Goal: Task Accomplishment & Management: Manage account settings

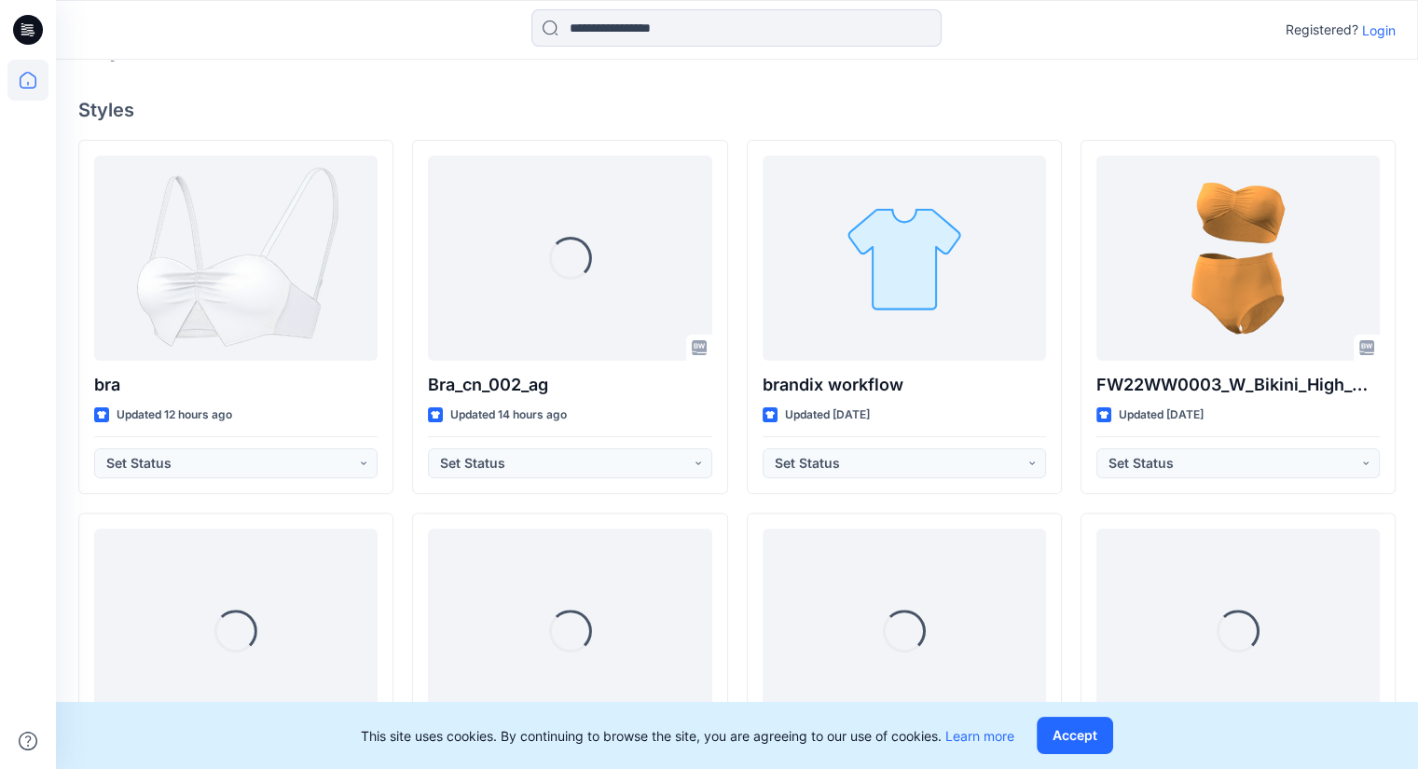
scroll to position [416, 0]
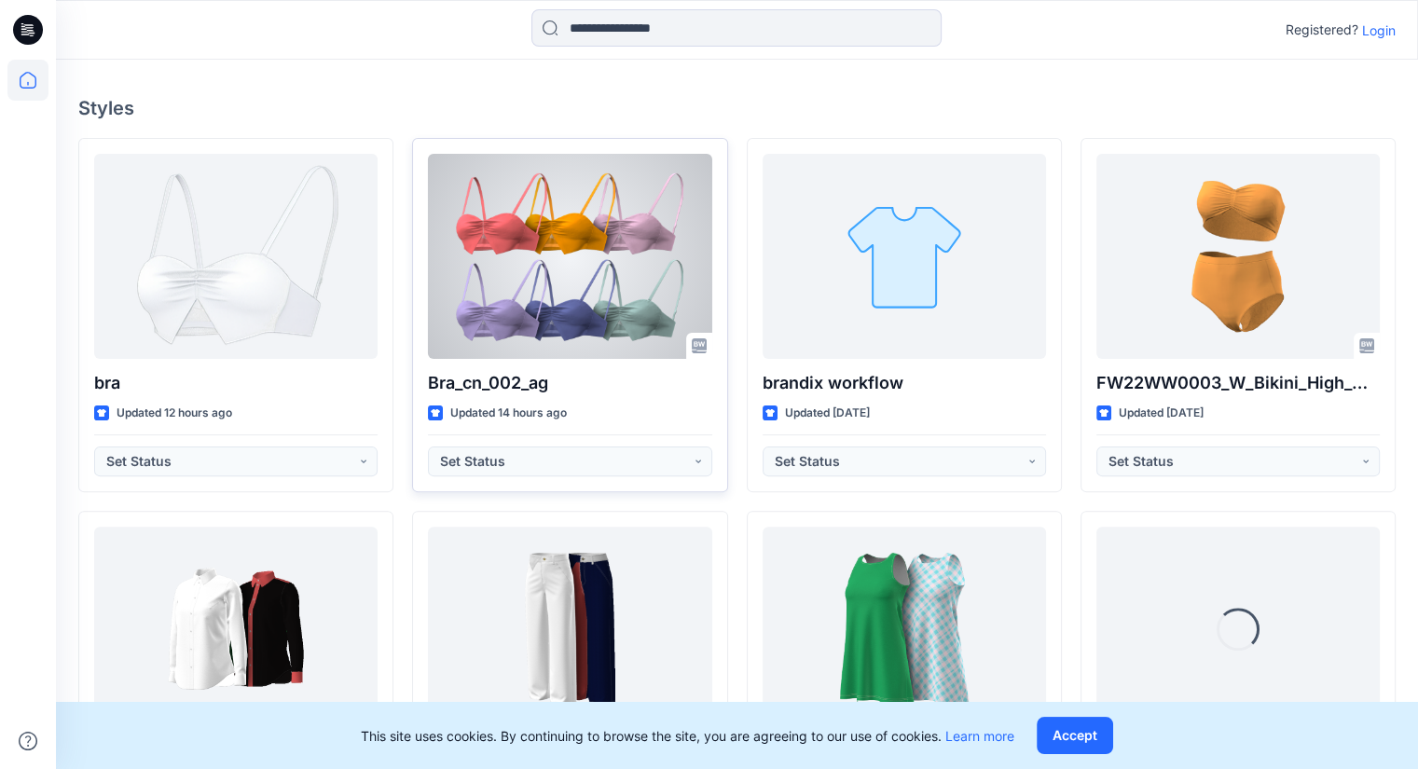
click at [621, 221] on div at bounding box center [569, 256] width 283 height 205
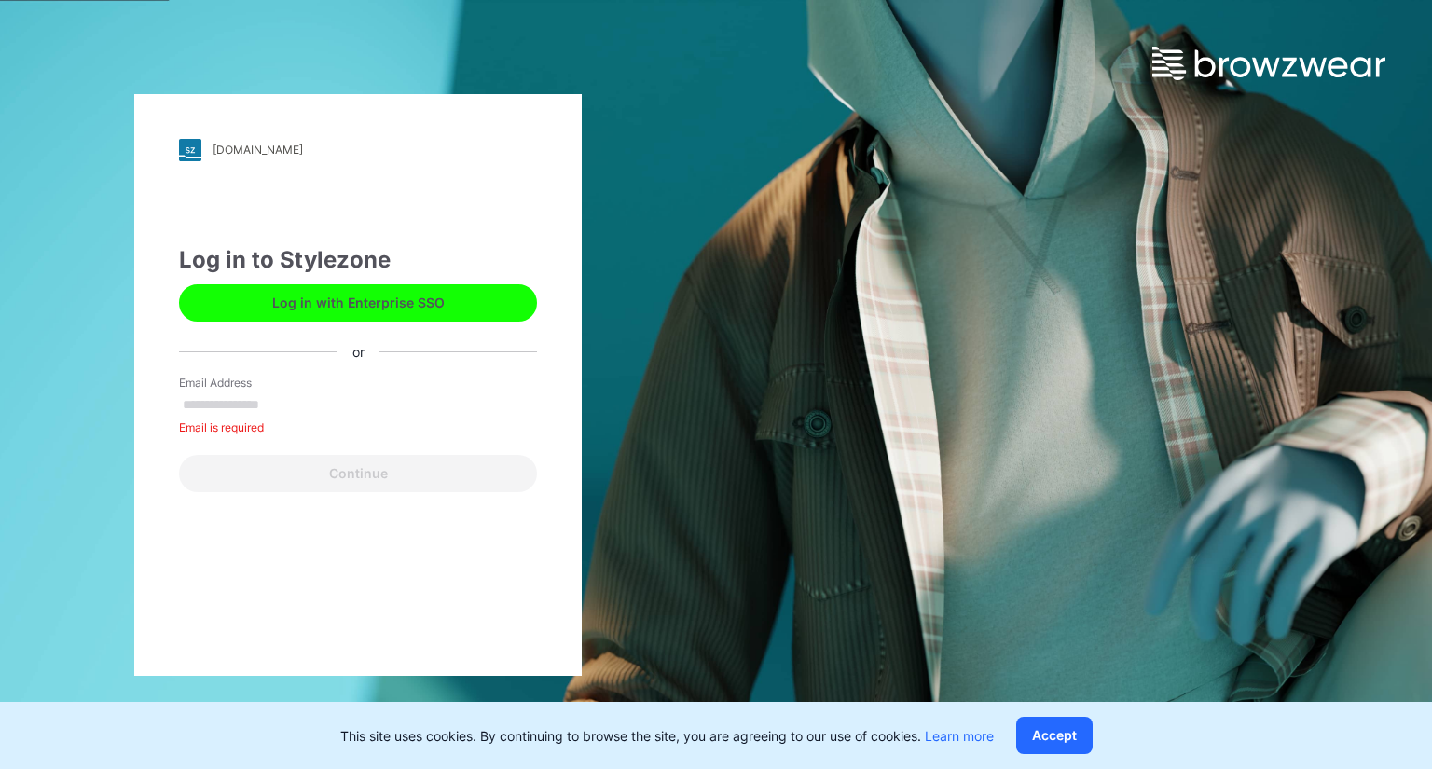
click at [337, 406] on input "Email Address" at bounding box center [358, 406] width 358 height 28
type input "**********"
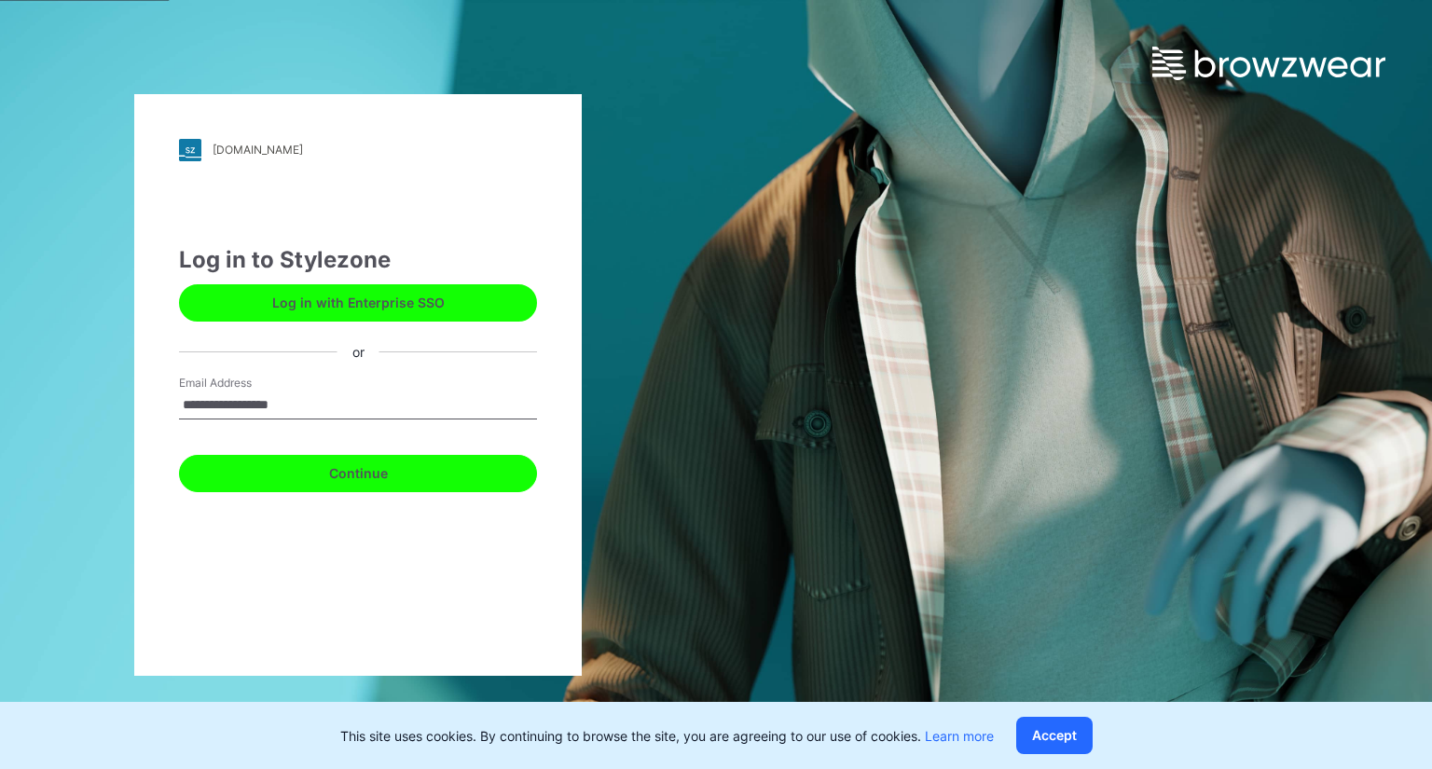
click at [361, 474] on button "Continue" at bounding box center [358, 473] width 358 height 37
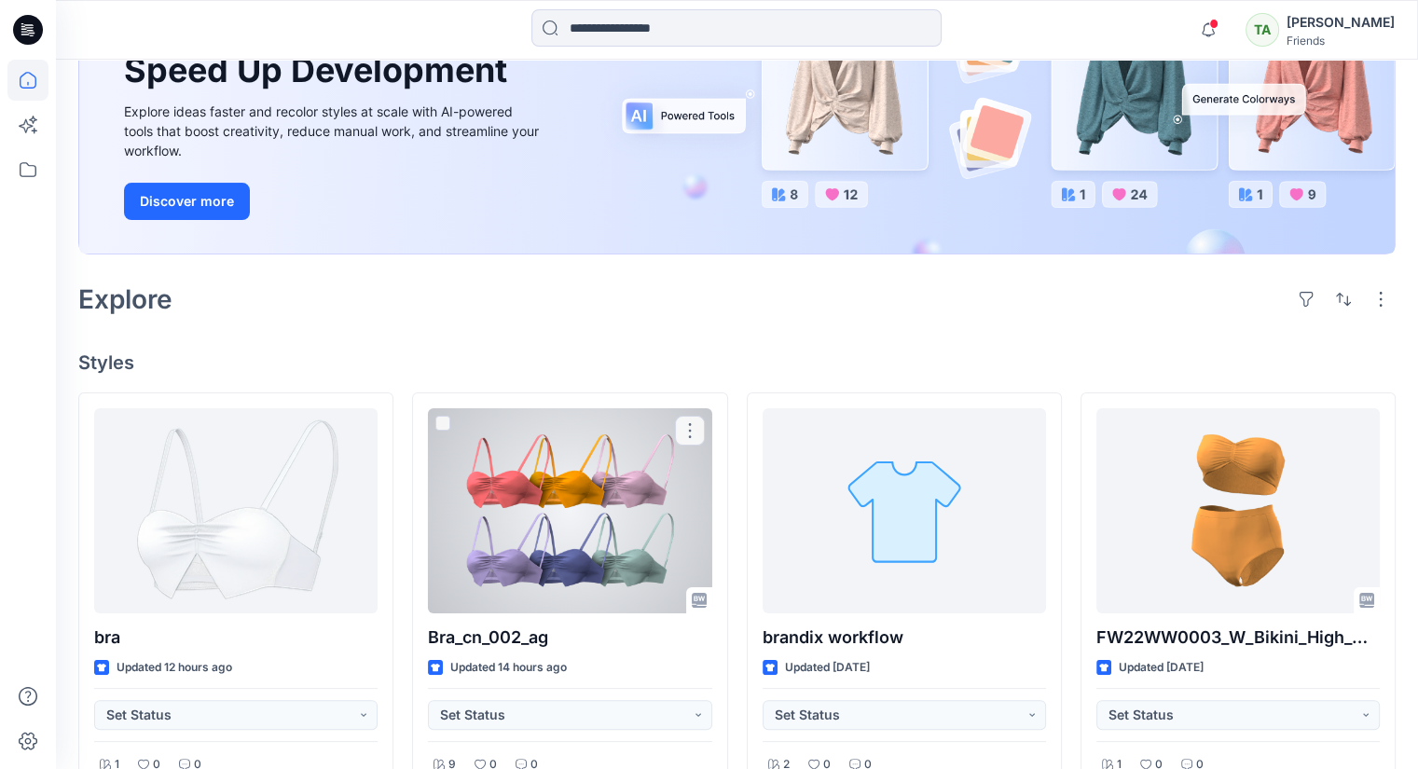
scroll to position [220, 0]
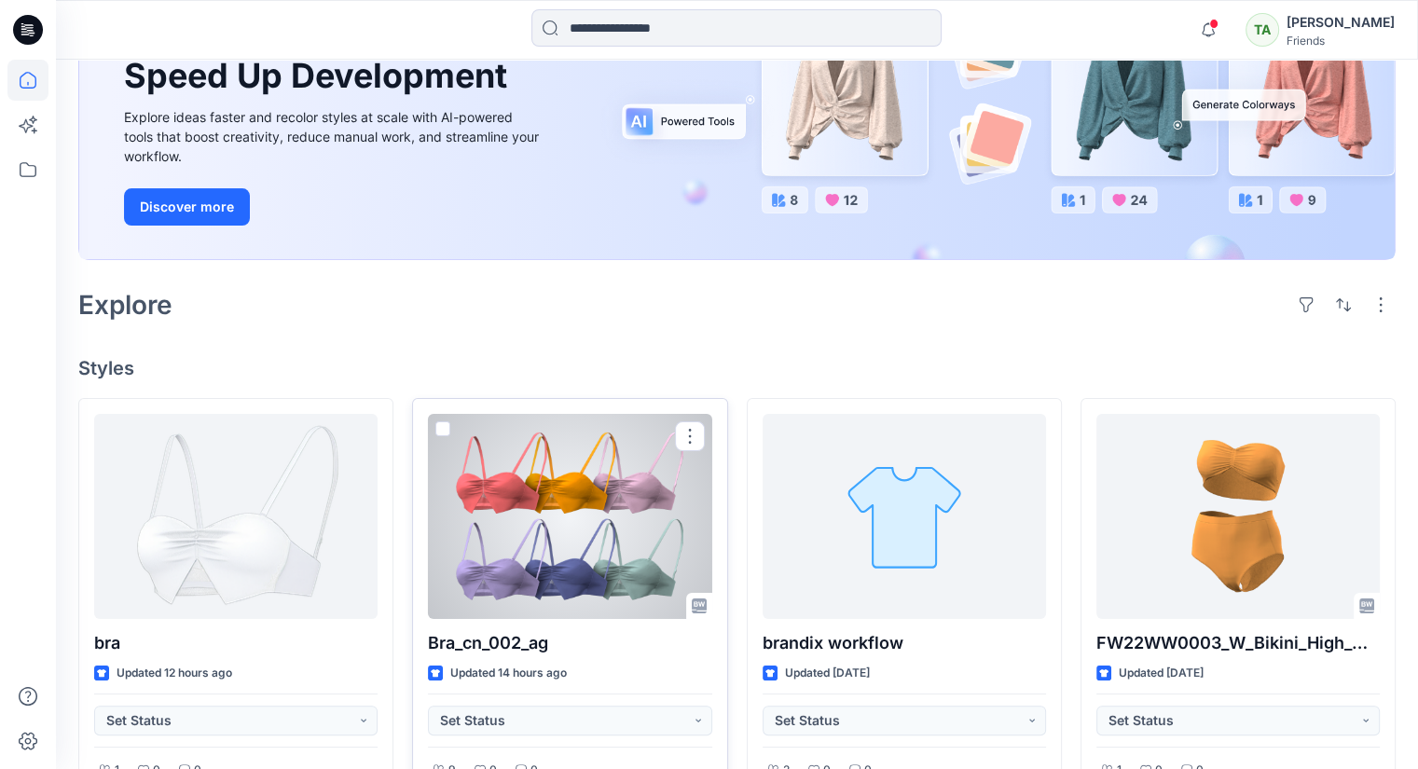
click at [613, 499] on div at bounding box center [569, 516] width 283 height 205
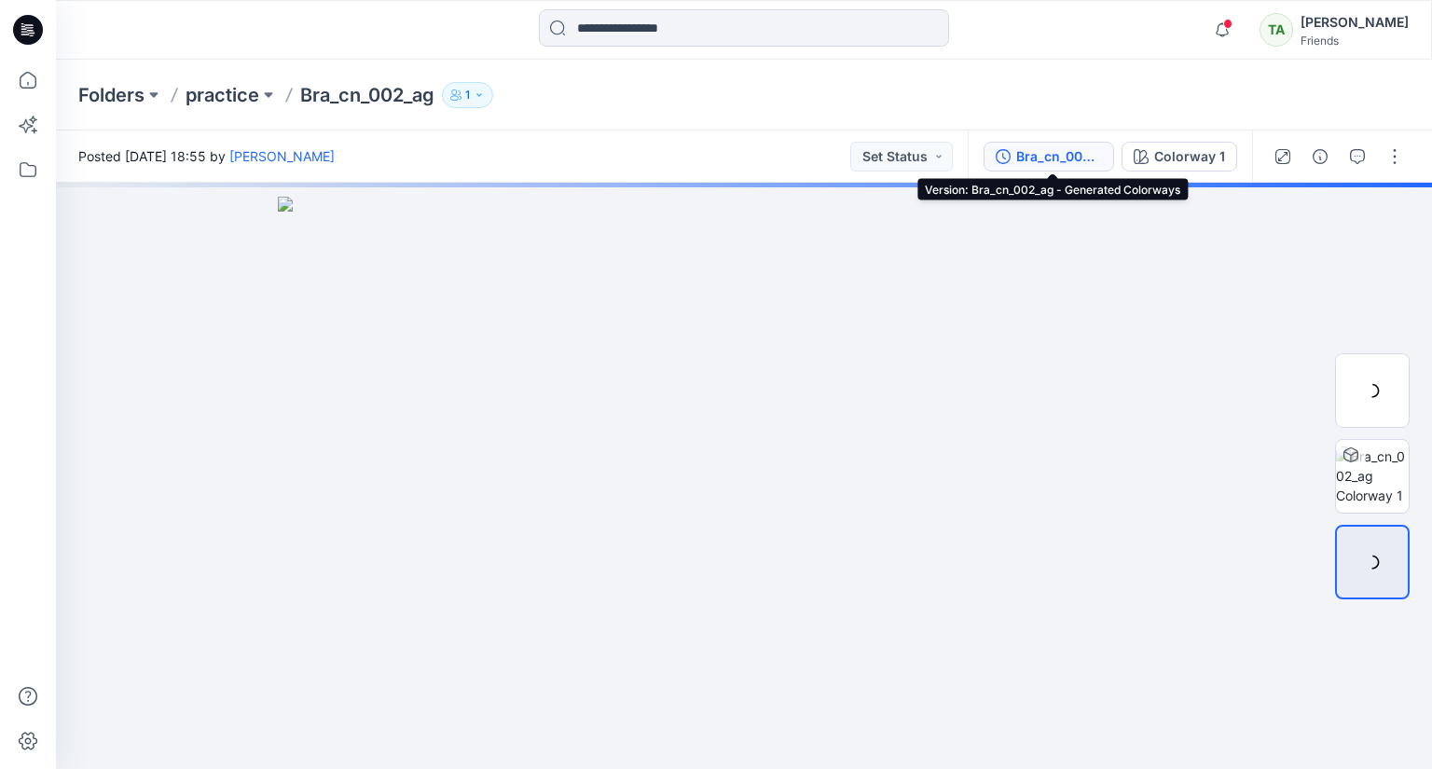
click at [1065, 162] on div "Bra_cn_002_ag - Generated Colorways" at bounding box center [1059, 156] width 86 height 21
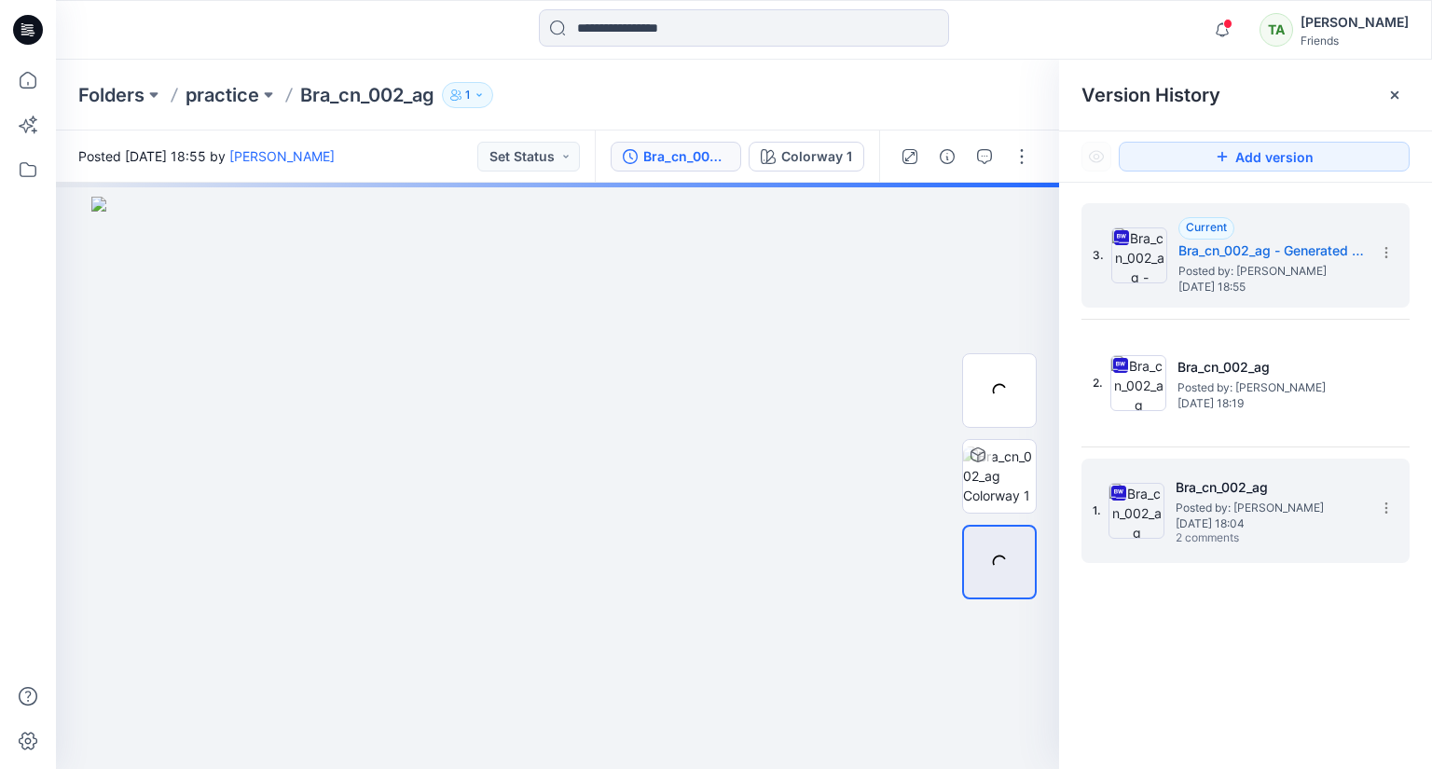
click at [1264, 528] on span "[DATE] 18:04" at bounding box center [1269, 523] width 186 height 13
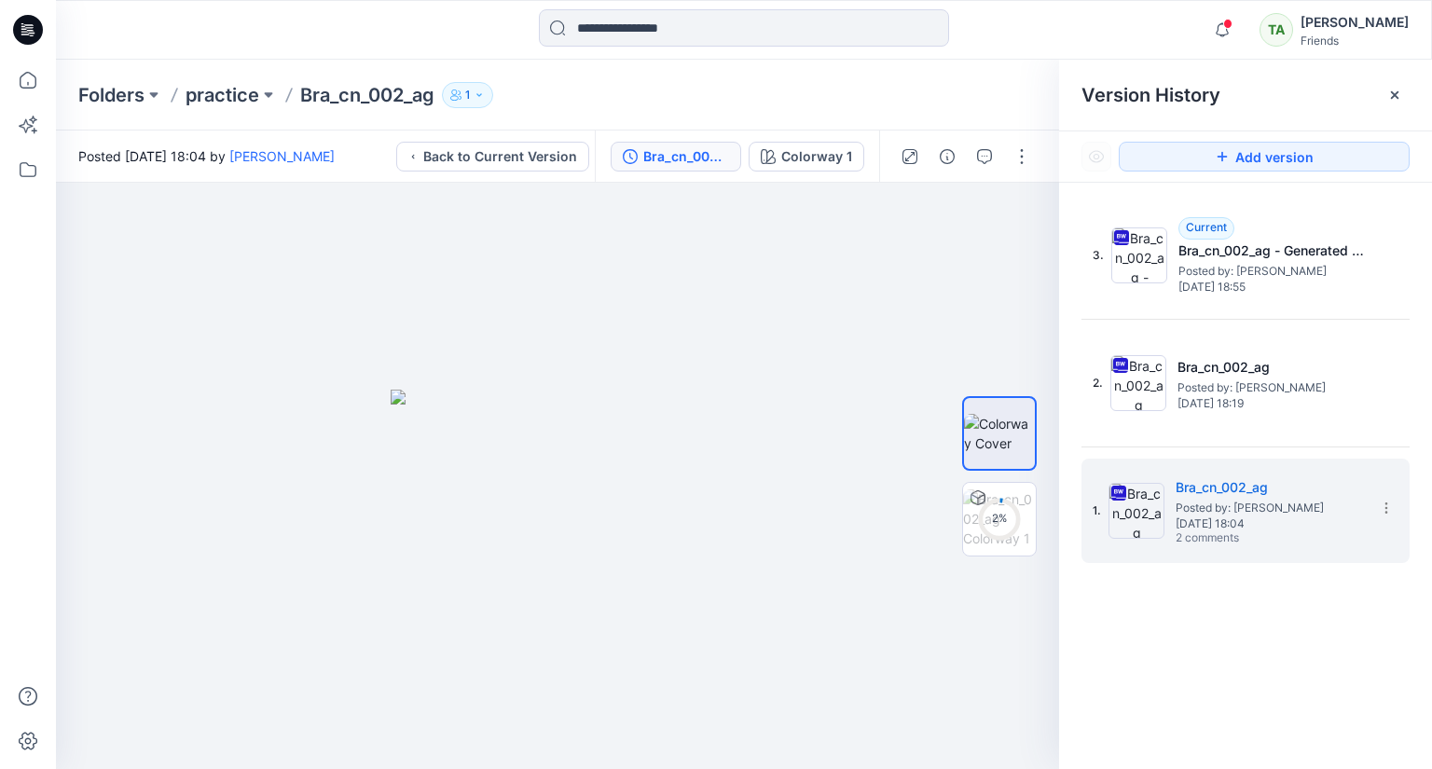
click at [1410, 87] on div "Version History" at bounding box center [1245, 95] width 373 height 71
click at [1397, 92] on icon at bounding box center [1394, 95] width 15 height 15
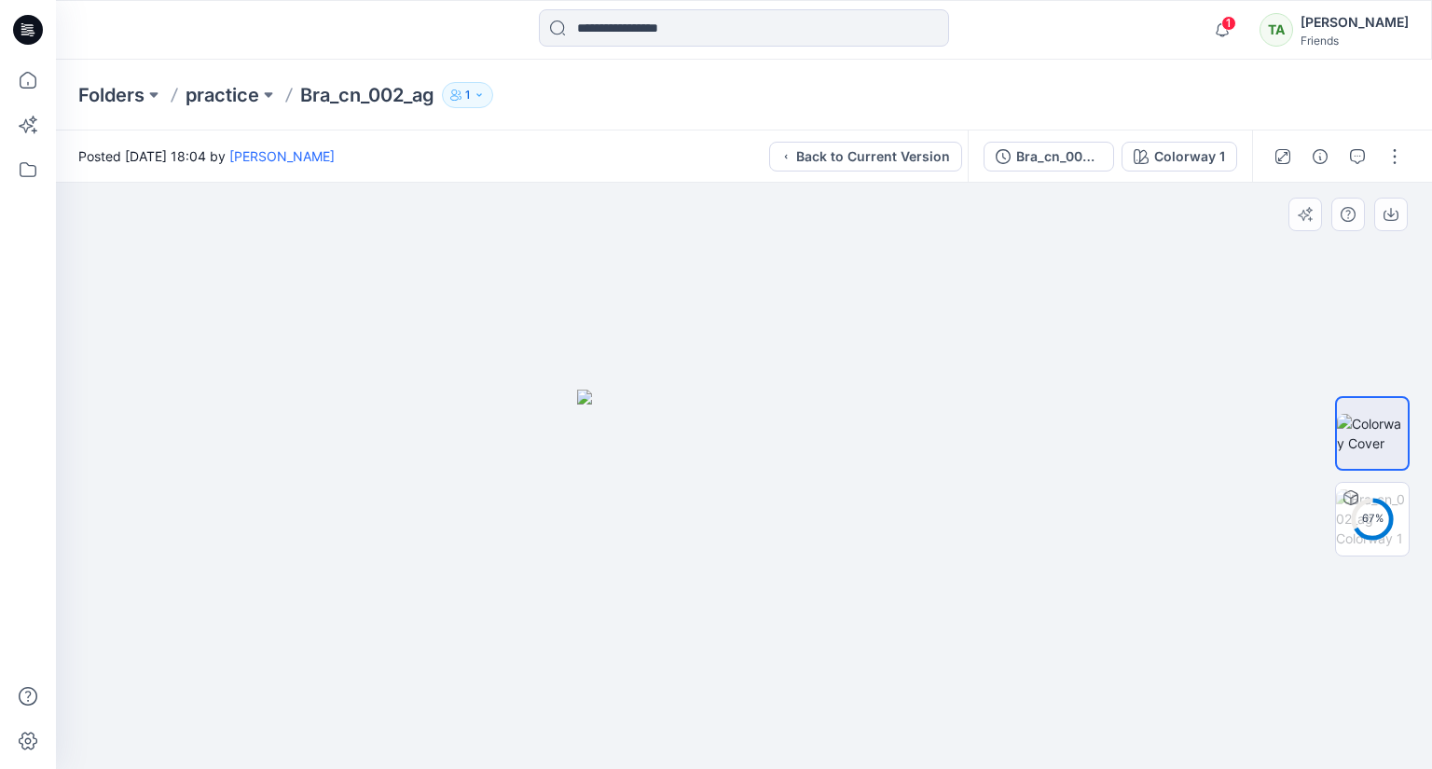
drag, startPoint x: 878, startPoint y: 150, endPoint x: 1309, endPoint y: 647, distance: 657.6
click at [1409, 554] on div "Posted Sunday, September 07, 2025 18:04 by Tharindi Anuththara Back to Current …" at bounding box center [744, 450] width 1376 height 639
click at [1043, 155] on div "Bra_cn_002_ag" at bounding box center [1059, 156] width 86 height 21
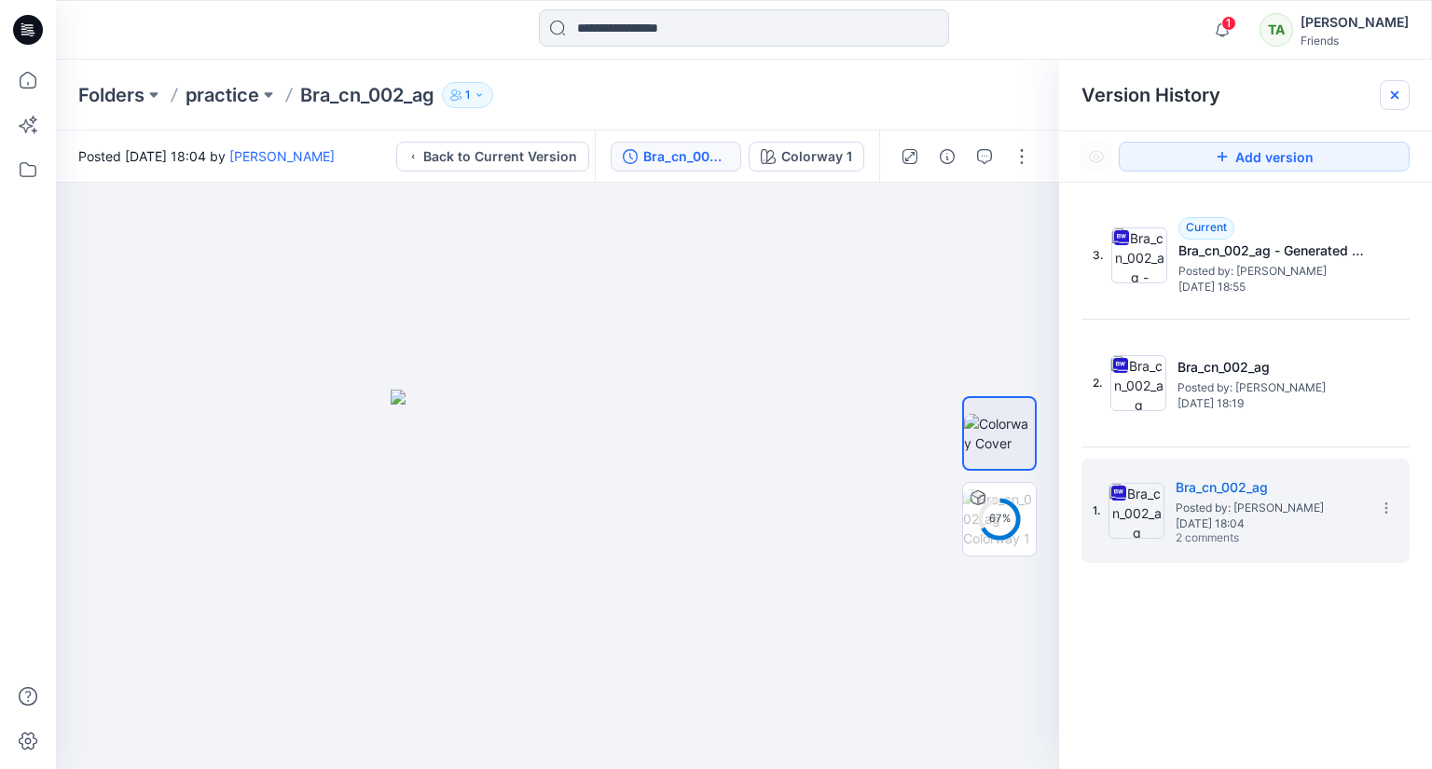
click at [1400, 81] on div at bounding box center [1395, 95] width 30 height 30
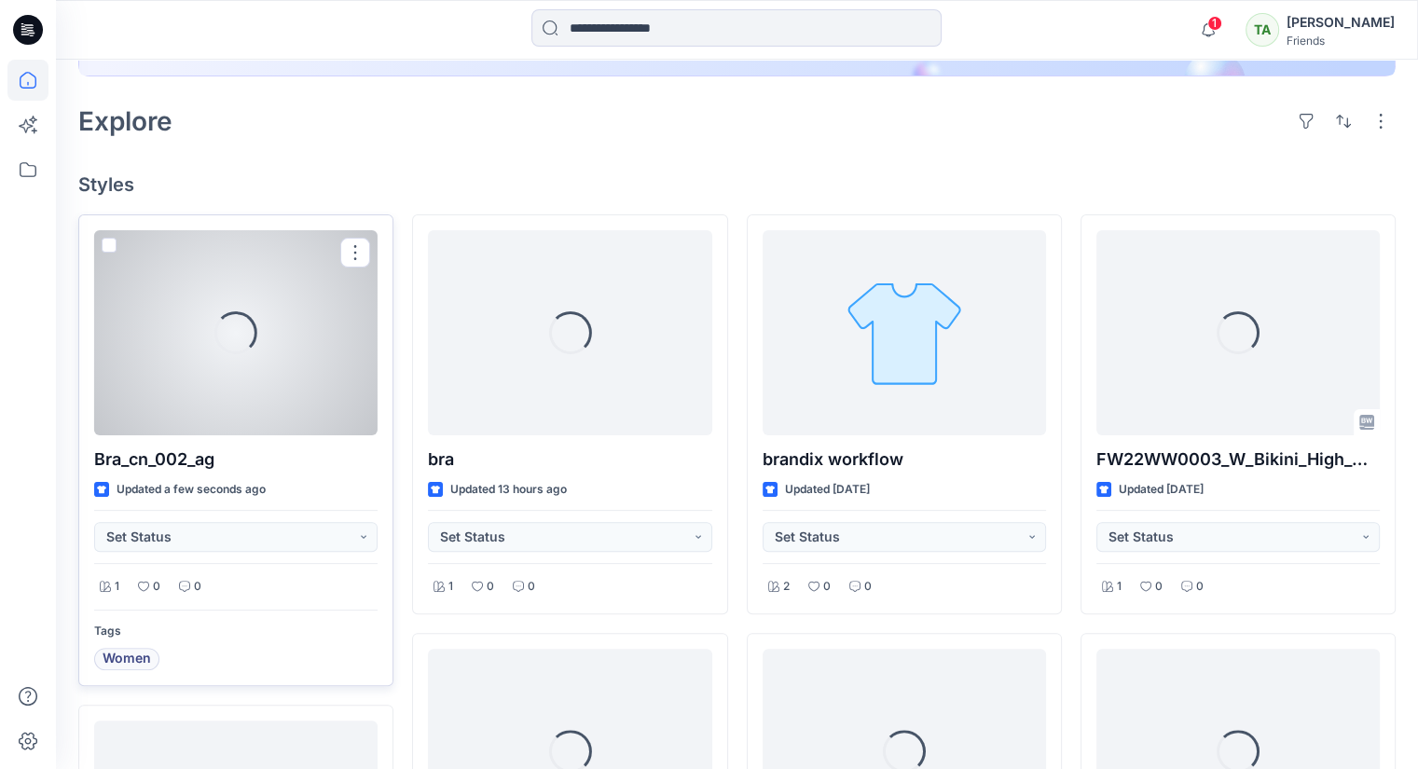
scroll to position [406, 0]
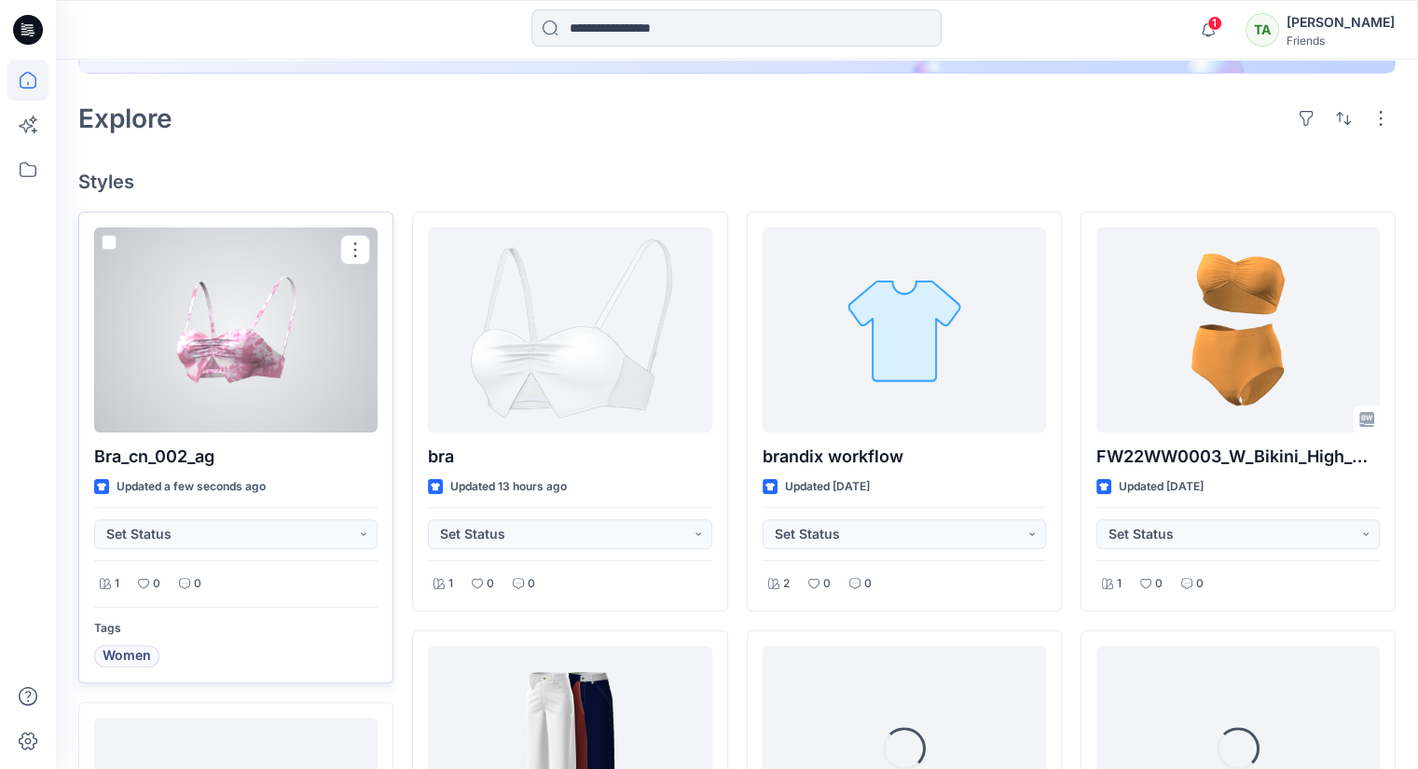
click at [273, 382] on div at bounding box center [235, 329] width 283 height 205
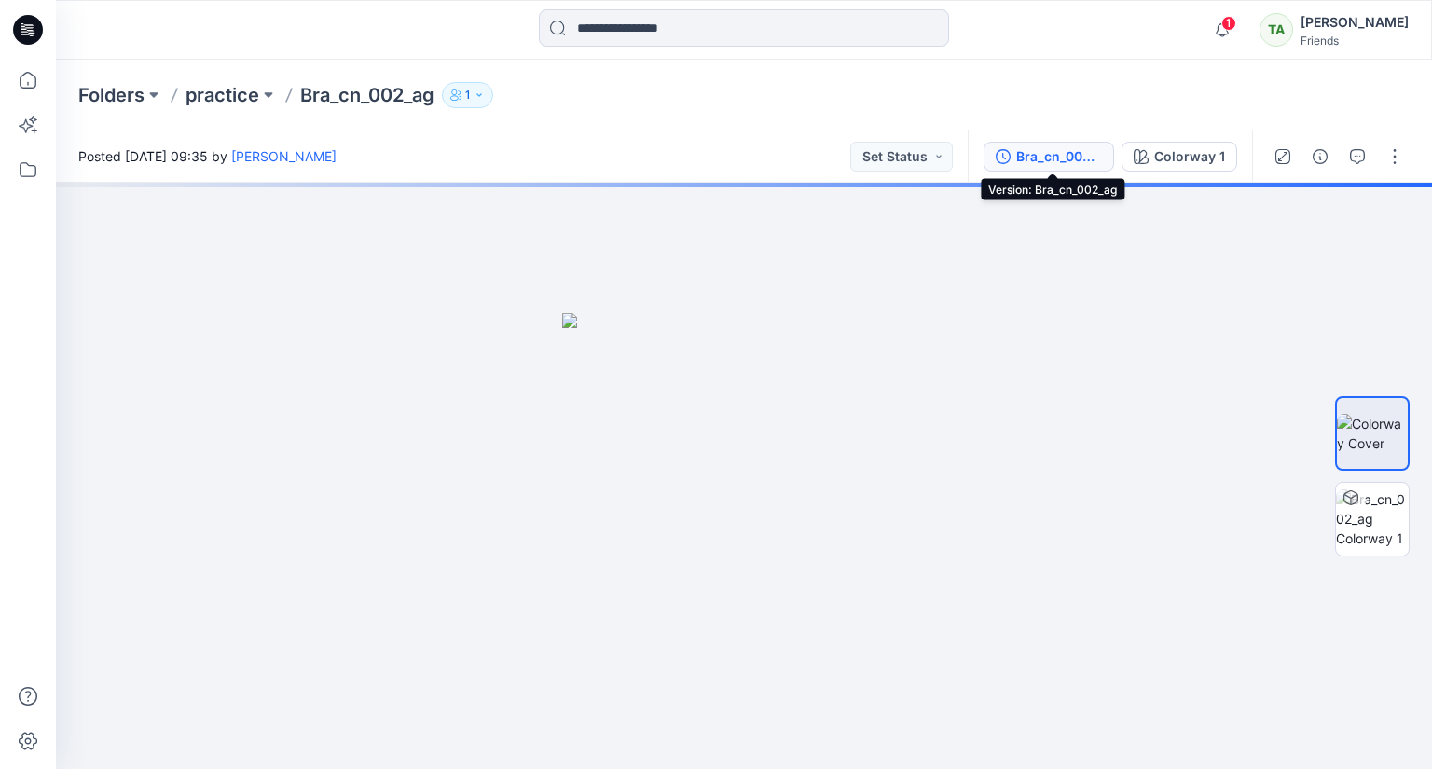
drag, startPoint x: 1069, startPoint y: 156, endPoint x: 1081, endPoint y: 154, distance: 12.3
click at [1070, 156] on div "Bra_cn_002_ag" at bounding box center [1059, 156] width 86 height 21
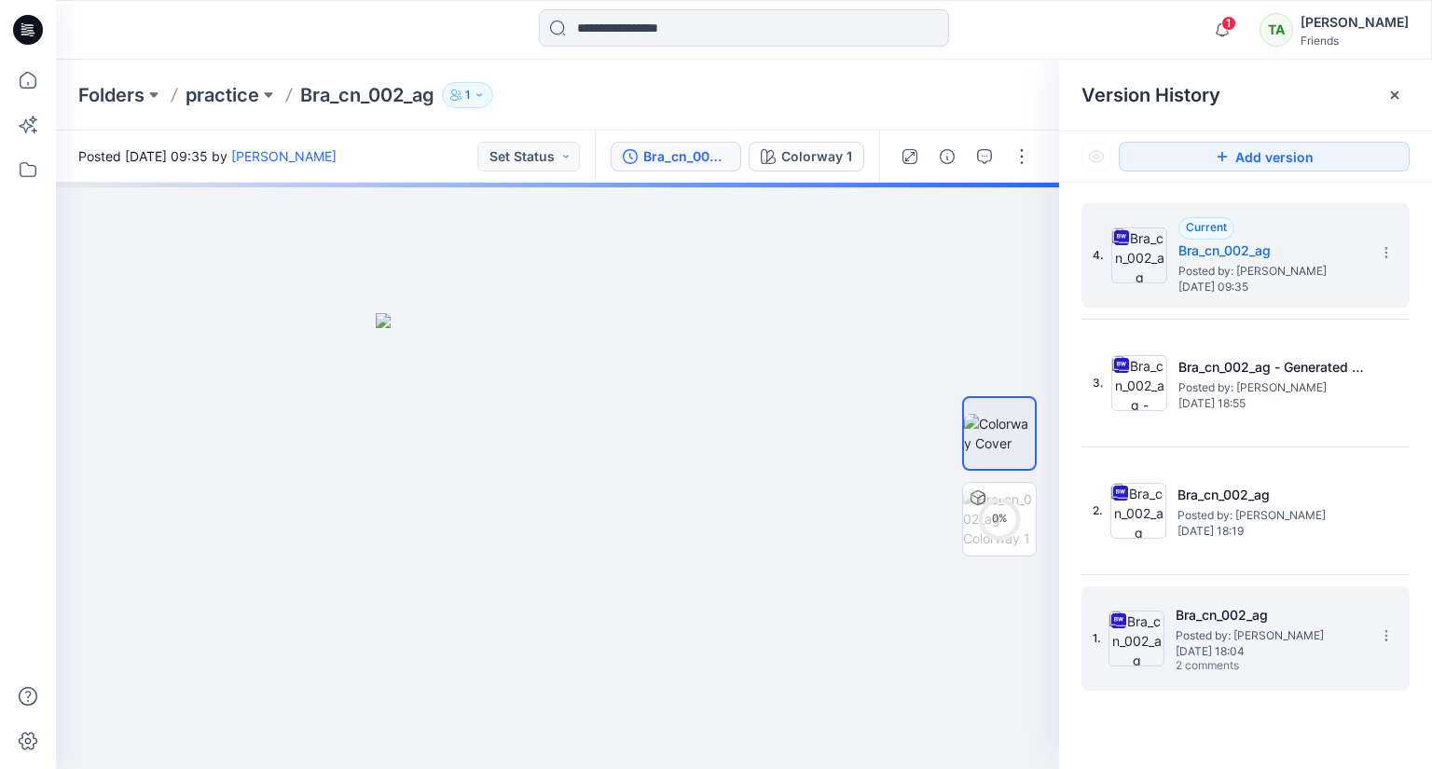
click at [1225, 645] on span "[DATE] 18:04" at bounding box center [1269, 651] width 186 height 13
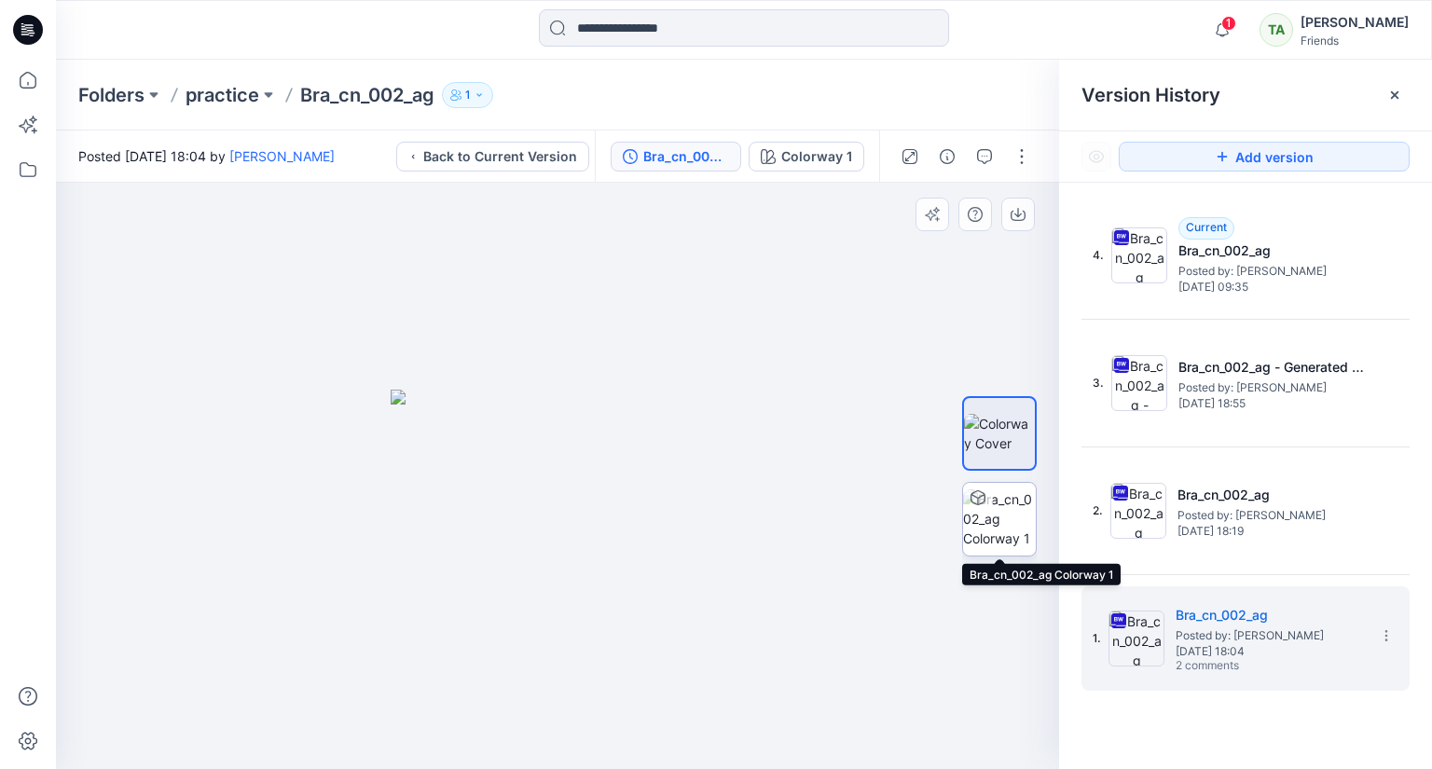
click at [999, 514] on img at bounding box center [999, 518] width 73 height 59
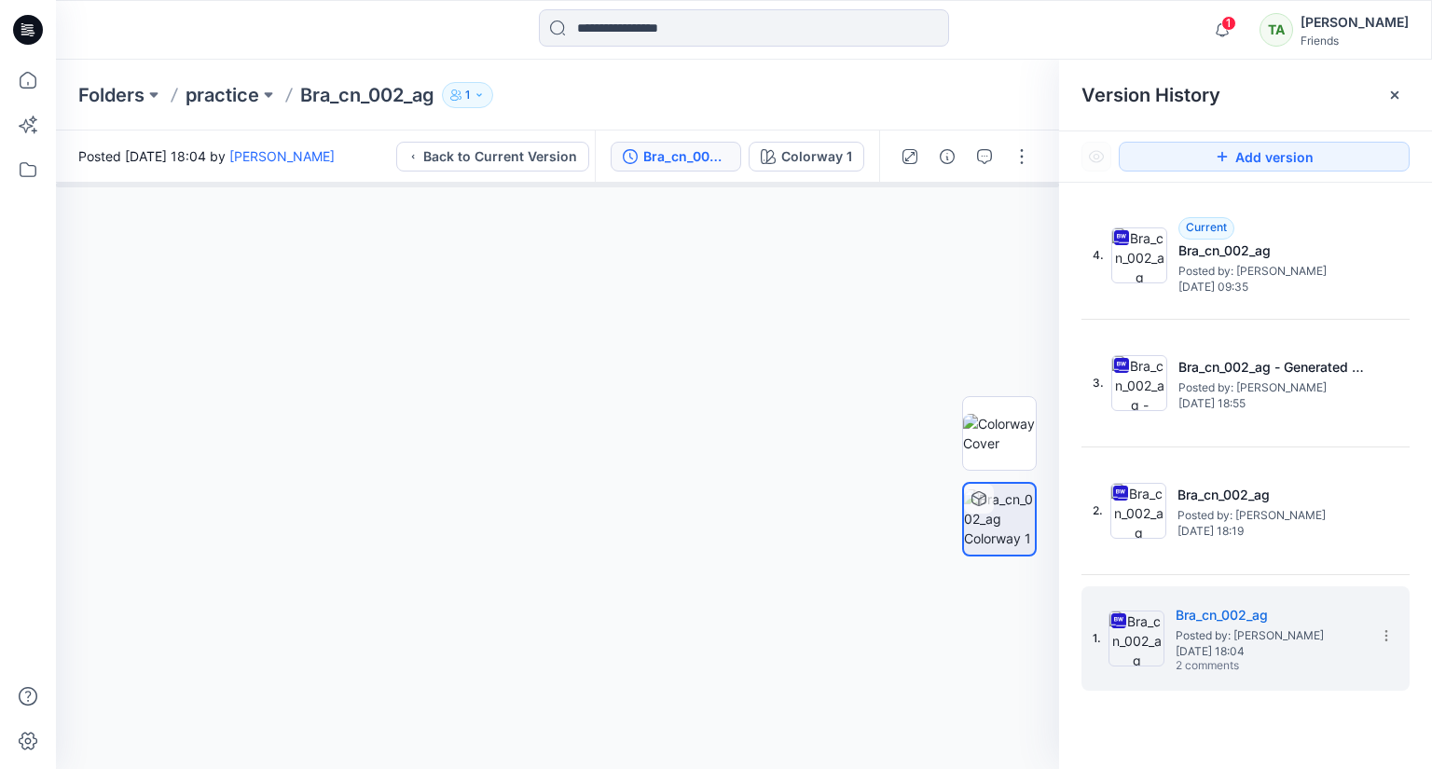
drag, startPoint x: 687, startPoint y: 404, endPoint x: 474, endPoint y: 397, distance: 213.6
click at [474, 397] on div at bounding box center [557, 476] width 1003 height 586
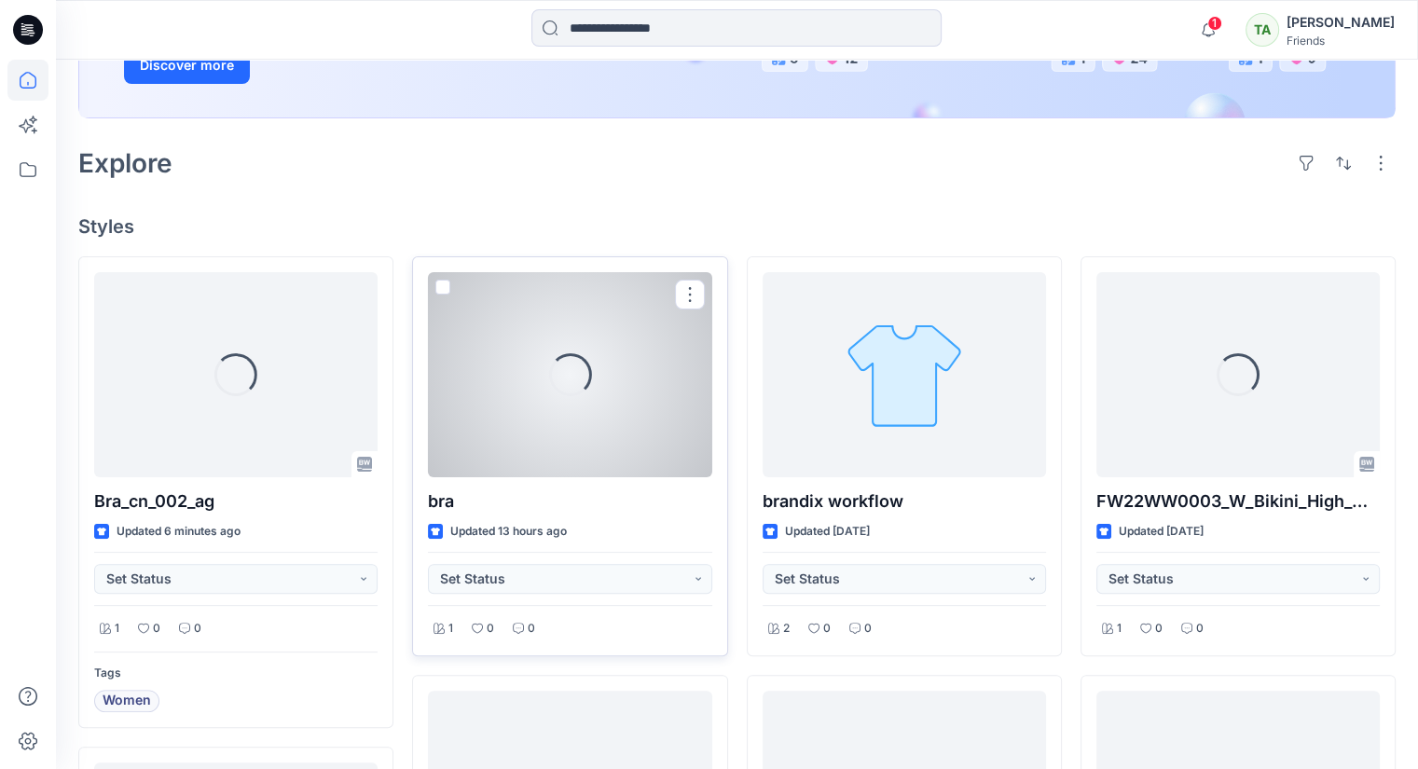
scroll to position [406, 0]
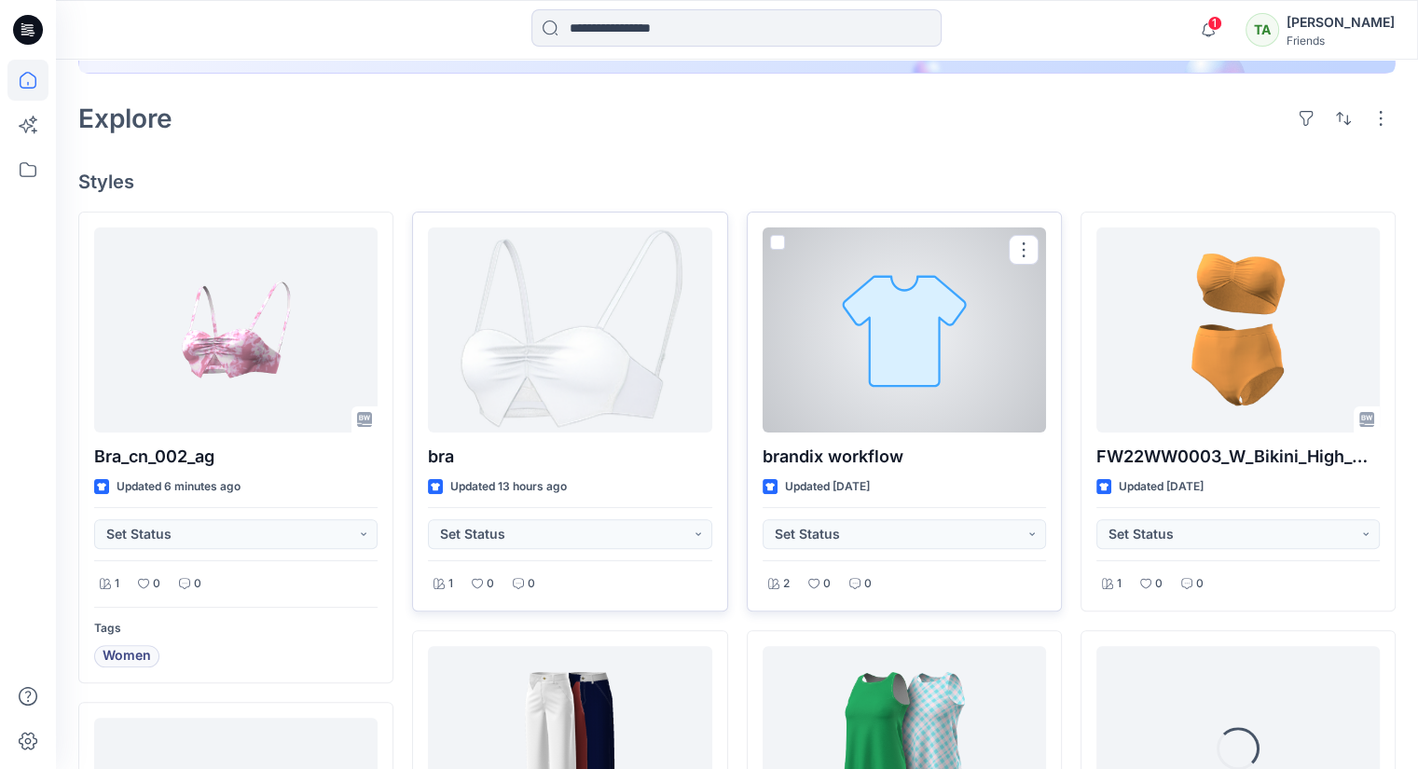
click at [1035, 311] on div at bounding box center [904, 329] width 283 height 205
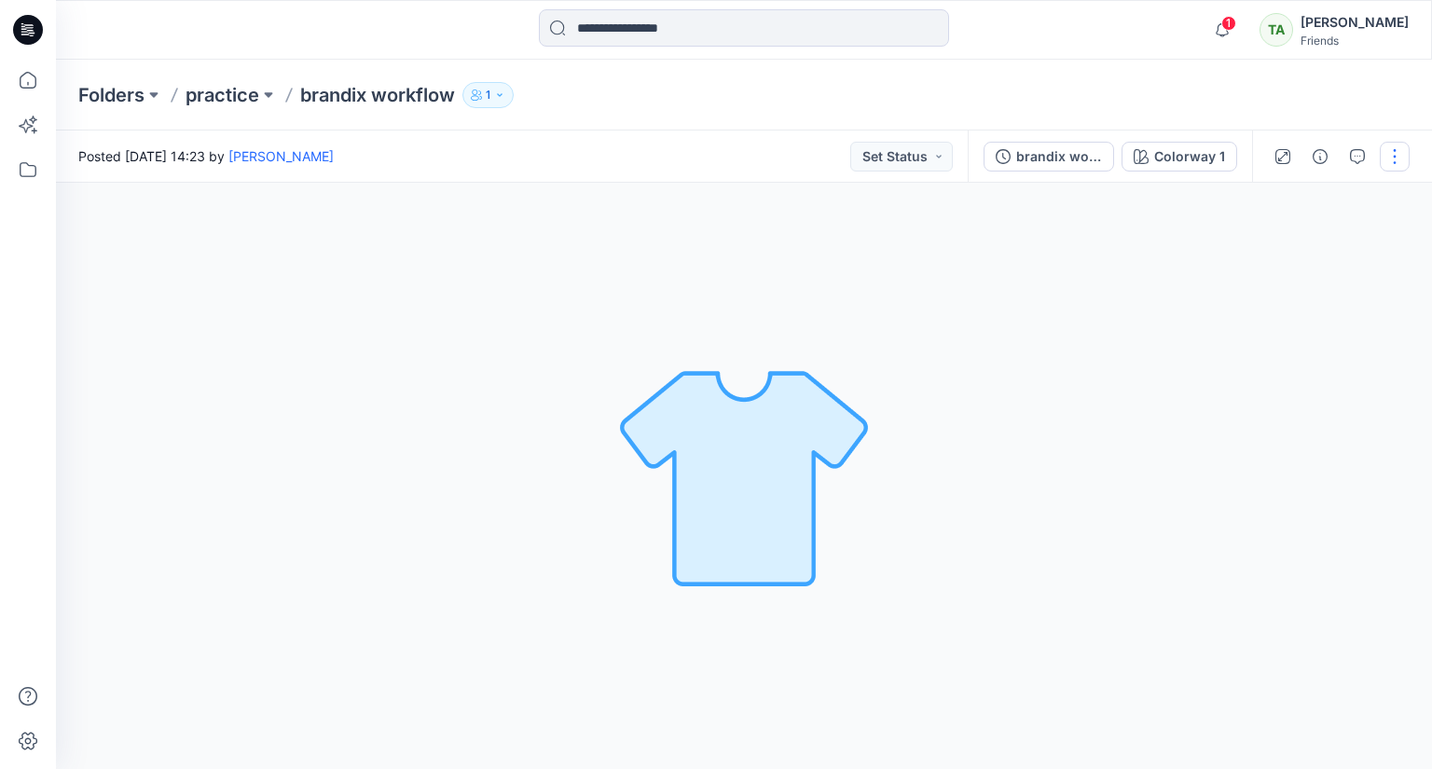
click at [1392, 154] on button "button" at bounding box center [1395, 157] width 30 height 30
click at [1355, 250] on button "Edit" at bounding box center [1317, 252] width 172 height 34
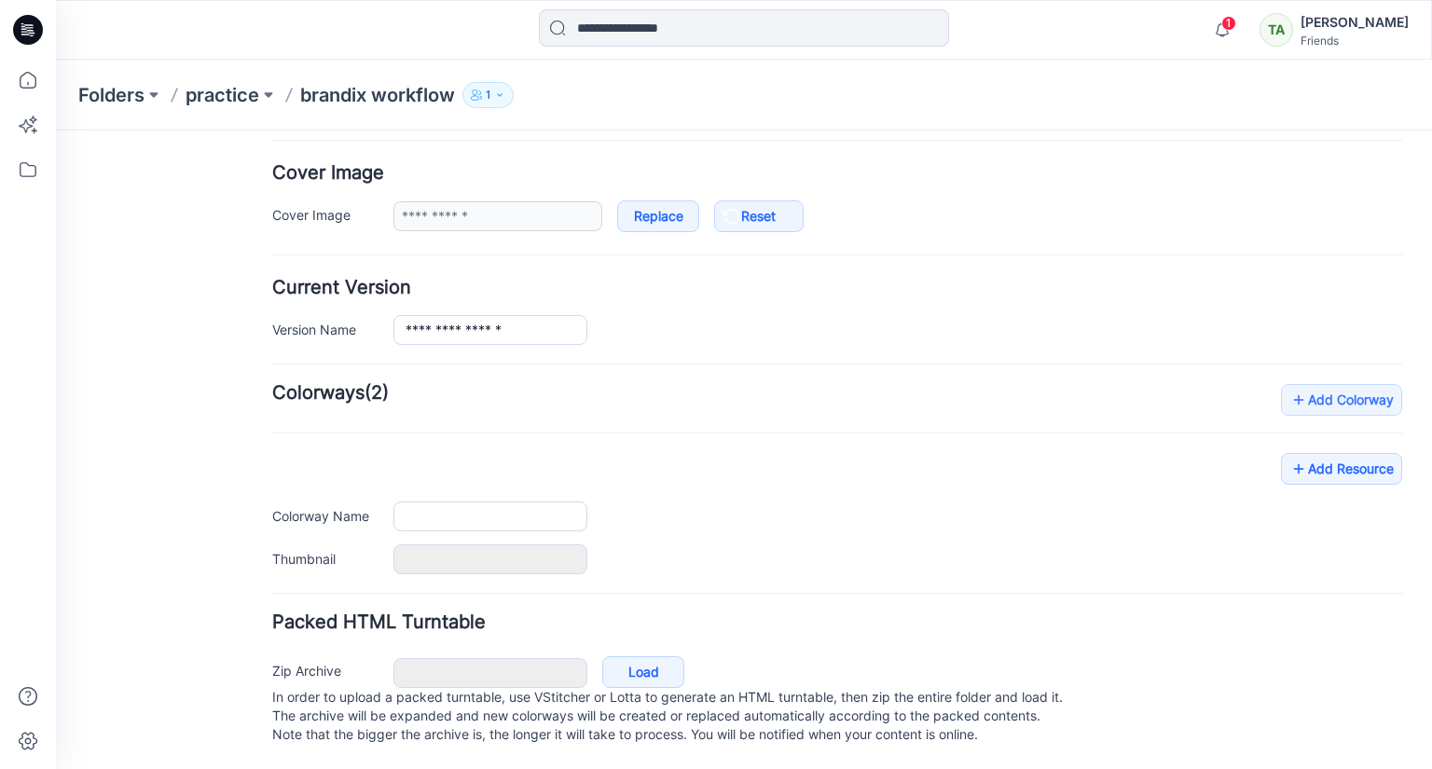
type input "**********"
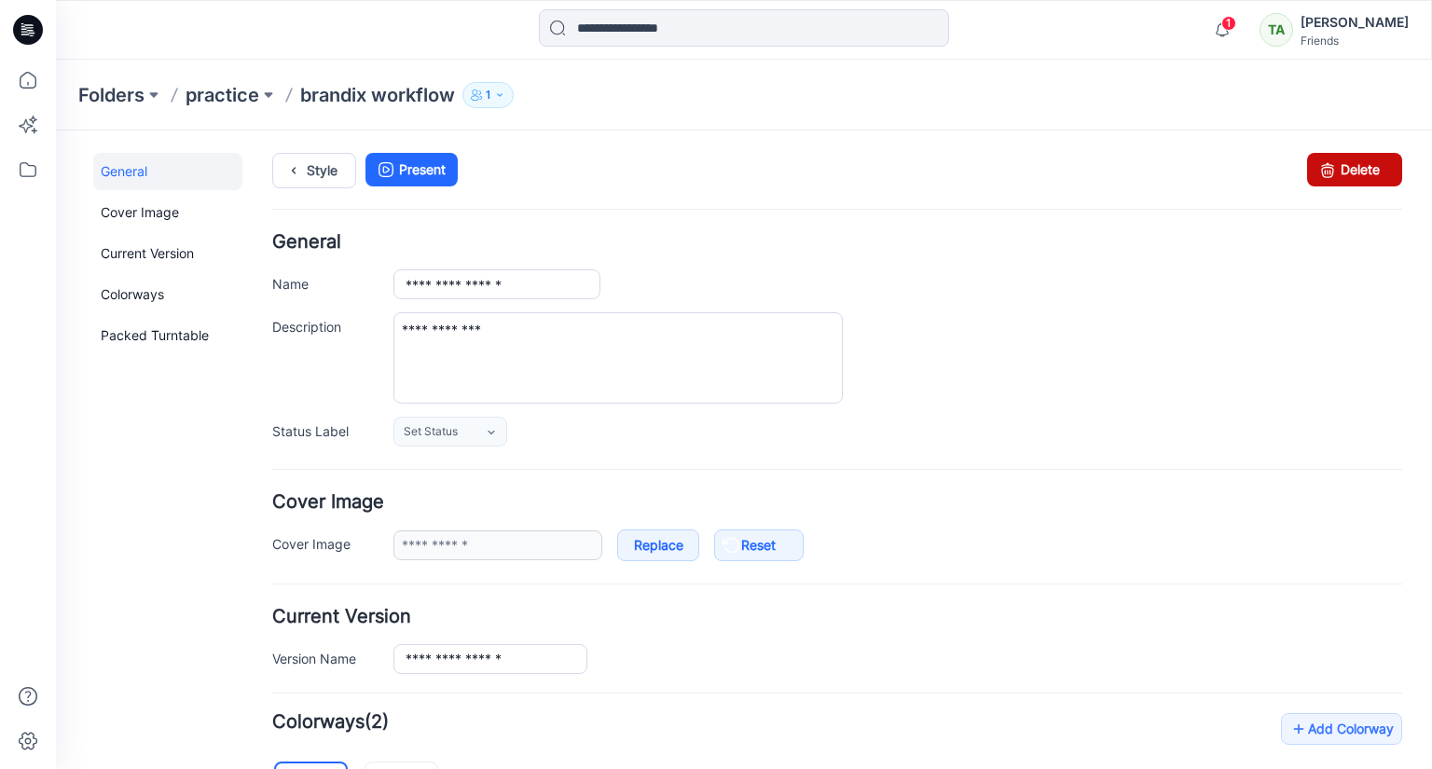
drag, startPoint x: 1326, startPoint y: 172, endPoint x: 846, endPoint y: 227, distance: 482.2
click at [1326, 172] on icon at bounding box center [1327, 170] width 26 height 34
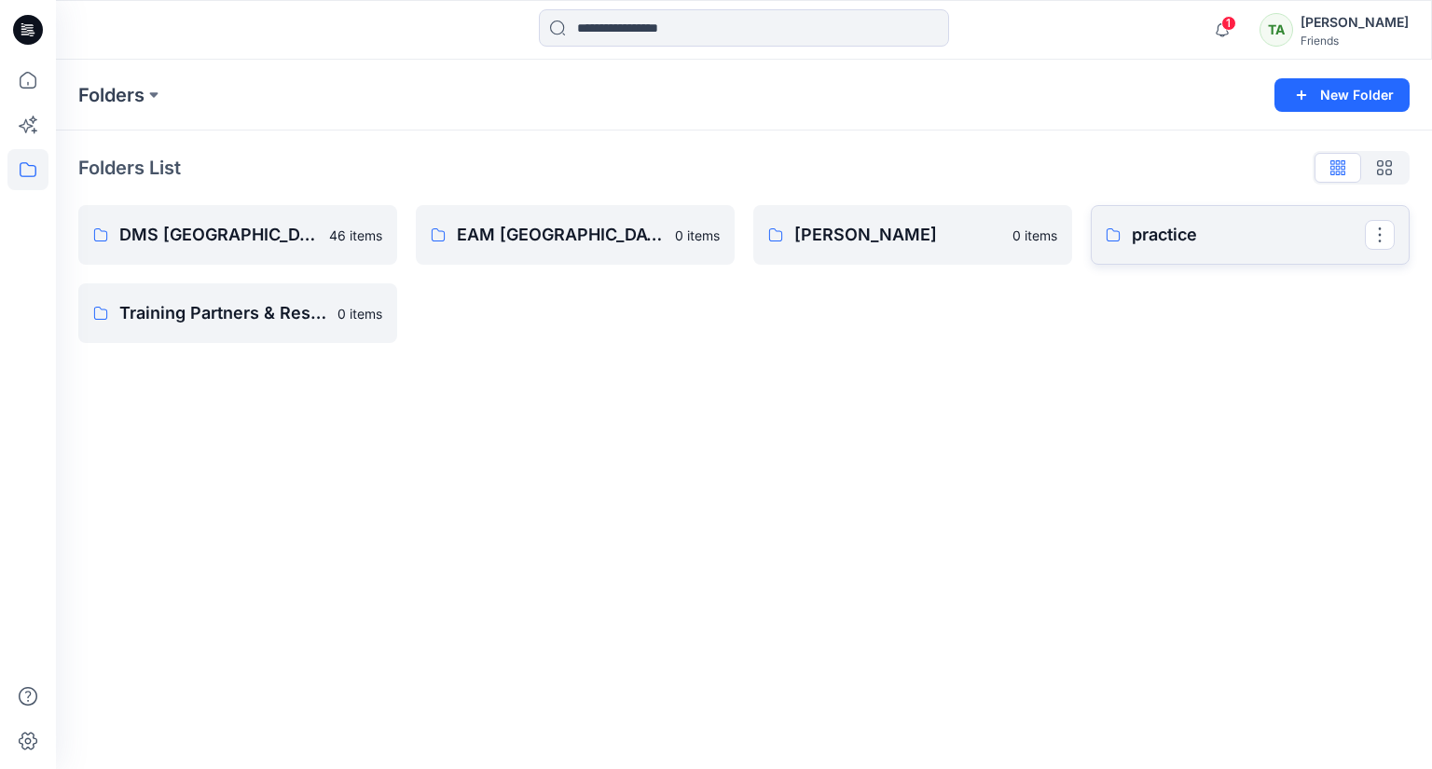
click at [1167, 226] on p "practice" at bounding box center [1248, 235] width 233 height 26
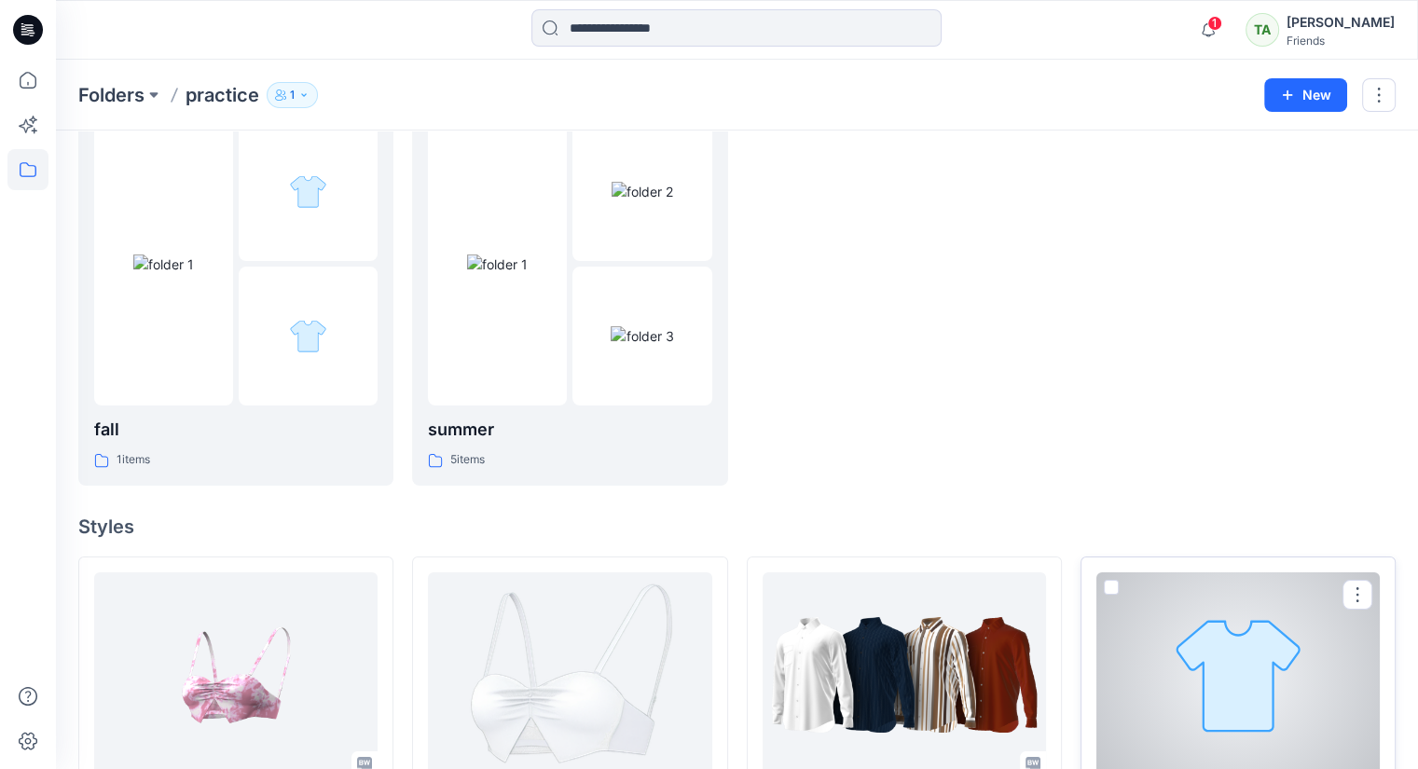
scroll to position [289, 0]
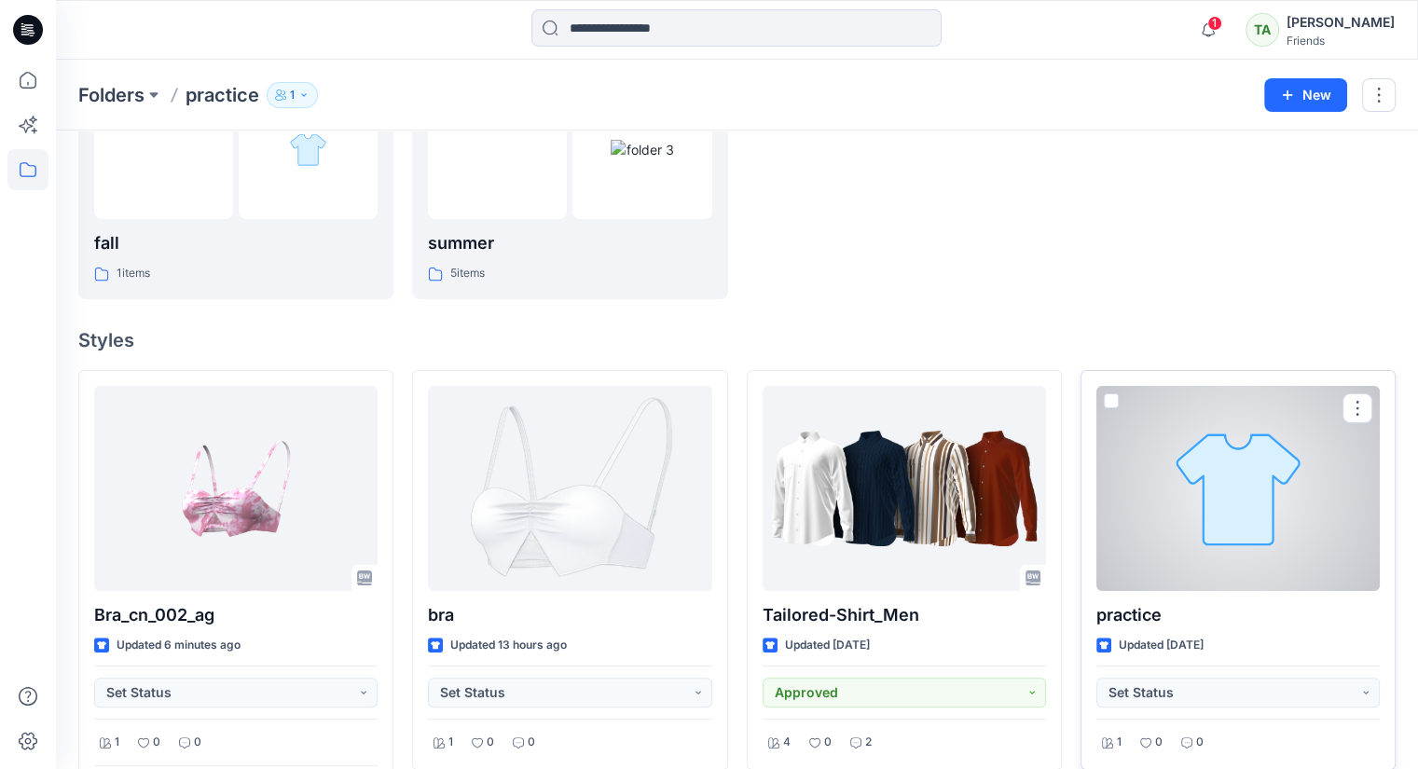
click at [1300, 515] on div at bounding box center [1237, 488] width 283 height 205
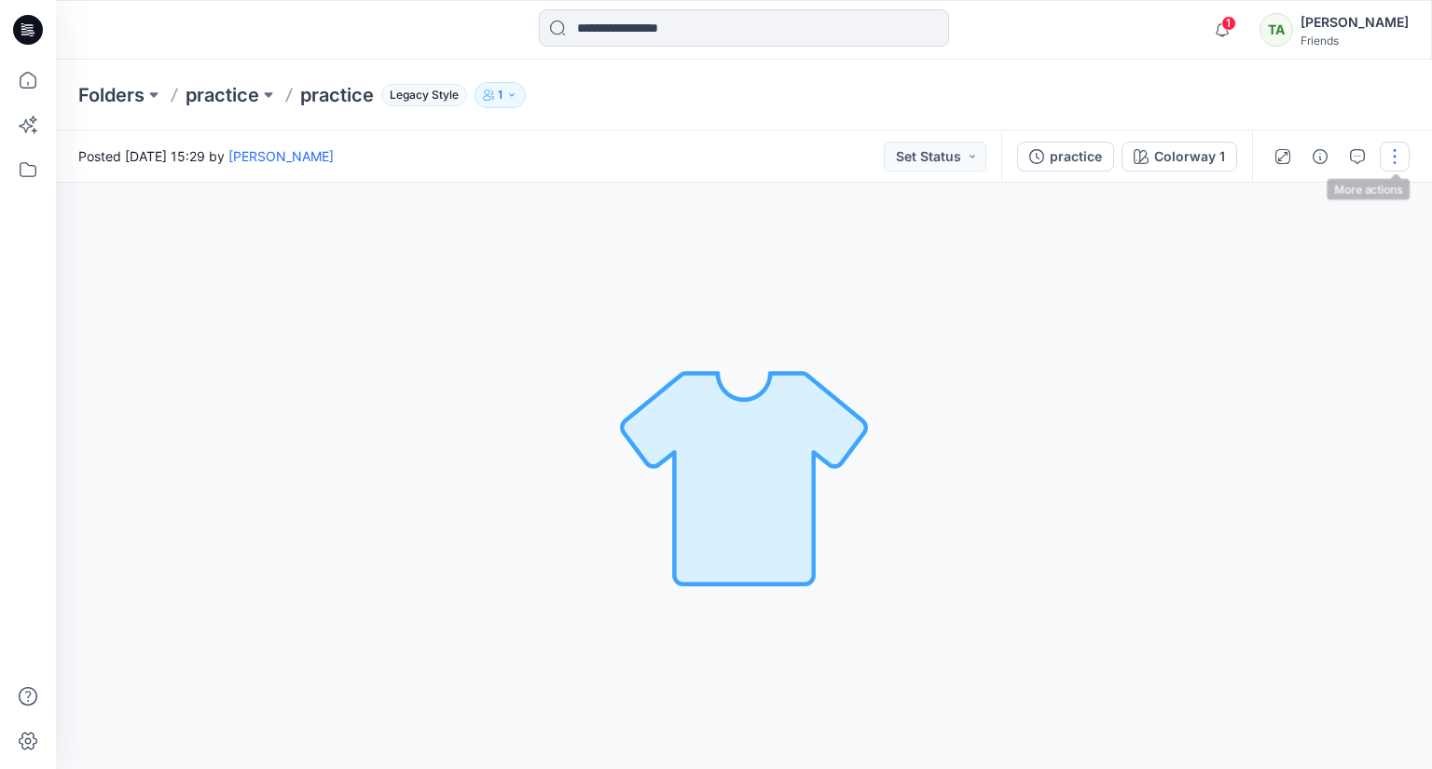
click at [1399, 142] on button "button" at bounding box center [1395, 157] width 30 height 30
click at [1285, 195] on p "Edit" at bounding box center [1275, 200] width 23 height 20
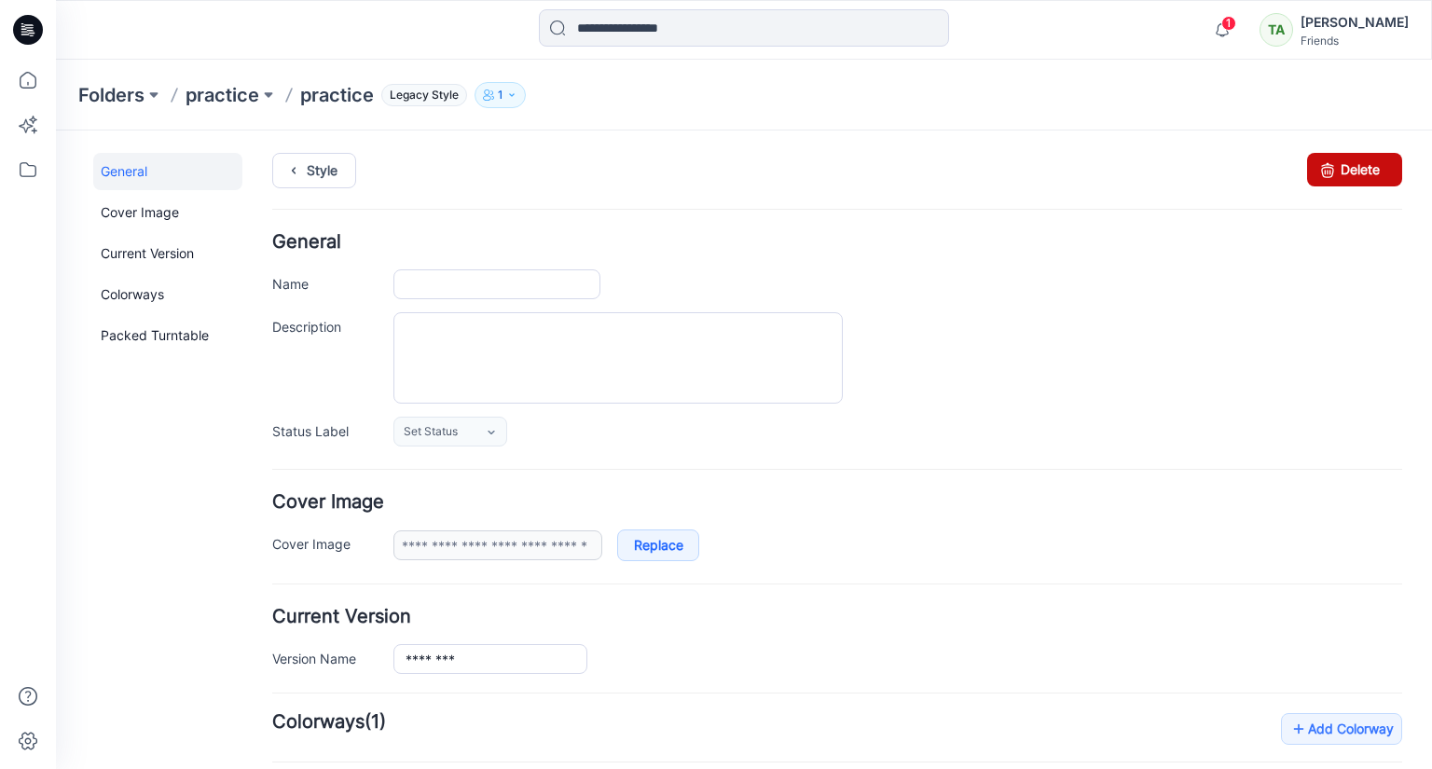
type input "********"
type input "**********"
drag, startPoint x: 1339, startPoint y: 171, endPoint x: 856, endPoint y: 227, distance: 486.1
click at [1339, 171] on link "Delete" at bounding box center [1354, 170] width 95 height 34
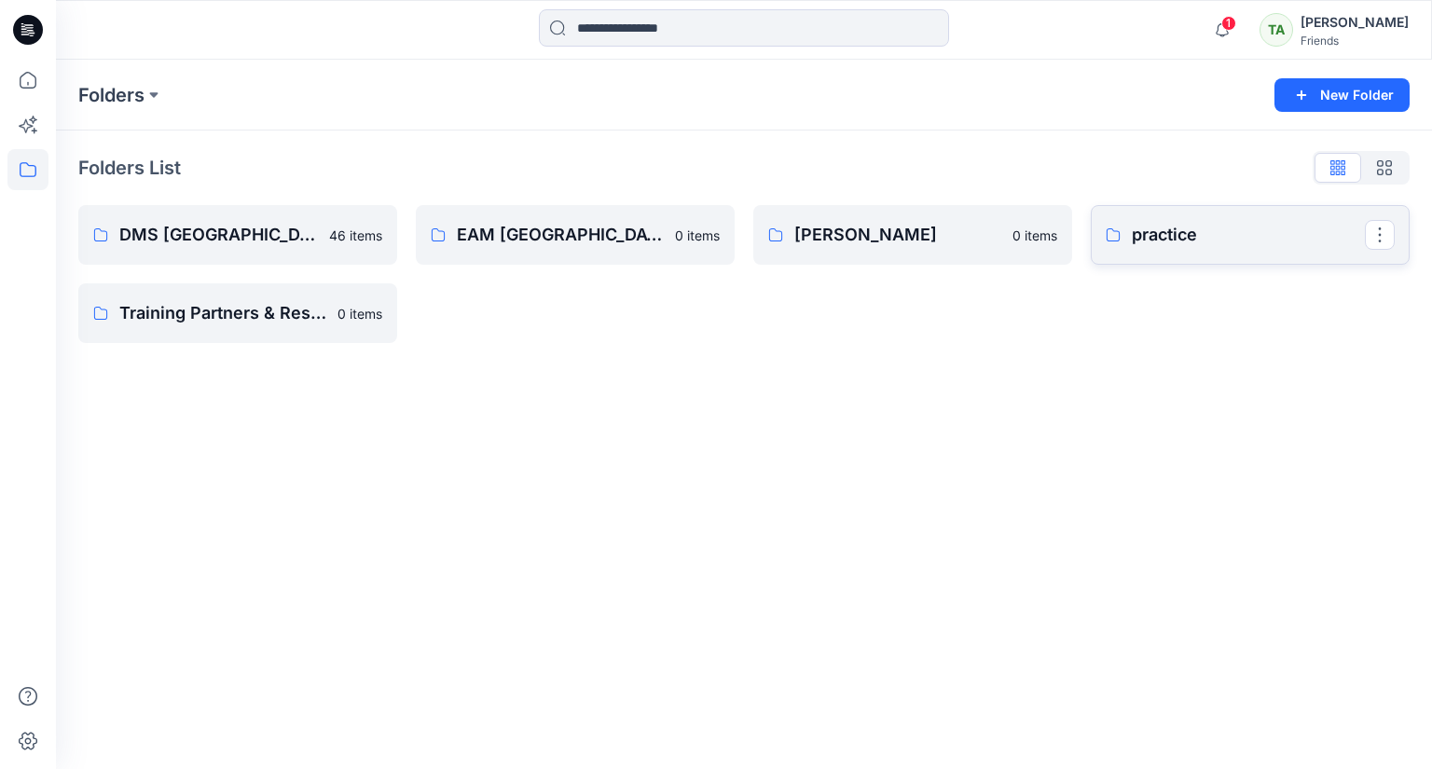
click at [1129, 233] on link "practice" at bounding box center [1250, 235] width 319 height 60
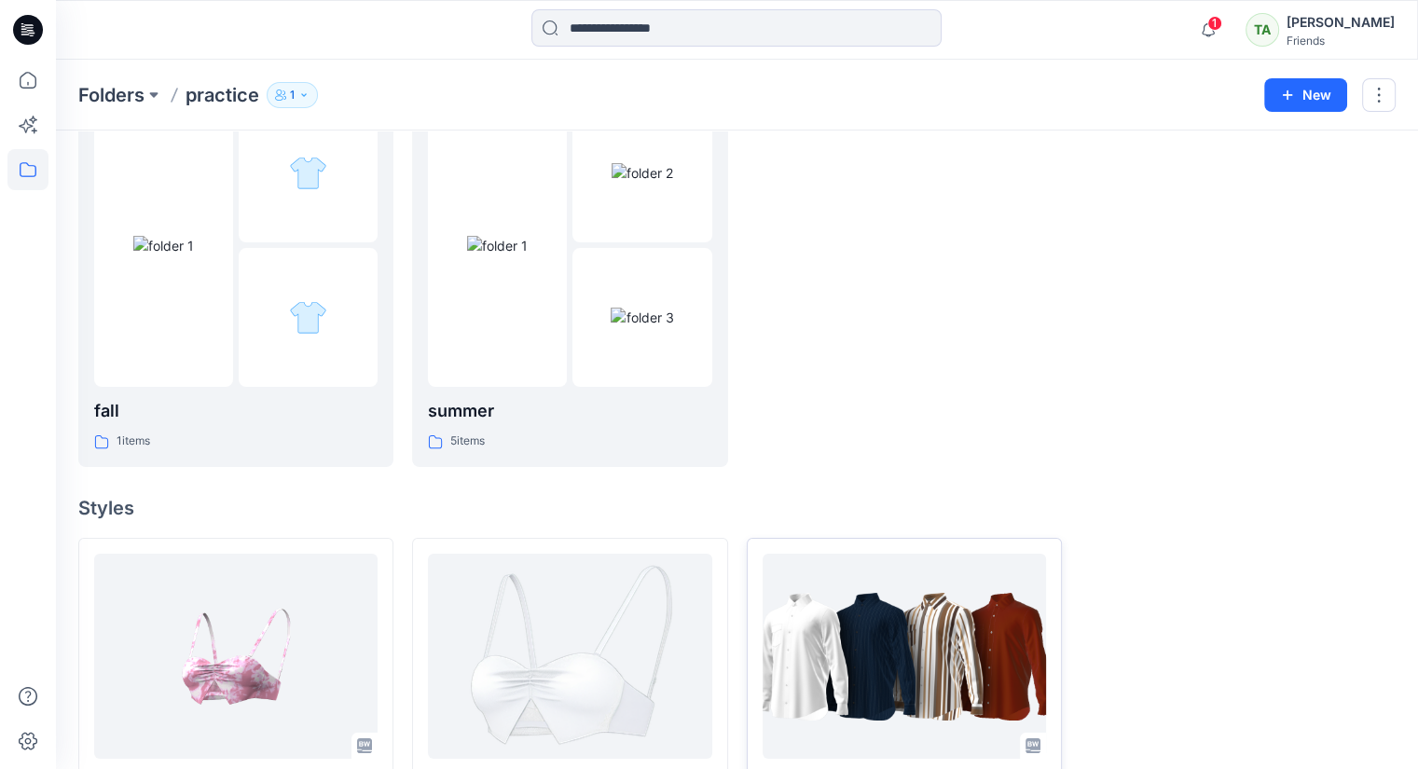
scroll to position [382, 0]
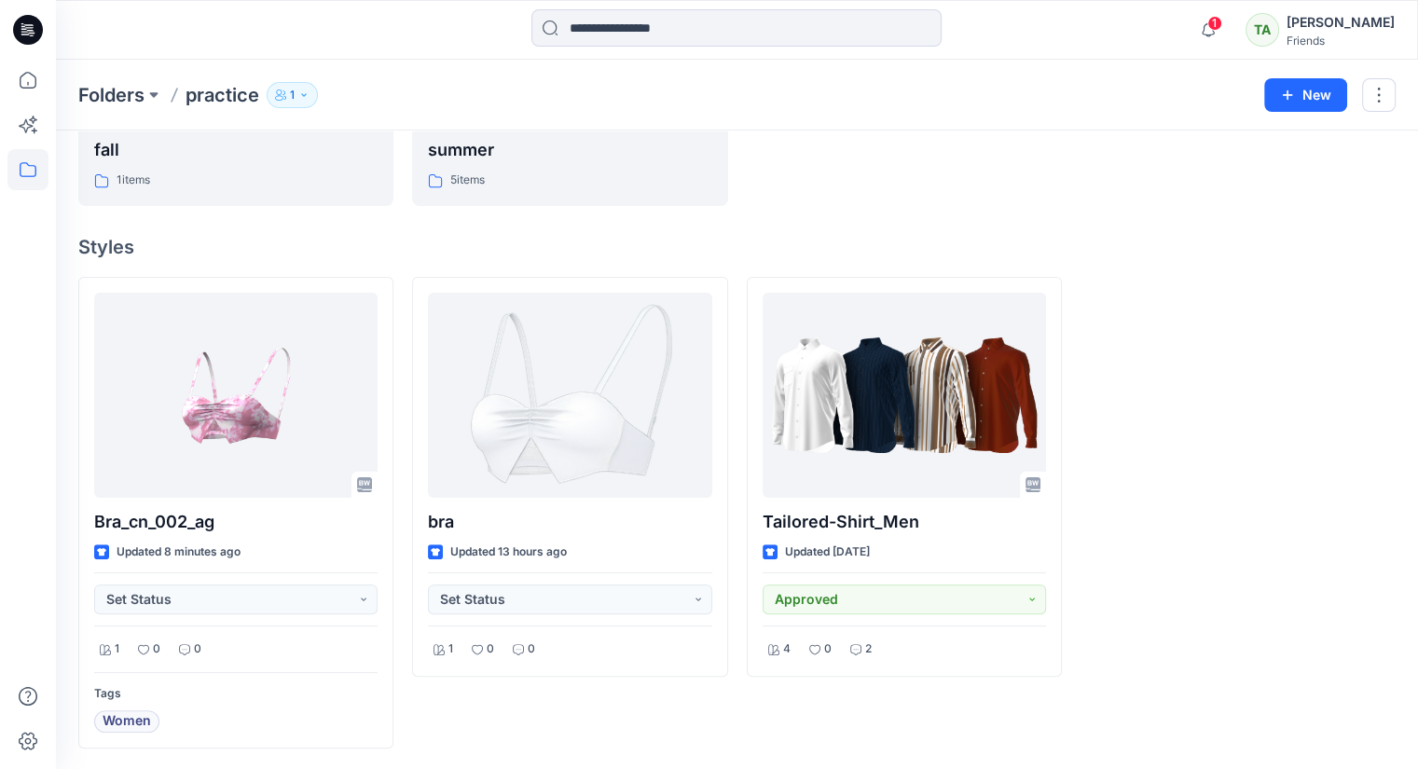
click at [999, 723] on div "Tailored-Shirt_Men Updated 2 months ago Approved 4 0 2" at bounding box center [904, 513] width 315 height 473
click at [1306, 90] on button "New" at bounding box center [1305, 95] width 83 height 34
click at [1287, 182] on button "New Folder" at bounding box center [1263, 177] width 160 height 34
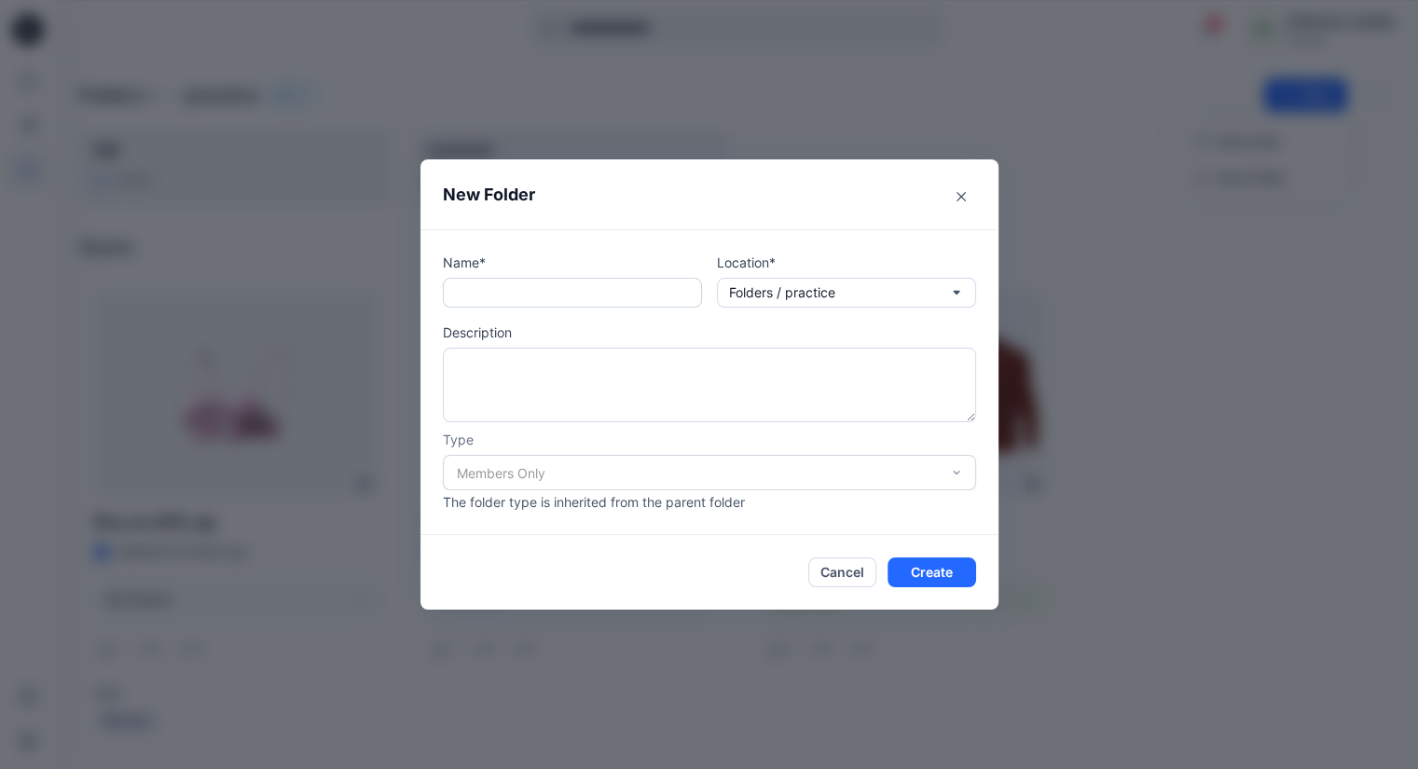
click at [560, 294] on input "text" at bounding box center [572, 293] width 259 height 30
type input "***"
click at [966, 472] on div "Members Only" at bounding box center [709, 472] width 533 height 35
click at [487, 472] on div "Members Only" at bounding box center [709, 472] width 533 height 35
click at [970, 582] on button "Create" at bounding box center [931, 572] width 89 height 30
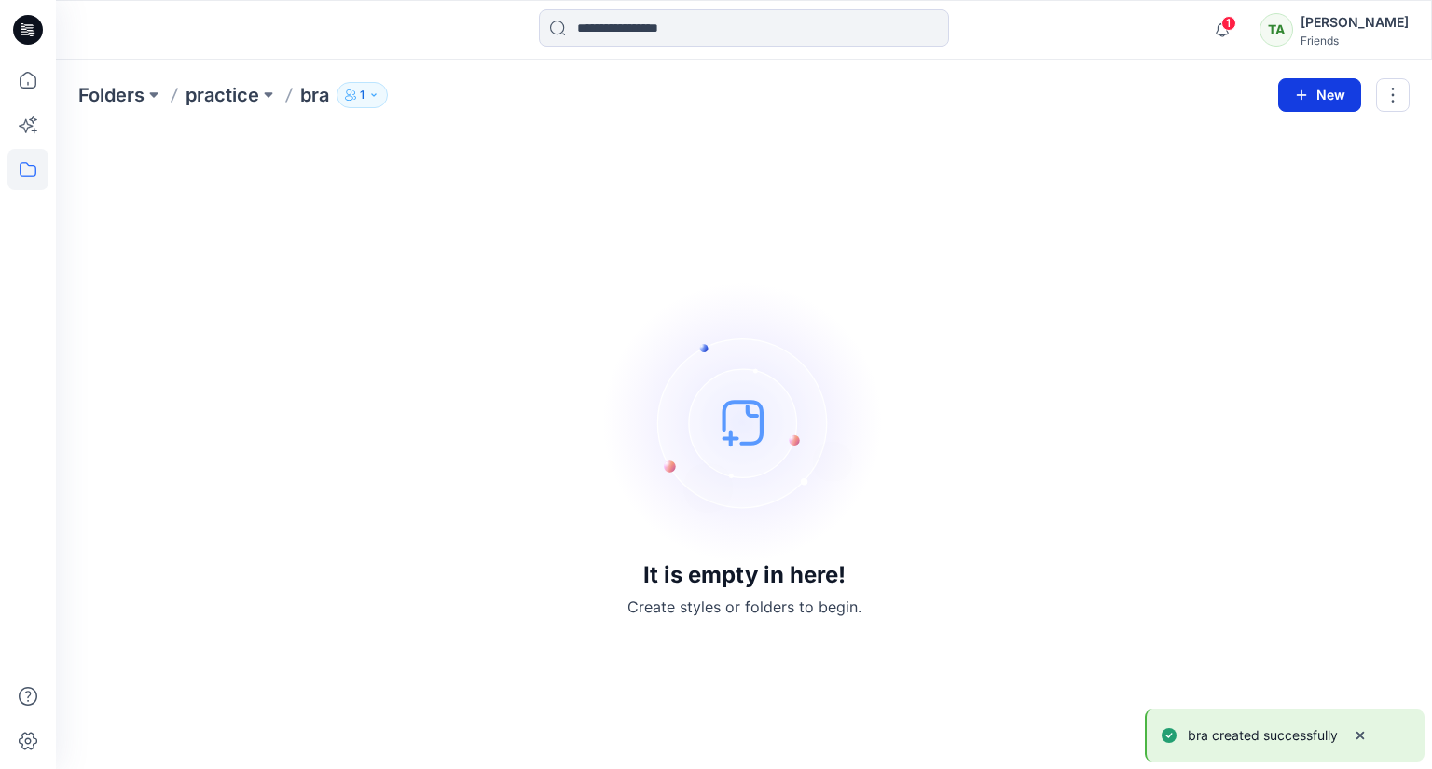
click at [1328, 96] on button "New" at bounding box center [1319, 95] width 83 height 34
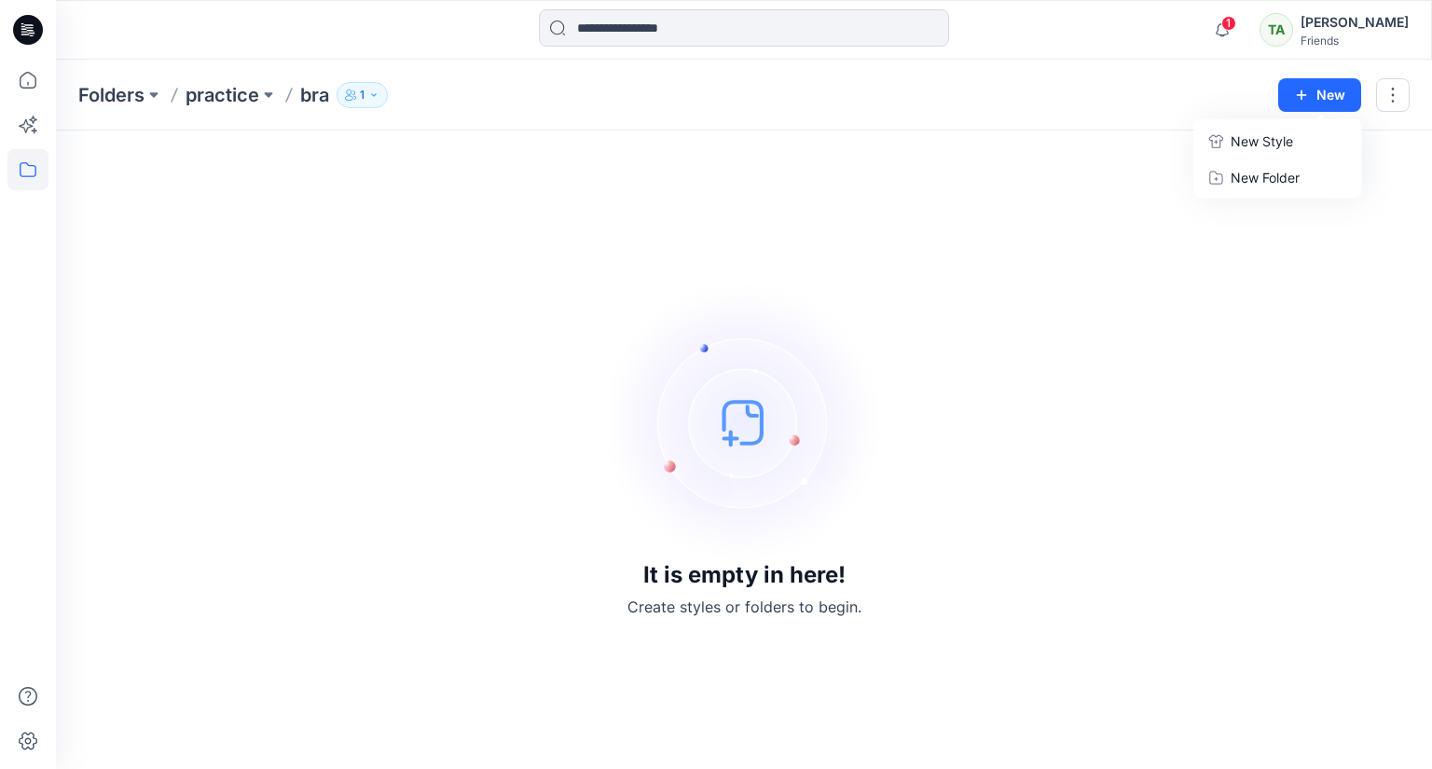
click at [1270, 138] on p "New Style" at bounding box center [1262, 142] width 62 height 22
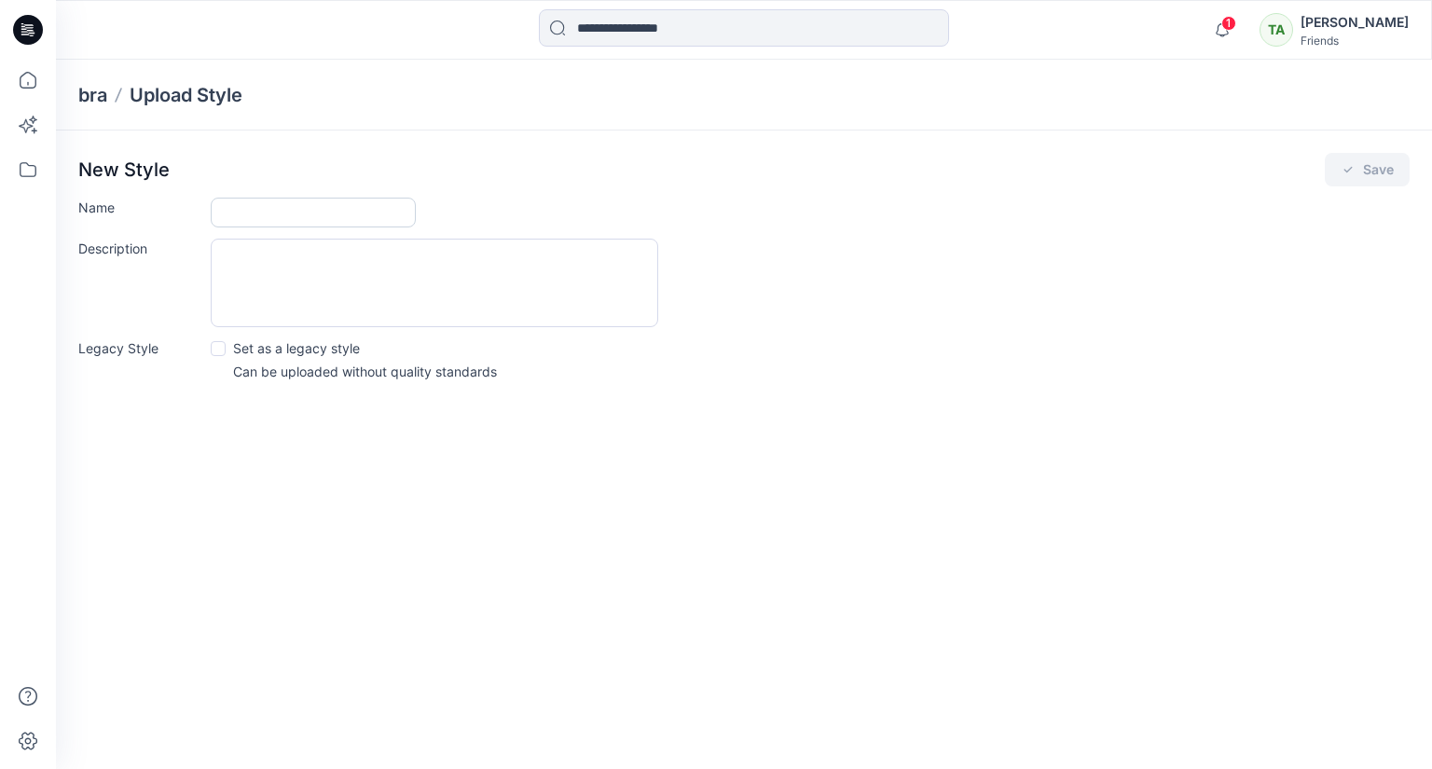
click at [288, 213] on input "Name" at bounding box center [313, 213] width 205 height 30
type input "***"
click at [1345, 166] on icon "submit" at bounding box center [1348, 169] width 15 height 15
click at [1368, 176] on button "Save" at bounding box center [1367, 170] width 85 height 34
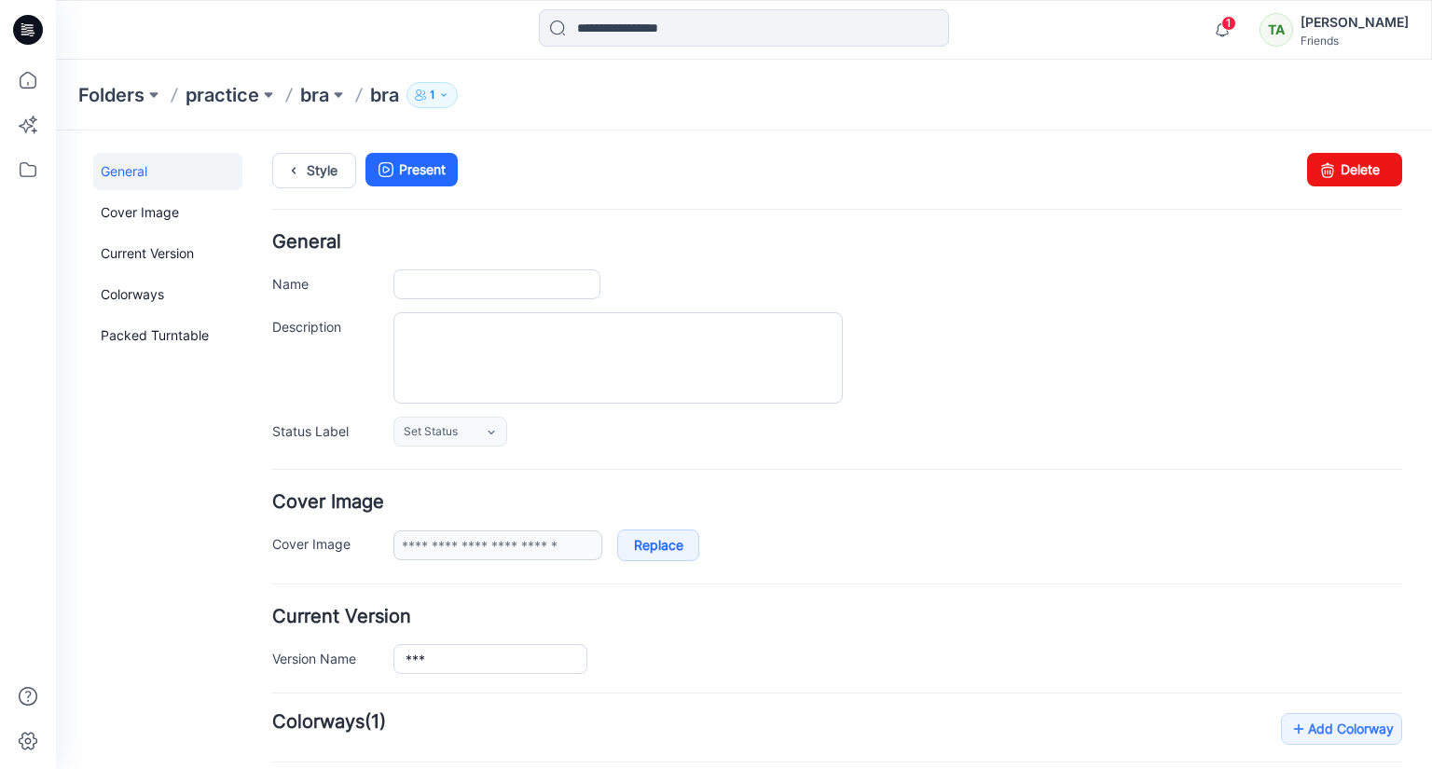
type input "***"
type input "**********"
type input "***"
type input "**********"
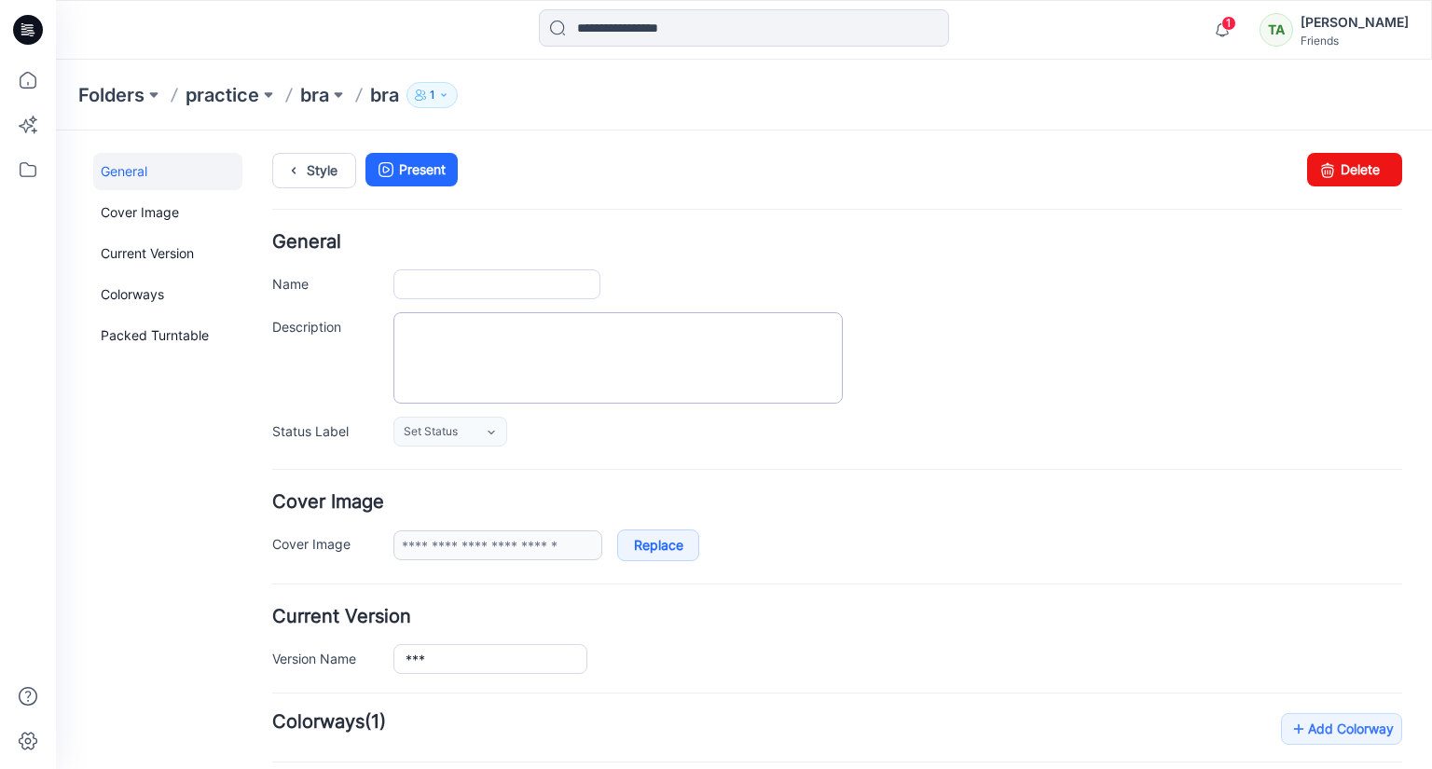
type input "**********"
click at [137, 221] on link "Cover Image" at bounding box center [167, 212] width 149 height 37
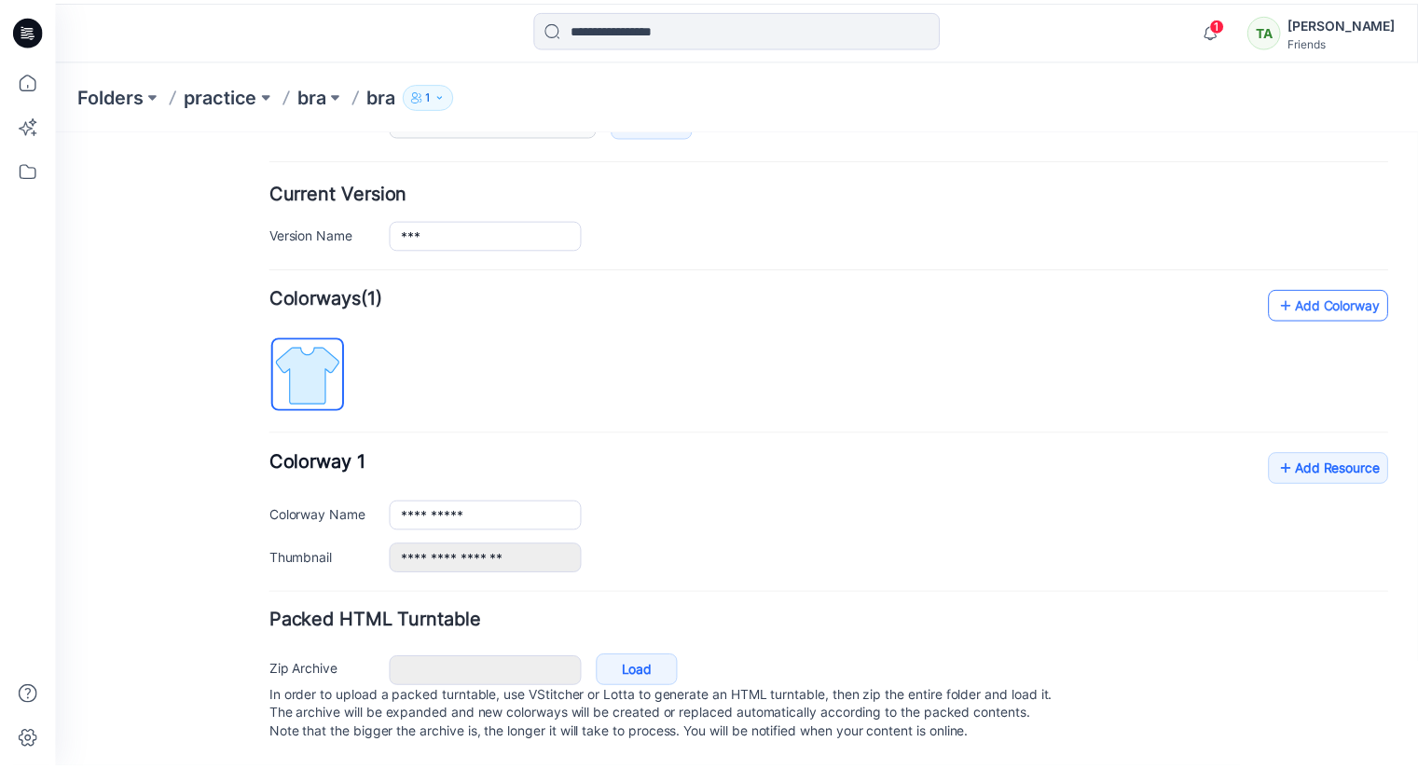
scroll to position [439, 0]
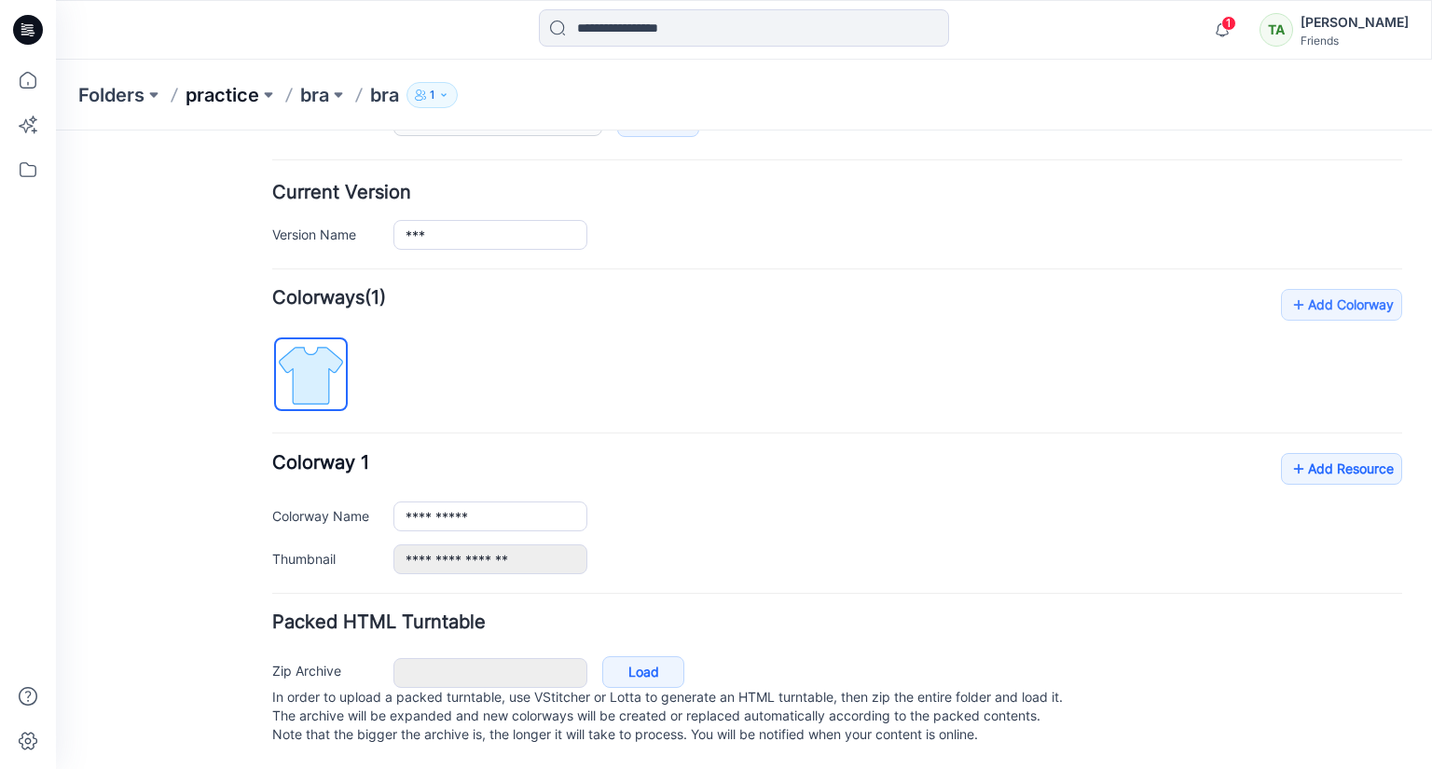
click at [227, 90] on p "practice" at bounding box center [223, 95] width 74 height 26
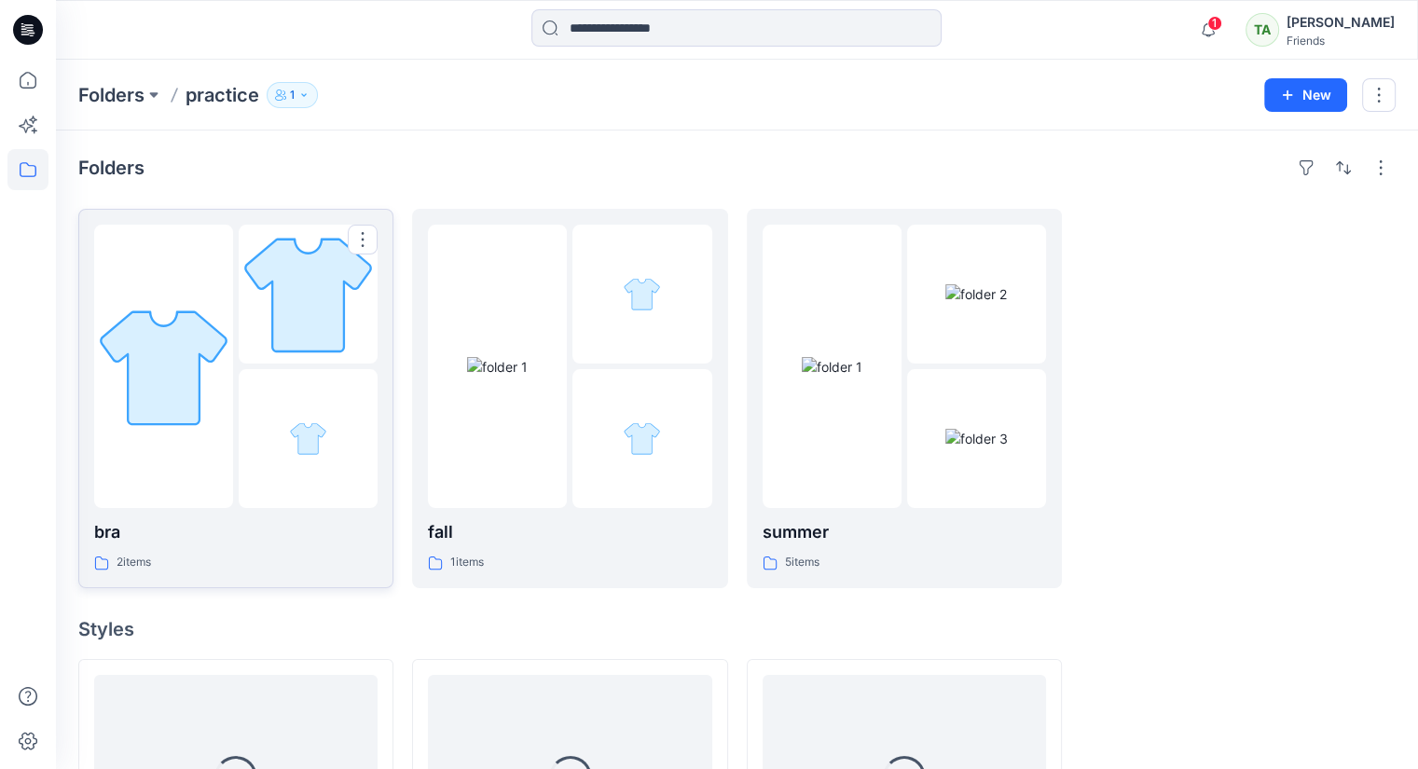
click at [274, 402] on div at bounding box center [308, 438] width 139 height 139
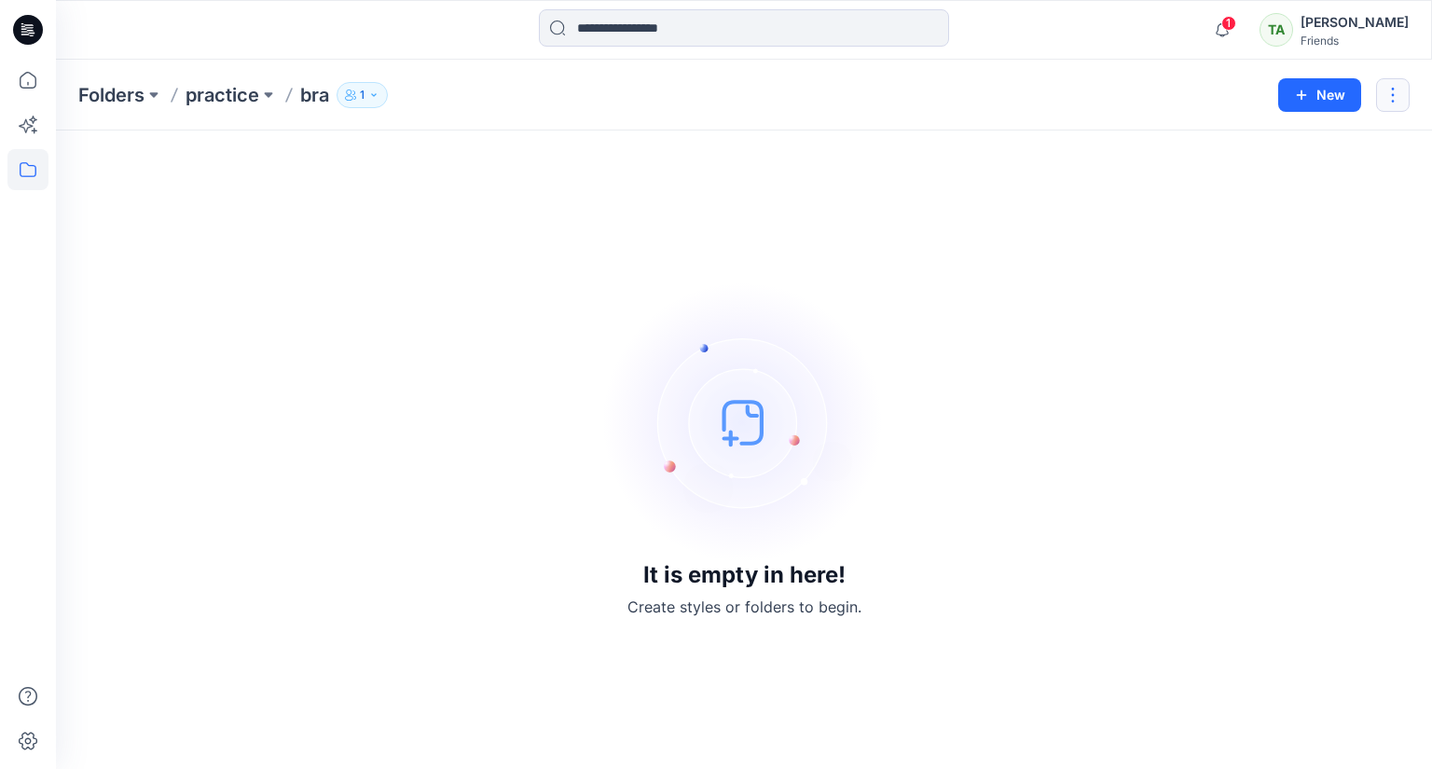
click at [1393, 81] on button "button" at bounding box center [1393, 95] width 34 height 34
click at [1261, 214] on p "Delete Folder" at bounding box center [1290, 218] width 105 height 20
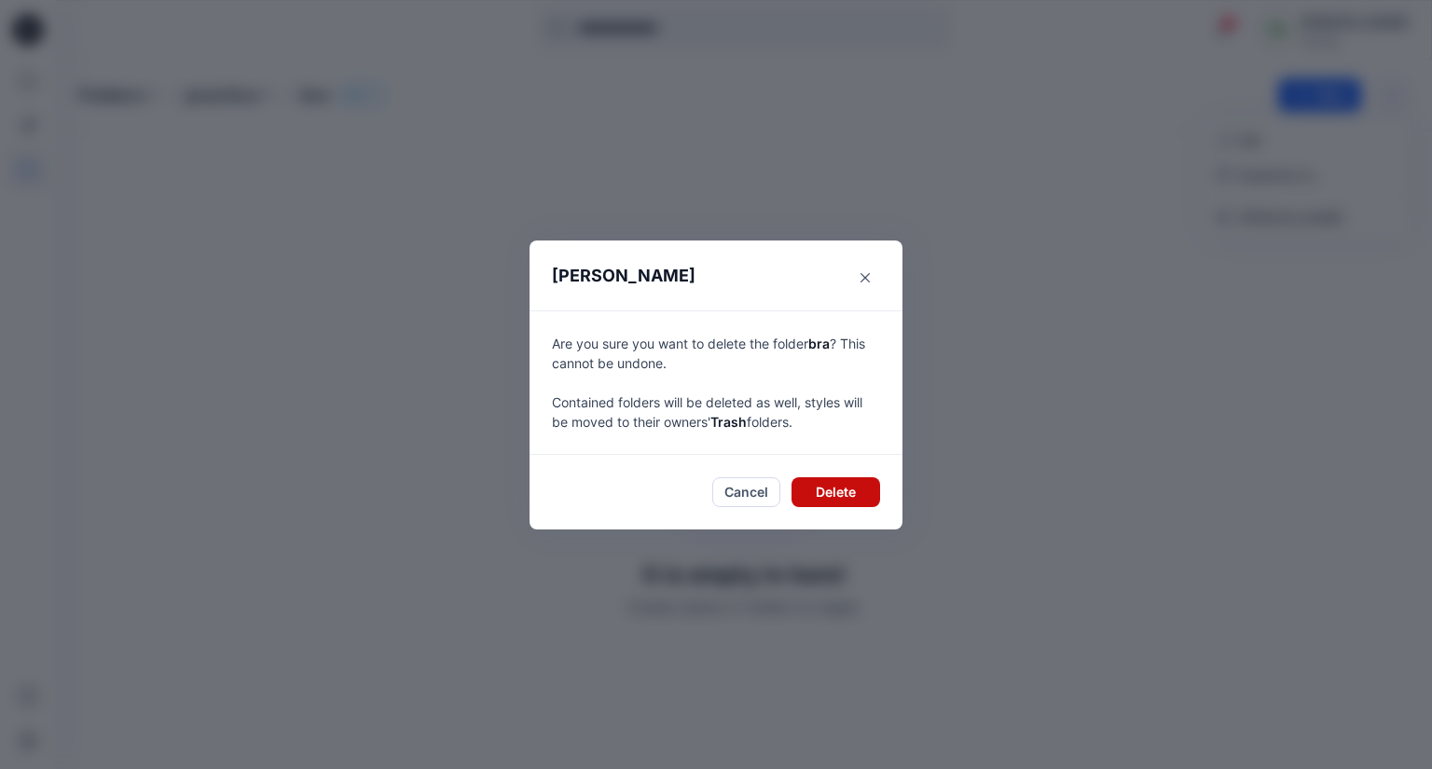
click at [854, 489] on button "Delete" at bounding box center [835, 492] width 89 height 30
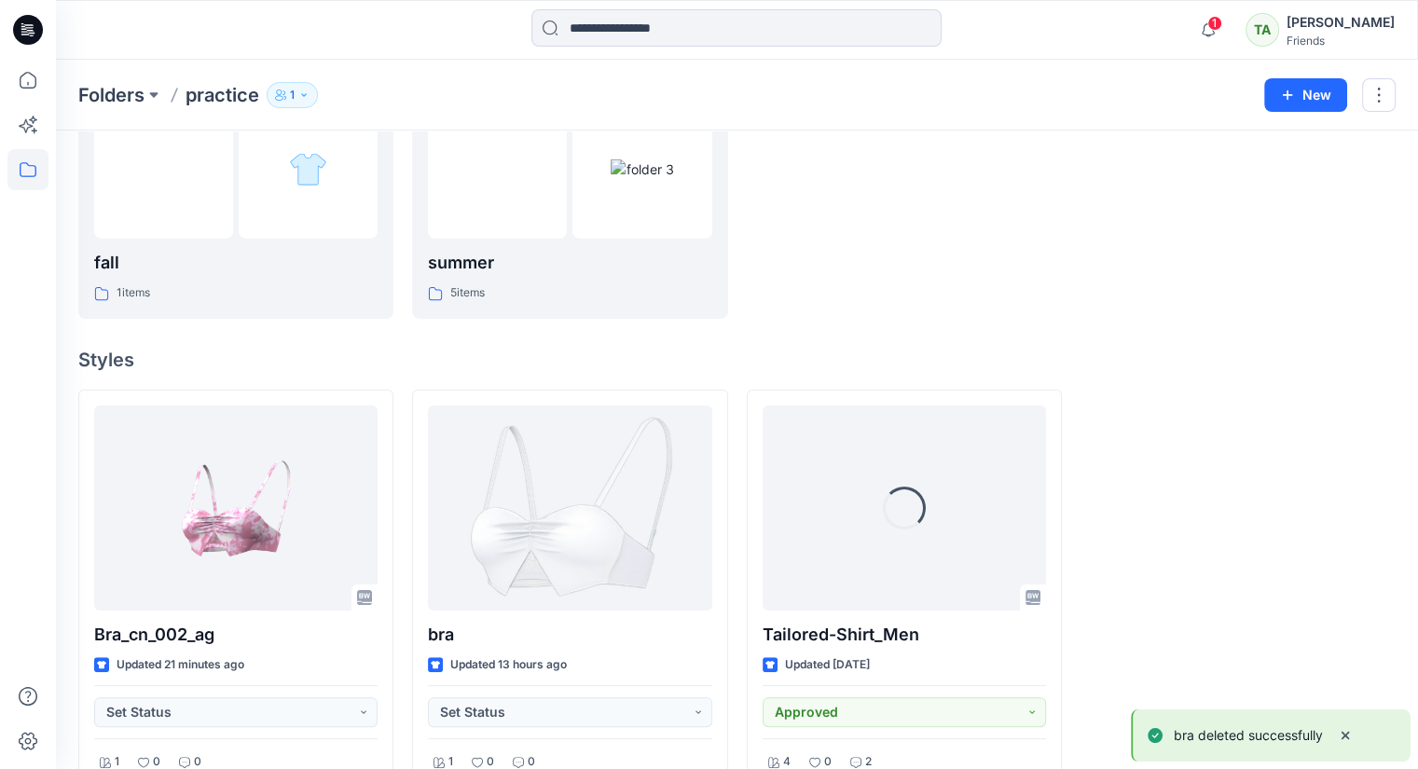
scroll to position [280, 0]
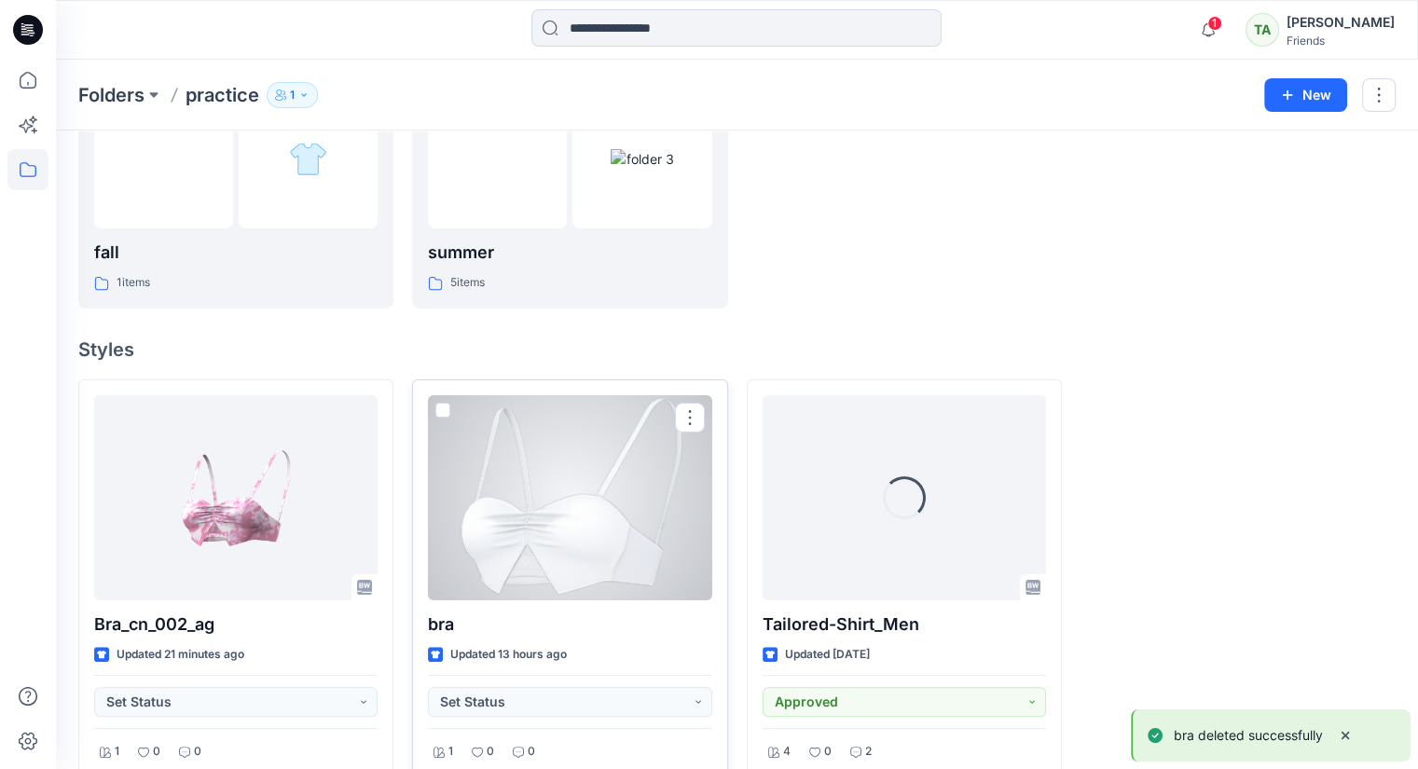
click at [567, 516] on div at bounding box center [569, 497] width 283 height 205
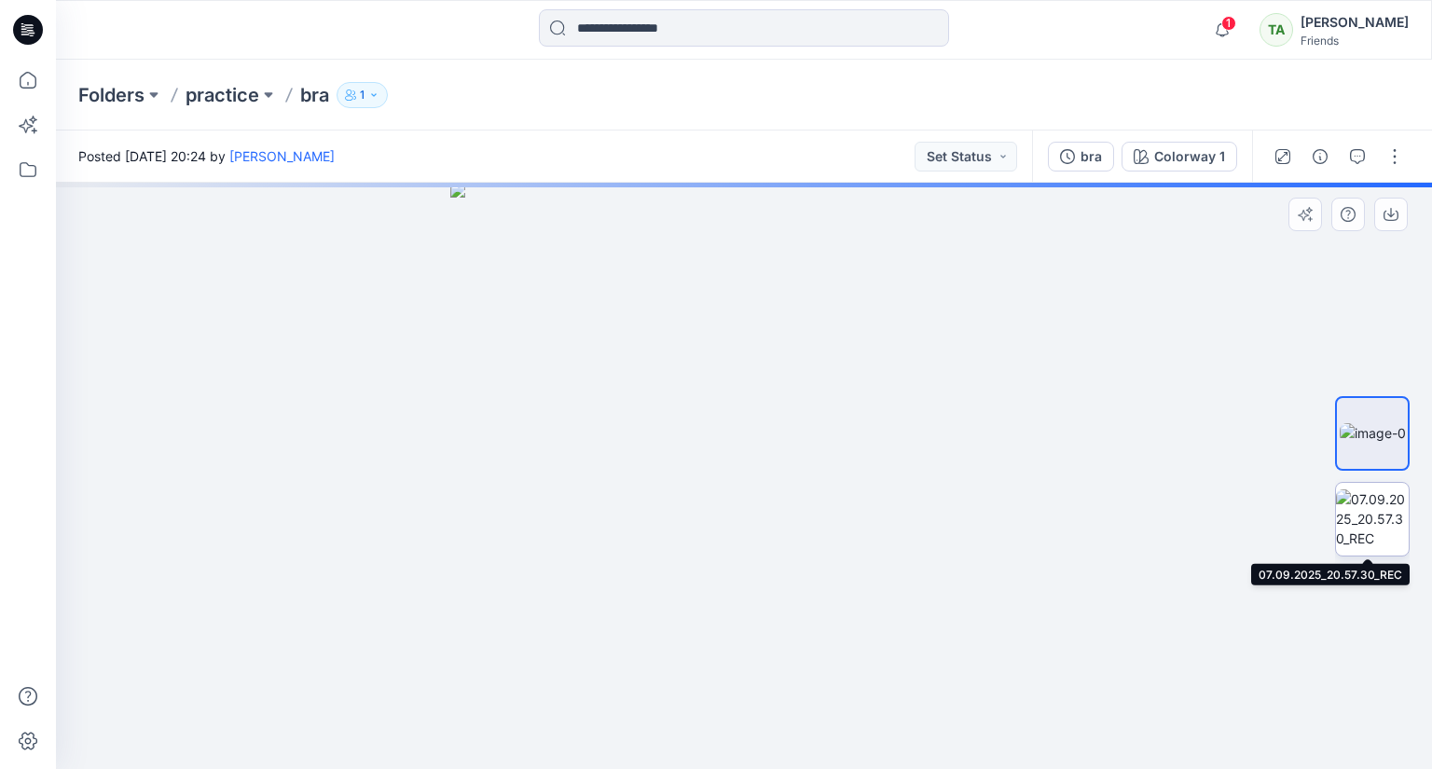
click at [1374, 527] on img at bounding box center [1372, 518] width 73 height 59
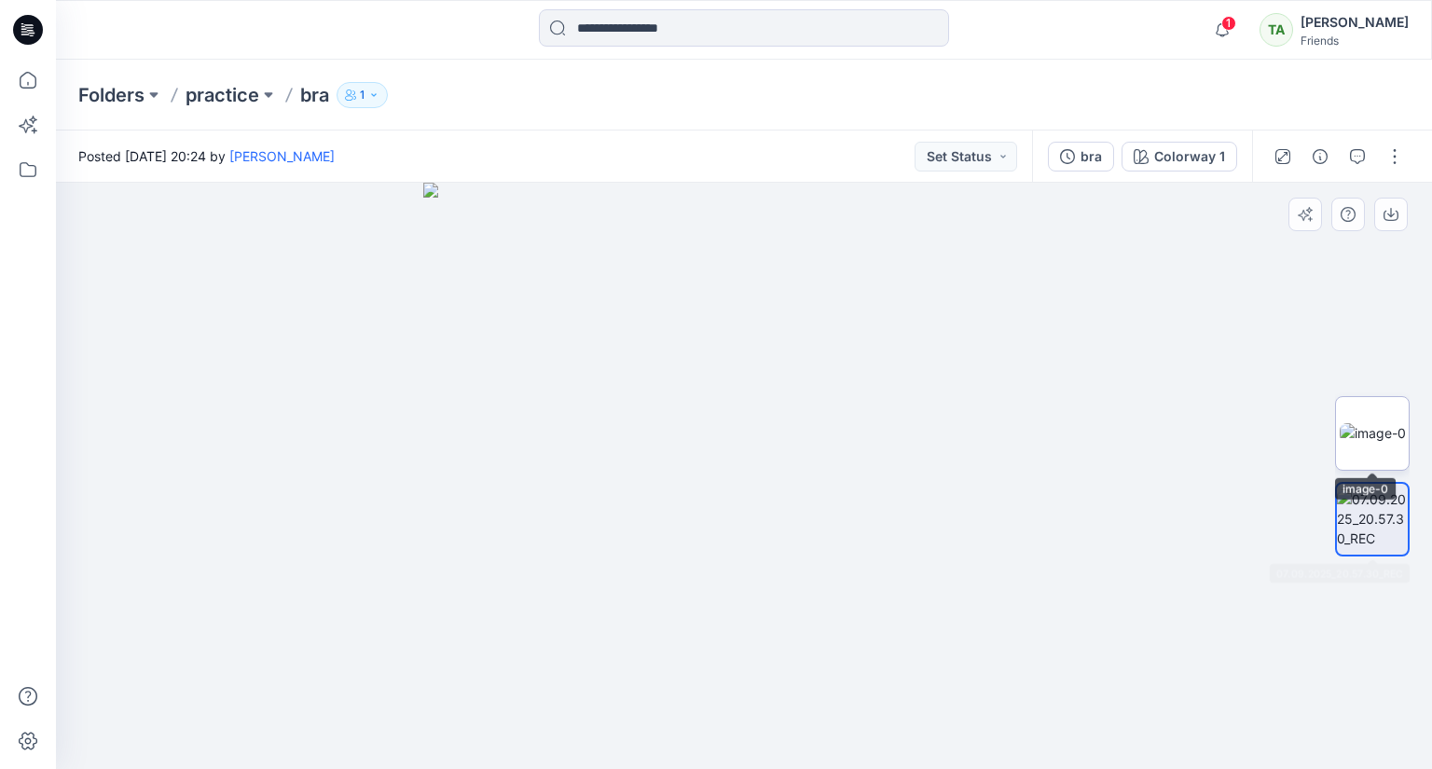
click at [1392, 441] on img at bounding box center [1373, 433] width 66 height 20
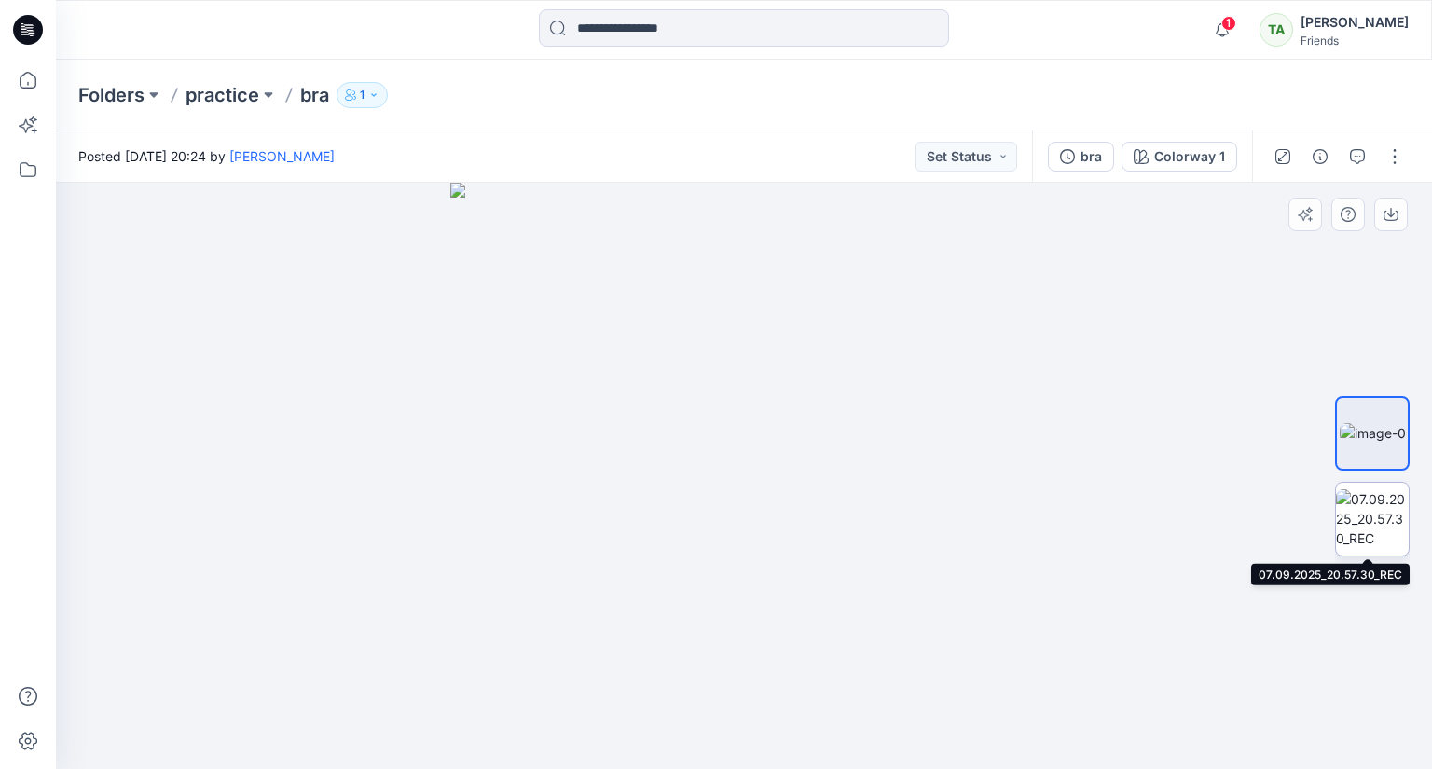
click at [1363, 509] on img at bounding box center [1372, 518] width 73 height 59
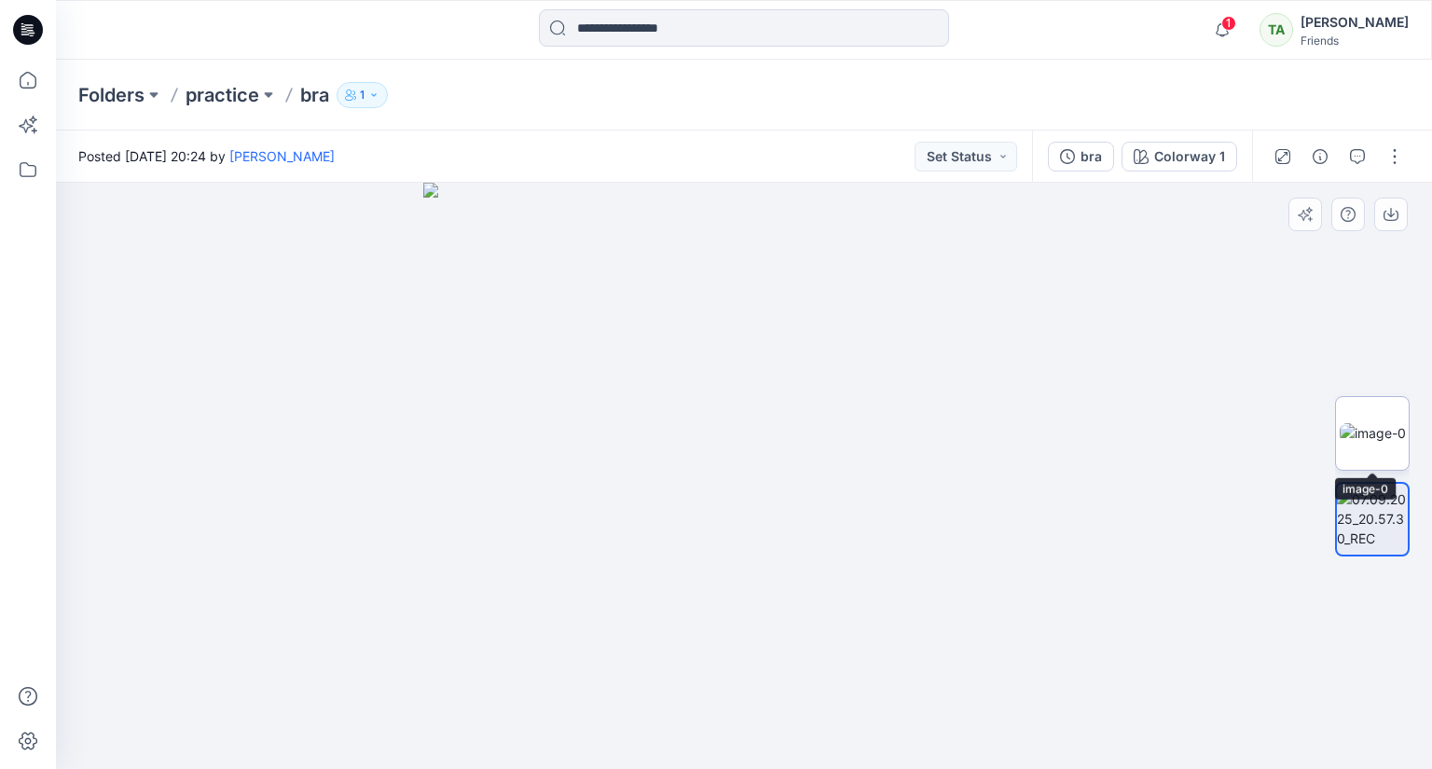
click at [1385, 434] on img at bounding box center [1373, 433] width 66 height 20
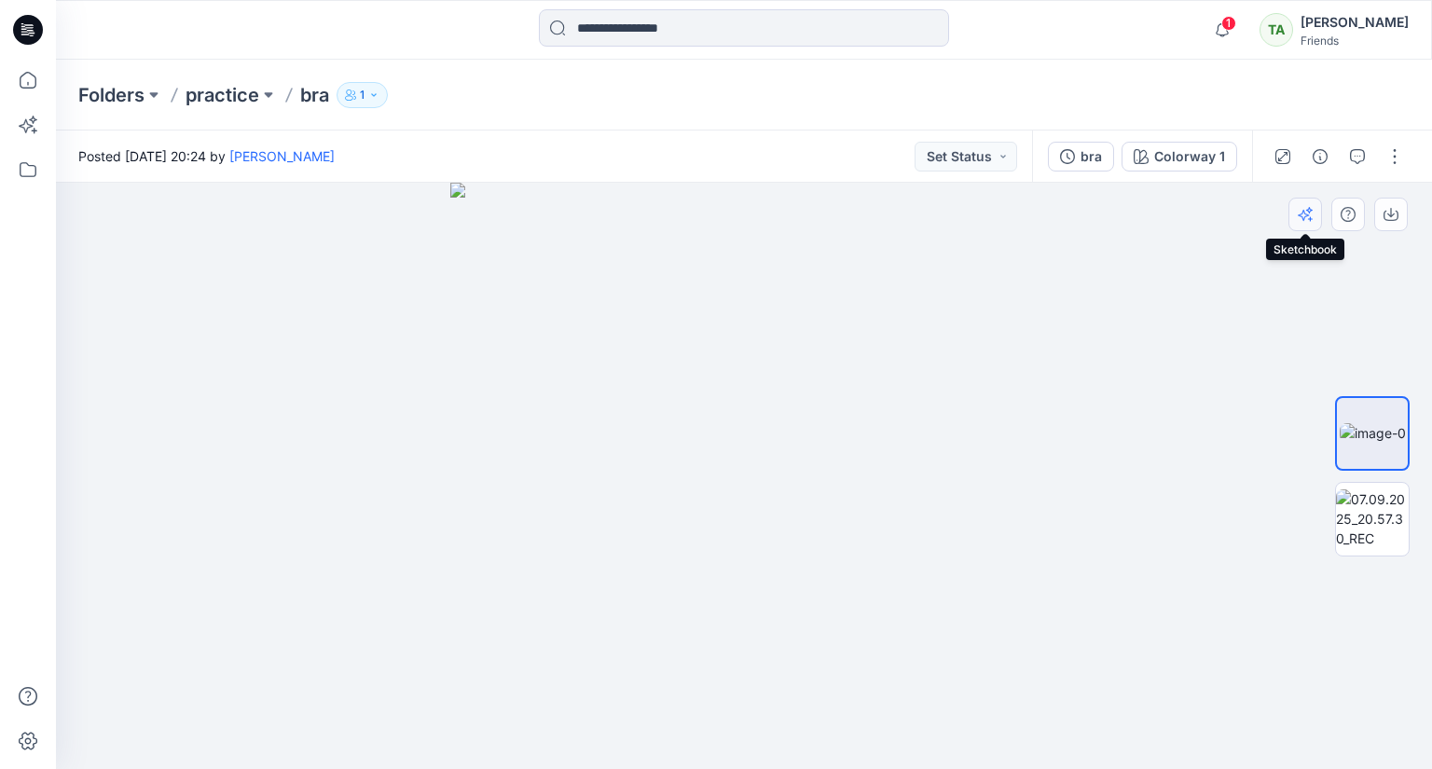
click at [1305, 215] on icon "button" at bounding box center [1305, 214] width 15 height 15
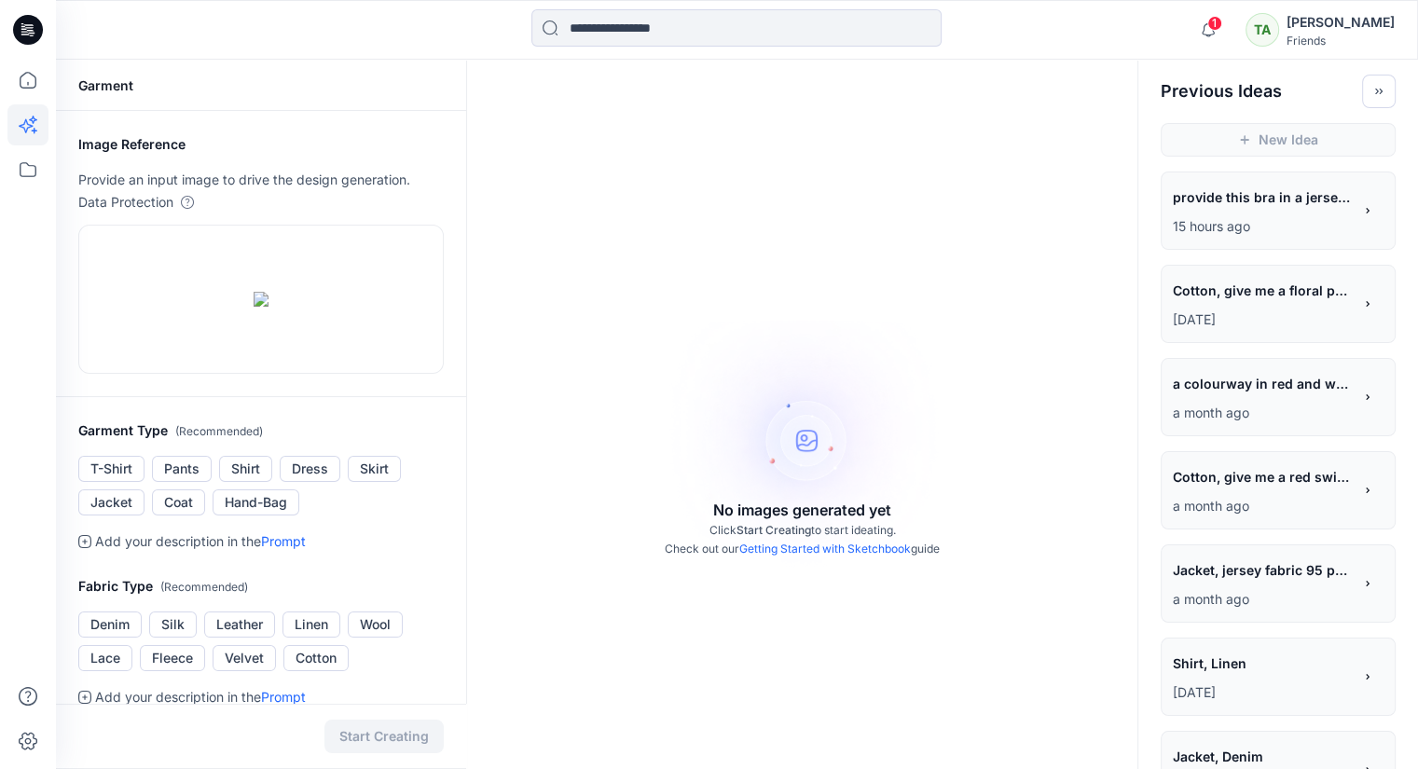
click at [1255, 221] on p "15 hours ago" at bounding box center [1262, 226] width 179 height 22
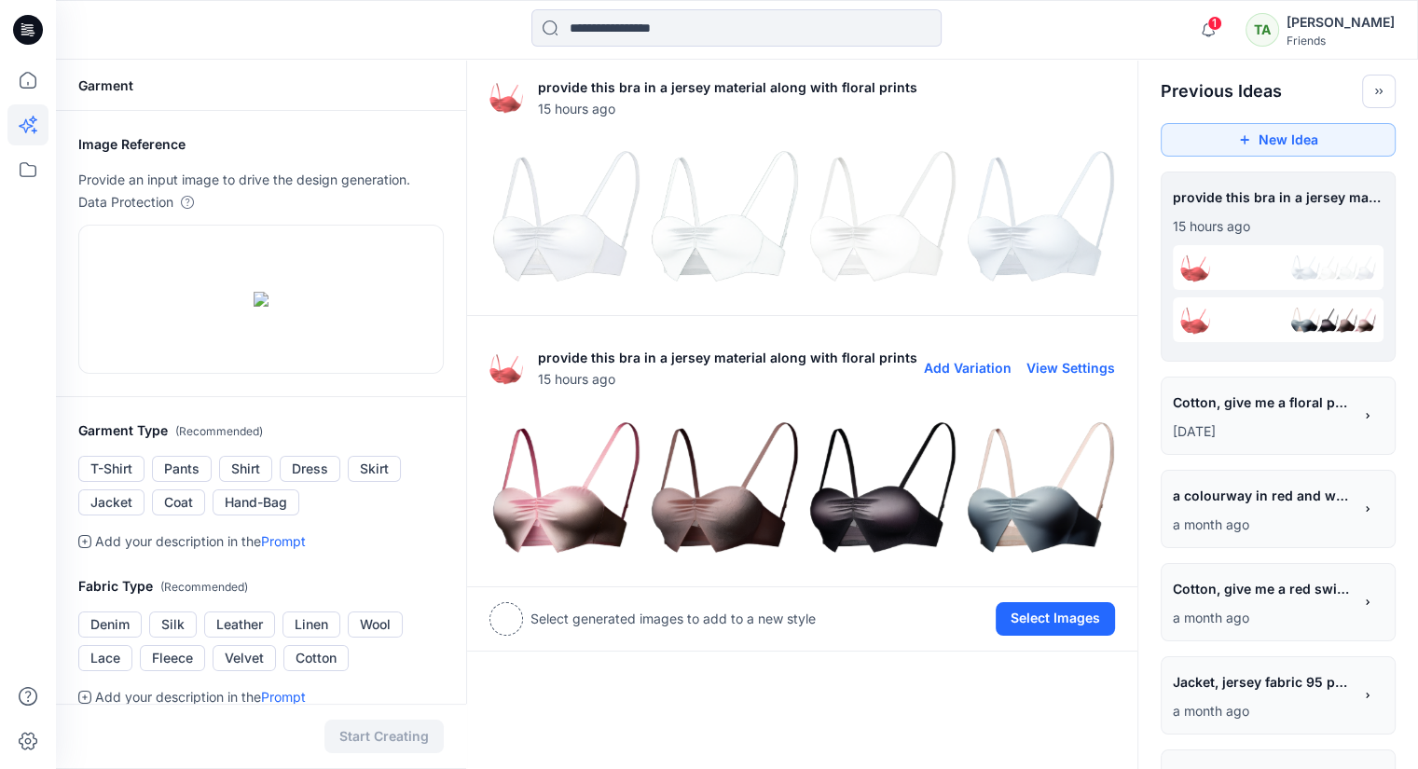
click at [547, 517] on img at bounding box center [564, 488] width 149 height 149
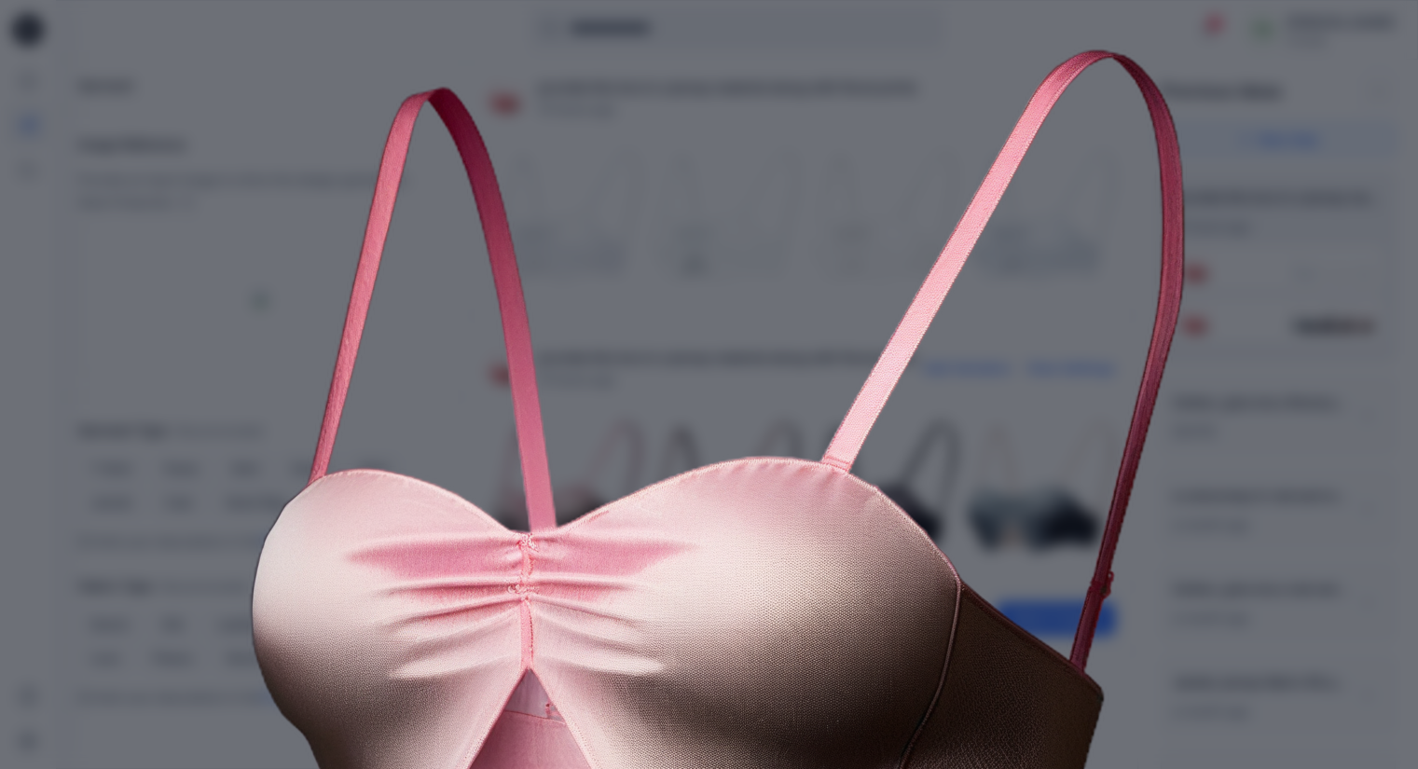
scroll to position [278, 0]
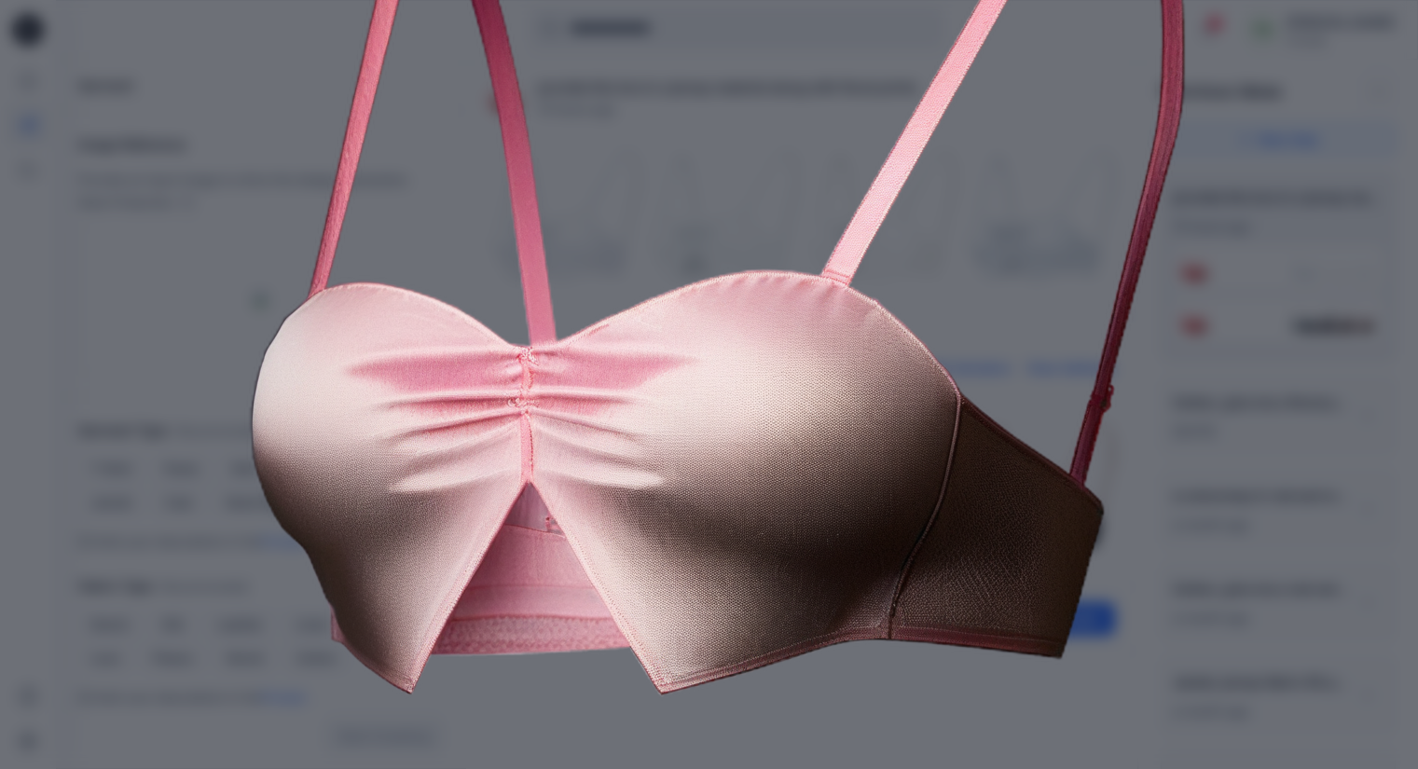
click at [1249, 365] on div "Close" at bounding box center [709, 384] width 1418 height 769
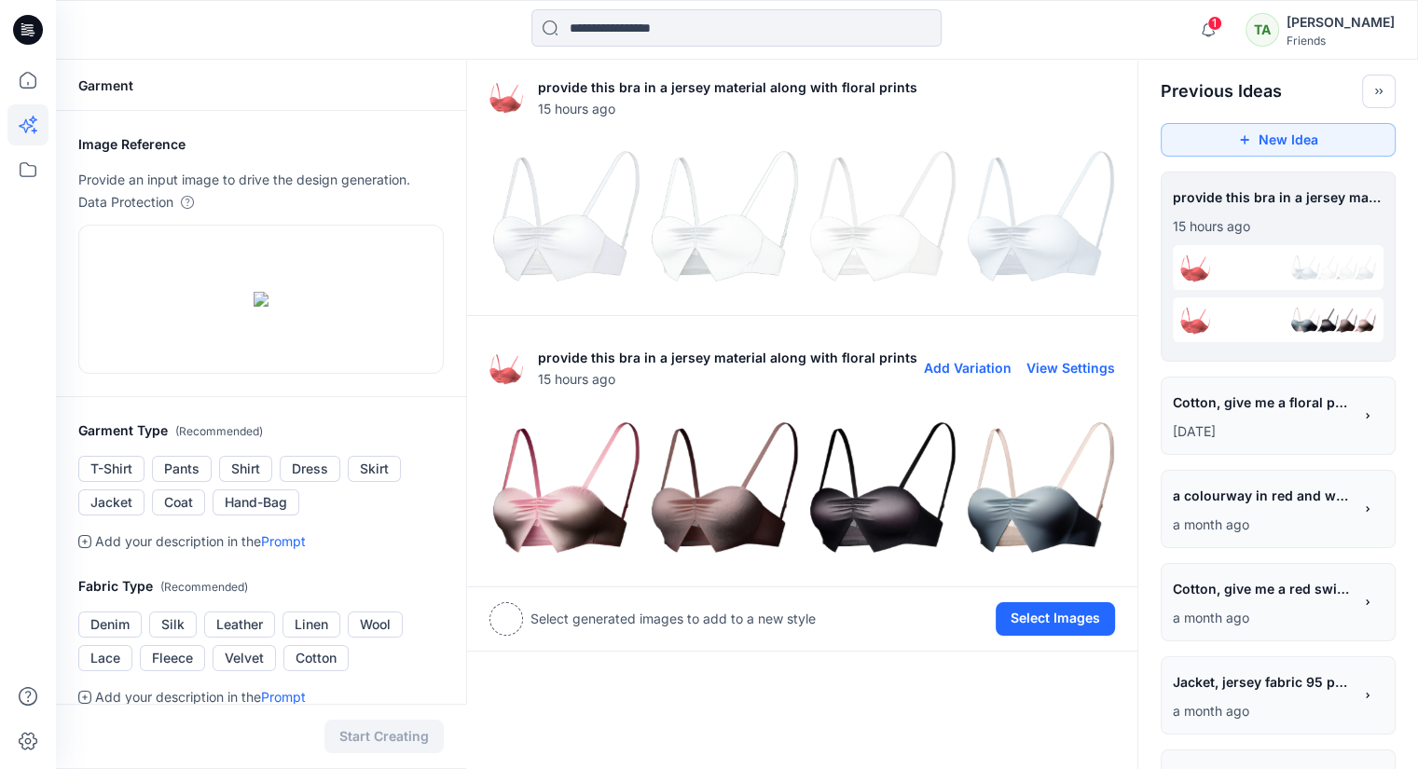
click at [753, 519] on img at bounding box center [723, 488] width 149 height 149
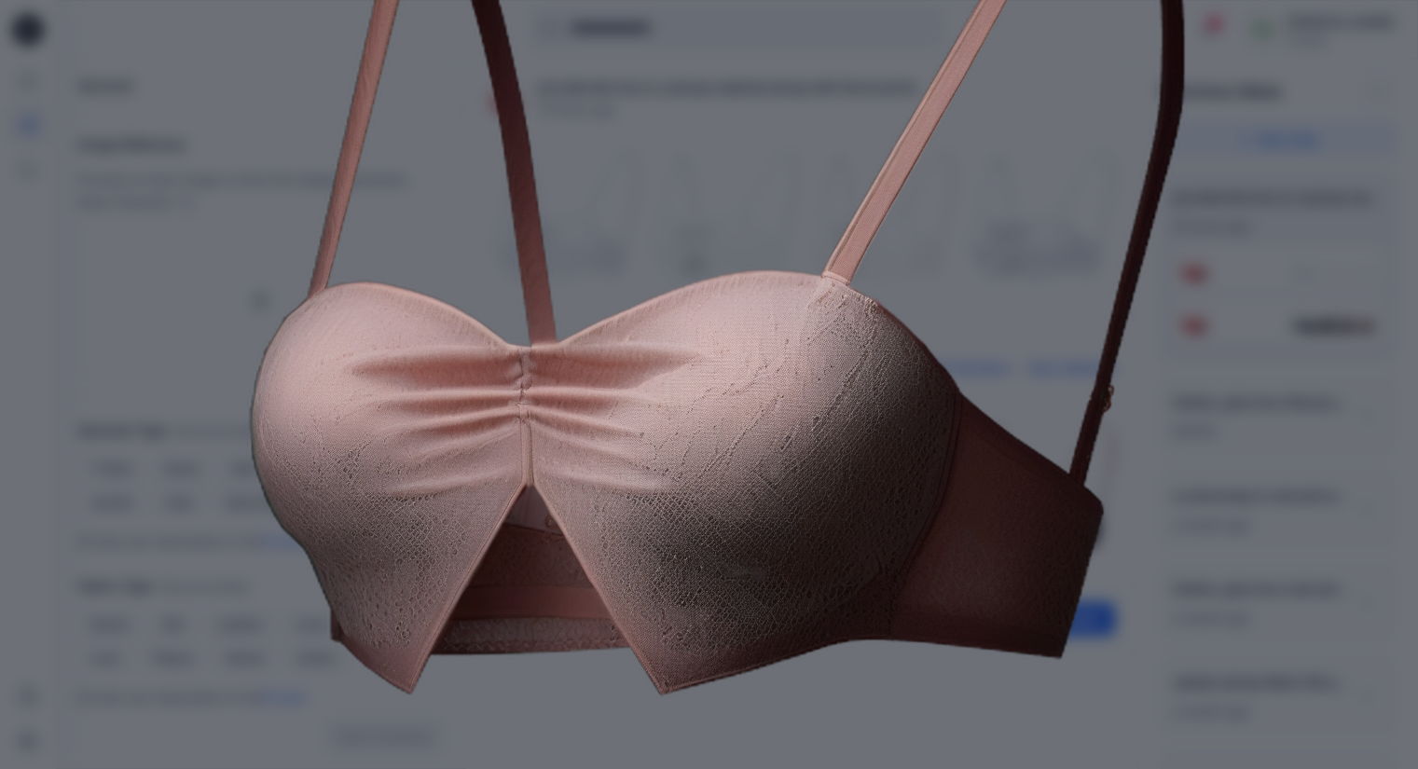
click at [1287, 380] on div "Close" at bounding box center [709, 384] width 1418 height 769
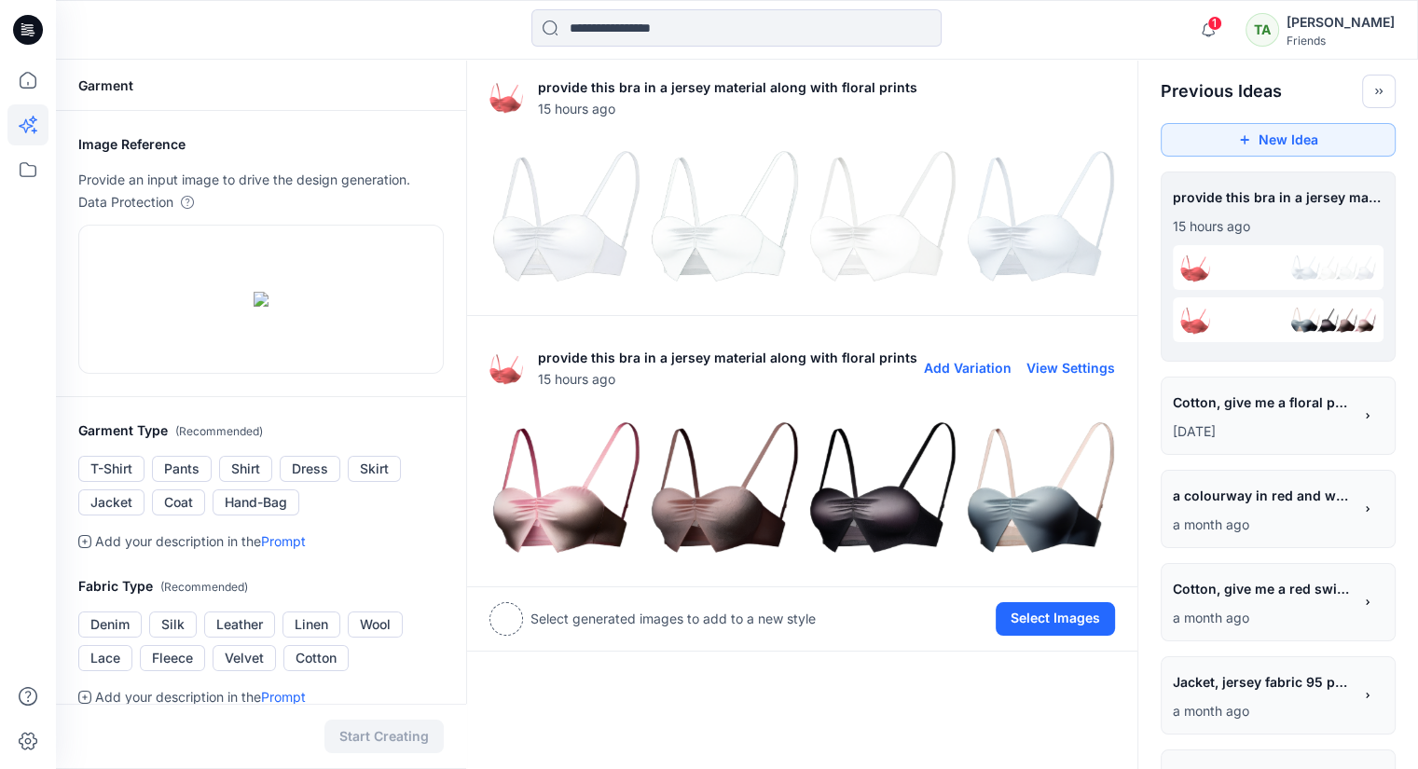
click at [889, 520] on img at bounding box center [881, 488] width 149 height 149
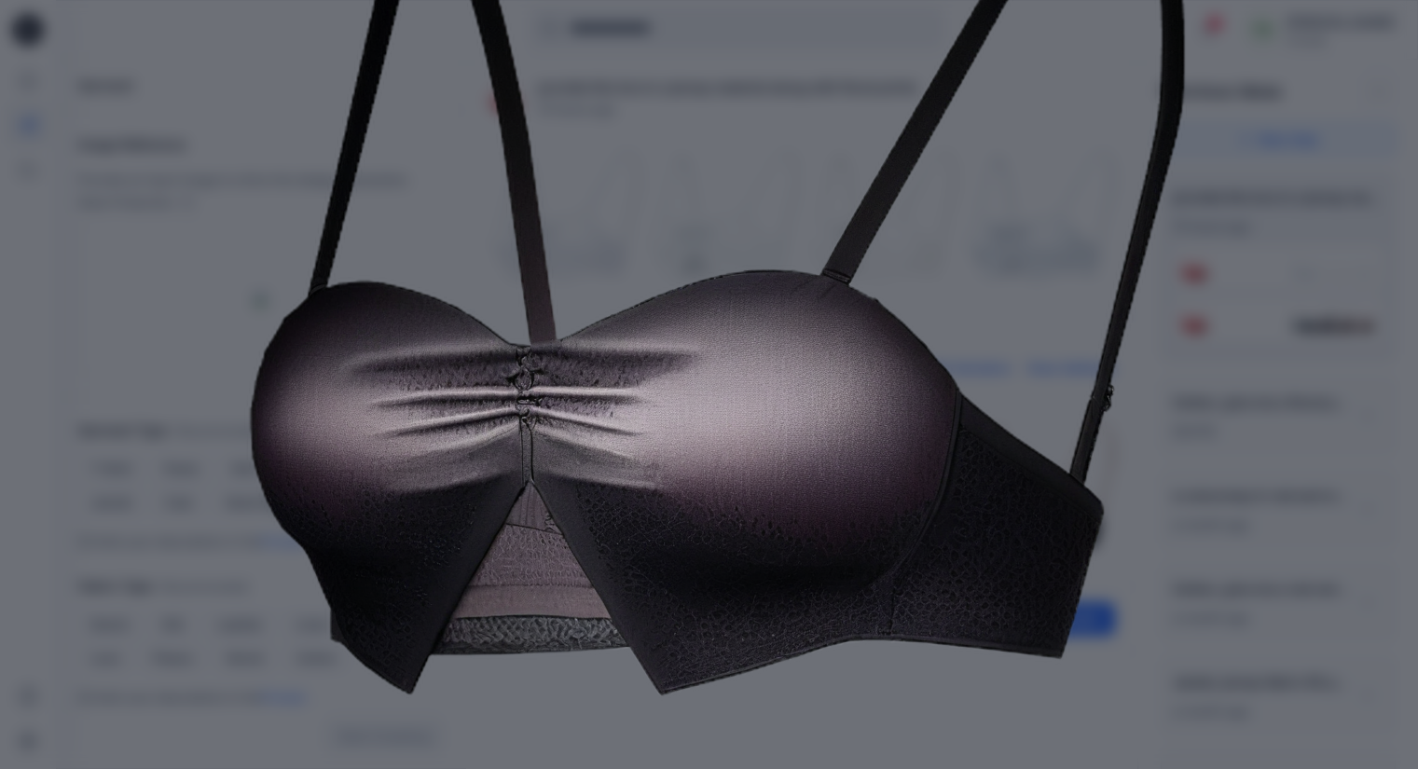
click at [1255, 441] on div "Close" at bounding box center [709, 384] width 1418 height 769
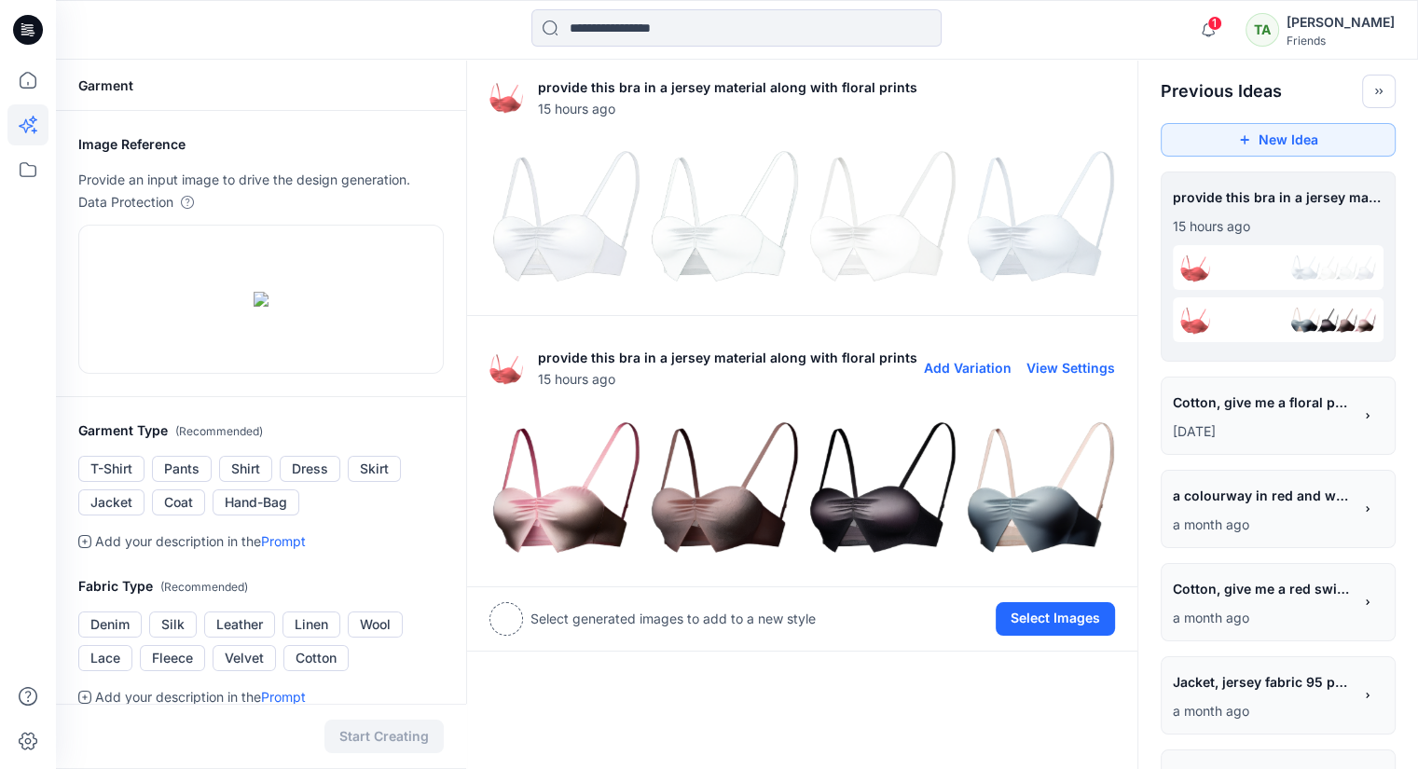
click at [1072, 493] on img at bounding box center [1039, 488] width 149 height 149
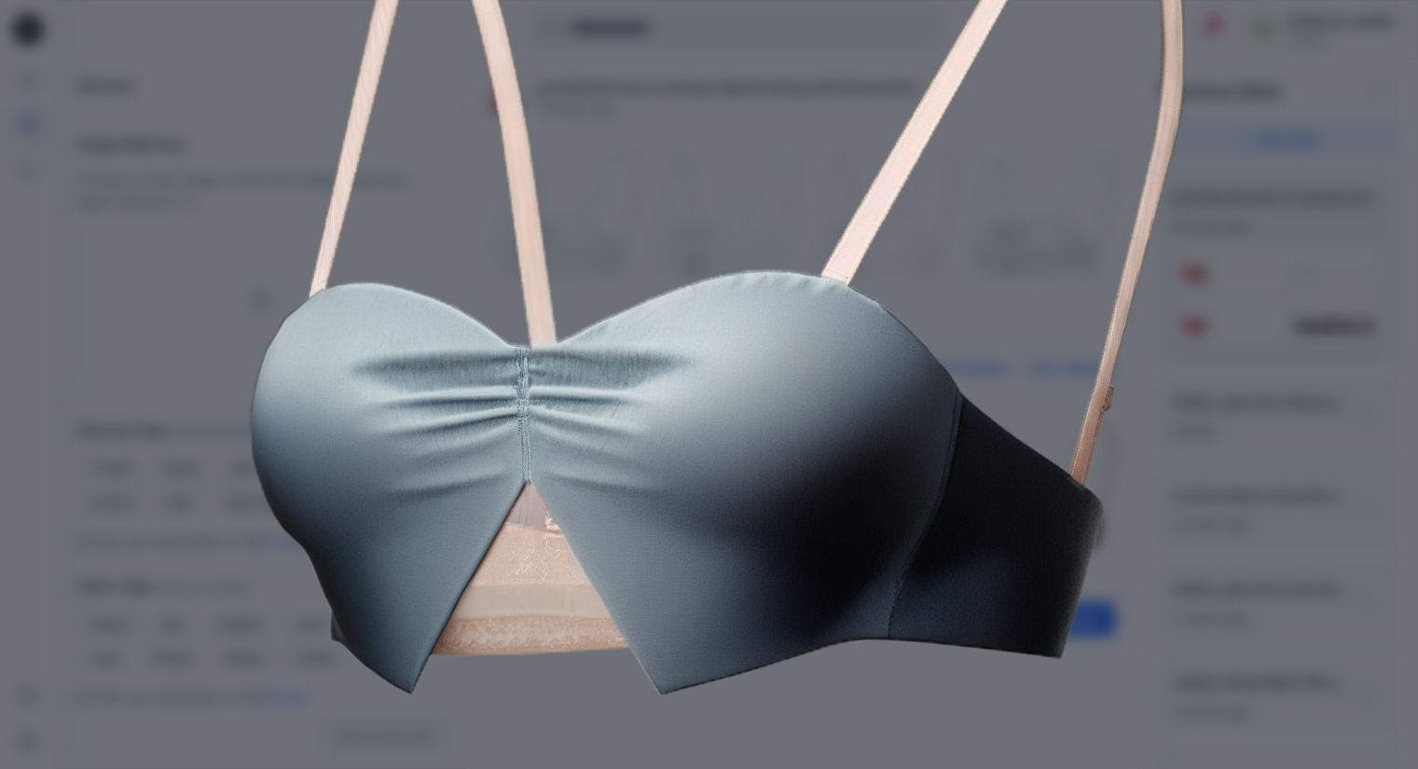
click at [1183, 445] on img at bounding box center [709, 285] width 955 height 955
click at [1231, 540] on div "Close" at bounding box center [709, 384] width 1418 height 769
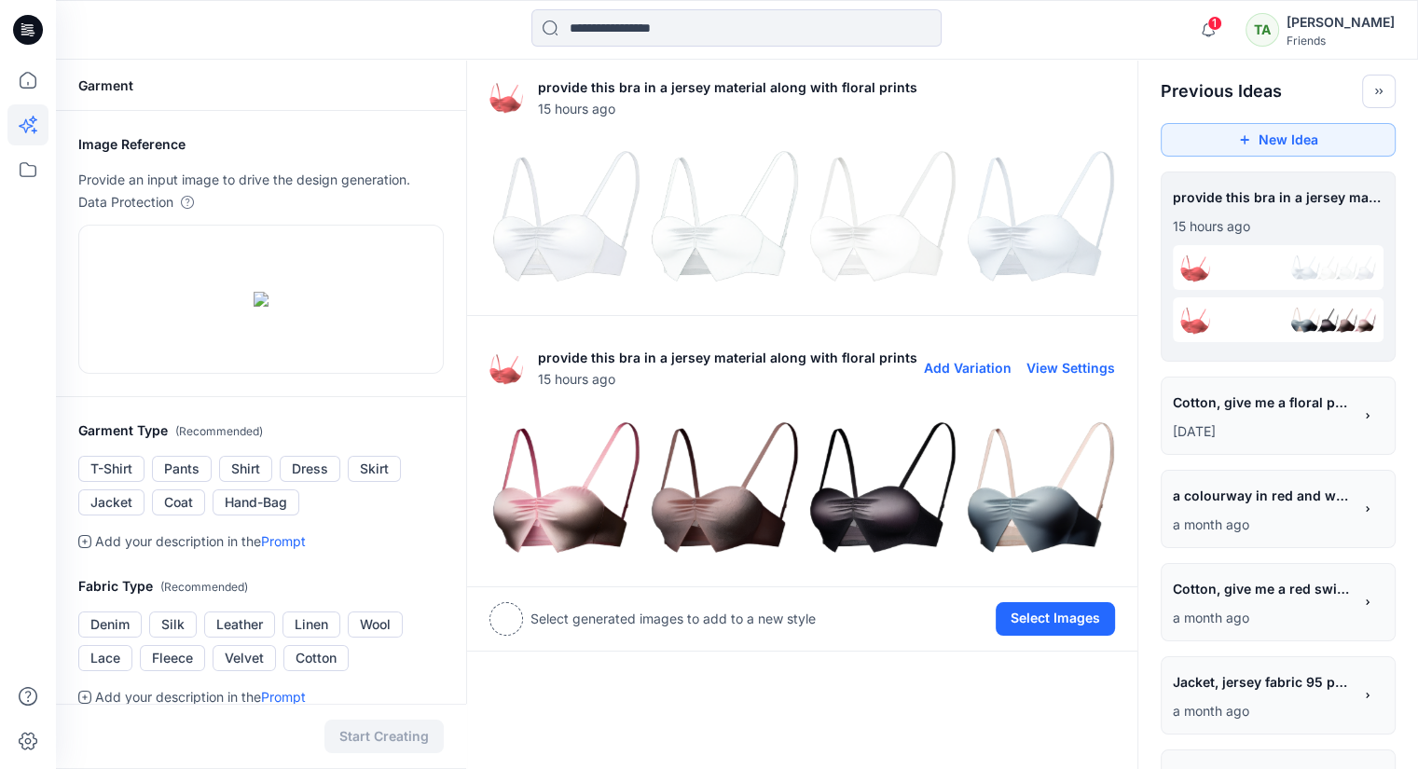
click at [1026, 525] on img at bounding box center [1039, 488] width 149 height 149
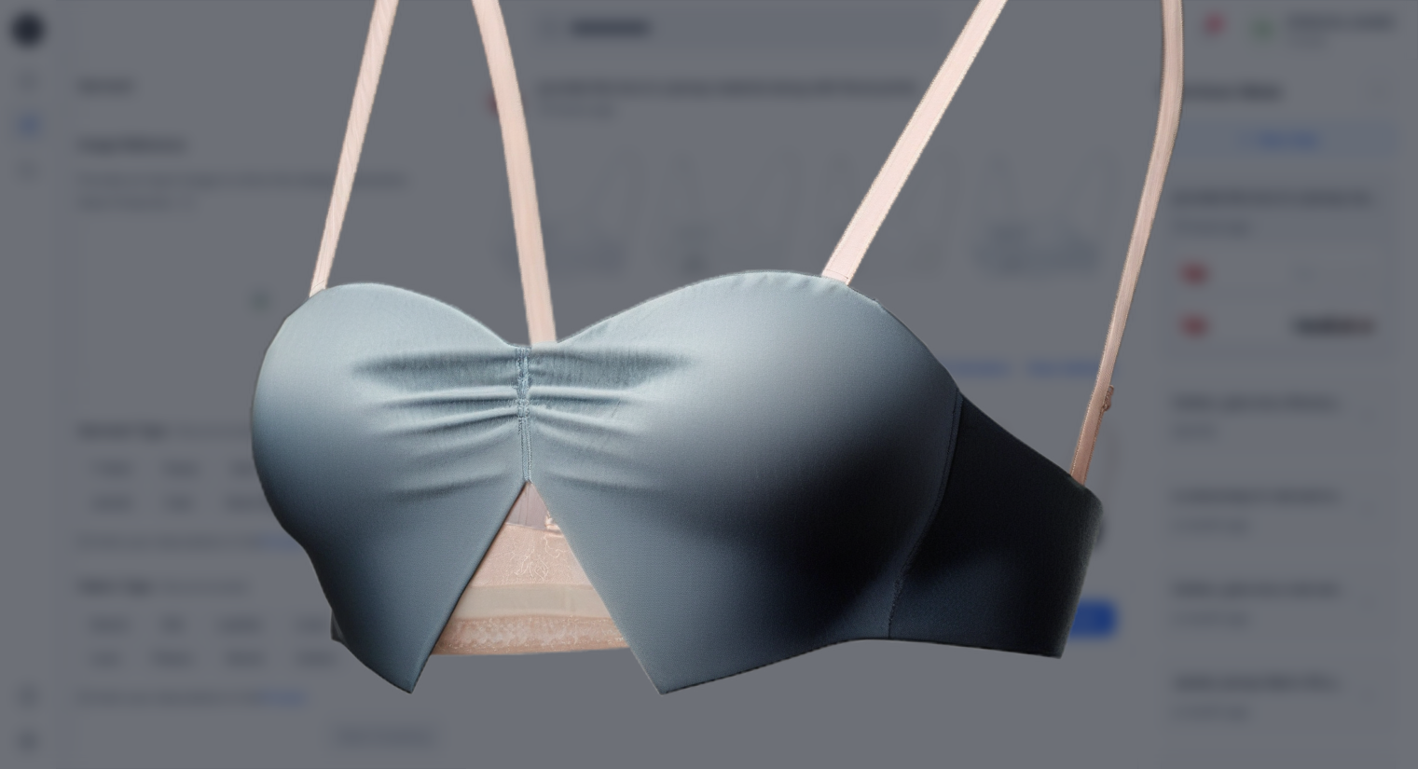
click at [1216, 467] on div "Close" at bounding box center [709, 384] width 1418 height 769
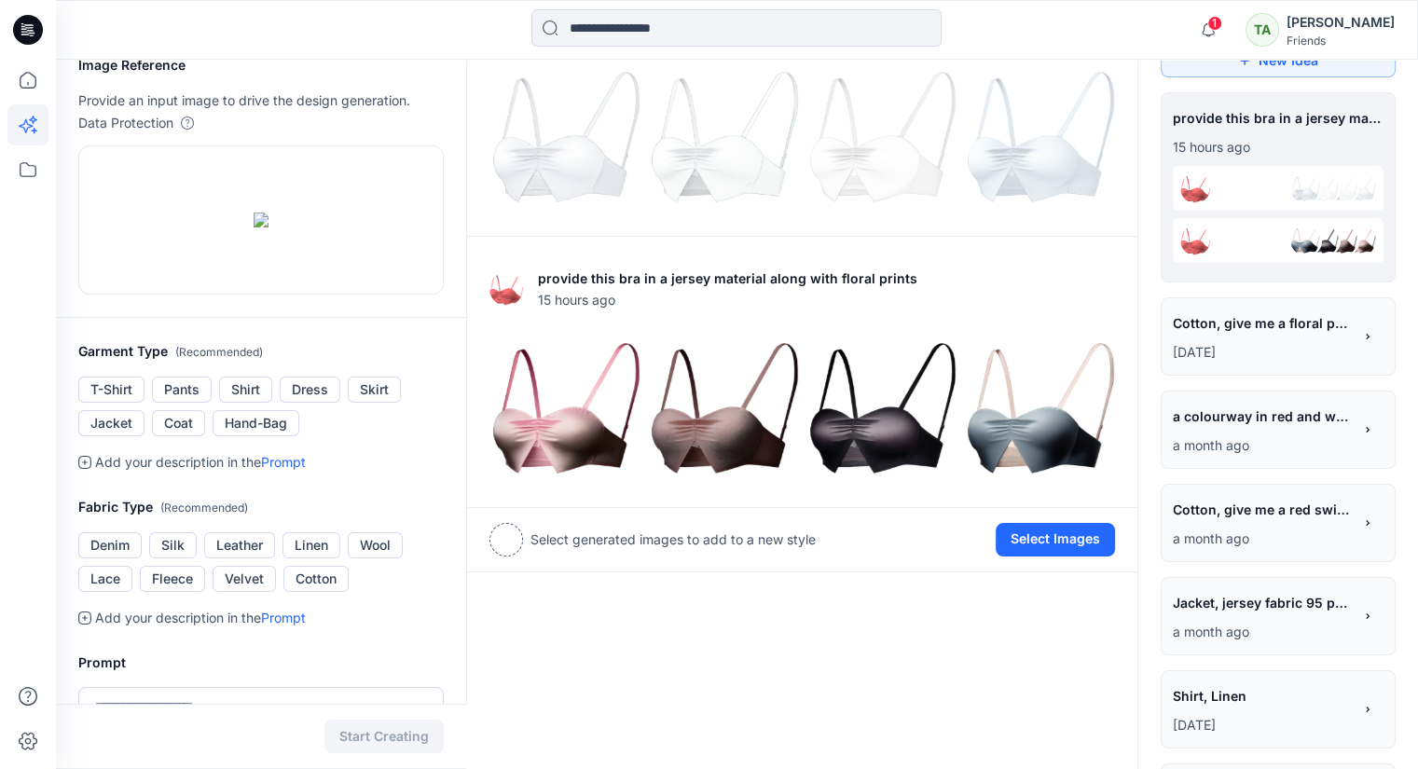
scroll to position [0, 0]
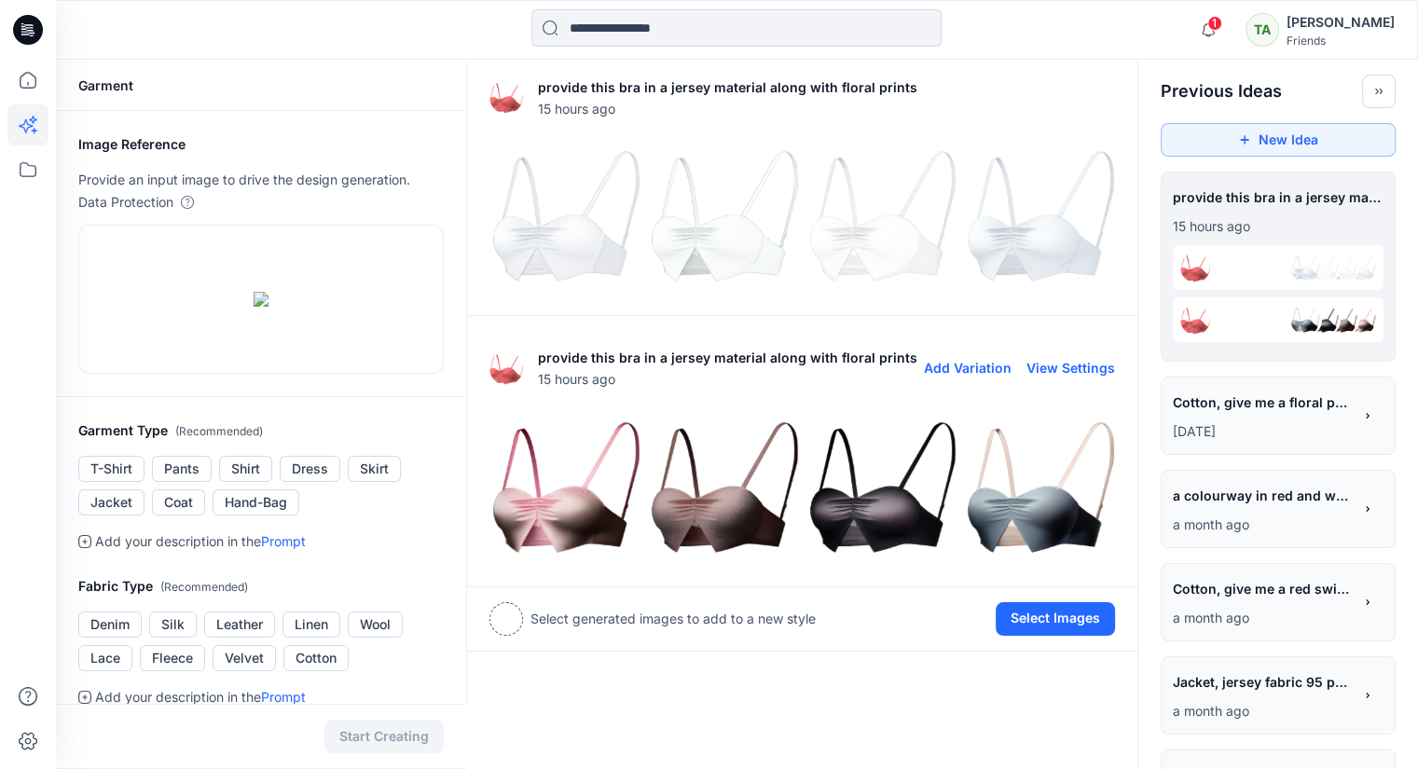
click at [540, 516] on img at bounding box center [564, 488] width 149 height 149
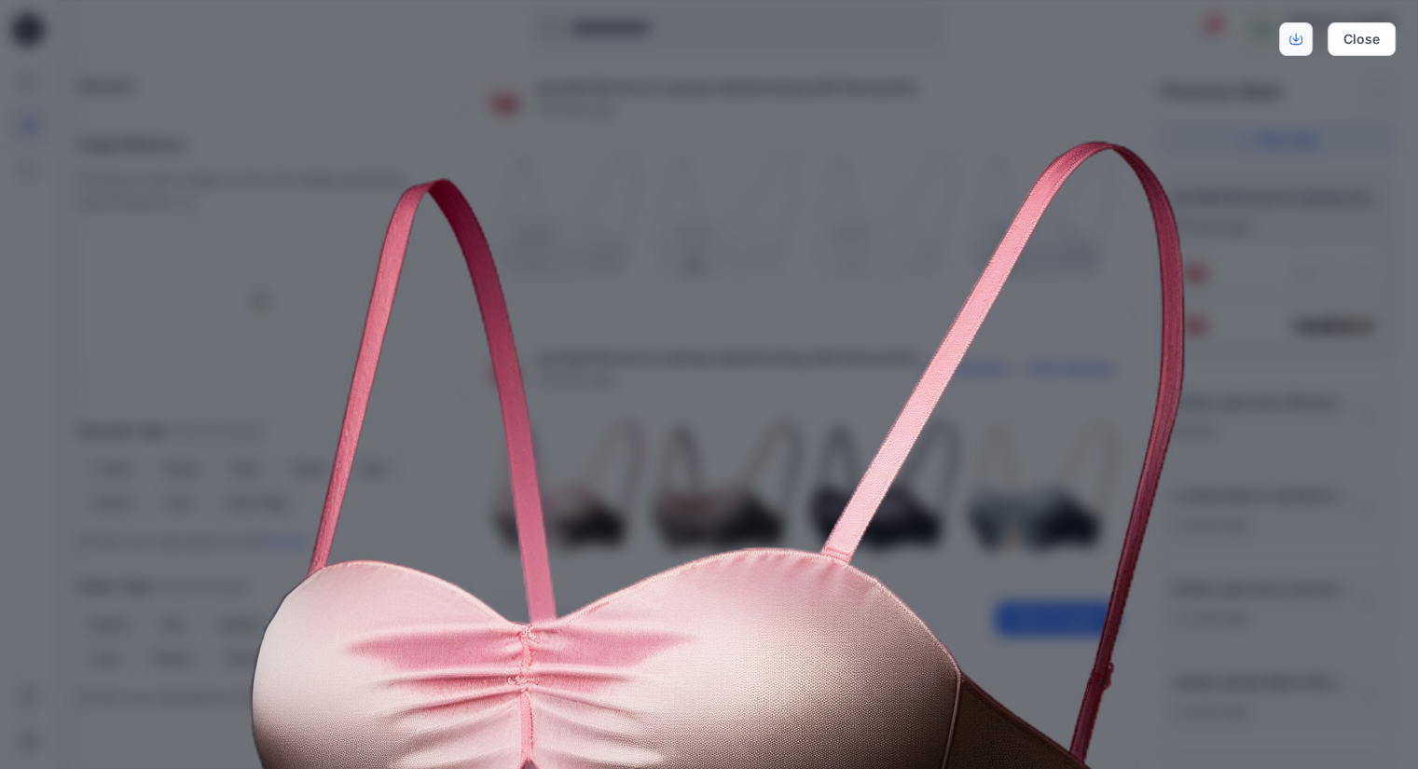
click at [1301, 38] on icon "Download" at bounding box center [1295, 39] width 13 height 9
click at [1355, 40] on button "Close" at bounding box center [1362, 39] width 68 height 34
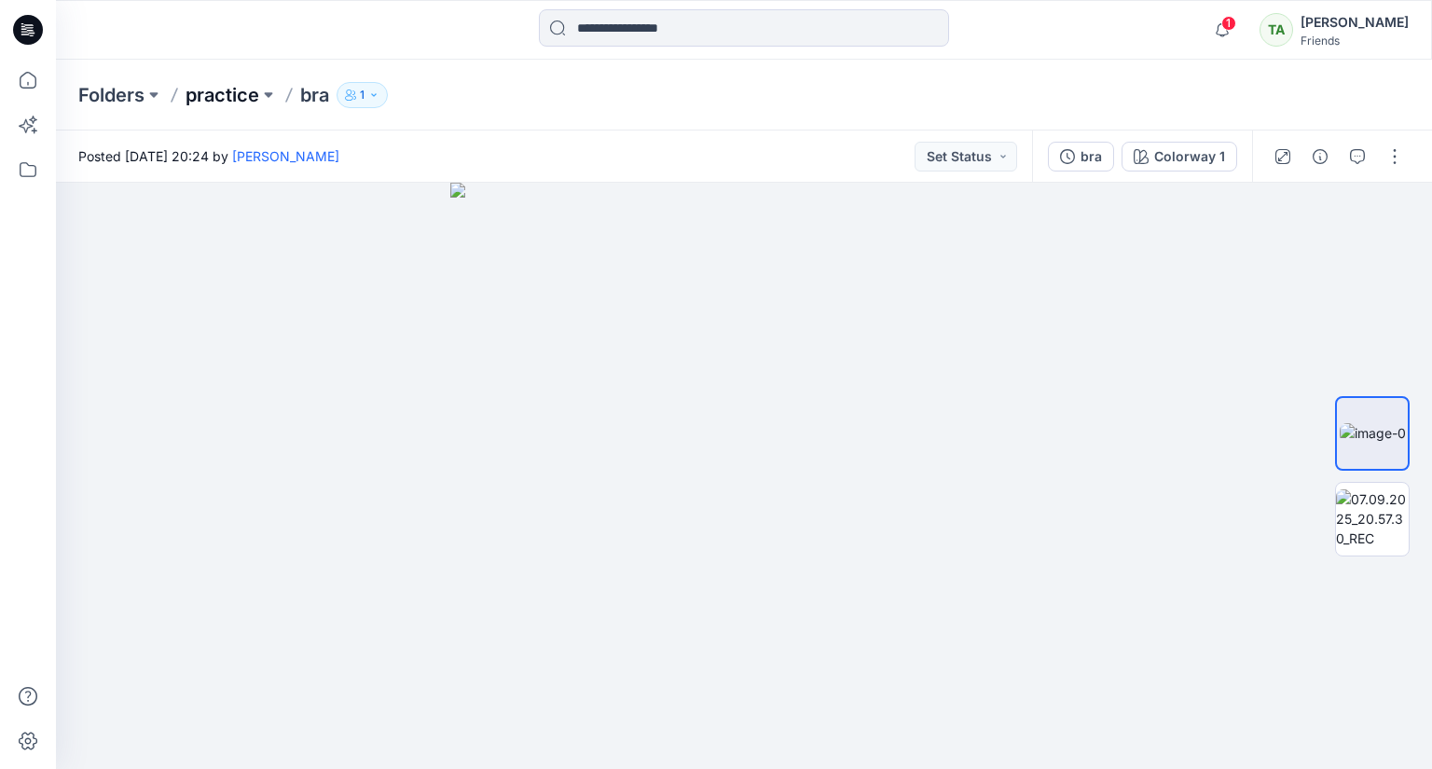
click at [225, 86] on p "practice" at bounding box center [223, 95] width 74 height 26
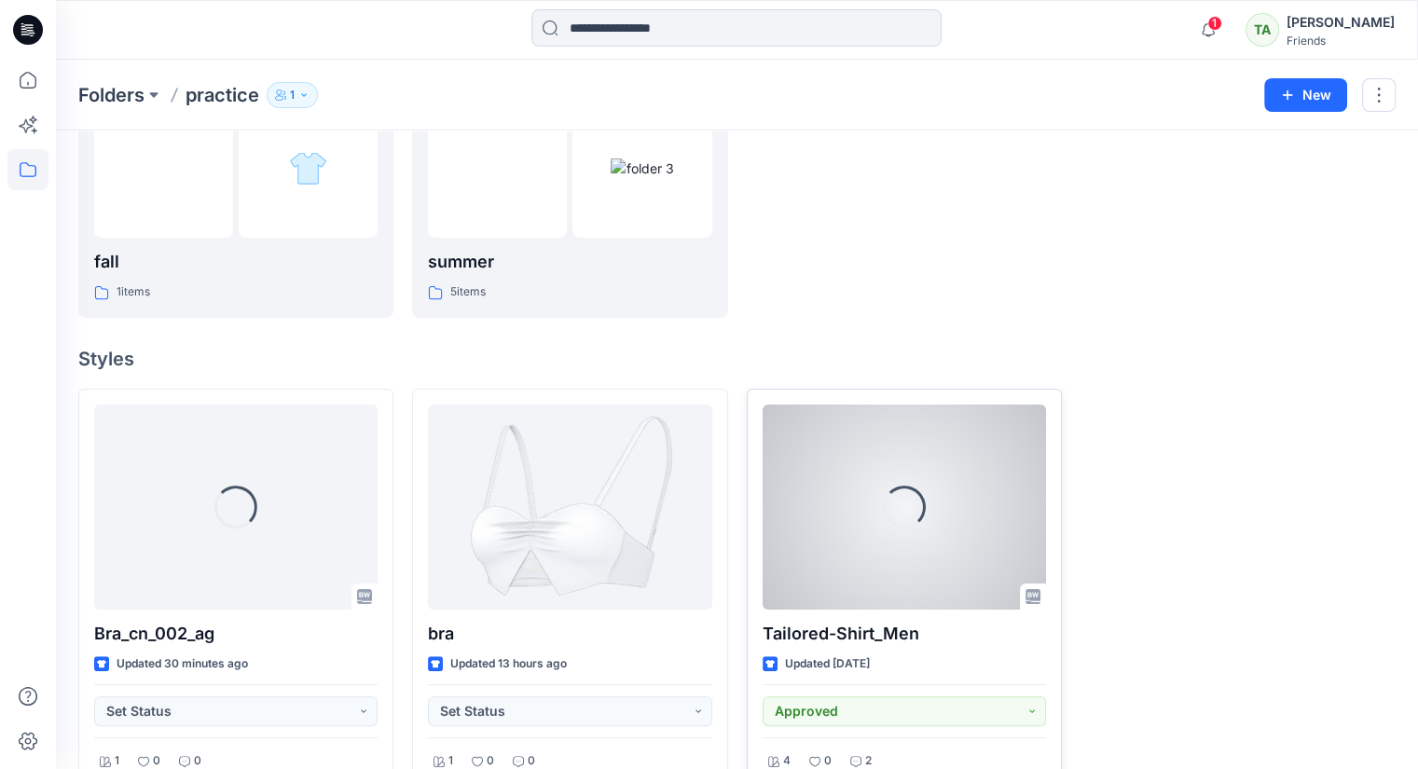
scroll to position [280, 0]
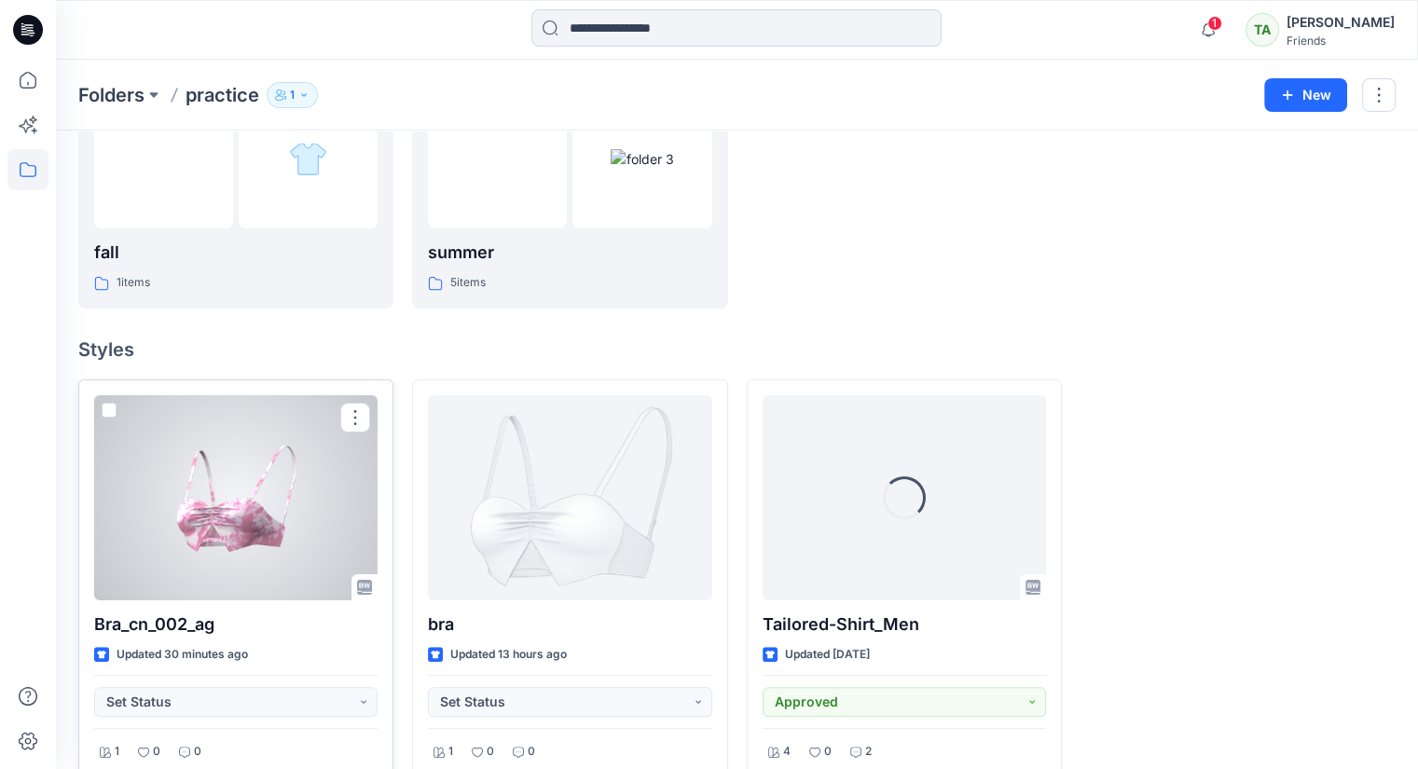
click at [252, 522] on div at bounding box center [235, 497] width 283 height 205
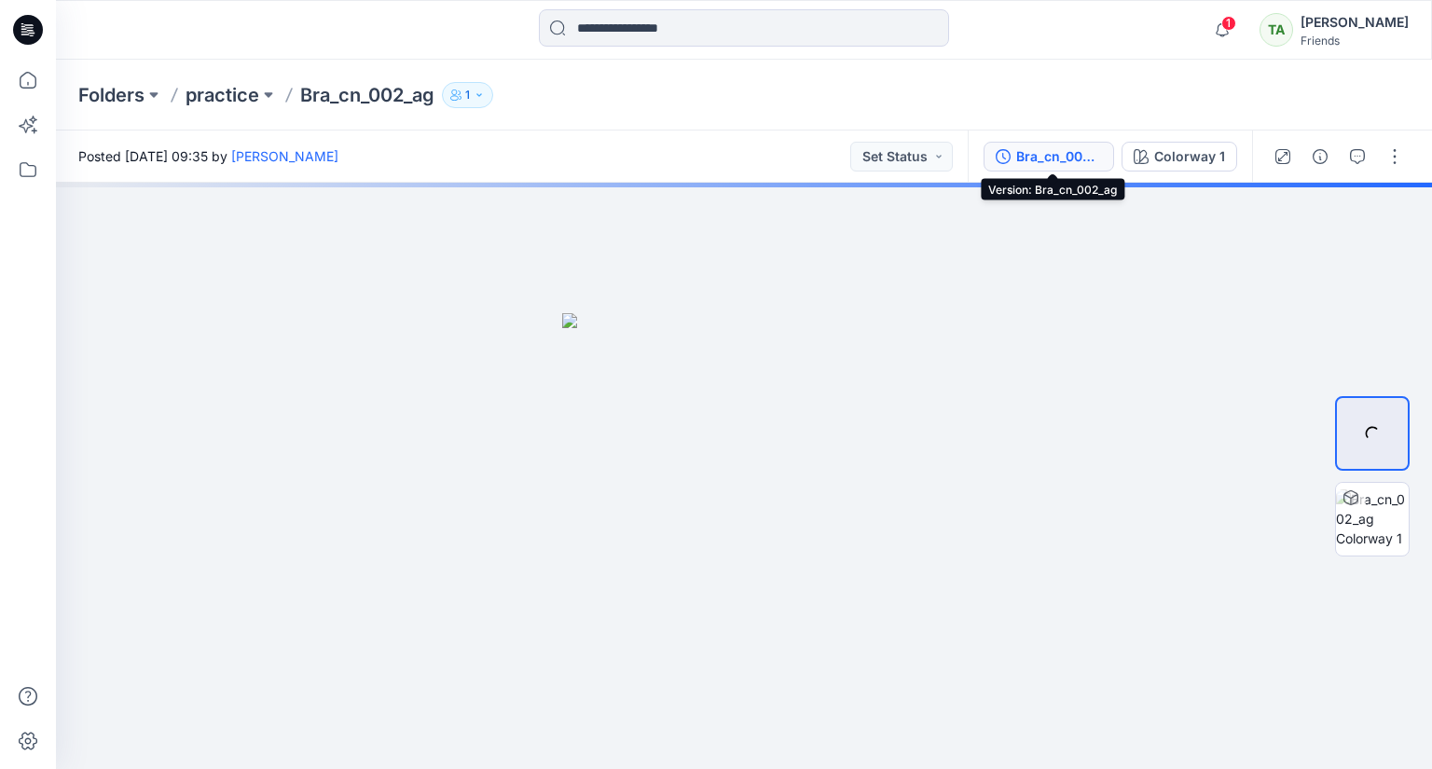
click at [1049, 150] on div "Bra_cn_002_ag" at bounding box center [1059, 156] width 86 height 21
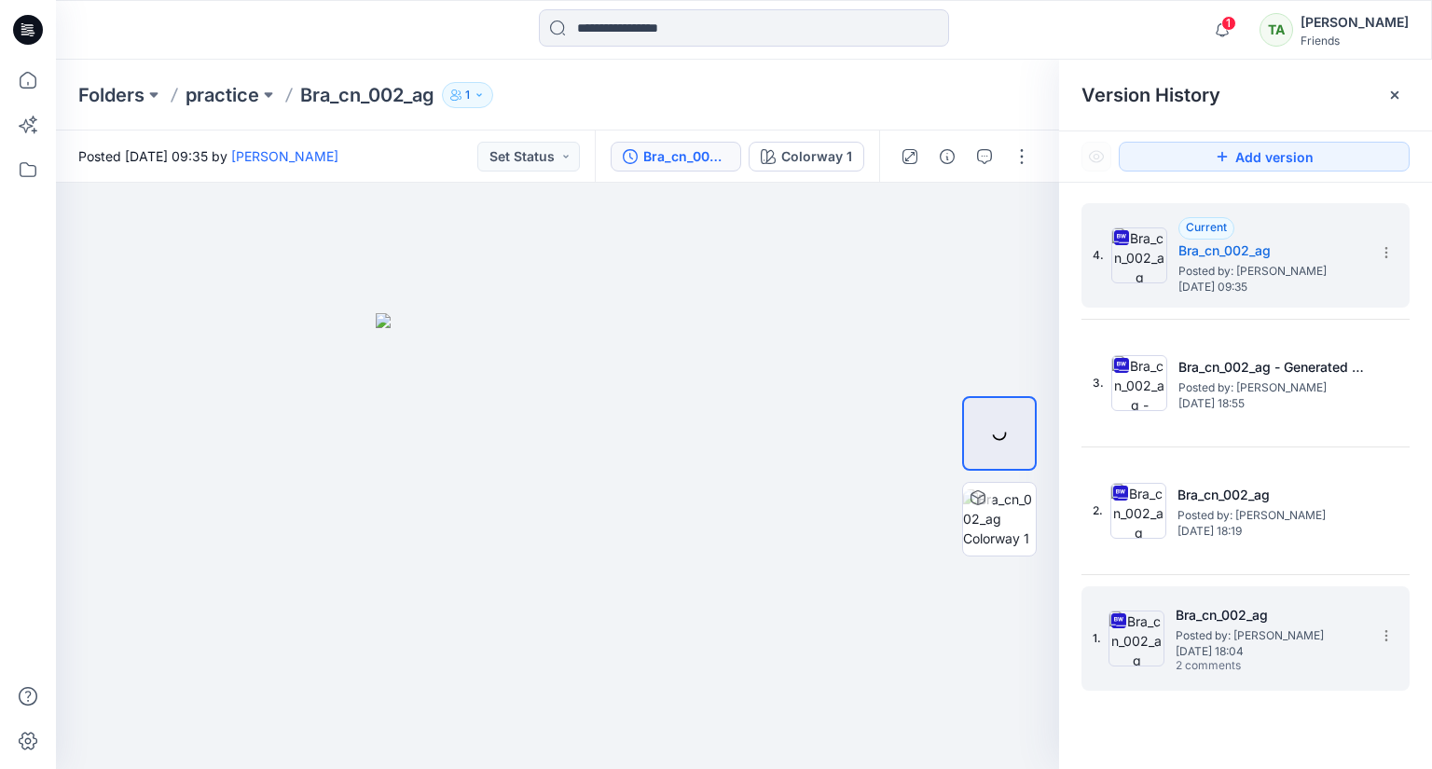
click at [1191, 641] on span "Posted by: [PERSON_NAME]" at bounding box center [1269, 635] width 186 height 19
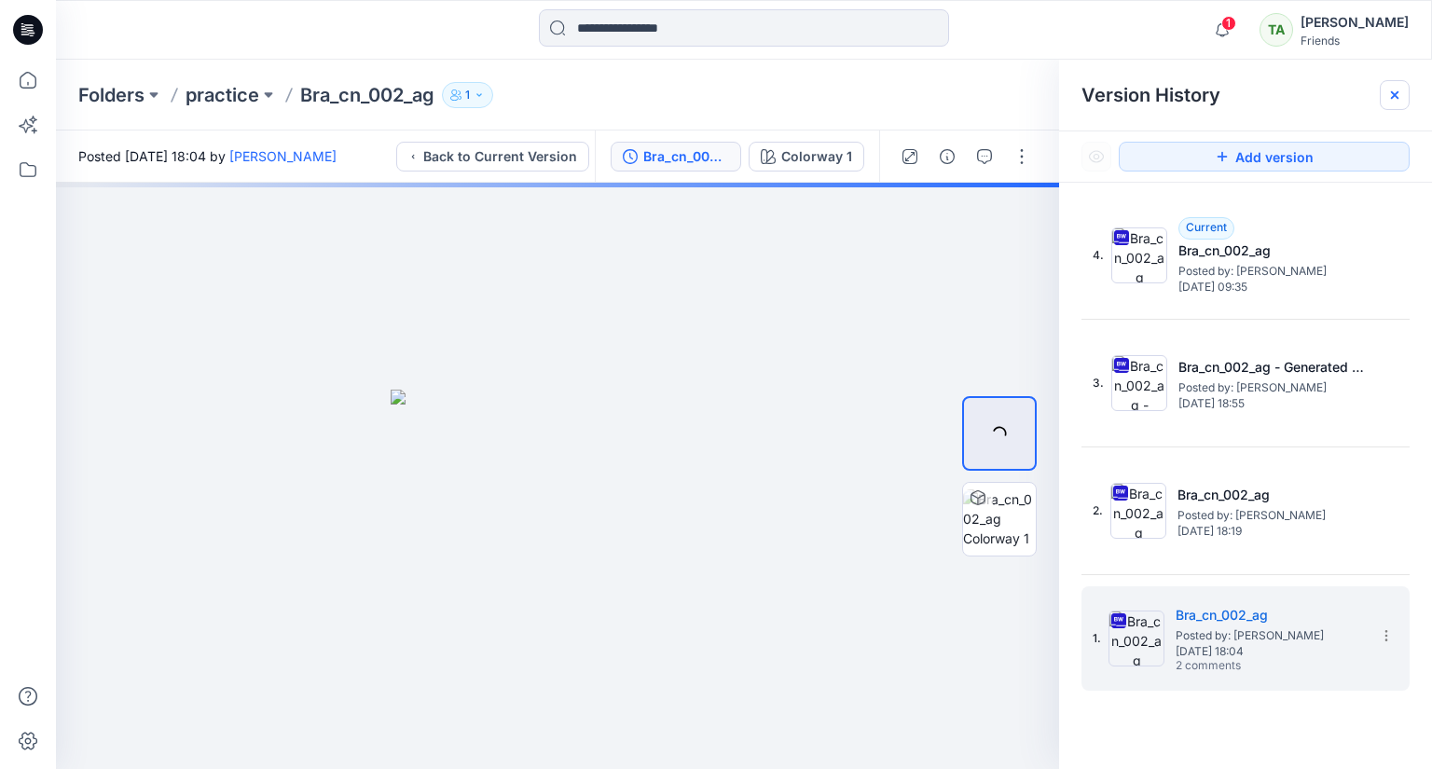
click at [1392, 93] on icon at bounding box center [1394, 94] width 7 height 7
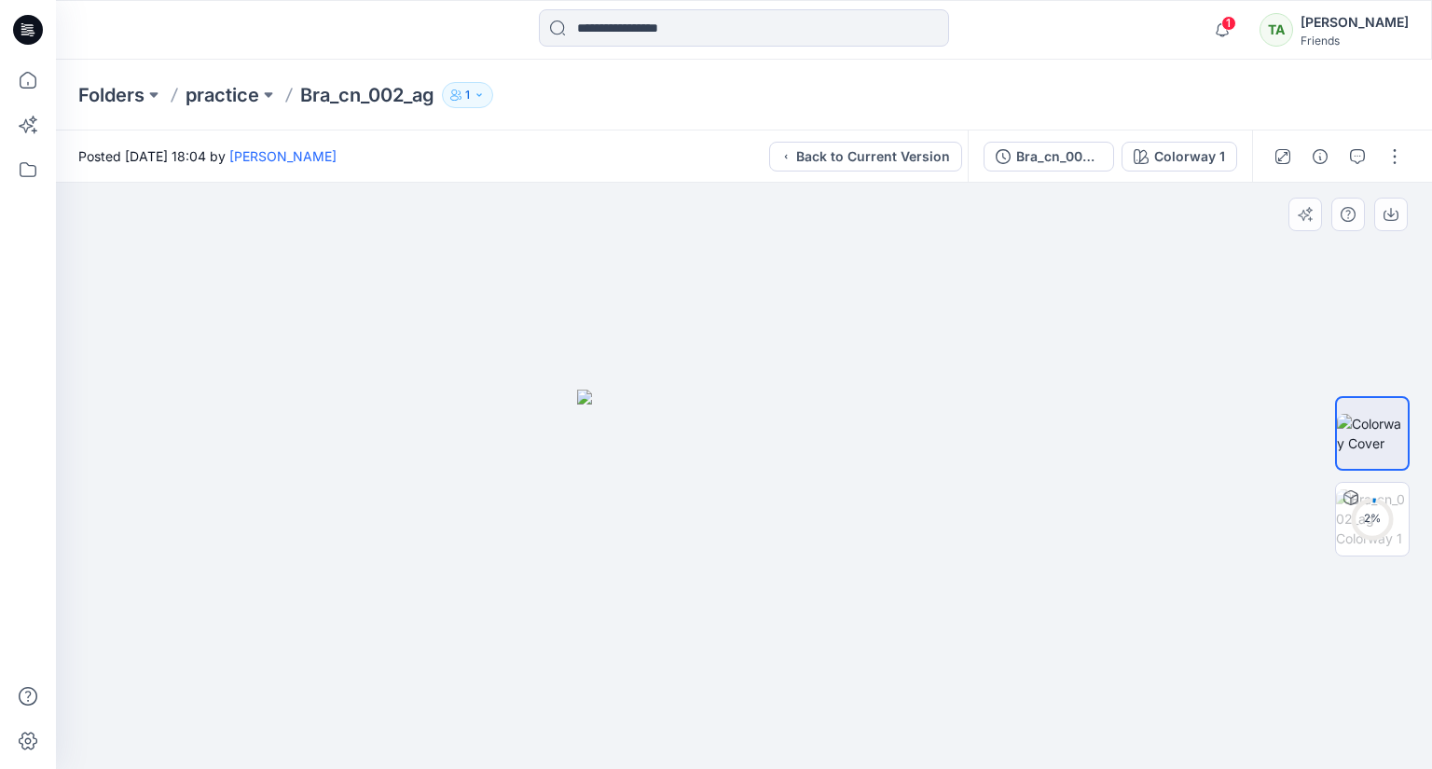
drag, startPoint x: 860, startPoint y: 513, endPoint x: 817, endPoint y: 512, distance: 43.8
click at [817, 512] on img at bounding box center [744, 580] width 334 height 380
click at [1383, 519] on div "2 %" at bounding box center [1372, 519] width 45 height 16
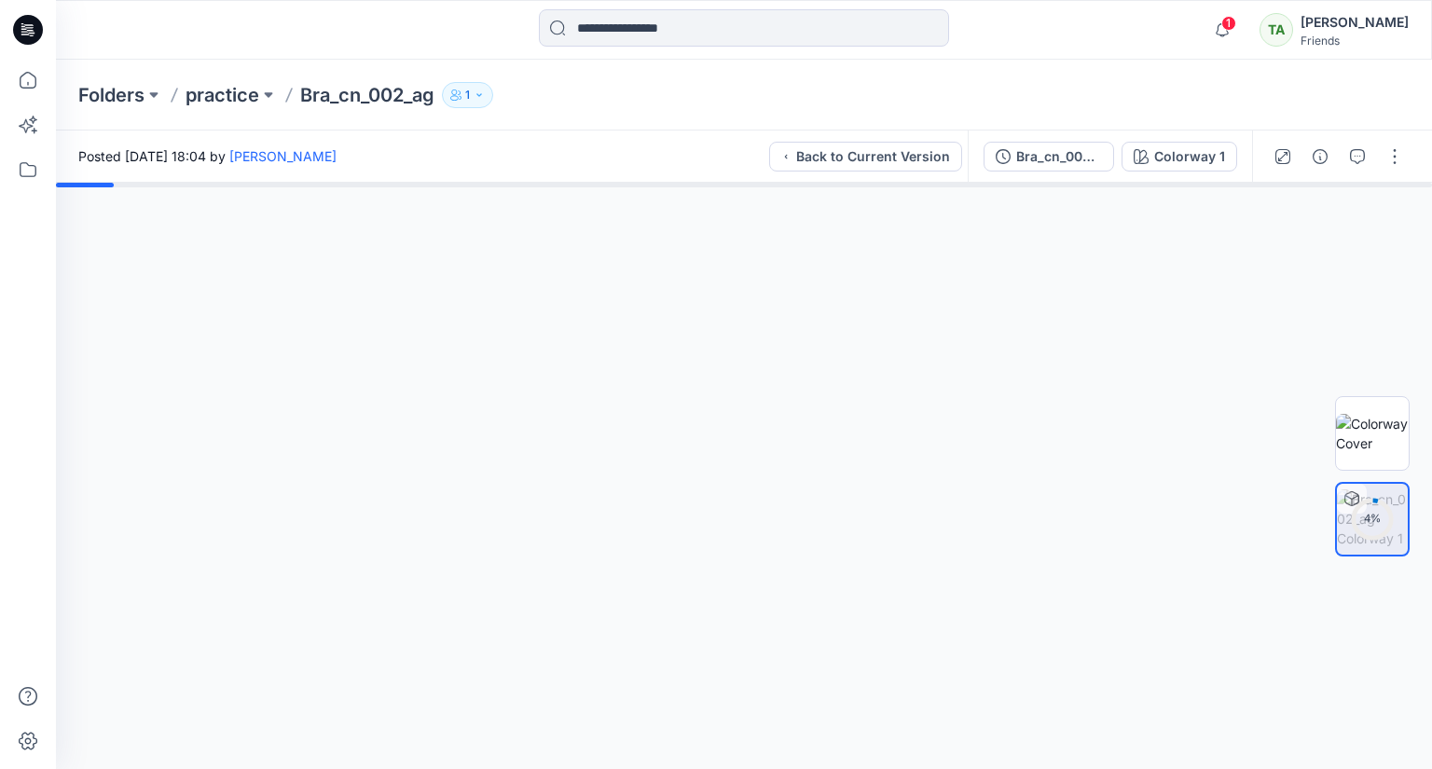
click at [476, 91] on icon "button" at bounding box center [479, 94] width 11 height 11
click at [691, 144] on icon "Manage Users" at bounding box center [694, 147] width 15 height 15
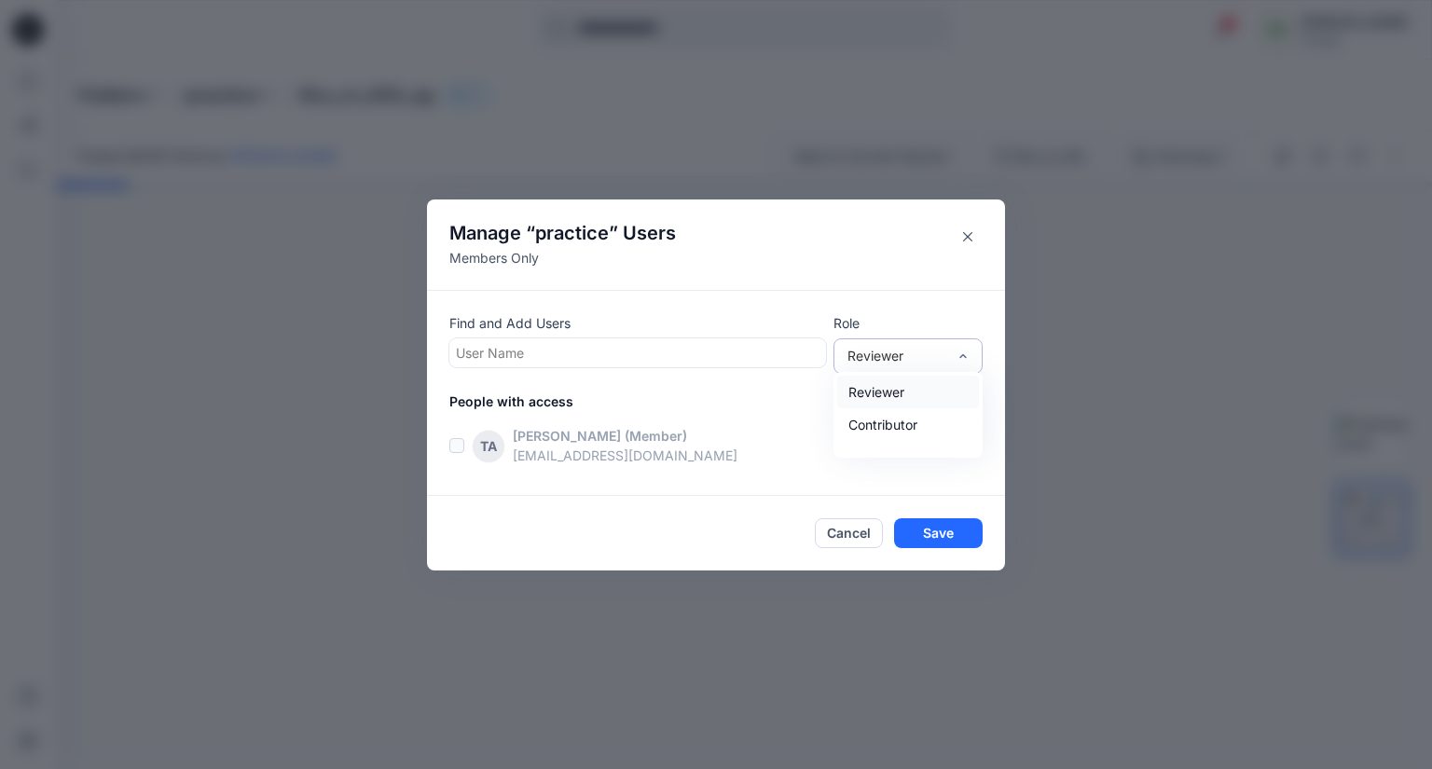
click at [914, 351] on div "Reviewer" at bounding box center [896, 356] width 99 height 20
click at [969, 233] on icon "Close" at bounding box center [967, 236] width 9 height 9
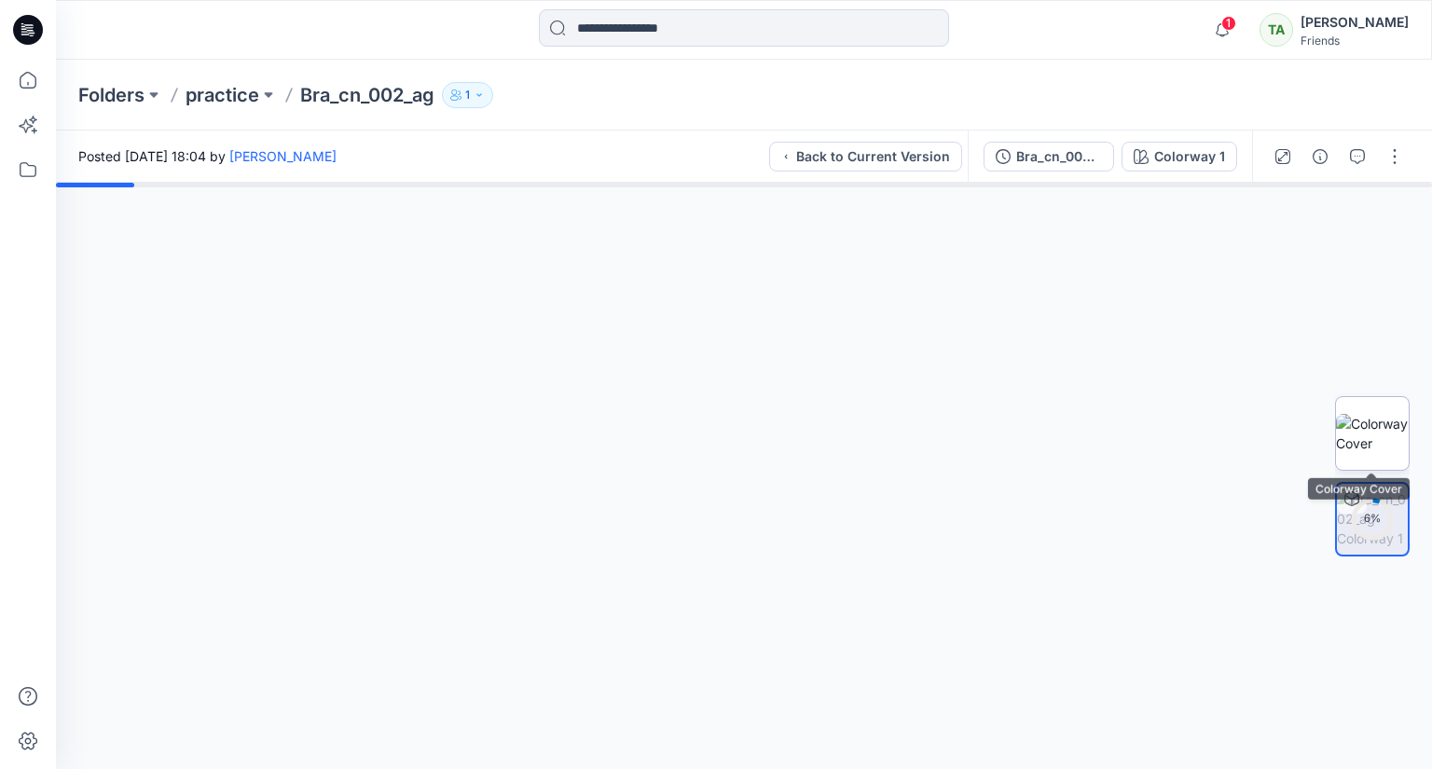
click at [1377, 426] on img at bounding box center [1372, 433] width 73 height 39
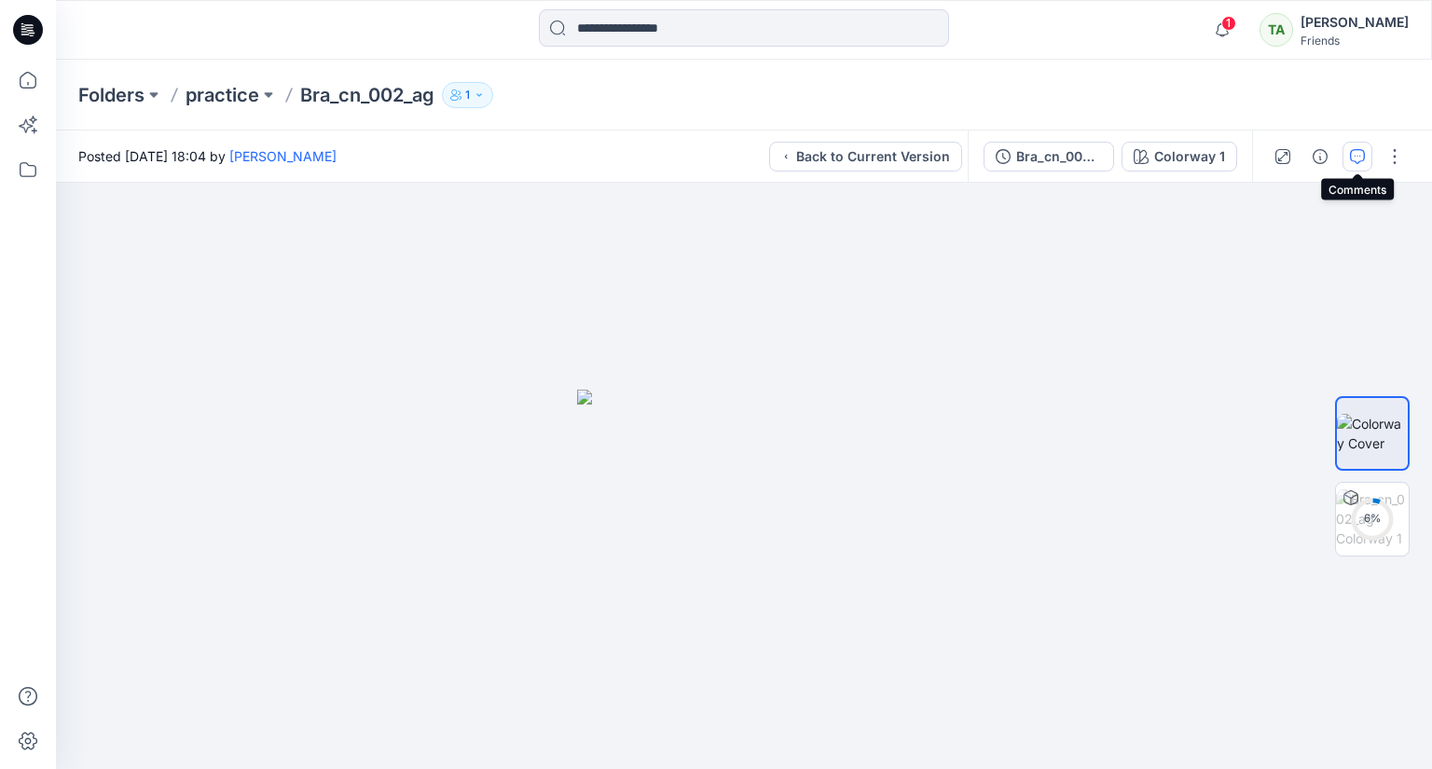
click at [1359, 161] on icon "button" at bounding box center [1357, 156] width 15 height 15
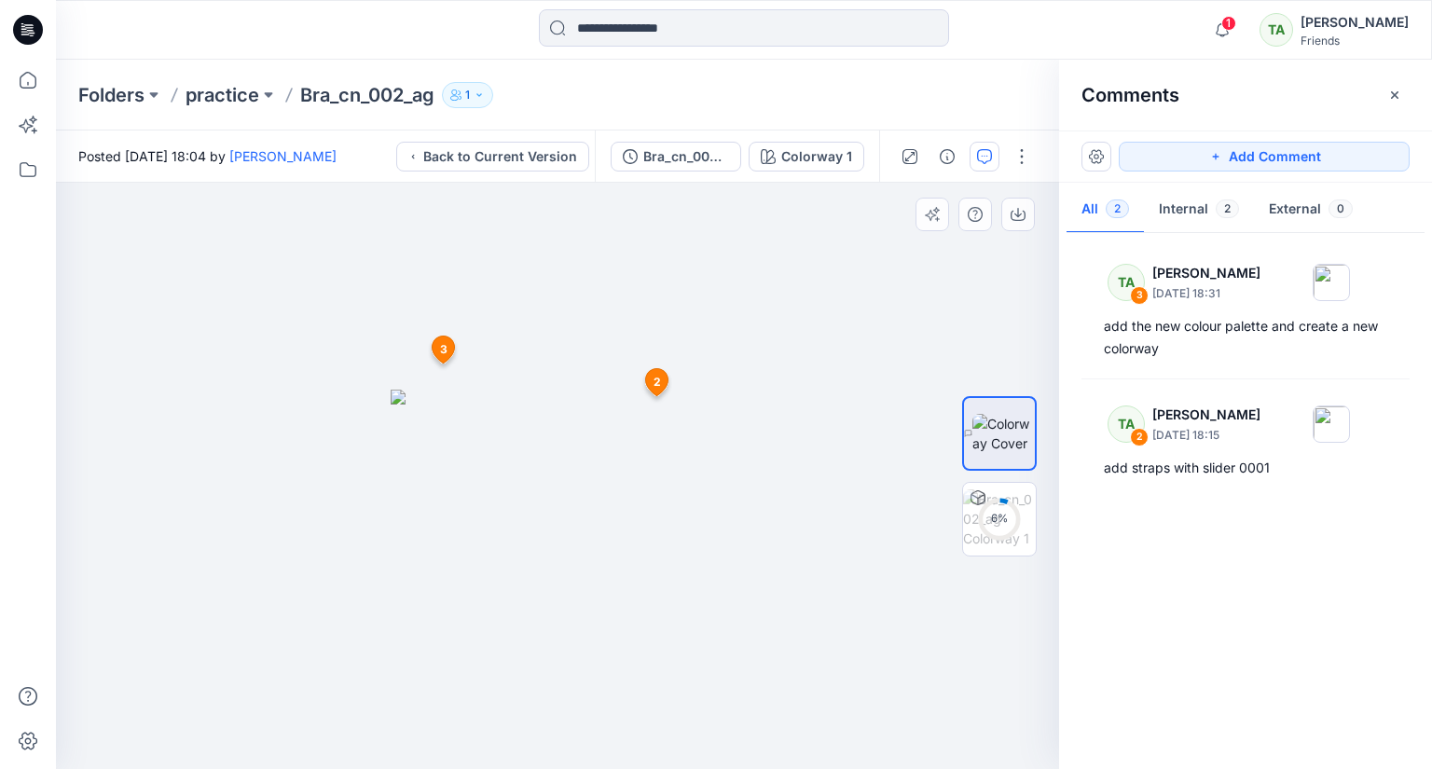
click at [656, 384] on span "2" at bounding box center [657, 382] width 7 height 17
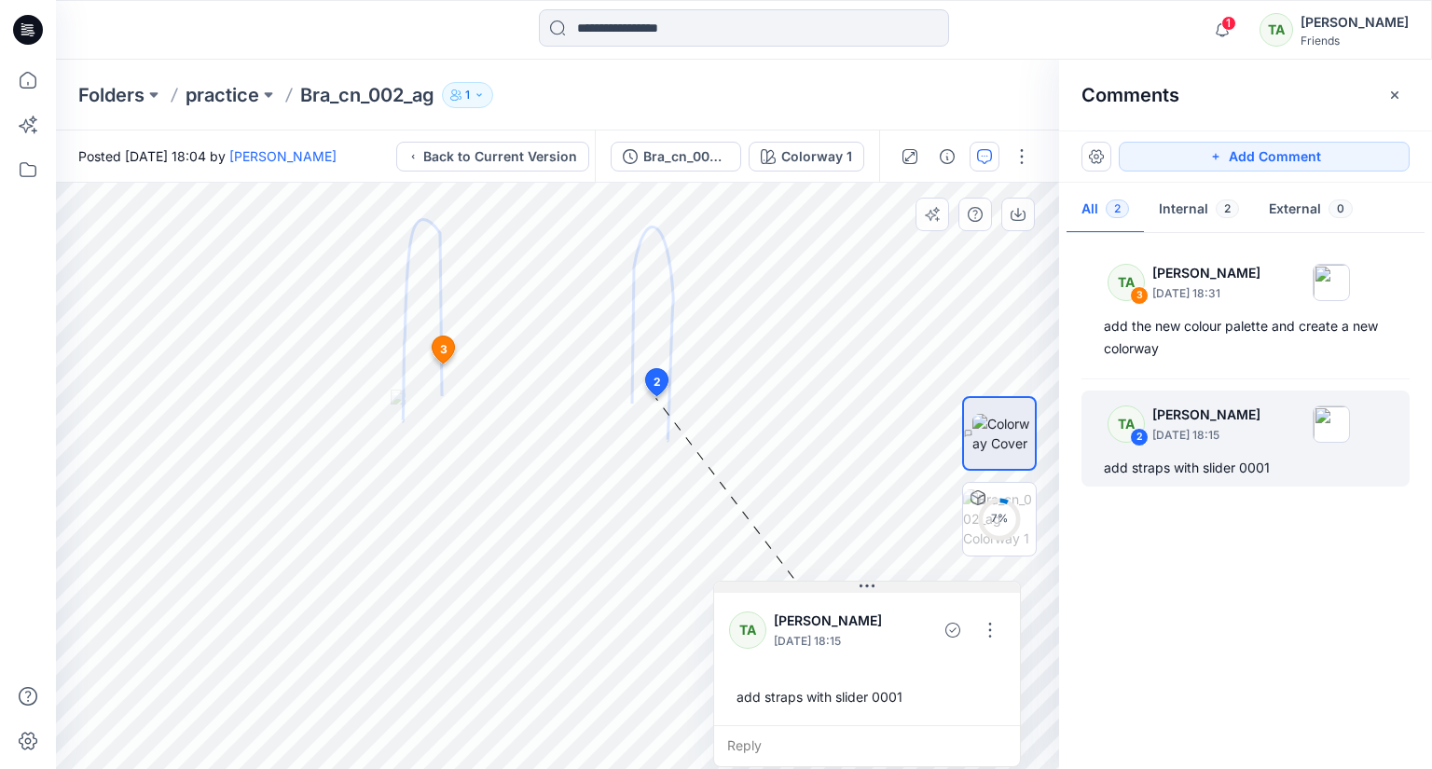
drag, startPoint x: 405, startPoint y: 503, endPoint x: 878, endPoint y: 589, distance: 481.3
click at [878, 589] on button at bounding box center [867, 587] width 306 height 11
click at [752, 735] on div "Reply" at bounding box center [867, 745] width 306 height 41
click at [869, 594] on div "TA Tharindi Anuththara September 07, 2025 18:15 add straps with slider 0001" at bounding box center [867, 657] width 306 height 136
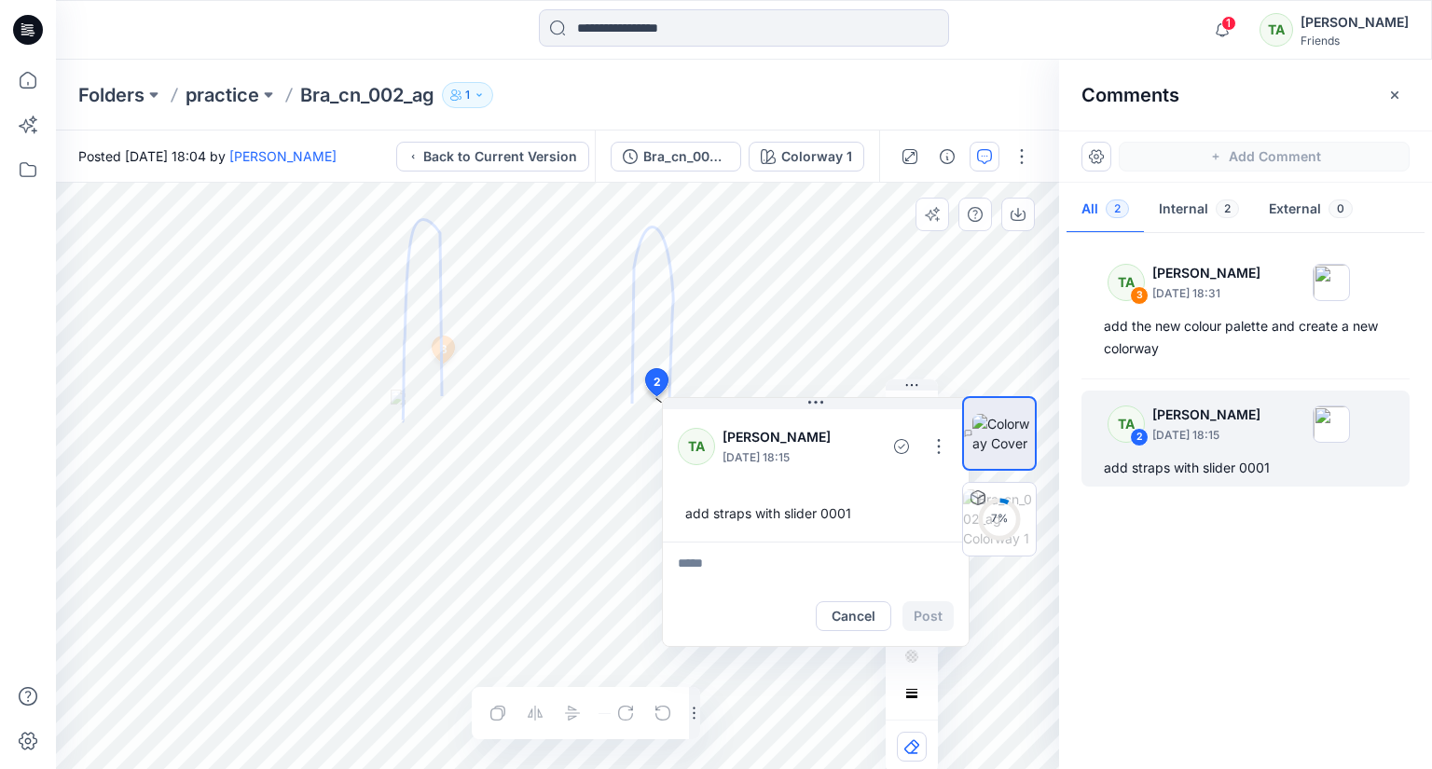
drag, startPoint x: 865, startPoint y: 588, endPoint x: 850, endPoint y: 476, distance: 112.9
click at [823, 410] on icon at bounding box center [815, 402] width 15 height 15
click at [849, 625] on button "Cancel" at bounding box center [863, 626] width 76 height 30
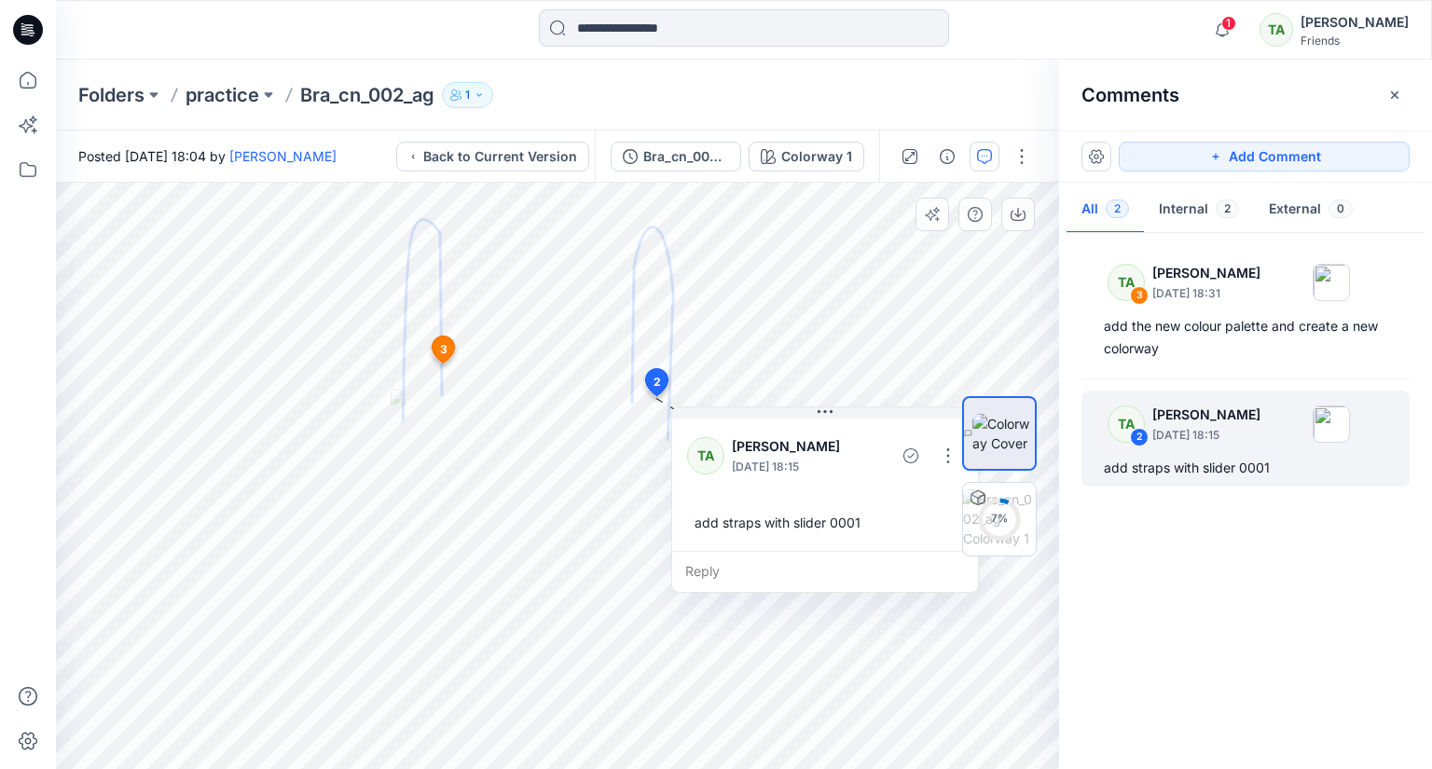
click at [437, 344] on icon at bounding box center [444, 350] width 22 height 27
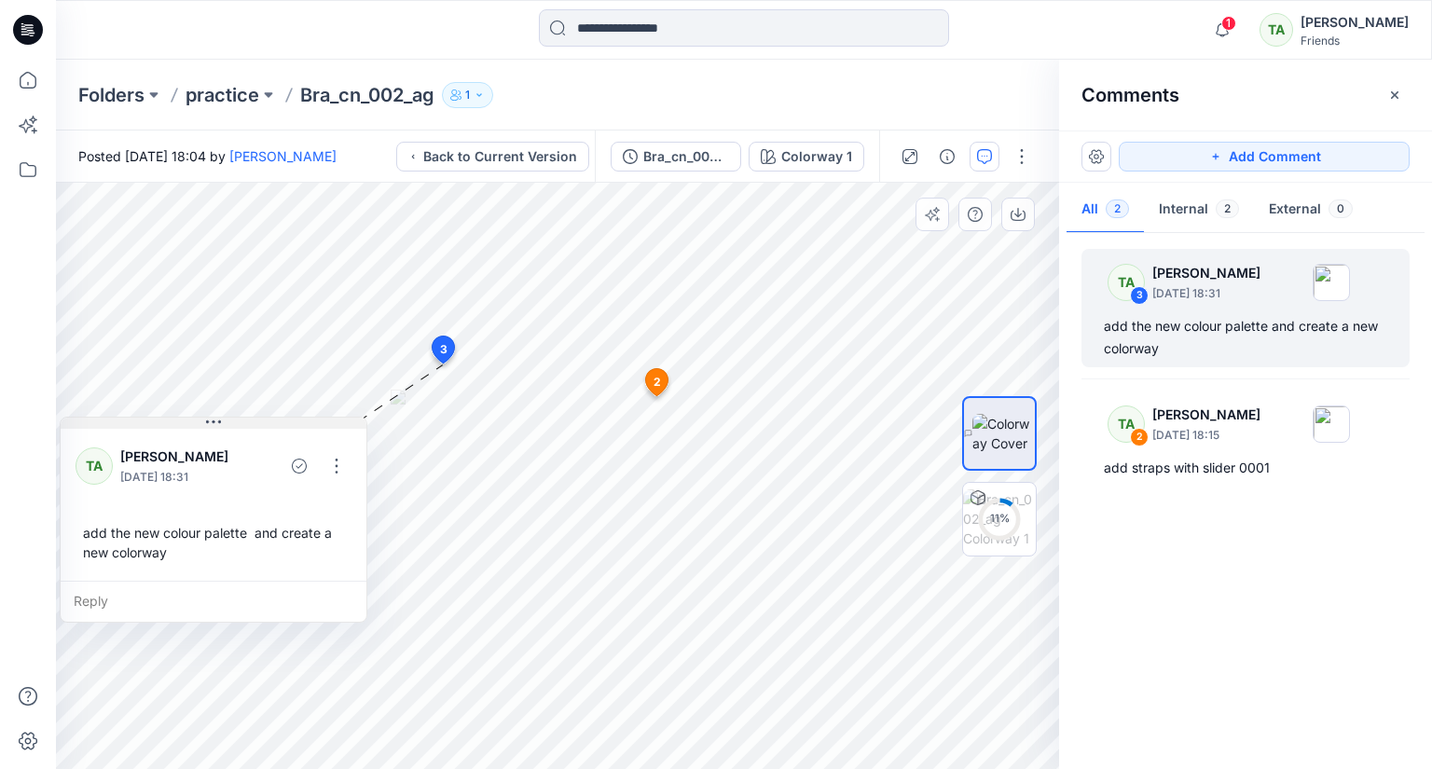
drag, startPoint x: 216, startPoint y: 459, endPoint x: 155, endPoint y: 422, distance: 71.5
click at [155, 422] on button at bounding box center [214, 423] width 306 height 11
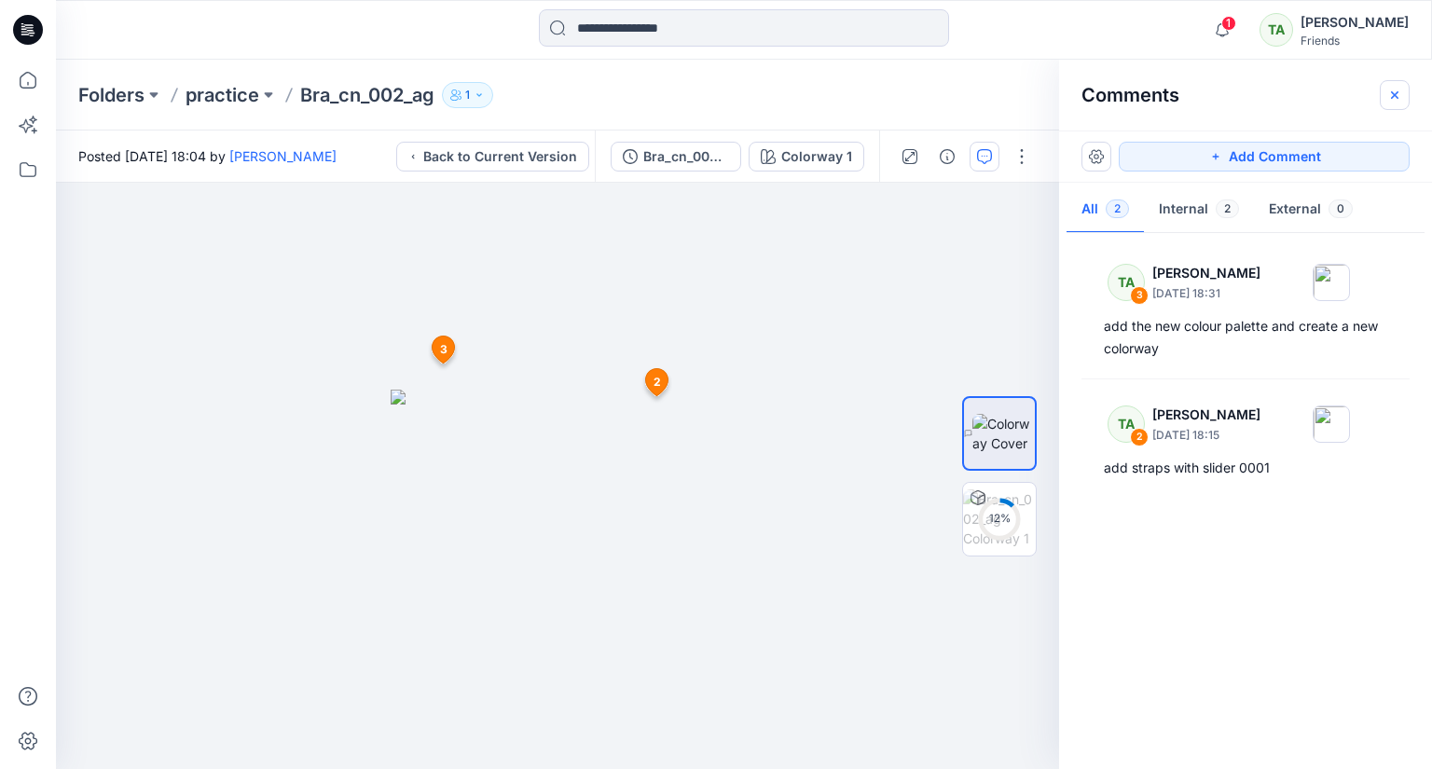
click at [1397, 85] on button "button" at bounding box center [1395, 95] width 30 height 30
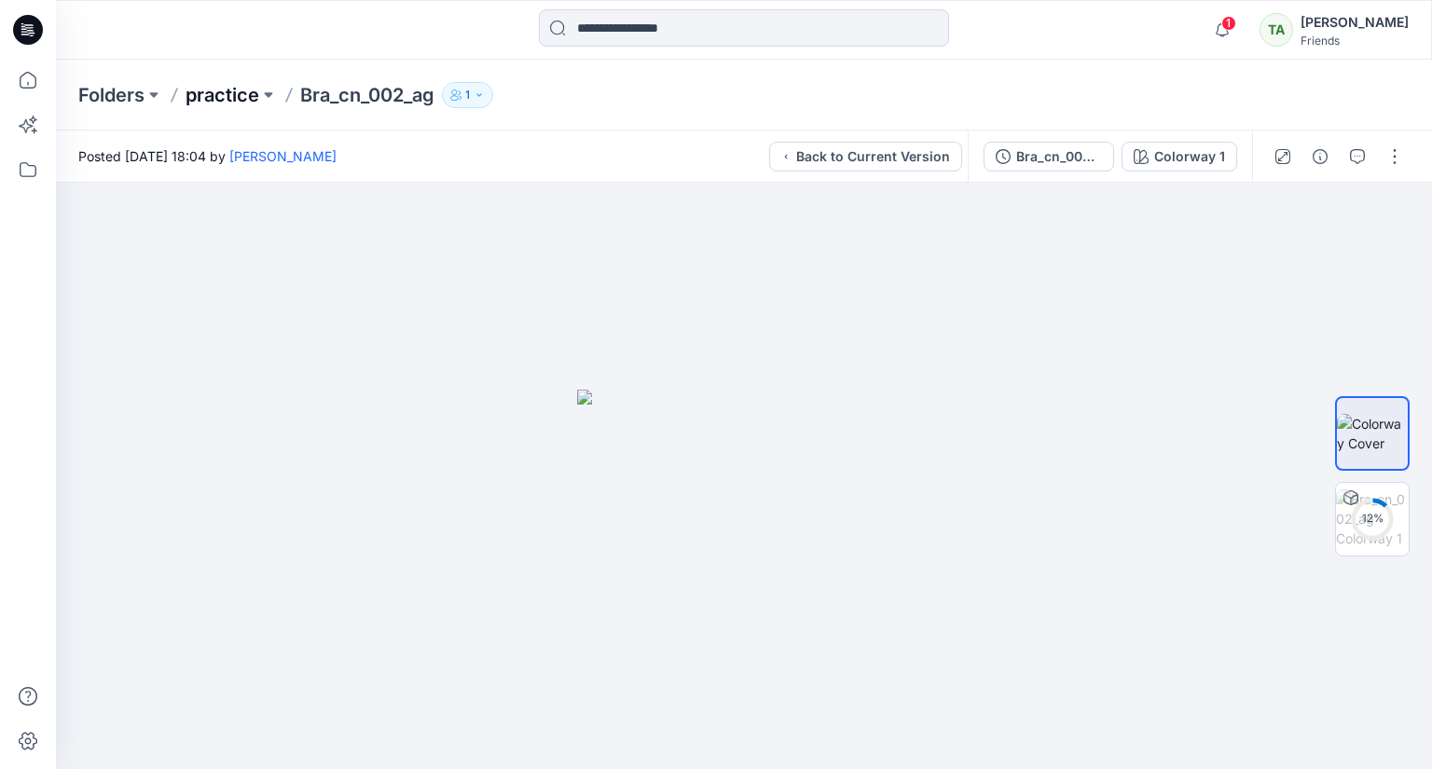
click at [236, 102] on p "practice" at bounding box center [223, 95] width 74 height 26
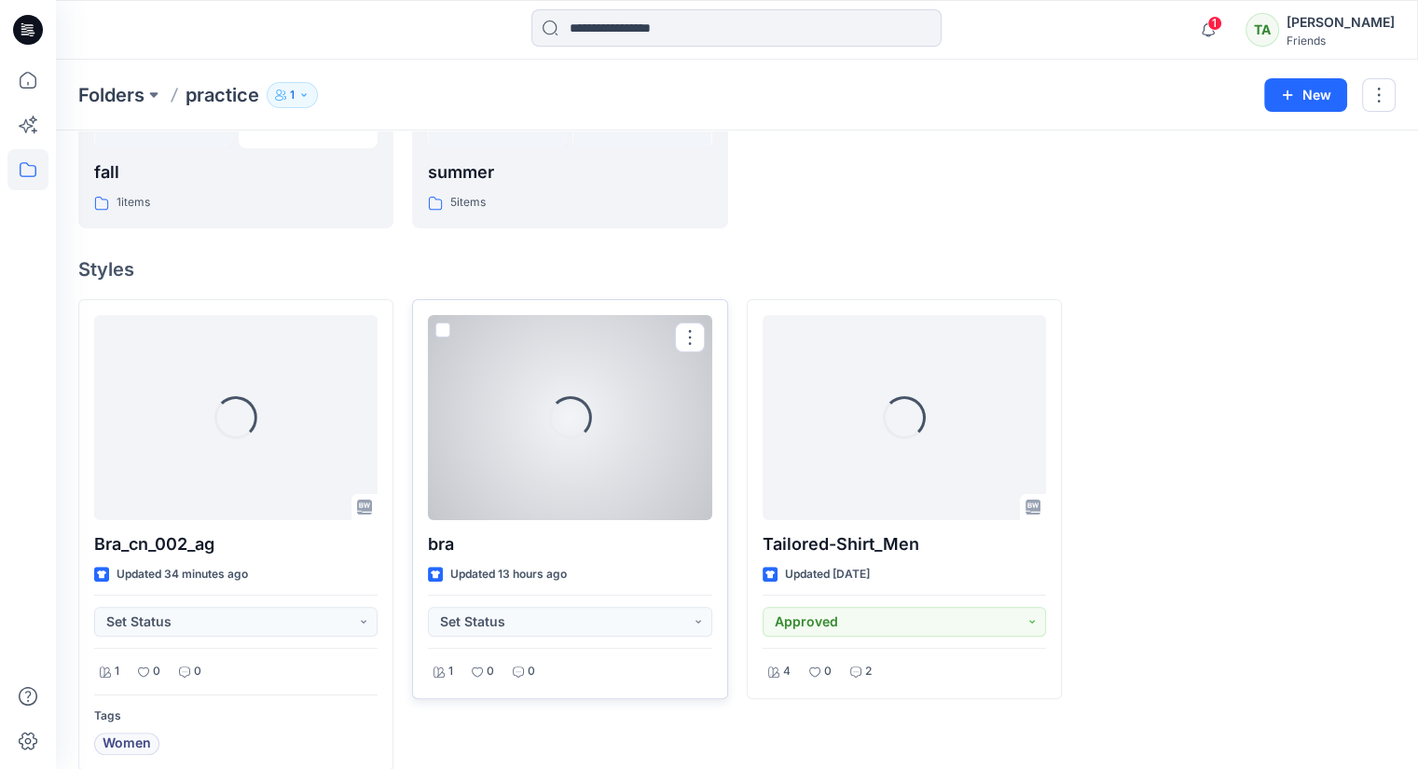
scroll to position [373, 0]
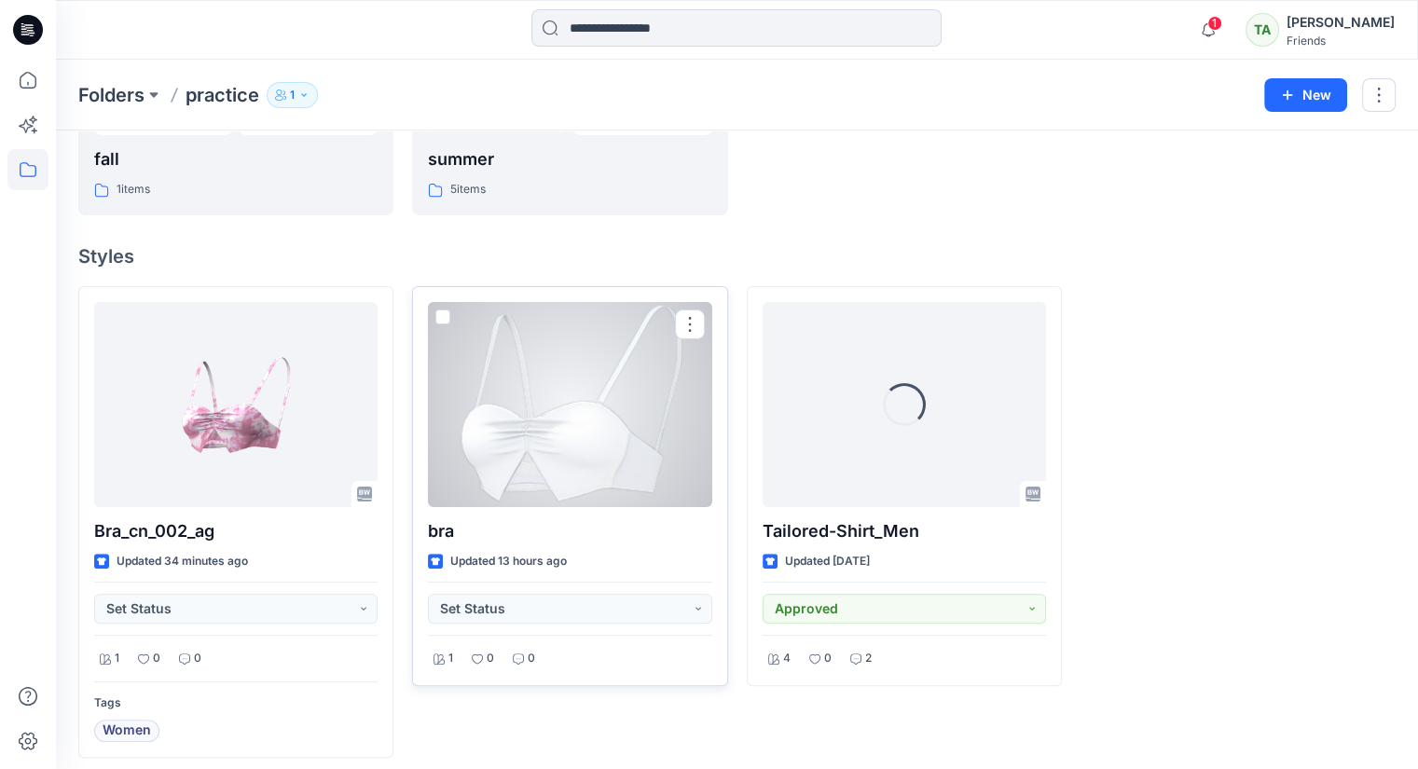
click at [593, 445] on div at bounding box center [569, 404] width 283 height 205
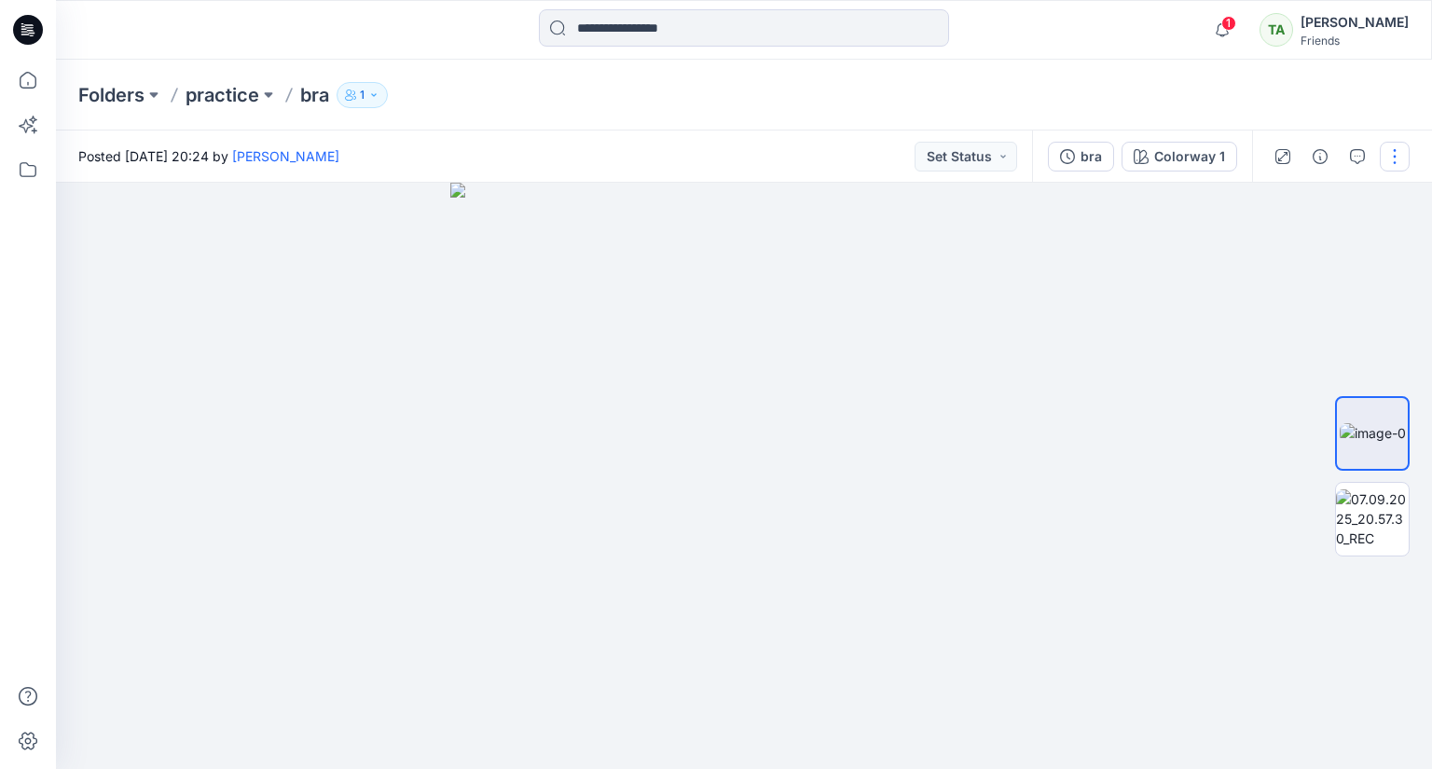
click at [1393, 156] on button "button" at bounding box center [1395, 157] width 30 height 30
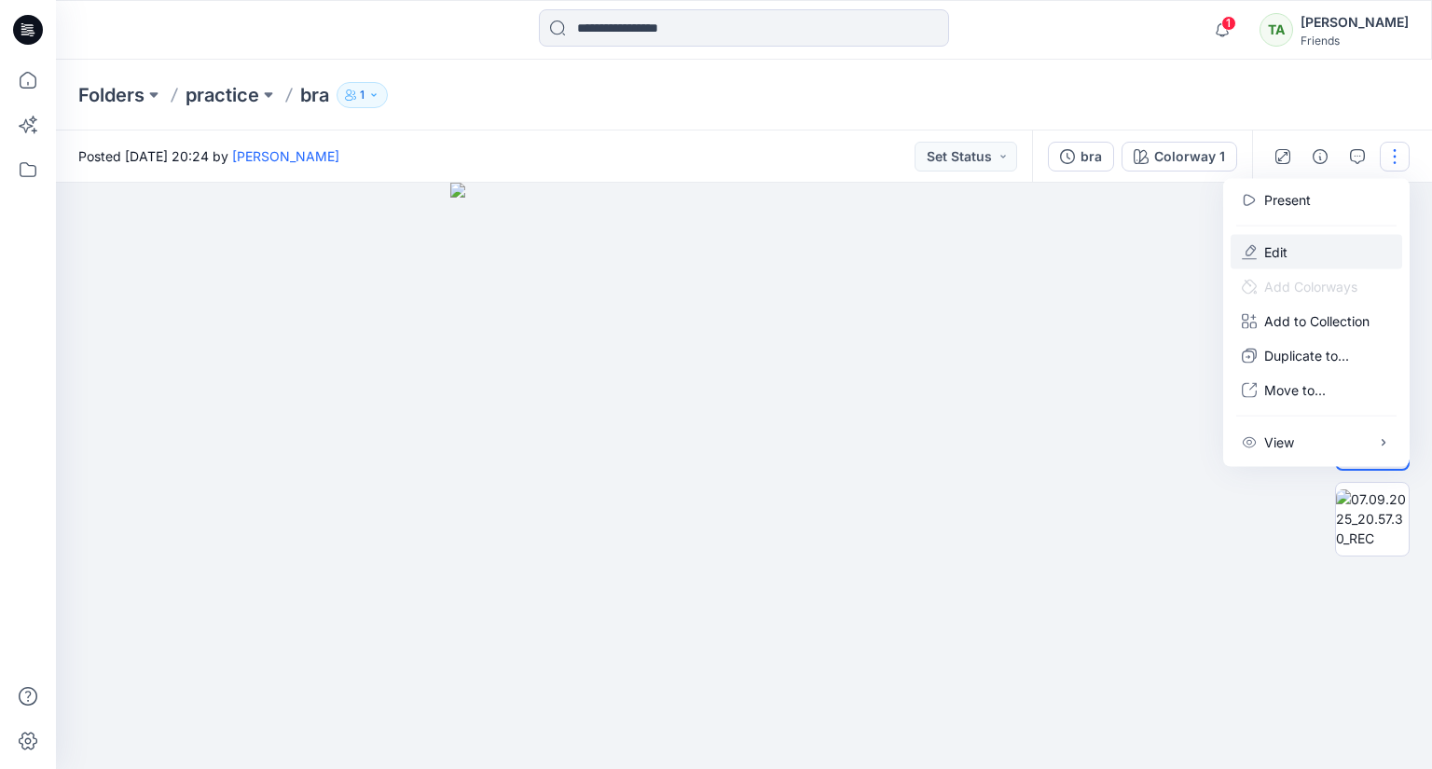
click at [1250, 263] on button "Edit" at bounding box center [1317, 252] width 172 height 34
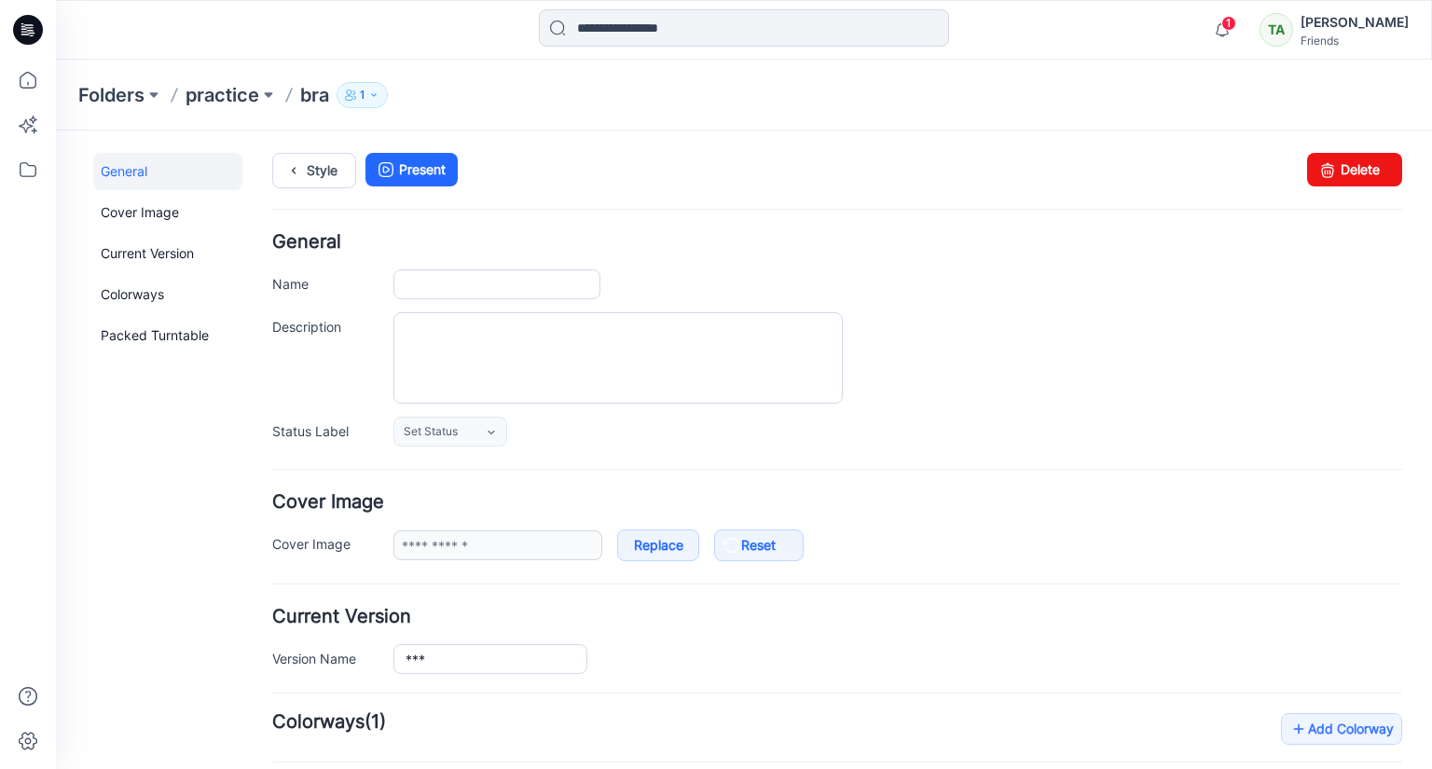
type input "***"
type input "**********"
type input "*******"
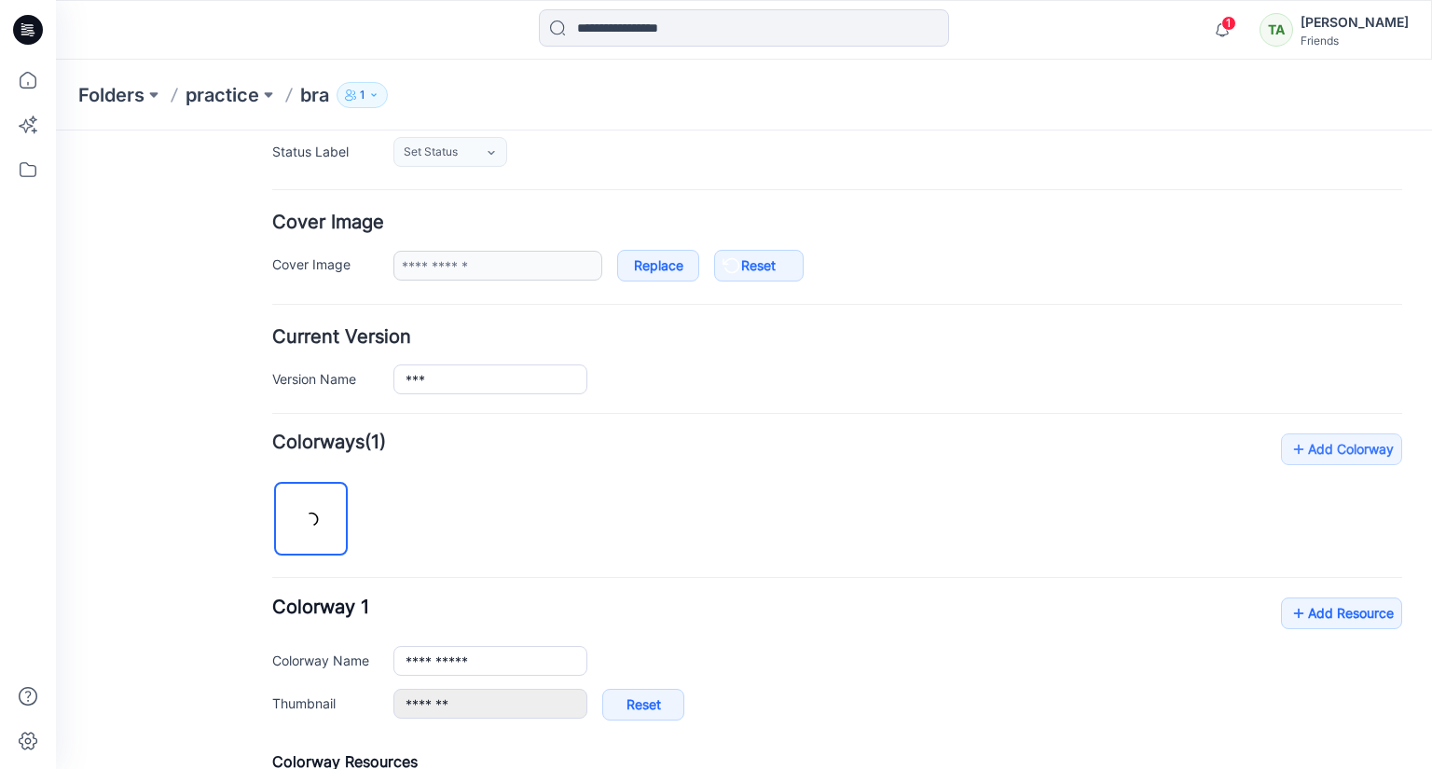
scroll to position [559, 0]
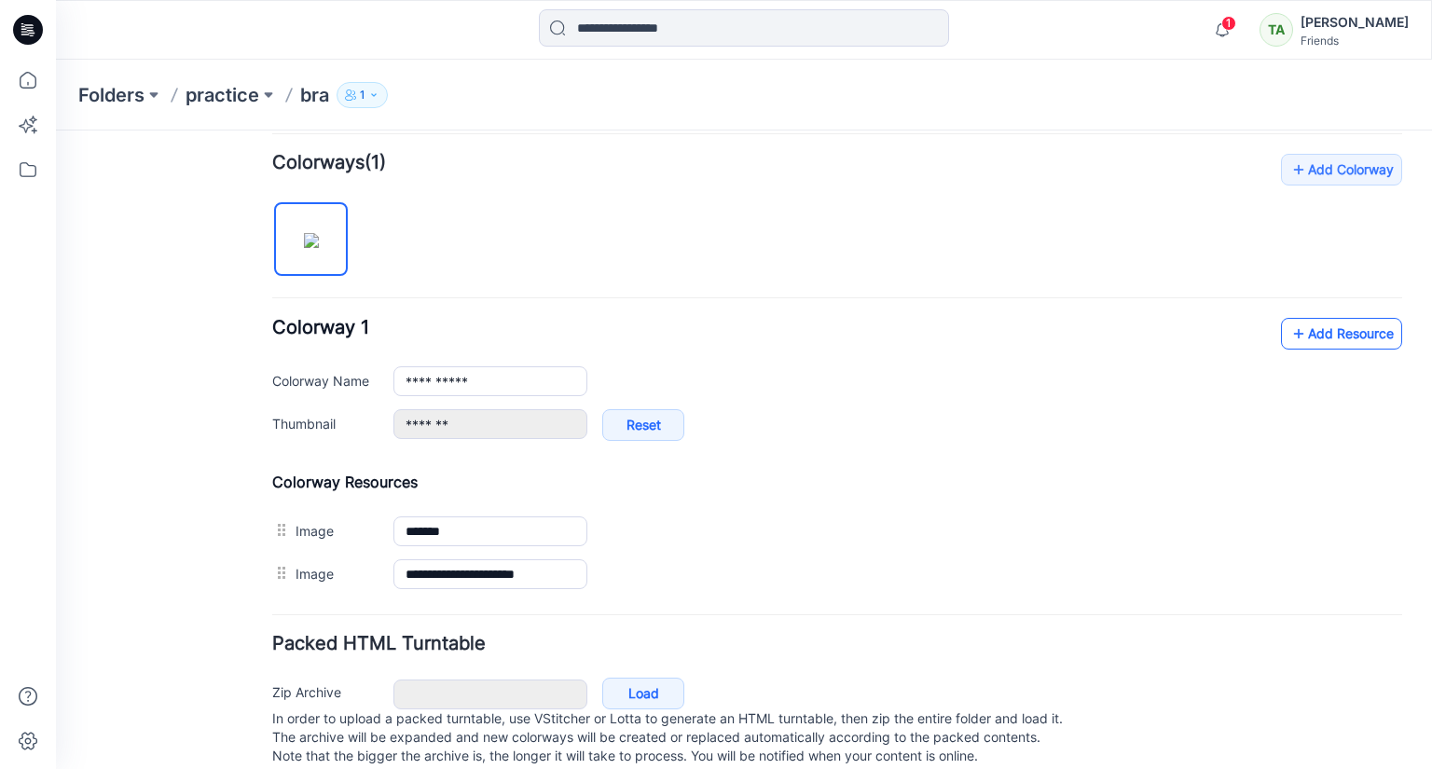
click at [1316, 334] on link "Add Resource" at bounding box center [1341, 334] width 121 height 32
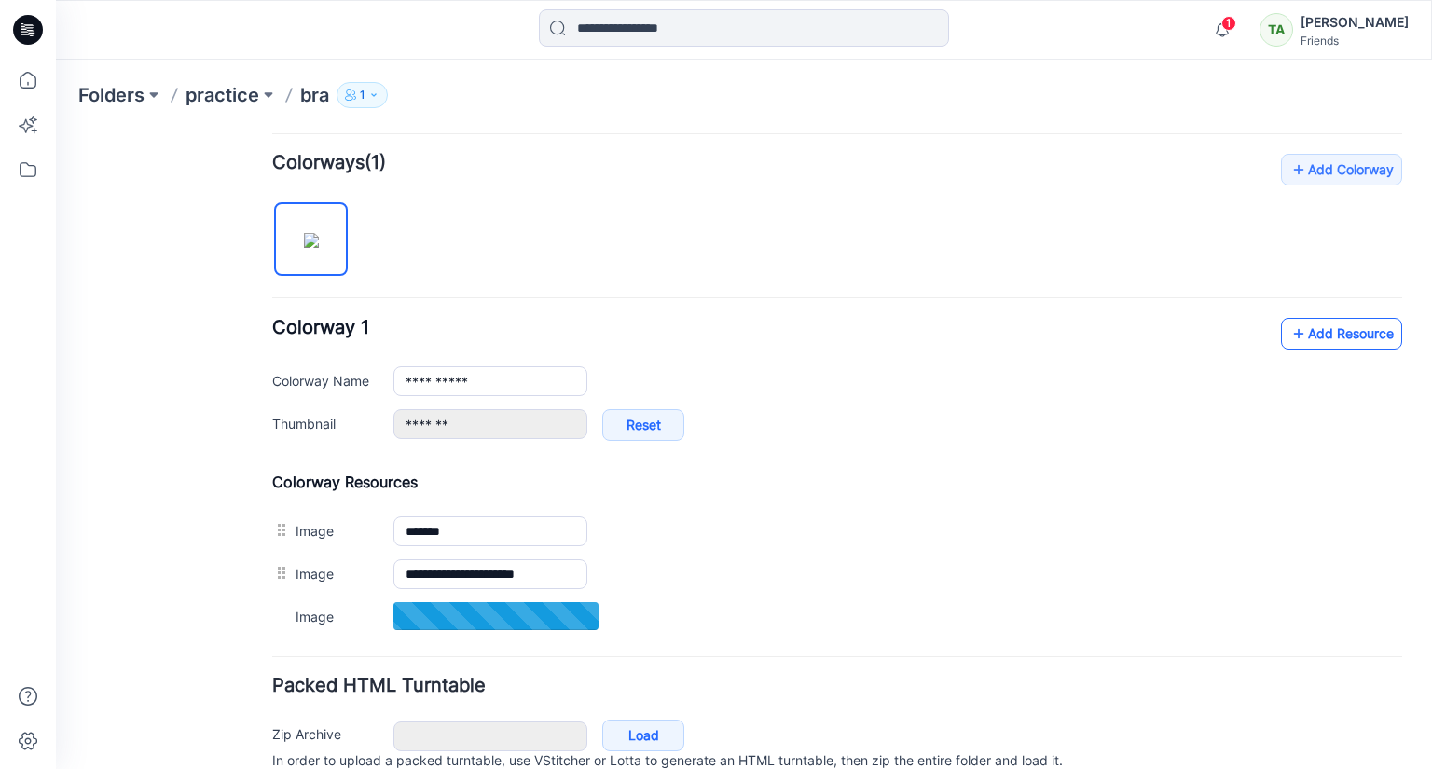
click at [1356, 326] on link "Add Resource" at bounding box center [1341, 334] width 121 height 32
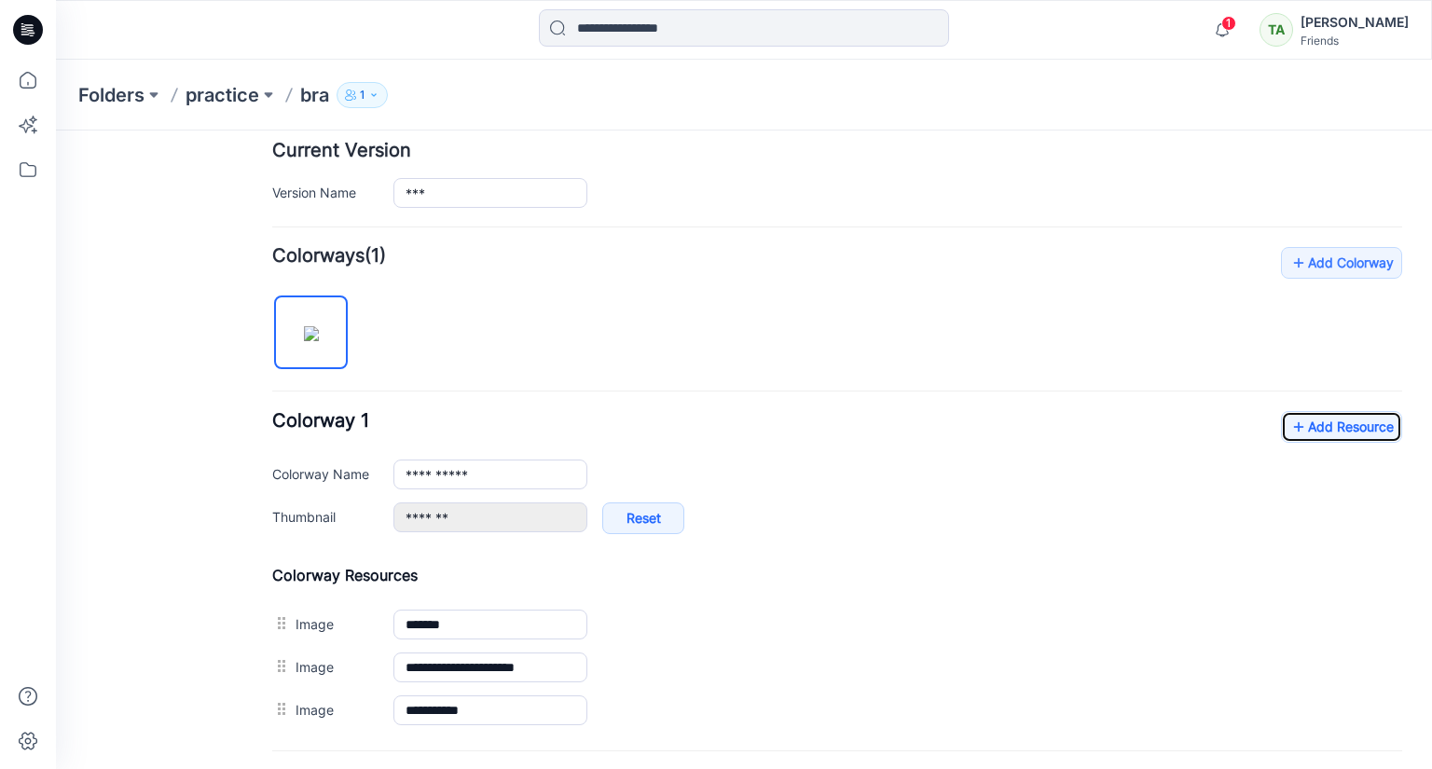
scroll to position [638, 0]
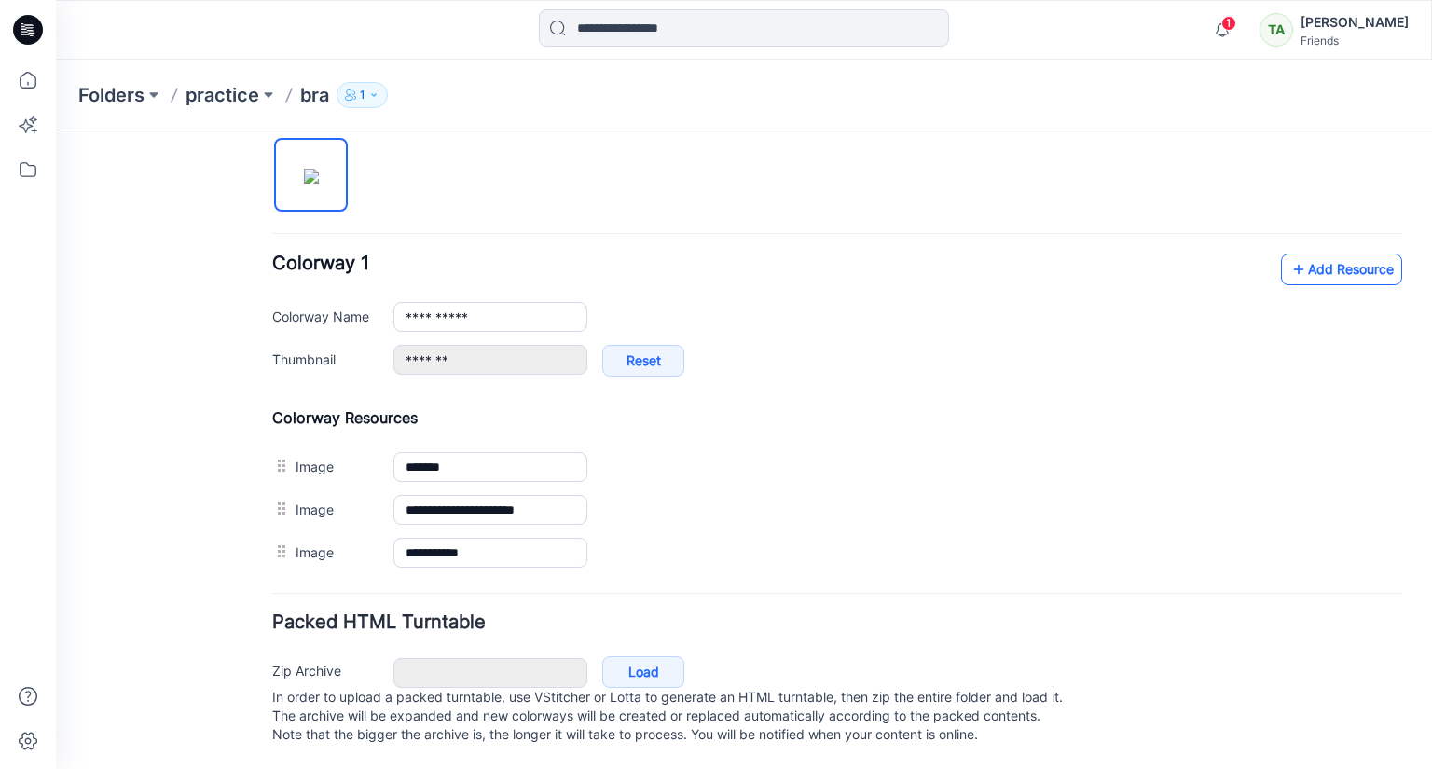
click at [1297, 254] on link "Add Resource" at bounding box center [1341, 270] width 121 height 32
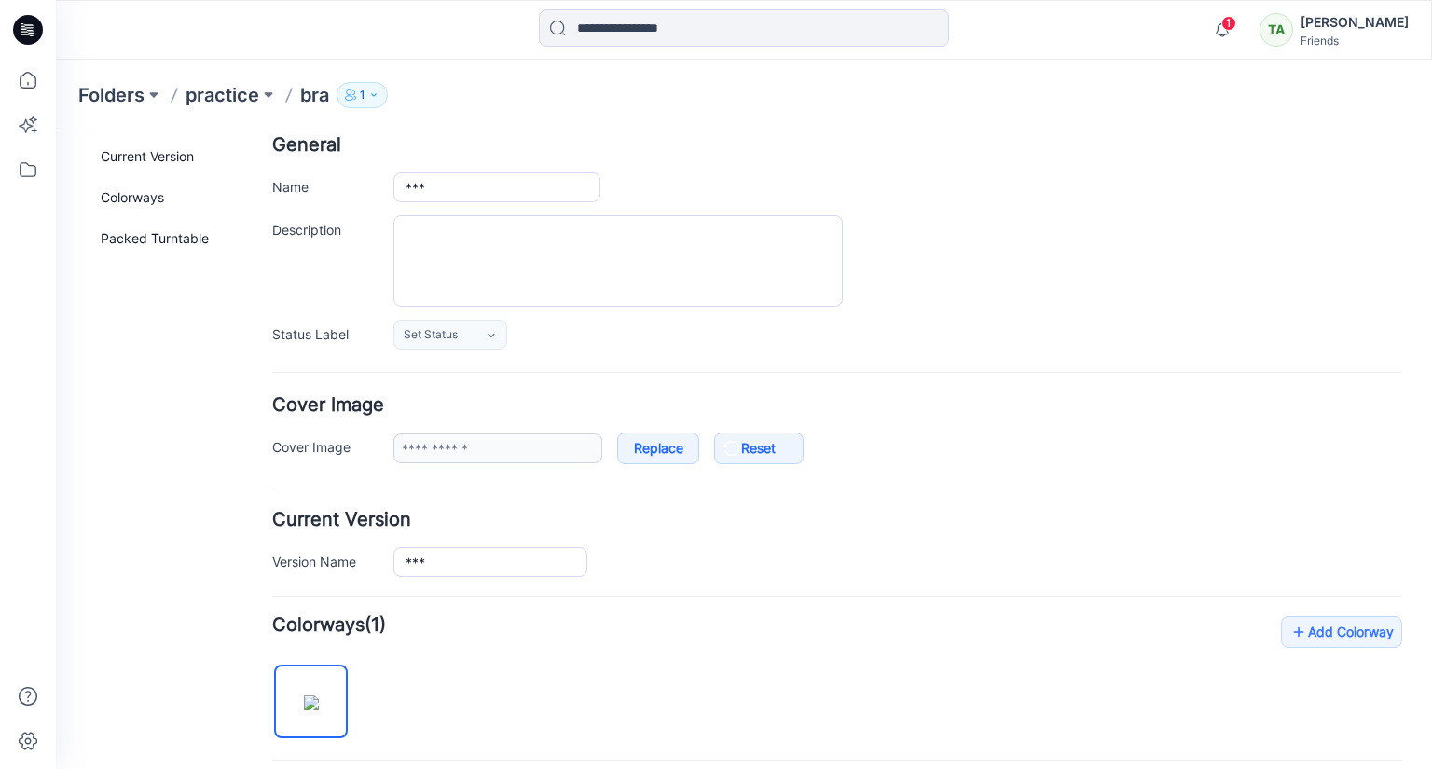
scroll to position [0, 0]
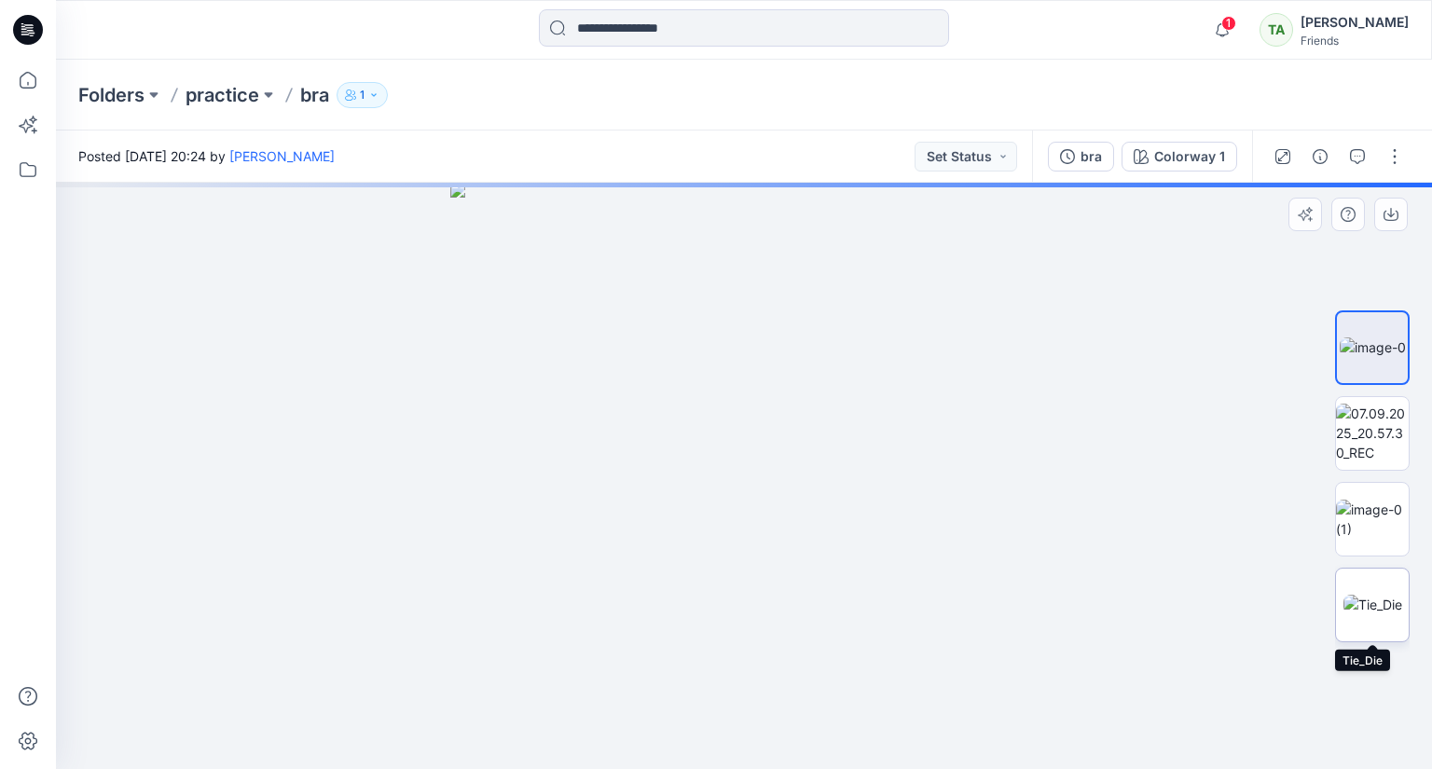
click at [1366, 595] on img at bounding box center [1372, 605] width 59 height 20
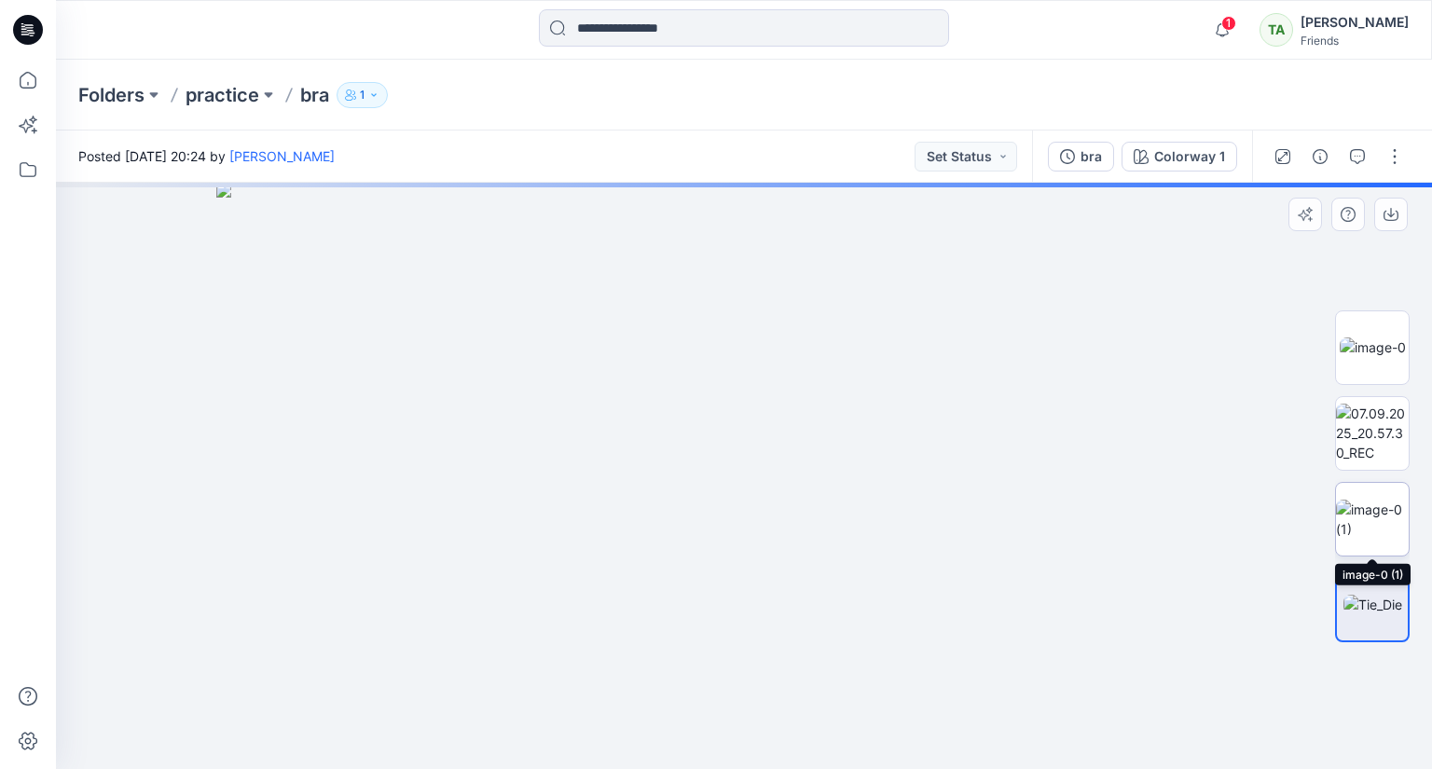
click at [1367, 515] on img at bounding box center [1372, 519] width 73 height 39
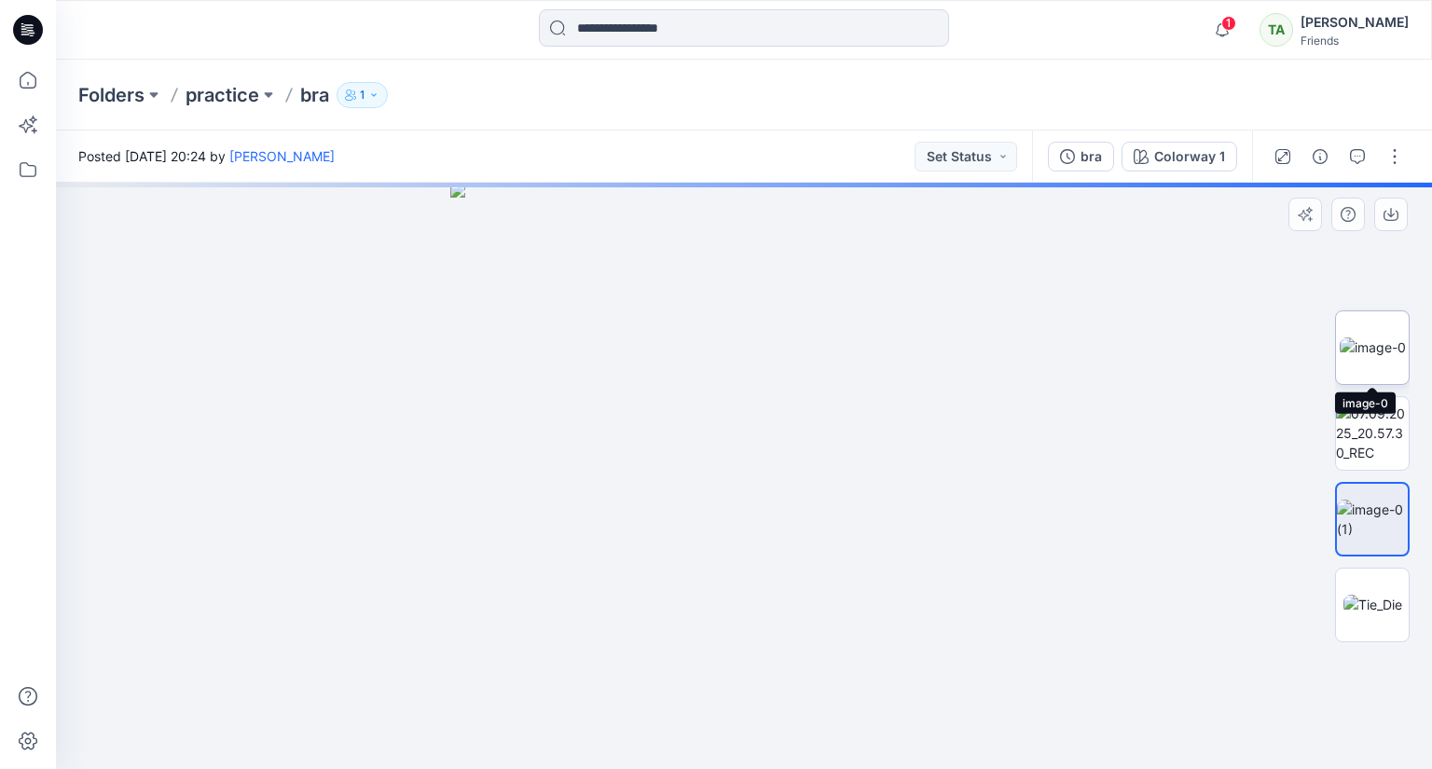
click at [1370, 345] on img at bounding box center [1373, 347] width 66 height 20
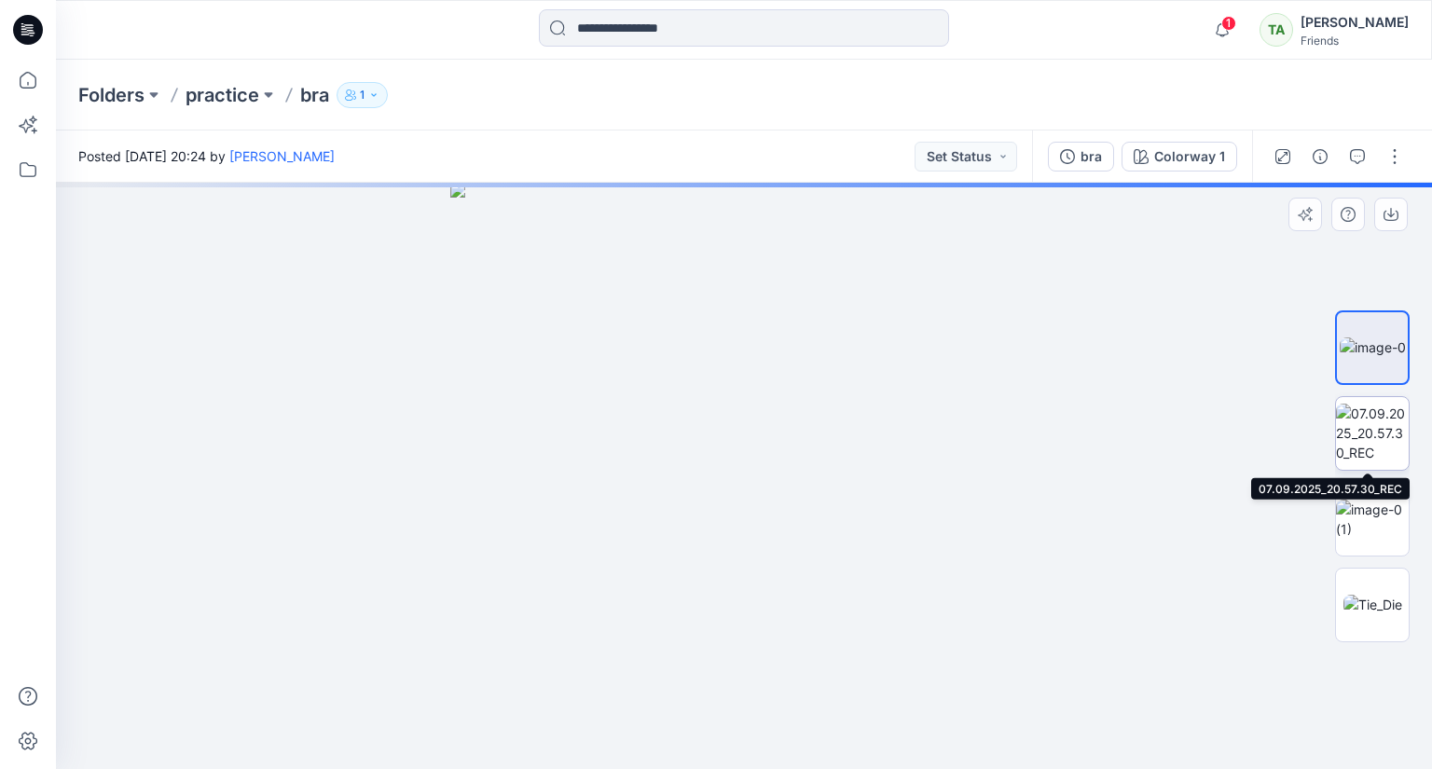
click at [1352, 428] on img at bounding box center [1372, 433] width 73 height 59
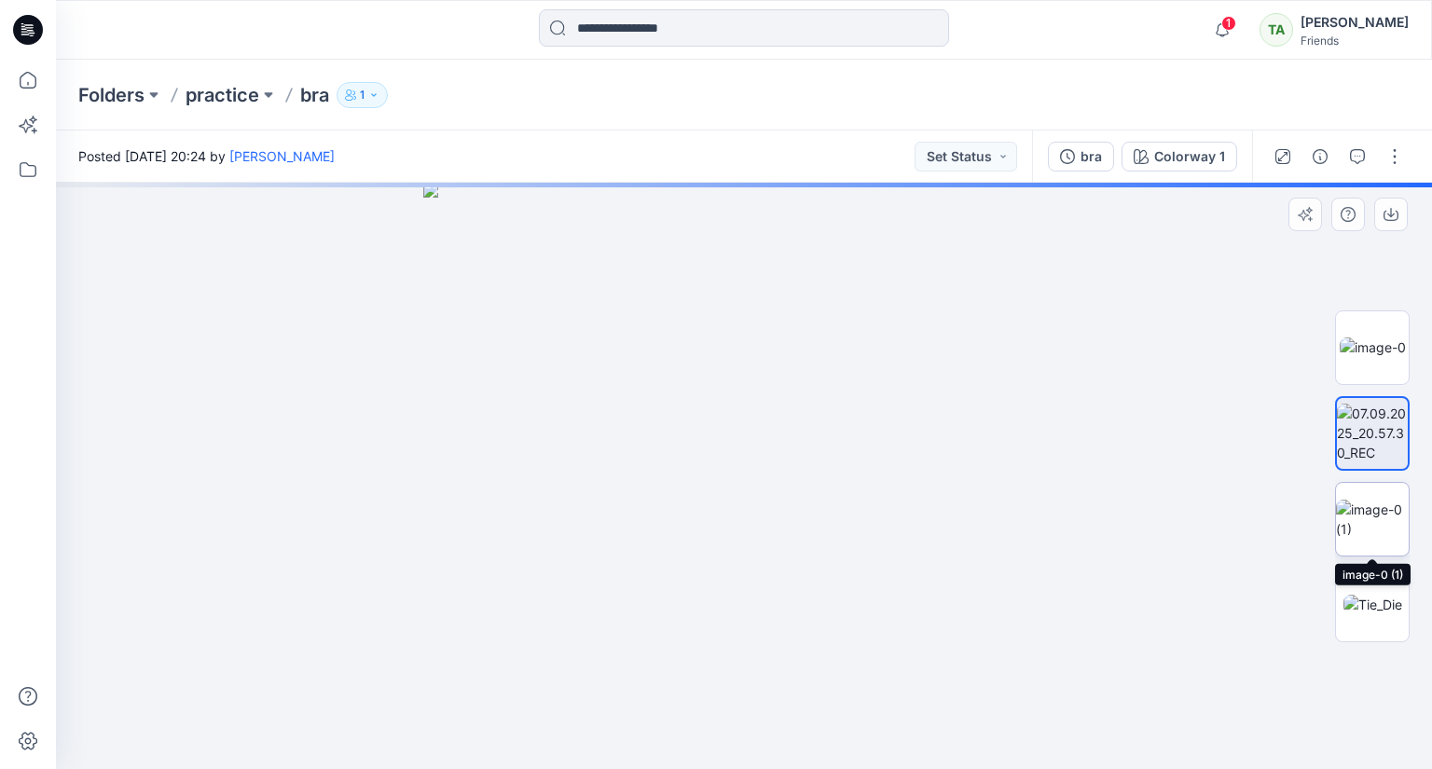
click at [1371, 511] on img at bounding box center [1372, 519] width 73 height 39
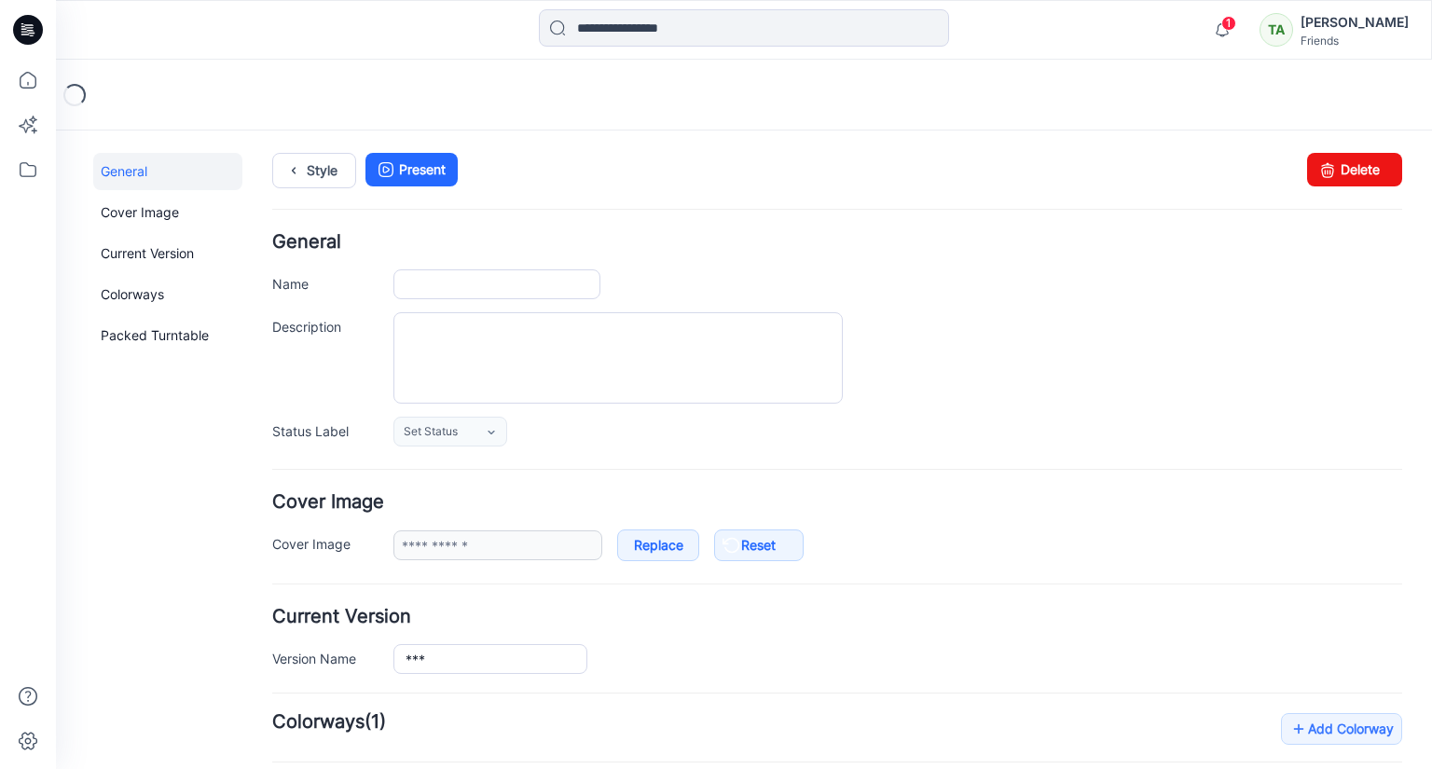
type input "***"
type input "**********"
type input "*******"
click at [226, 105] on p "practice" at bounding box center [223, 95] width 74 height 26
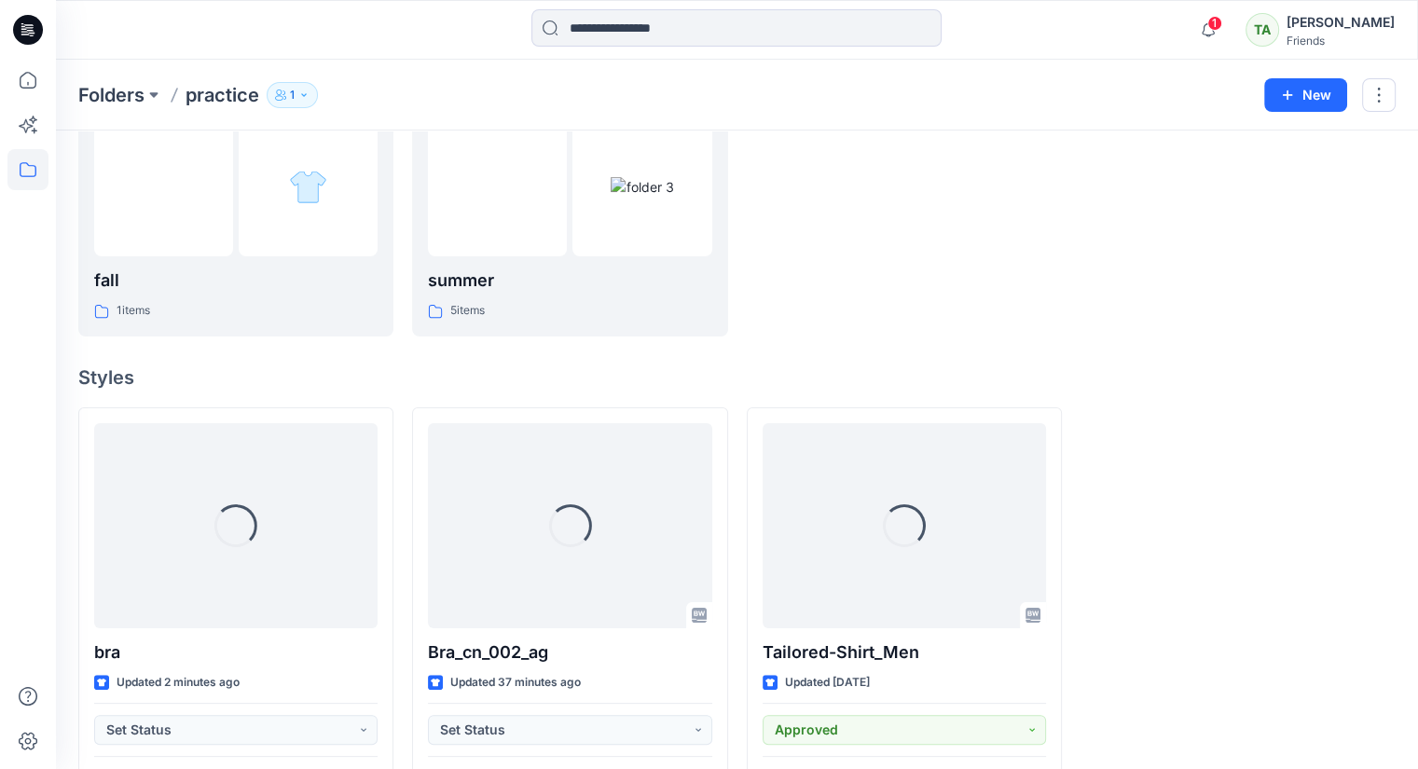
scroll to position [280, 0]
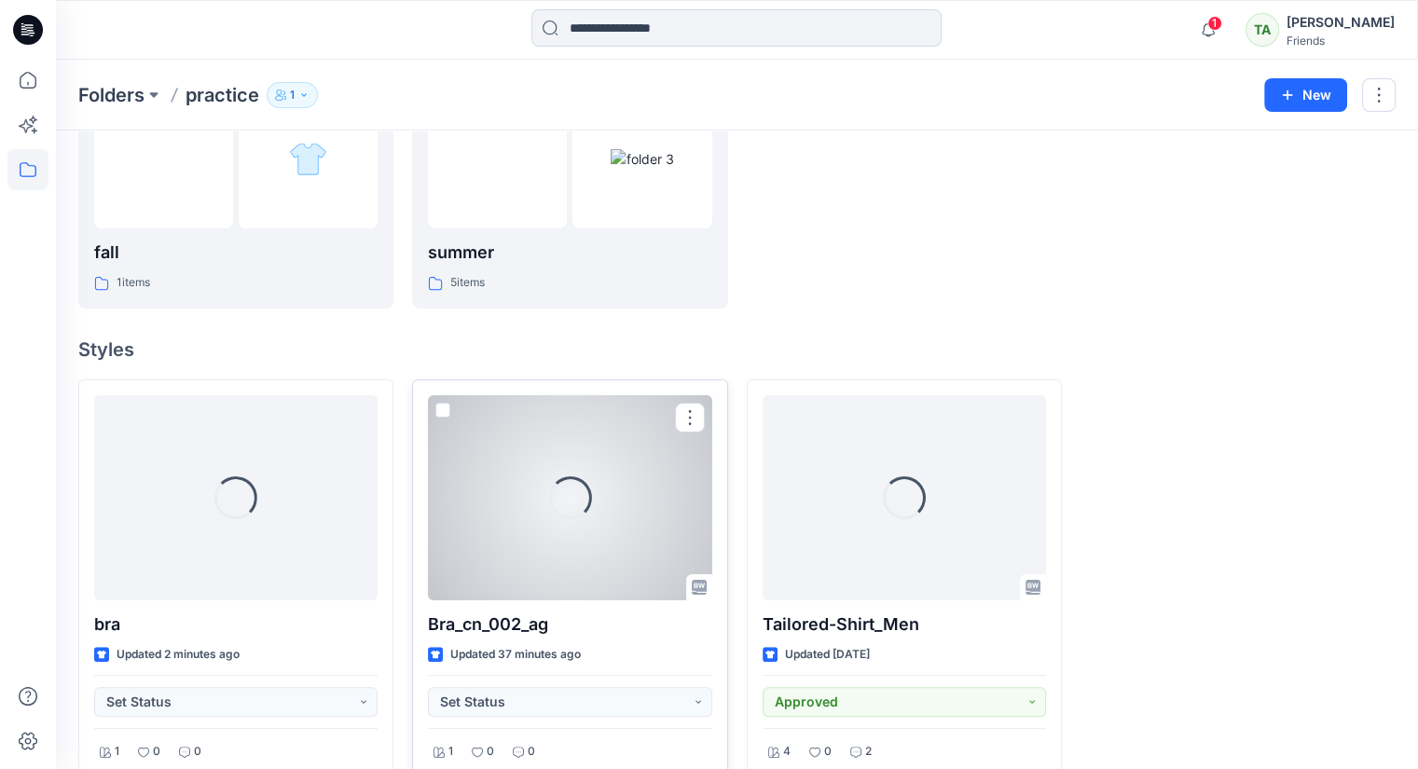
click at [524, 512] on div "Loading..." at bounding box center [569, 497] width 283 height 205
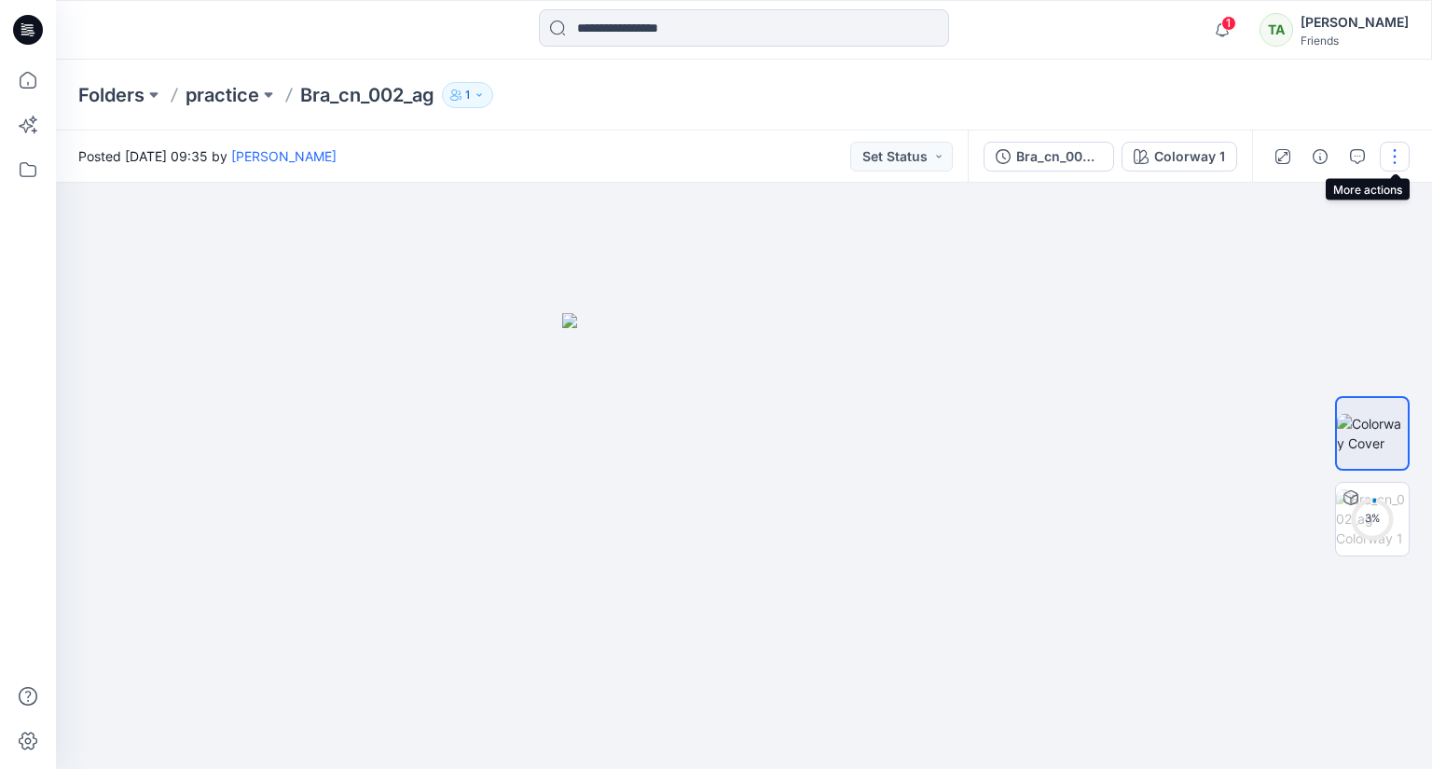
click at [1389, 161] on button "button" at bounding box center [1395, 157] width 30 height 30
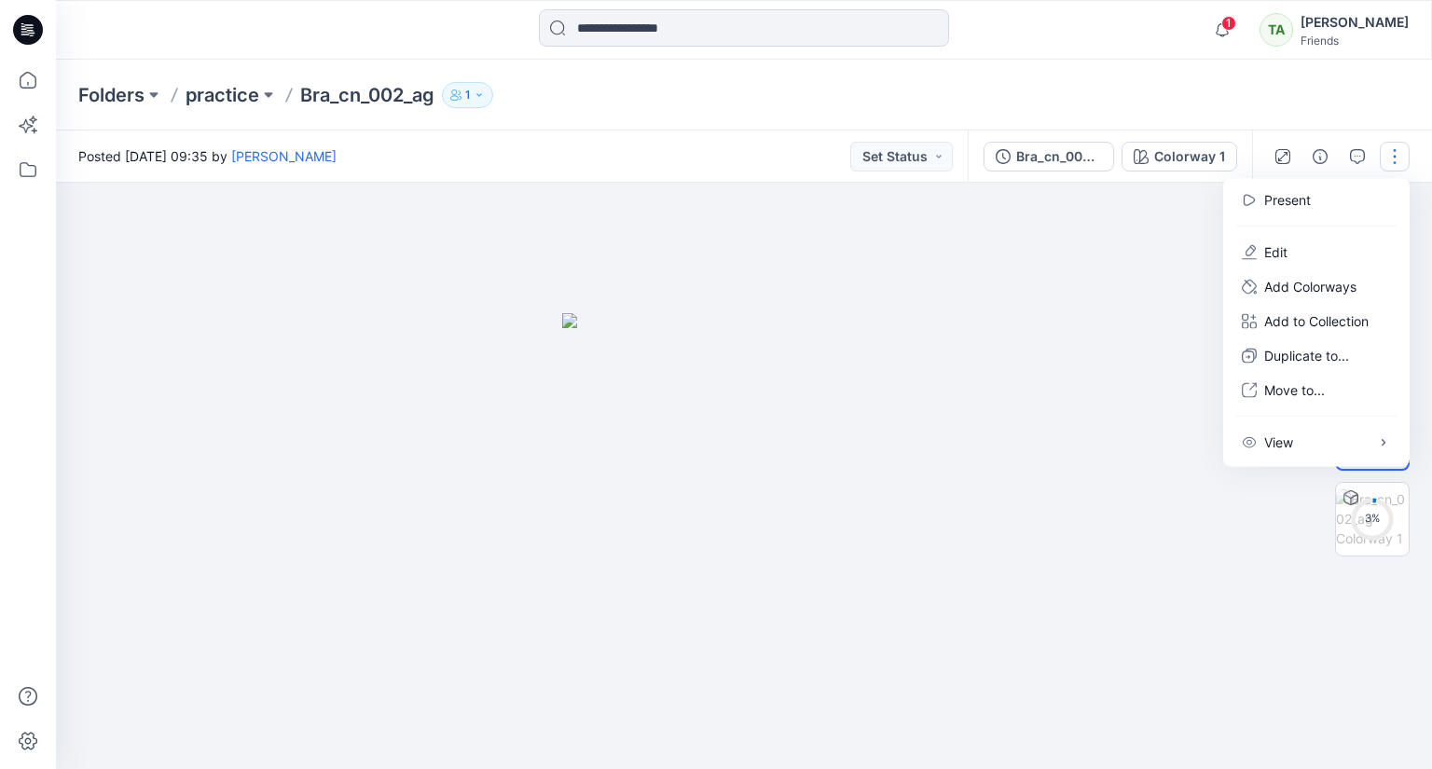
drag, startPoint x: 1045, startPoint y: 249, endPoint x: 1038, endPoint y: 203, distance: 46.3
click at [1044, 249] on div at bounding box center [744, 476] width 1376 height 586
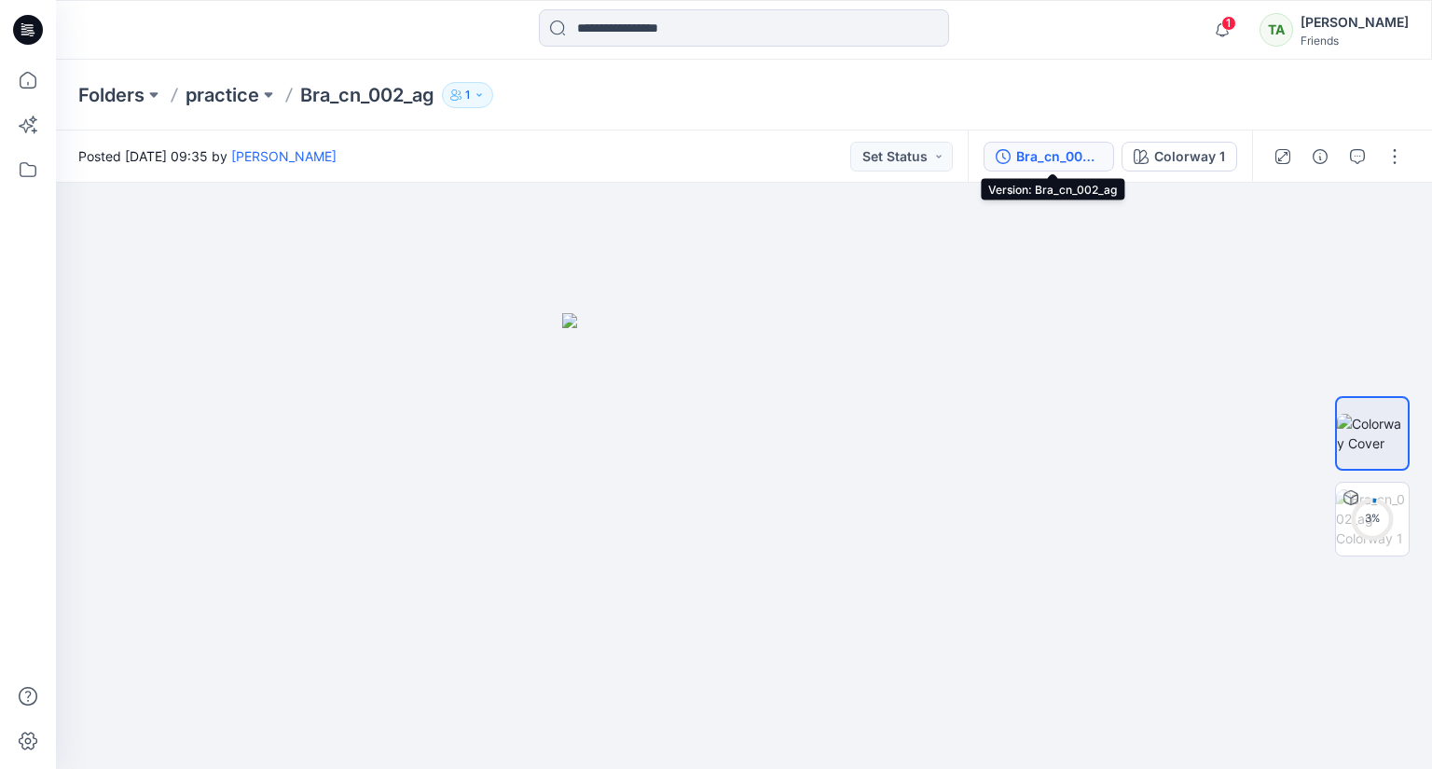
click at [1057, 148] on div "Bra_cn_002_ag" at bounding box center [1059, 156] width 86 height 21
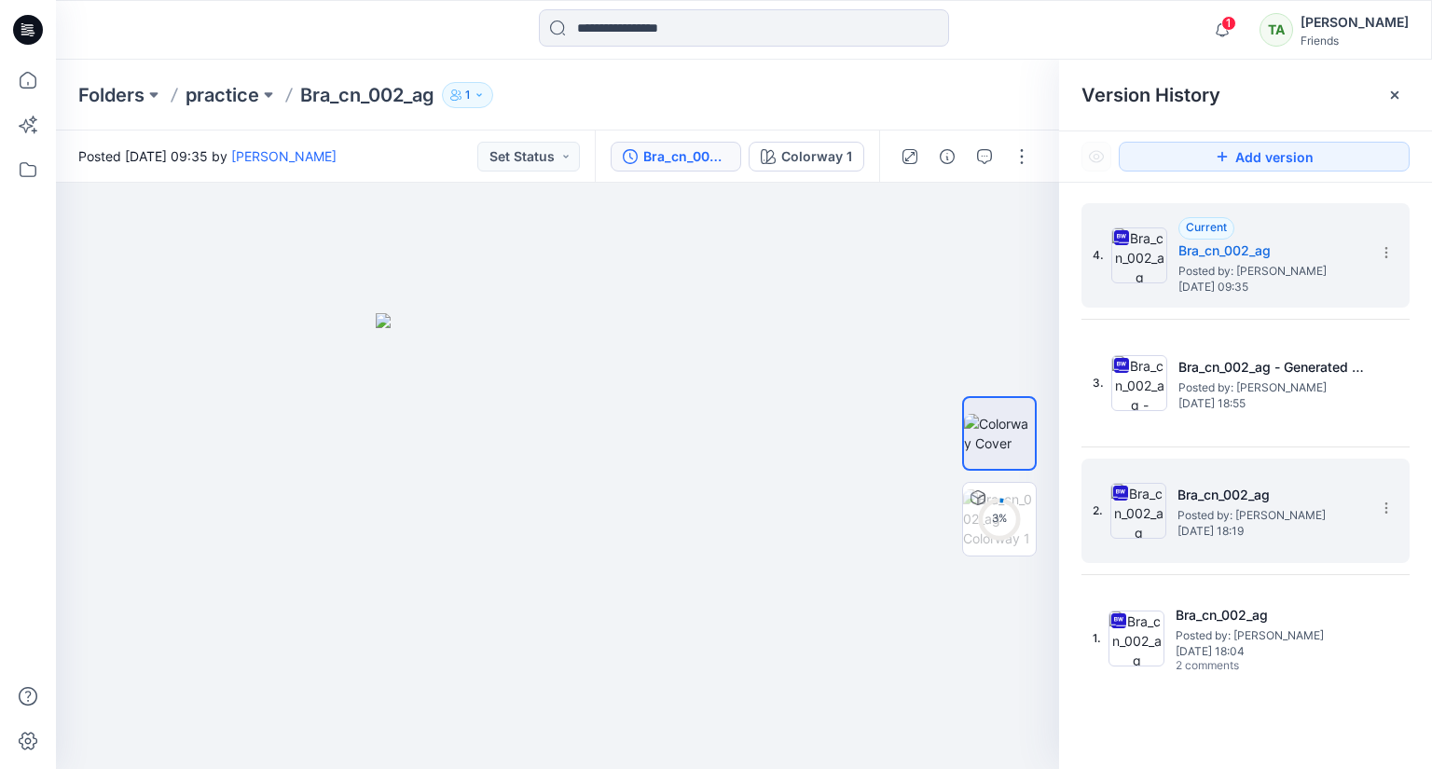
click at [1225, 523] on span "Posted by: [PERSON_NAME]" at bounding box center [1270, 515] width 186 height 19
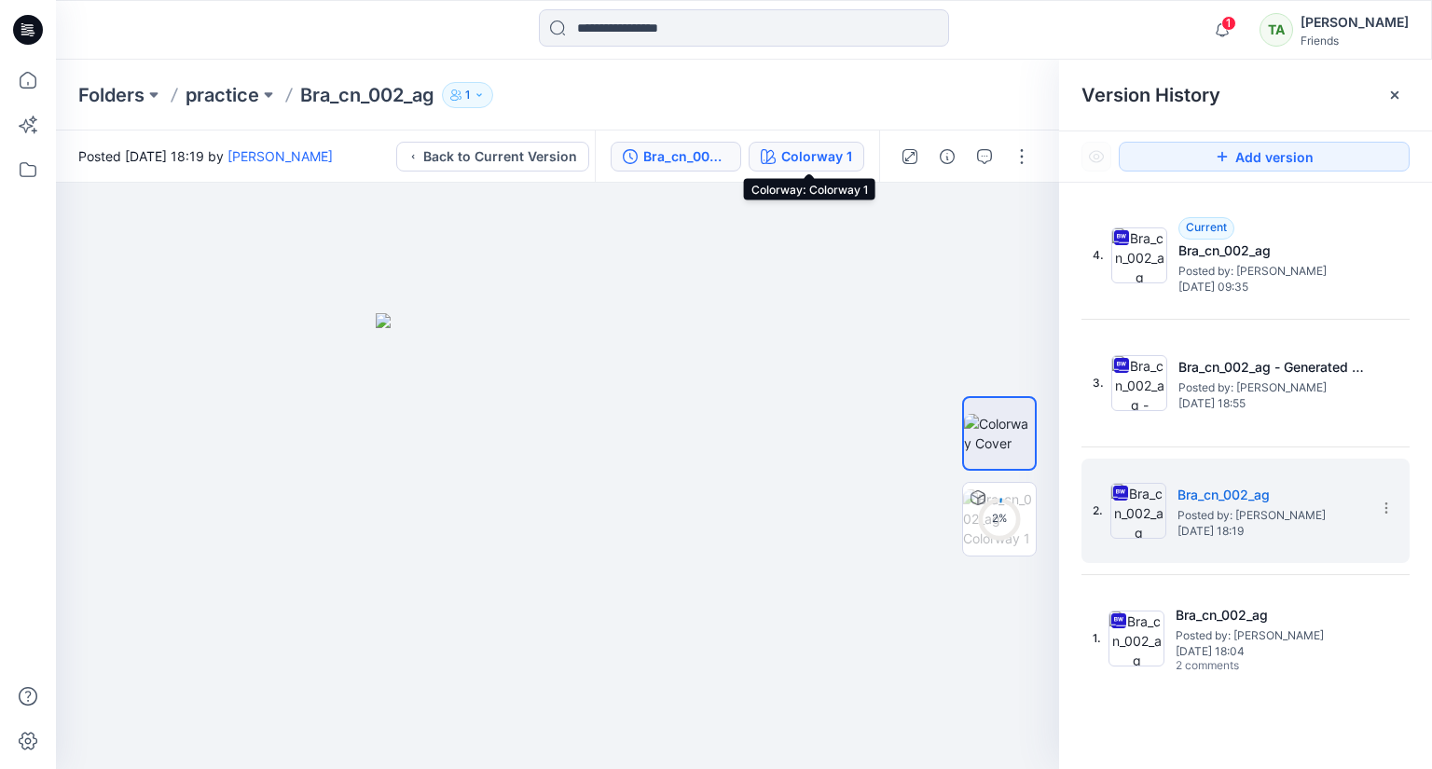
click at [813, 157] on div "Colorway 1" at bounding box center [816, 156] width 71 height 21
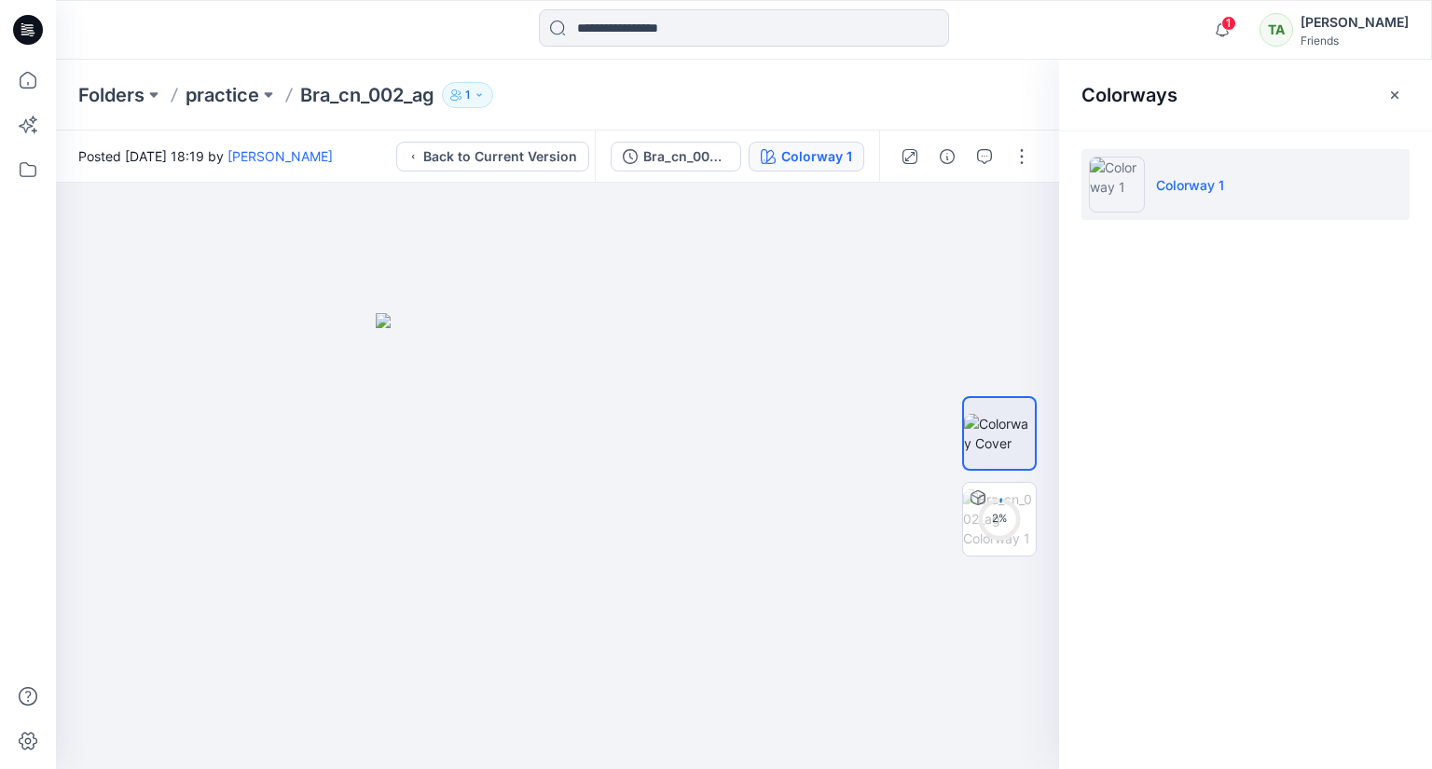
click at [1287, 189] on li "Colorway 1" at bounding box center [1245, 184] width 328 height 71
click at [794, 152] on div "Colorway 1" at bounding box center [816, 156] width 71 height 21
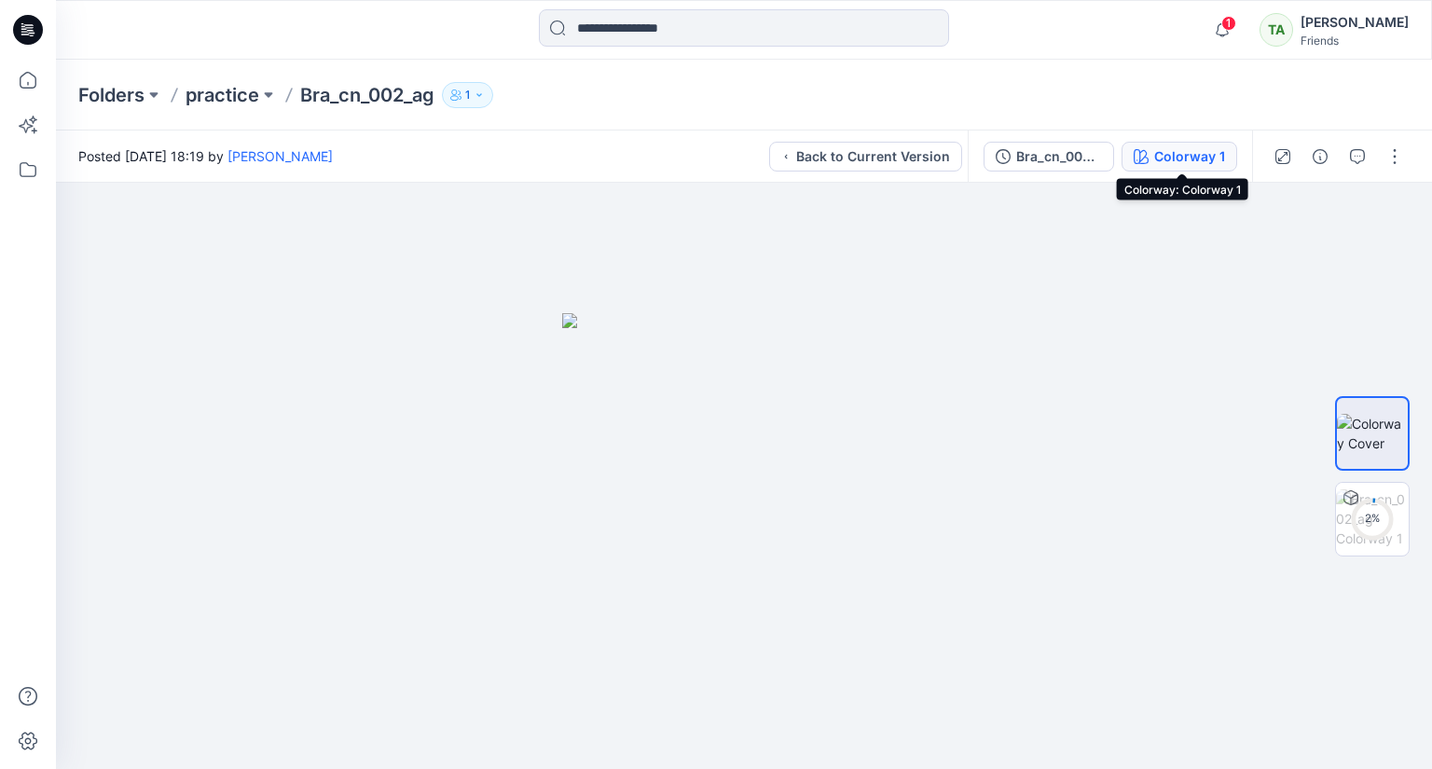
click at [1147, 150] on icon "button" at bounding box center [1141, 156] width 15 height 15
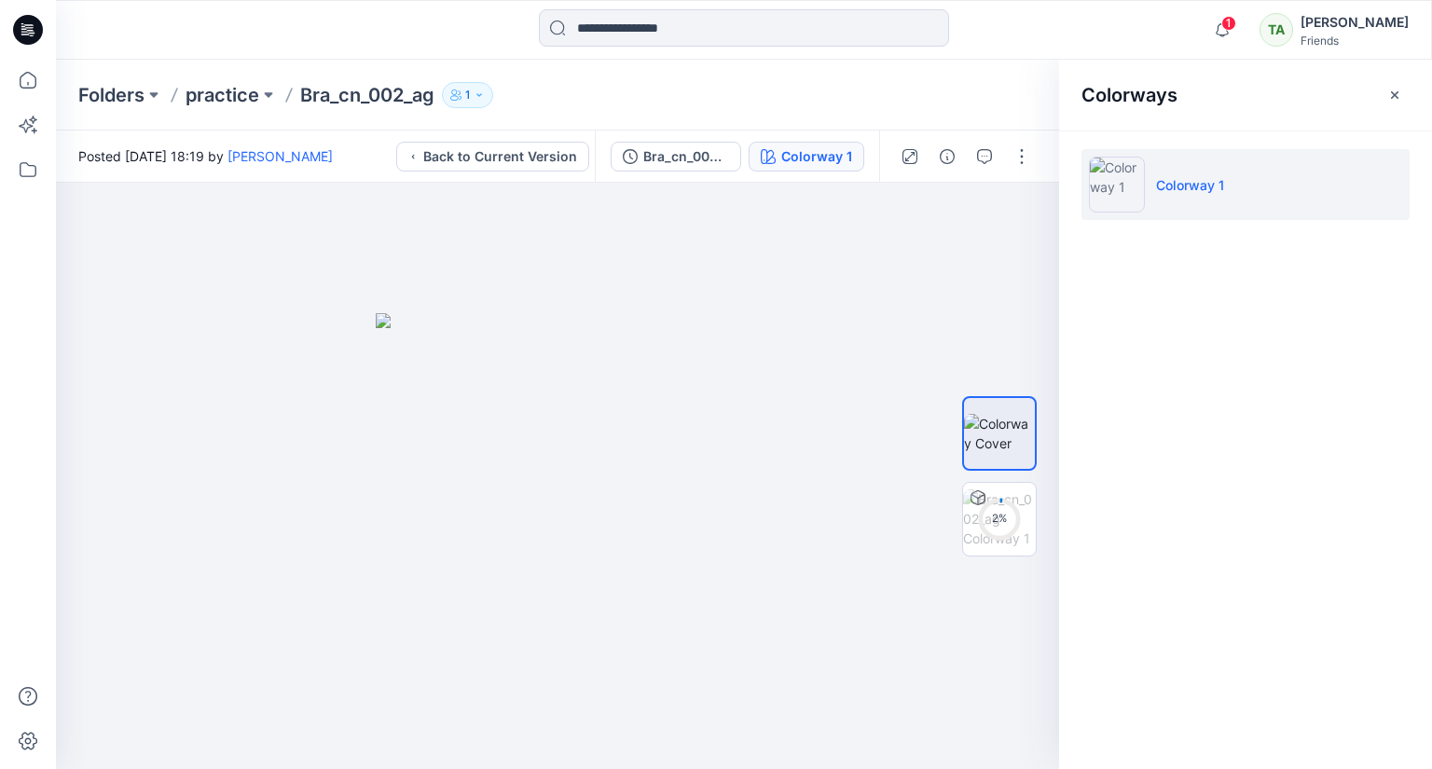
click at [1120, 183] on img at bounding box center [1117, 185] width 56 height 56
click at [1031, 161] on button "button" at bounding box center [1022, 157] width 30 height 30
click at [909, 304] on div at bounding box center [557, 476] width 1003 height 586
click at [1386, 92] on button "button" at bounding box center [1395, 95] width 30 height 30
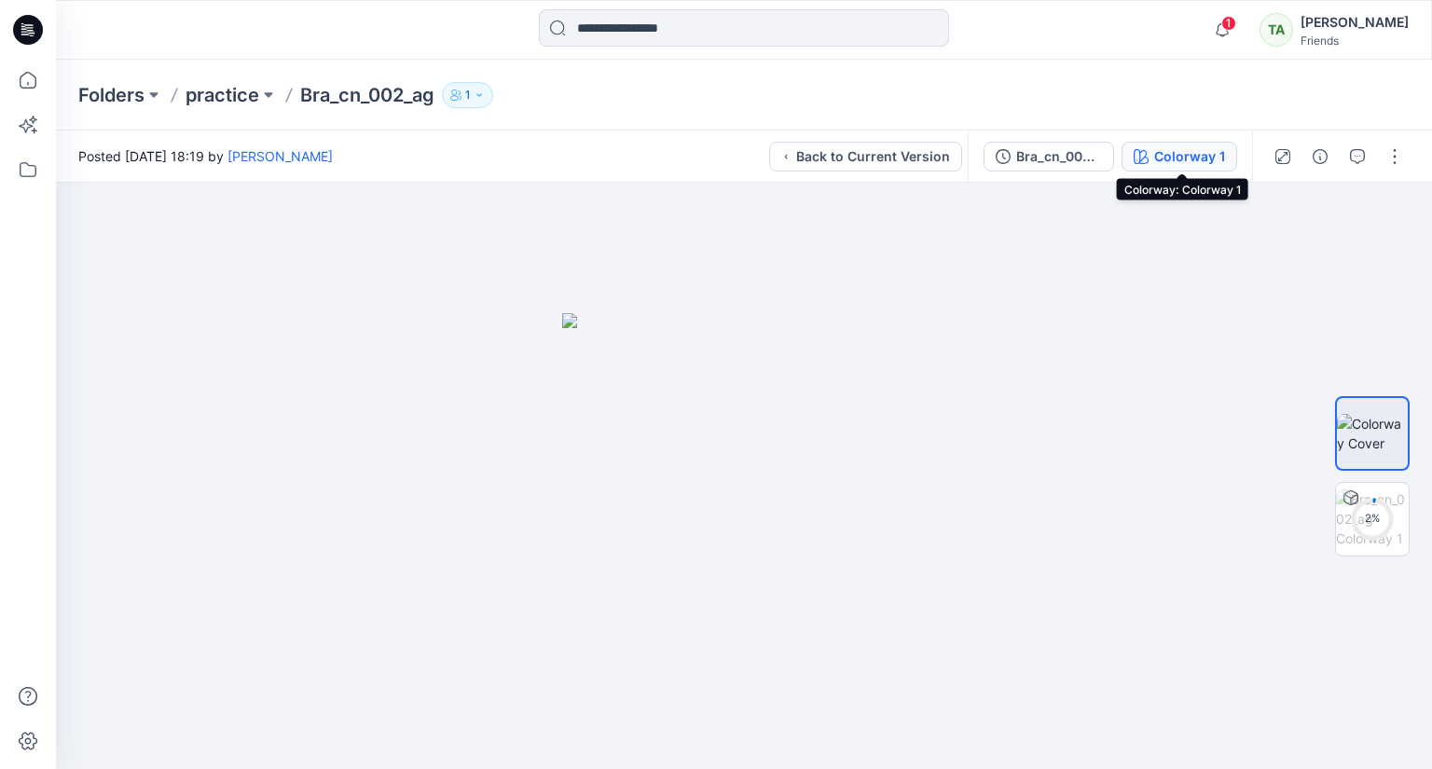
click at [1176, 156] on div "Colorway 1" at bounding box center [1189, 156] width 71 height 21
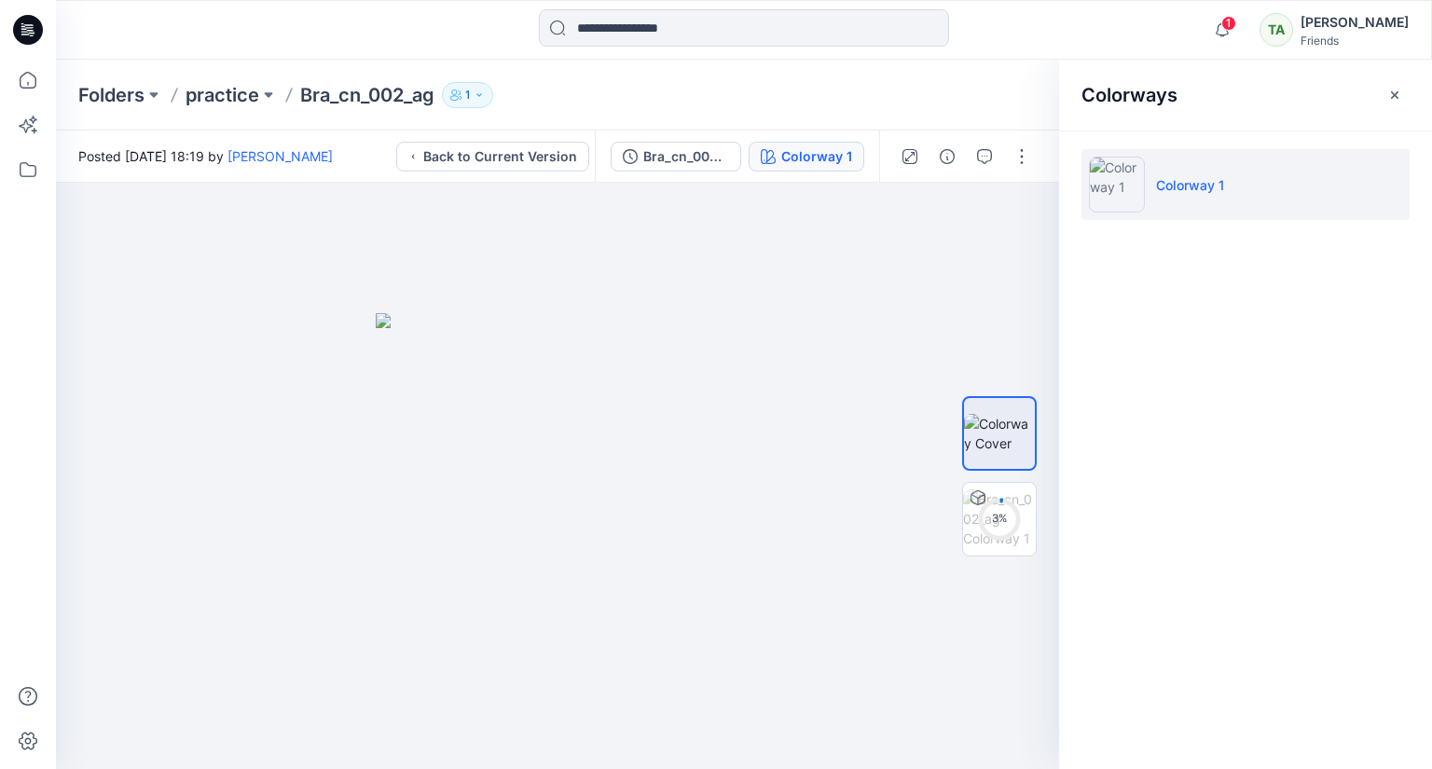
click at [1124, 179] on img at bounding box center [1117, 185] width 56 height 56
click at [1115, 174] on img at bounding box center [1117, 185] width 56 height 56
click at [1118, 174] on img at bounding box center [1117, 185] width 56 height 56
click at [1396, 90] on icon "button" at bounding box center [1394, 95] width 15 height 15
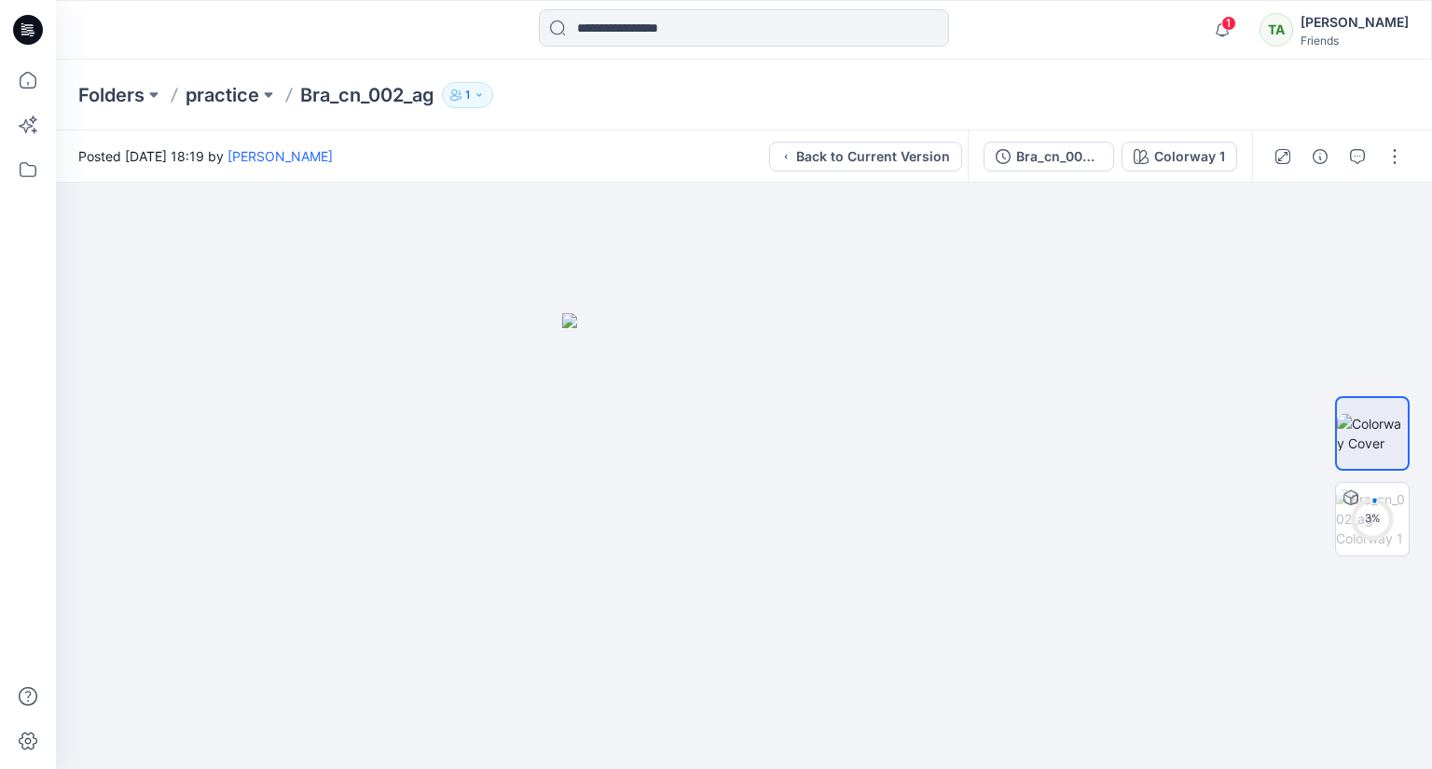
click at [1410, 155] on div at bounding box center [1338, 157] width 172 height 52
click at [1400, 148] on button "button" at bounding box center [1395, 157] width 30 height 30
click at [1253, 434] on div at bounding box center [744, 476] width 1376 height 586
click at [1149, 158] on icon "button" at bounding box center [1141, 156] width 15 height 15
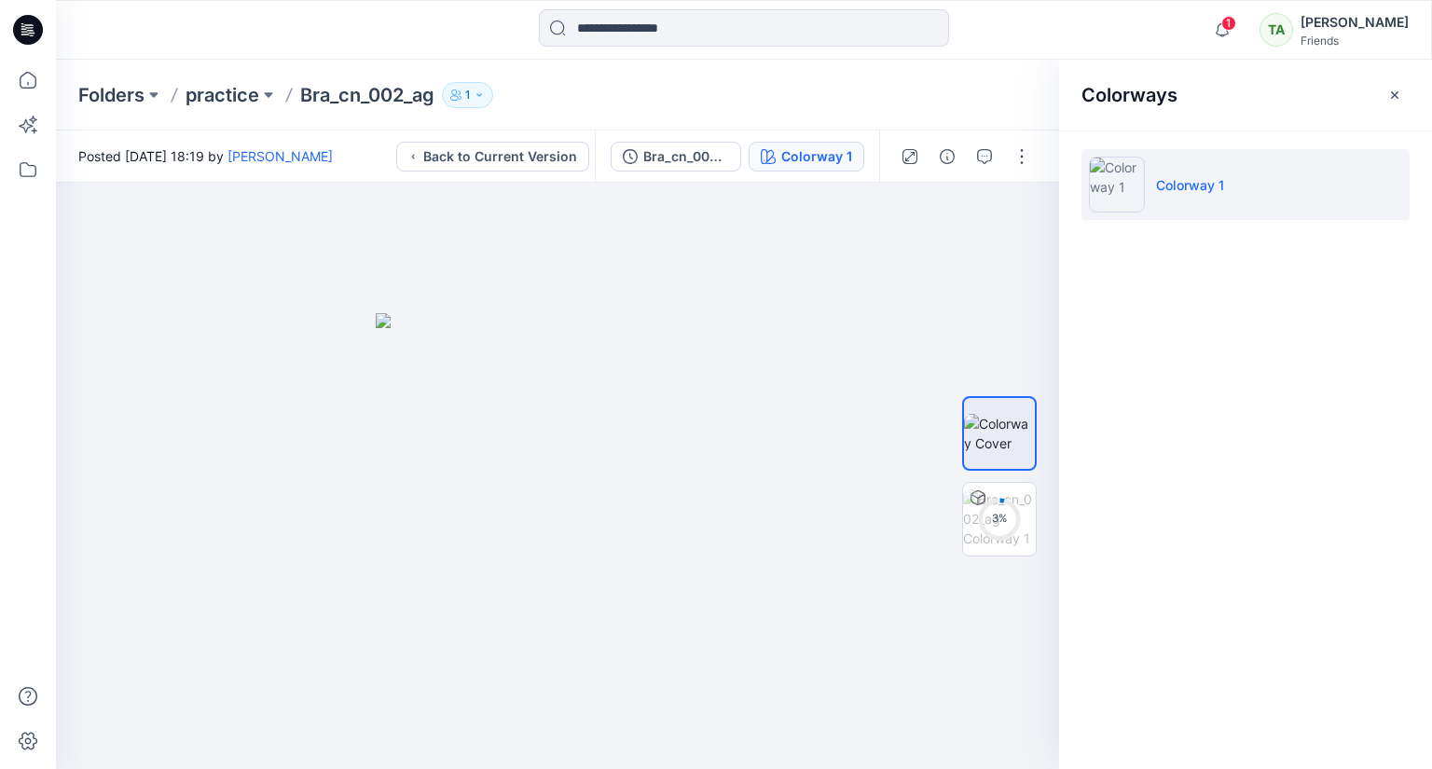
click at [1146, 195] on li "Colorway 1" at bounding box center [1245, 184] width 328 height 71
click at [1133, 193] on img at bounding box center [1117, 185] width 56 height 56
click at [1120, 176] on img at bounding box center [1117, 185] width 56 height 56
click at [1392, 102] on icon "button" at bounding box center [1394, 95] width 15 height 15
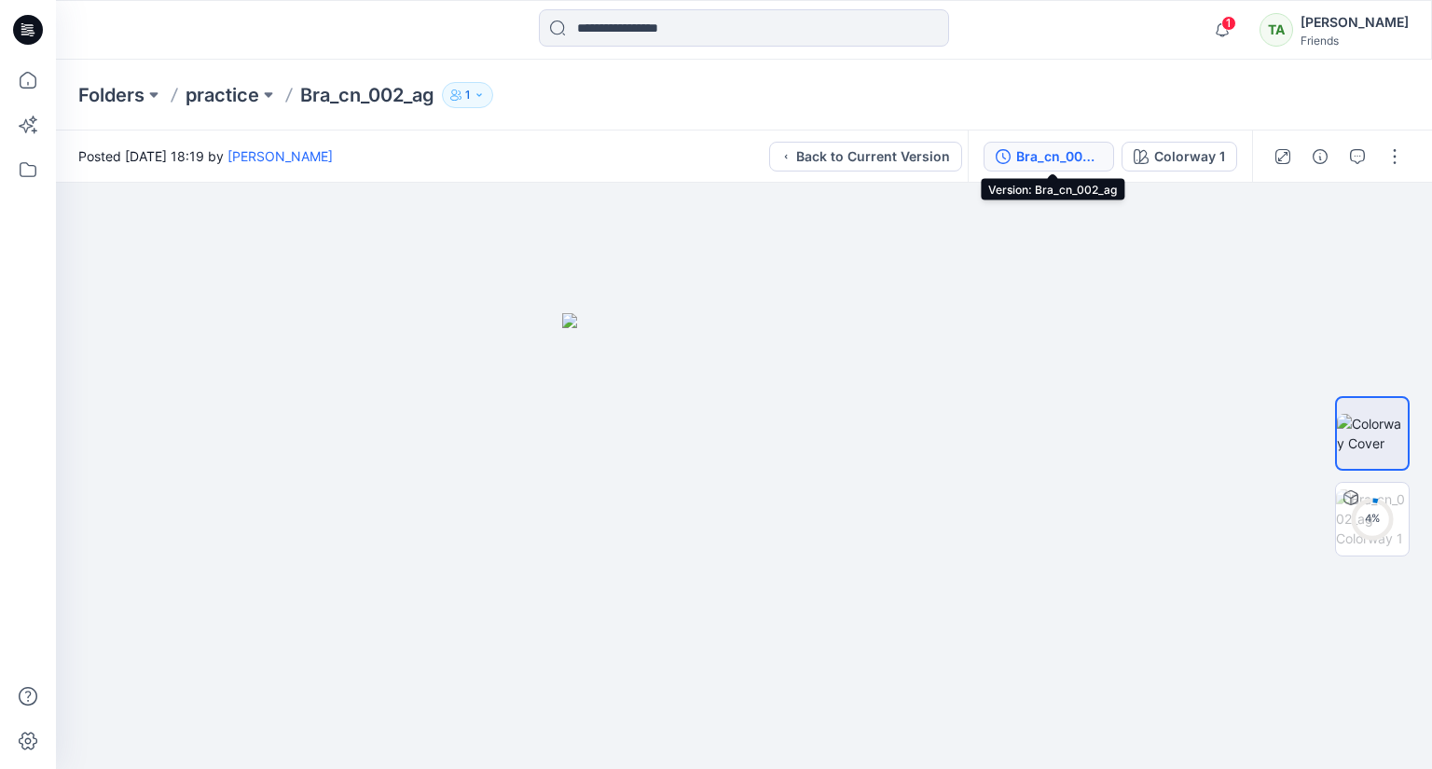
click at [1085, 152] on div "Bra_cn_002_ag" at bounding box center [1059, 156] width 86 height 21
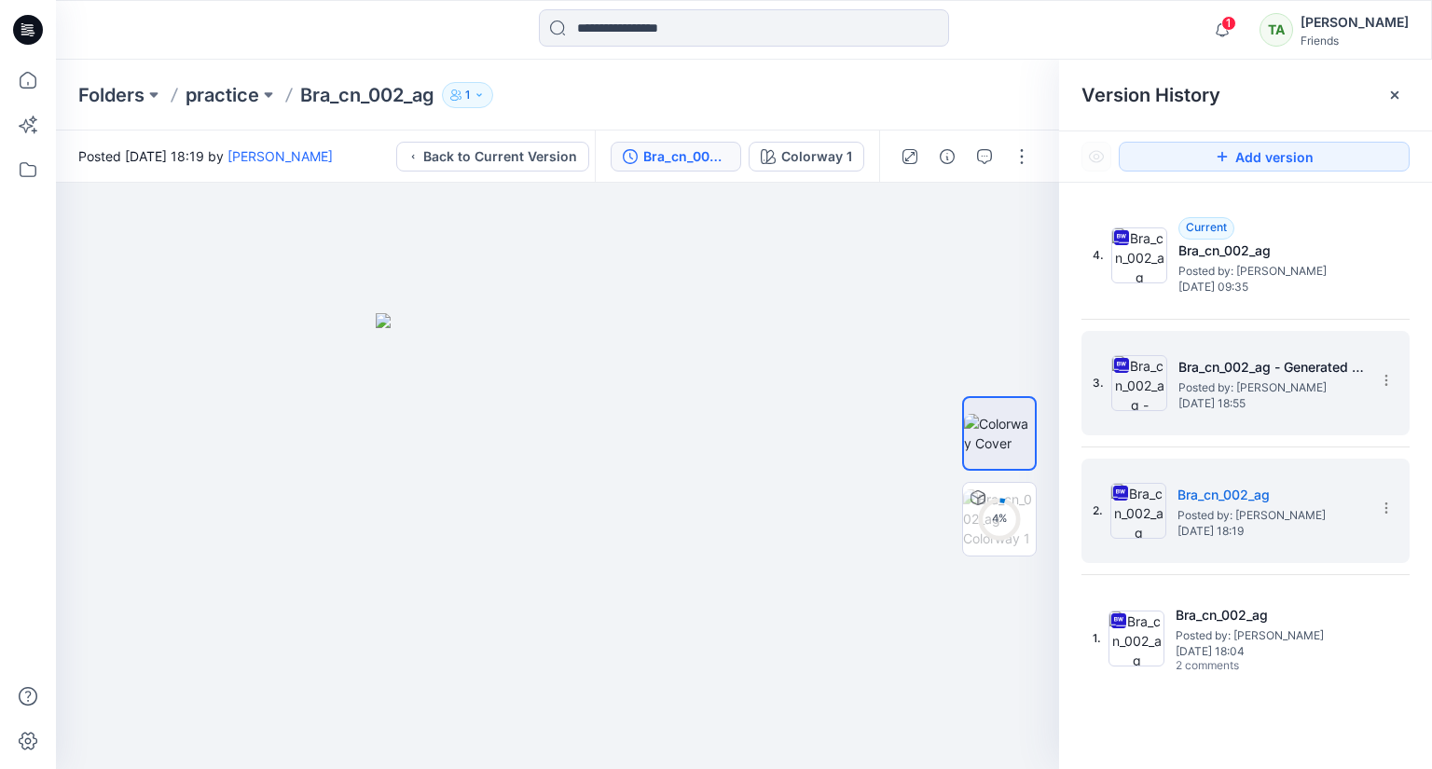
click at [1209, 378] on span "Posted by: [PERSON_NAME]" at bounding box center [1271, 387] width 186 height 19
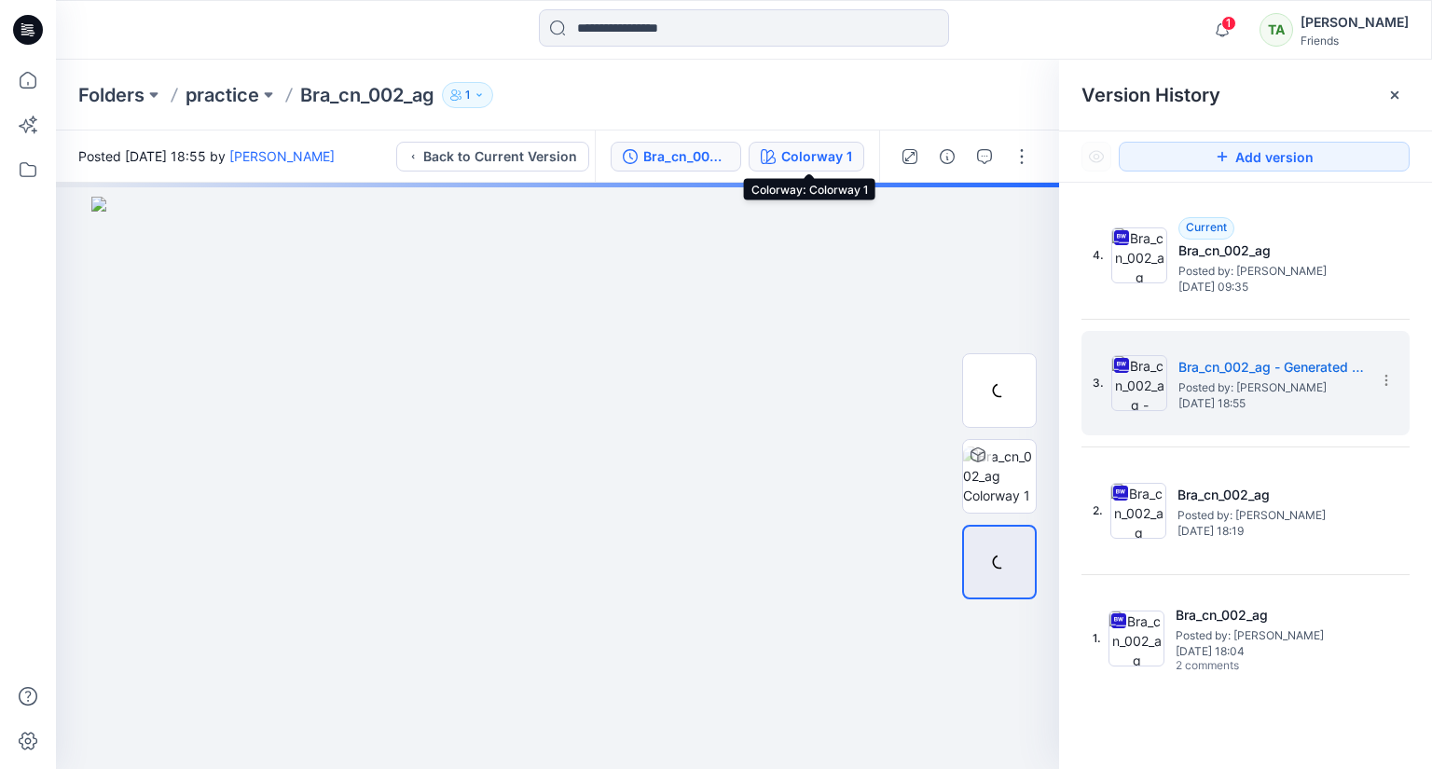
click at [804, 161] on div "Colorway 1" at bounding box center [816, 156] width 71 height 21
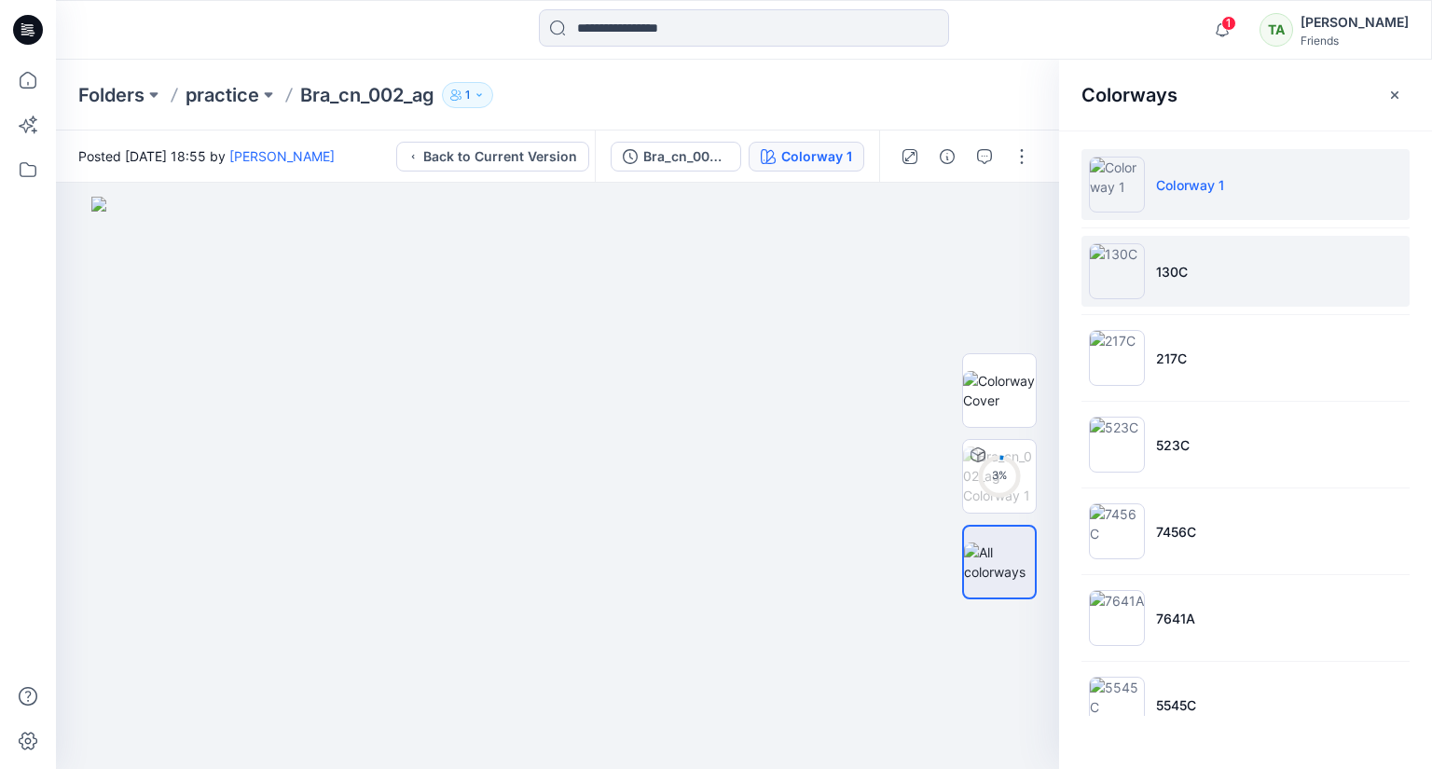
click at [1149, 290] on li "130C" at bounding box center [1245, 271] width 328 height 71
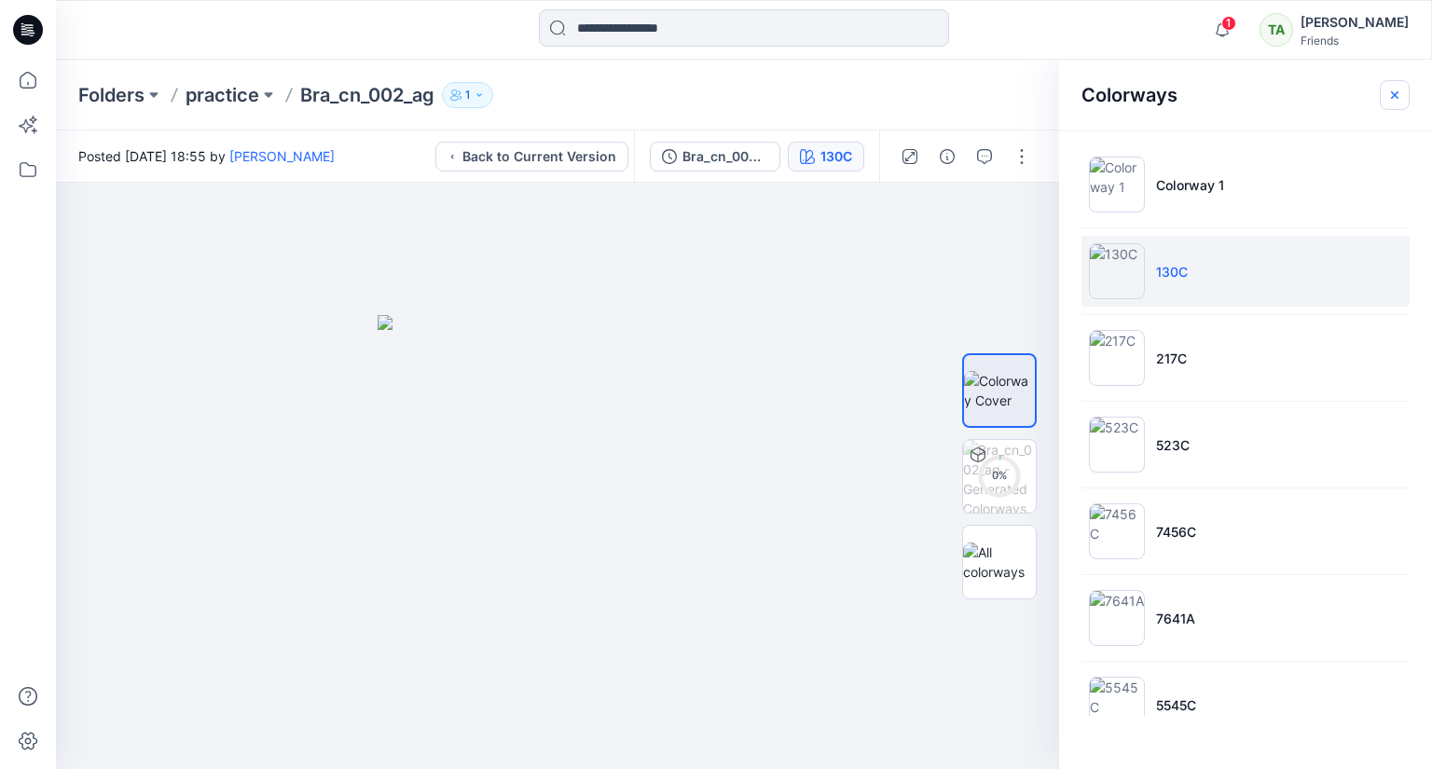
click at [1393, 103] on button "button" at bounding box center [1395, 95] width 30 height 30
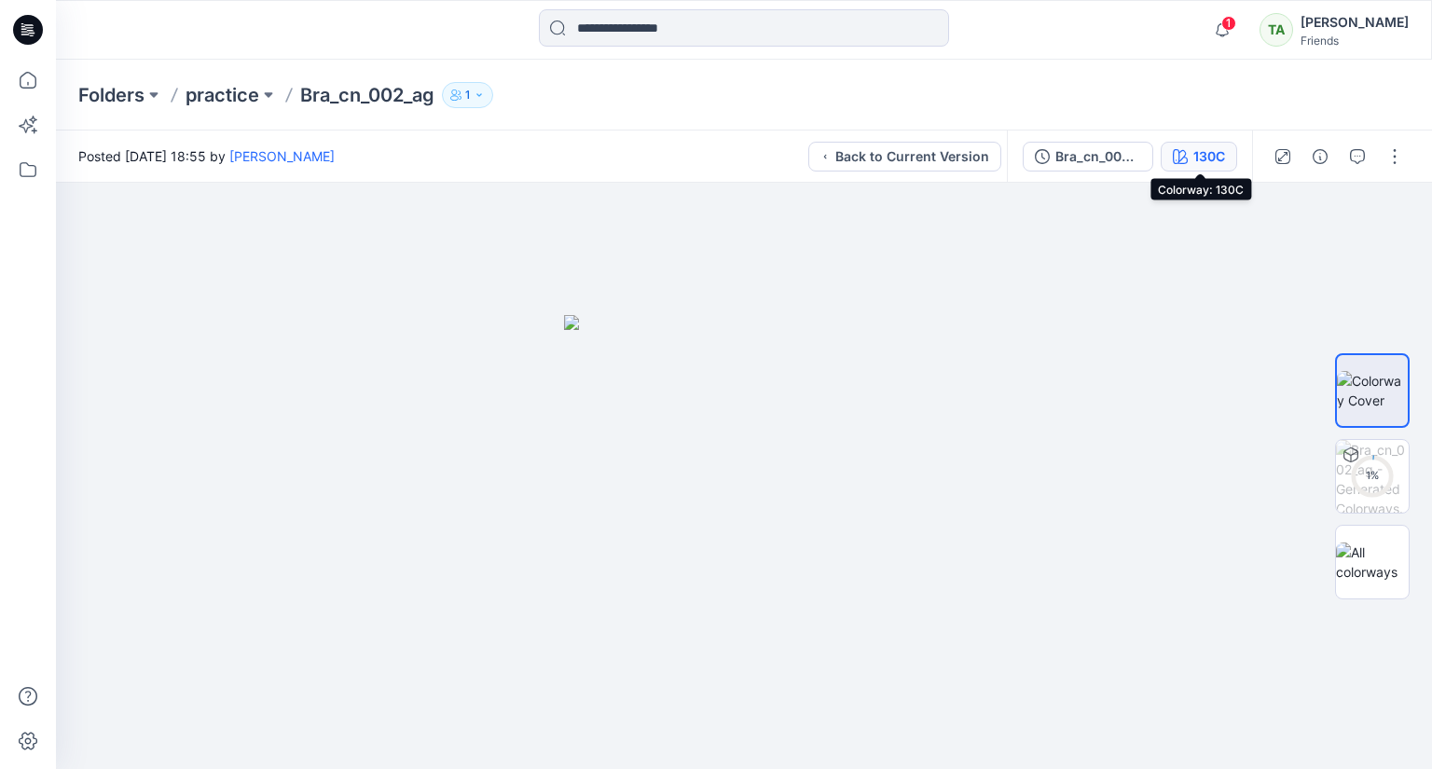
click at [1221, 156] on div "130C" at bounding box center [1209, 156] width 32 height 21
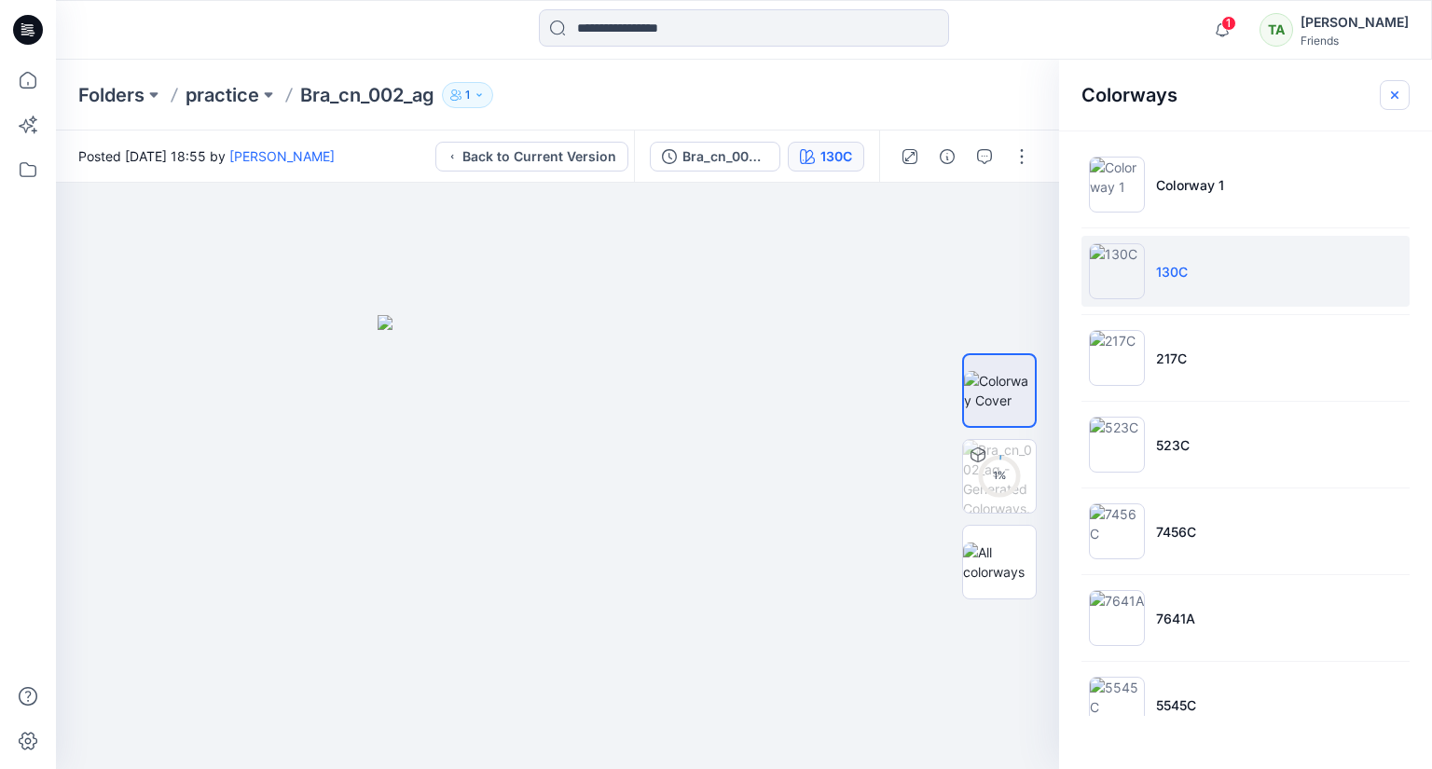
click at [1397, 94] on icon "button" at bounding box center [1394, 95] width 15 height 15
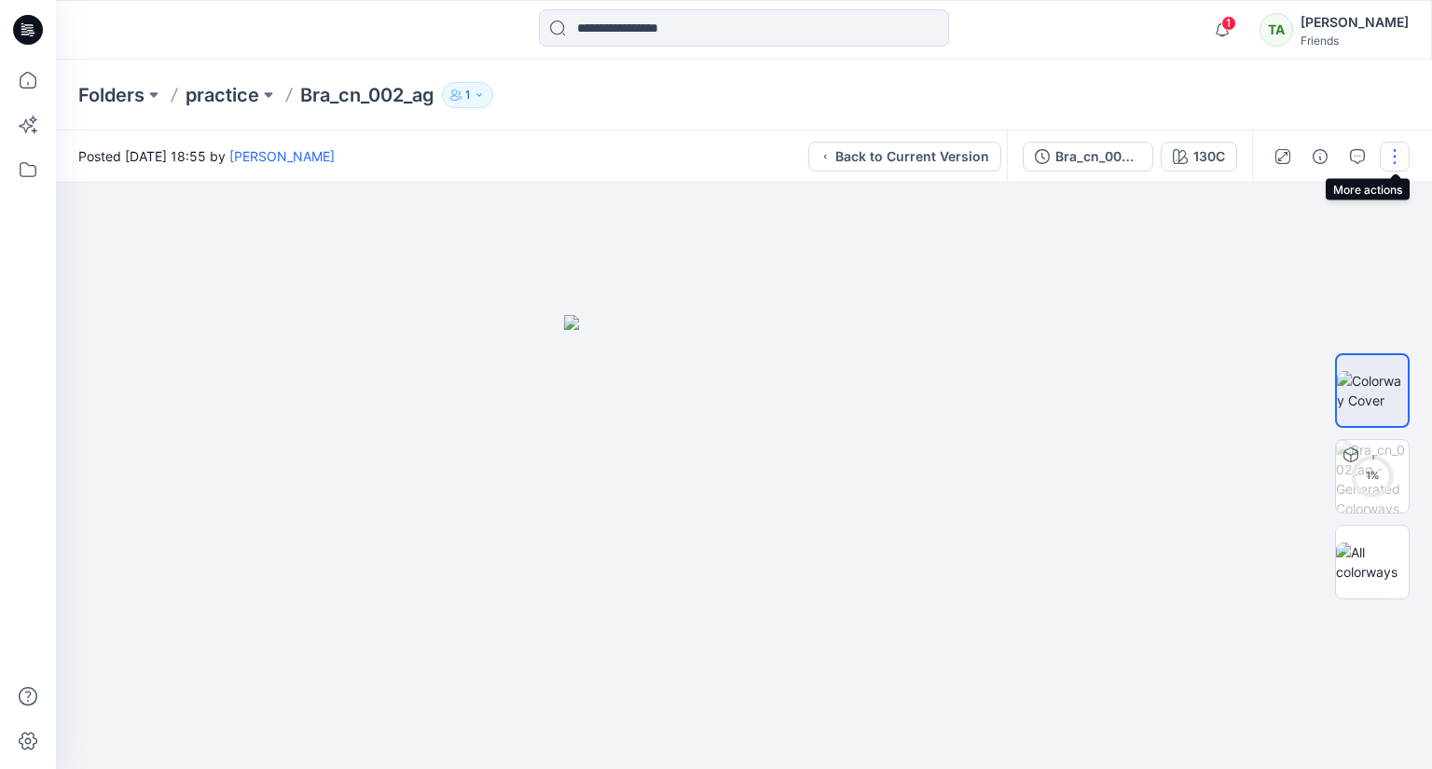
click at [1398, 160] on button "button" at bounding box center [1395, 157] width 30 height 30
click at [1119, 325] on div at bounding box center [744, 476] width 1376 height 586
click at [30, 172] on icon at bounding box center [27, 169] width 41 height 41
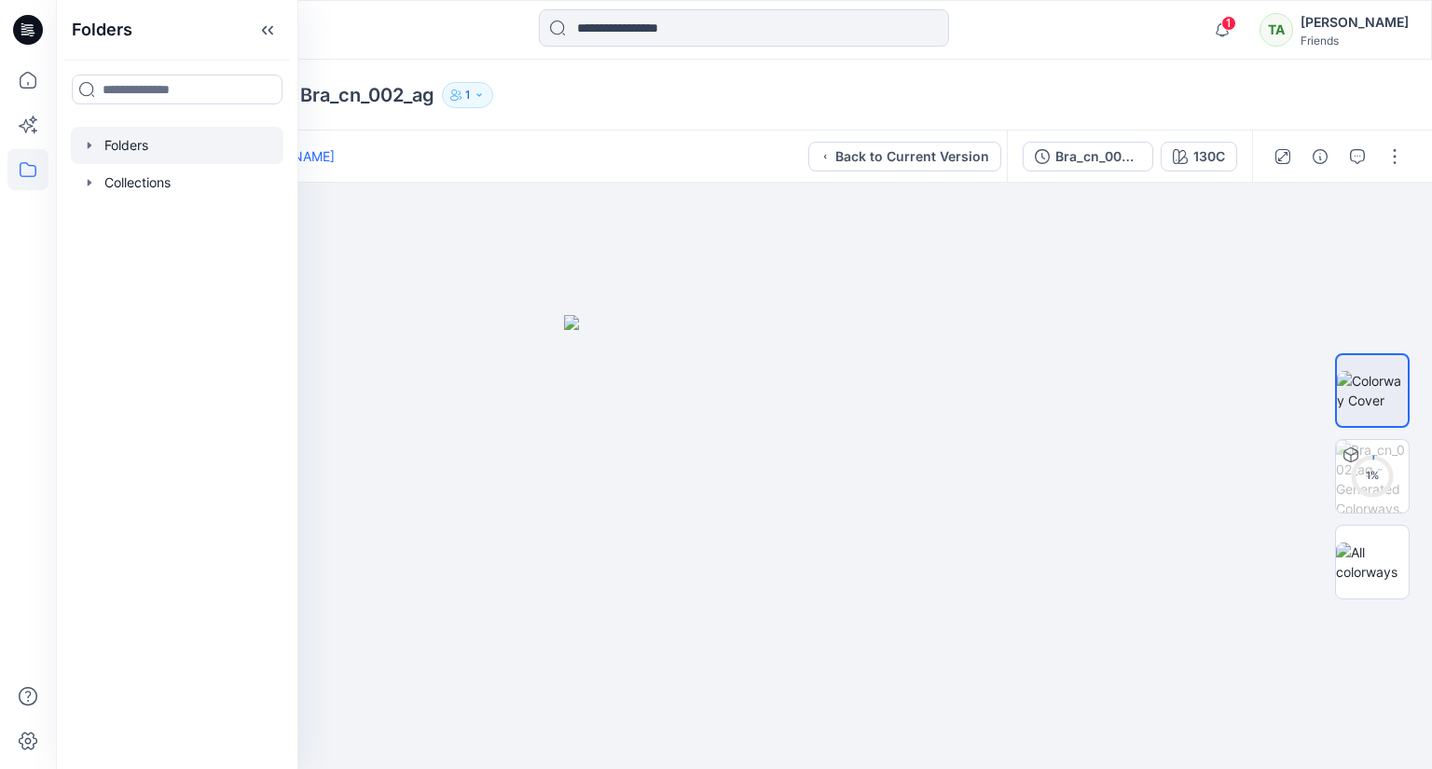
click at [131, 144] on div at bounding box center [177, 145] width 213 height 37
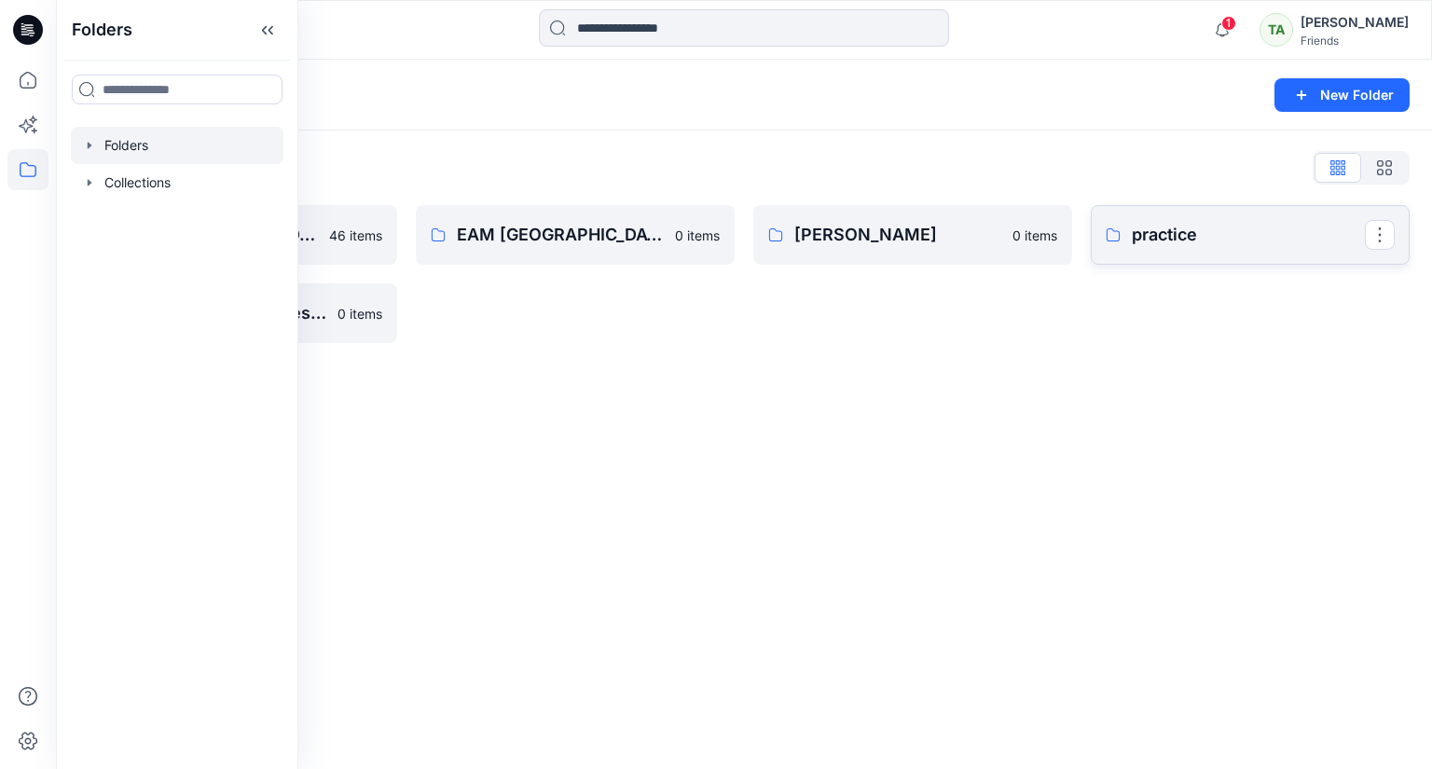
click at [1175, 232] on p "practice" at bounding box center [1248, 235] width 233 height 26
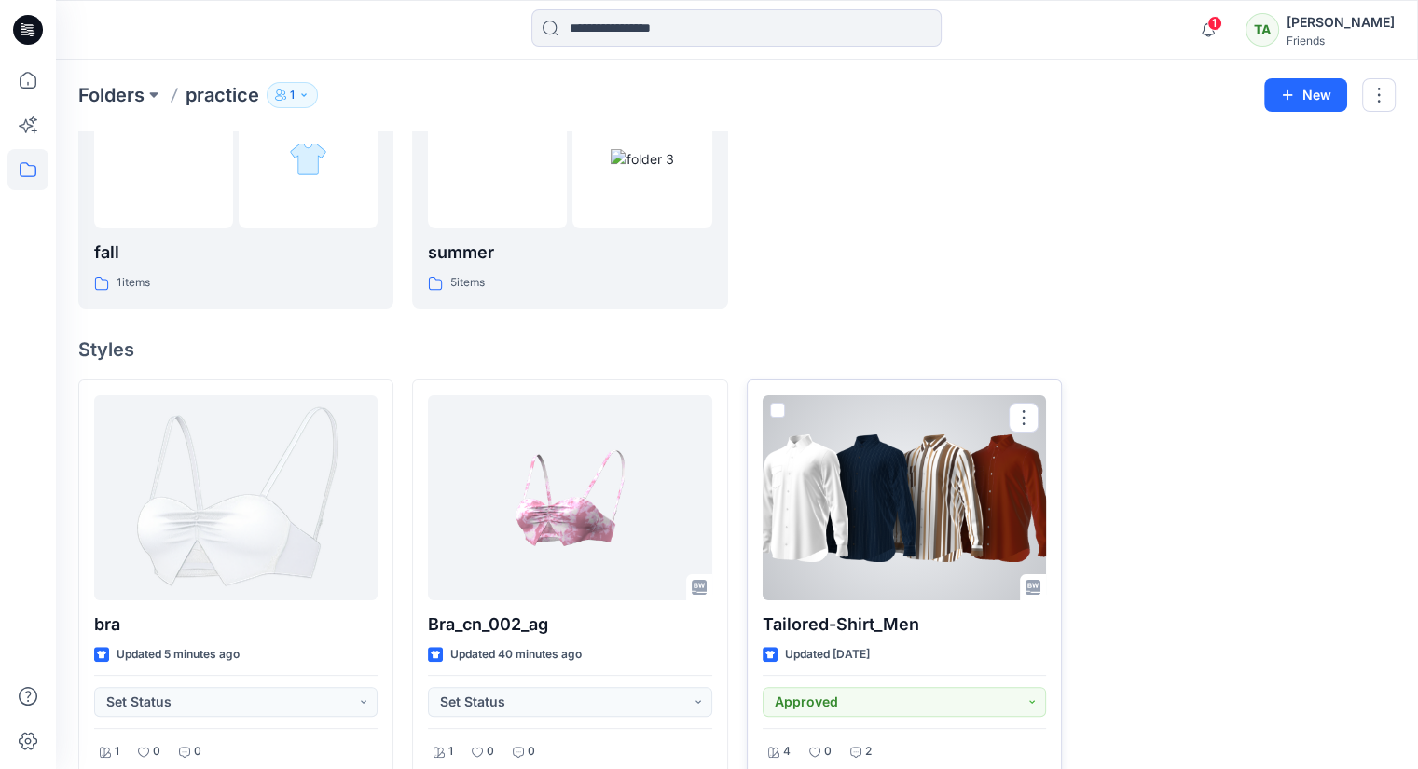
scroll to position [93, 0]
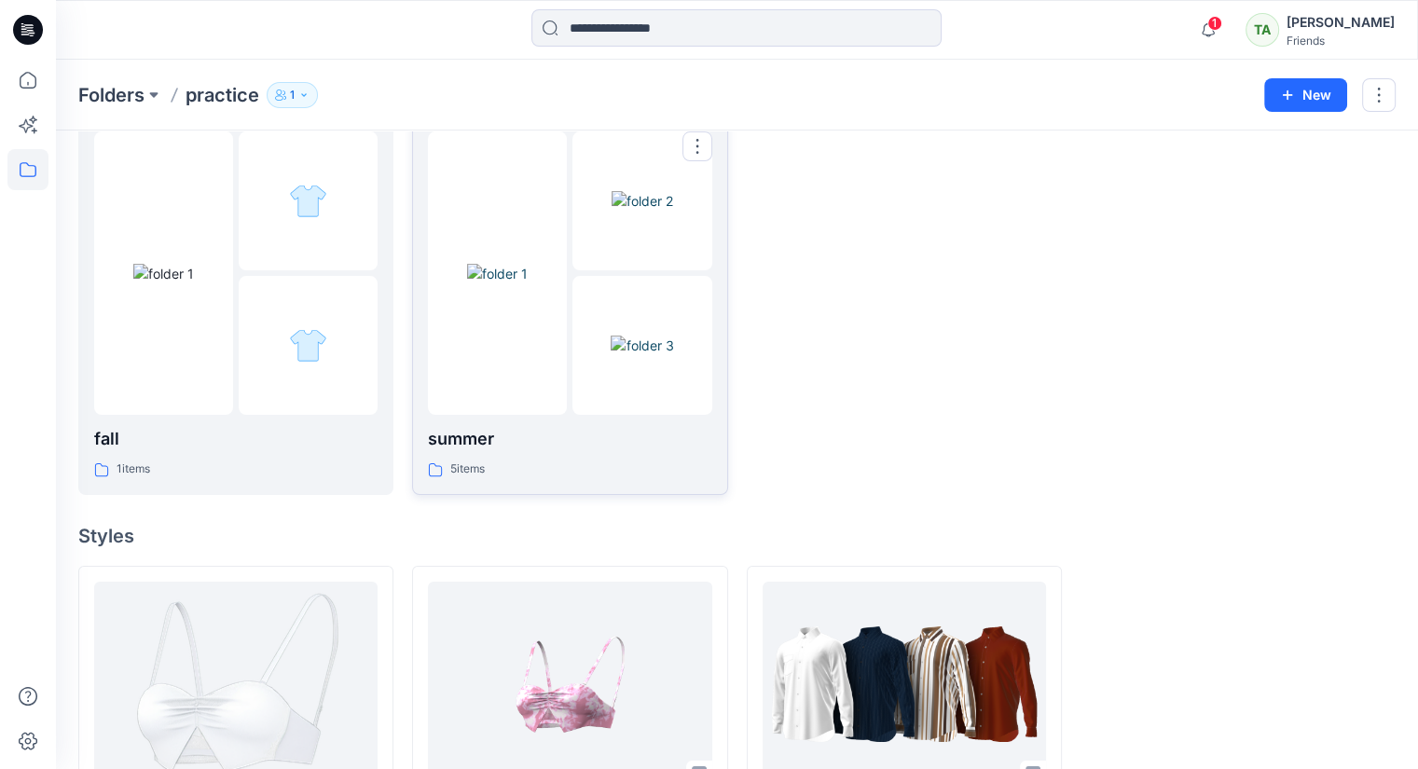
click at [673, 191] on img at bounding box center [643, 201] width 62 height 20
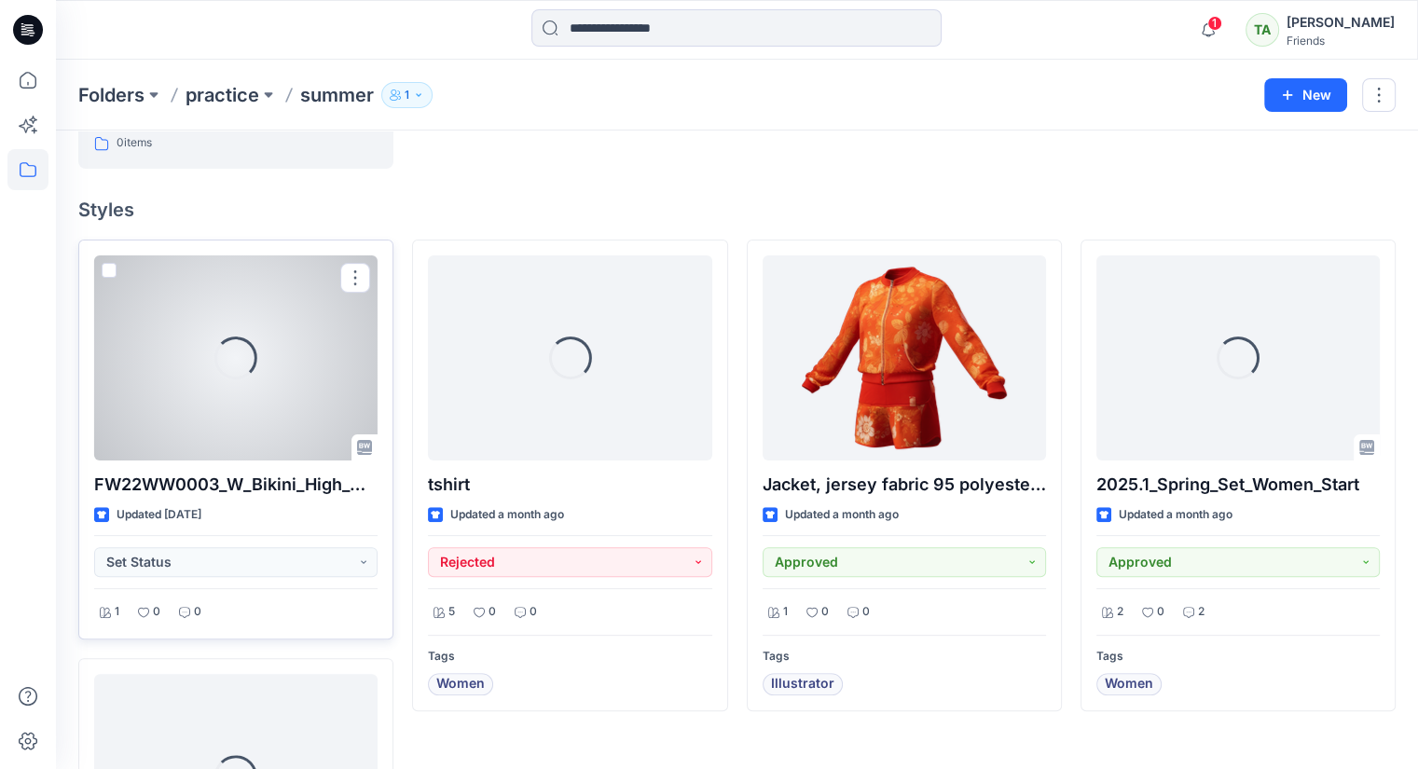
scroll to position [466, 0]
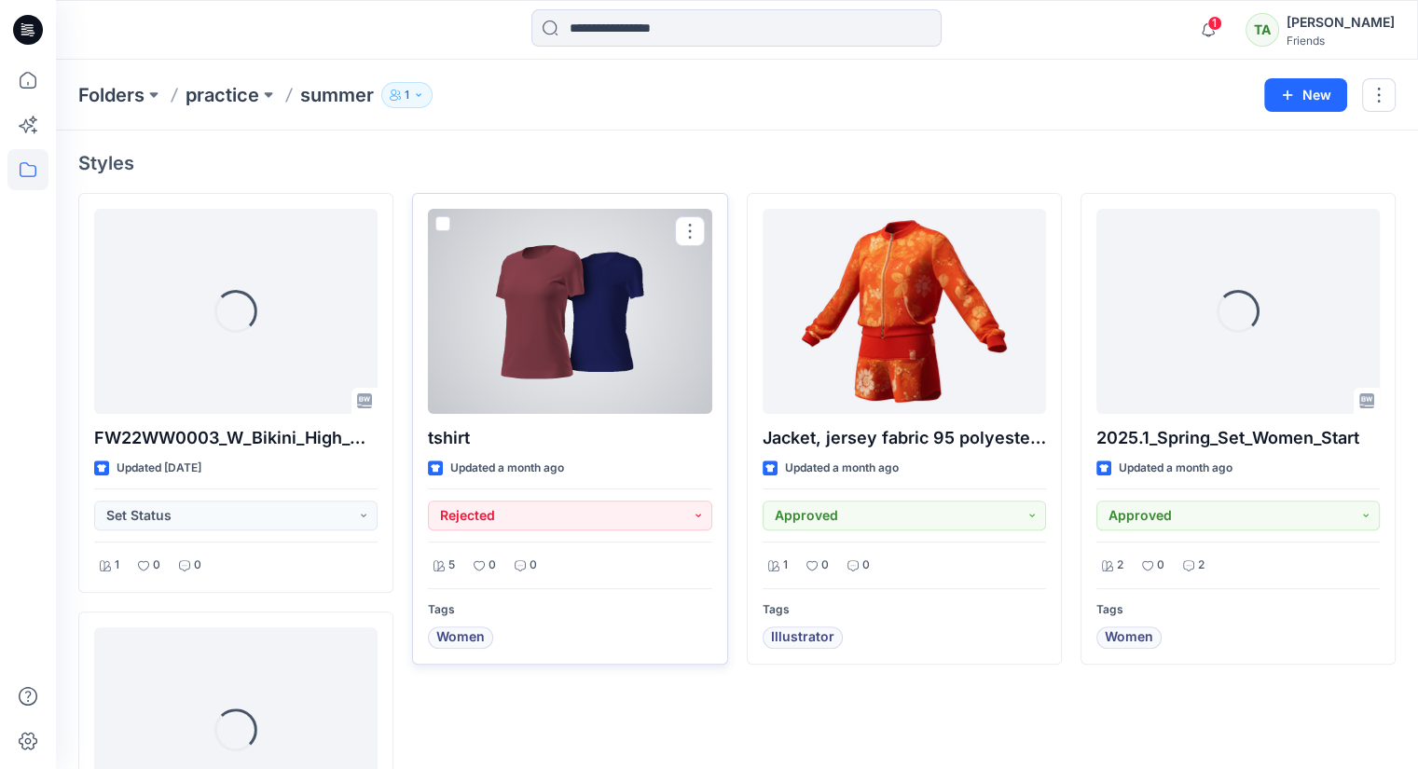
click at [557, 331] on div at bounding box center [569, 311] width 283 height 205
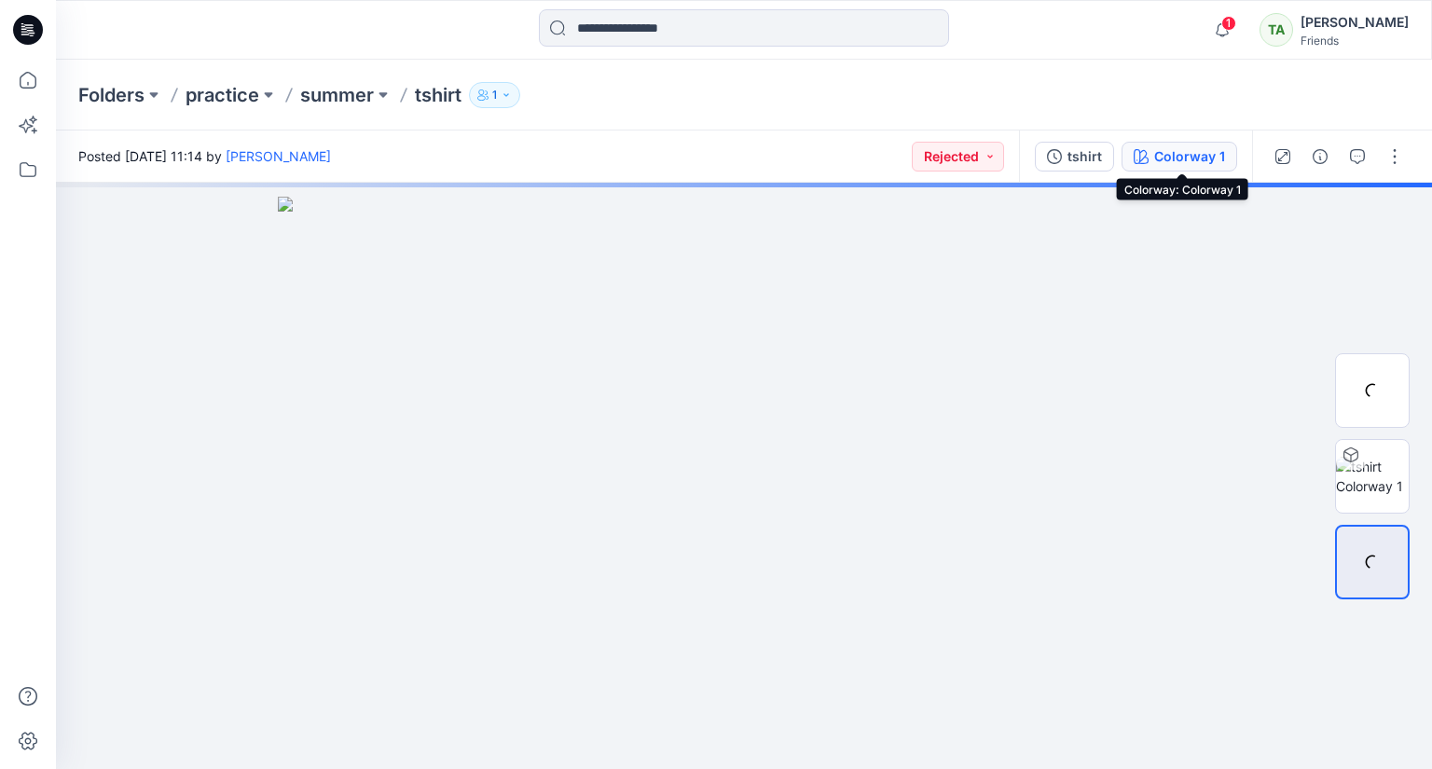
click at [1182, 154] on div "Colorway 1" at bounding box center [1189, 156] width 71 height 21
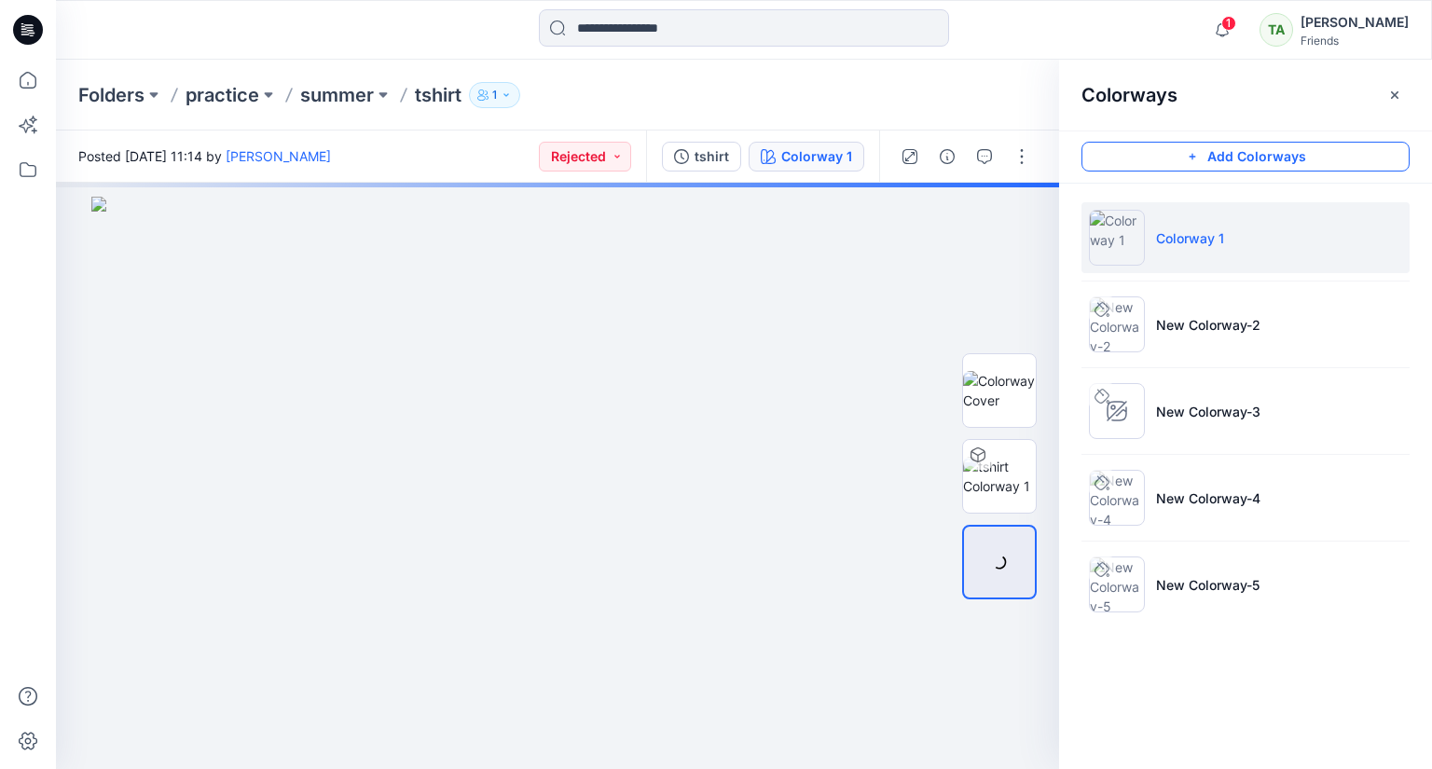
click at [1262, 154] on button "Add Colorways" at bounding box center [1245, 157] width 328 height 30
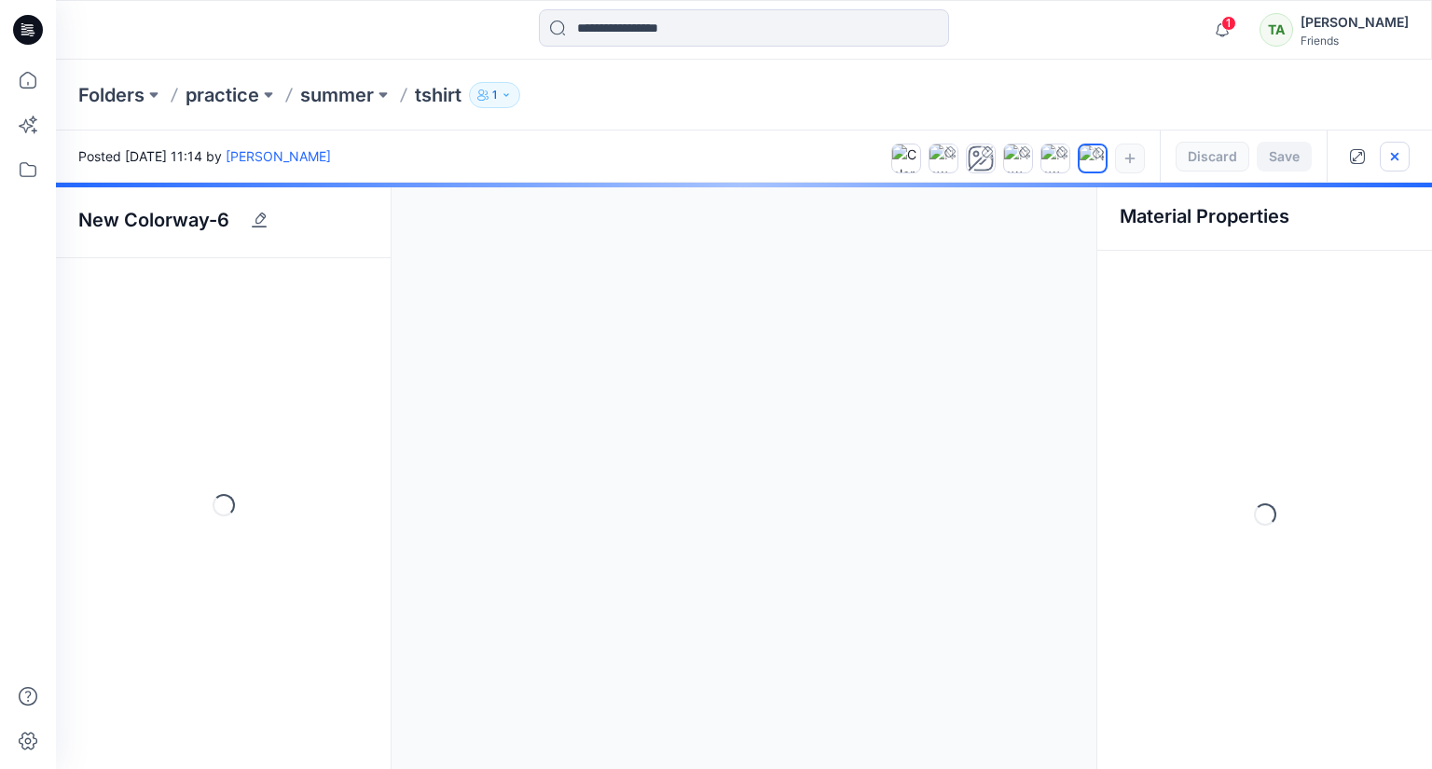
click at [1407, 163] on button "button" at bounding box center [1395, 157] width 30 height 30
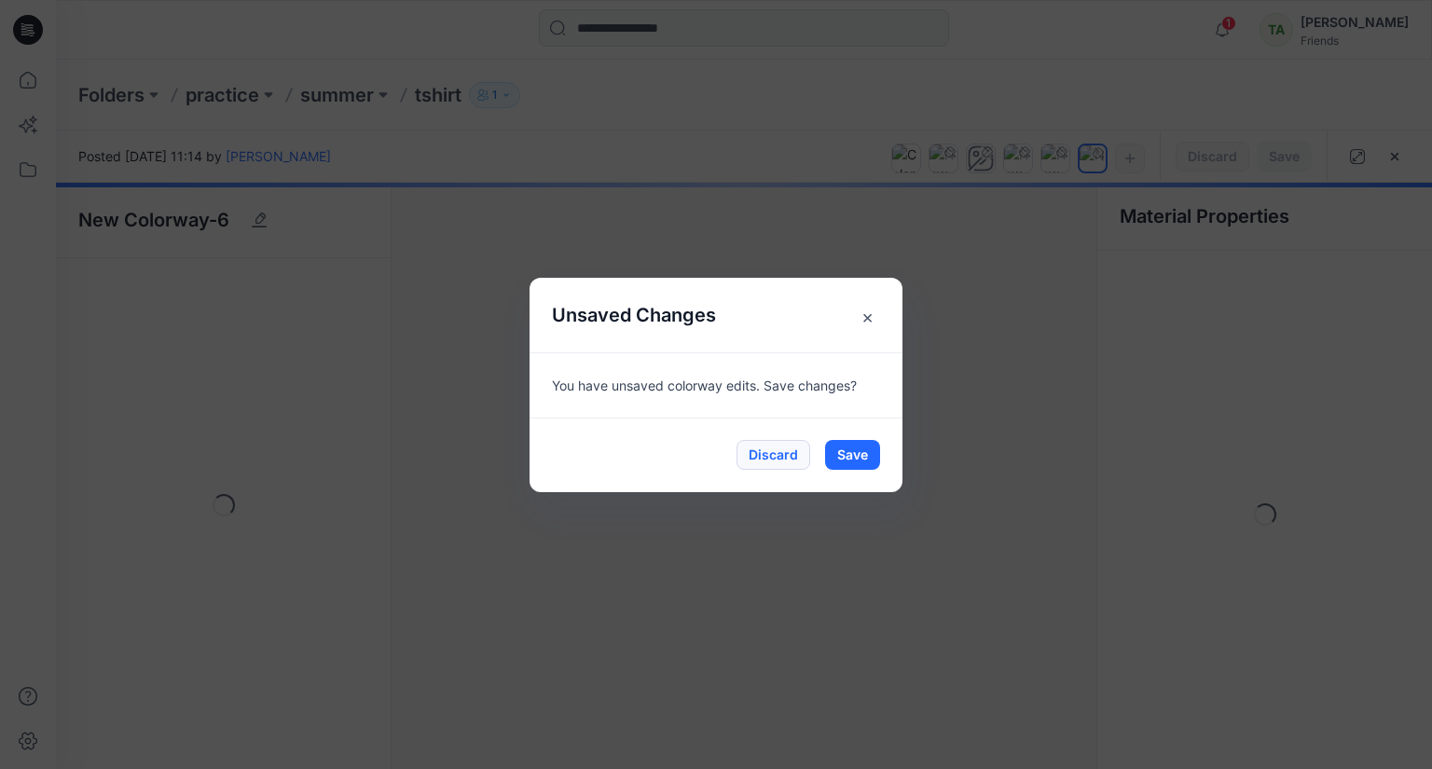
click at [778, 447] on button "Discard" at bounding box center [773, 455] width 74 height 30
click at [765, 450] on button "Discard" at bounding box center [773, 455] width 74 height 30
click at [778, 456] on button "Discard" at bounding box center [773, 455] width 74 height 30
click at [851, 453] on button "Save" at bounding box center [852, 455] width 55 height 30
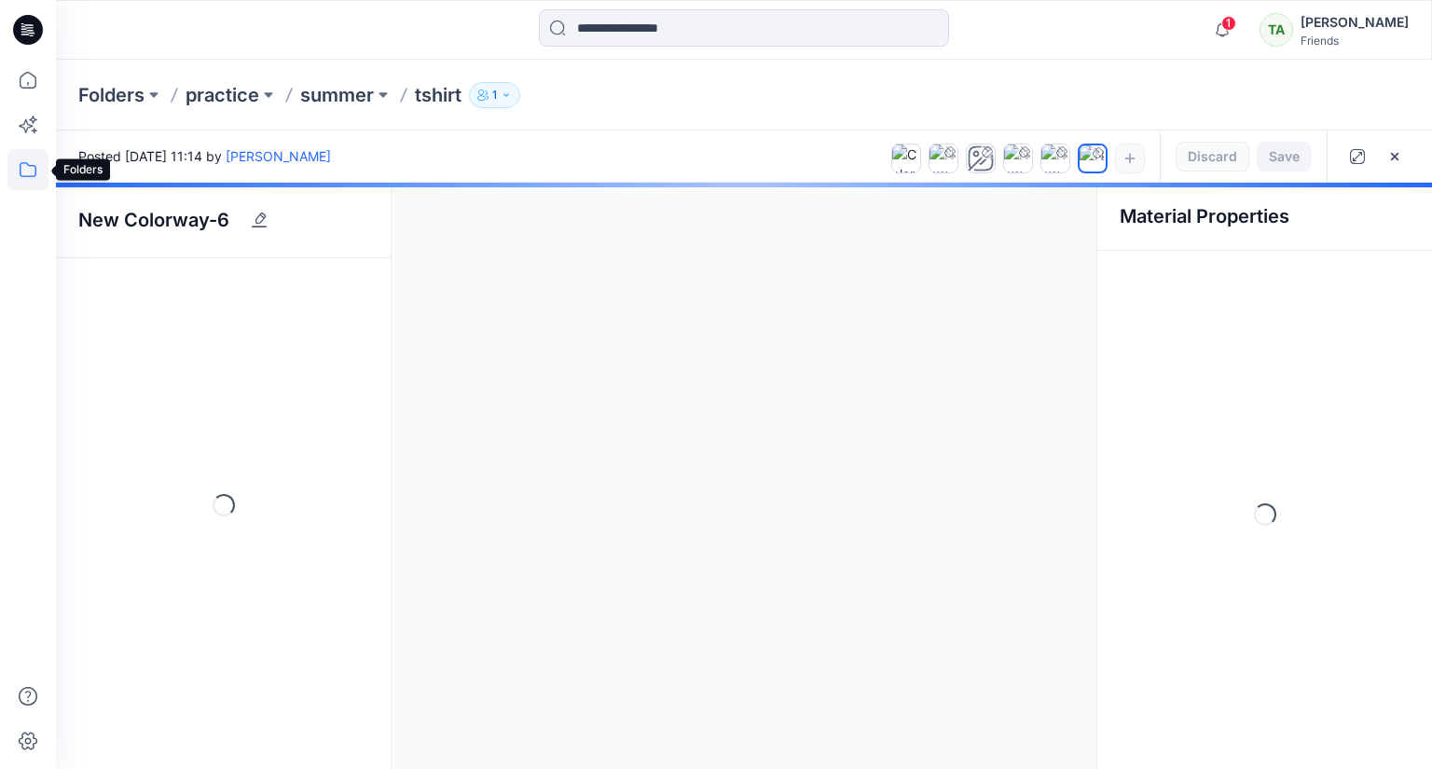
click at [24, 173] on icon at bounding box center [27, 169] width 41 height 41
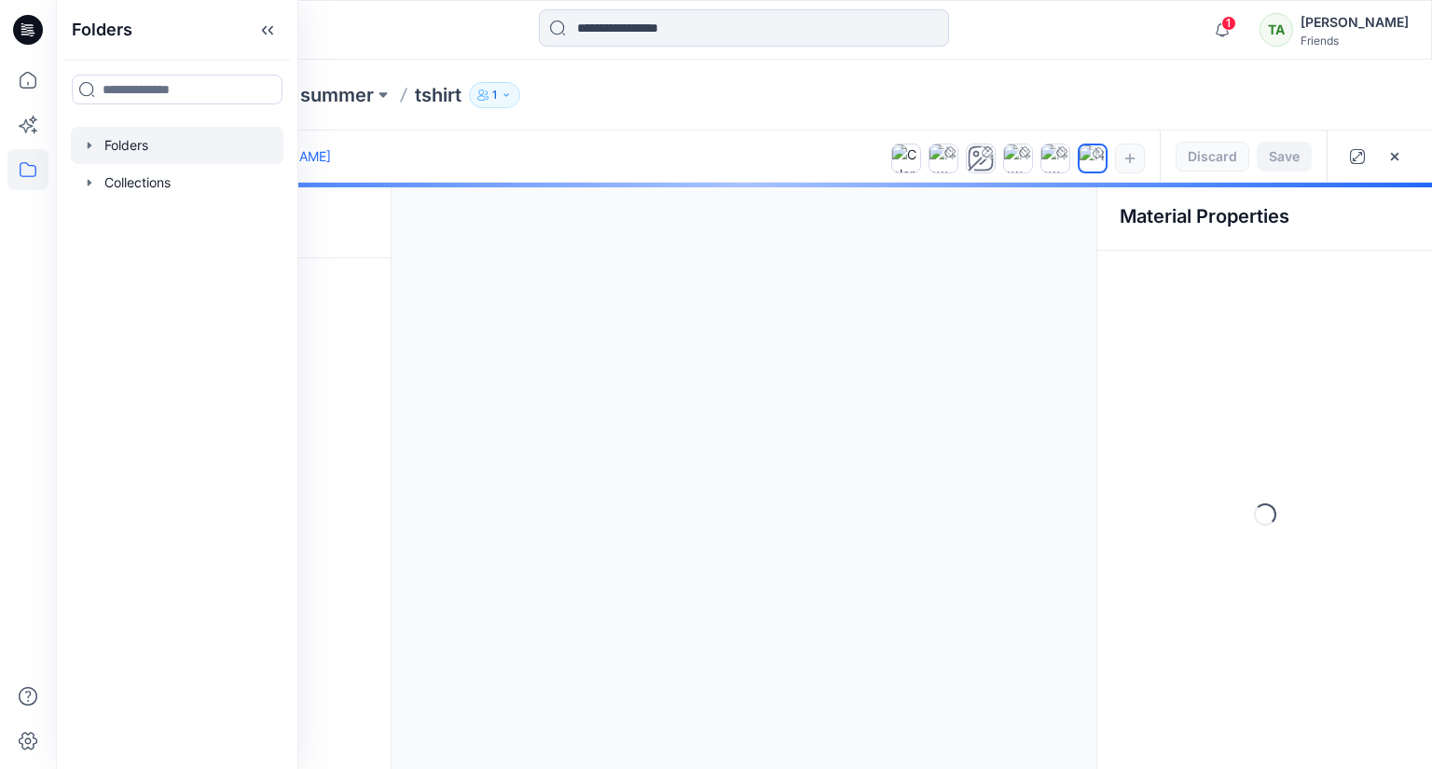
click at [149, 153] on div at bounding box center [177, 145] width 213 height 37
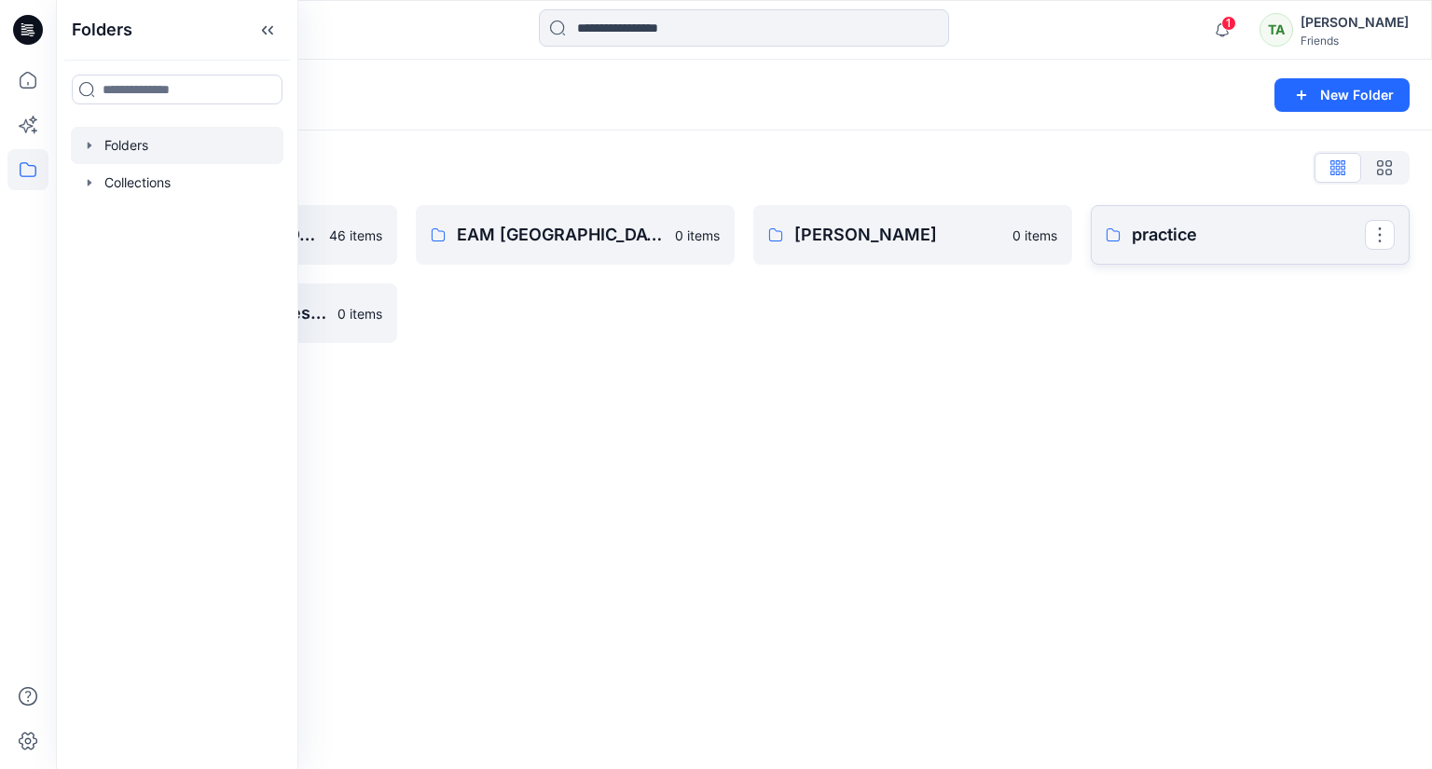
click at [1171, 251] on link "practice" at bounding box center [1250, 235] width 319 height 60
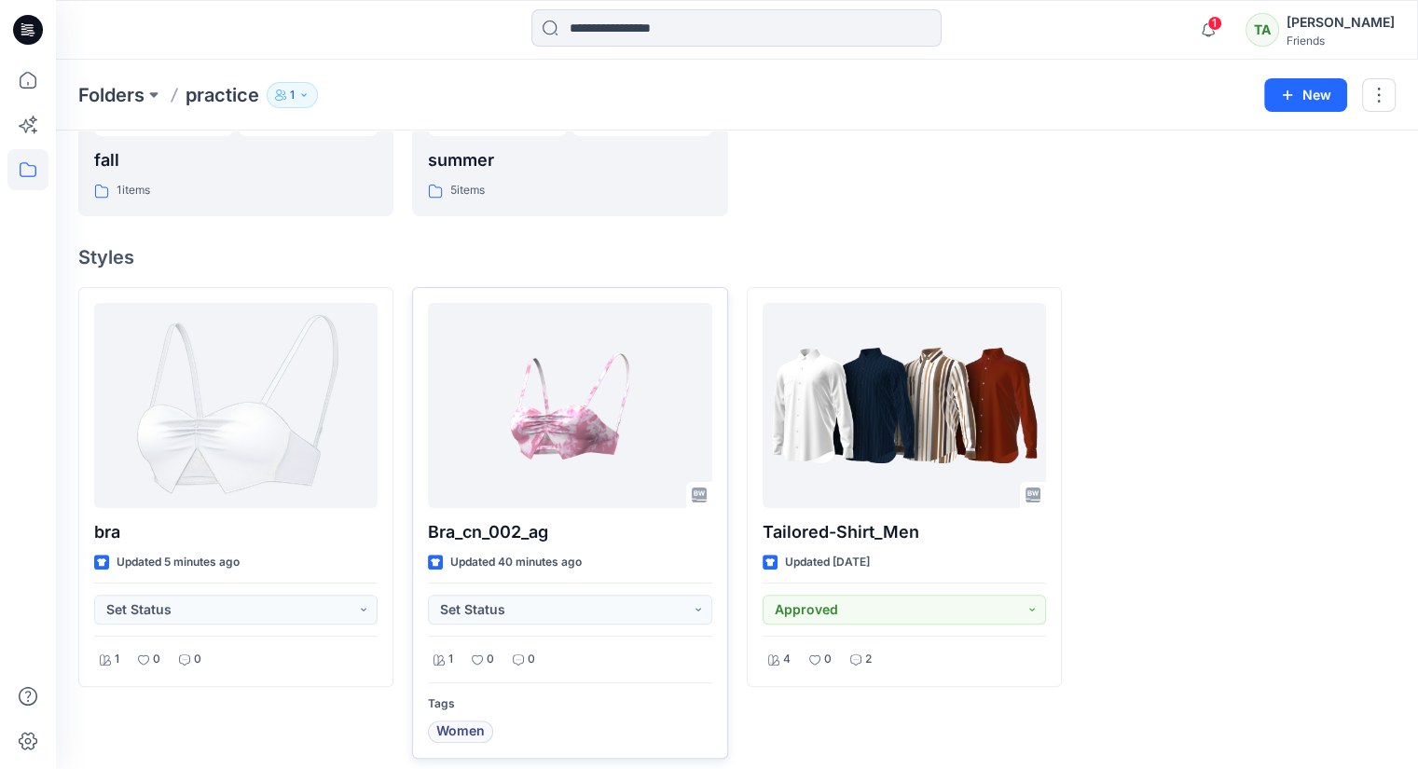
scroll to position [373, 0]
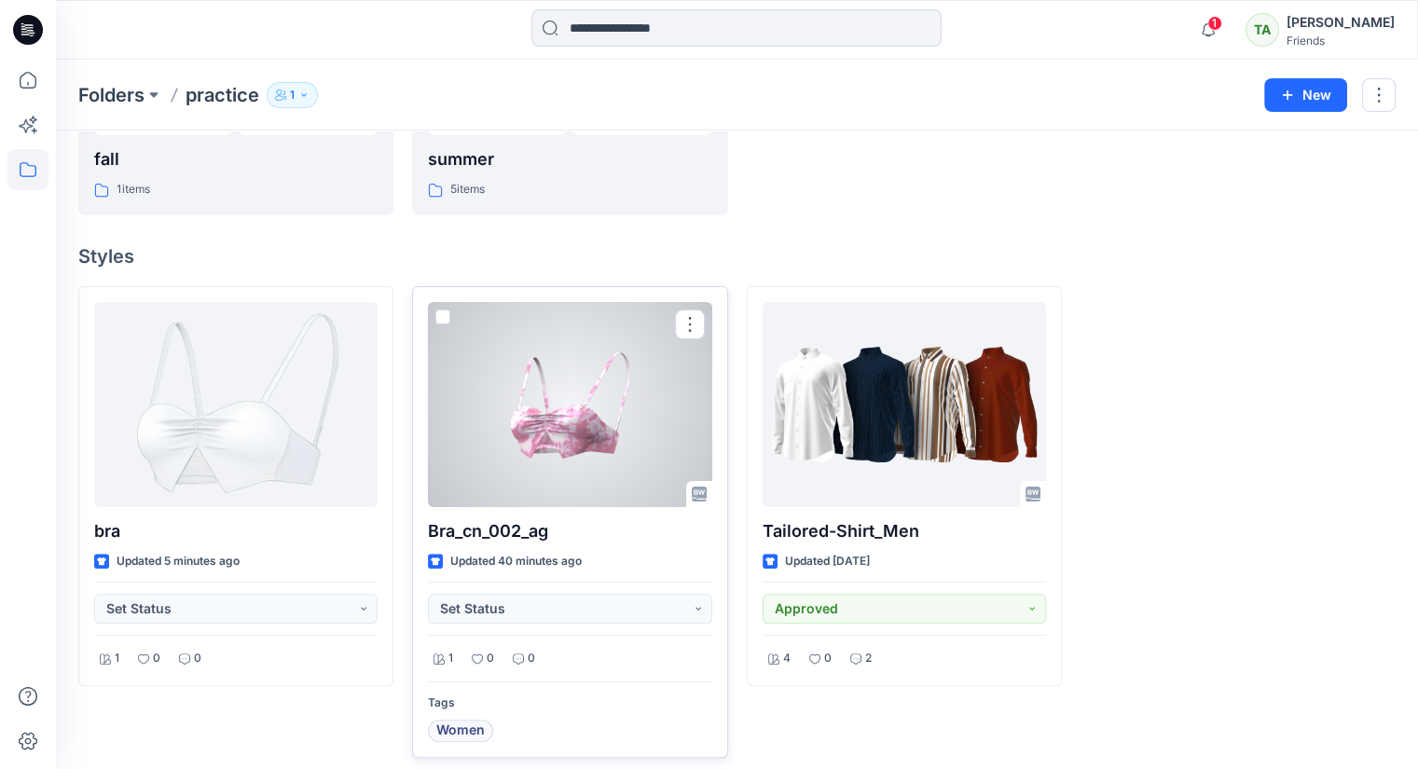
click at [623, 419] on div at bounding box center [569, 404] width 283 height 205
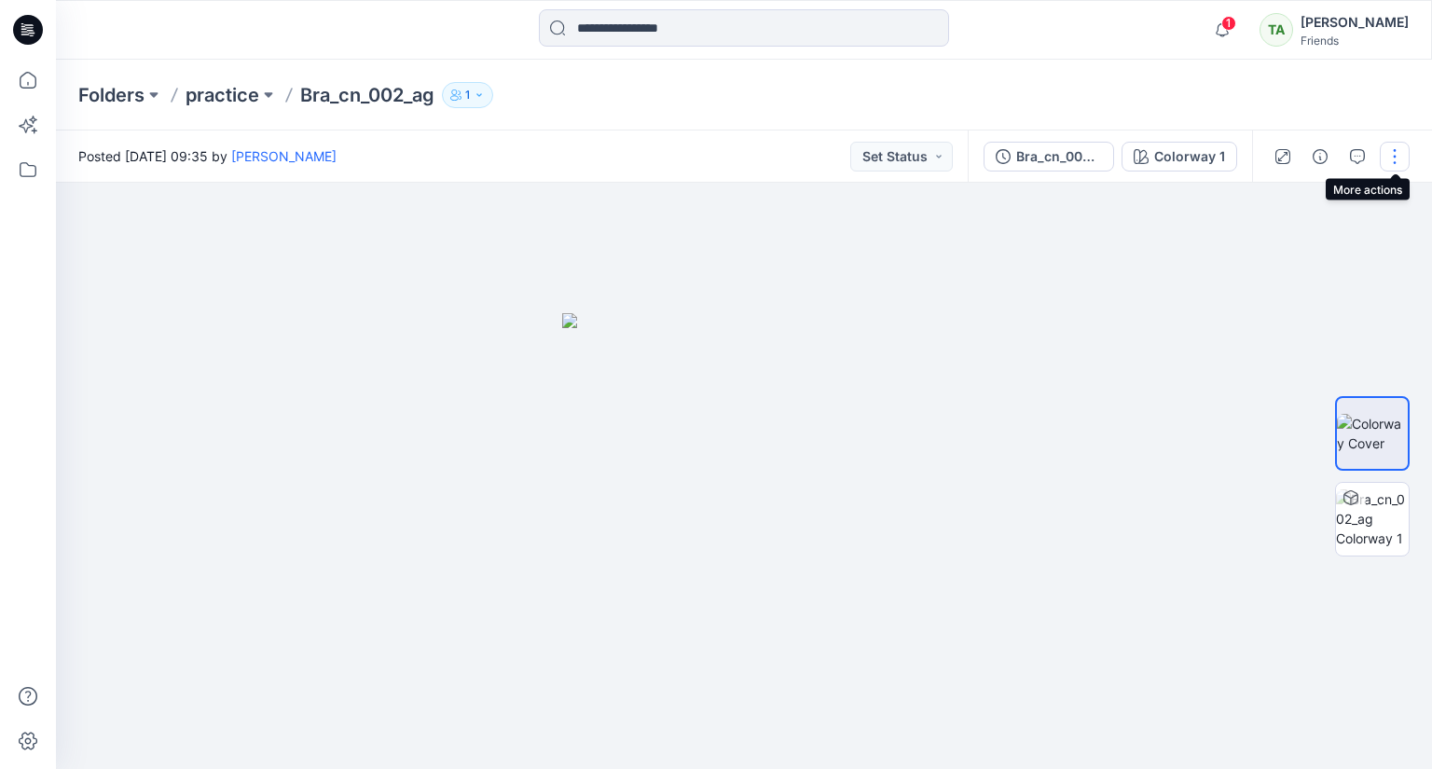
click at [1392, 160] on button "button" at bounding box center [1395, 157] width 30 height 30
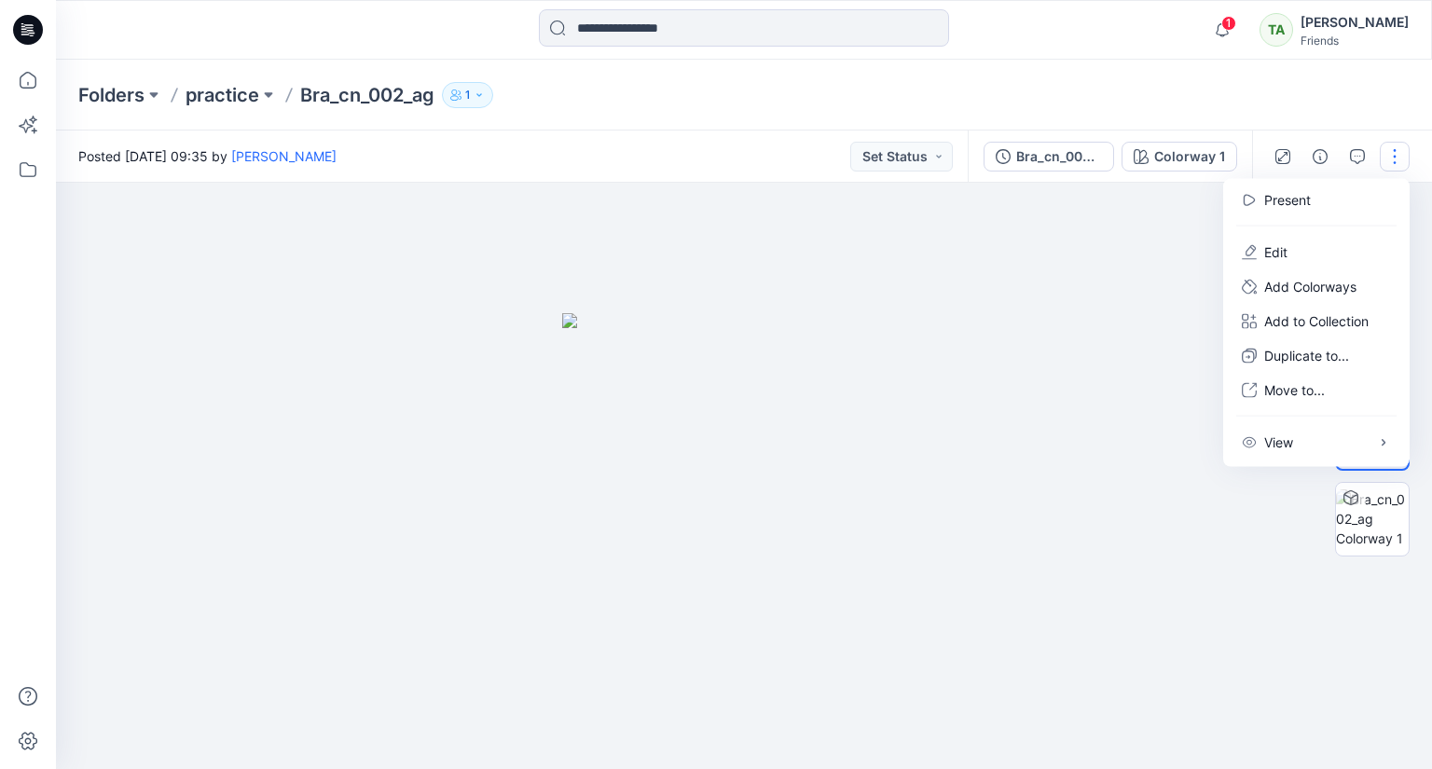
click at [1135, 292] on div at bounding box center [744, 476] width 1376 height 586
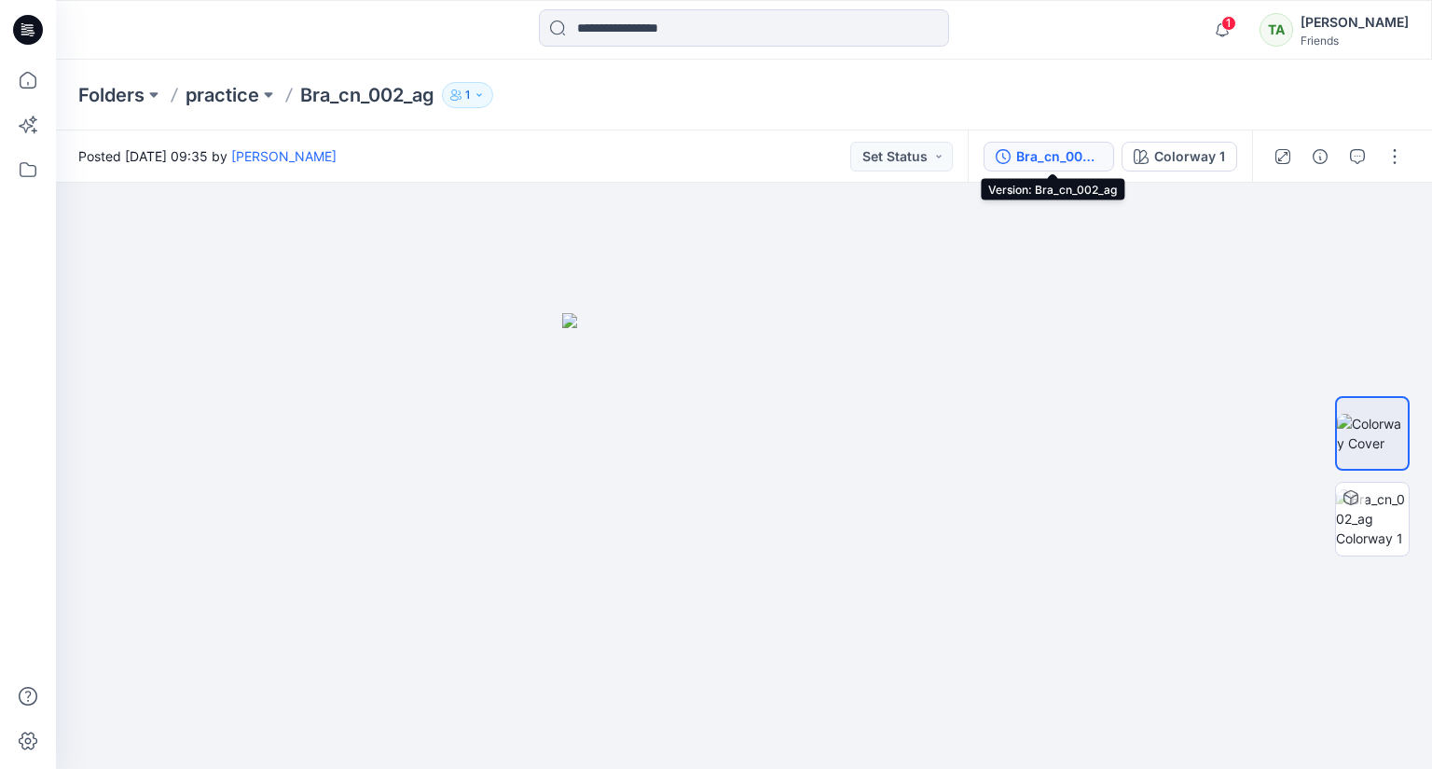
click at [1038, 159] on div "Bra_cn_002_ag" at bounding box center [1059, 156] width 86 height 21
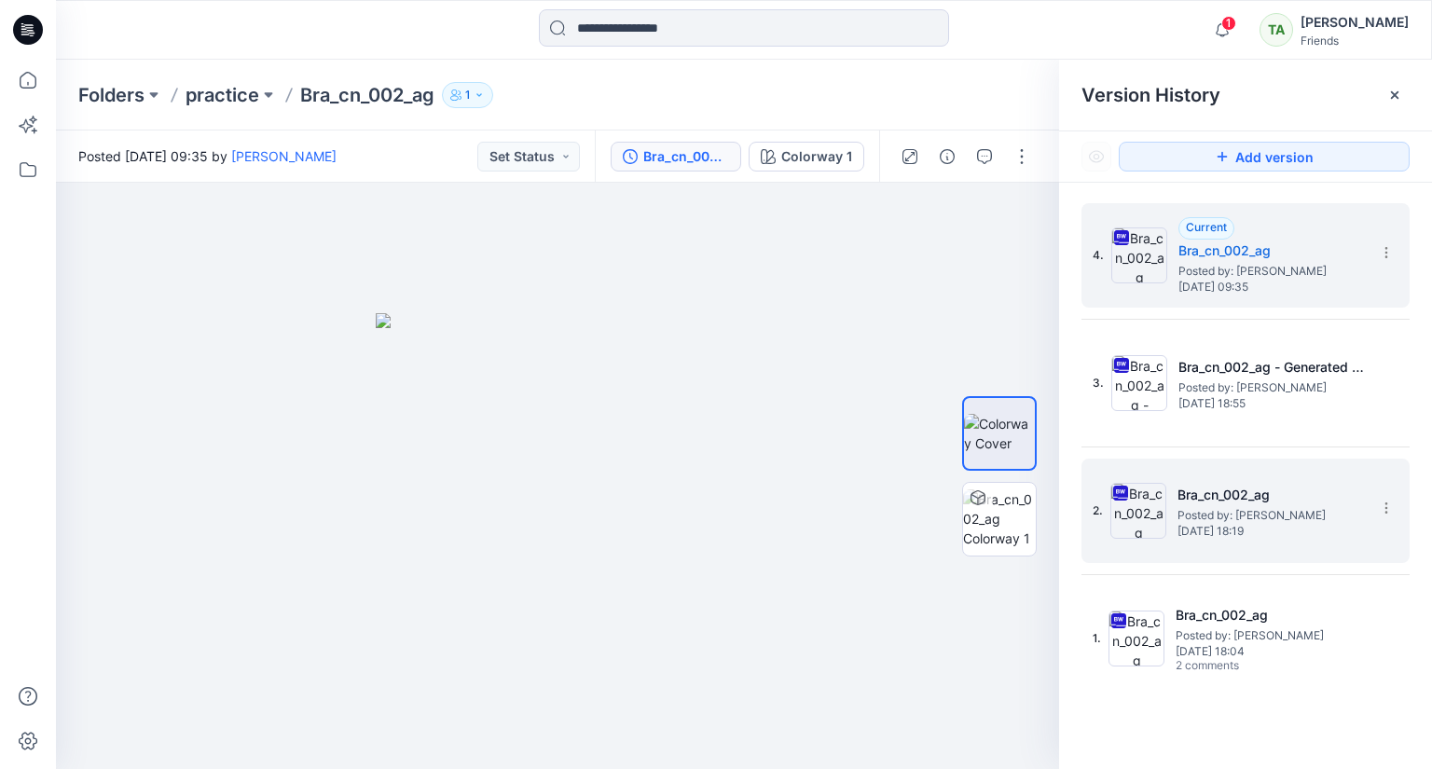
click at [1199, 502] on h5 "Bra_cn_002_ag" at bounding box center [1270, 495] width 186 height 22
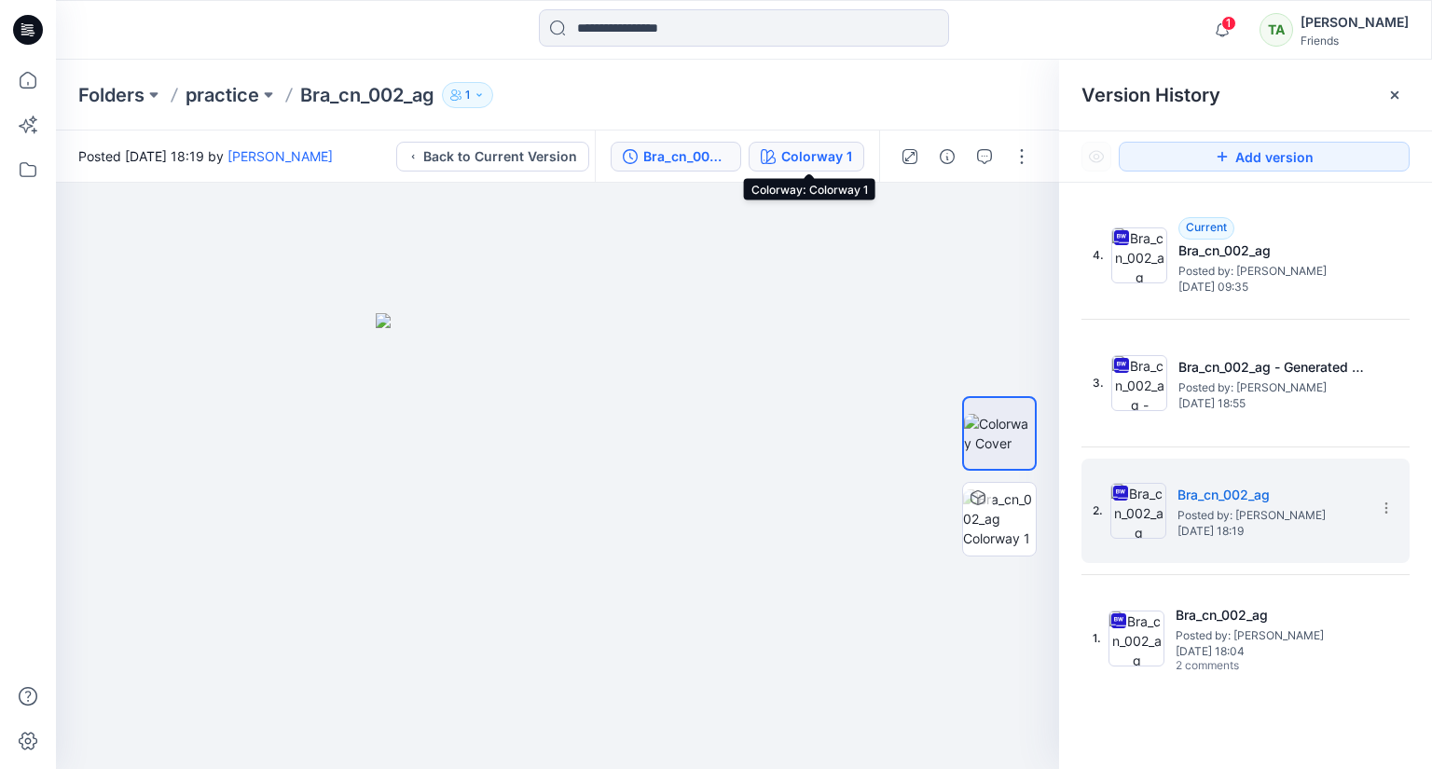
click at [835, 155] on div "Colorway 1" at bounding box center [816, 156] width 71 height 21
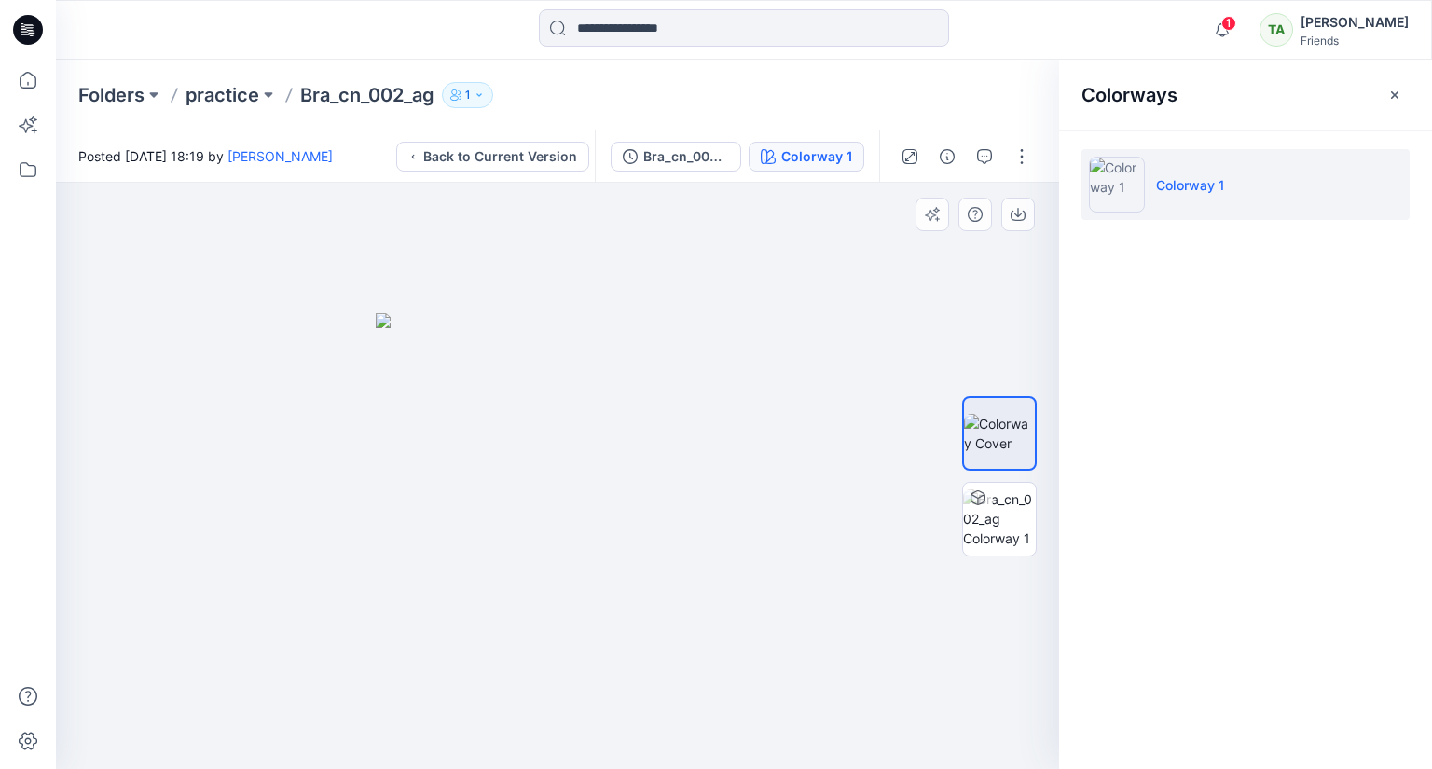
click at [882, 310] on div at bounding box center [557, 476] width 1003 height 586
drag, startPoint x: 1150, startPoint y: 103, endPoint x: 1266, endPoint y: 106, distance: 115.6
click at [1151, 103] on h2 "Colorways" at bounding box center [1129, 95] width 96 height 22
click at [1383, 86] on button "button" at bounding box center [1395, 95] width 30 height 30
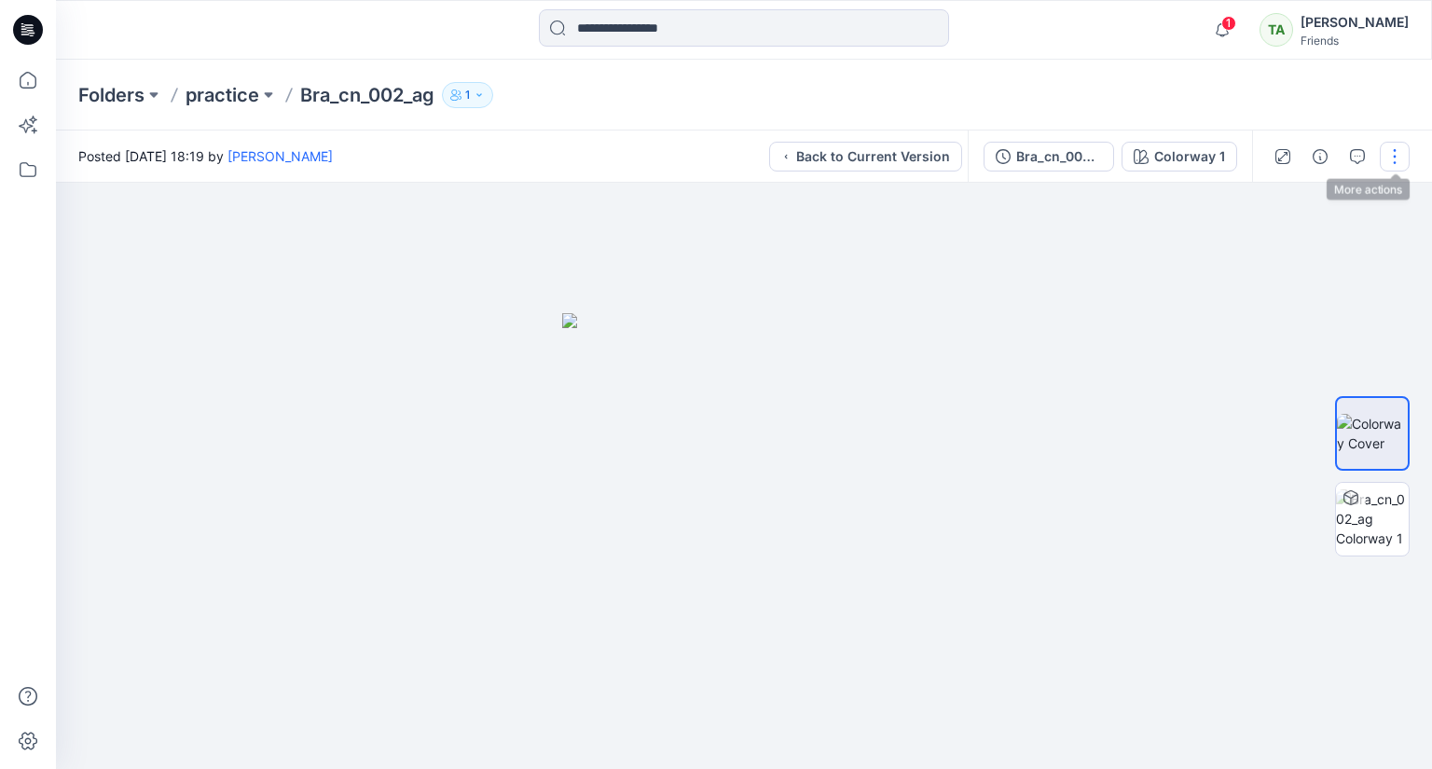
click at [1380, 155] on button "button" at bounding box center [1395, 157] width 30 height 30
click at [1157, 285] on div at bounding box center [744, 476] width 1376 height 586
click at [1383, 516] on img at bounding box center [1372, 518] width 73 height 59
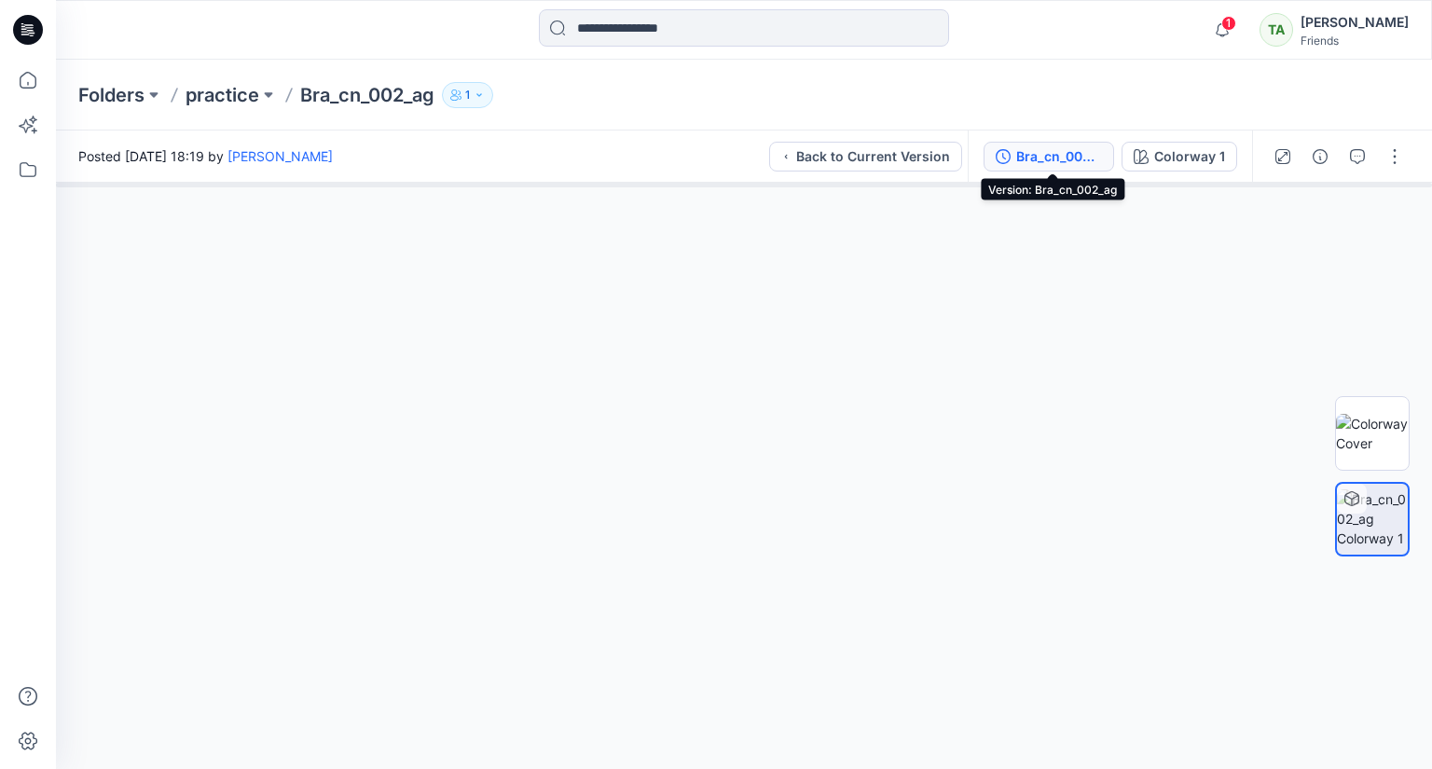
click at [1032, 159] on div "Bra_cn_002_ag" at bounding box center [1059, 156] width 86 height 21
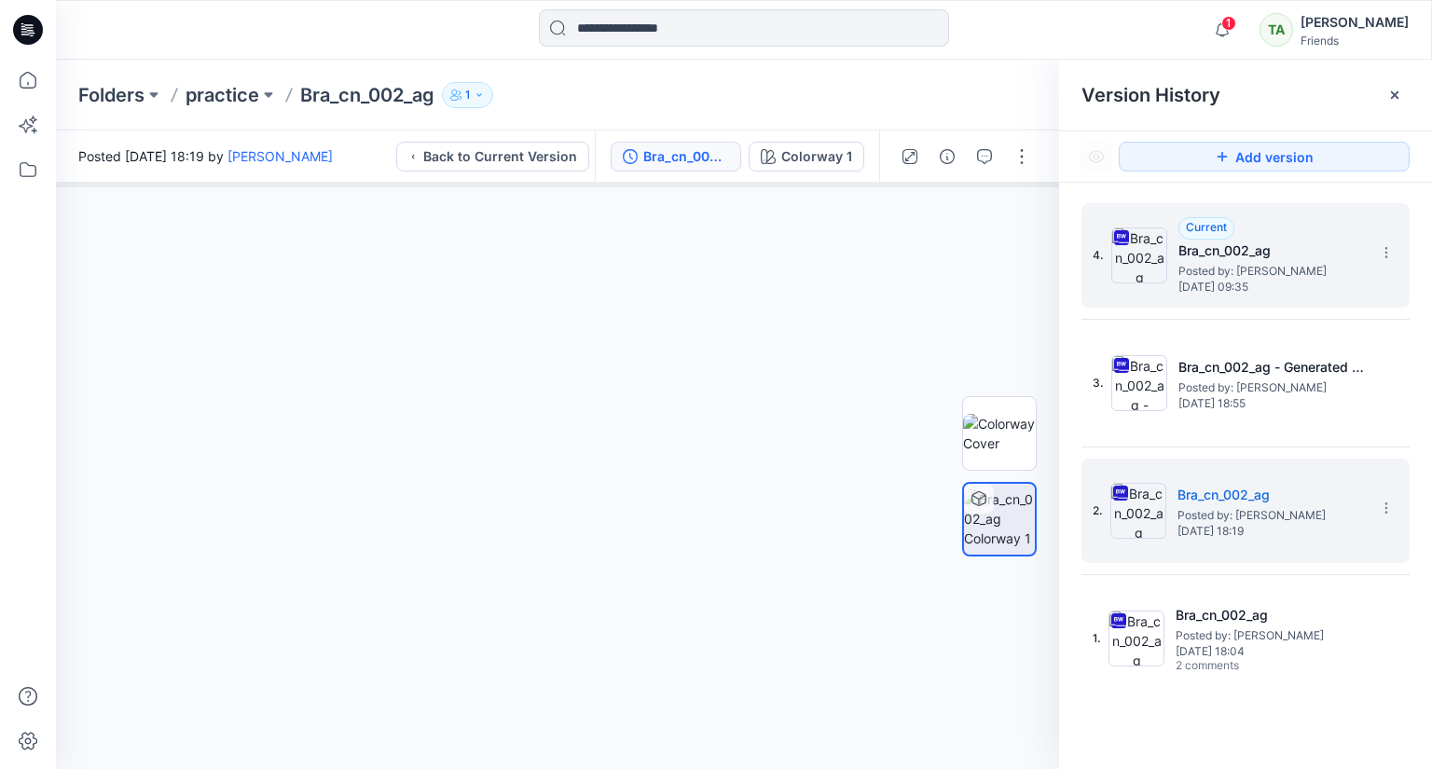
click at [1187, 266] on span "Posted by: [PERSON_NAME]" at bounding box center [1271, 271] width 186 height 19
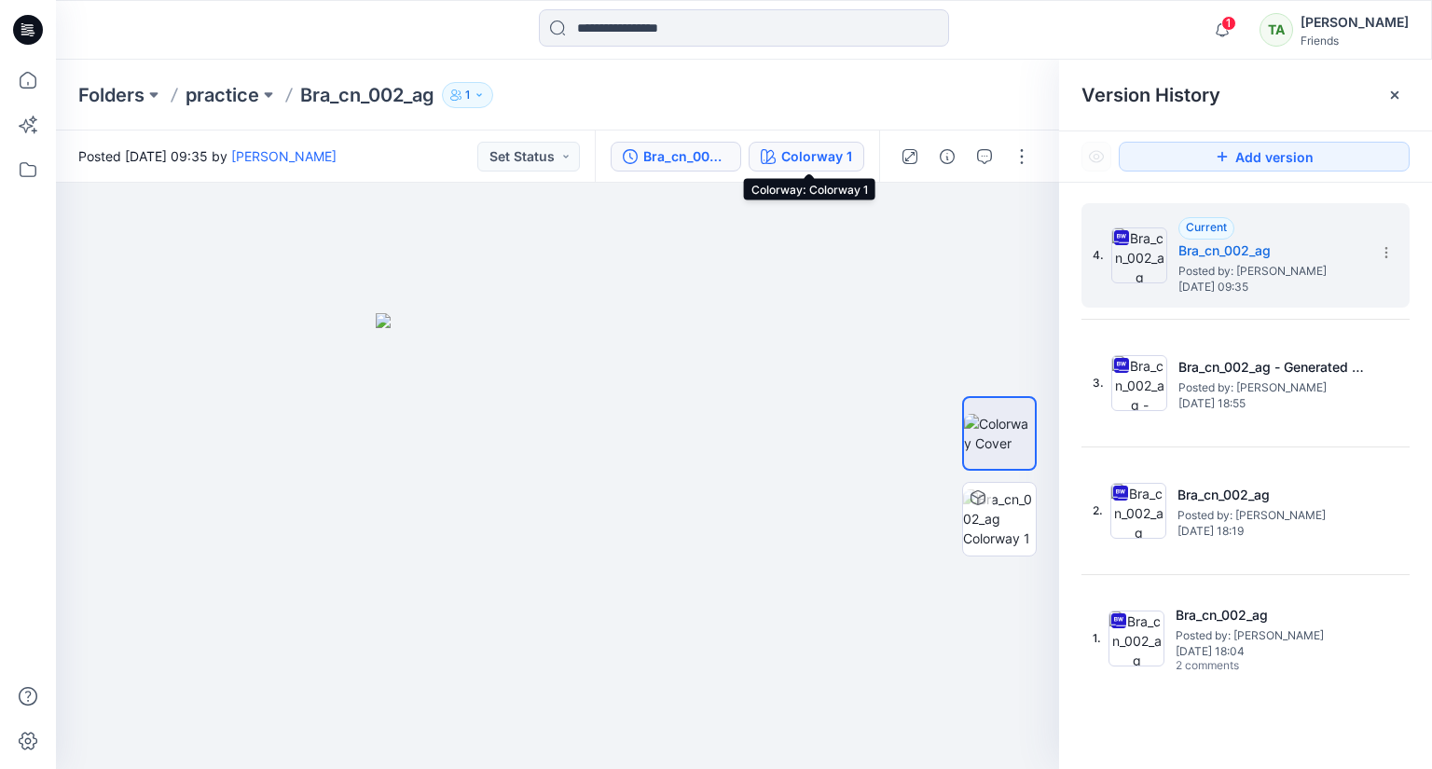
click at [801, 158] on div "Colorway 1" at bounding box center [816, 156] width 71 height 21
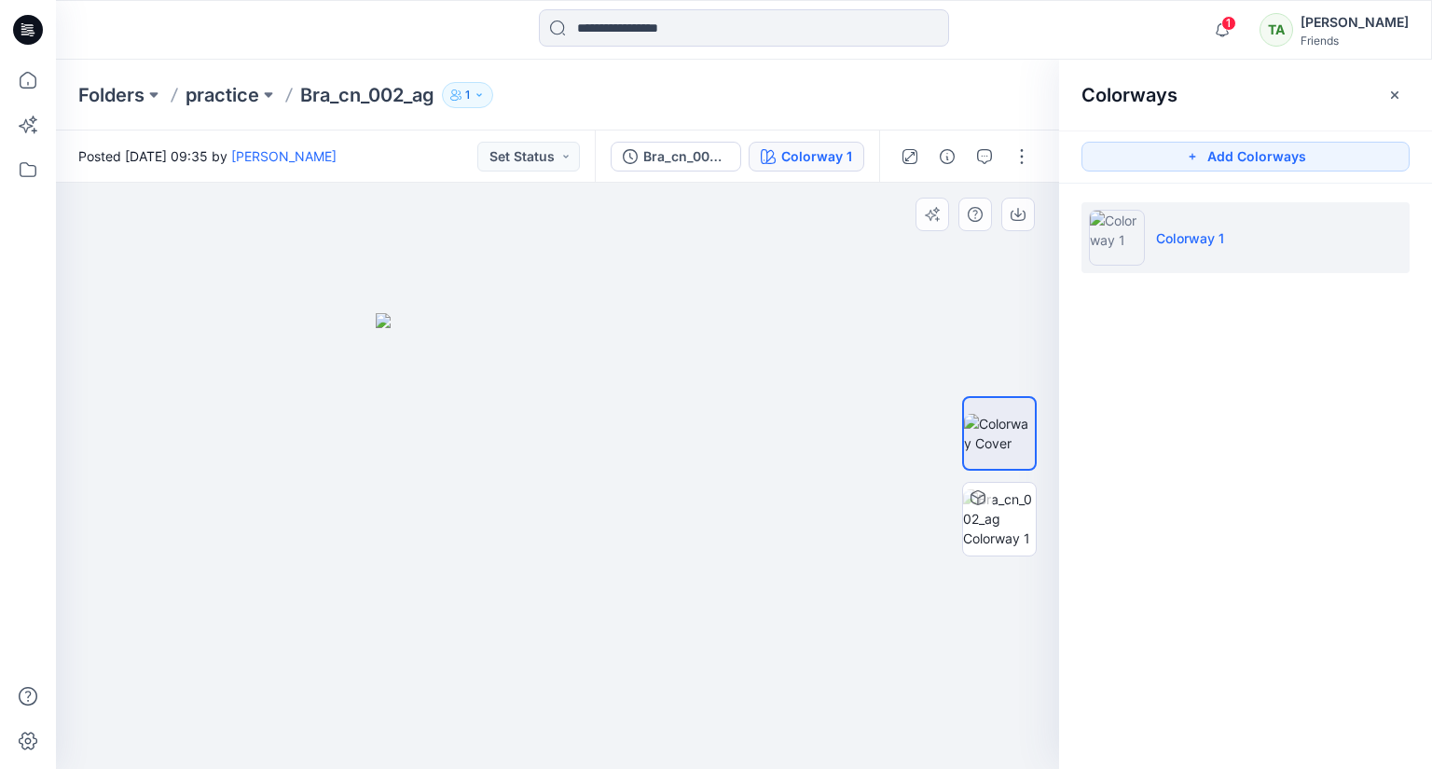
click at [886, 335] on div at bounding box center [557, 476] width 1003 height 586
click at [1234, 156] on button "Add Colorways" at bounding box center [1245, 157] width 328 height 30
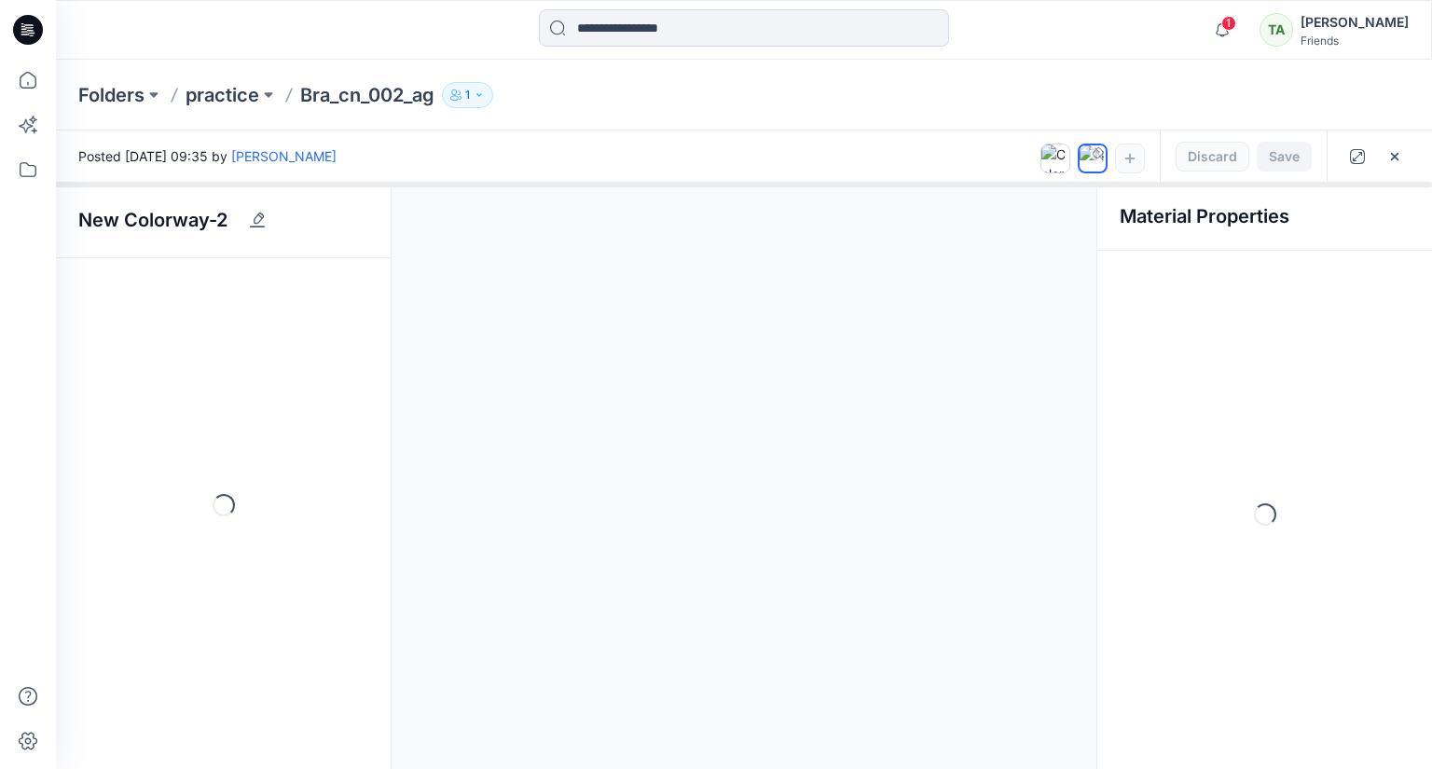
click at [1316, 333] on div at bounding box center [744, 476] width 1376 height 586
click at [1390, 157] on icon "button" at bounding box center [1394, 156] width 15 height 15
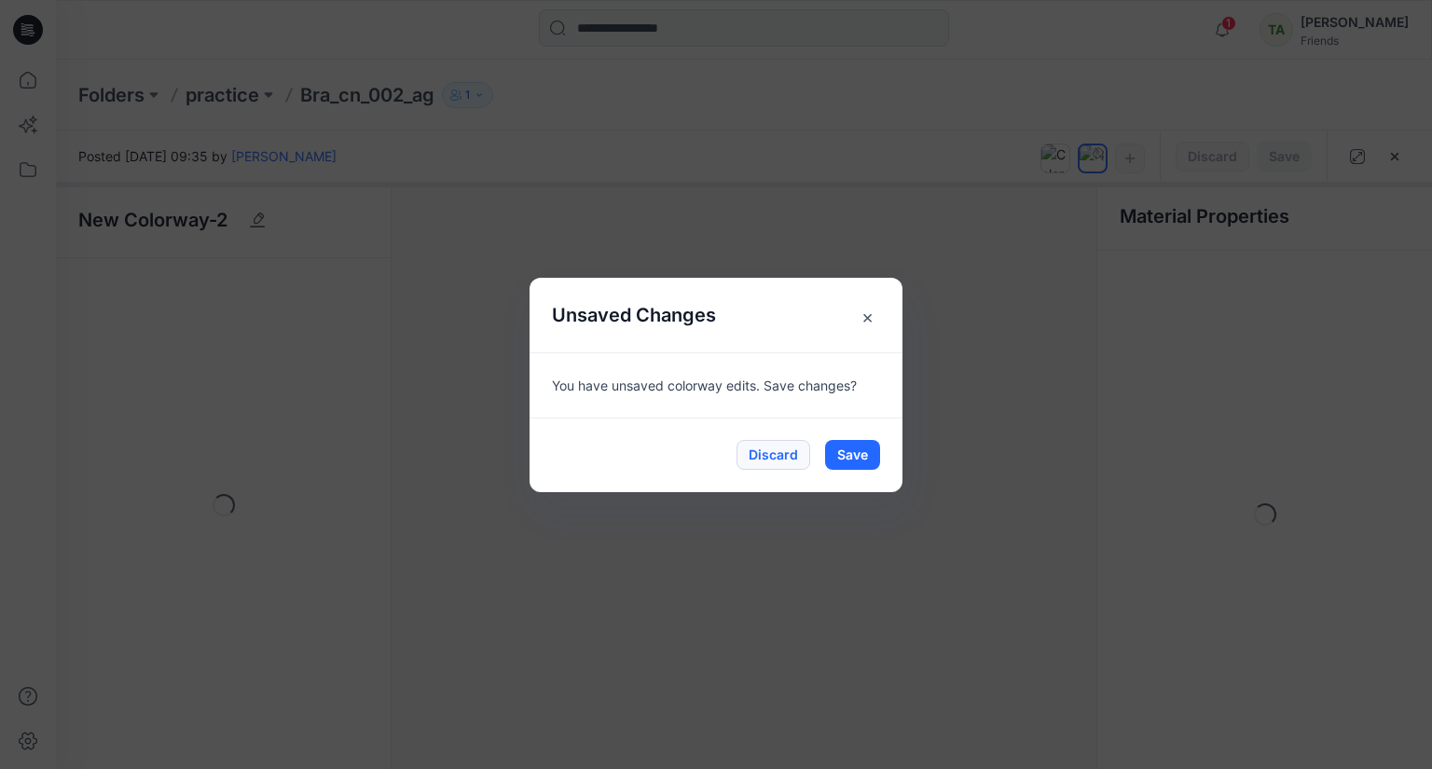
click at [777, 454] on button "Discard" at bounding box center [773, 455] width 74 height 30
click at [785, 449] on button "Discard" at bounding box center [773, 455] width 74 height 30
click at [862, 452] on button "Save" at bounding box center [852, 455] width 55 height 30
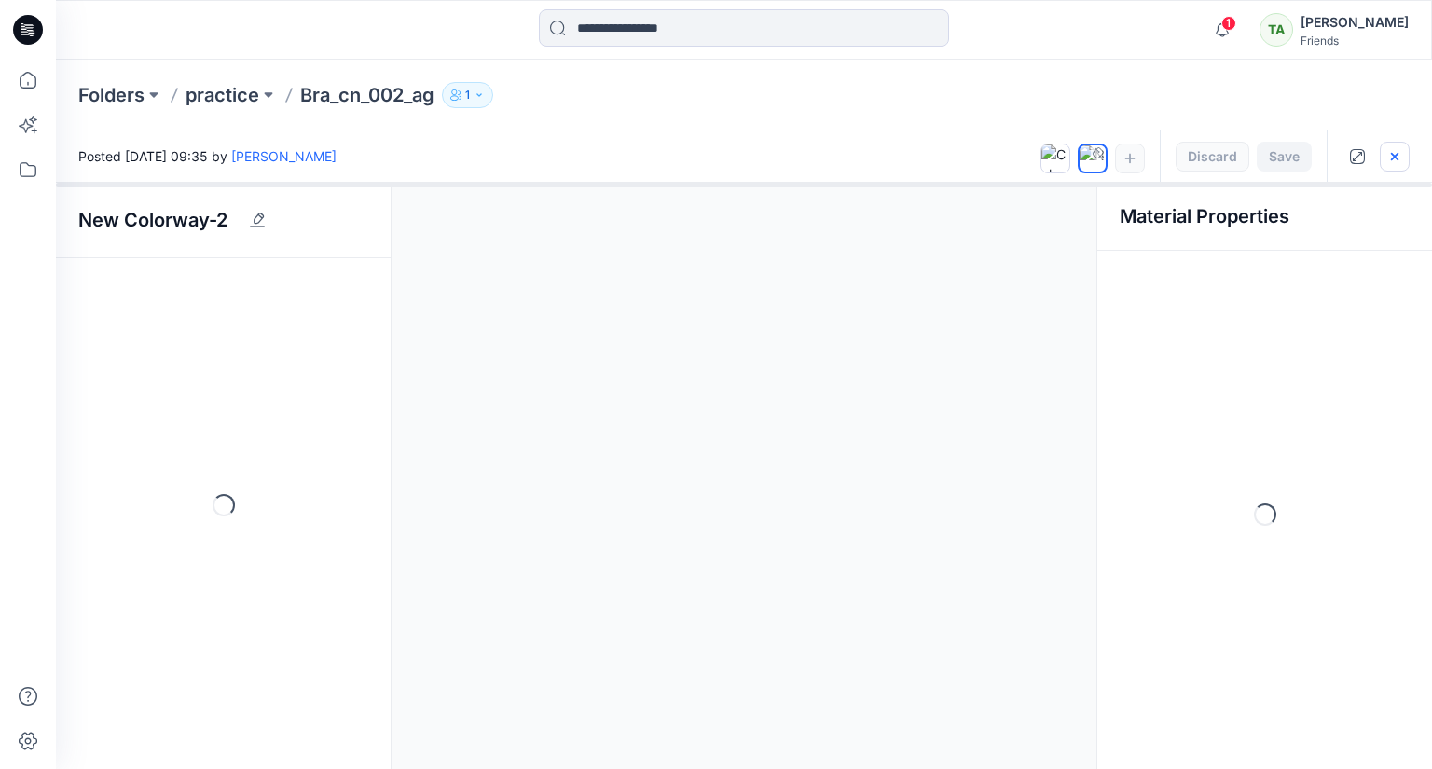
click at [1387, 156] on icon "button" at bounding box center [1394, 156] width 15 height 15
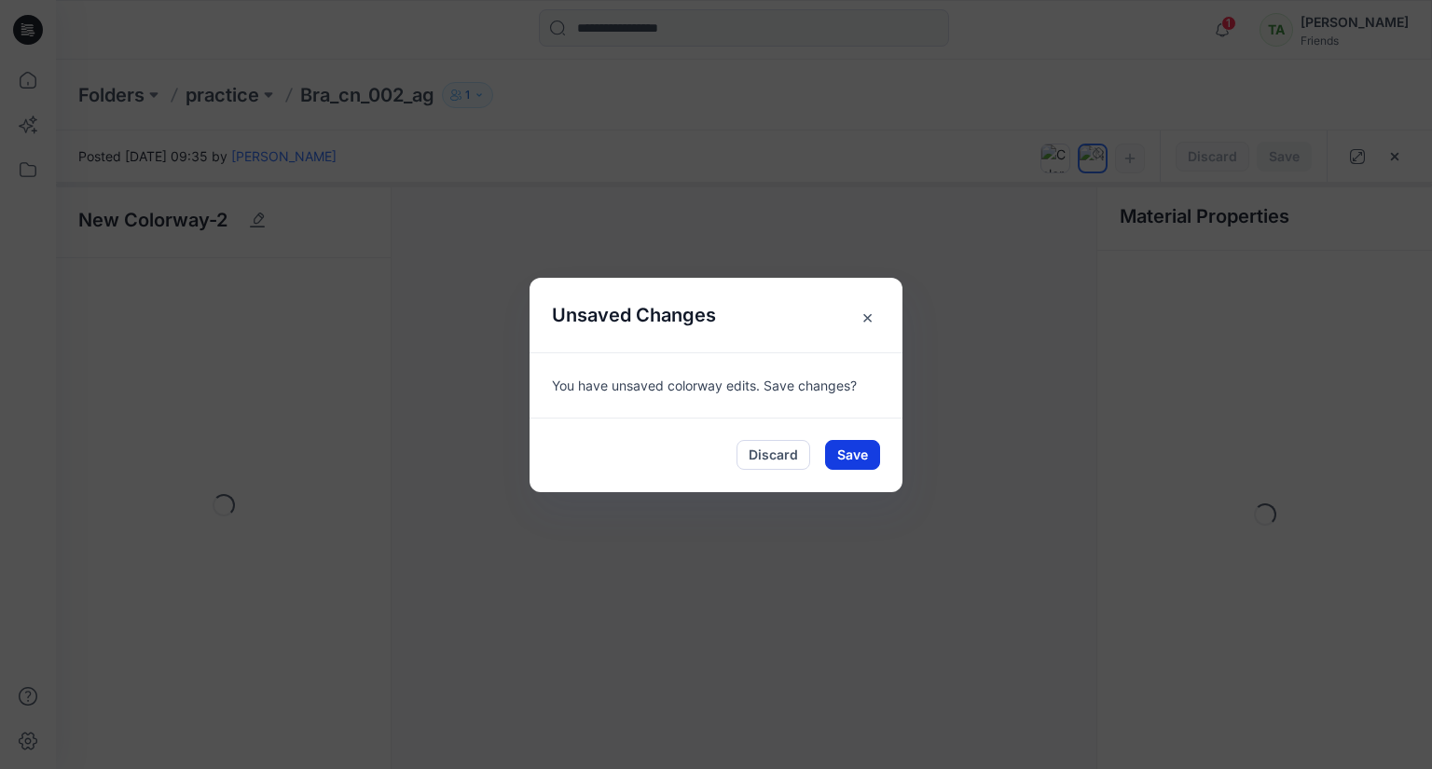
click at [846, 455] on button "Save" at bounding box center [852, 455] width 55 height 30
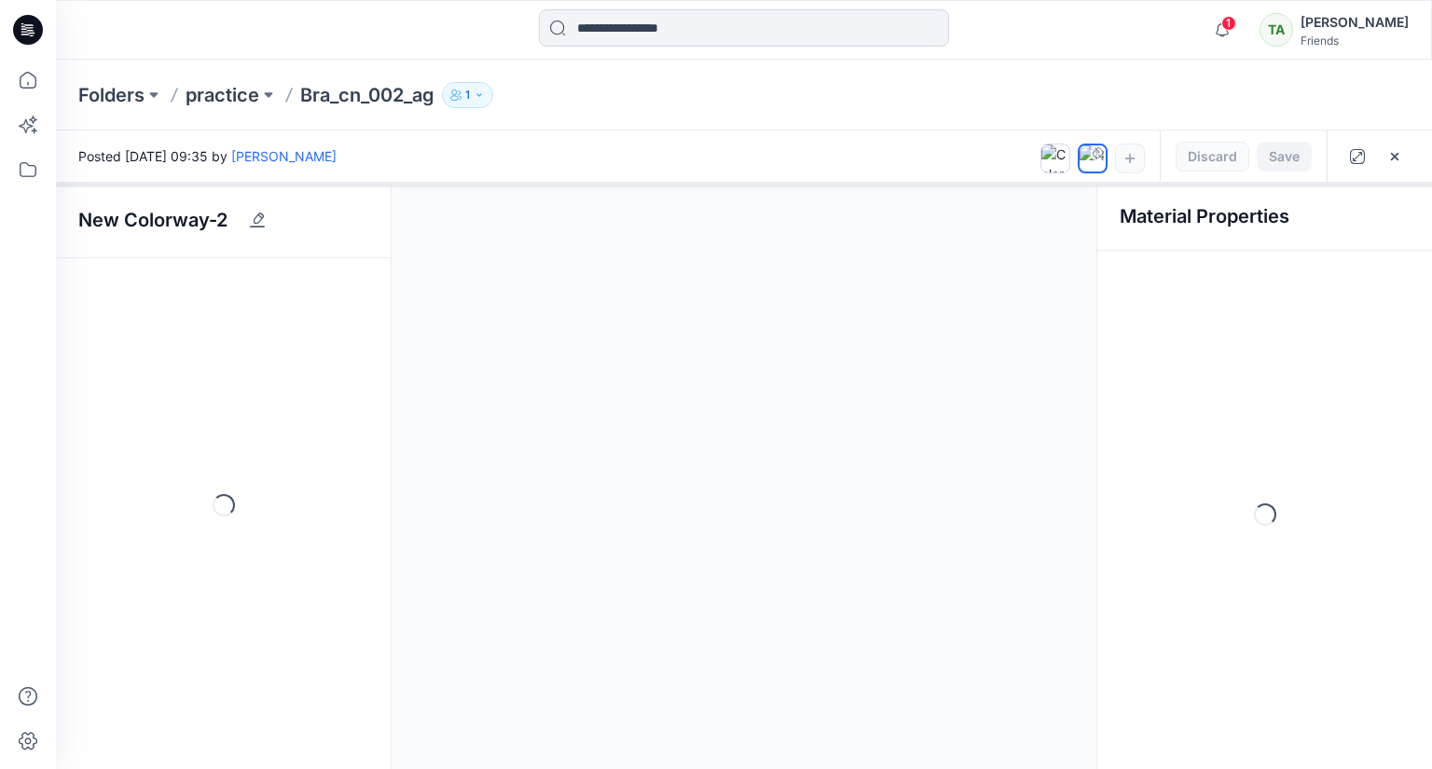
click at [394, 92] on p "Bra_cn_002_ag" at bounding box center [367, 95] width 134 height 26
click at [383, 80] on div "Folders practice Bra_cn_002_ag 1" at bounding box center [744, 95] width 1376 height 71
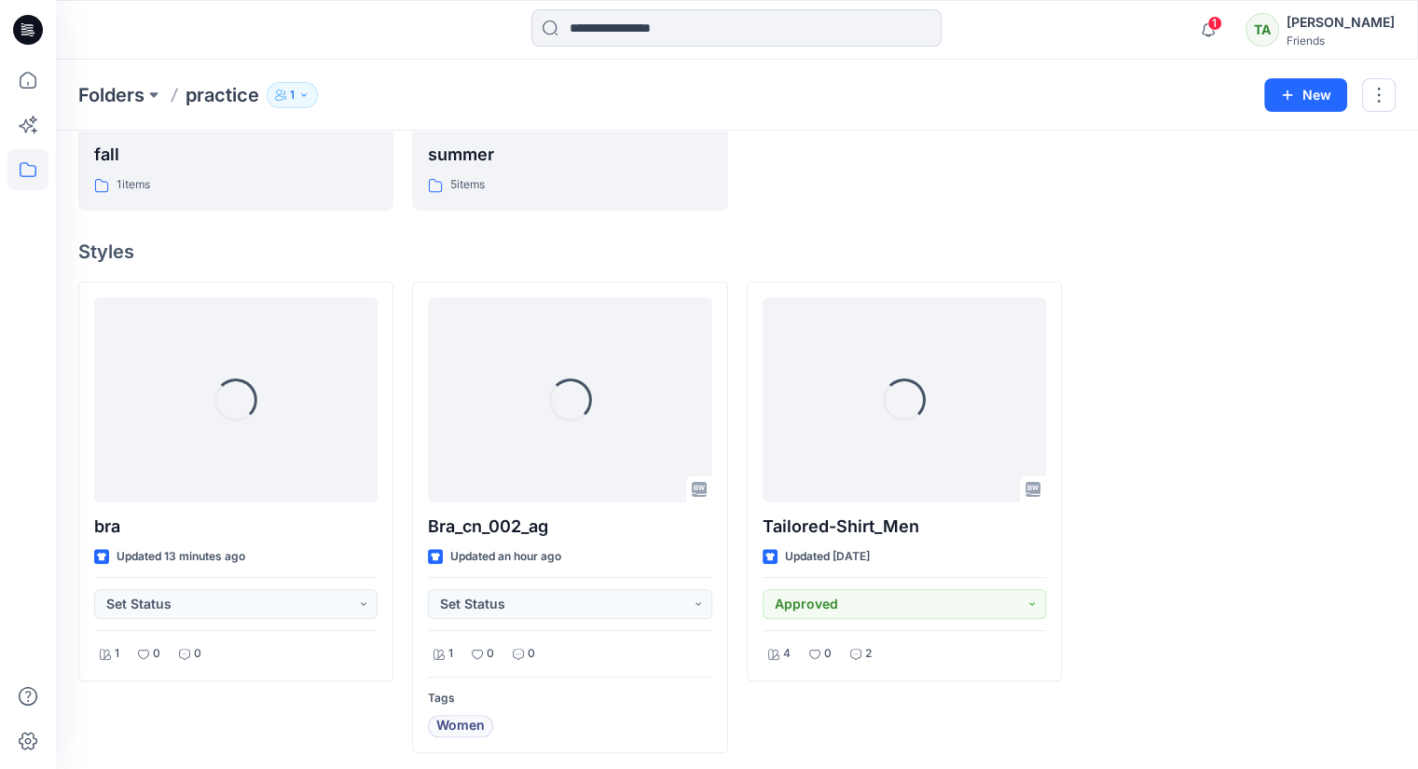
scroll to position [382, 0]
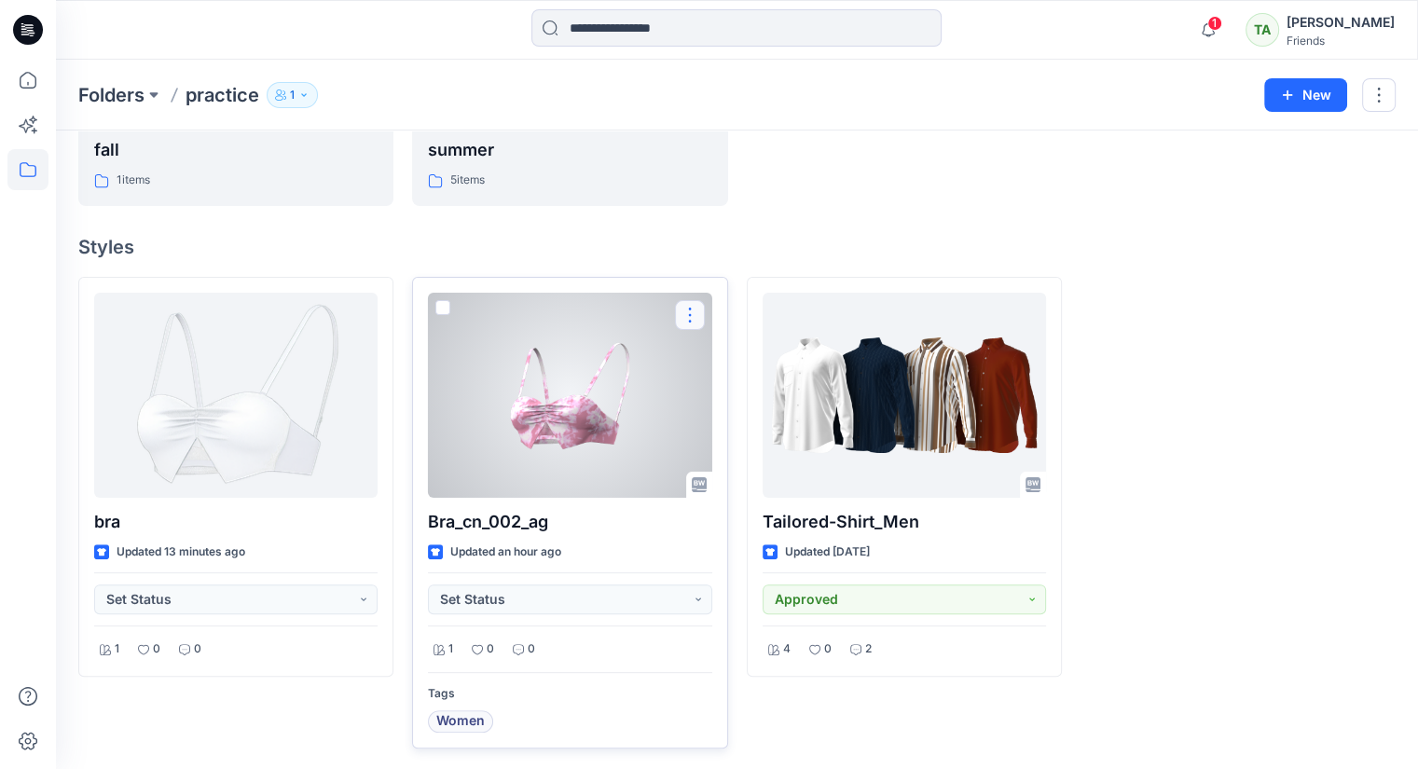
click at [693, 307] on button "button" at bounding box center [690, 315] width 30 height 30
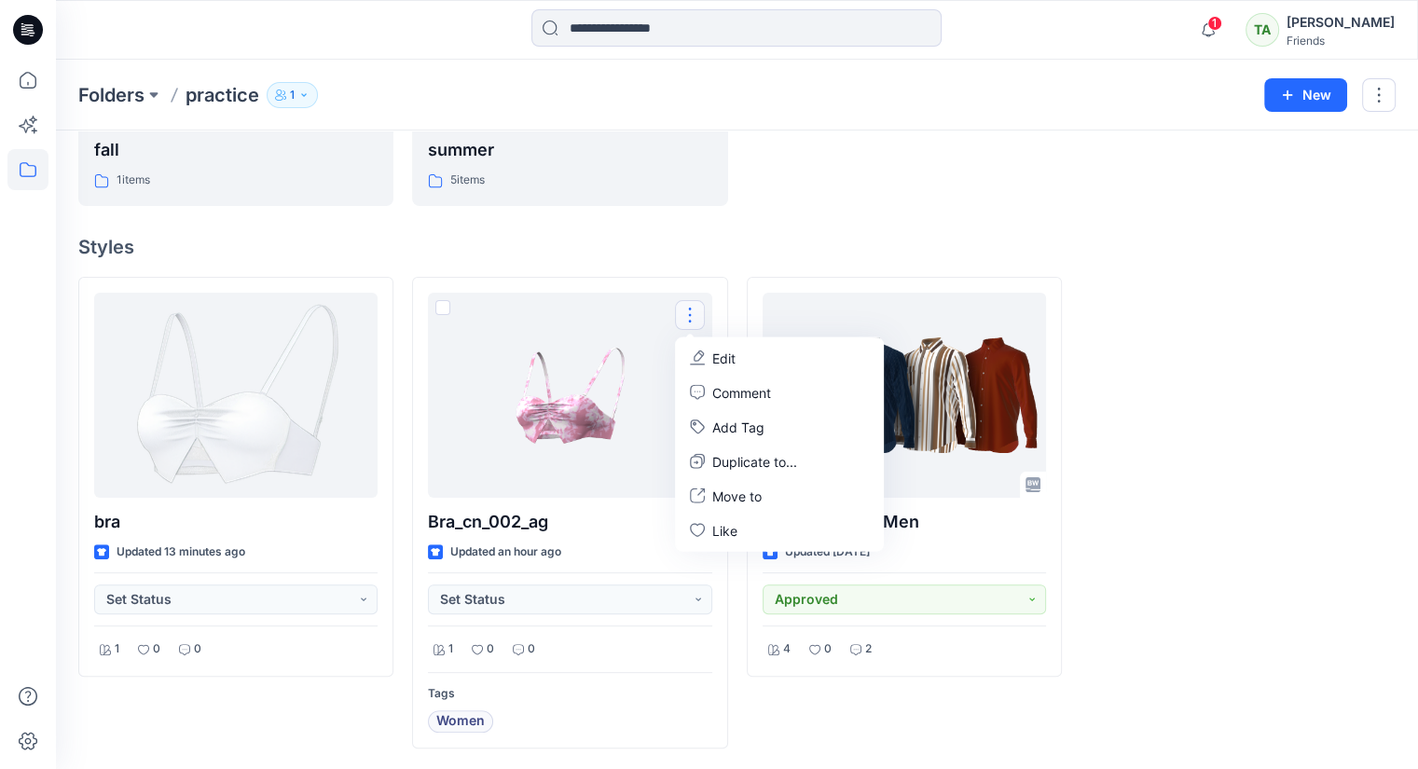
click at [1251, 620] on div at bounding box center [1237, 513] width 315 height 473
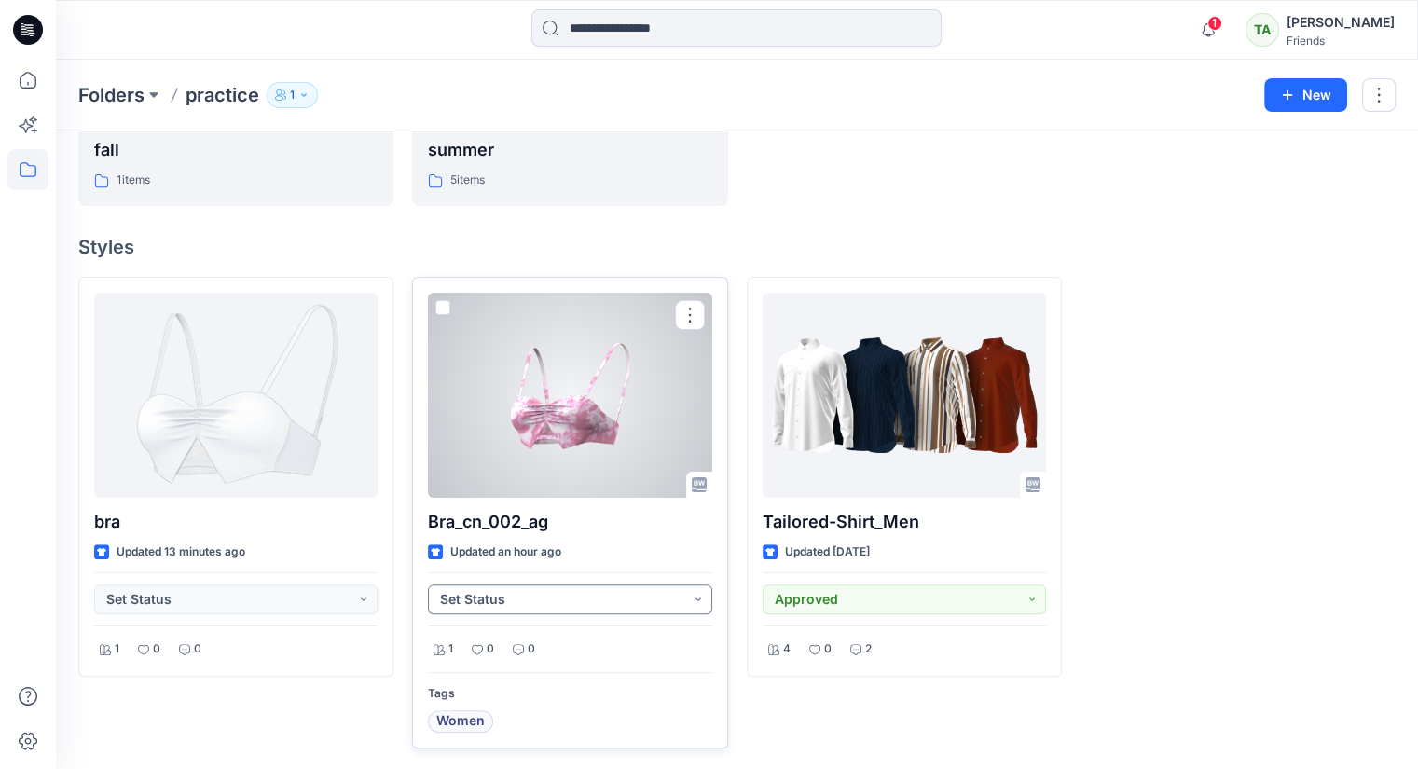
click at [693, 600] on button "Set Status" at bounding box center [569, 600] width 283 height 30
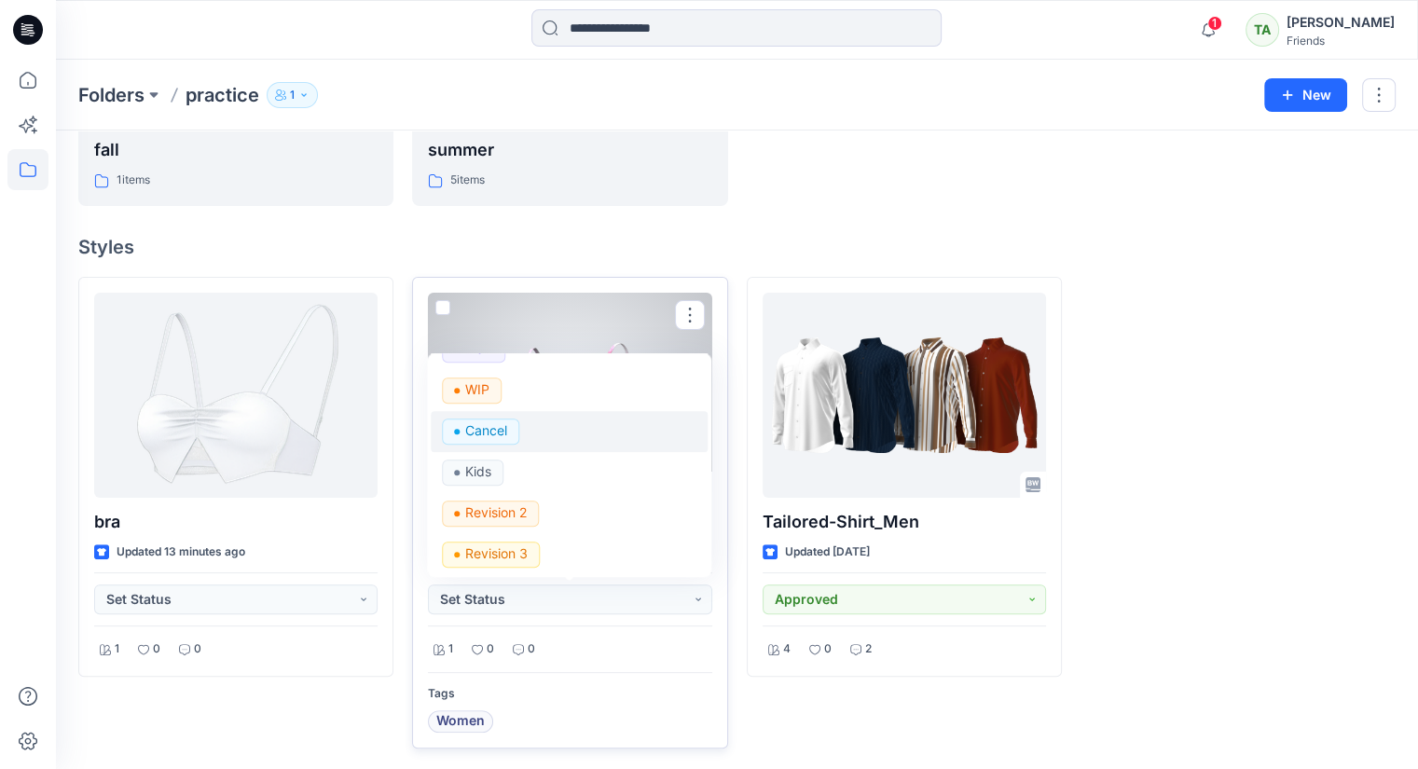
scroll to position [194, 0]
click at [505, 505] on p "Revision 2" at bounding box center [496, 512] width 62 height 24
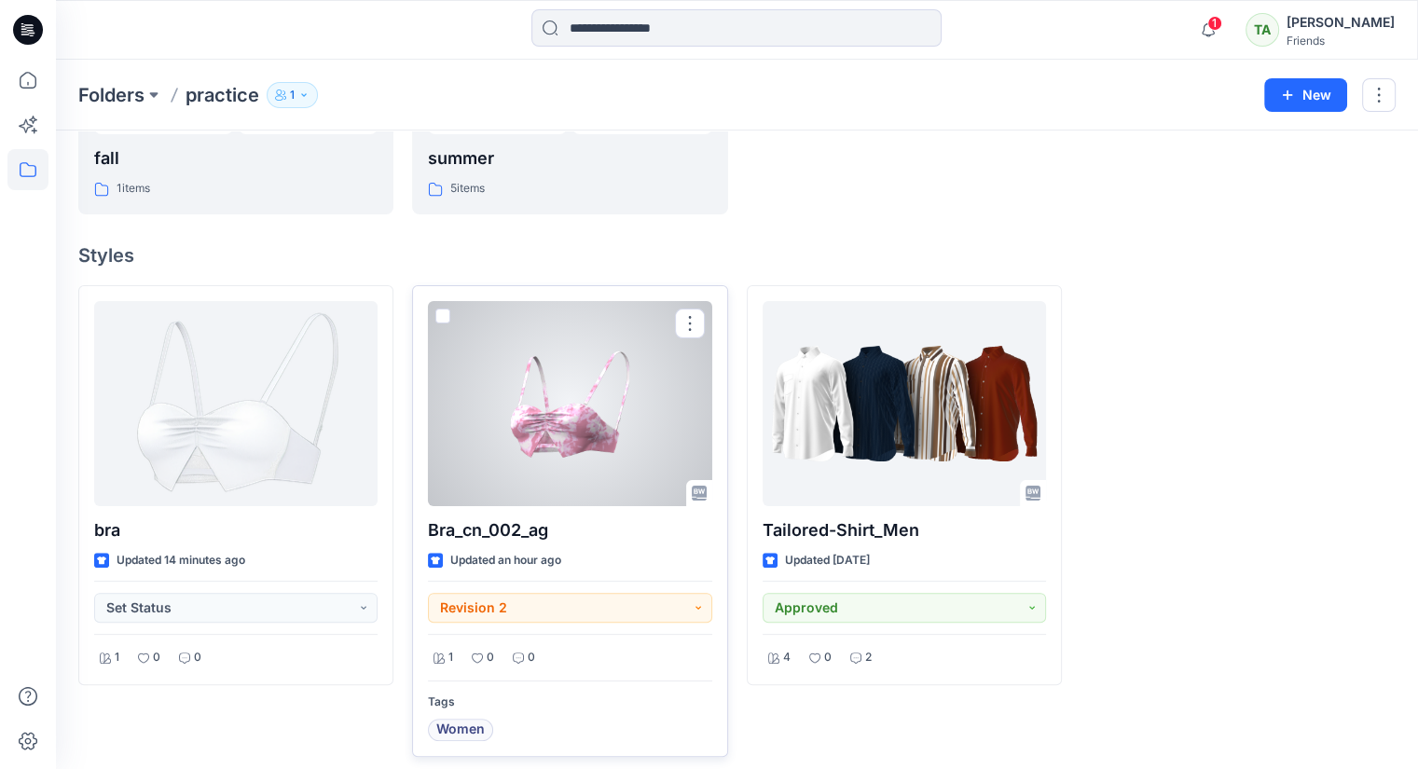
scroll to position [382, 0]
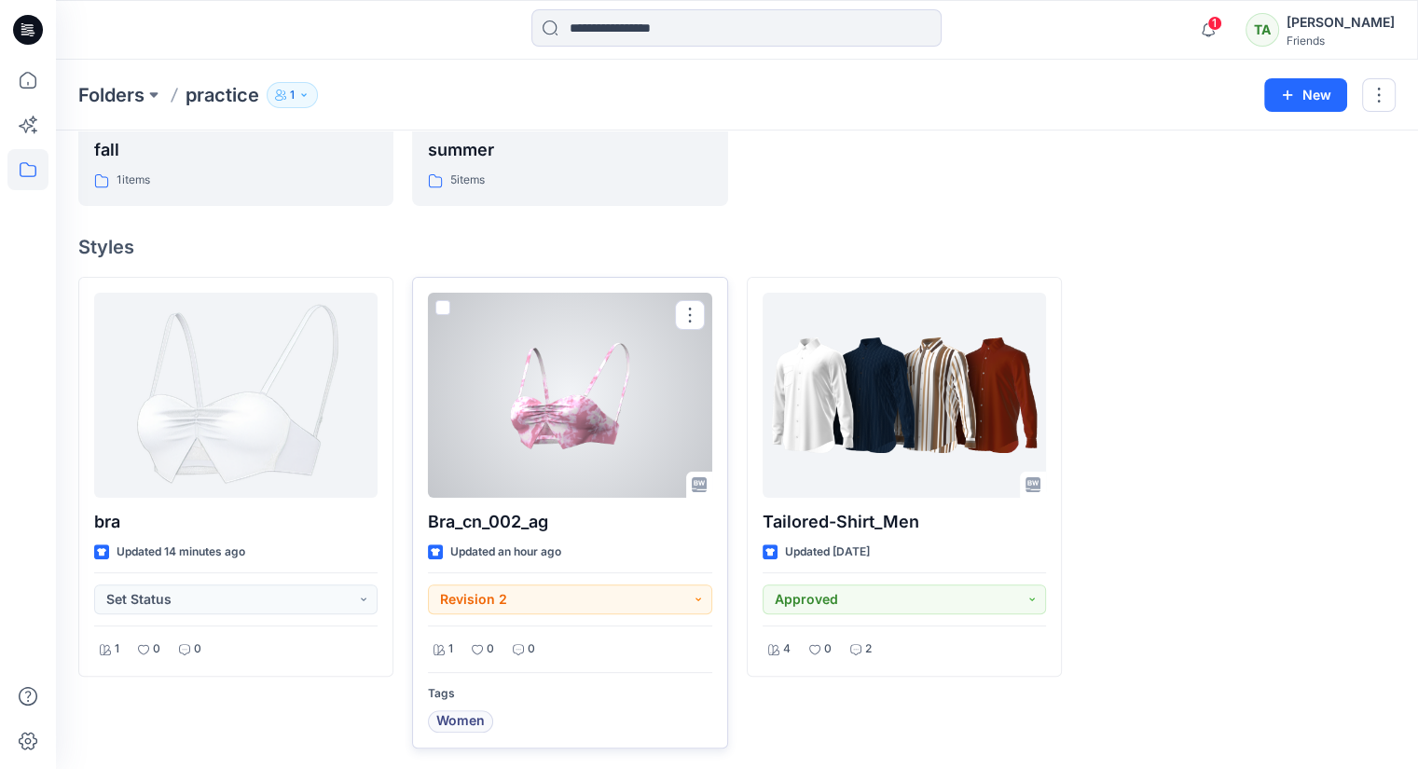
click at [612, 438] on div at bounding box center [569, 395] width 283 height 205
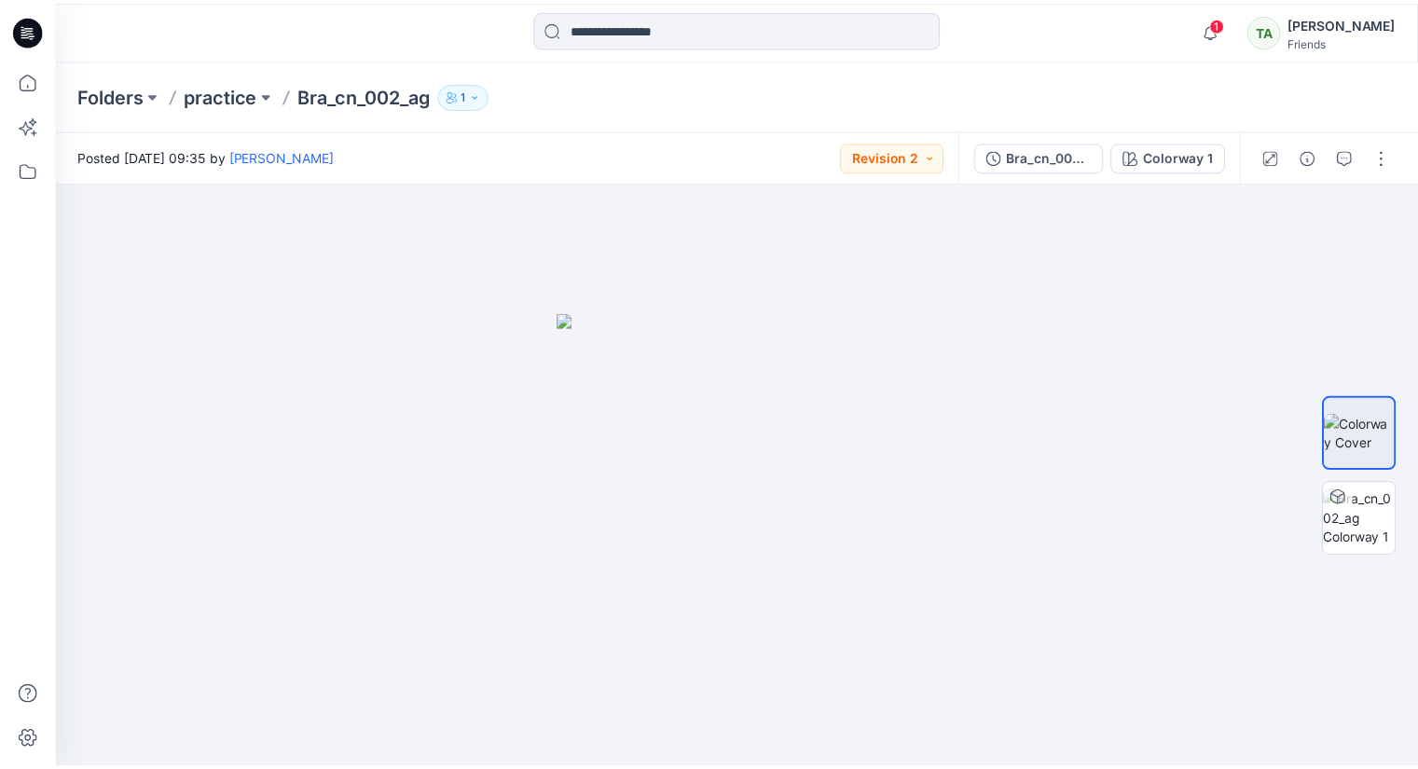
scroll to position [382, 0]
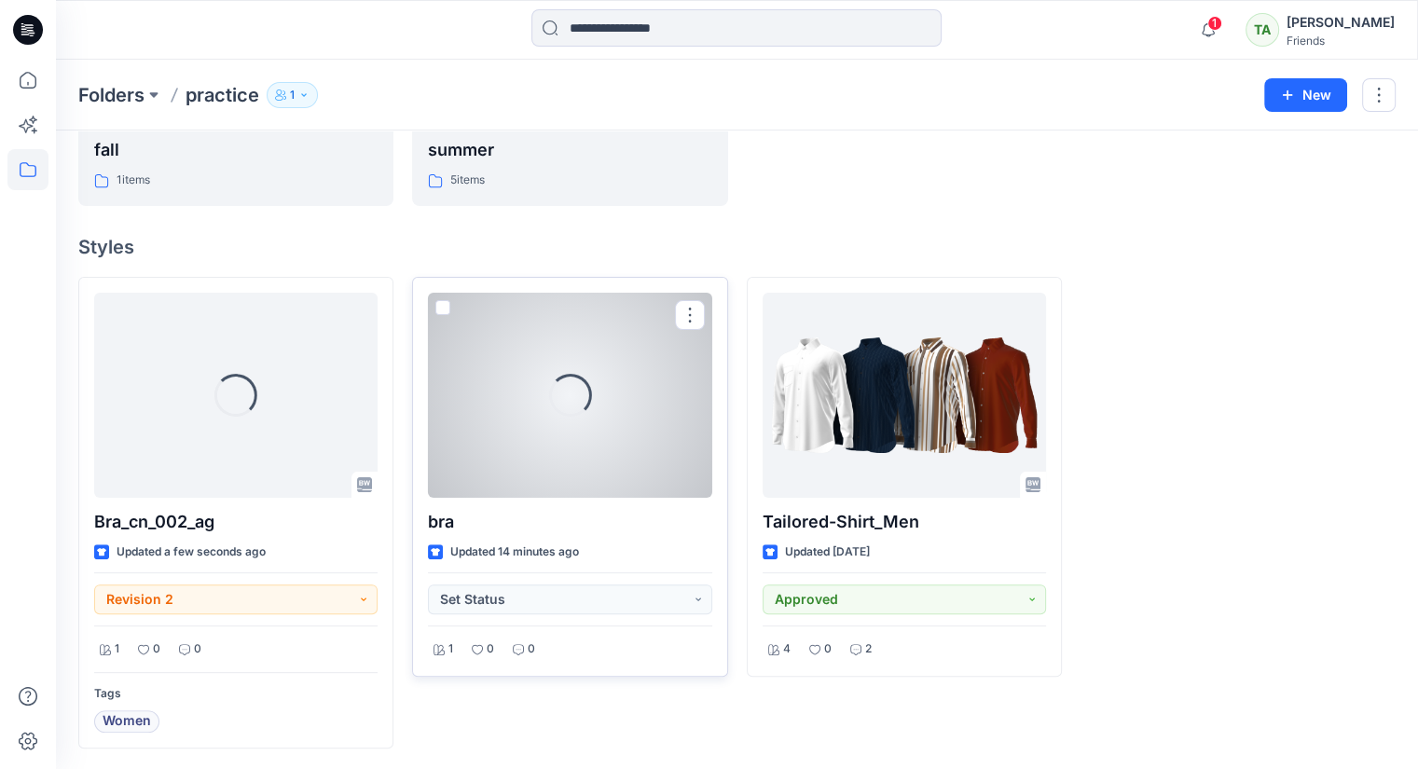
click at [442, 305] on span at bounding box center [442, 307] width 15 height 15
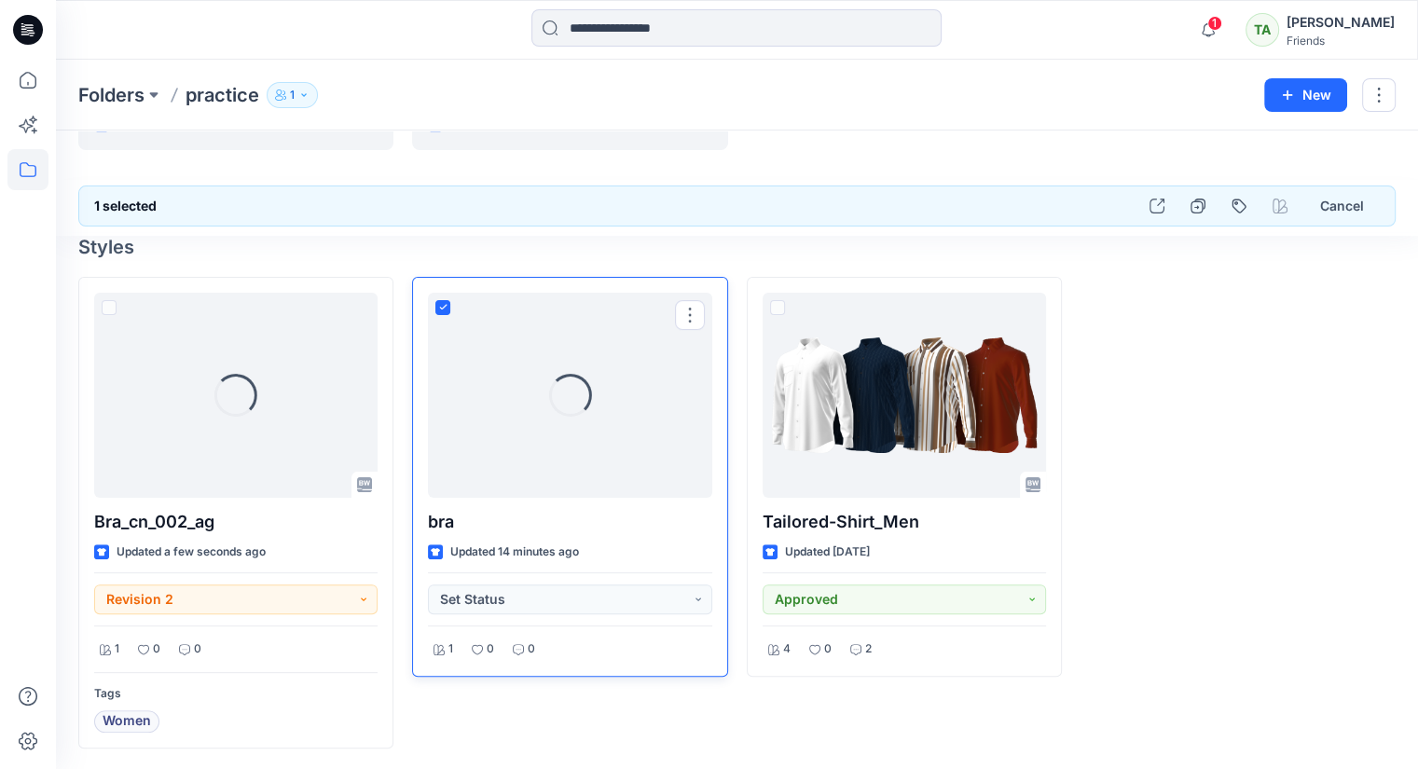
scroll to position [327, 0]
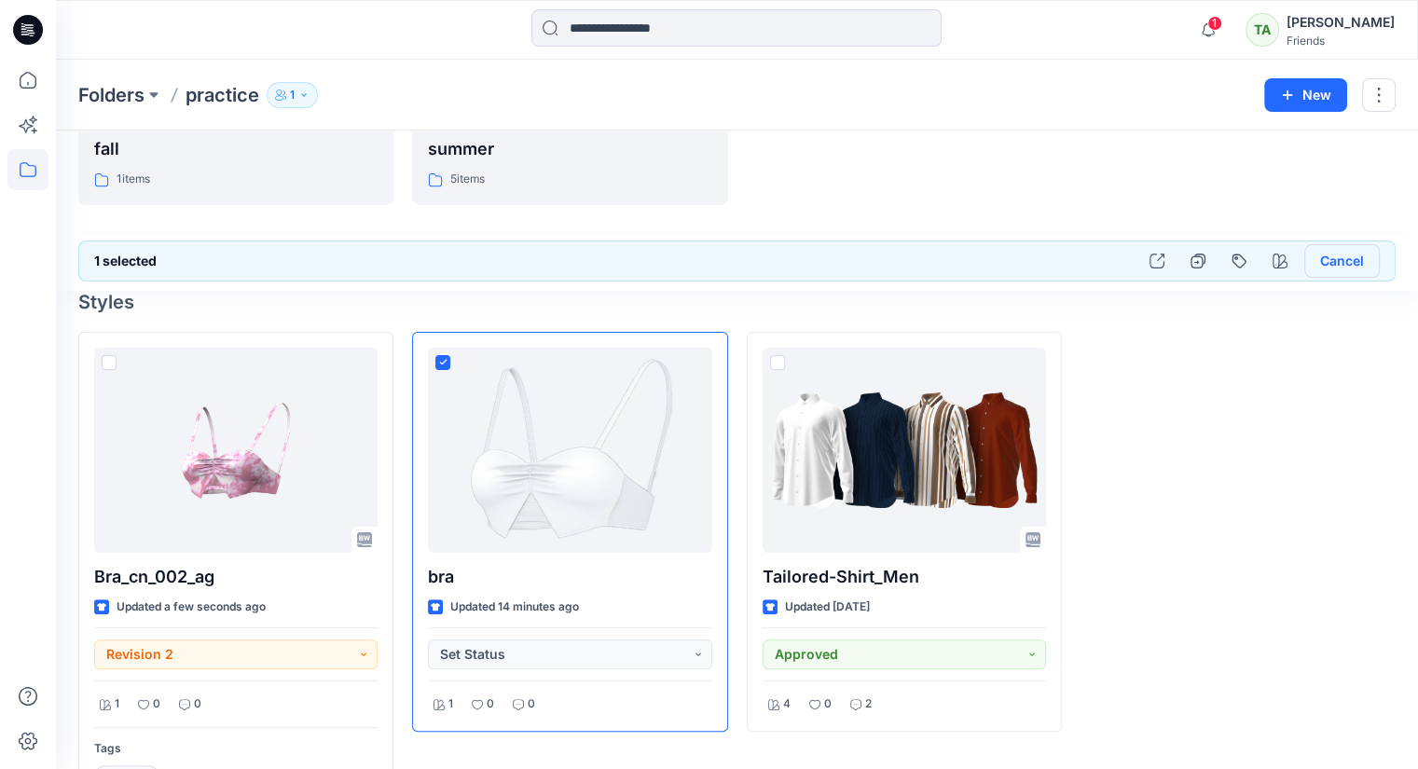
click at [1347, 258] on button "Cancel" at bounding box center [1342, 261] width 76 height 34
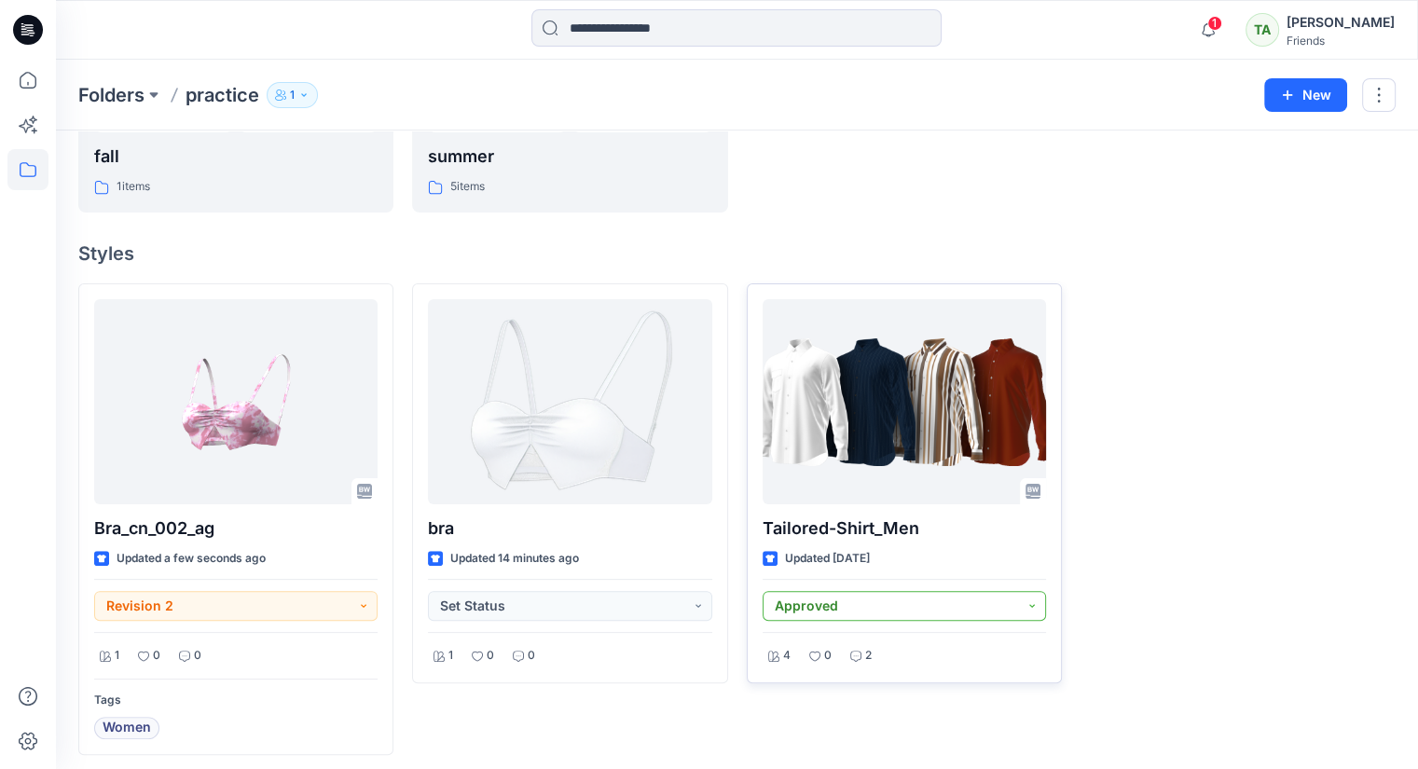
scroll to position [382, 0]
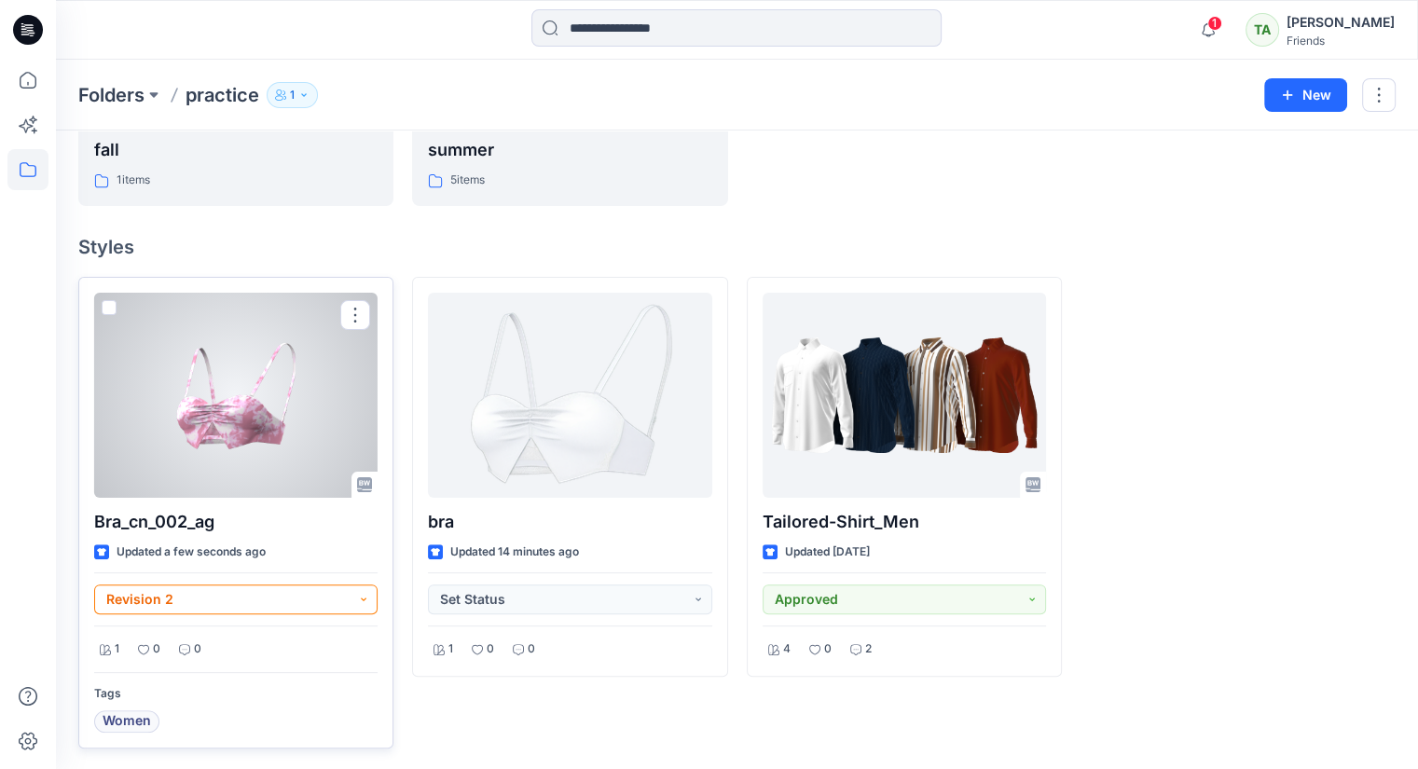
click at [242, 597] on button "Revision 2" at bounding box center [235, 600] width 283 height 30
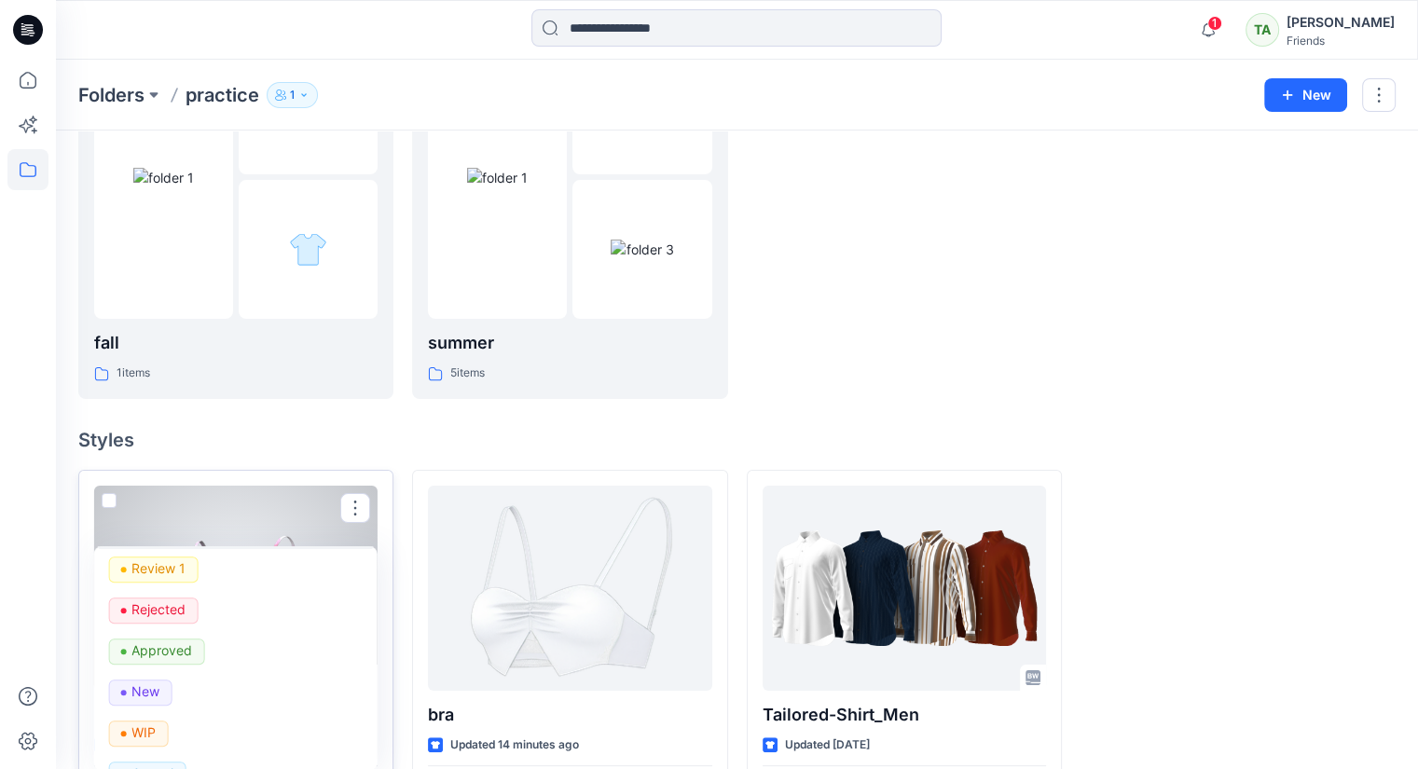
scroll to position [0, 0]
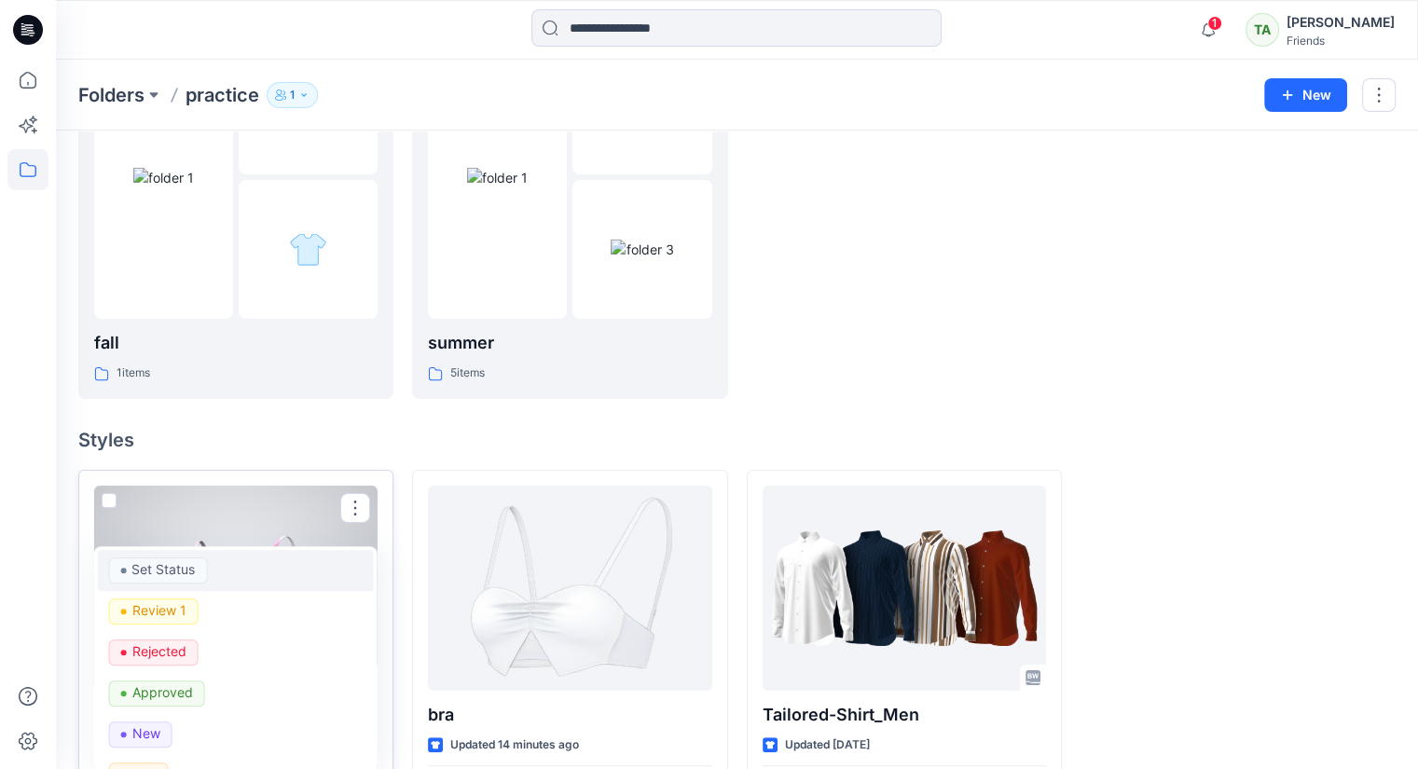
click at [207, 571] on span "Set Status" at bounding box center [157, 571] width 99 height 26
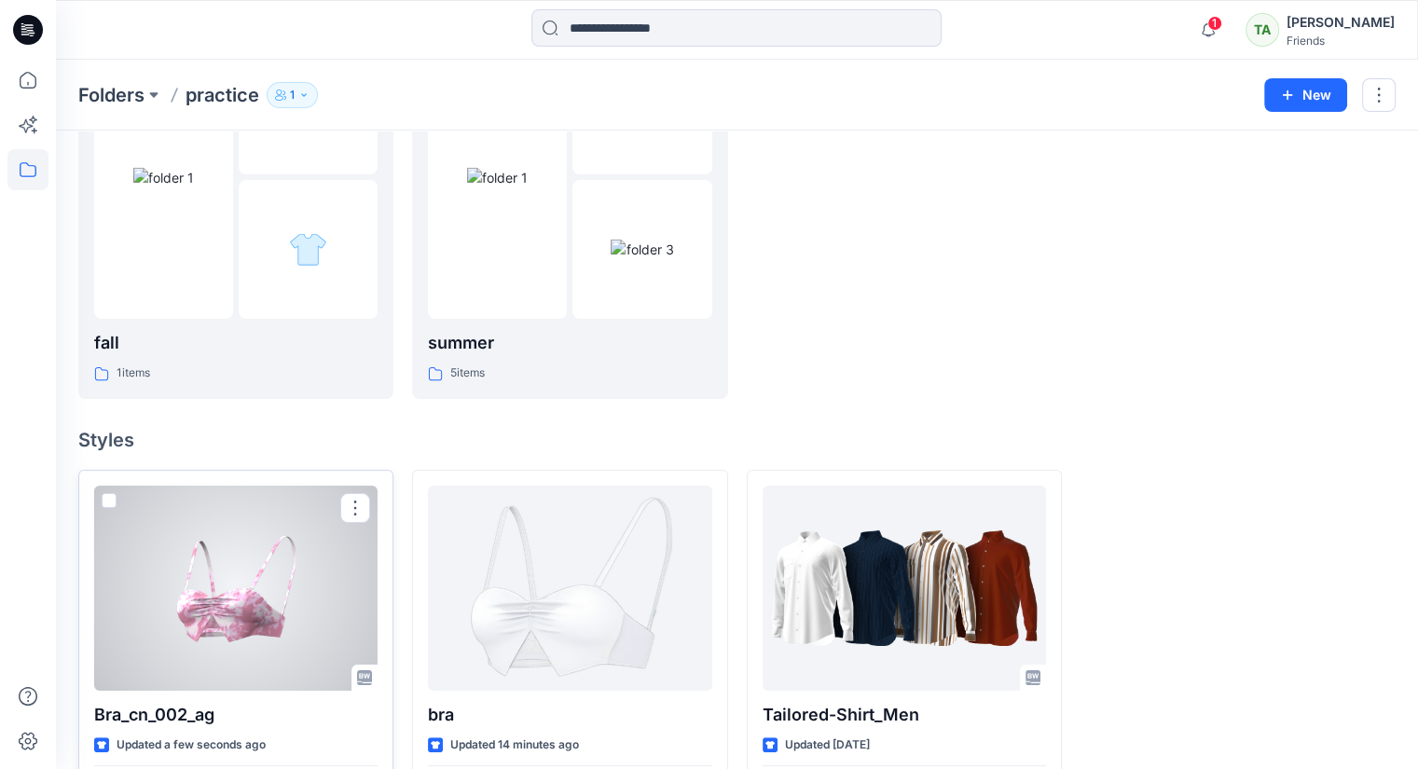
scroll to position [376, 0]
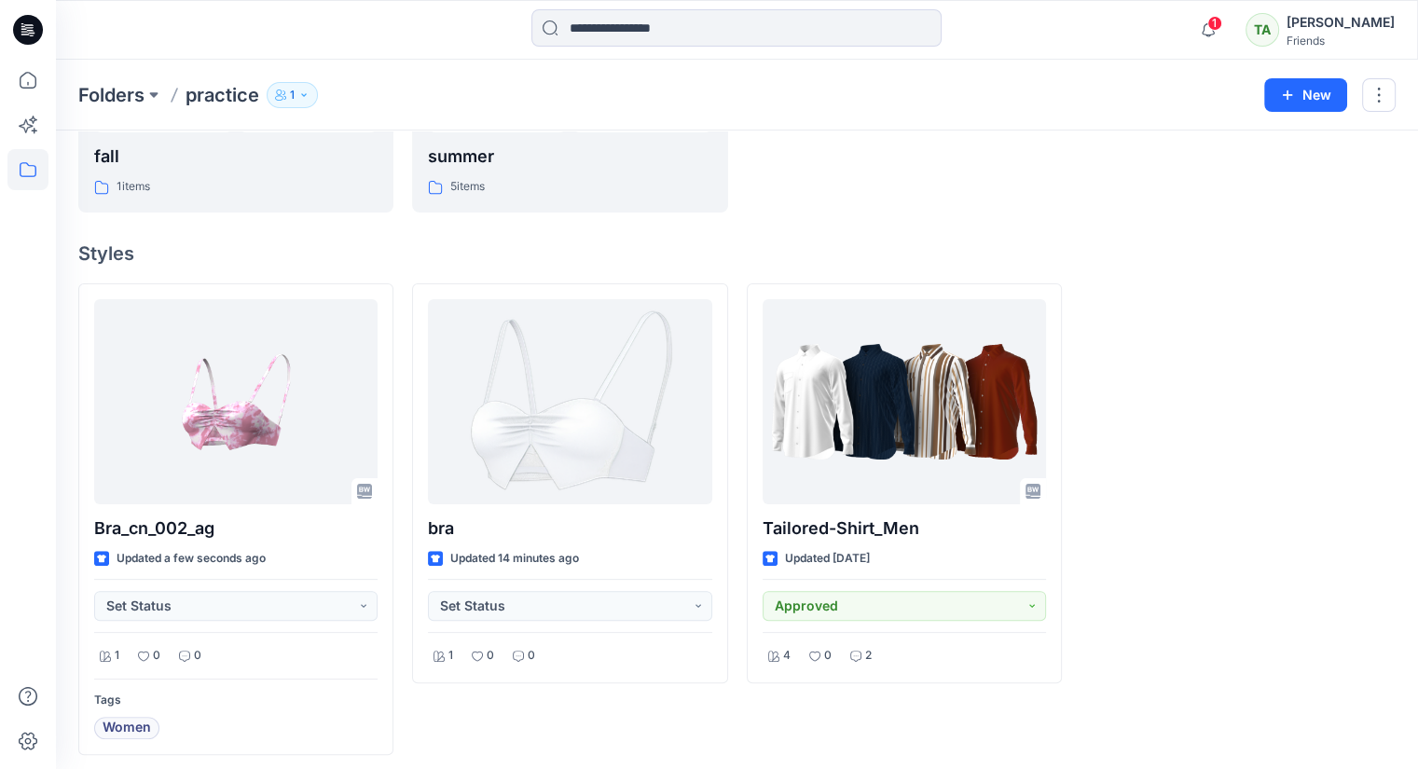
click at [1410, 491] on div "Folders fall 1 items summer 5 items Styles Bra_cn_002_ag Updated a few seconds …" at bounding box center [737, 266] width 1362 height 1023
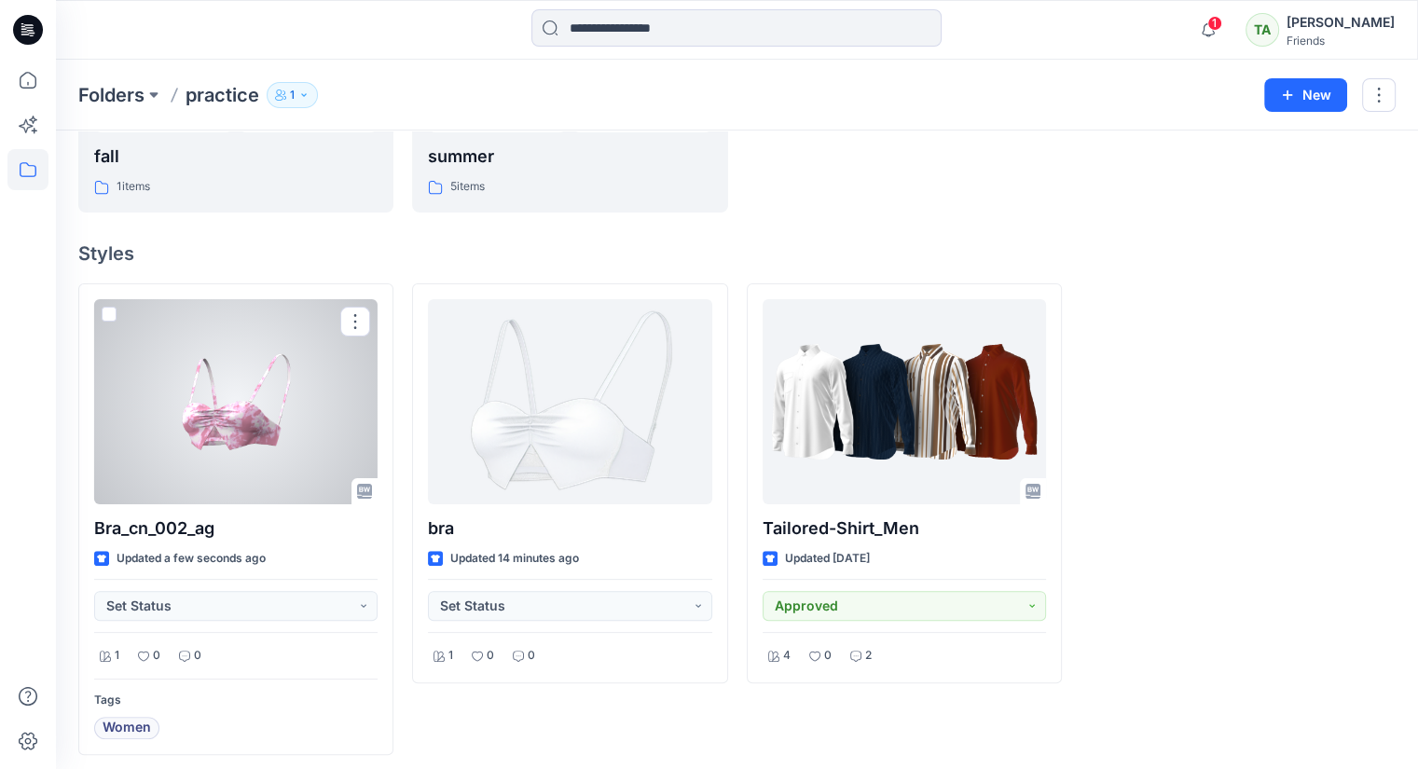
click at [294, 457] on div at bounding box center [235, 401] width 283 height 205
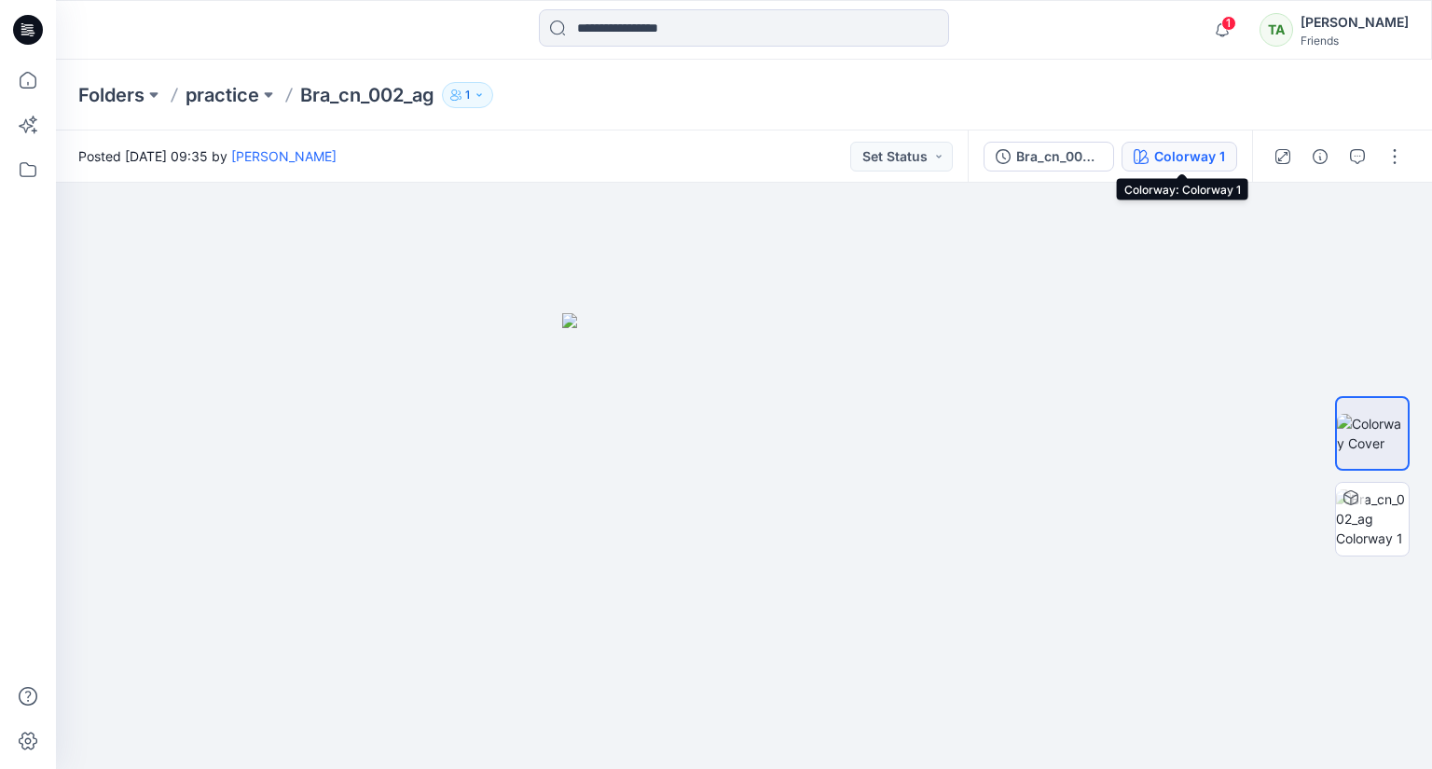
click at [1189, 156] on div "Colorway 1" at bounding box center [1189, 156] width 71 height 21
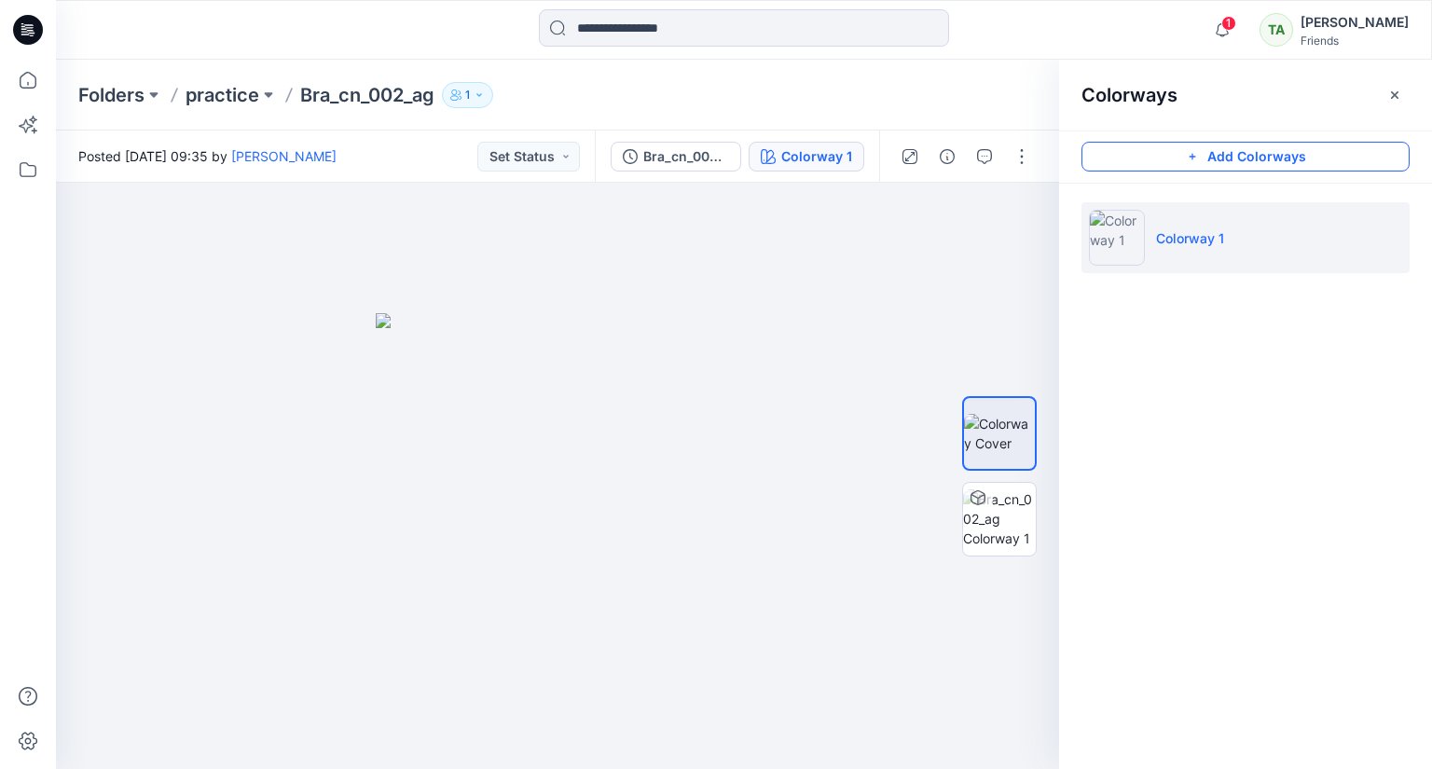
click at [1205, 156] on button "Add Colorways" at bounding box center [1245, 157] width 328 height 30
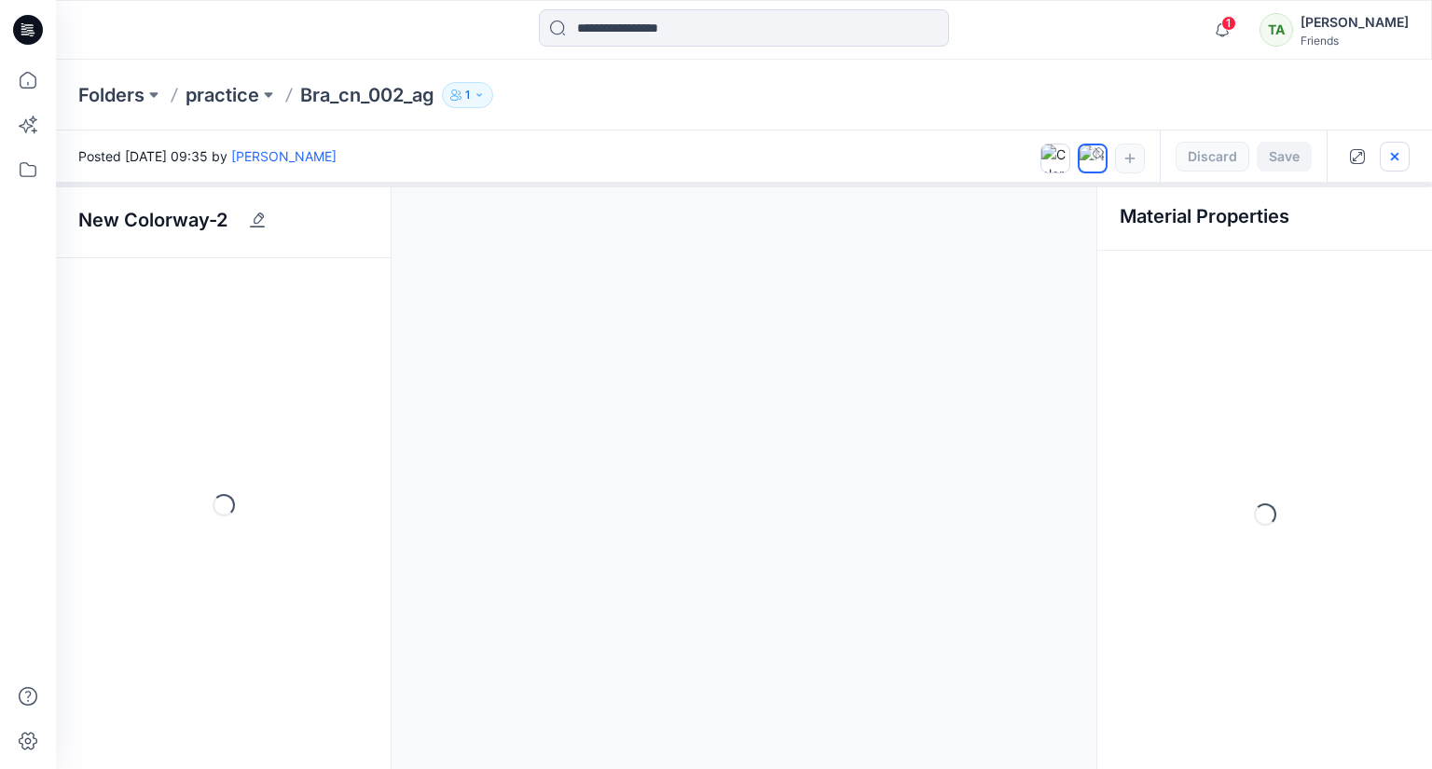
click at [1397, 166] on button "button" at bounding box center [1395, 157] width 30 height 30
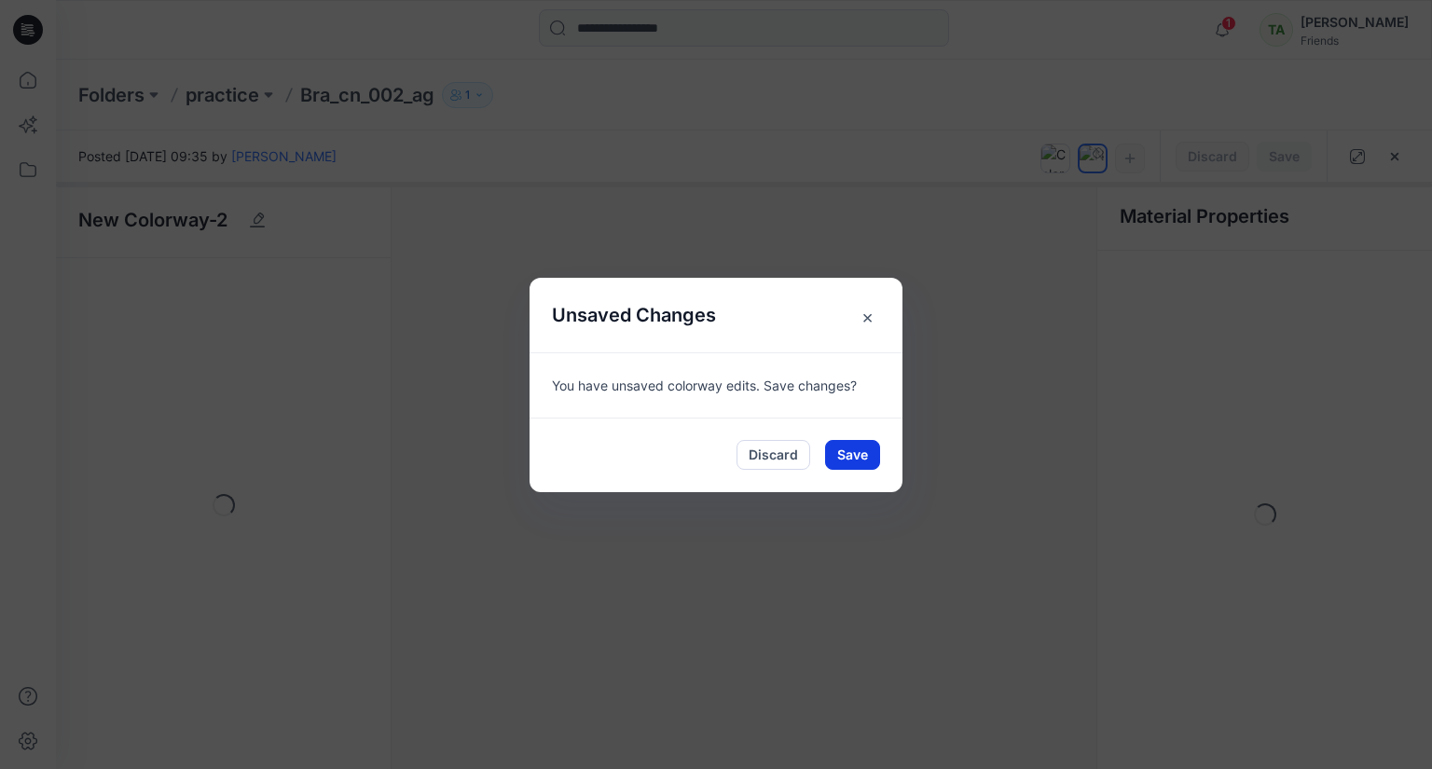
click at [852, 460] on button "Save" at bounding box center [852, 455] width 55 height 30
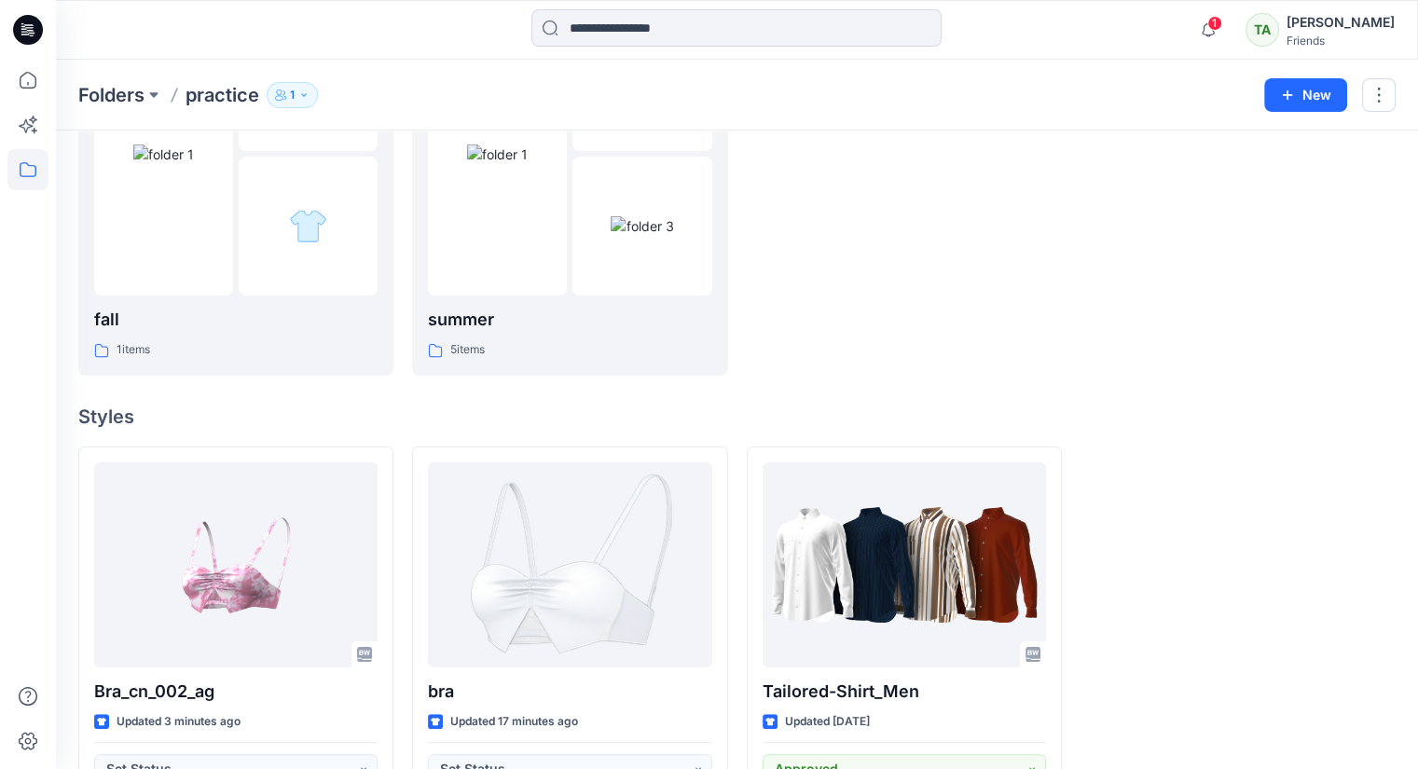
scroll to position [376, 0]
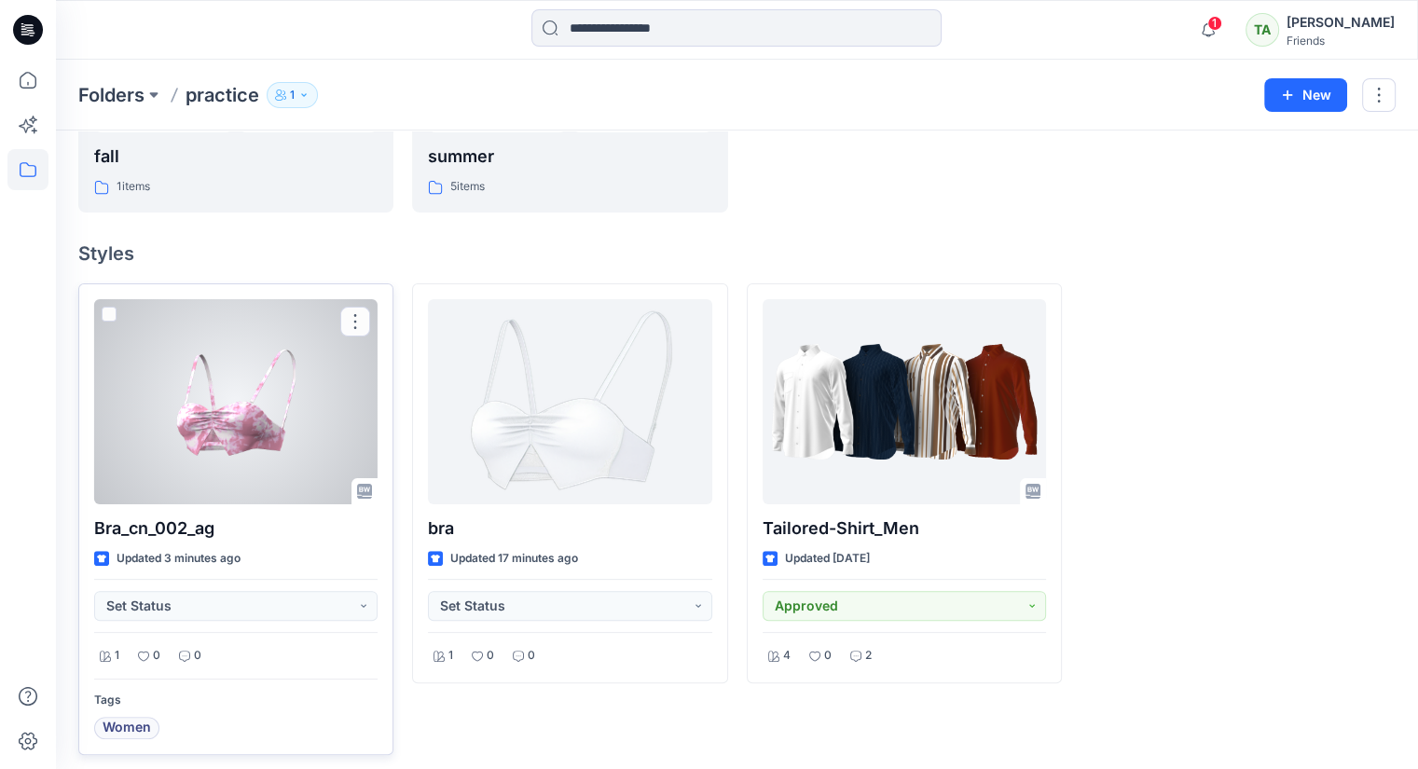
click at [321, 435] on div at bounding box center [235, 401] width 283 height 205
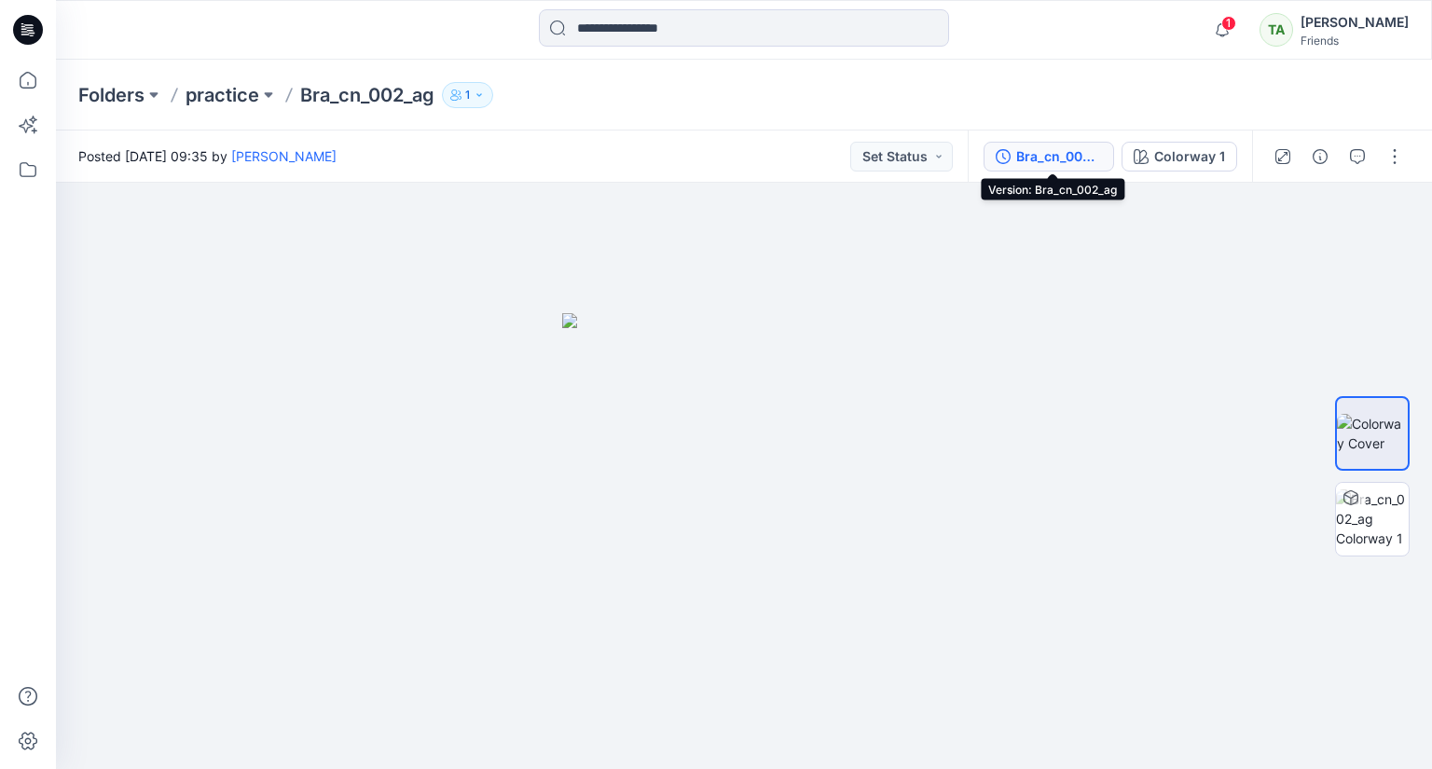
click at [1043, 155] on div "Bra_cn_002_ag" at bounding box center [1059, 156] width 86 height 21
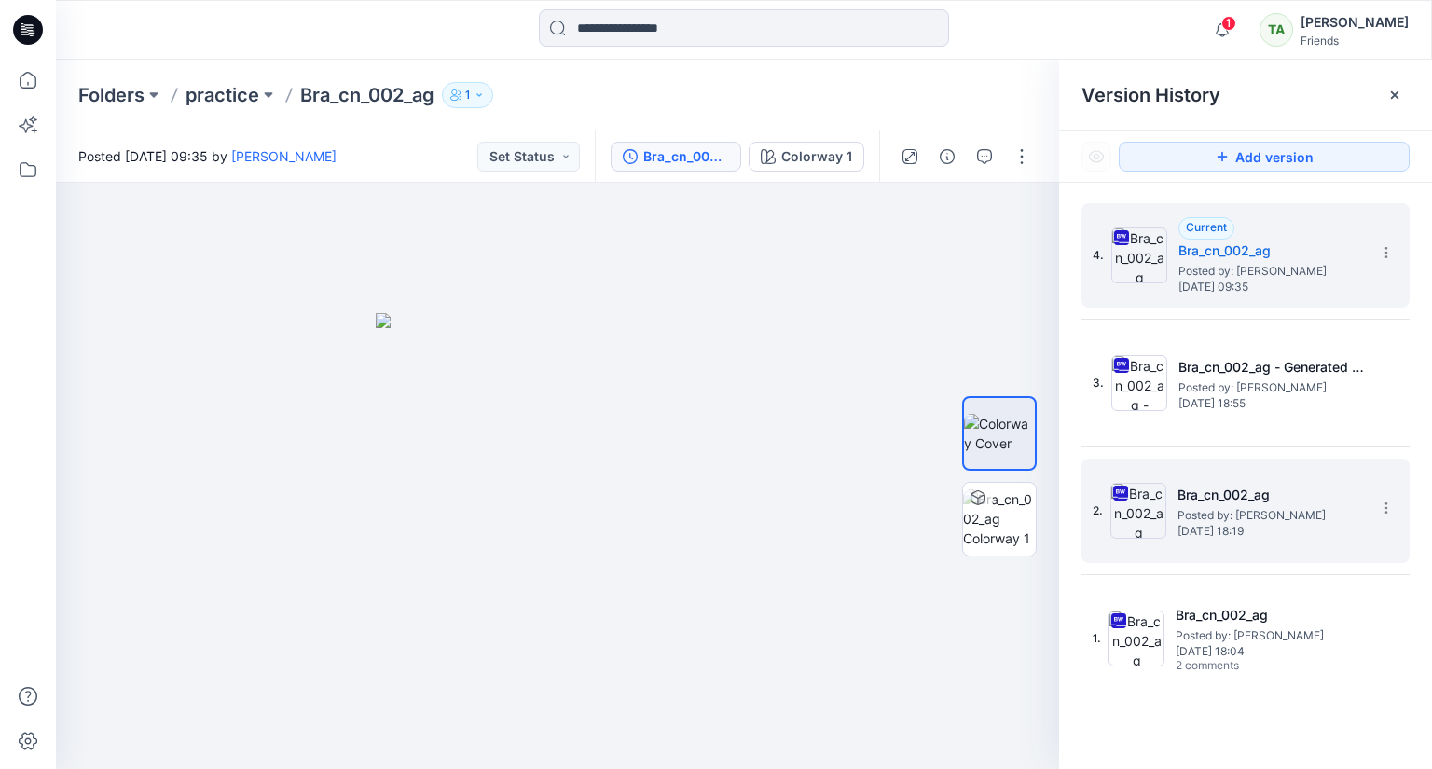
click at [1266, 529] on span "[DATE] 18:19" at bounding box center [1270, 531] width 186 height 13
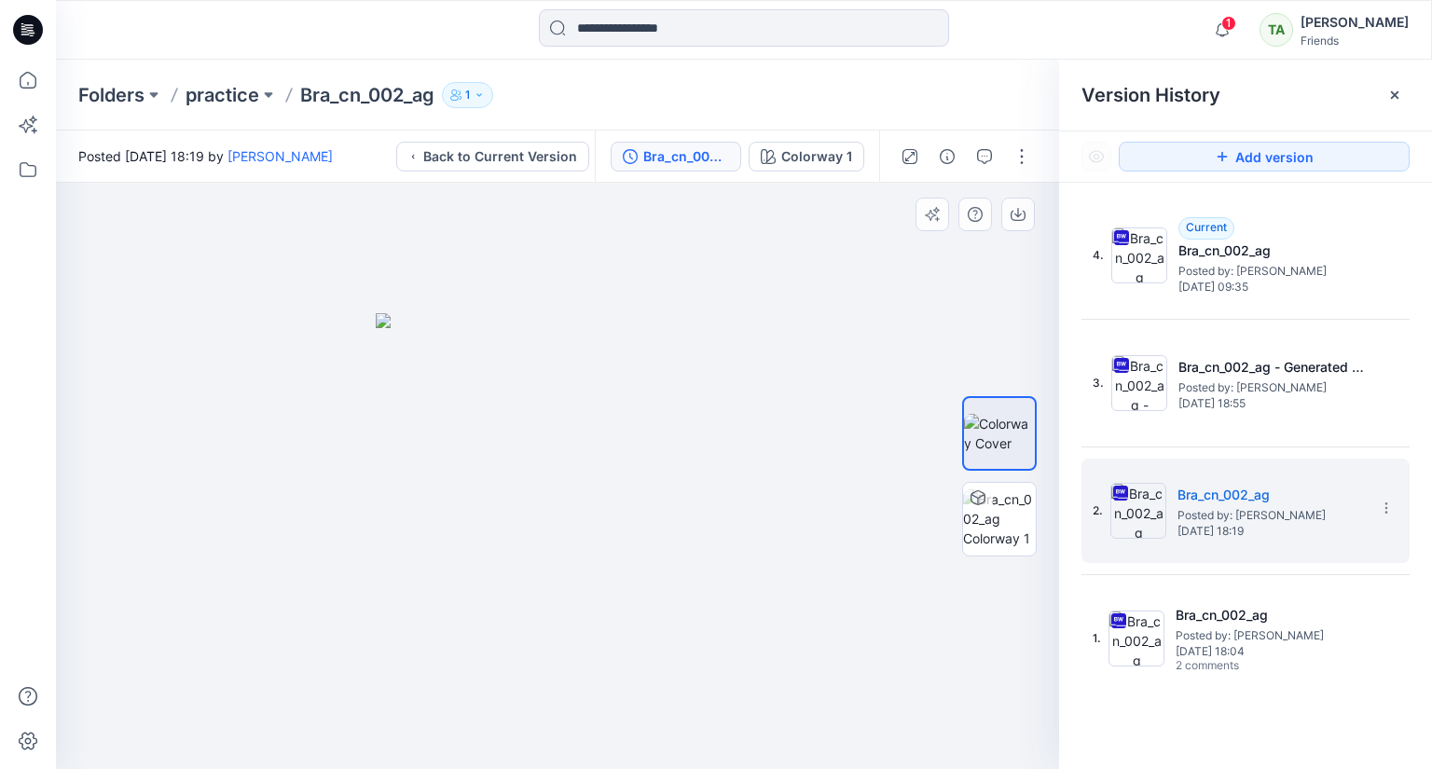
click at [820, 504] on div at bounding box center [557, 476] width 1003 height 586
click at [1385, 94] on div at bounding box center [1395, 95] width 30 height 30
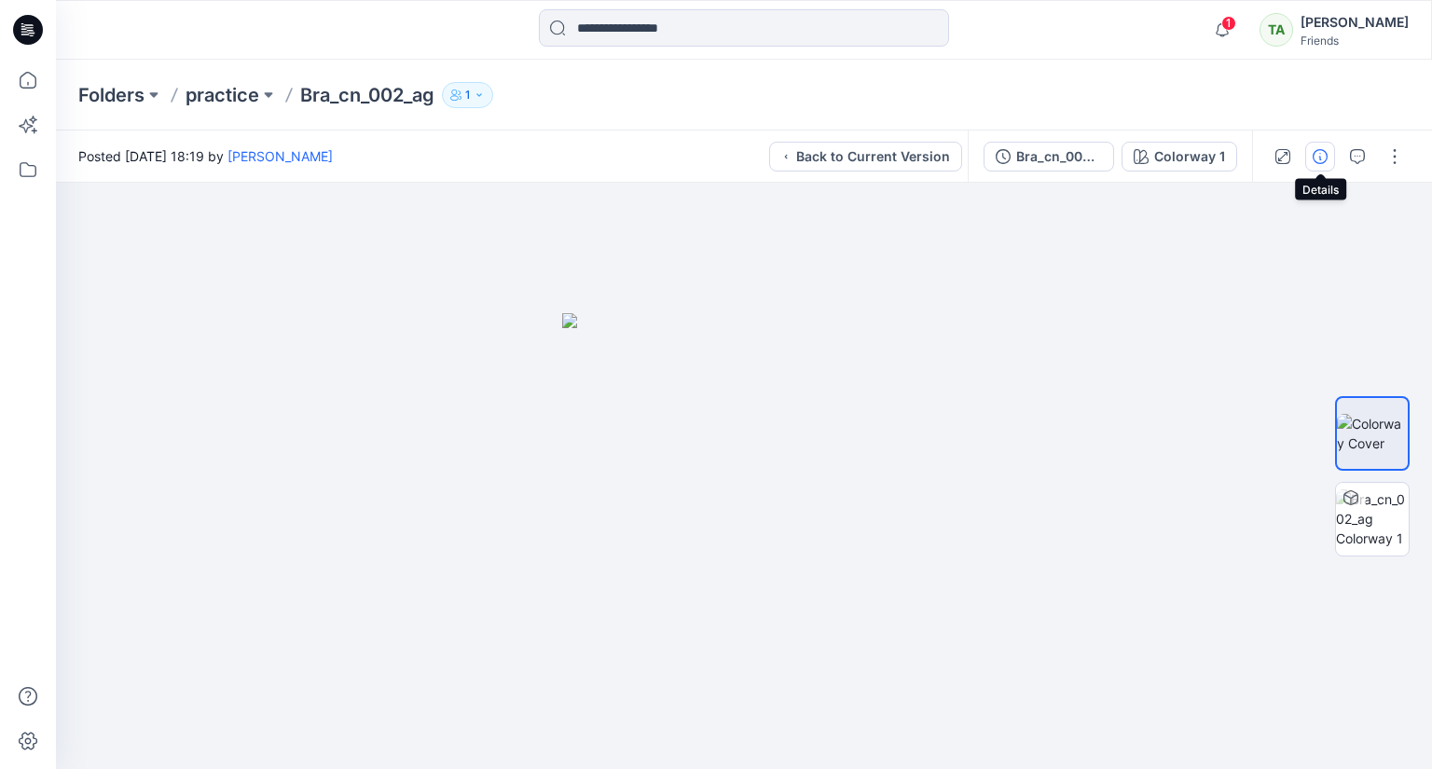
click at [1322, 156] on icon "button" at bounding box center [1320, 156] width 15 height 15
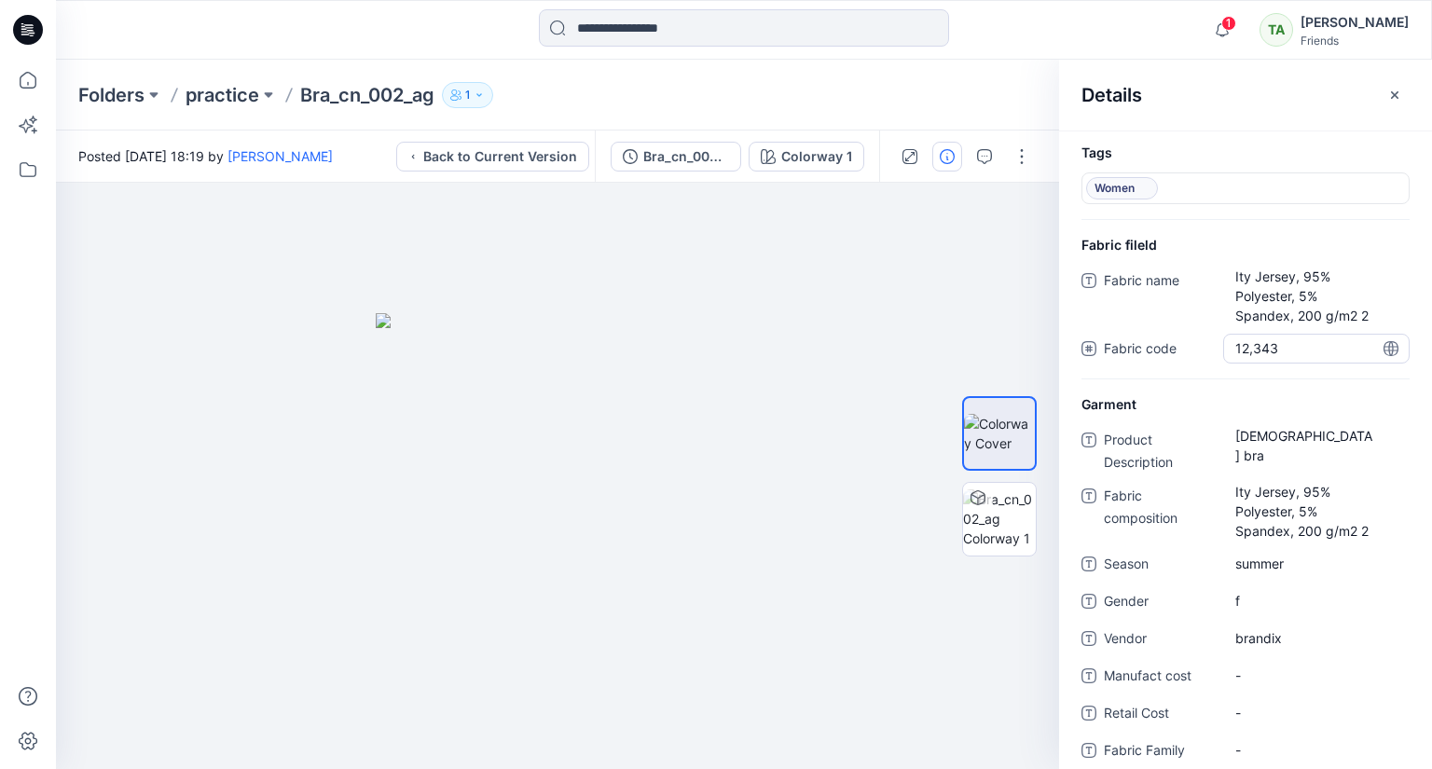
click at [1277, 351] on code "12,343" at bounding box center [1316, 348] width 162 height 20
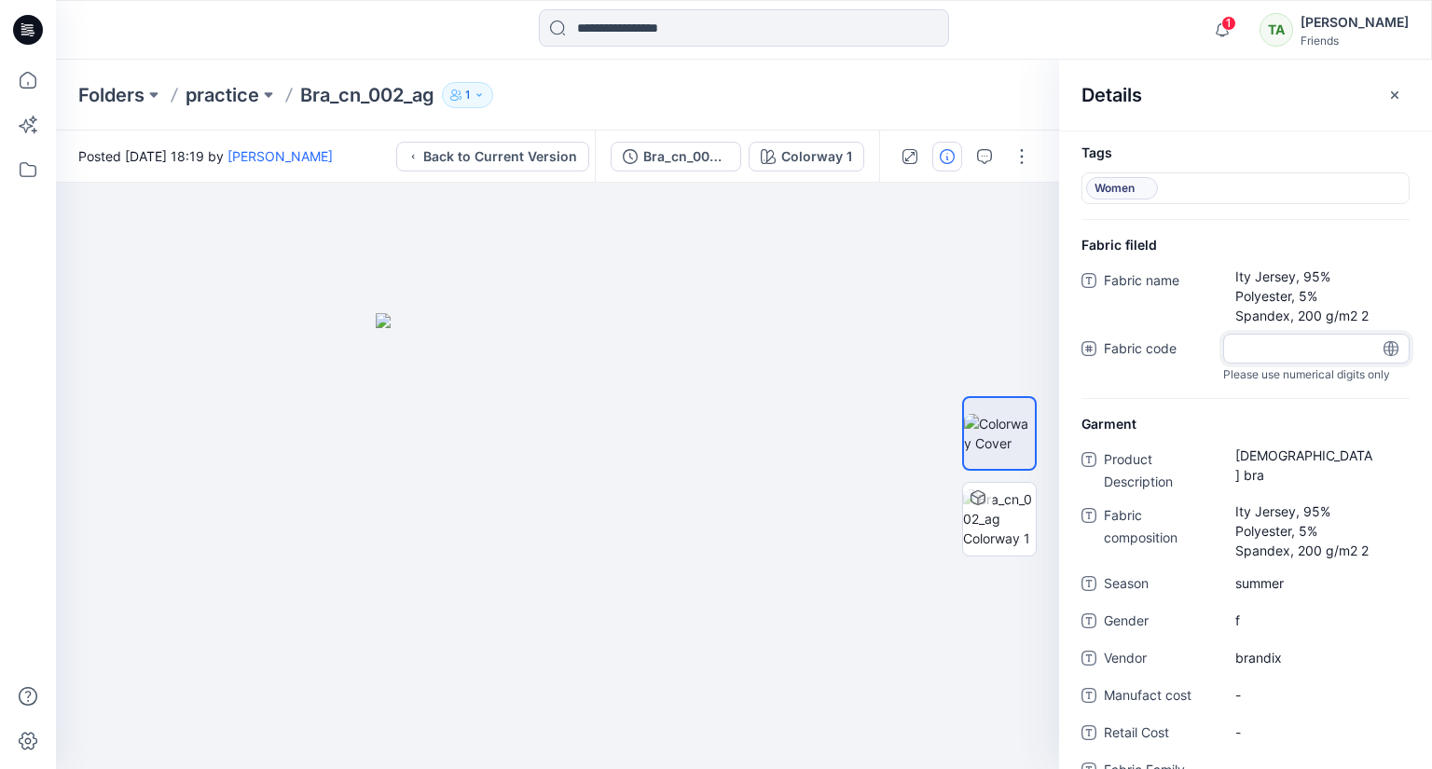
type input "***"
click at [805, 284] on div at bounding box center [557, 476] width 1003 height 586
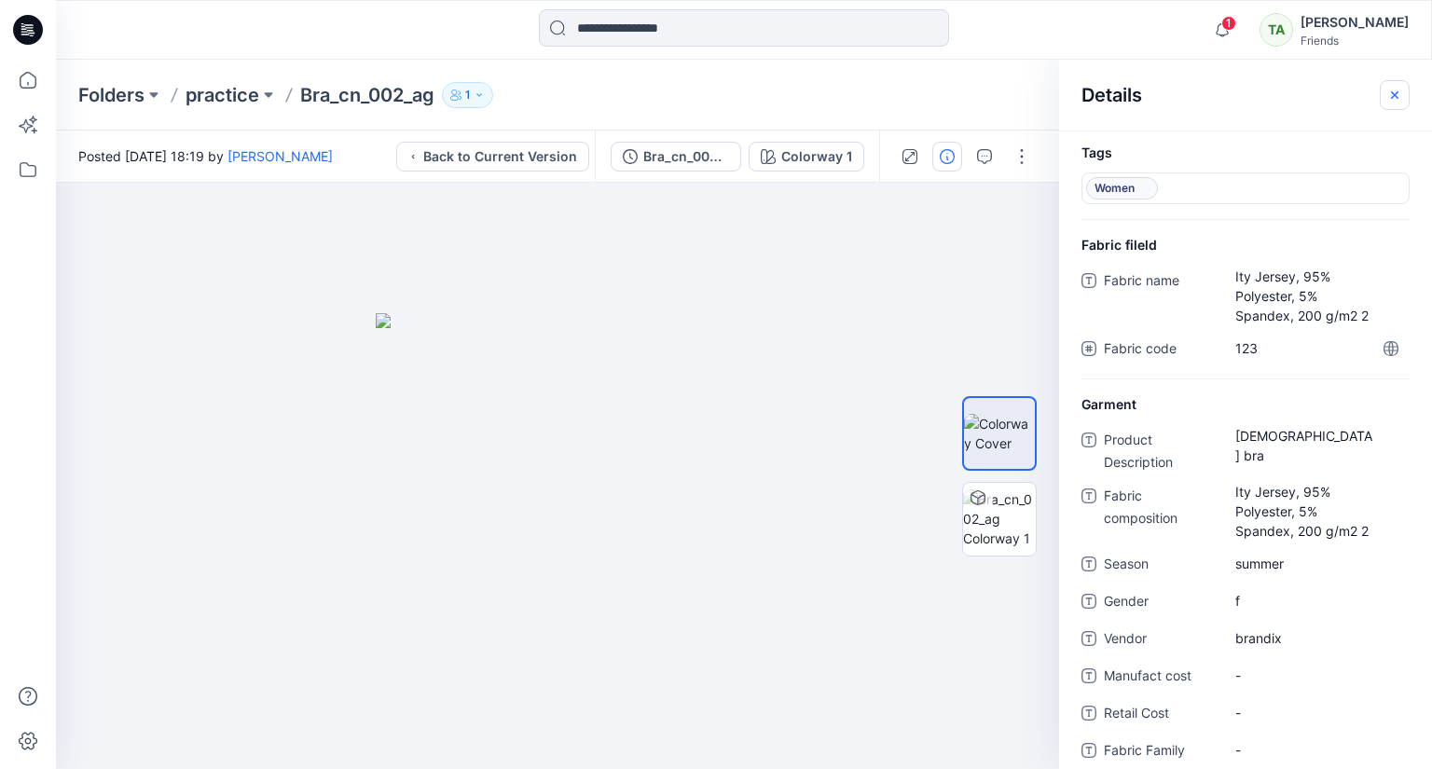
click at [1398, 99] on icon "button" at bounding box center [1394, 95] width 15 height 15
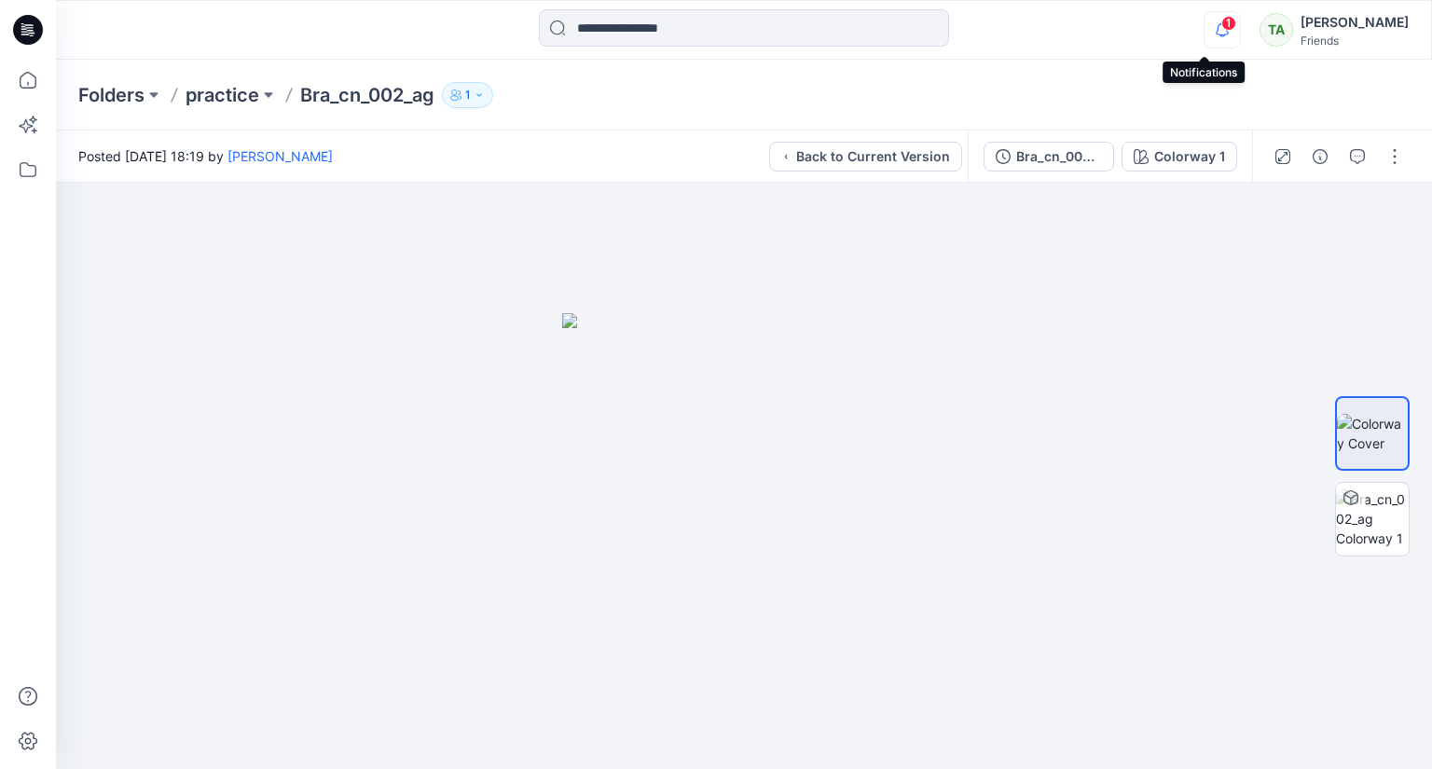
click at [1204, 29] on icon "button" at bounding box center [1221, 29] width 35 height 37
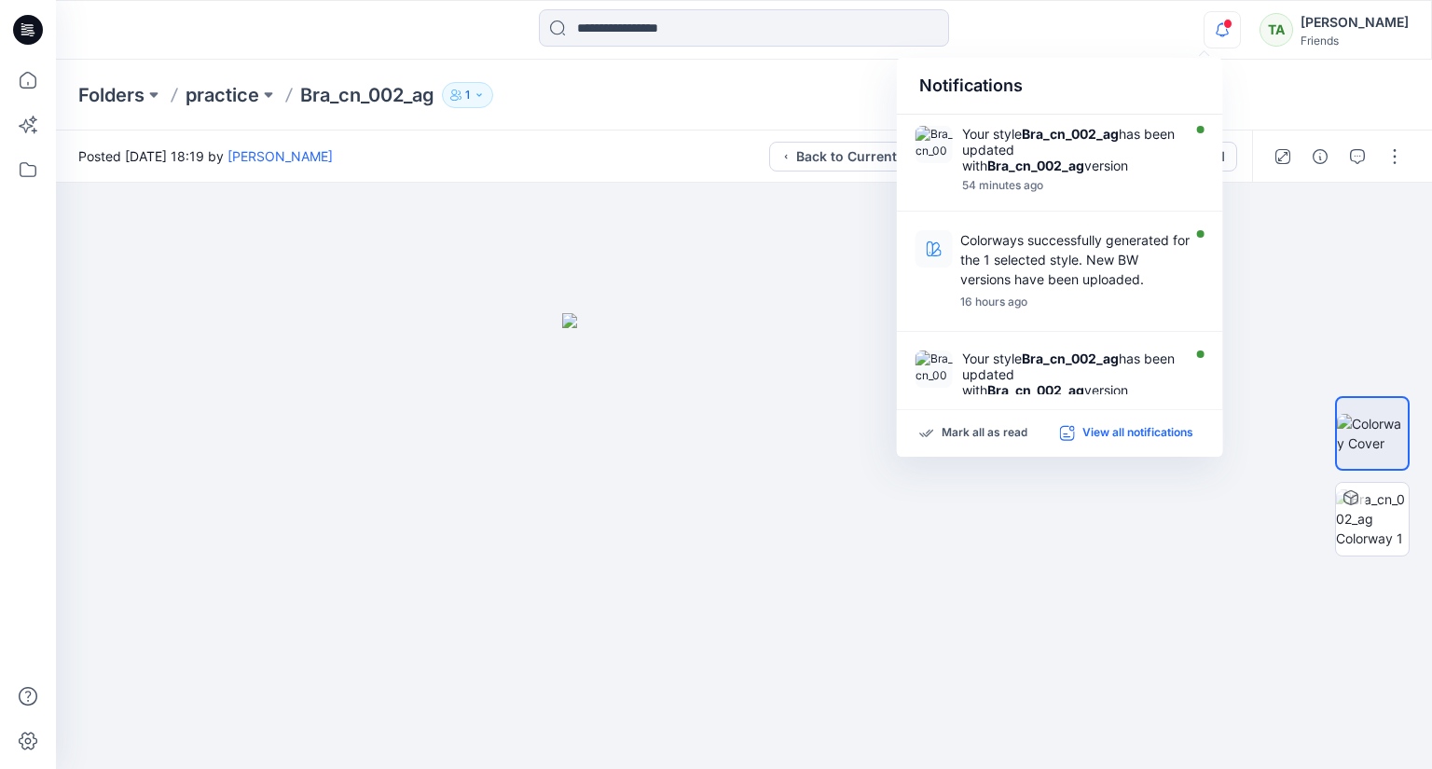
click at [1158, 433] on p "View all notifications" at bounding box center [1137, 433] width 111 height 17
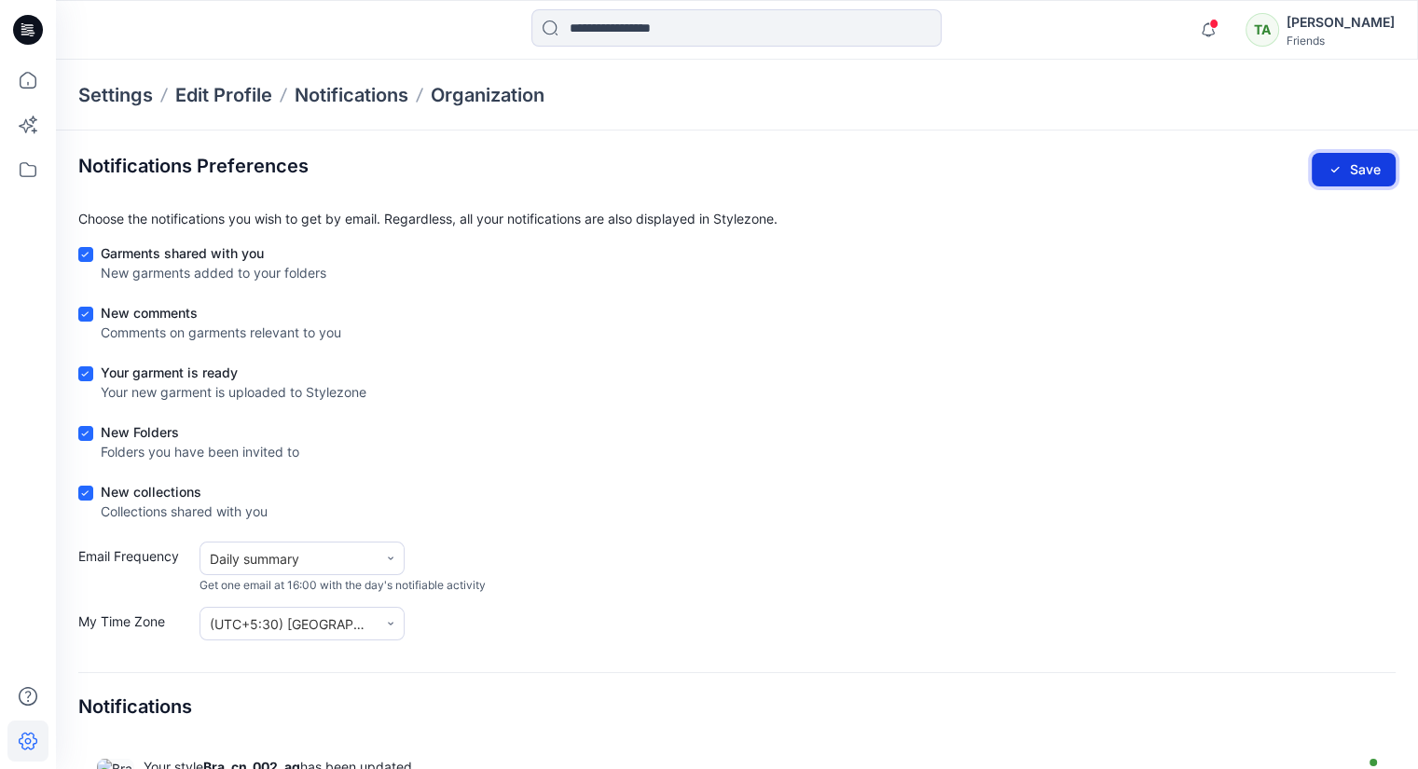
click at [1370, 165] on button "Save" at bounding box center [1354, 170] width 84 height 34
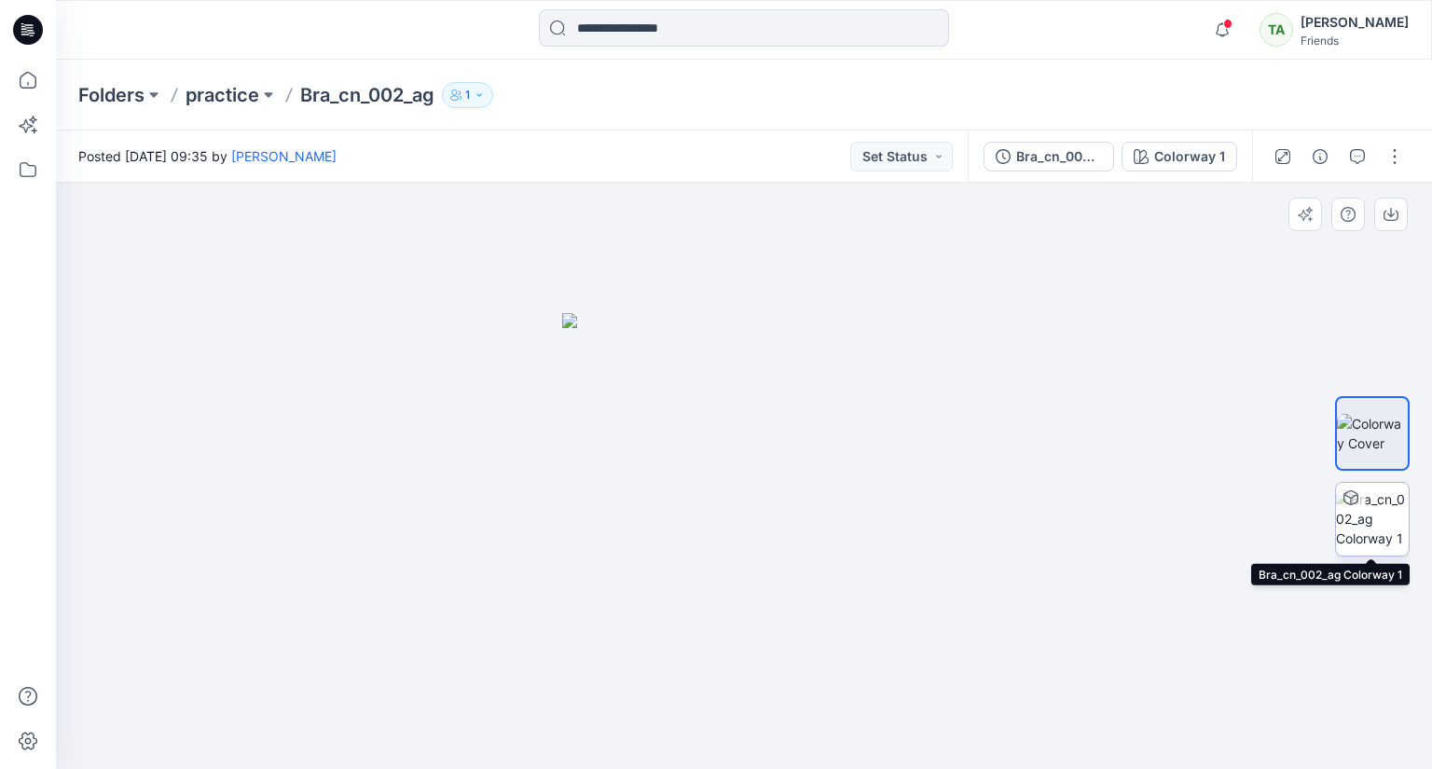
click at [1386, 505] on img at bounding box center [1372, 518] width 73 height 59
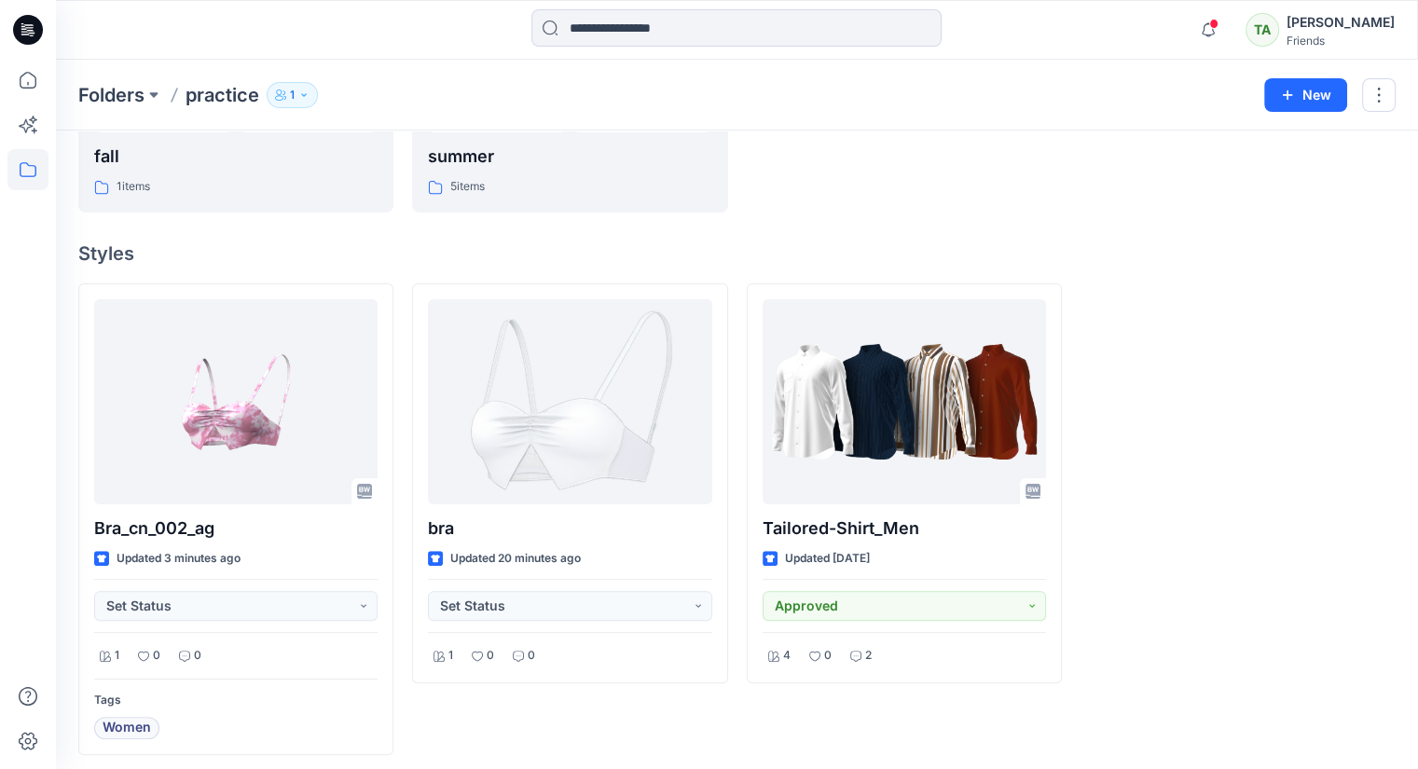
scroll to position [382, 0]
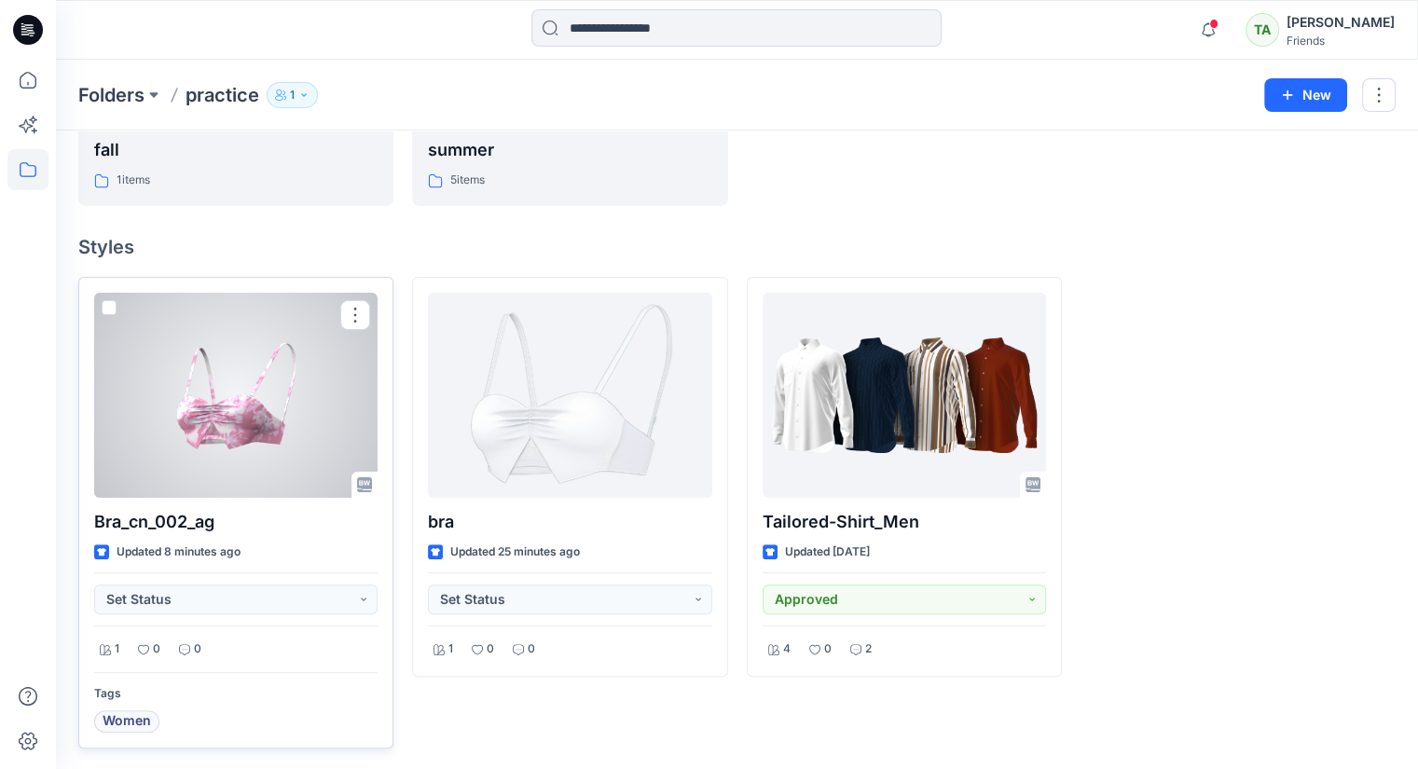
click at [258, 461] on div at bounding box center [235, 395] width 283 height 205
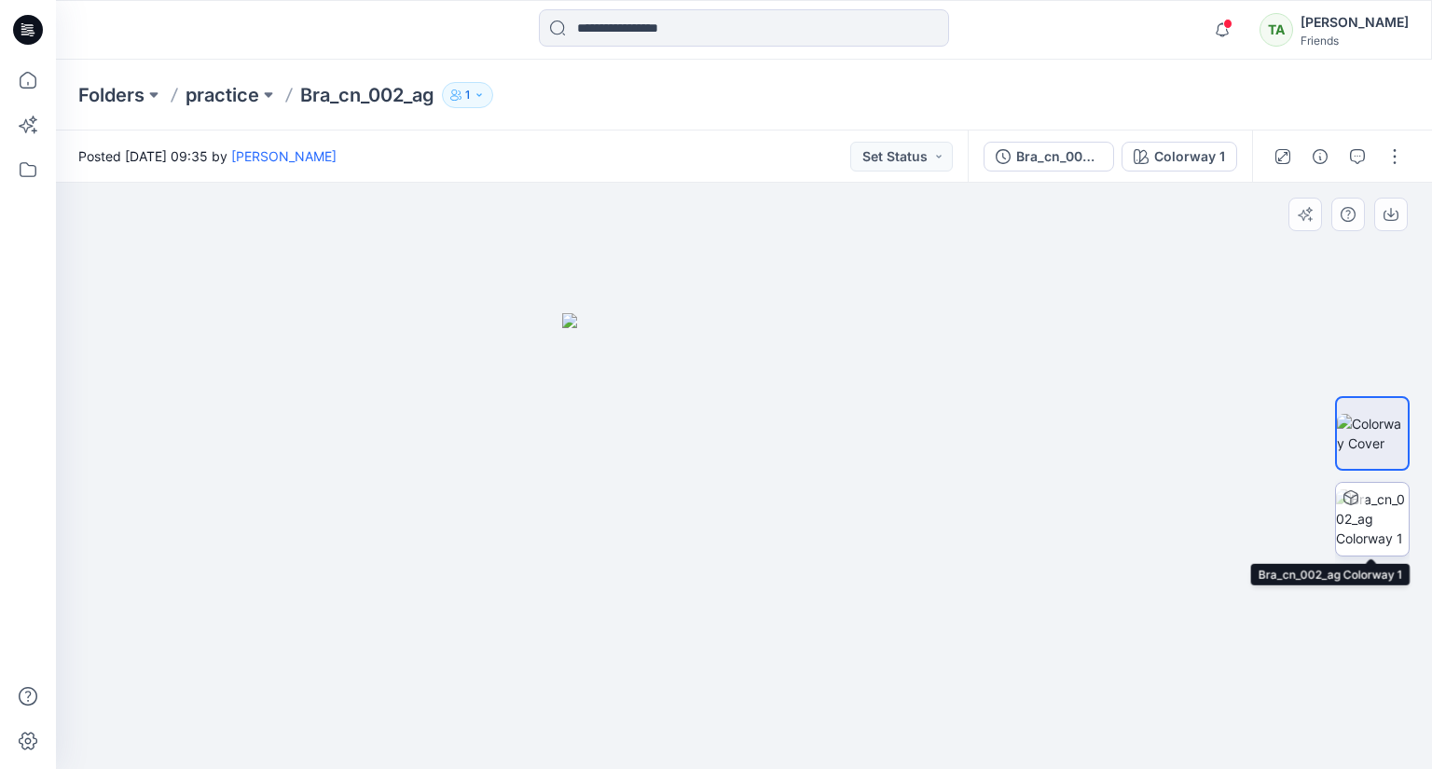
click at [1387, 524] on img at bounding box center [1372, 518] width 73 height 59
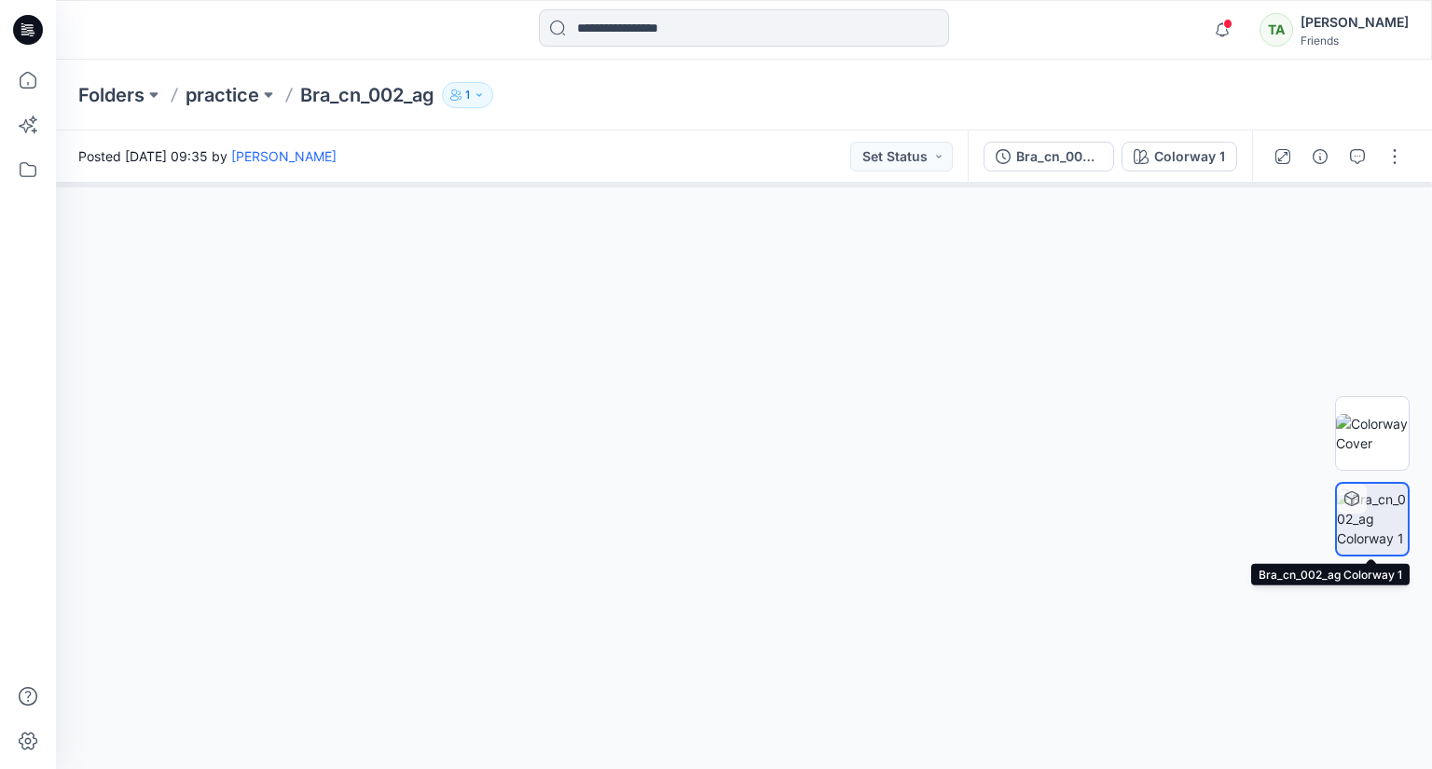
click at [1357, 493] on icon at bounding box center [1351, 498] width 15 height 15
click at [1355, 494] on icon at bounding box center [1351, 498] width 15 height 15
click at [1209, 157] on div "Colorway 1" at bounding box center [1189, 156] width 71 height 21
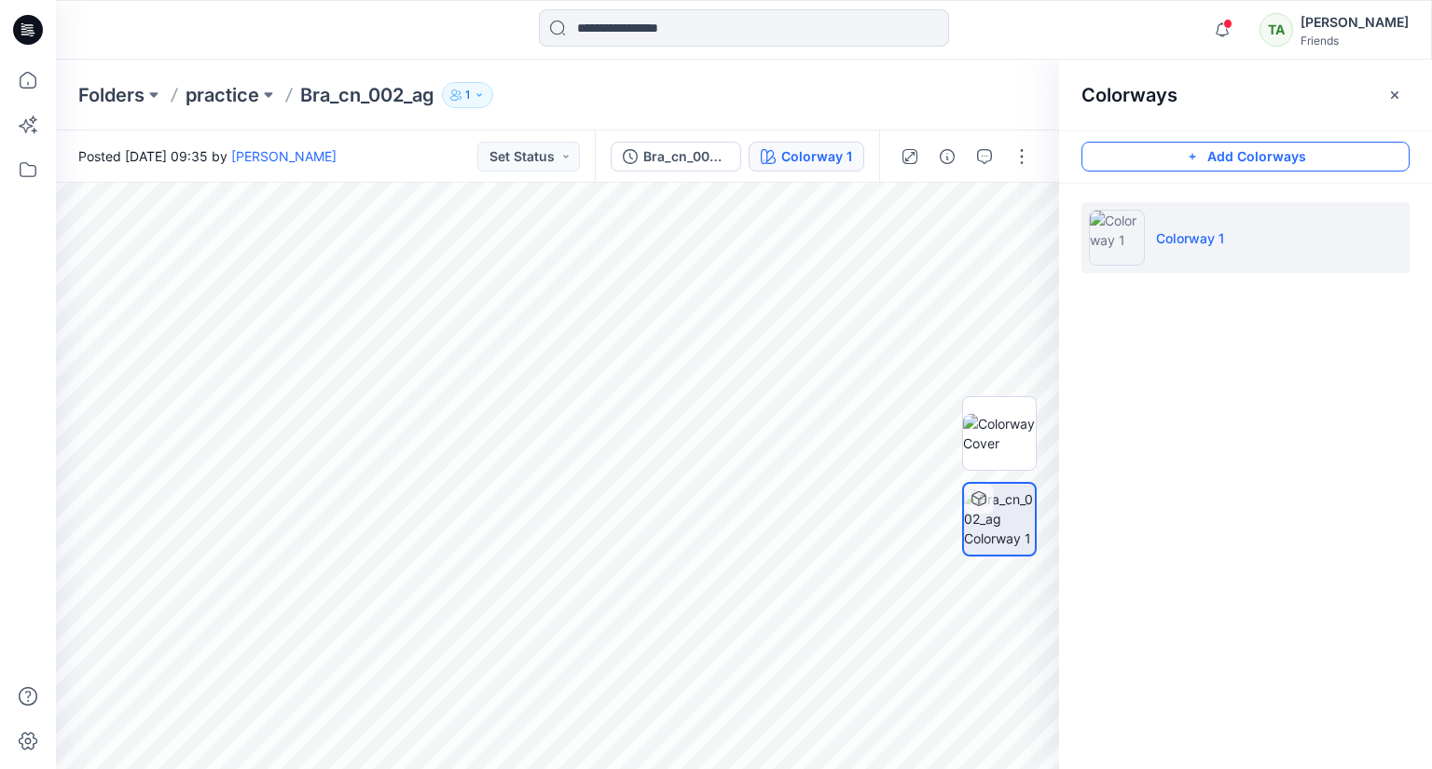
click at [1262, 152] on button "Add Colorways" at bounding box center [1245, 157] width 328 height 30
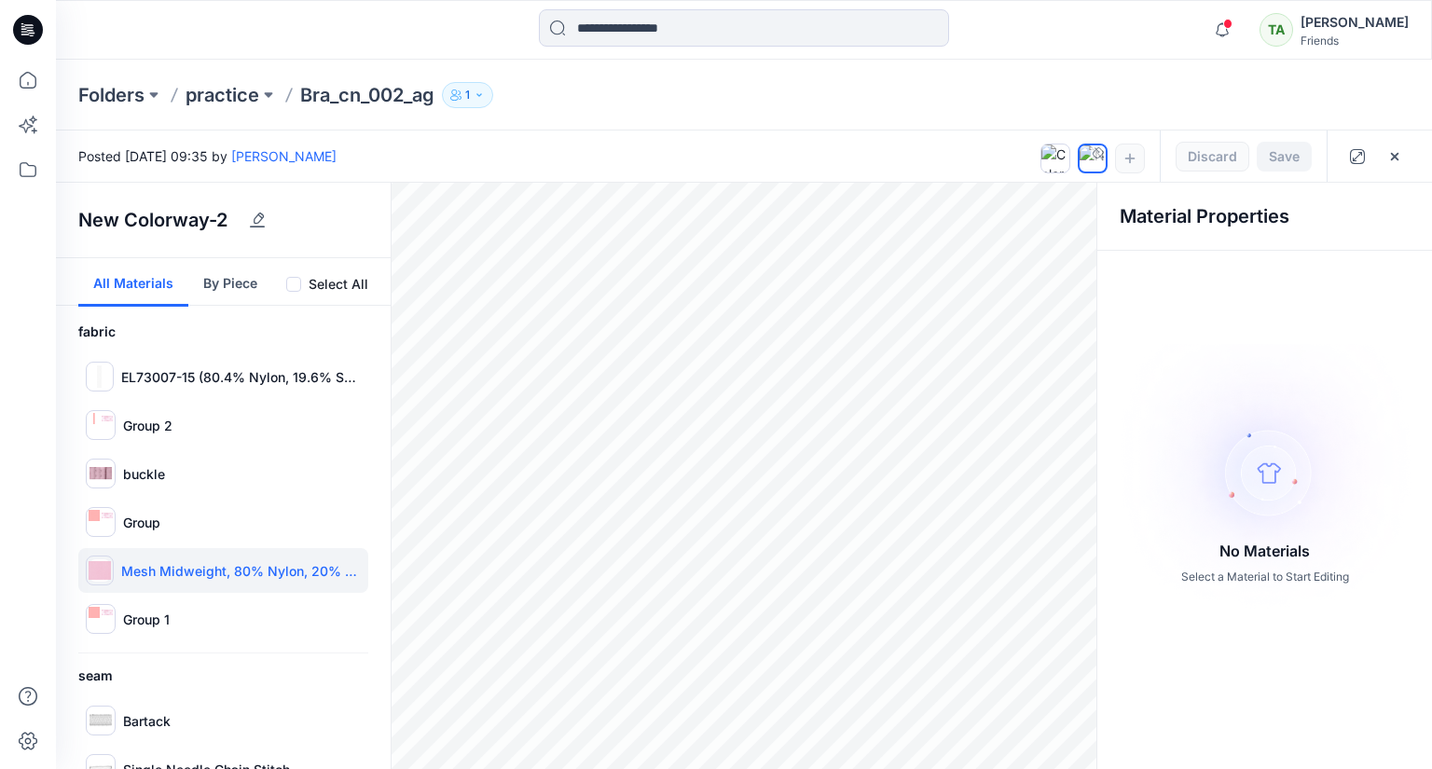
scroll to position [93, 0]
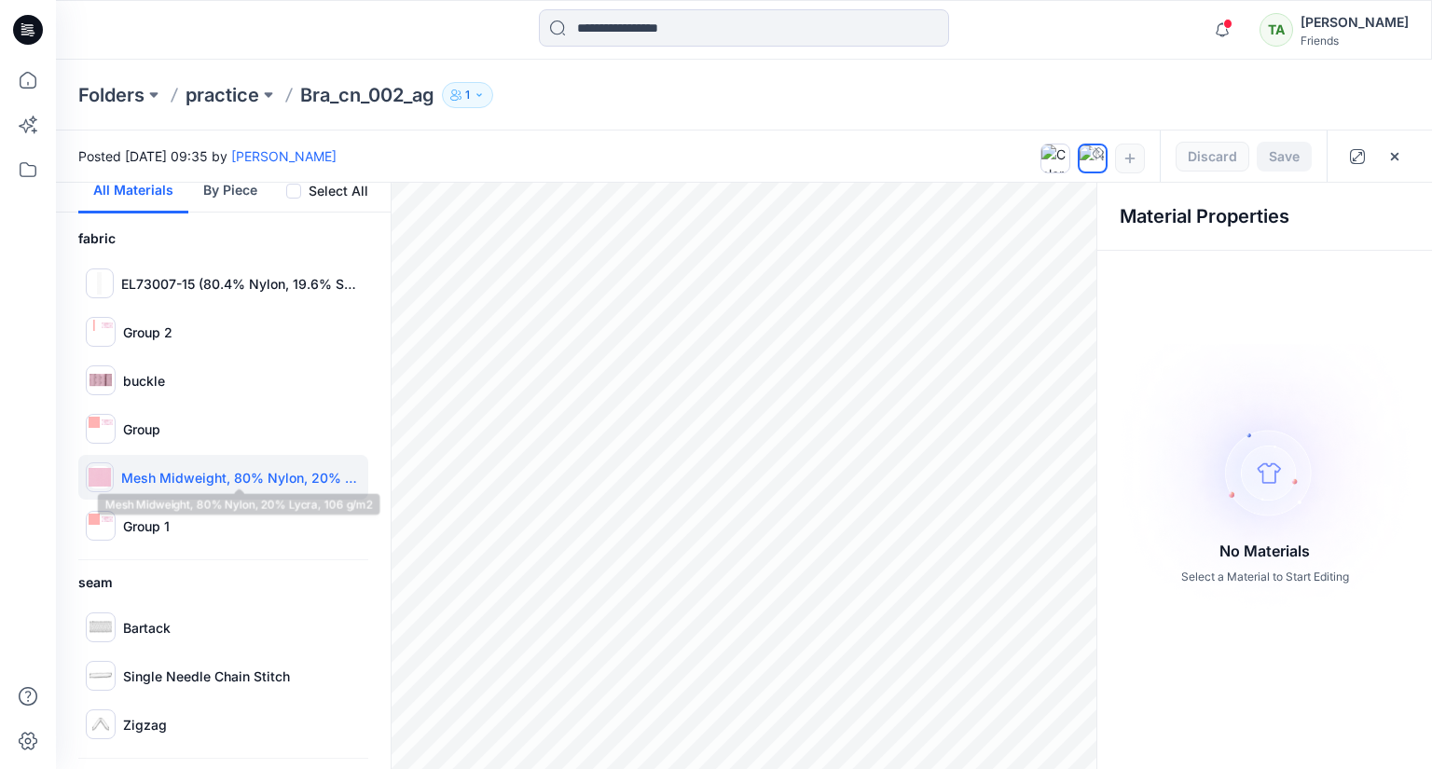
click at [227, 480] on p "Mesh Midweight, 80% Nylon, 20% Lycra, 106 g/m2" at bounding box center [241, 478] width 240 height 20
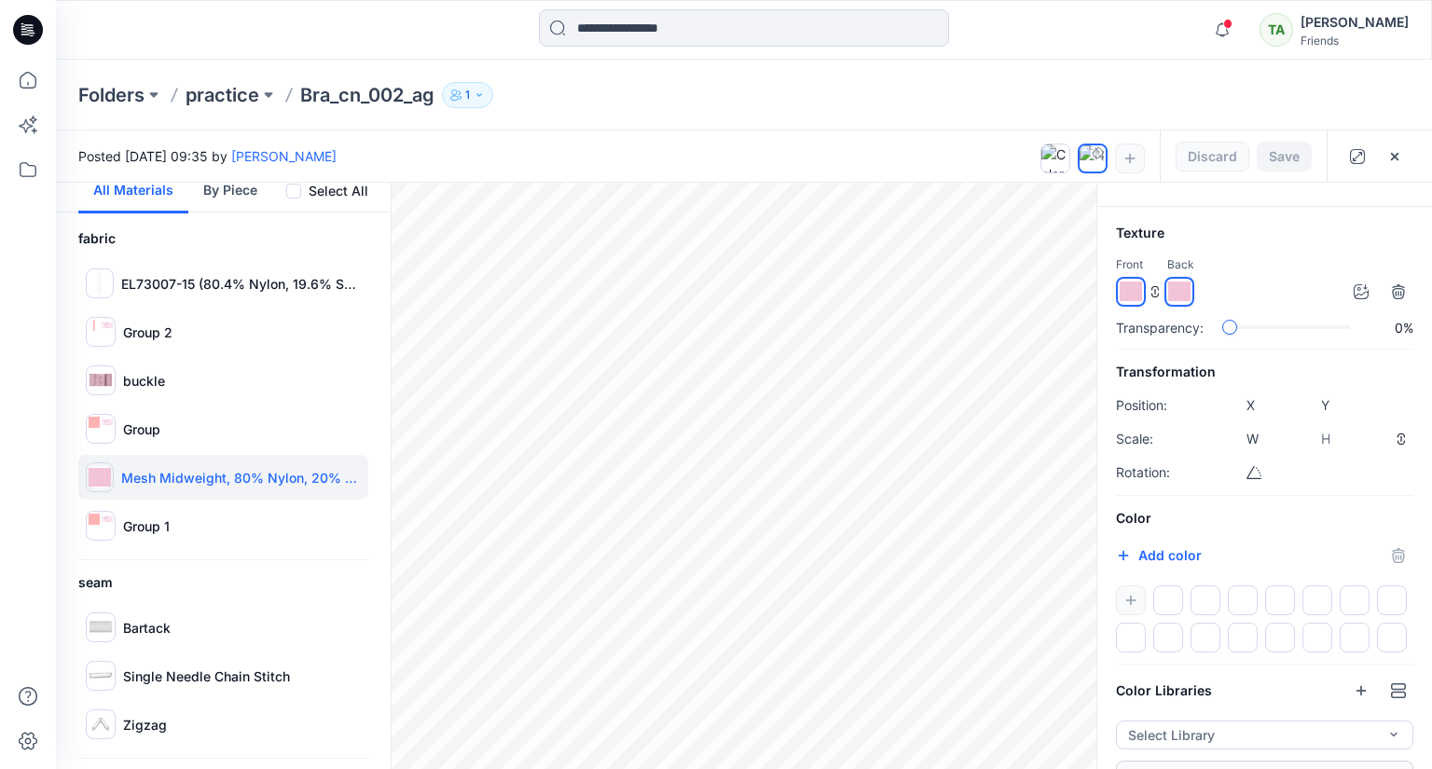
scroll to position [80, 0]
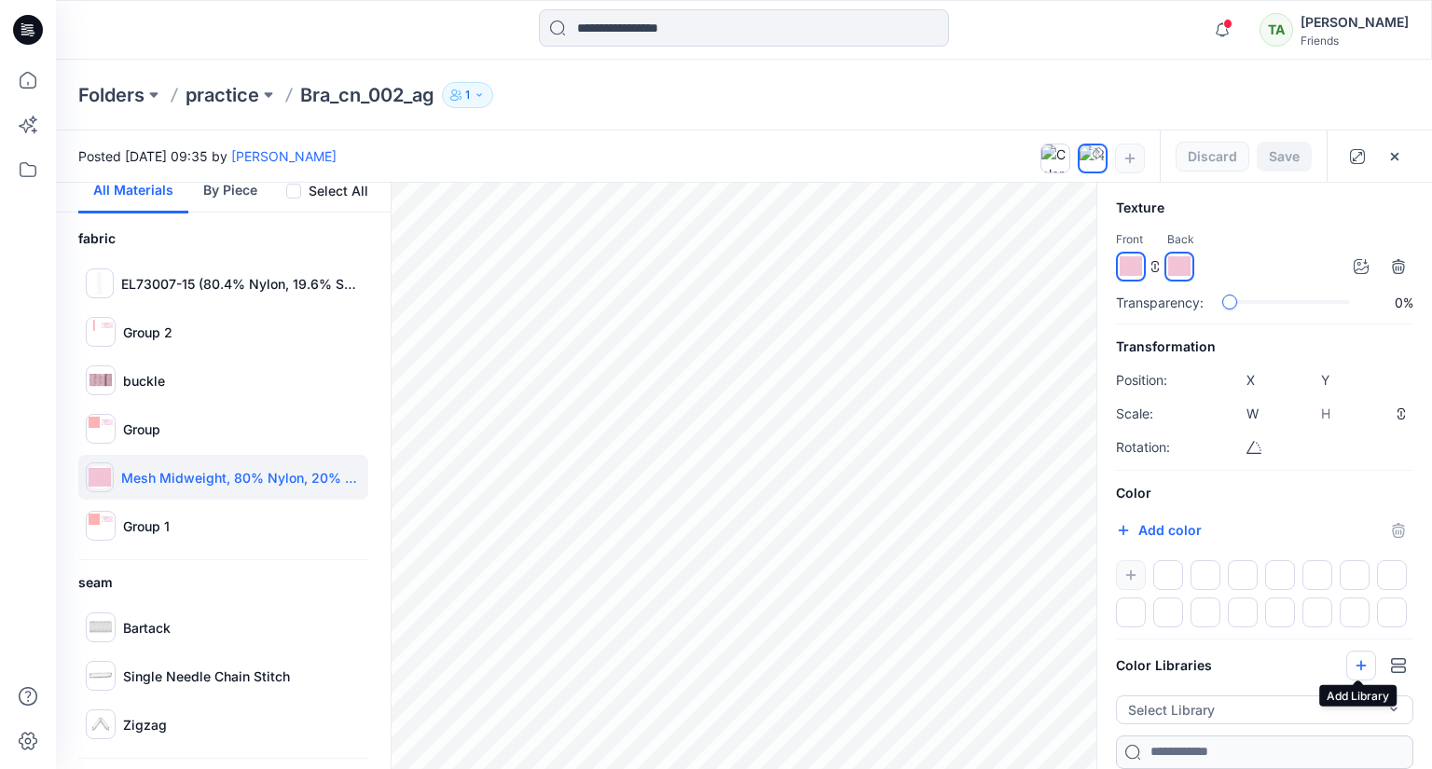
click at [1357, 658] on icon "button" at bounding box center [1361, 665] width 15 height 15
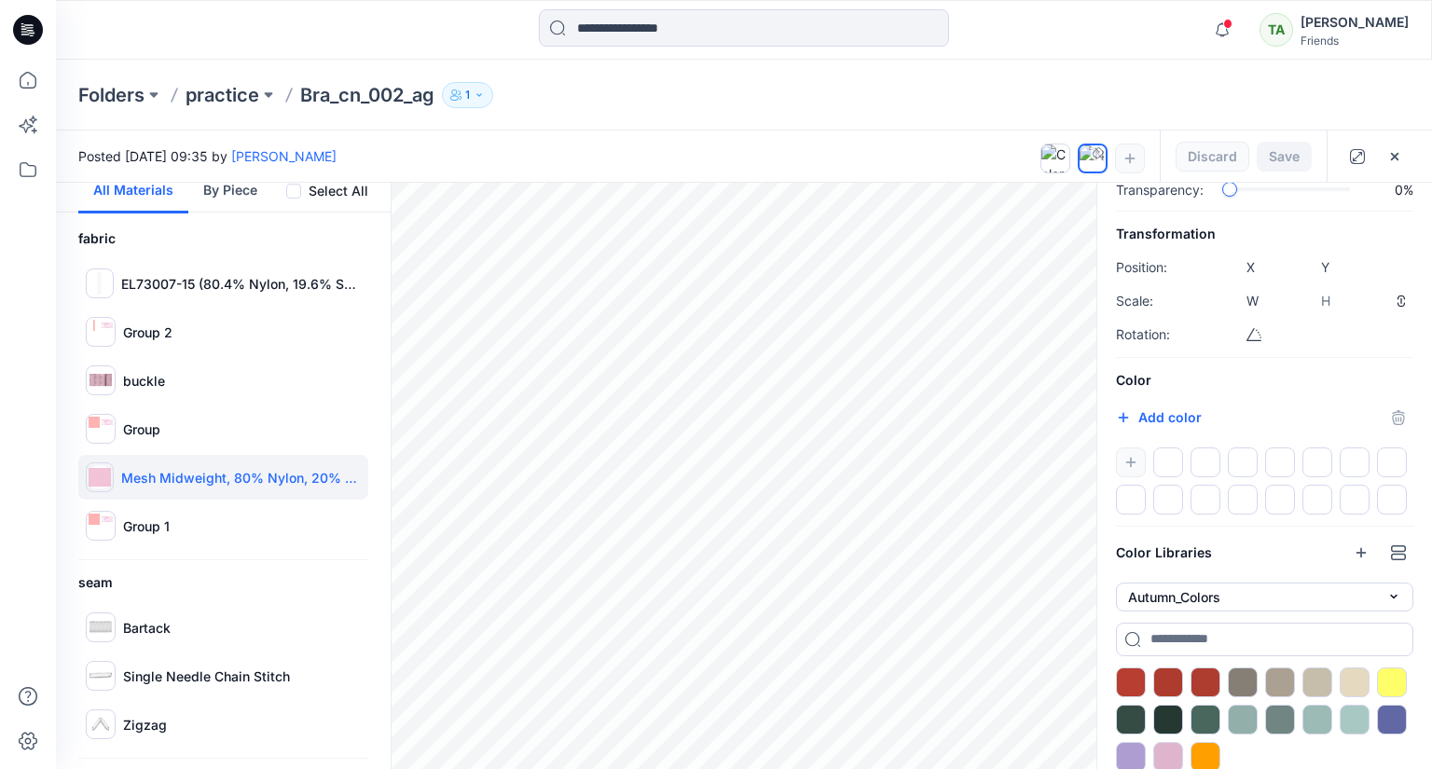
scroll to position [211, 0]
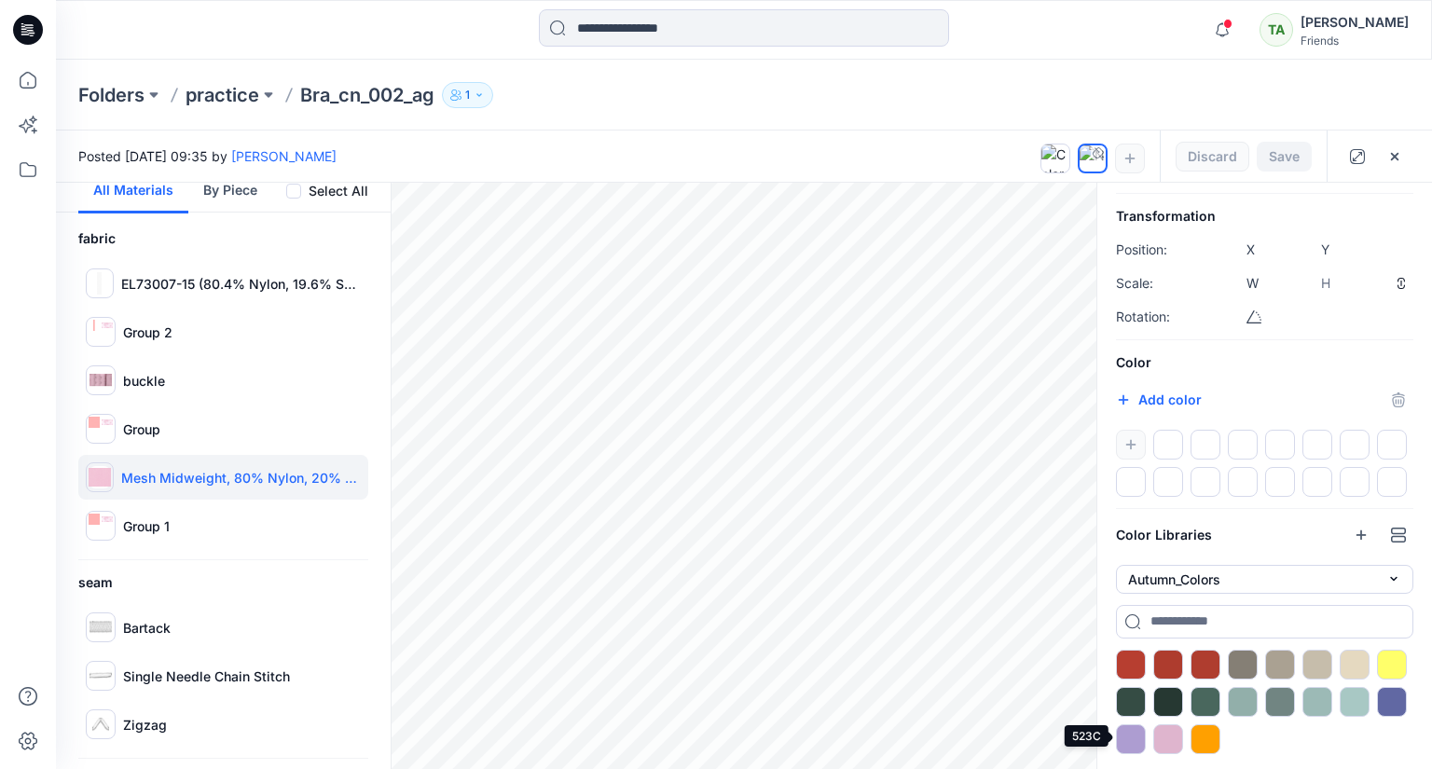
click at [1122, 736] on div at bounding box center [1131, 739] width 30 height 30
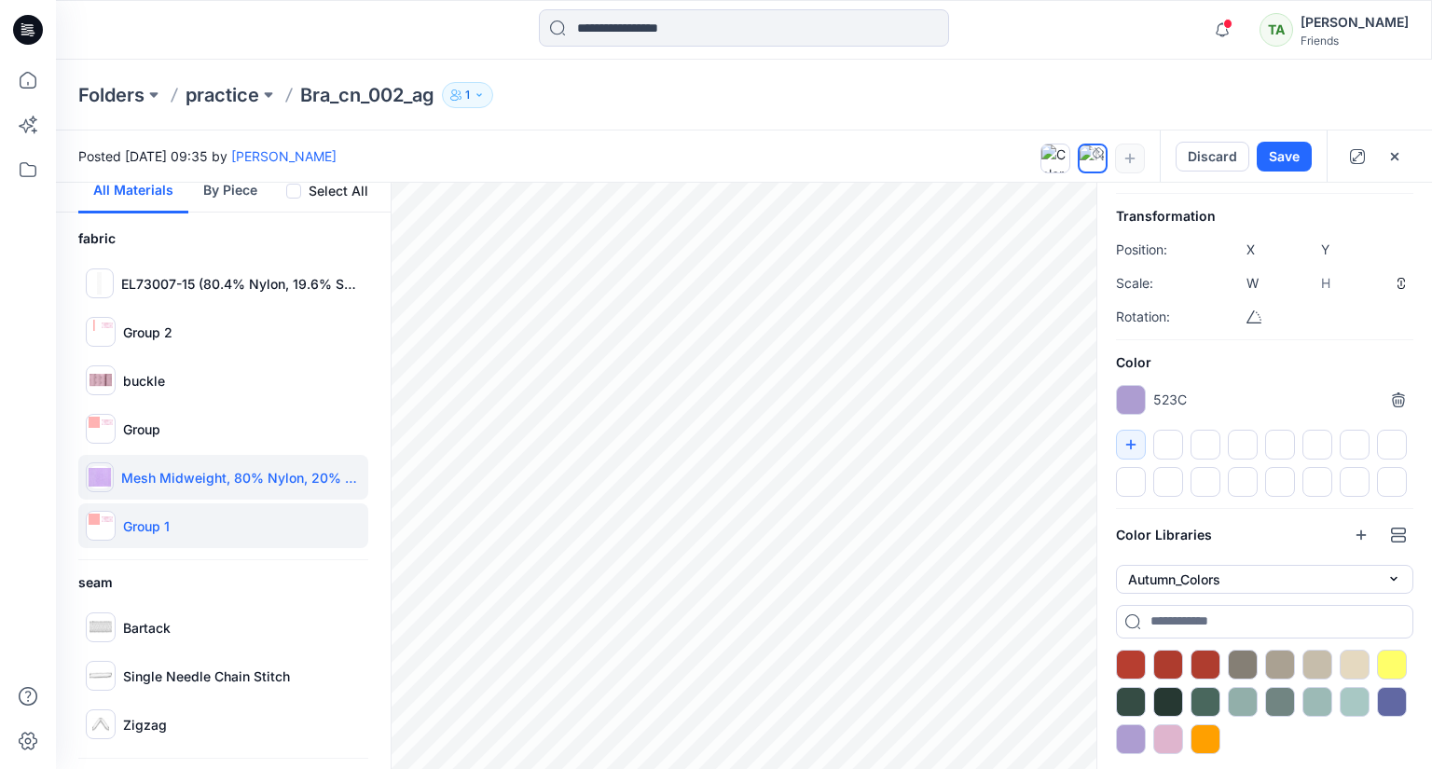
click at [192, 529] on div "Group 1" at bounding box center [223, 525] width 290 height 45
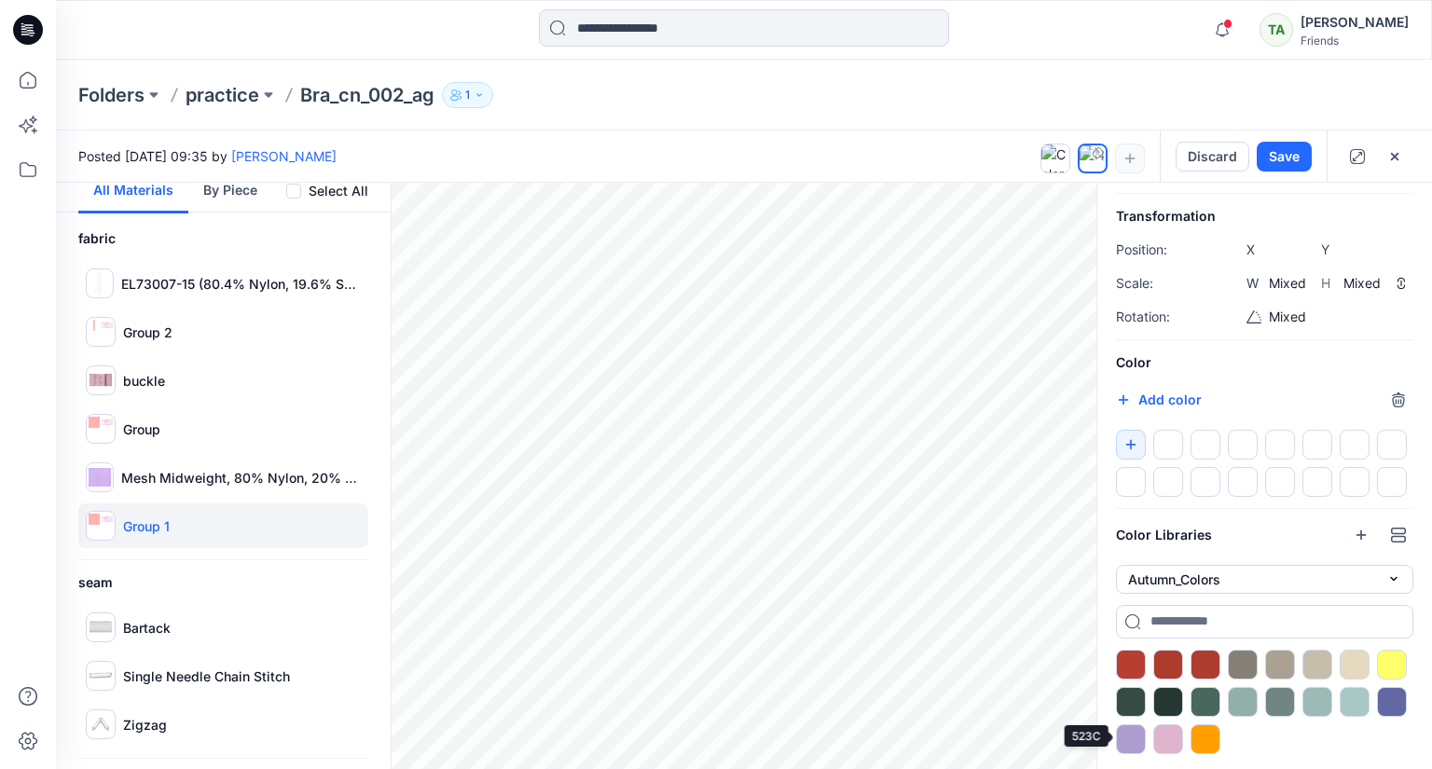
click at [1122, 738] on div at bounding box center [1131, 739] width 30 height 30
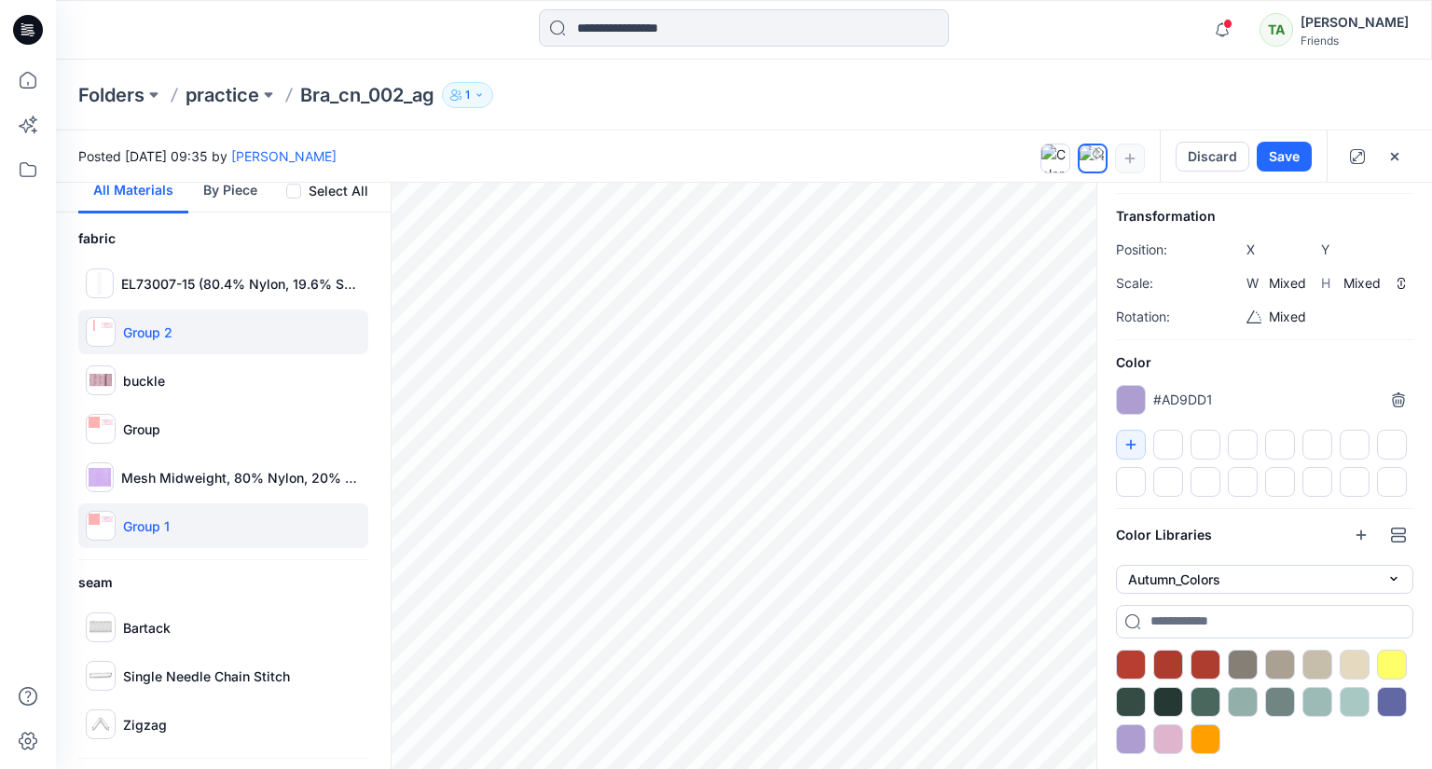
click at [185, 339] on div "Group 2" at bounding box center [223, 332] width 290 height 45
click at [1129, 733] on div at bounding box center [1131, 739] width 30 height 30
click at [1392, 158] on icon "button" at bounding box center [1394, 155] width 7 height 7
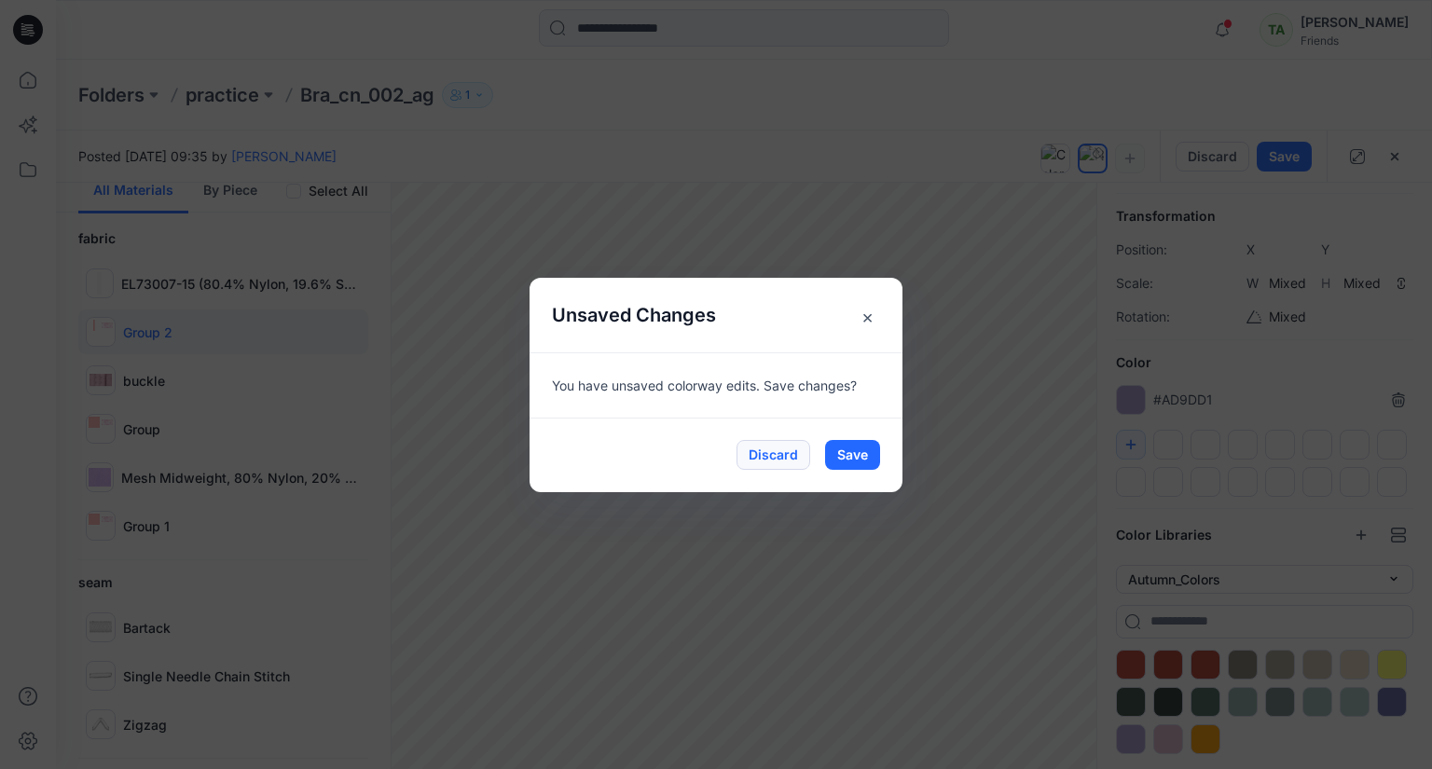
click at [758, 449] on button "Discard" at bounding box center [773, 455] width 74 height 30
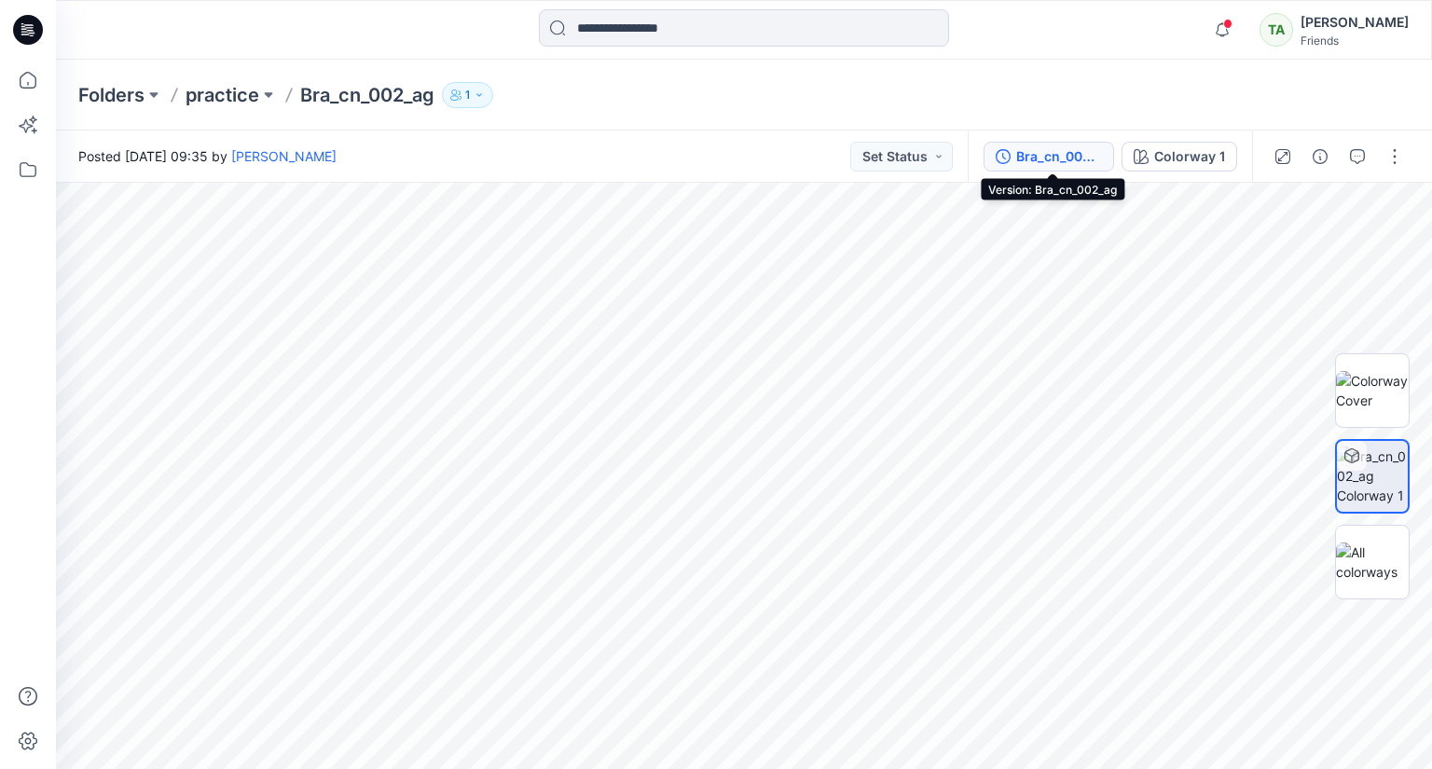
click at [1060, 148] on div "Bra_cn_002_ag" at bounding box center [1059, 156] width 86 height 21
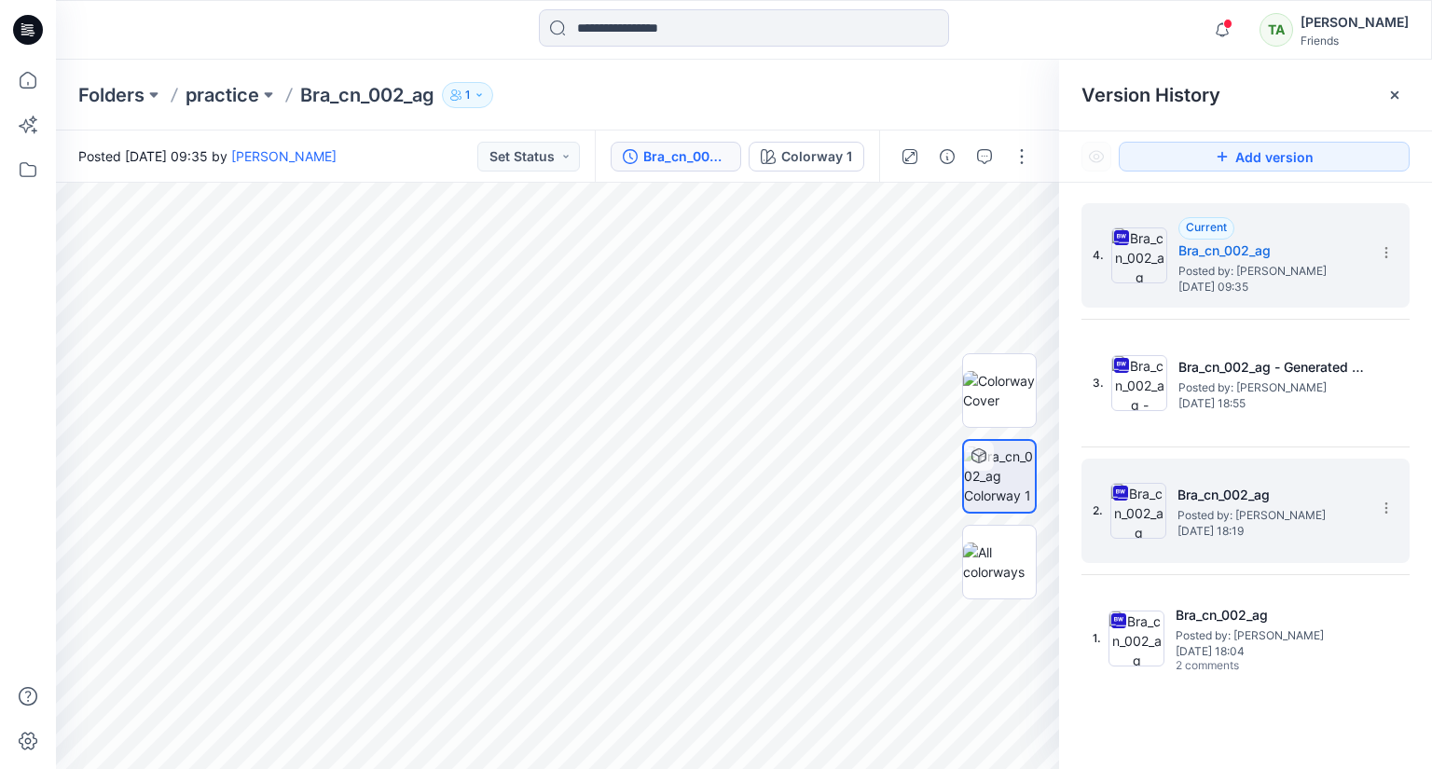
click at [1220, 484] on h5 "Bra_cn_002_ag" at bounding box center [1270, 495] width 186 height 22
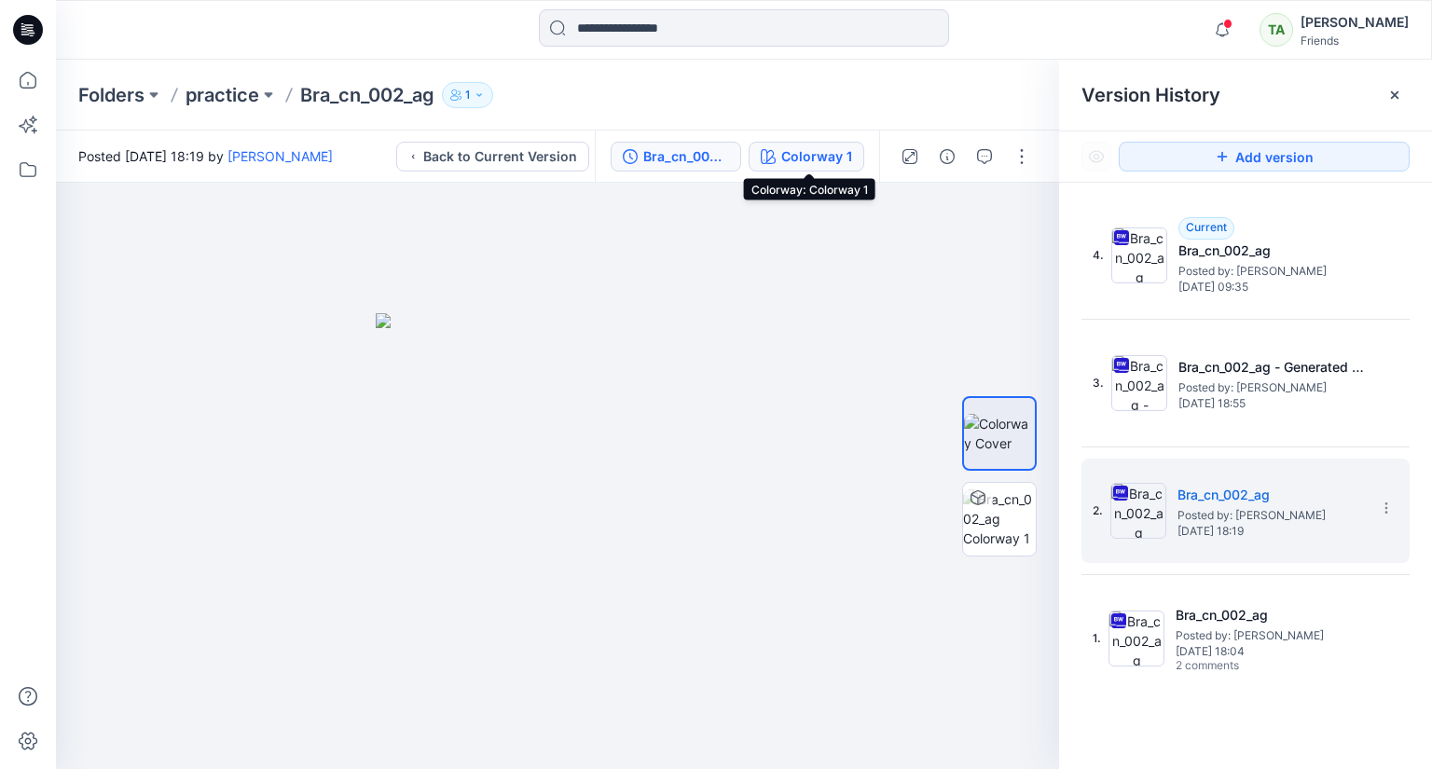
click at [816, 153] on div "Colorway 1" at bounding box center [816, 156] width 71 height 21
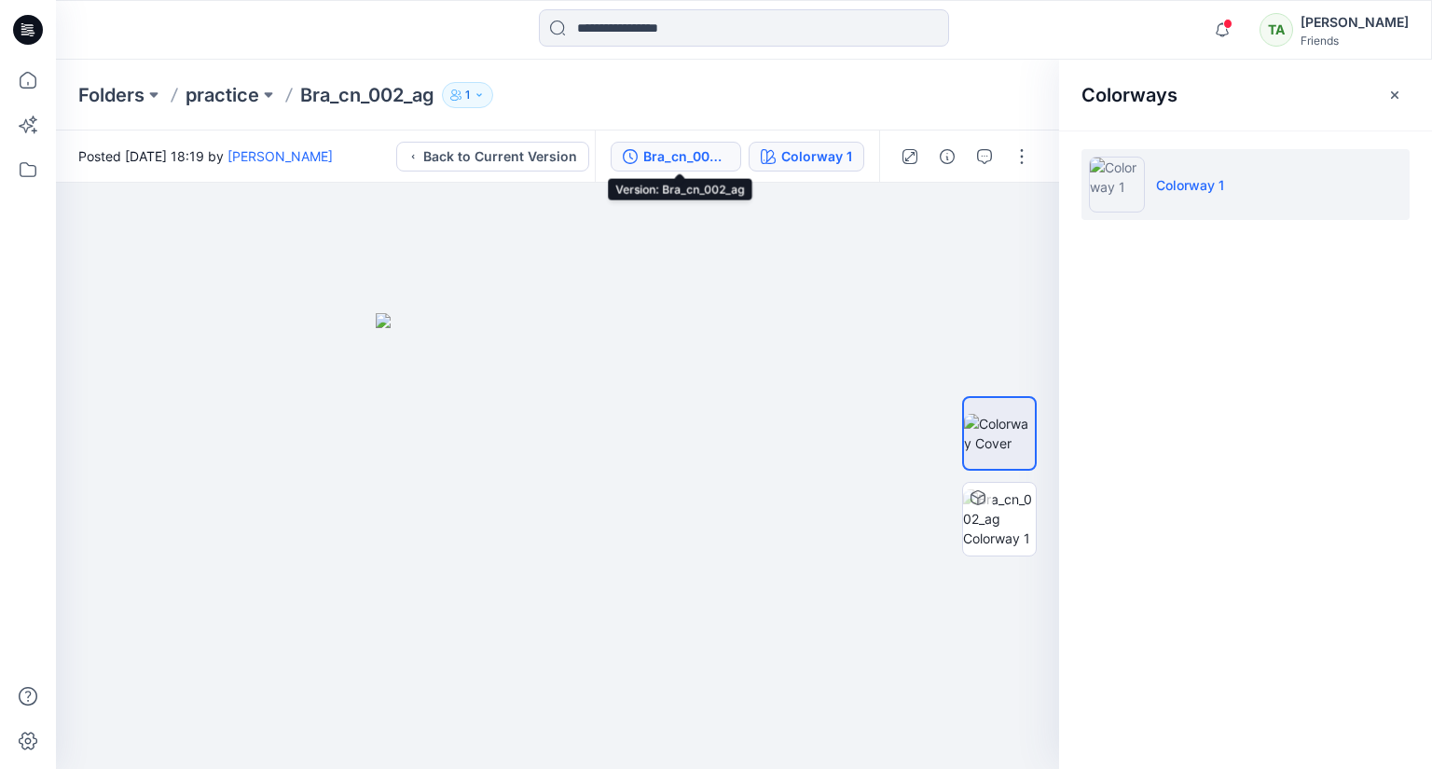
click at [640, 145] on button "Bra_cn_002_ag" at bounding box center [676, 157] width 131 height 30
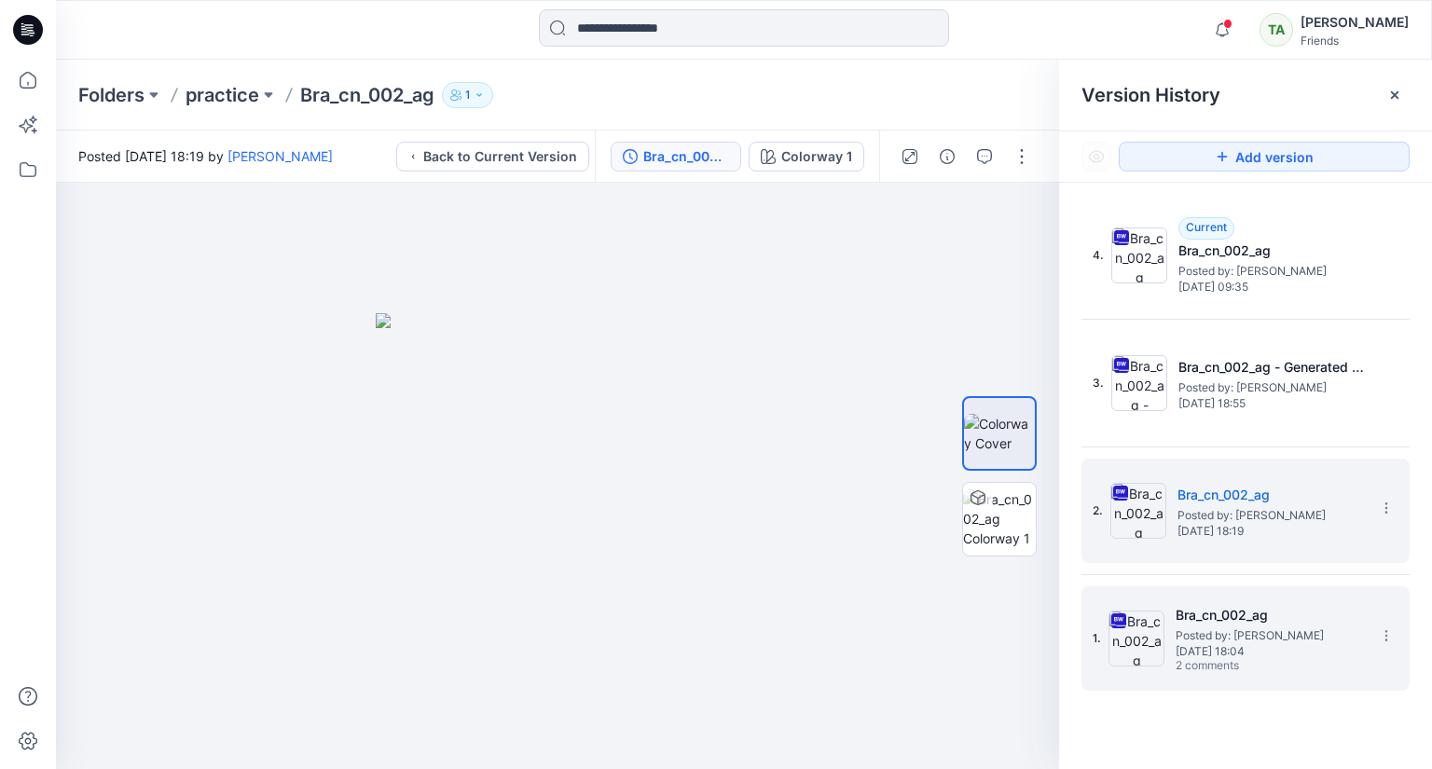
click at [1165, 610] on div "1. Bra_cn_002_ag Posted by: Tharindi Anuththara Sunday, September 07, 2025 18:0…" at bounding box center [1233, 638] width 280 height 89
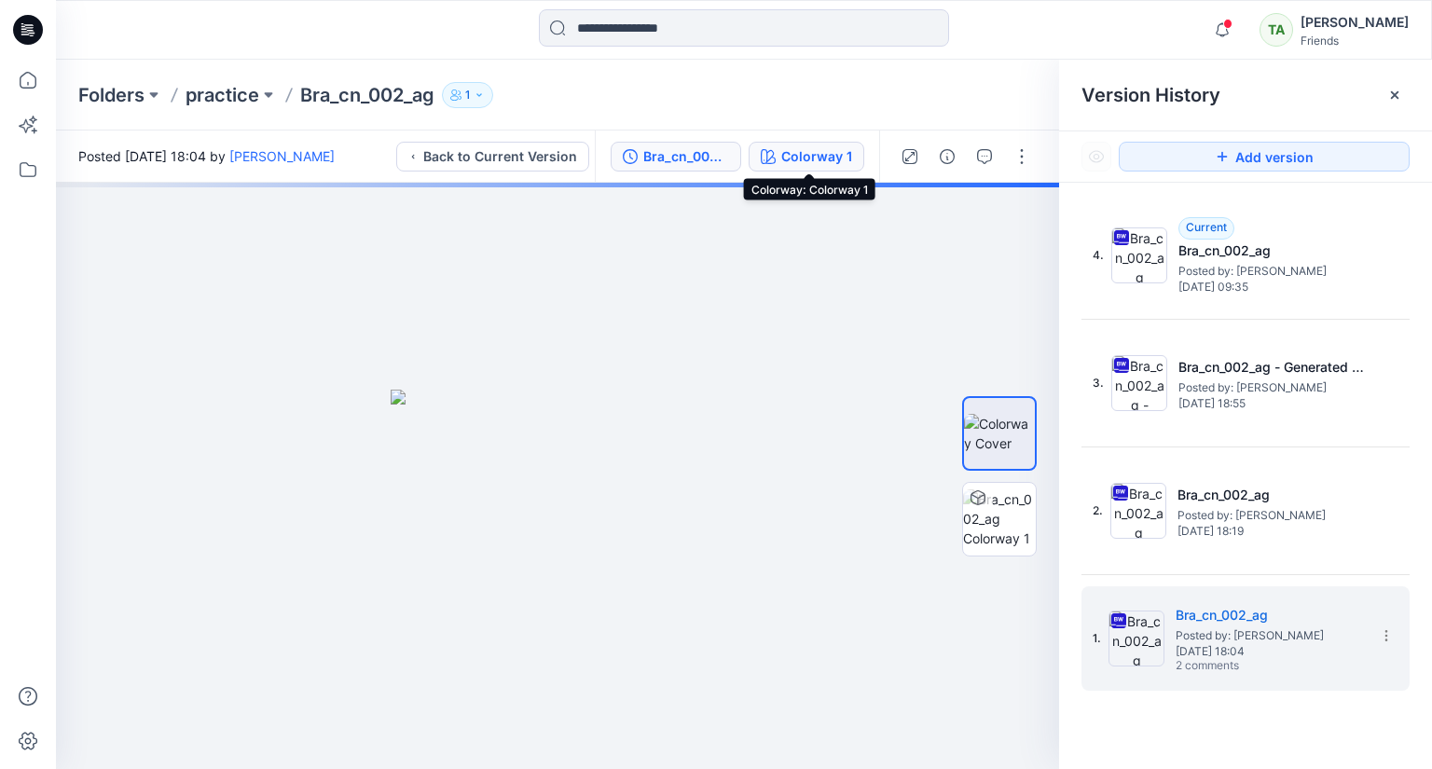
click at [807, 158] on div "Colorway 1" at bounding box center [816, 156] width 71 height 21
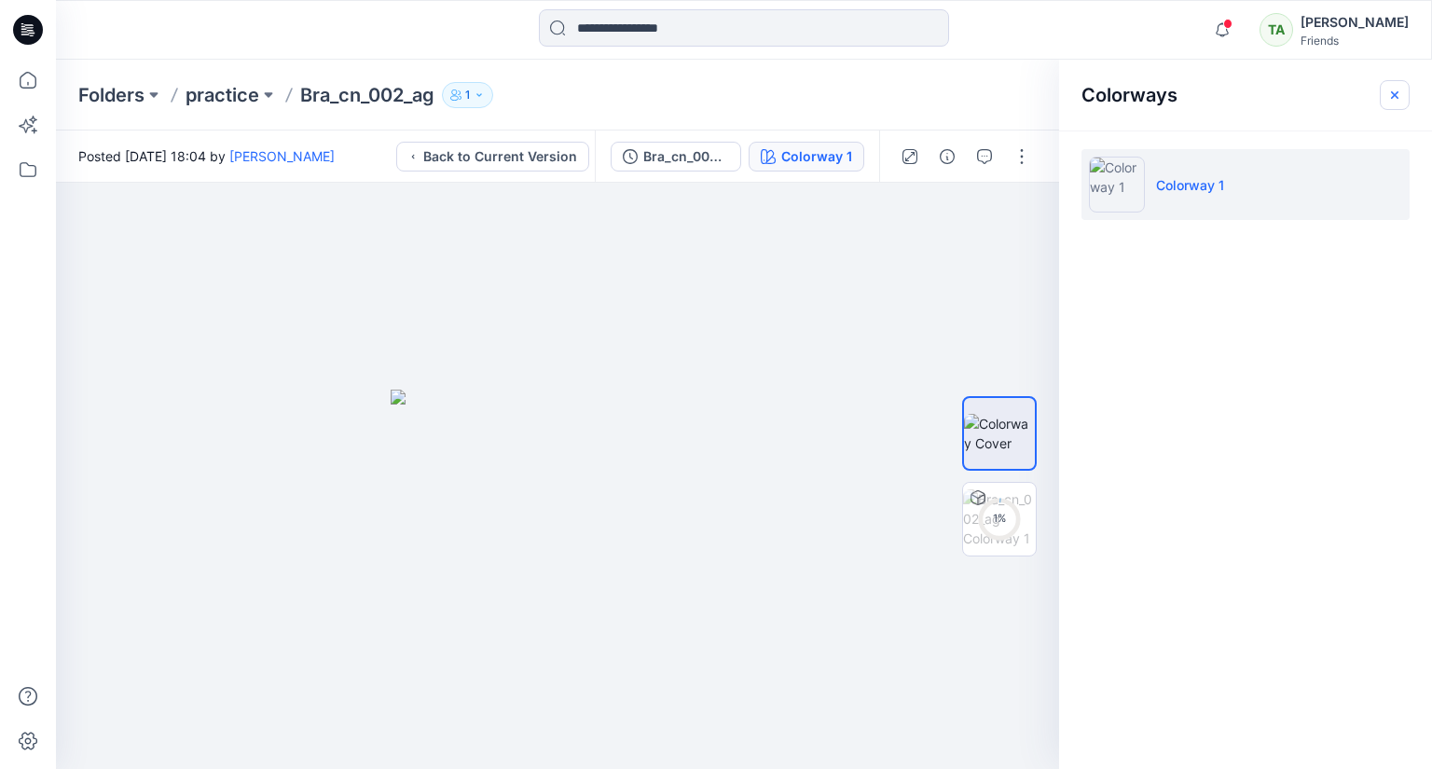
click at [1387, 92] on icon "button" at bounding box center [1394, 95] width 15 height 15
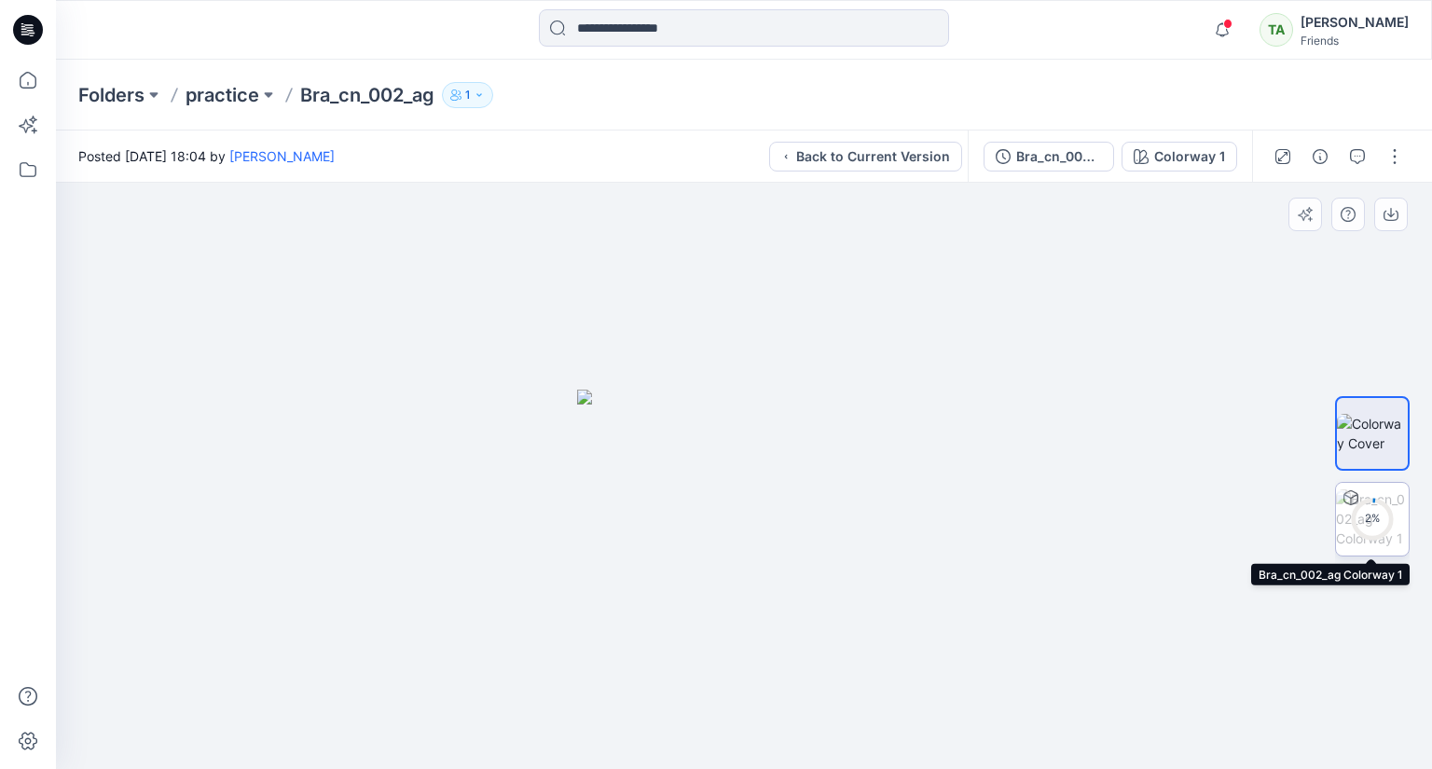
click at [1381, 507] on circle at bounding box center [1372, 518] width 37 height 37
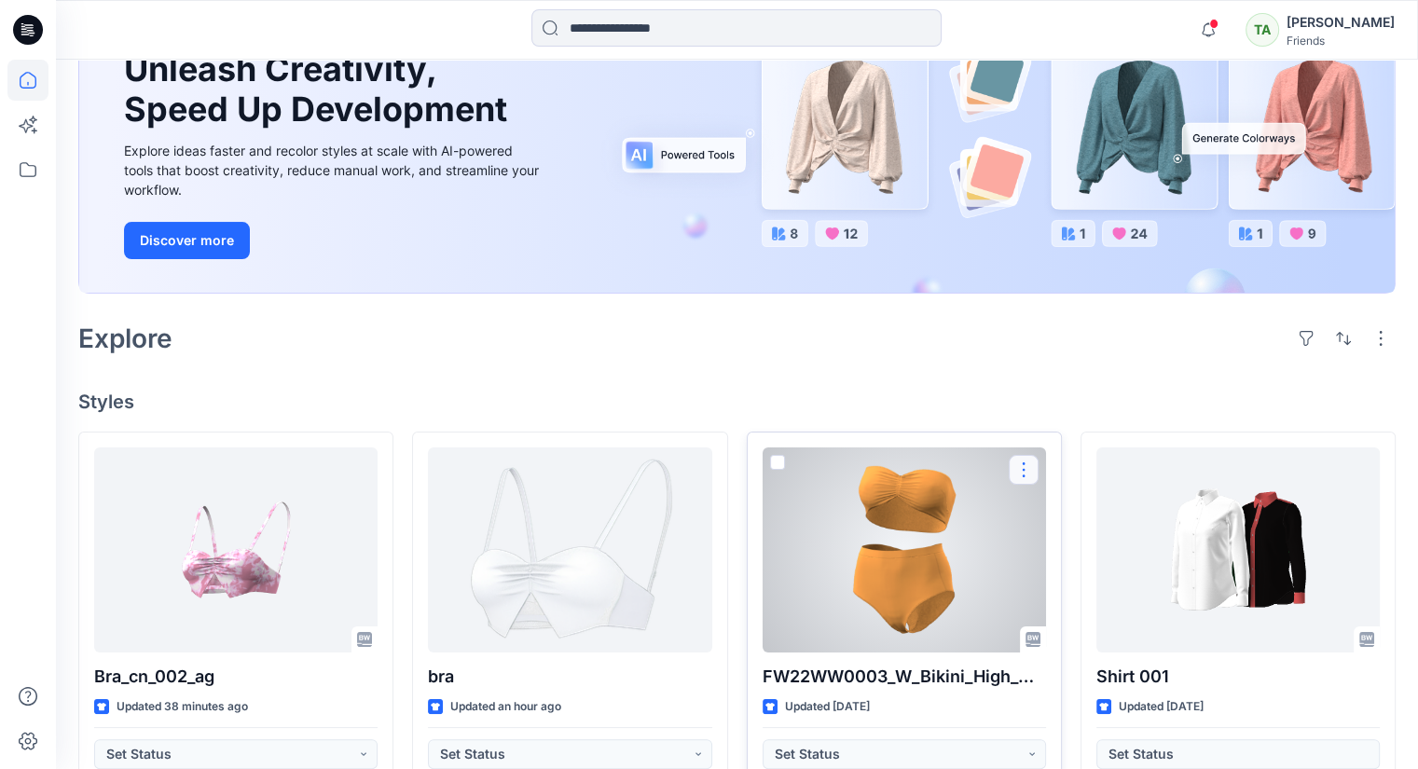
scroll to position [280, 0]
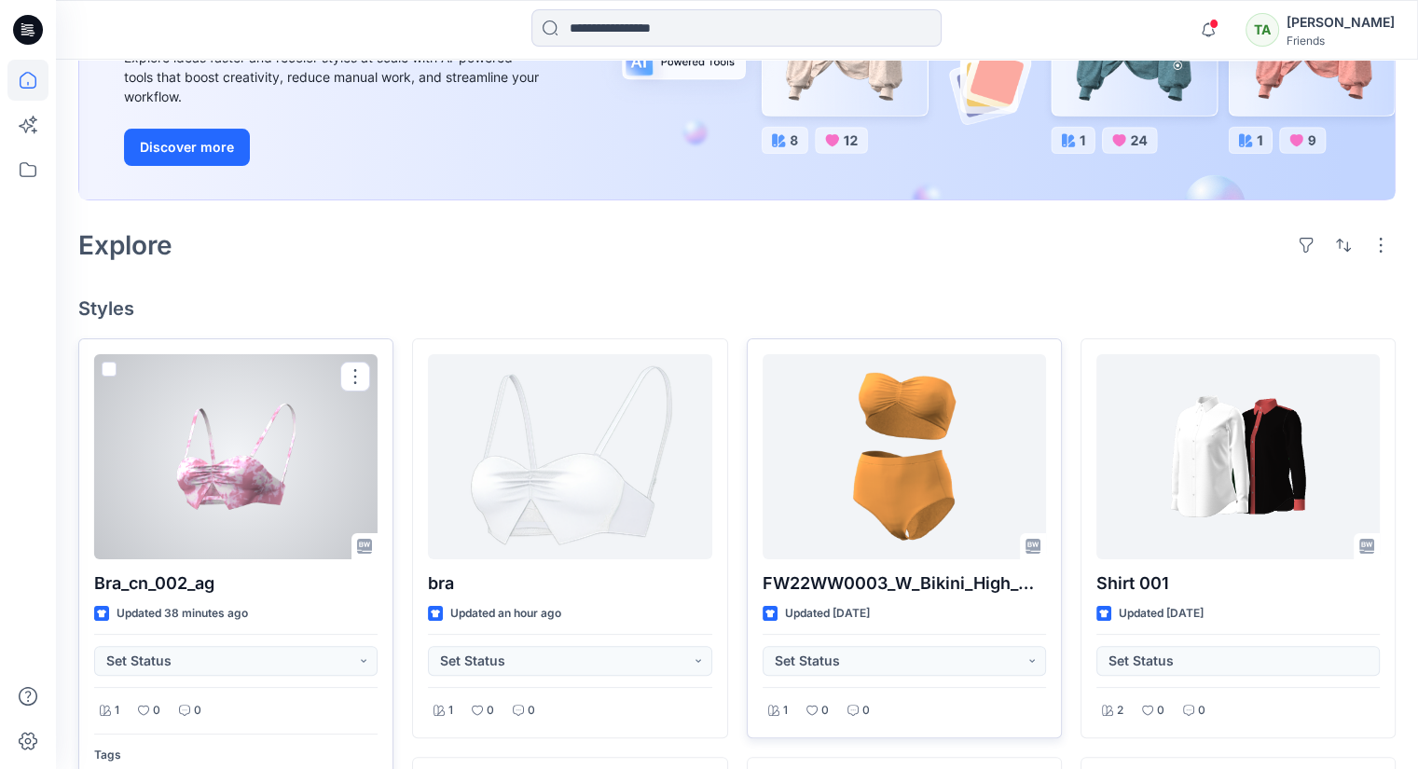
click at [268, 502] on div at bounding box center [235, 456] width 283 height 205
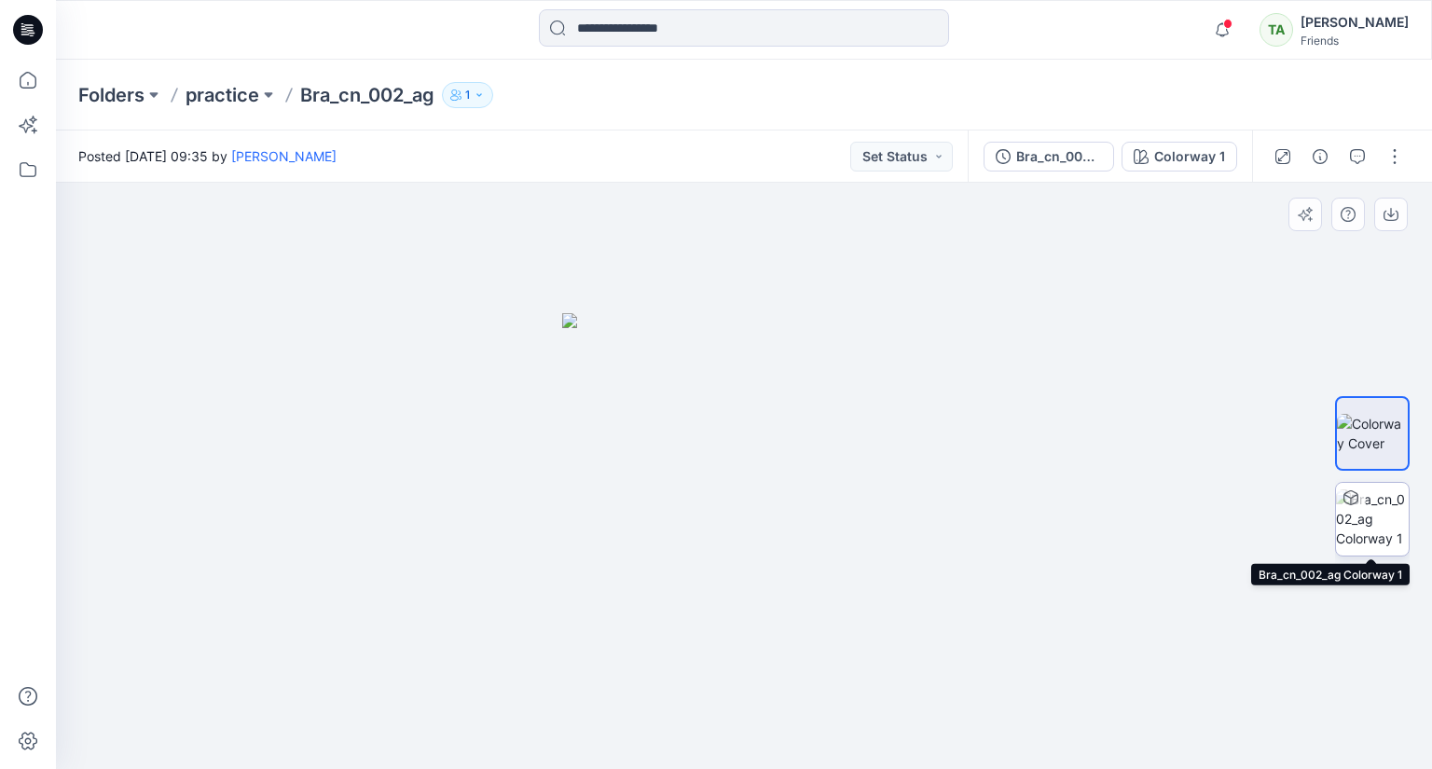
click at [1386, 514] on img at bounding box center [1372, 518] width 73 height 59
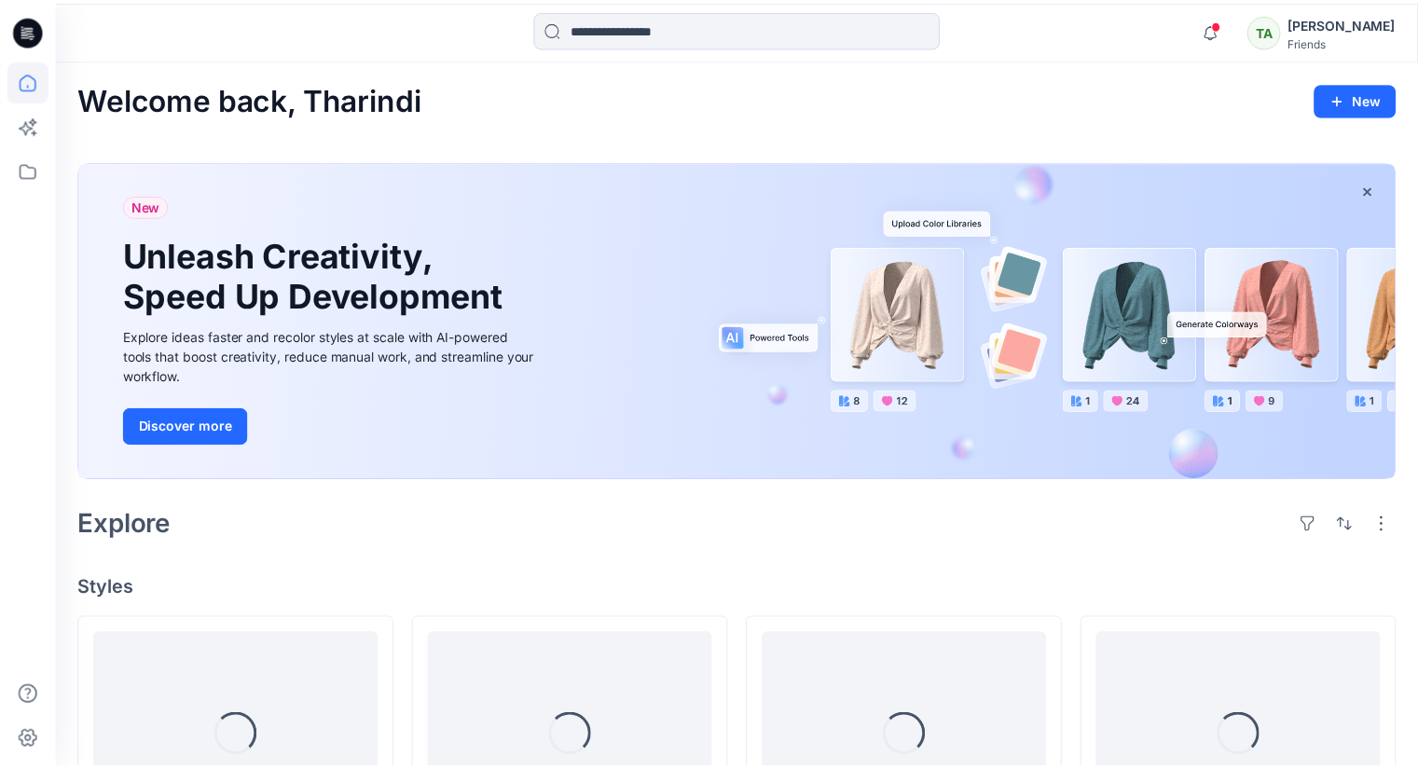
scroll to position [280, 0]
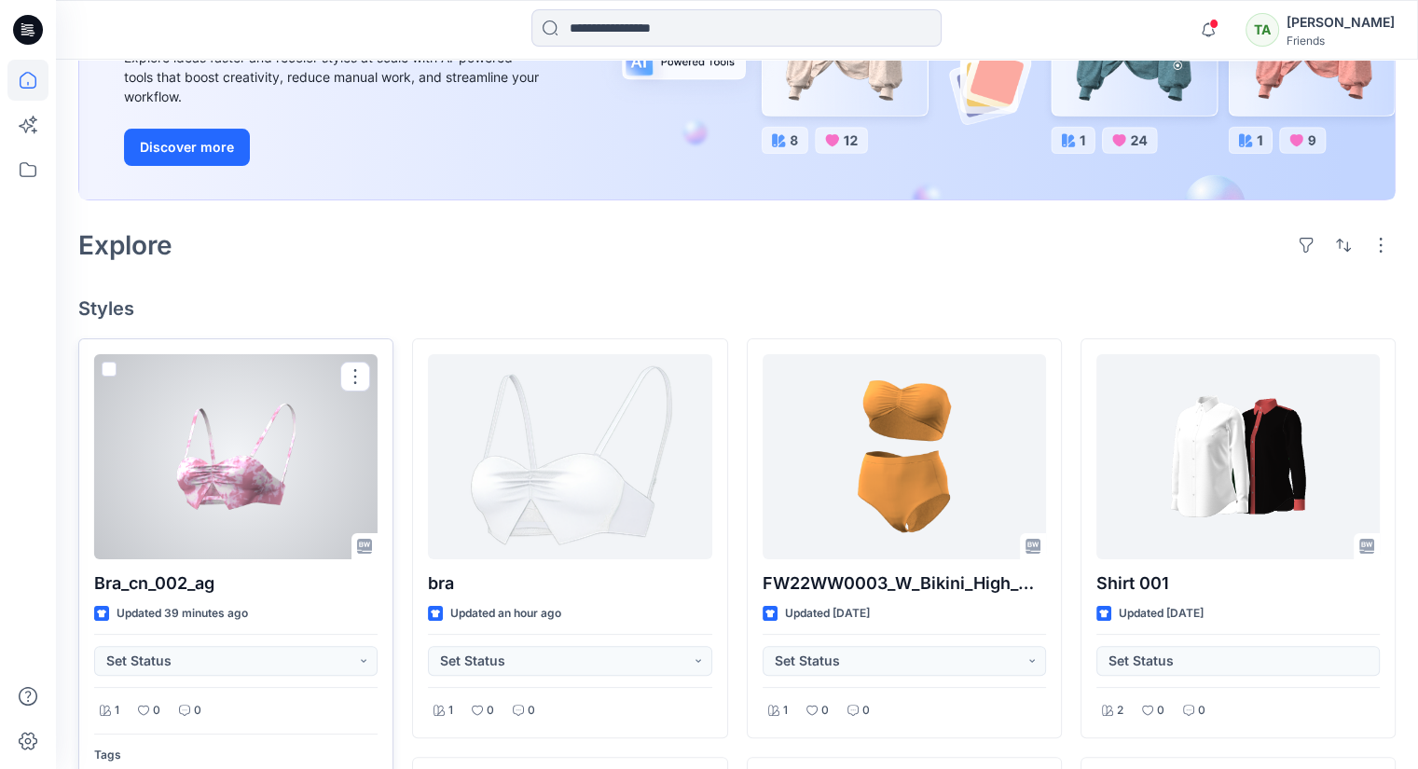
click at [256, 521] on div at bounding box center [235, 456] width 283 height 205
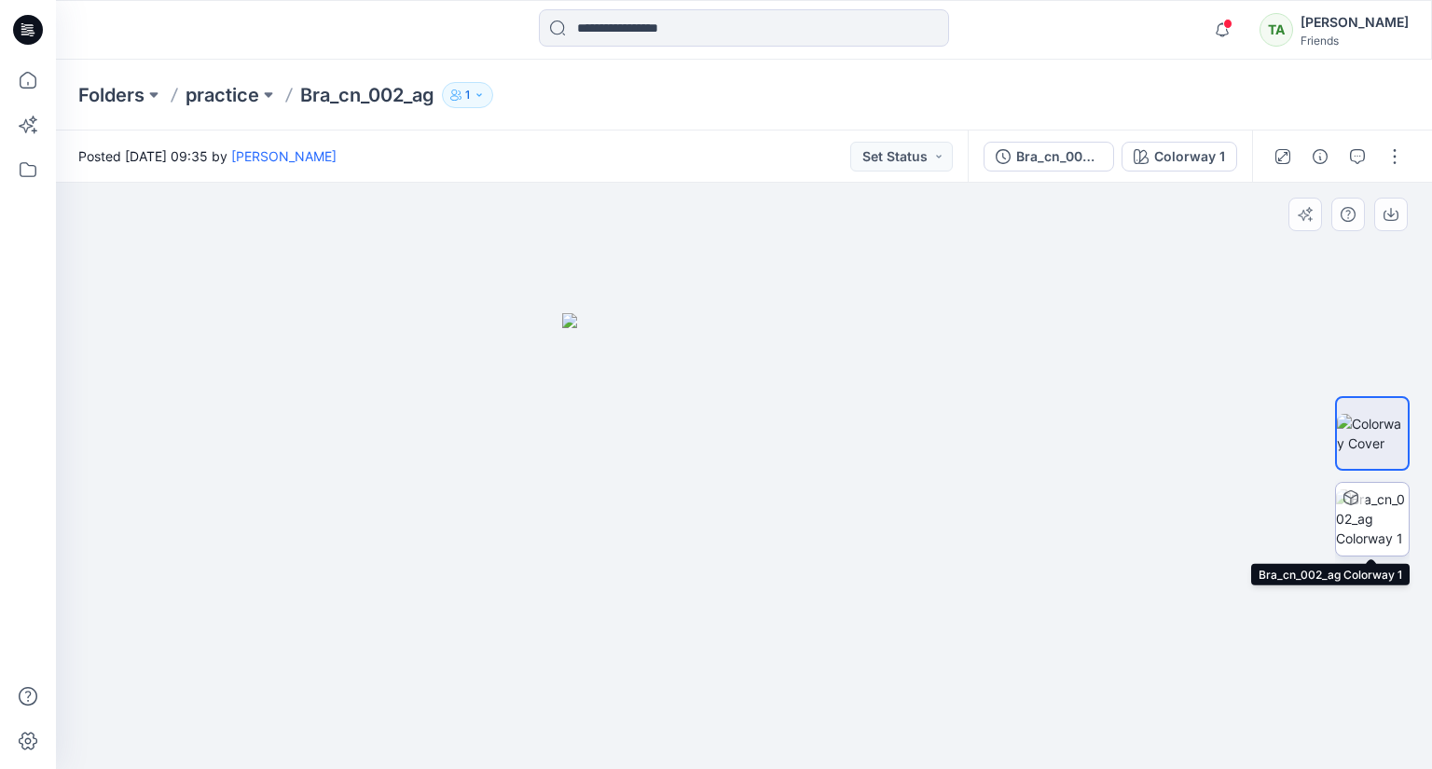
click at [1382, 517] on img at bounding box center [1372, 518] width 73 height 59
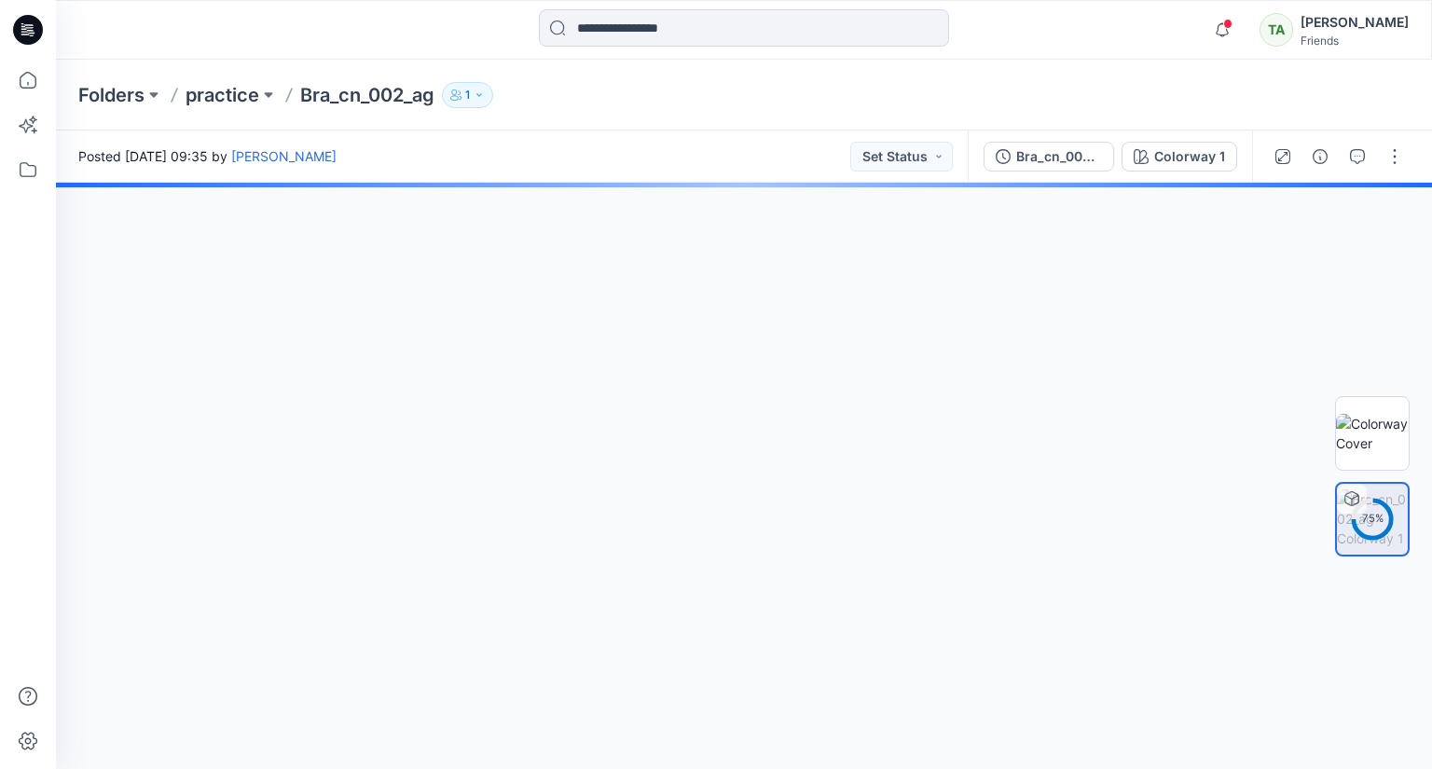
click at [943, 466] on div at bounding box center [744, 476] width 1376 height 586
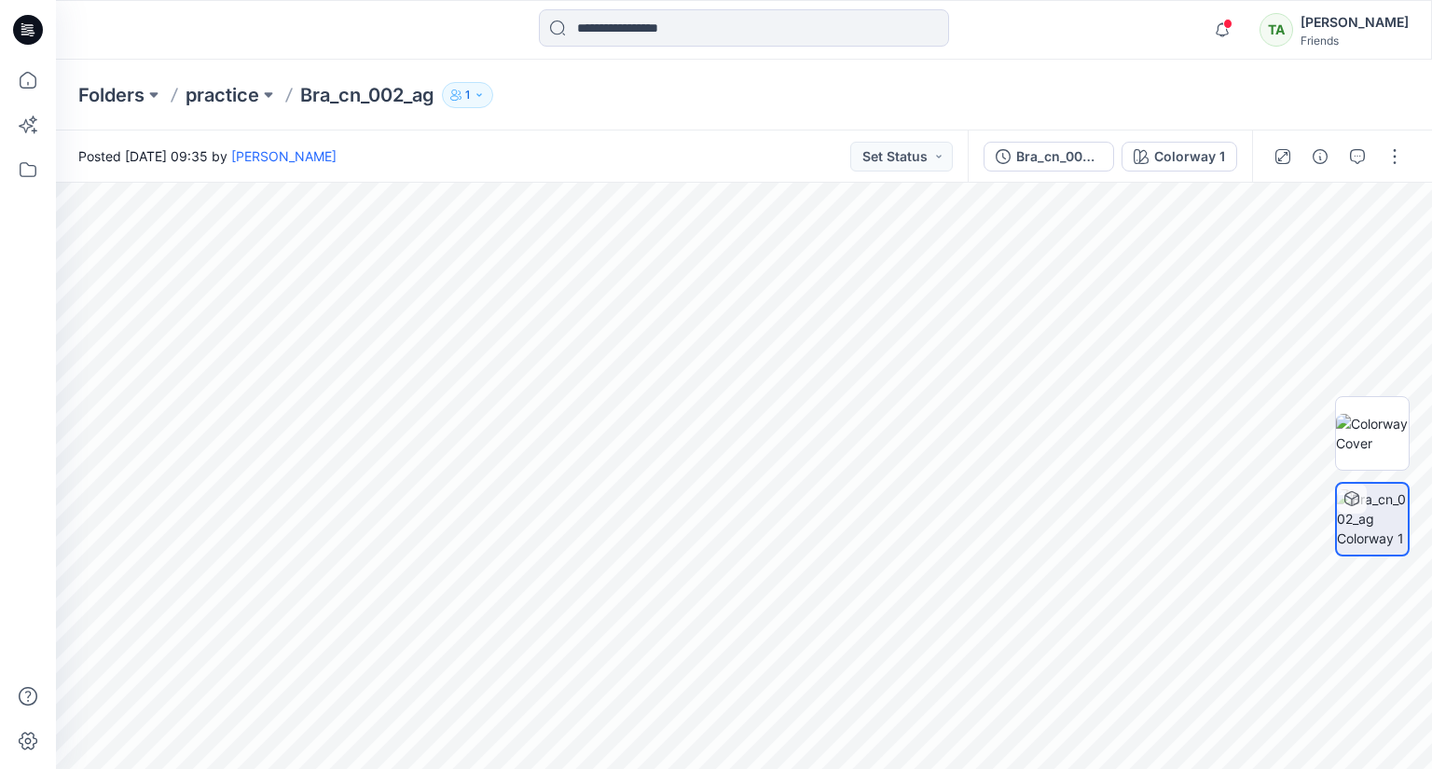
click at [696, 167] on div "Posted [DATE] 09:35 by [PERSON_NAME] Set Status" at bounding box center [512, 156] width 912 height 51
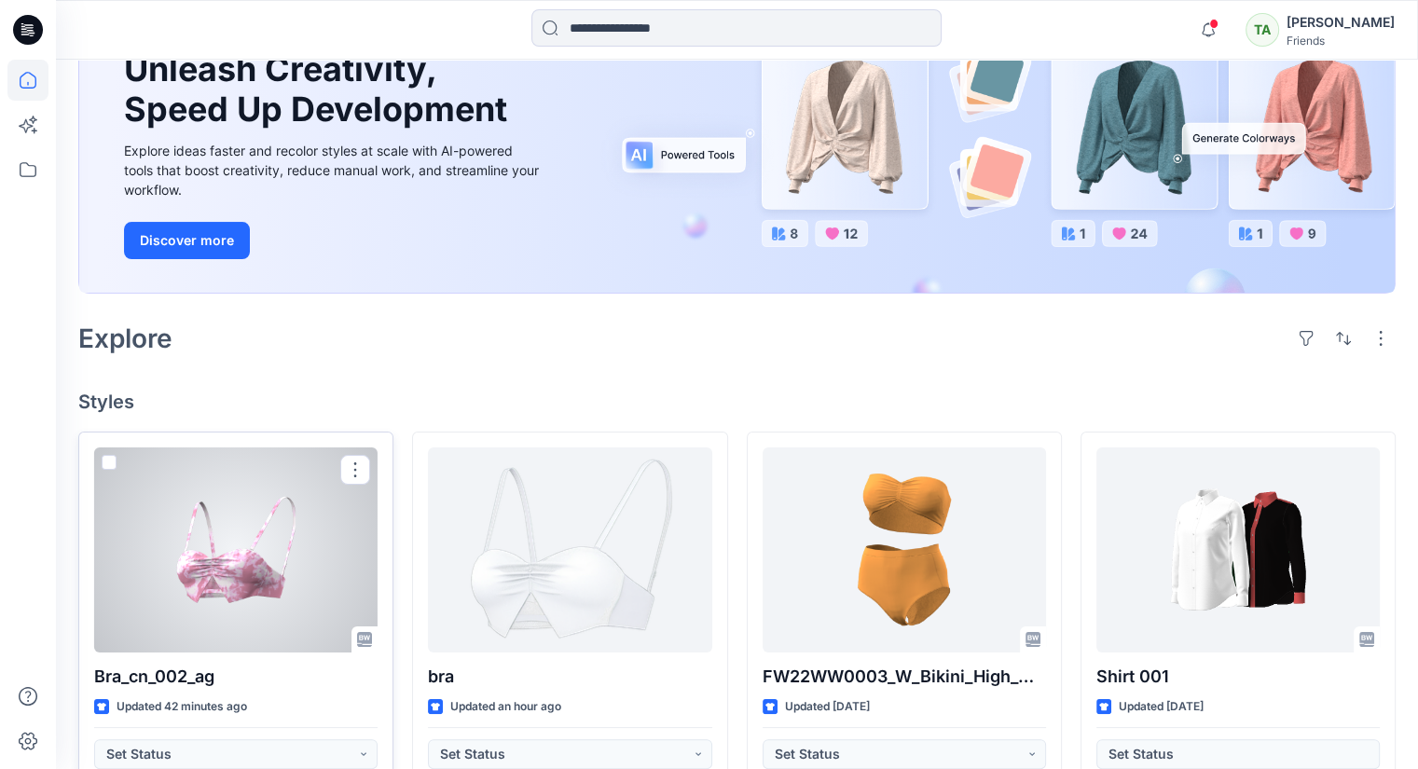
scroll to position [280, 0]
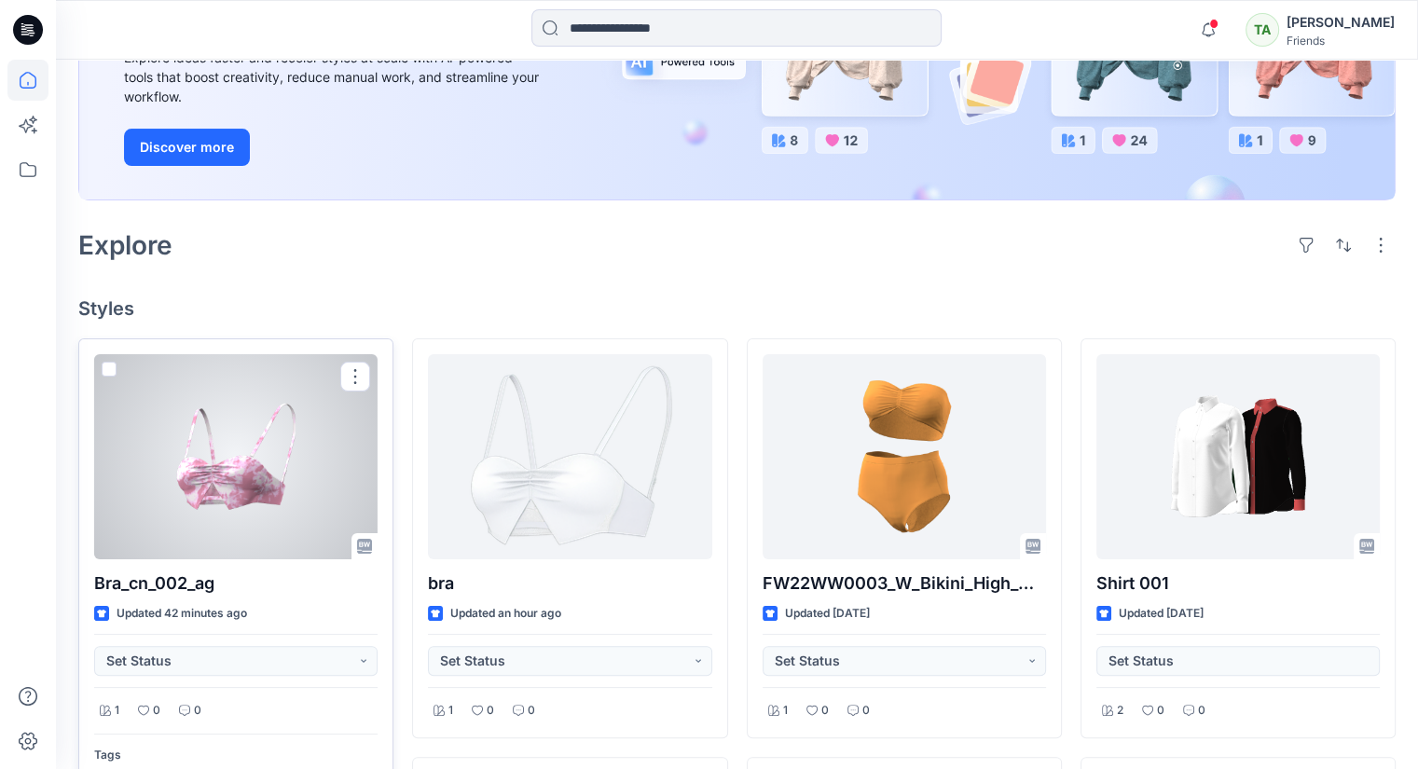
click at [310, 502] on div at bounding box center [235, 456] width 283 height 205
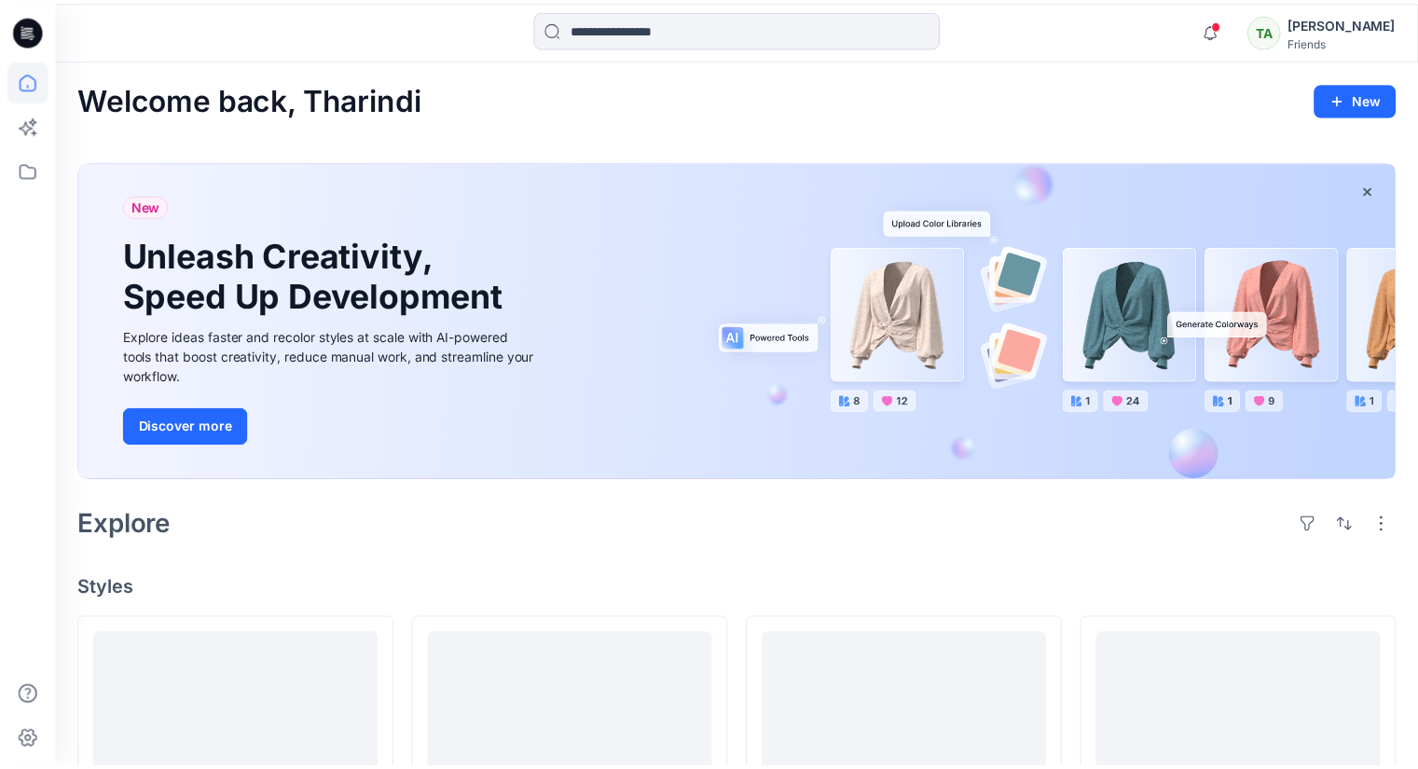
scroll to position [280, 0]
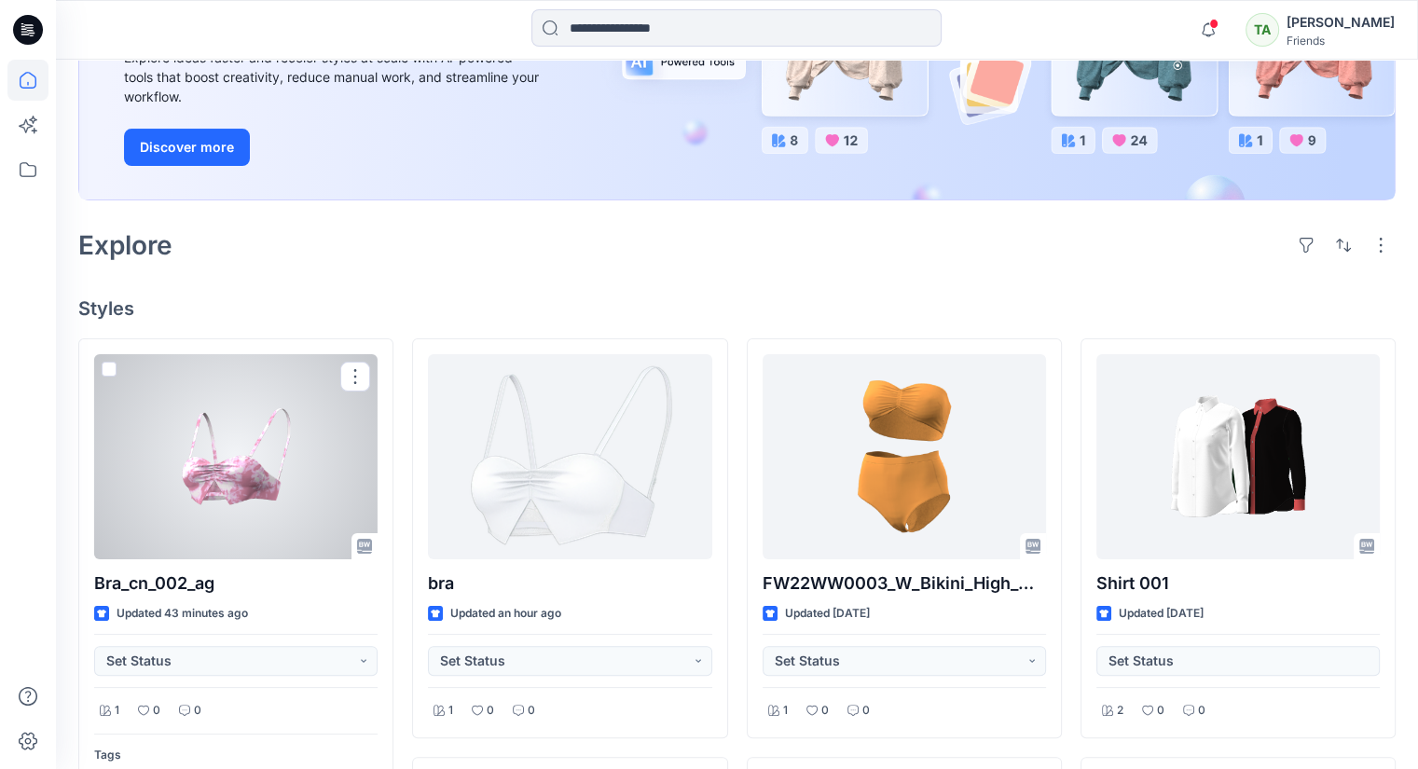
click at [276, 491] on div at bounding box center [235, 456] width 283 height 205
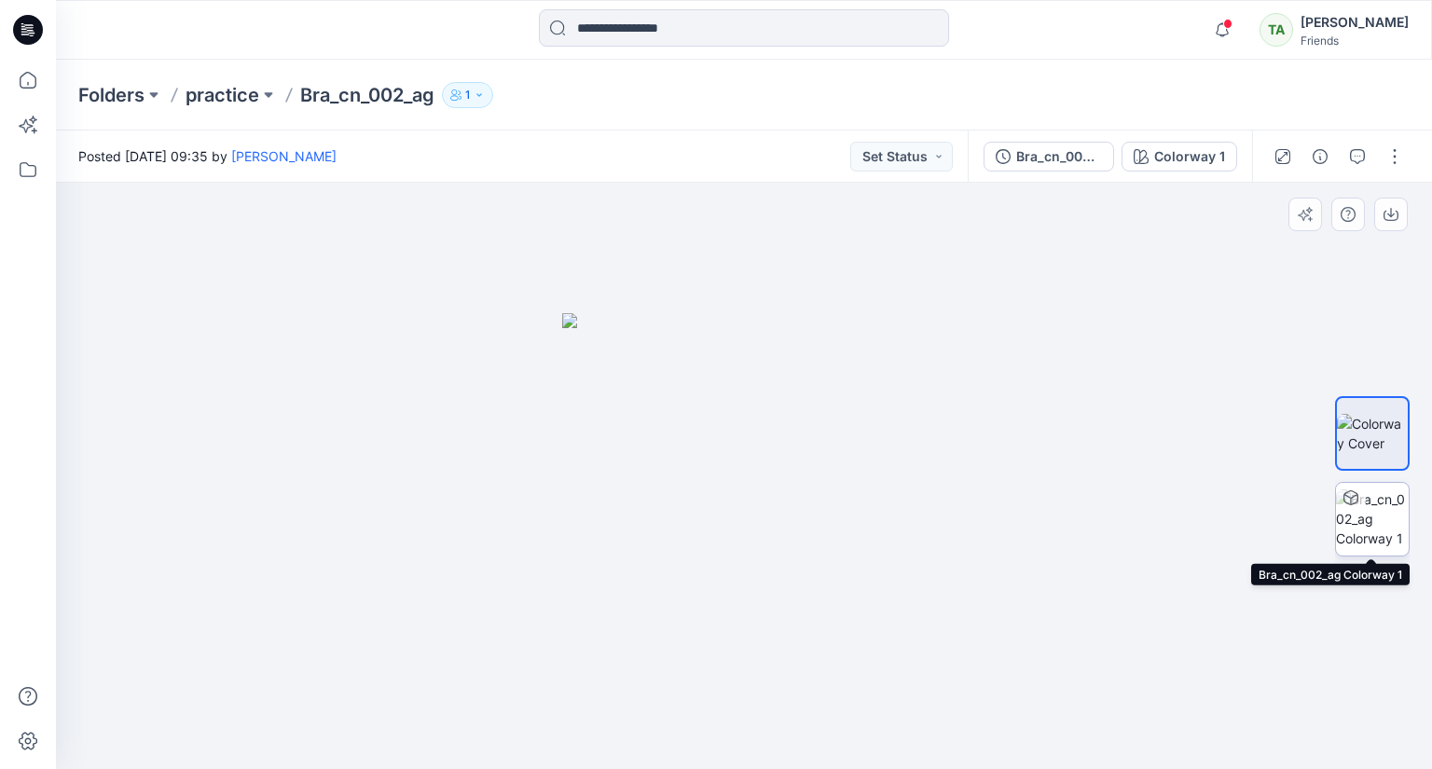
click at [1368, 514] on img at bounding box center [1372, 518] width 73 height 59
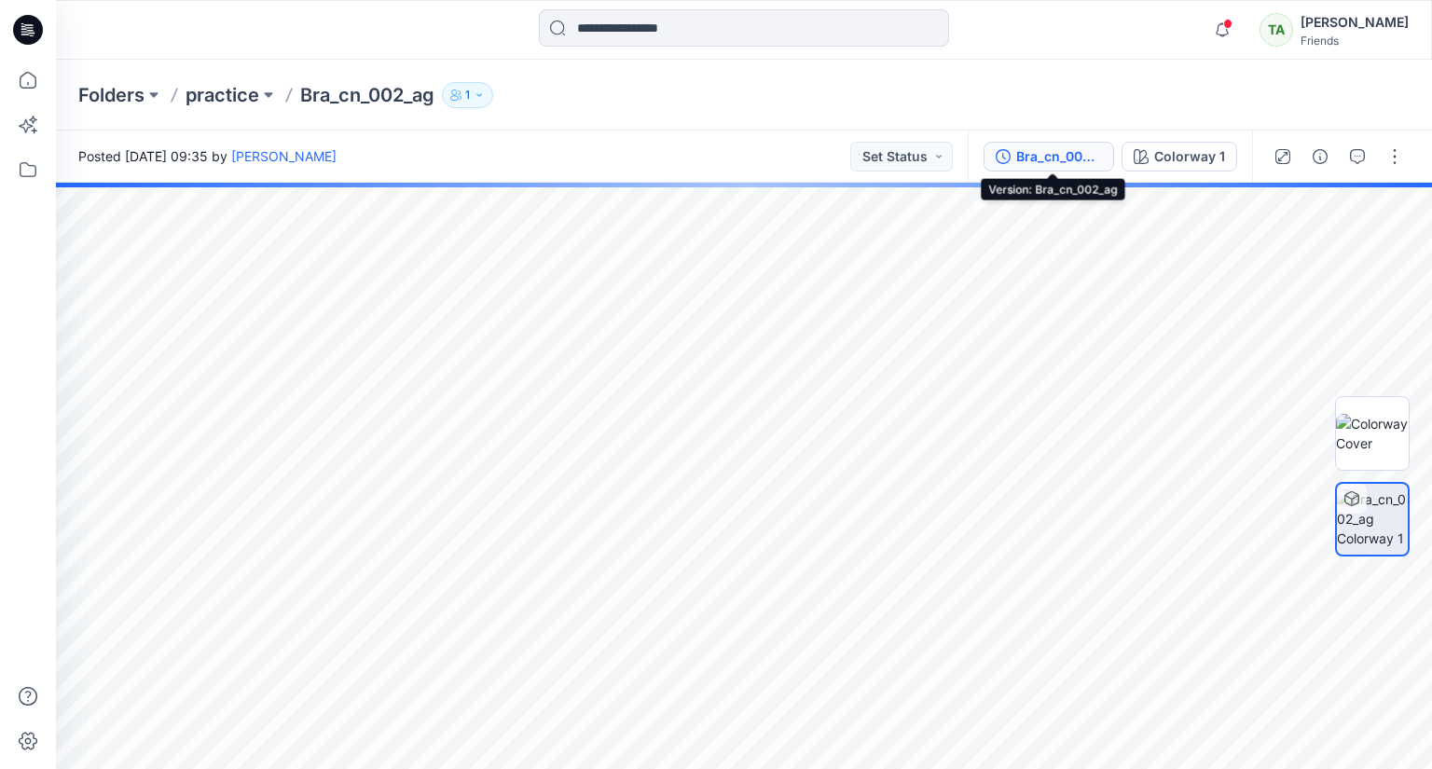
click at [1024, 146] on div "Bra_cn_002_ag" at bounding box center [1059, 156] width 86 height 21
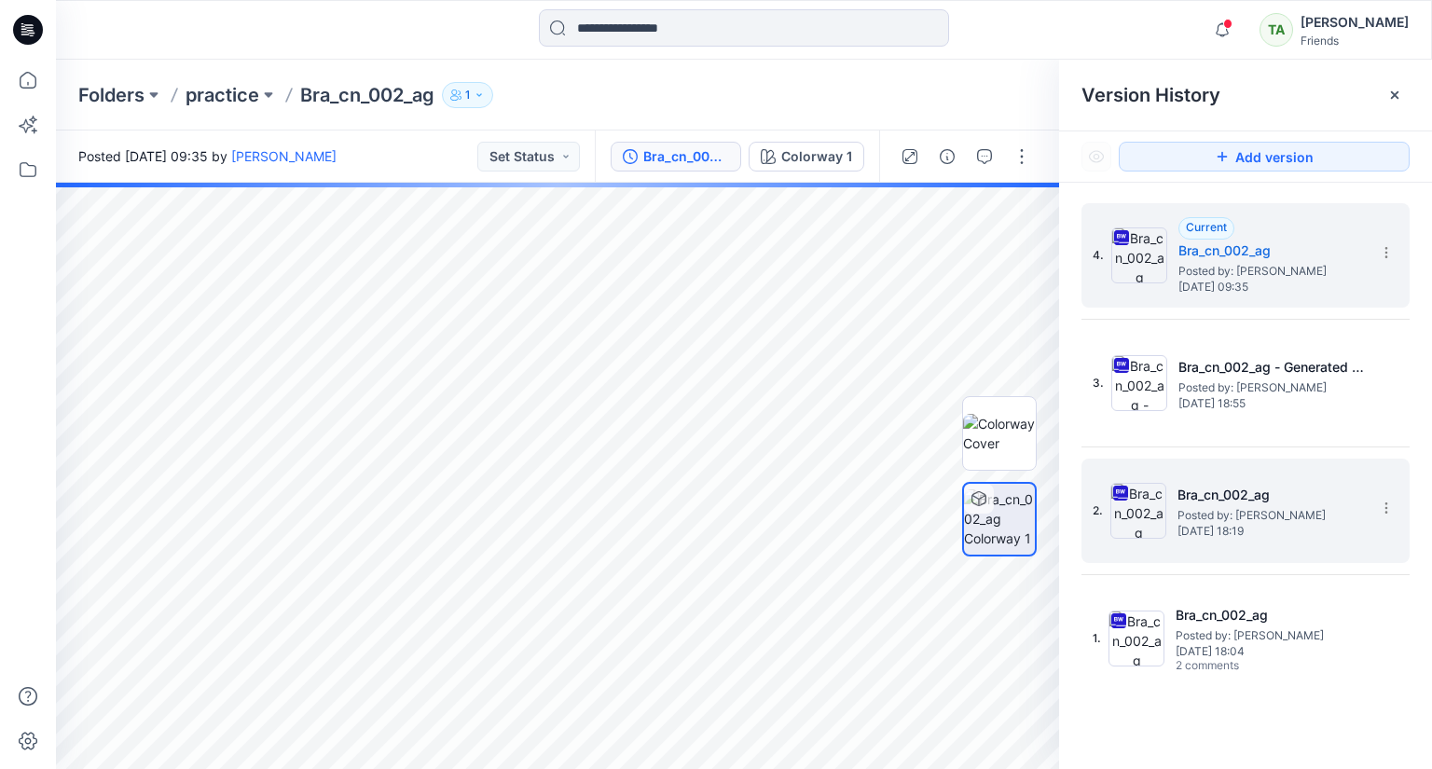
click at [1249, 527] on span "[DATE] 18:19" at bounding box center [1270, 531] width 186 height 13
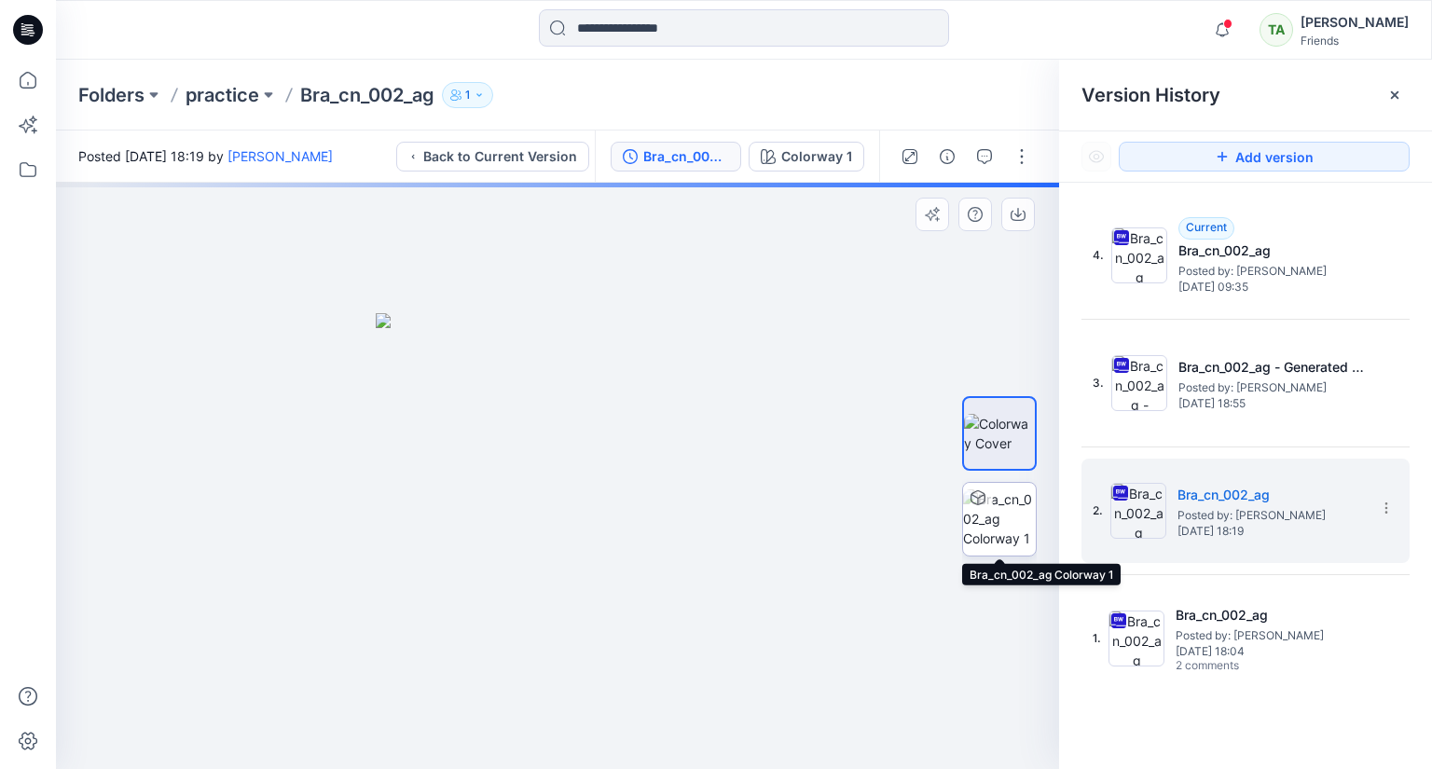
click at [1011, 500] on div at bounding box center [999, 519] width 75 height 75
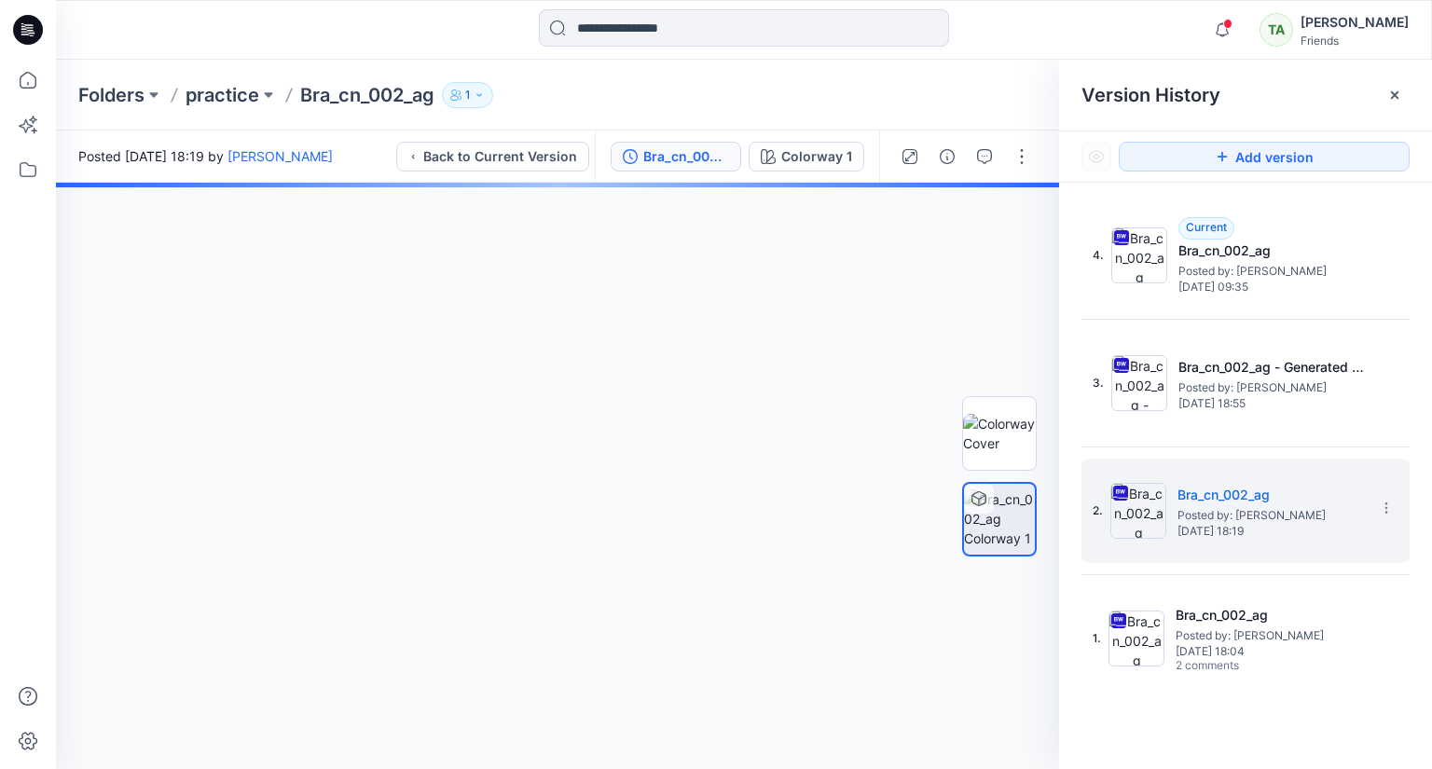
click at [975, 642] on div at bounding box center [999, 476] width 75 height 358
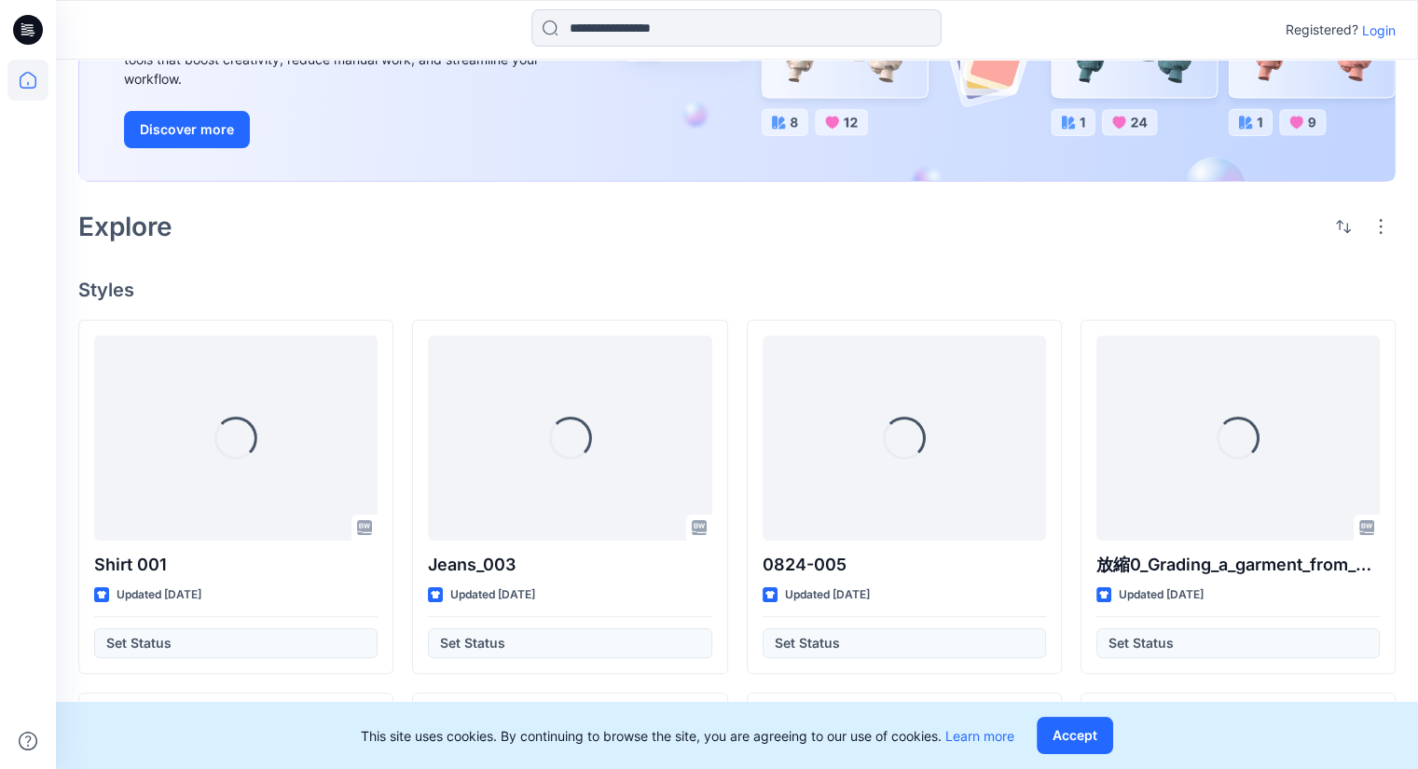
scroll to position [280, 0]
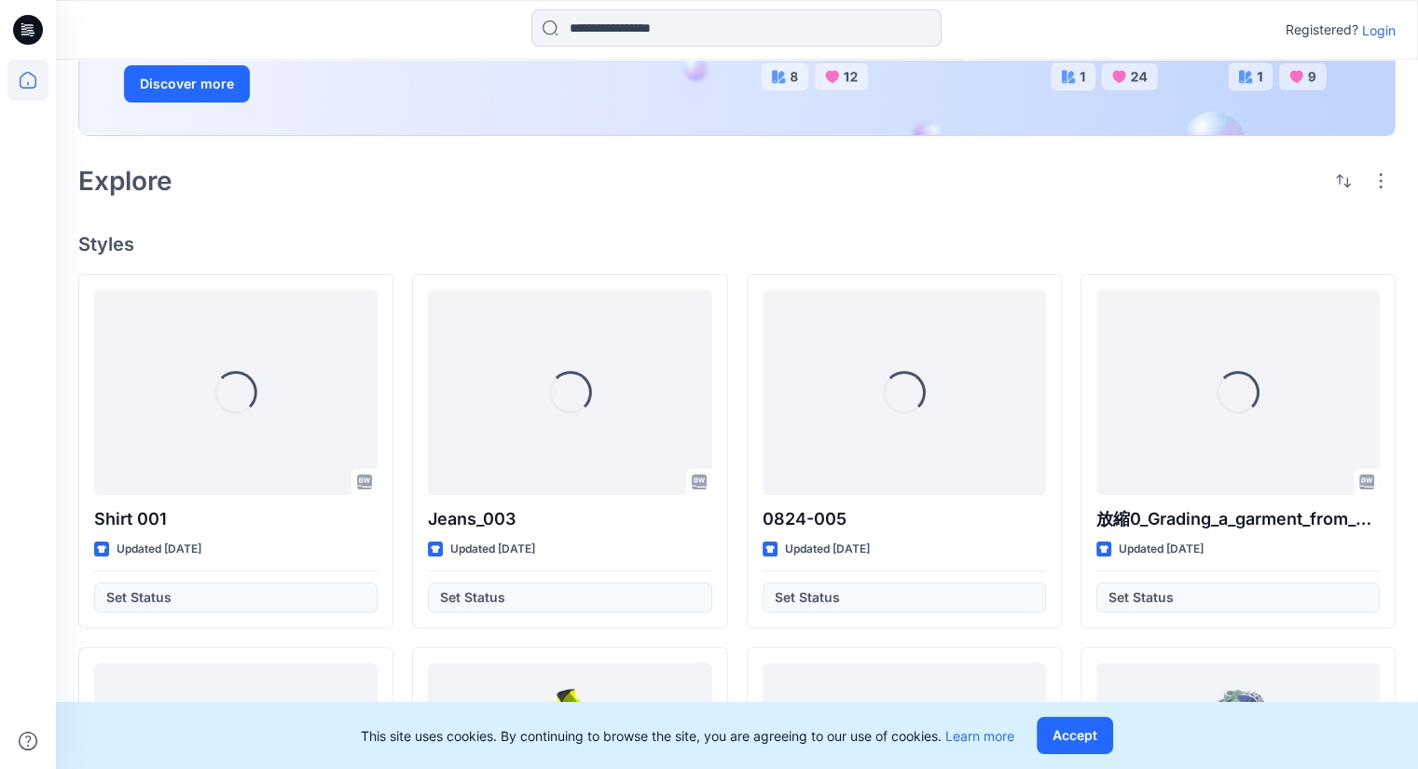
click at [1380, 29] on p "Login" at bounding box center [1379, 31] width 34 height 20
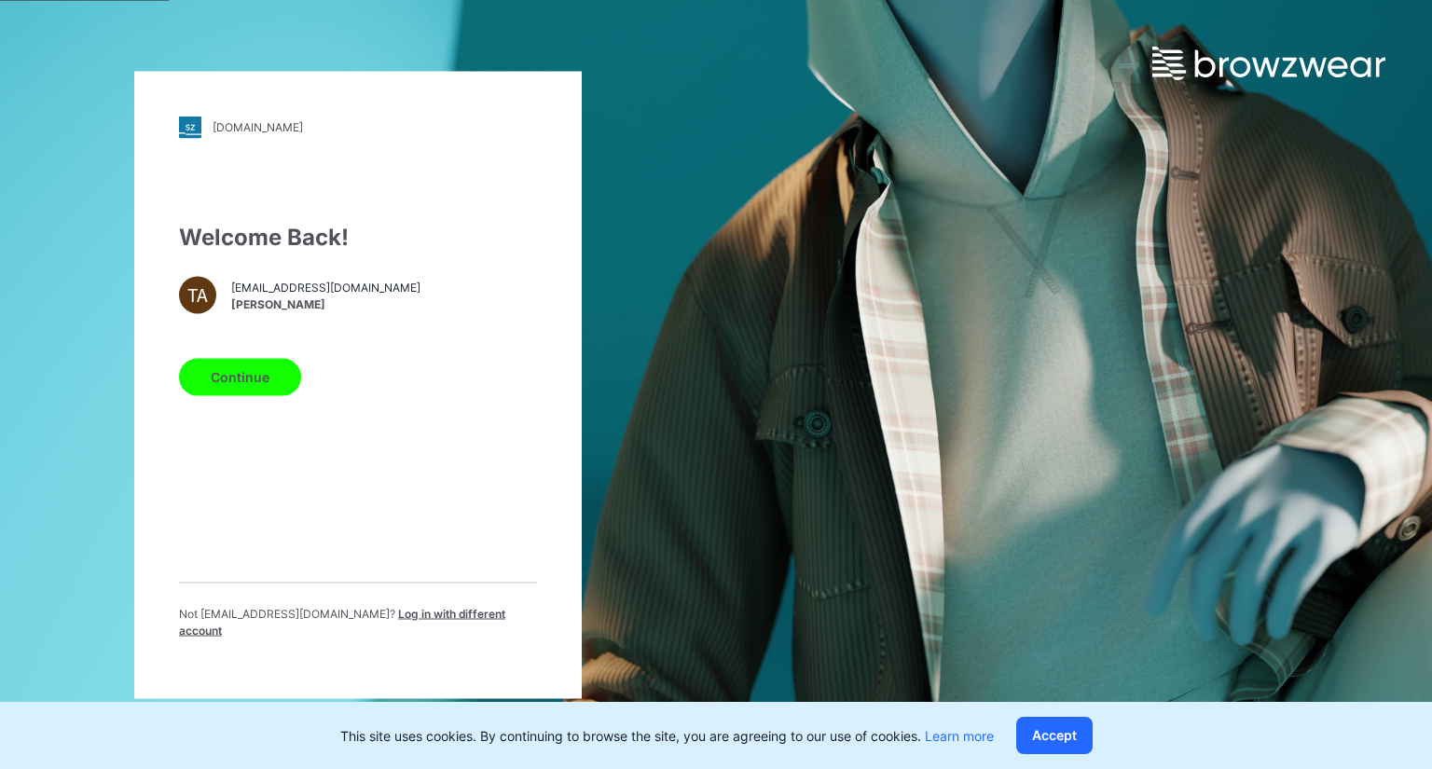
click at [245, 367] on button "Continue" at bounding box center [240, 376] width 122 height 37
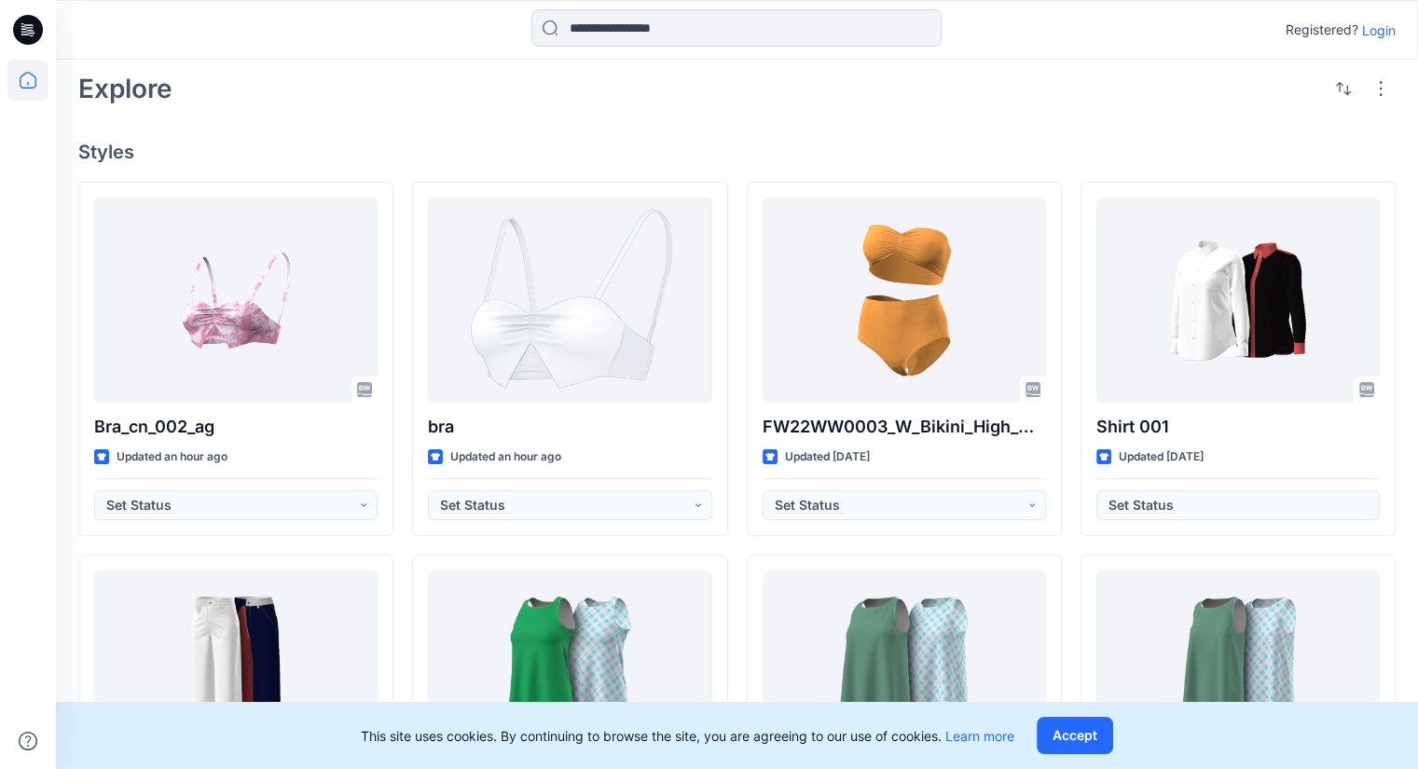
scroll to position [373, 0]
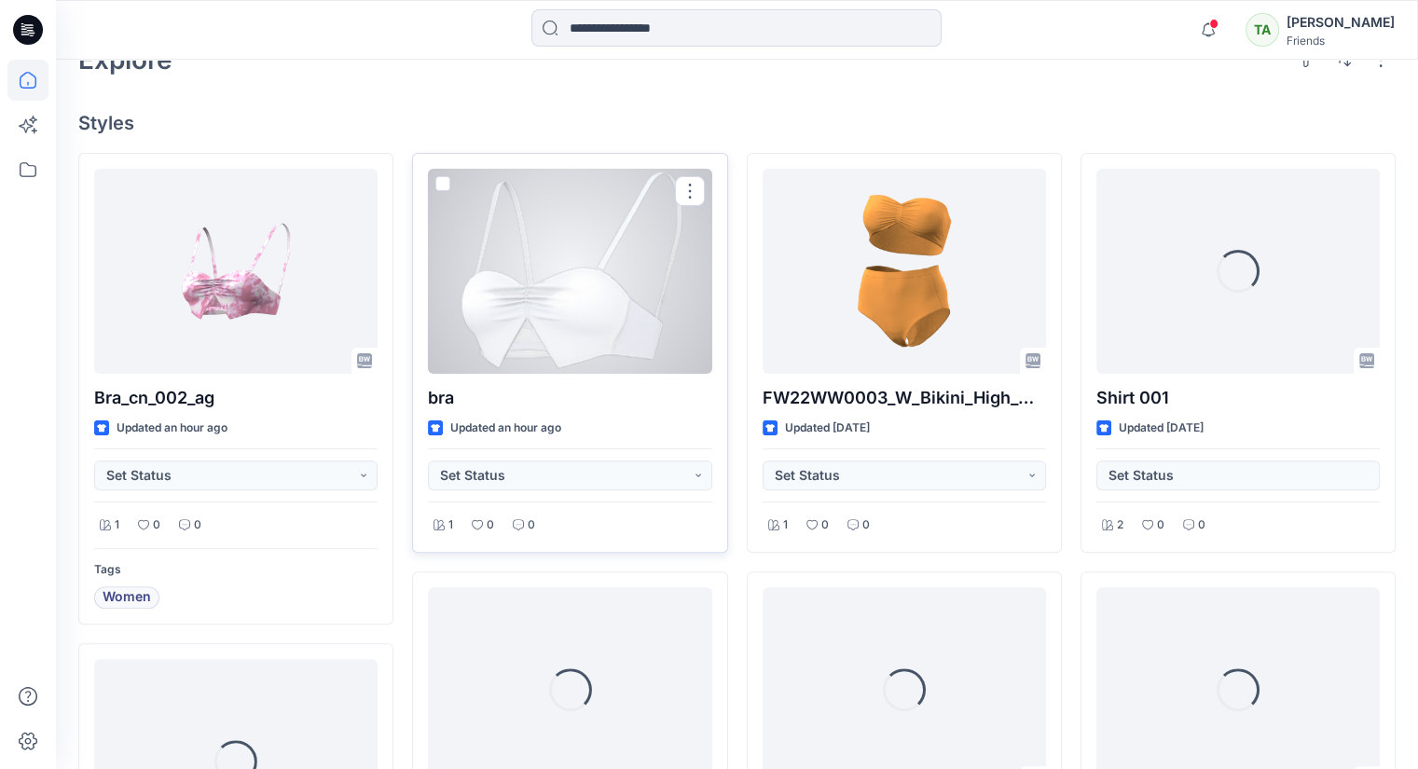
scroll to position [559, 0]
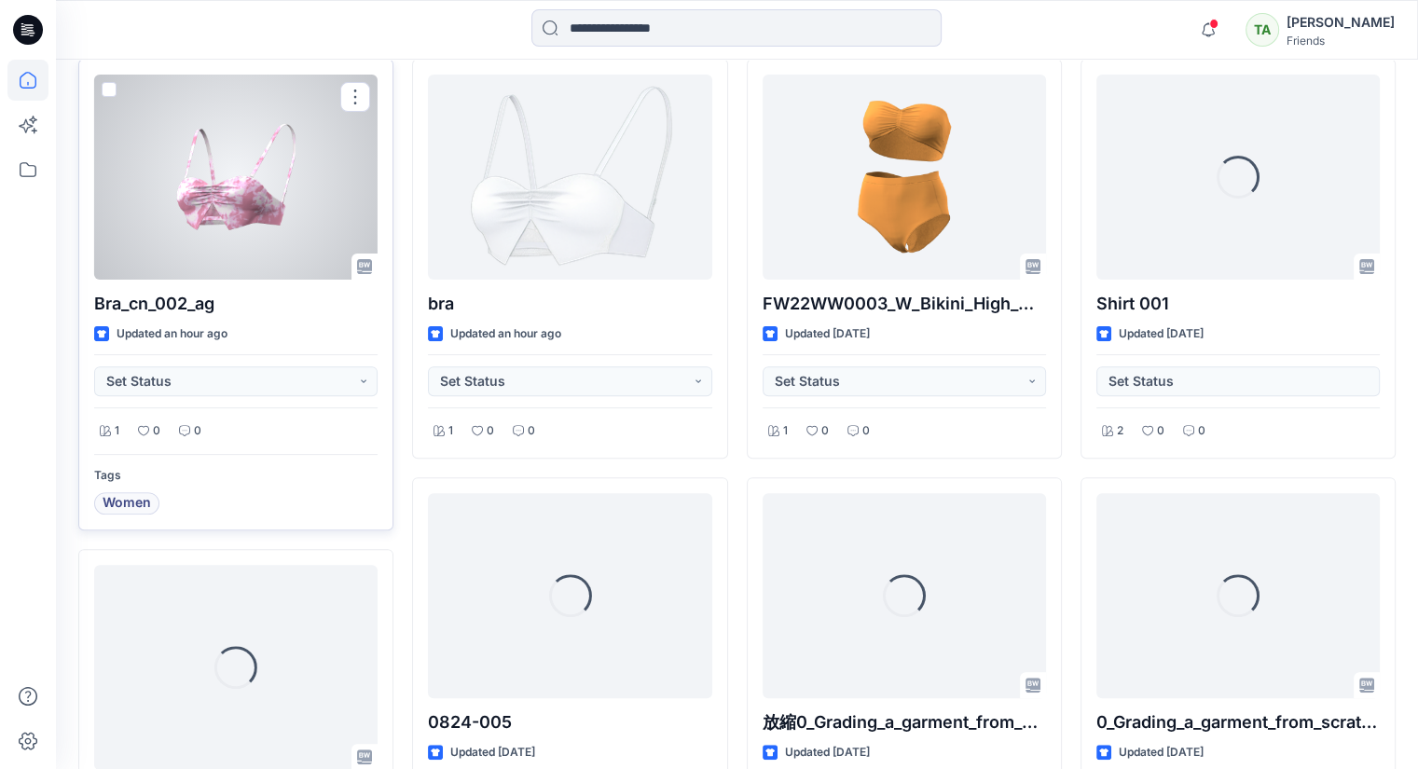
click at [270, 184] on div at bounding box center [235, 177] width 283 height 205
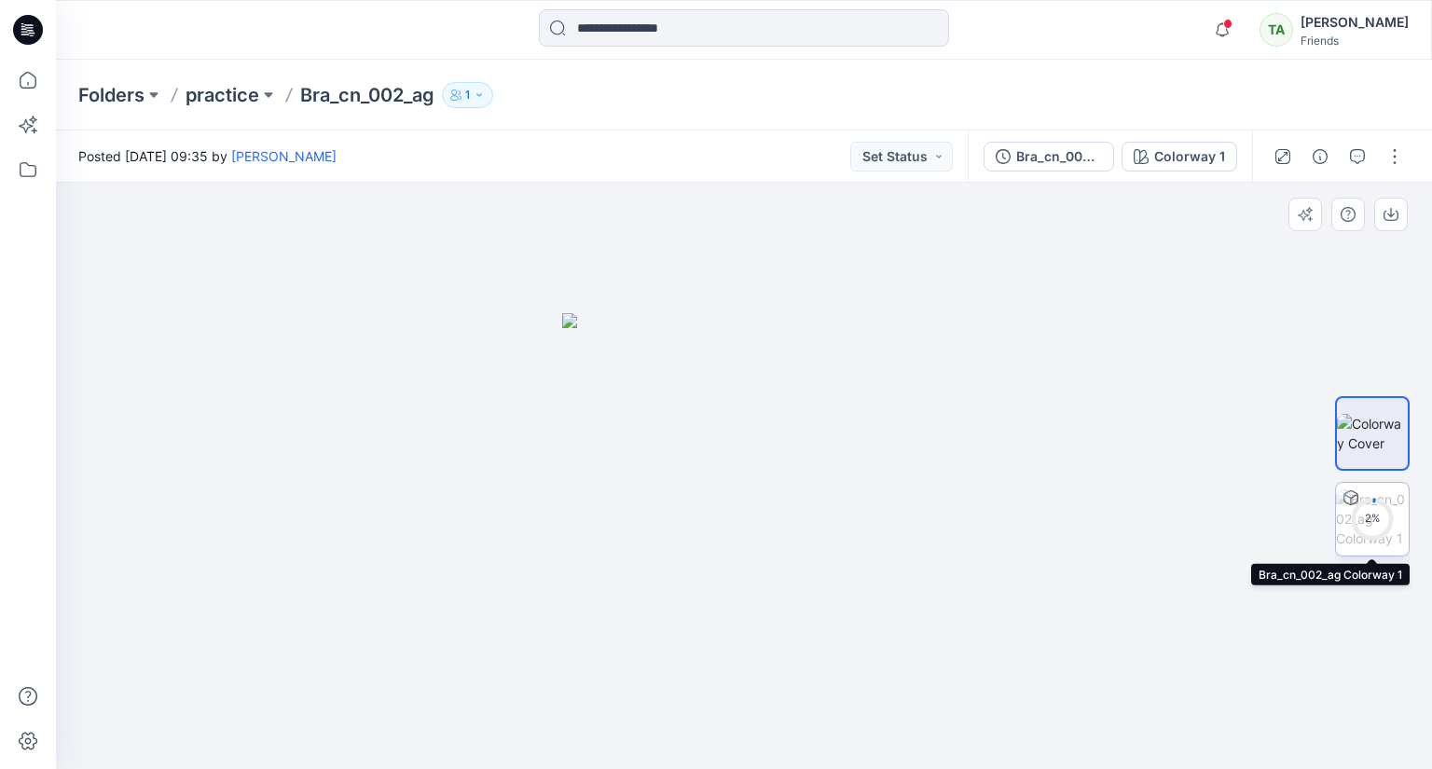
click at [1361, 493] on img at bounding box center [1372, 518] width 73 height 59
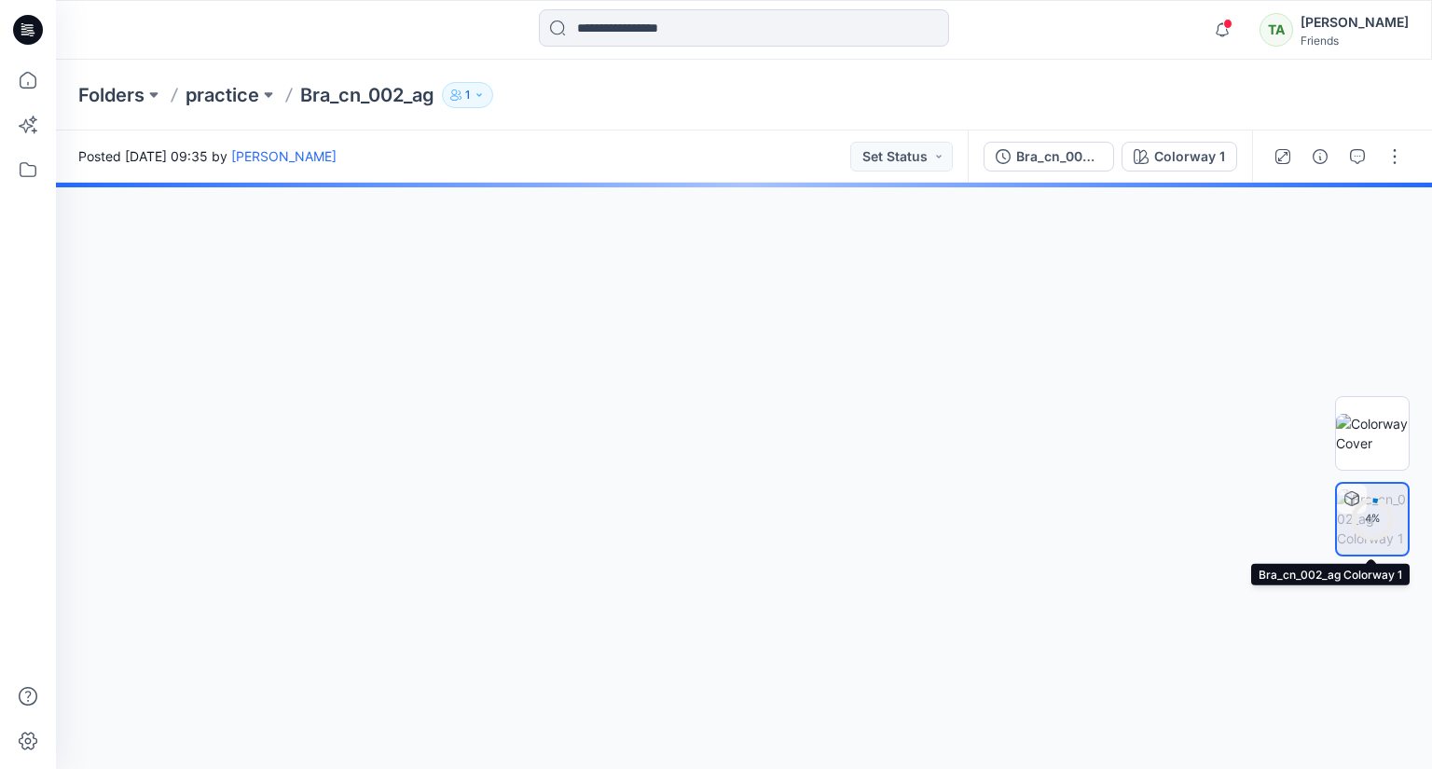
click at [1362, 511] on div "4 %" at bounding box center [1372, 519] width 45 height 16
click at [992, 572] on div at bounding box center [744, 476] width 1376 height 586
click at [1359, 520] on div "1 %" at bounding box center [1372, 519] width 45 height 16
click at [1047, 342] on div at bounding box center [744, 476] width 1376 height 586
click at [1366, 524] on div "8 %" at bounding box center [1372, 519] width 45 height 16
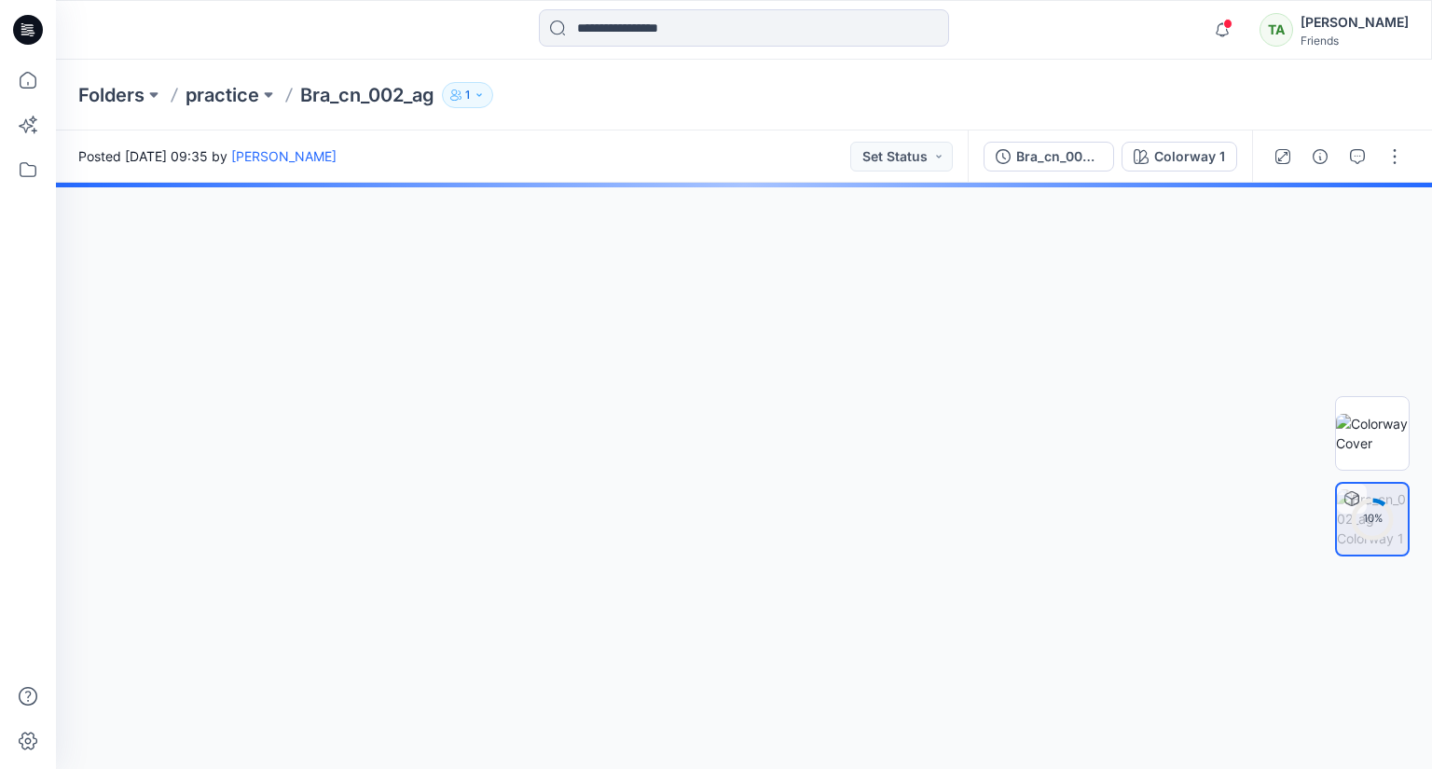
drag, startPoint x: 718, startPoint y: 394, endPoint x: 1127, endPoint y: 364, distance: 410.4
click at [1127, 364] on div at bounding box center [744, 476] width 1376 height 586
click at [984, 502] on div at bounding box center [744, 476] width 1376 height 586
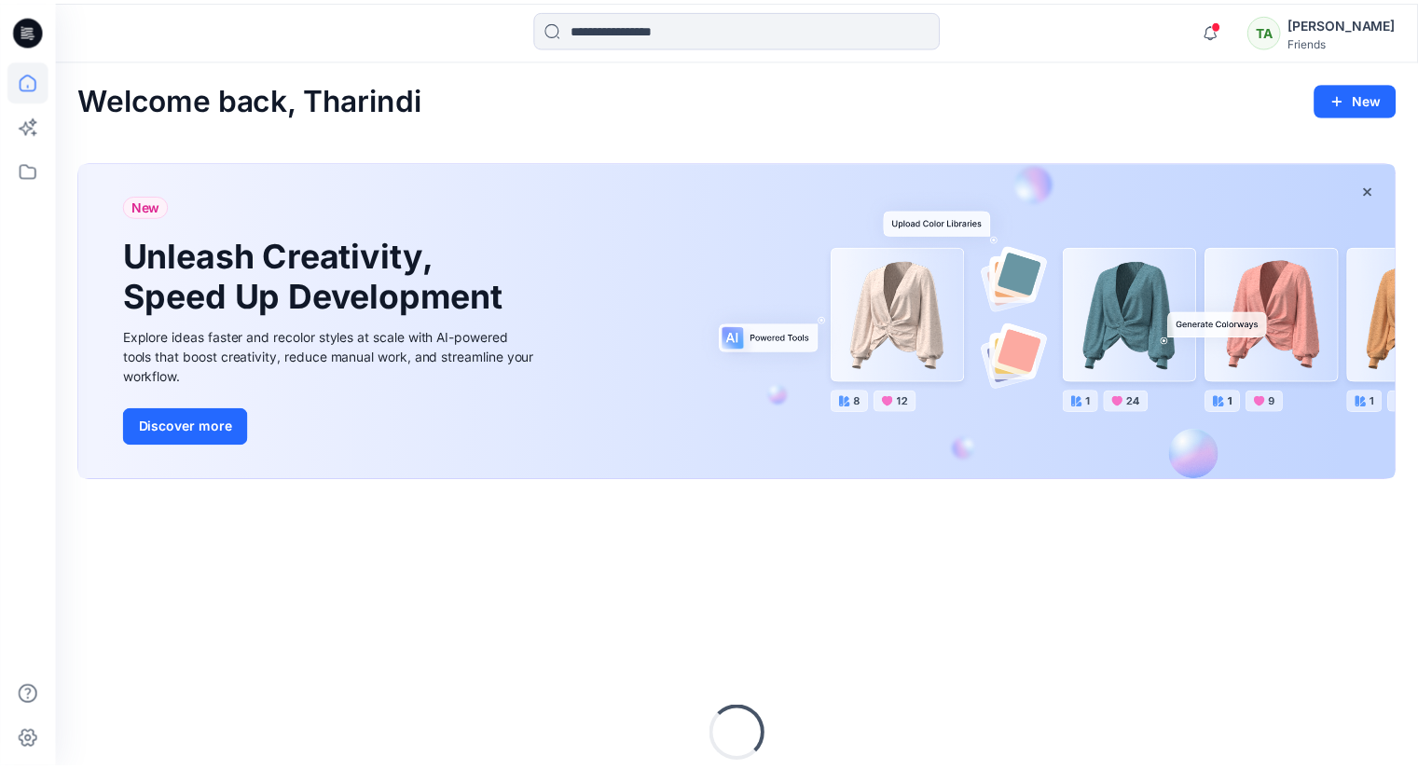
scroll to position [220, 0]
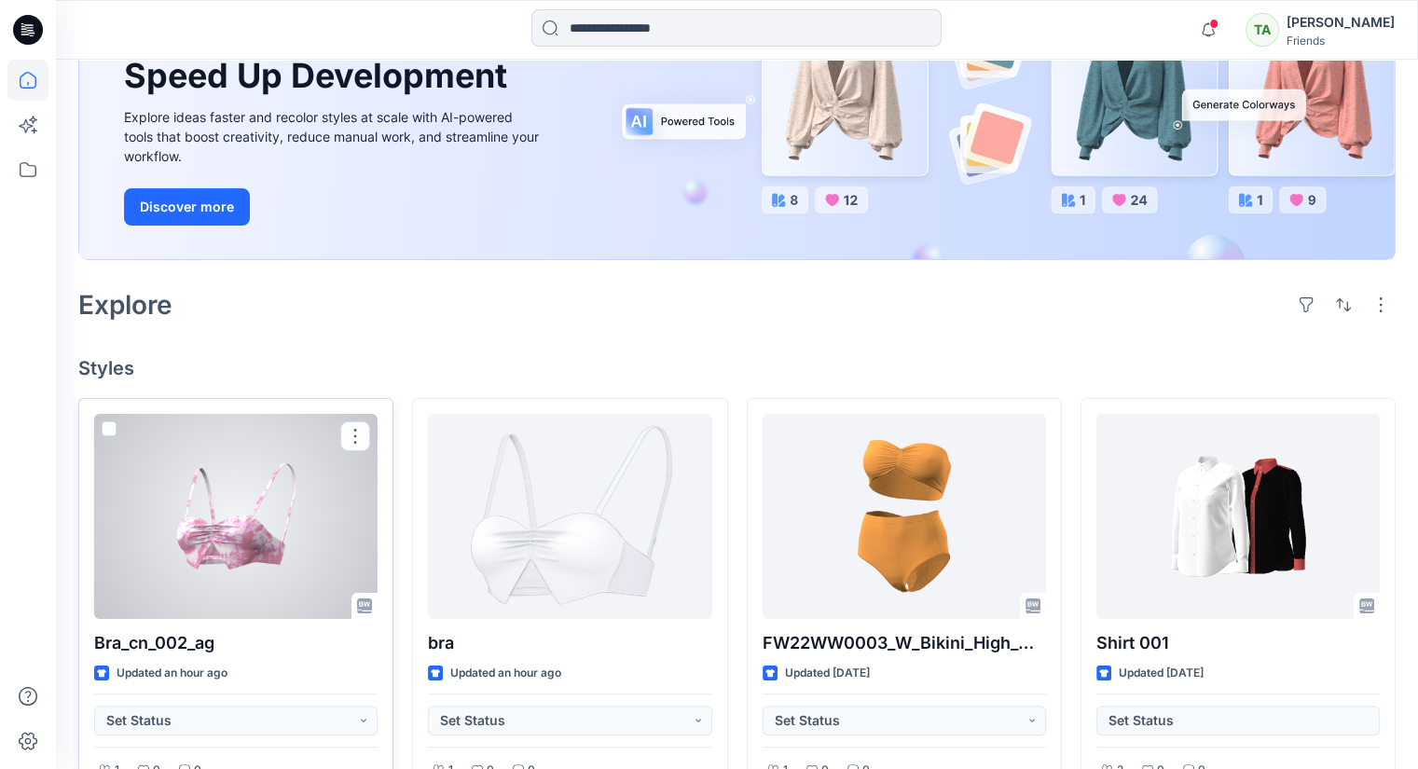
click at [207, 542] on div at bounding box center [235, 516] width 283 height 205
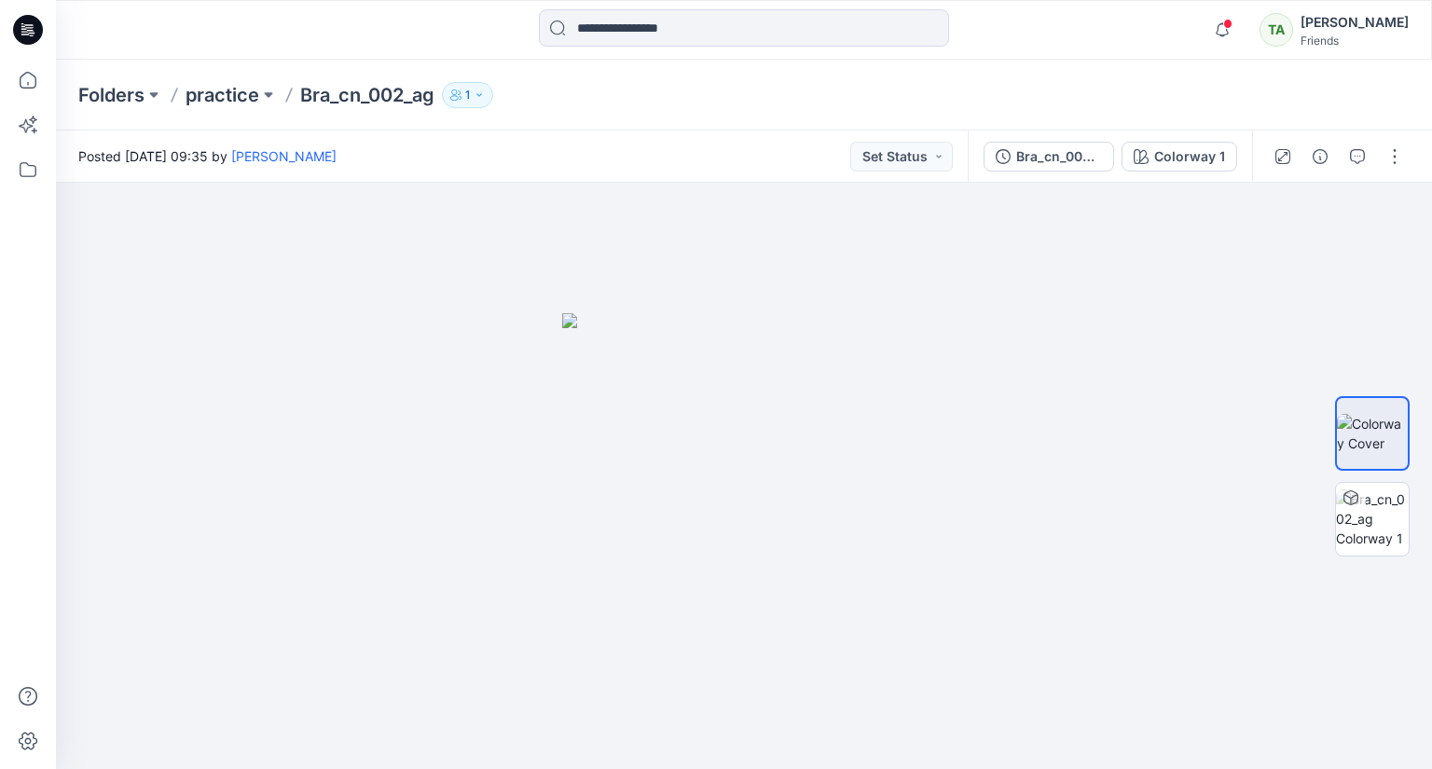
click at [1341, 139] on div at bounding box center [1338, 157] width 172 height 52
click at [1339, 119] on div "Folders practice Bra_cn_002_ag 1" at bounding box center [744, 95] width 1376 height 71
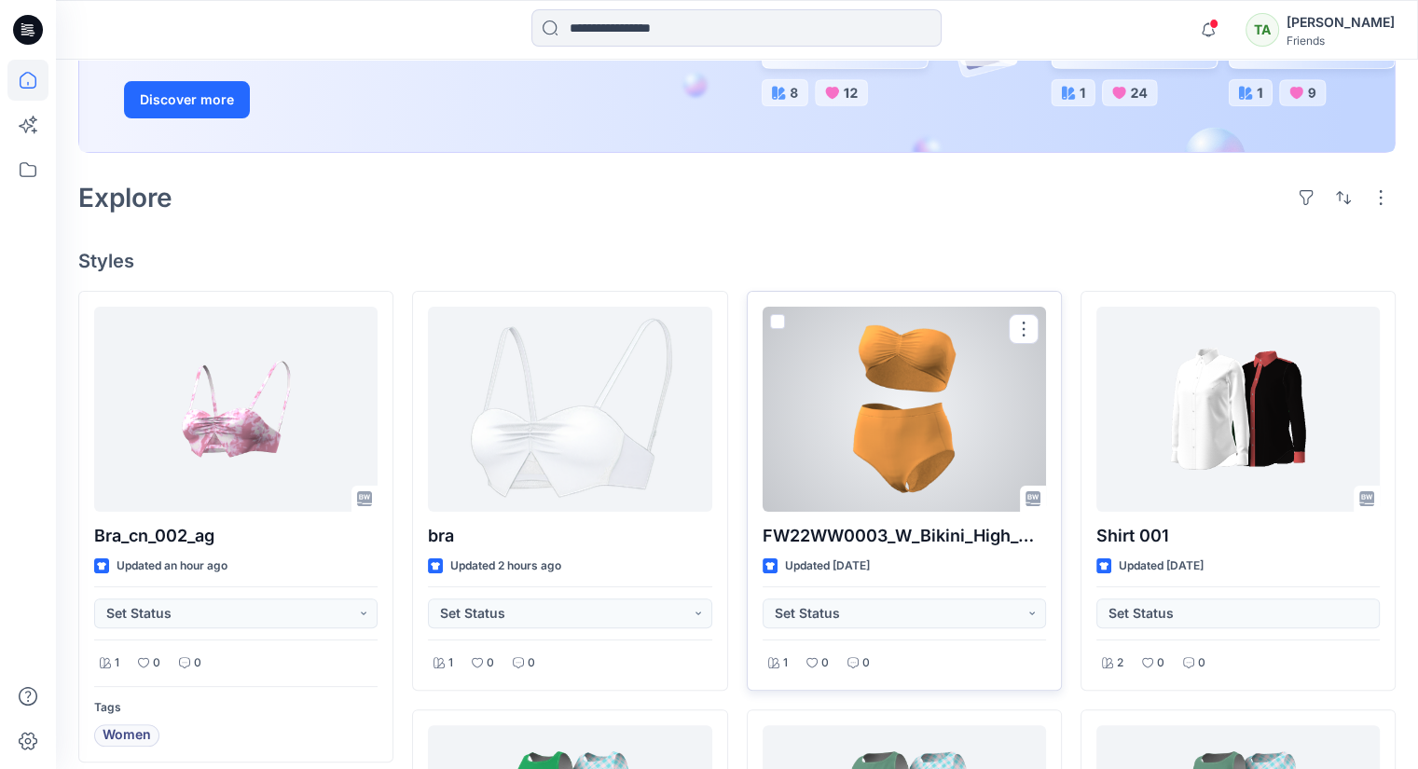
scroll to position [373, 0]
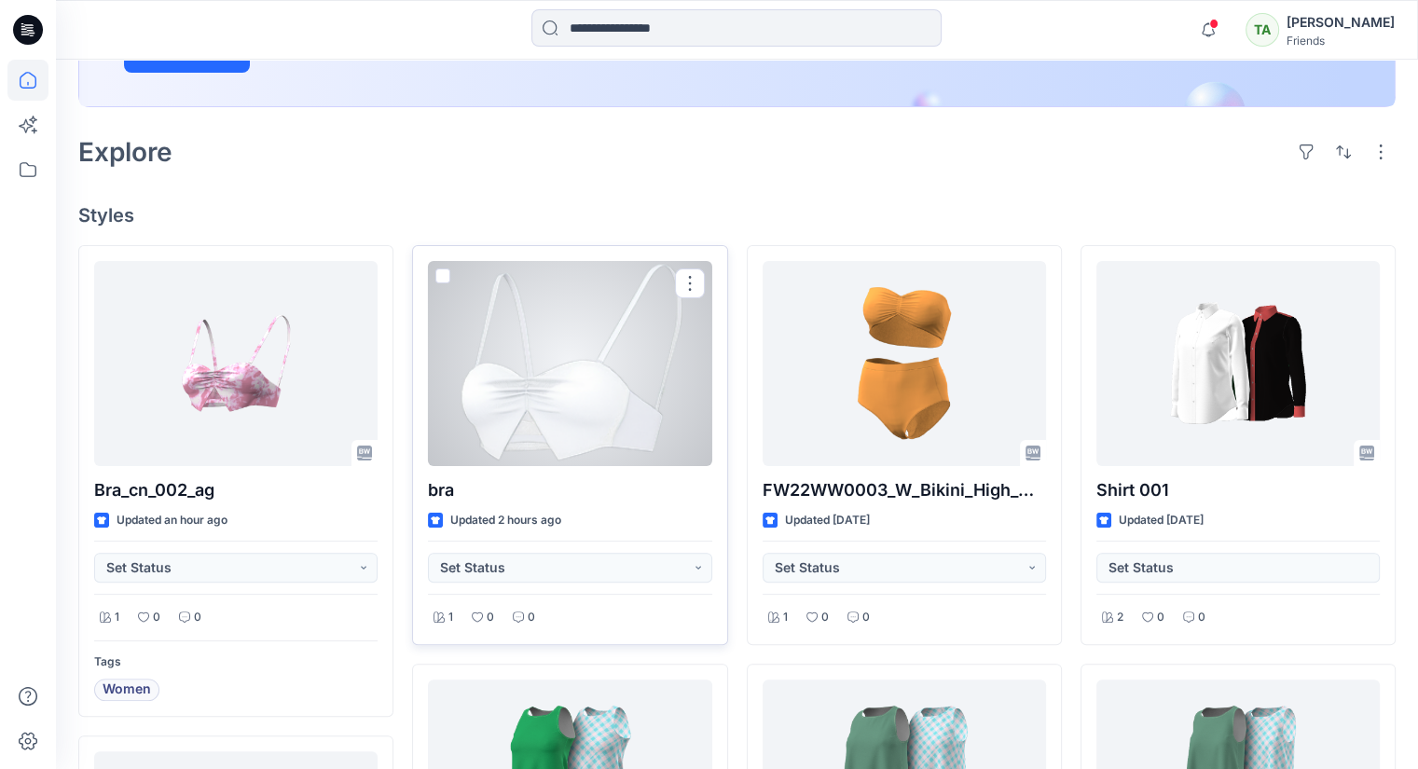
click at [593, 399] on div at bounding box center [569, 363] width 283 height 205
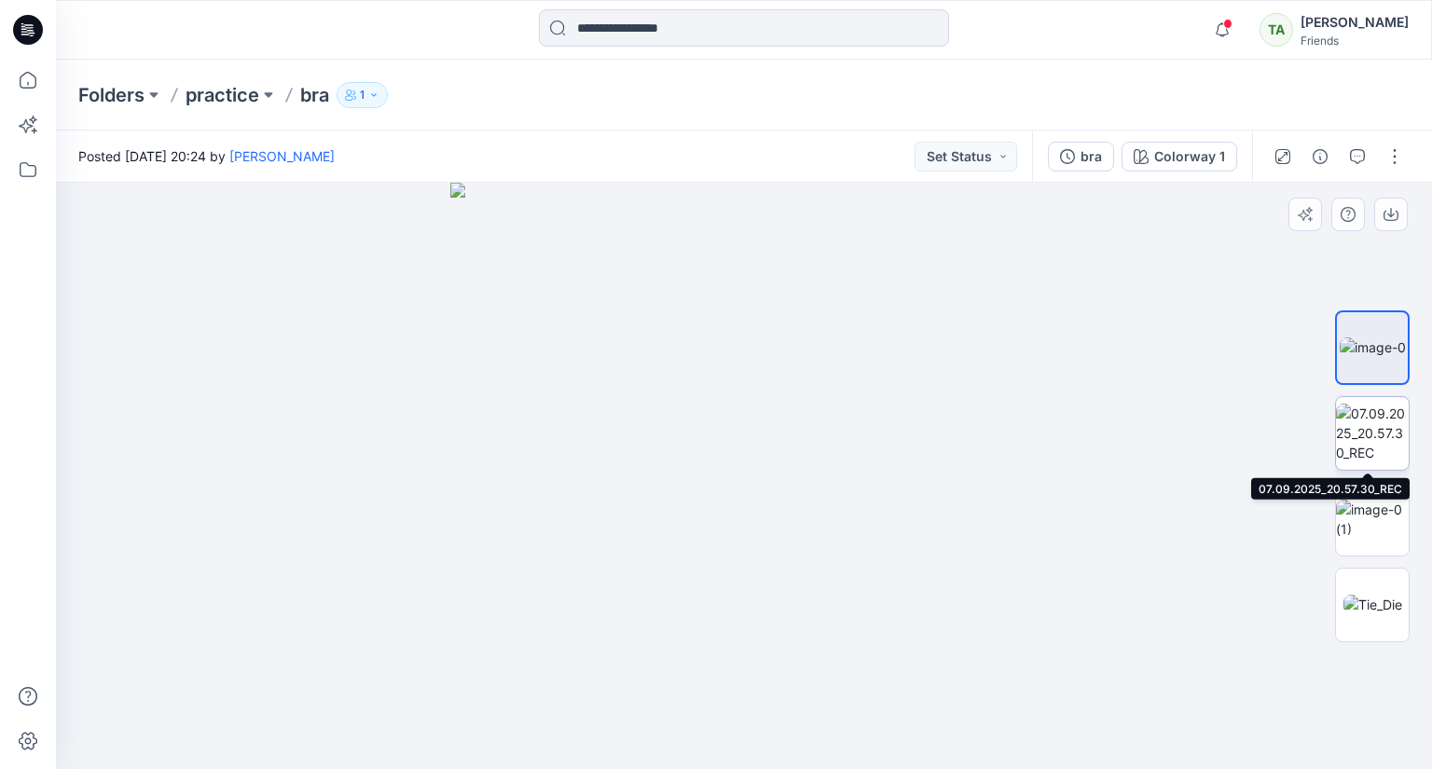
click at [1372, 423] on img at bounding box center [1372, 433] width 73 height 59
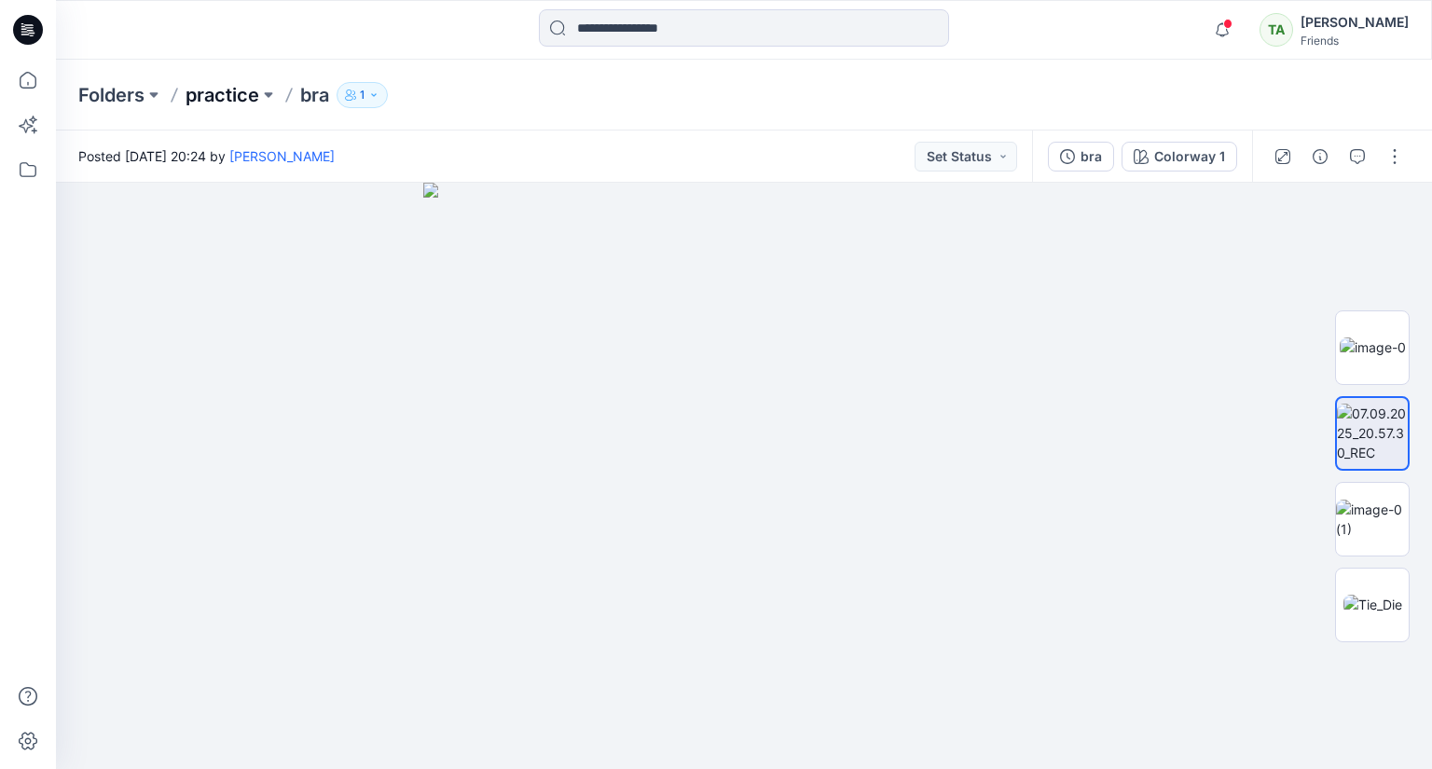
click at [213, 91] on p "practice" at bounding box center [223, 95] width 74 height 26
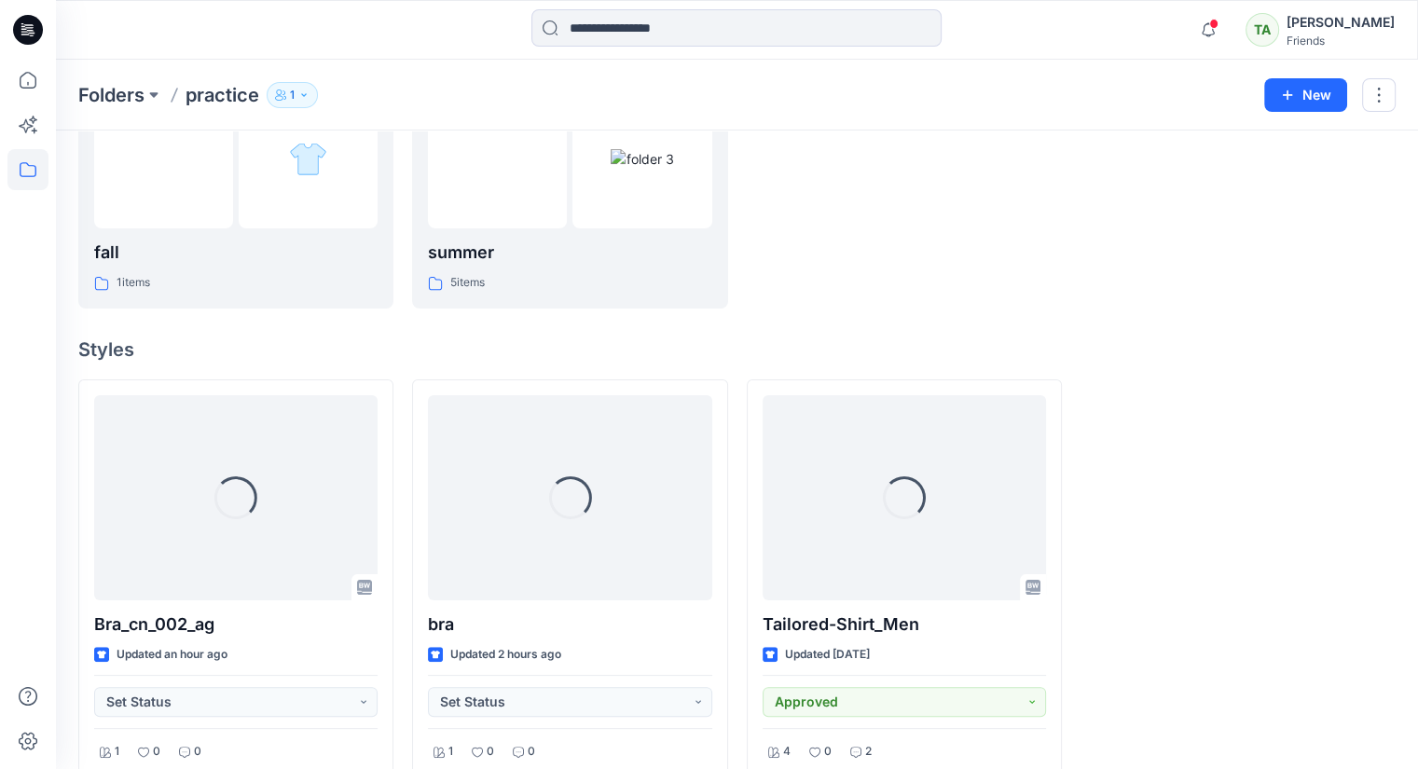
scroll to position [373, 0]
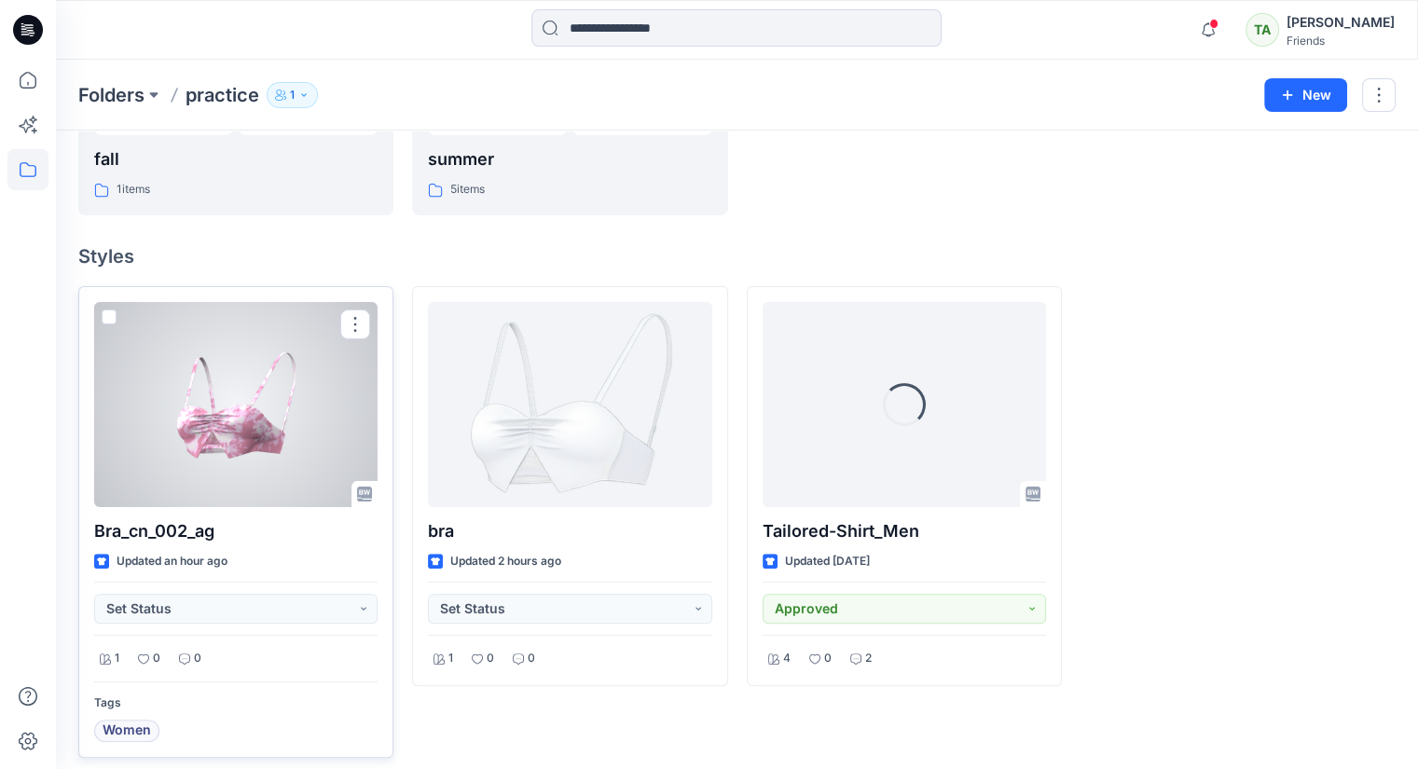
click at [313, 410] on div at bounding box center [235, 404] width 283 height 205
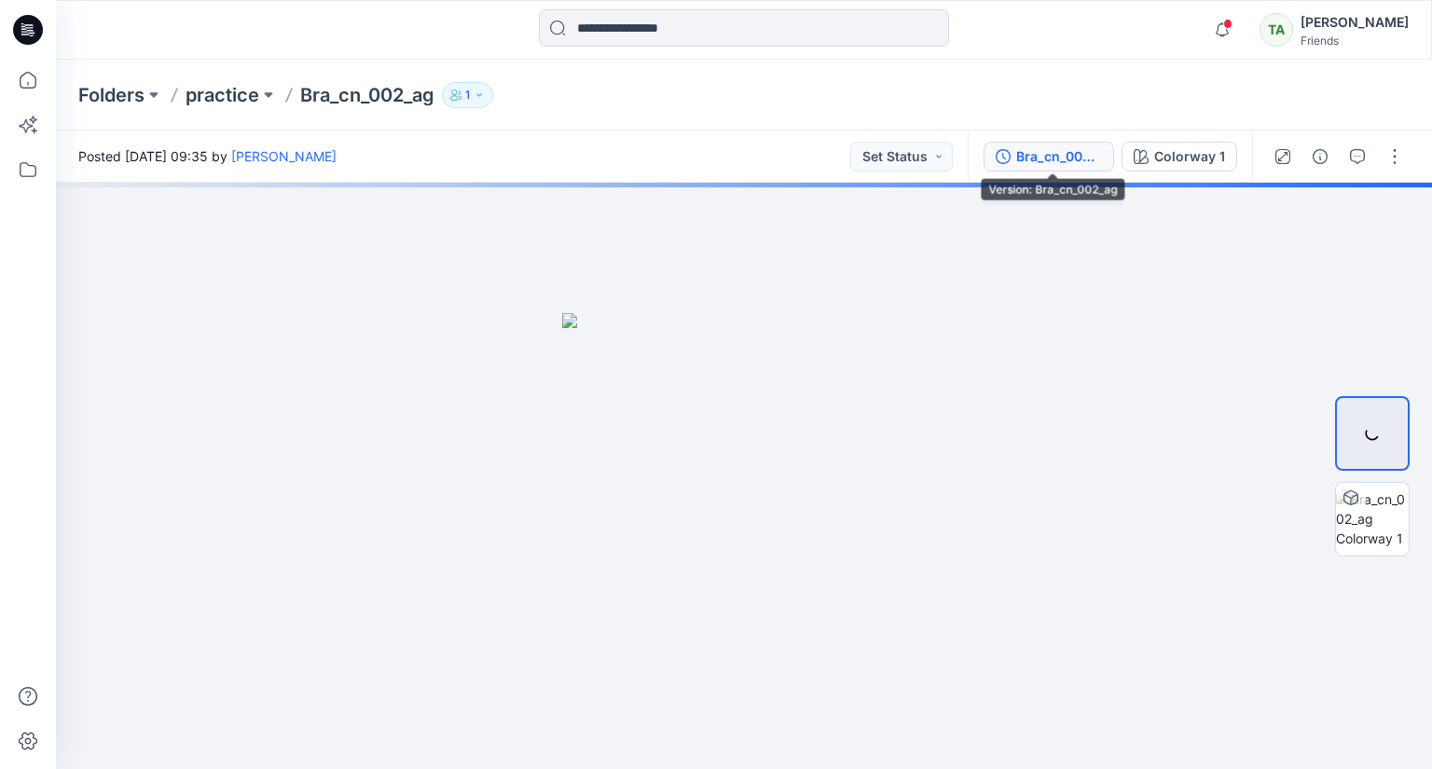
click at [1067, 153] on div "Bra_cn_002_ag" at bounding box center [1059, 156] width 86 height 21
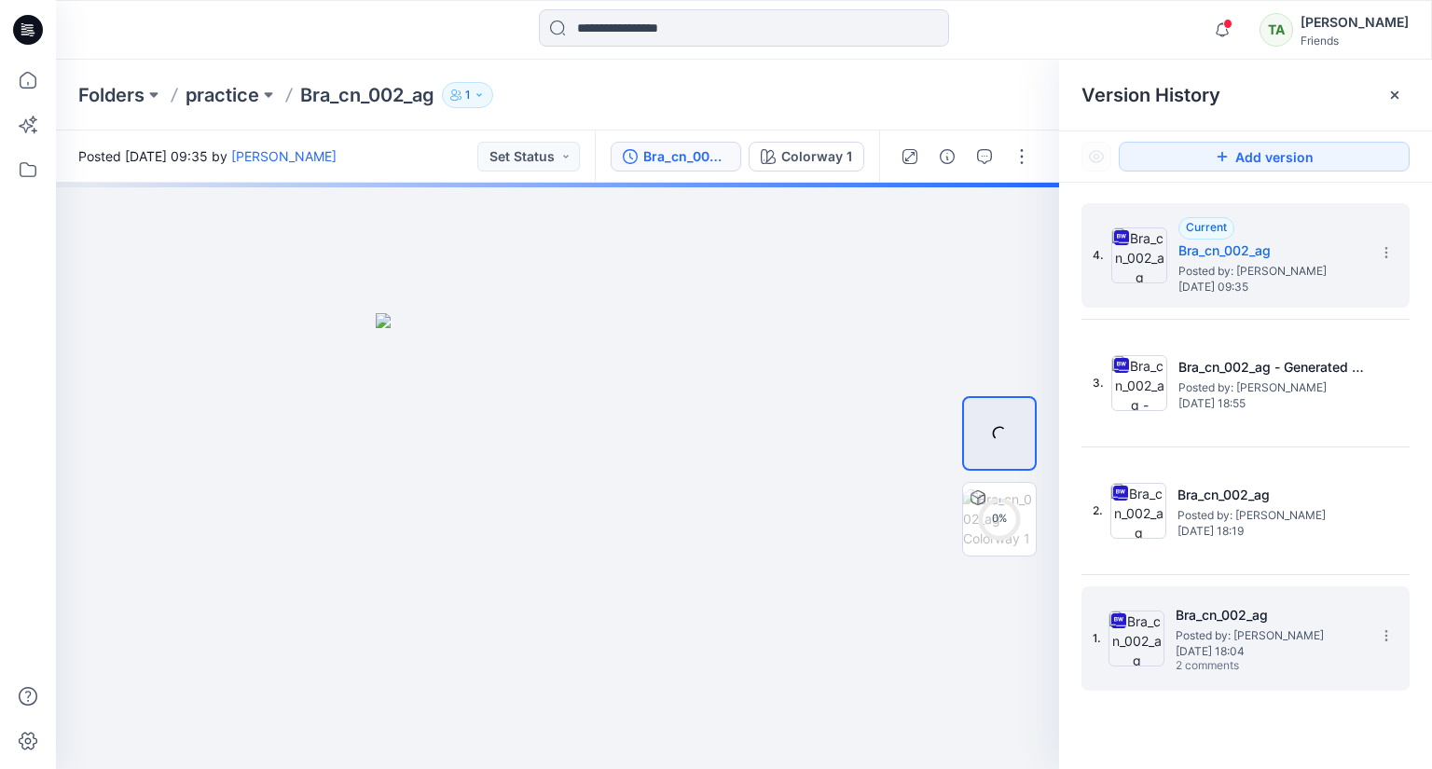
click at [1247, 614] on h5 "Bra_cn_002_ag" at bounding box center [1269, 615] width 186 height 22
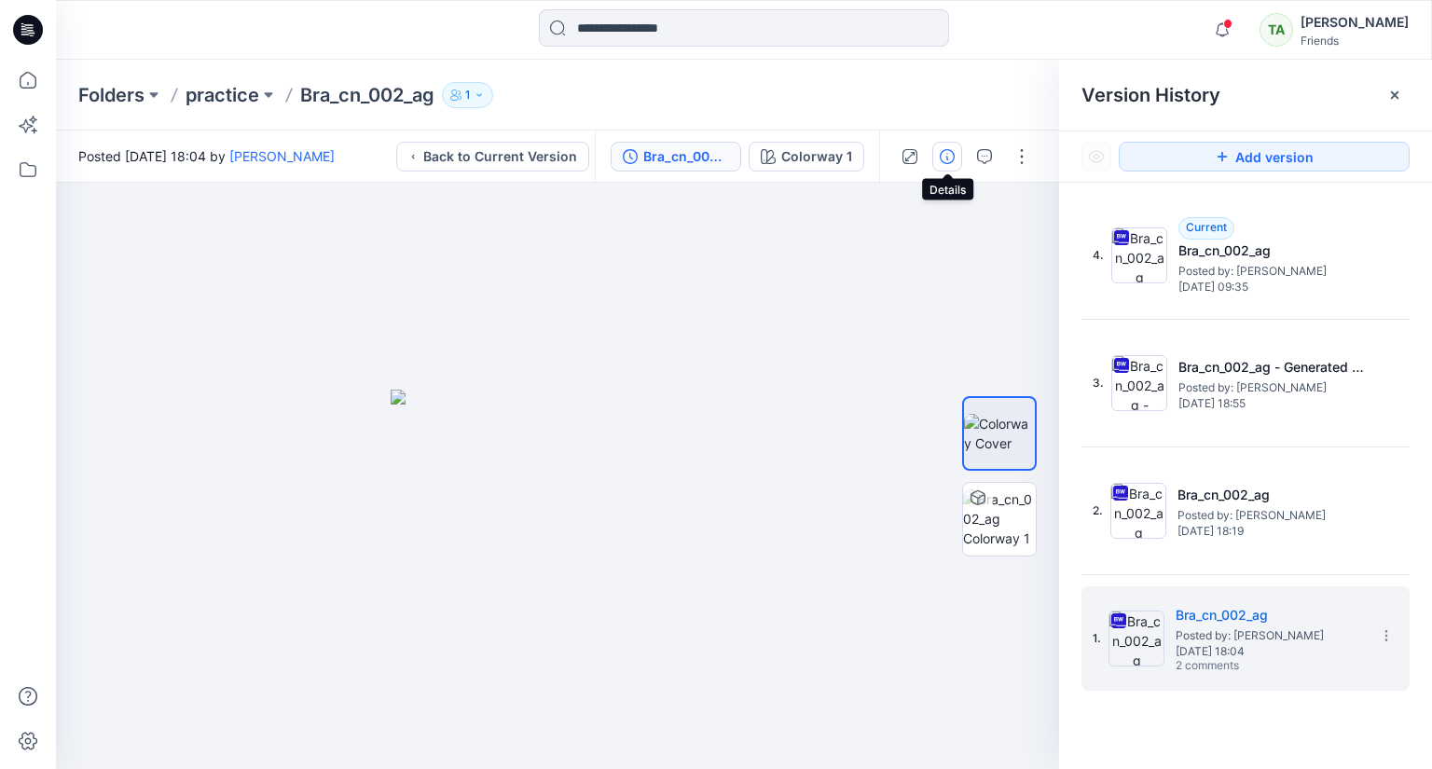
click at [947, 151] on icon "button" at bounding box center [947, 156] width 15 height 15
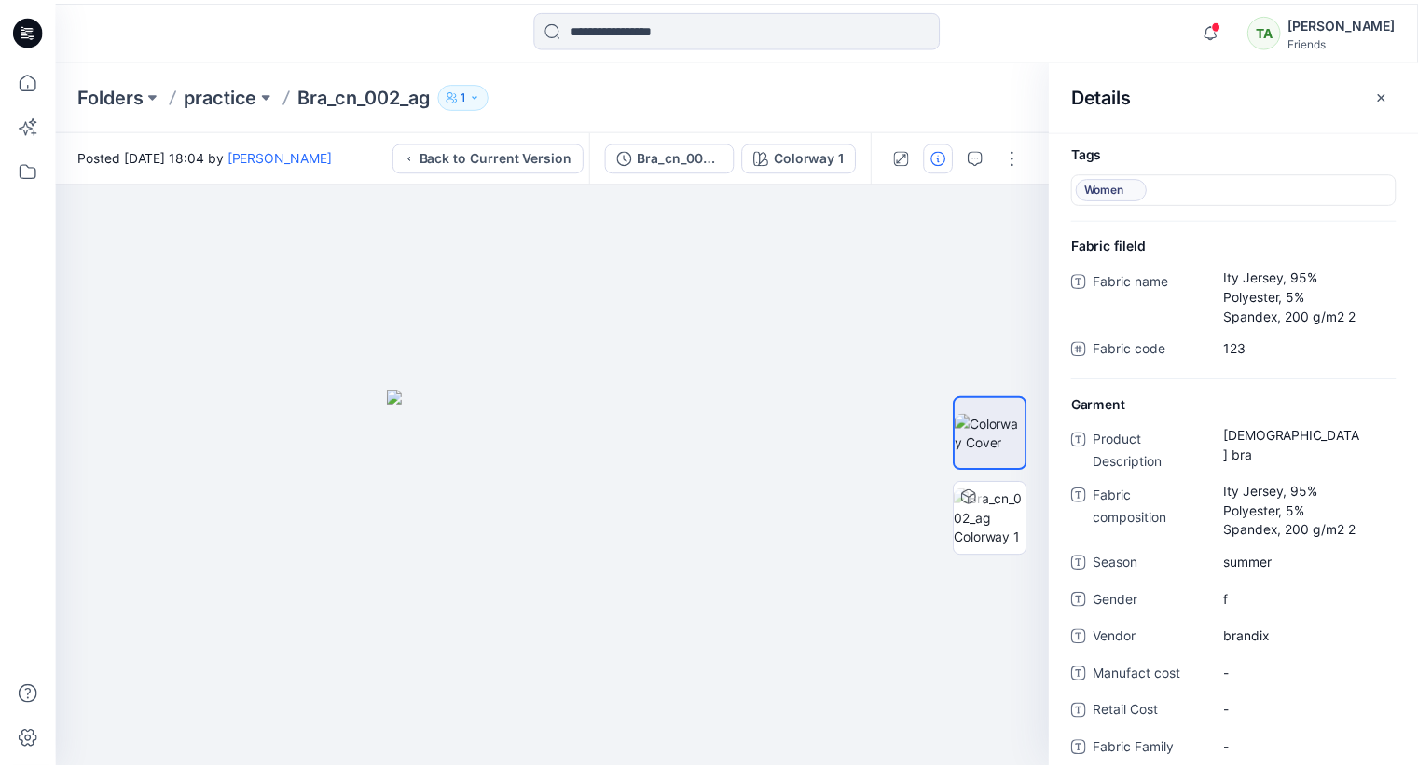
scroll to position [93, 0]
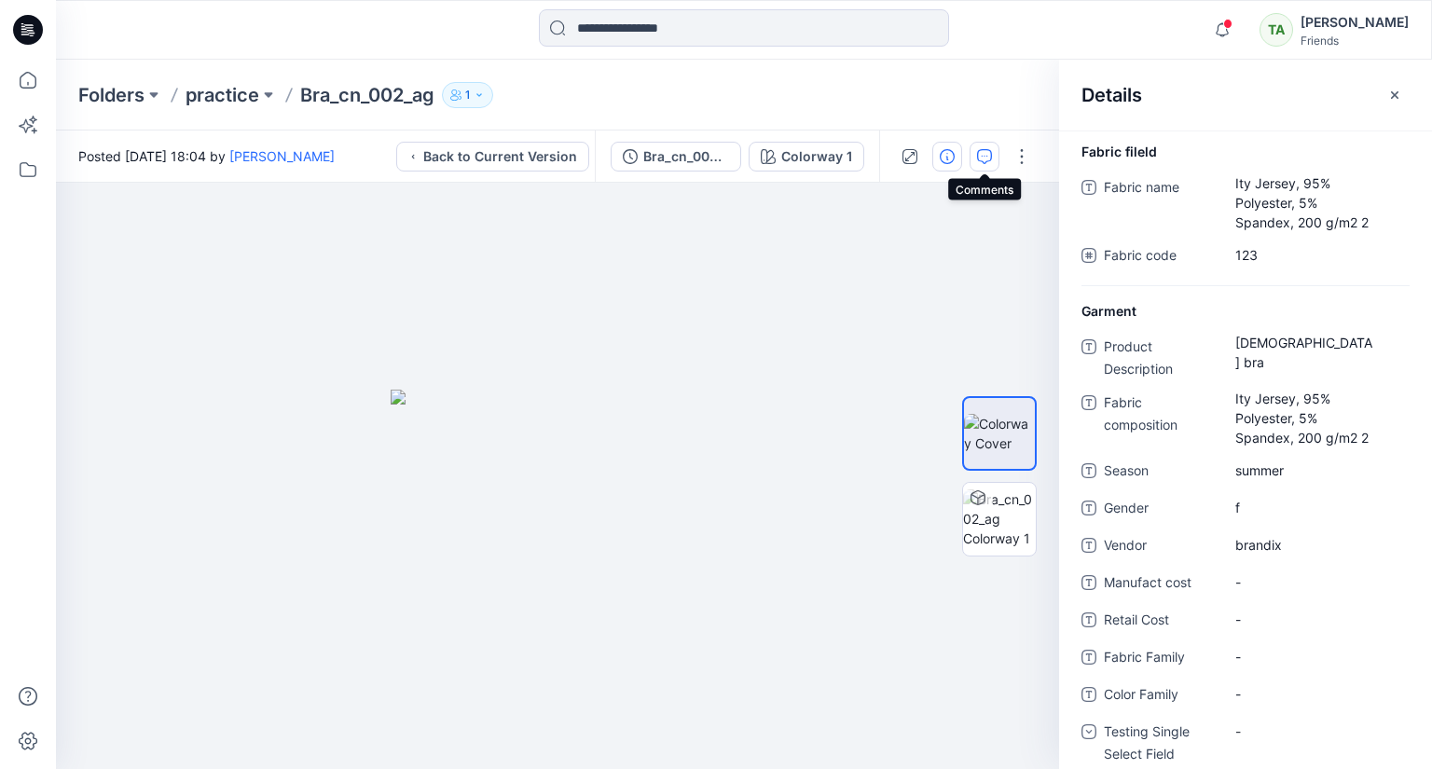
click at [983, 163] on icon "button" at bounding box center [984, 156] width 15 height 15
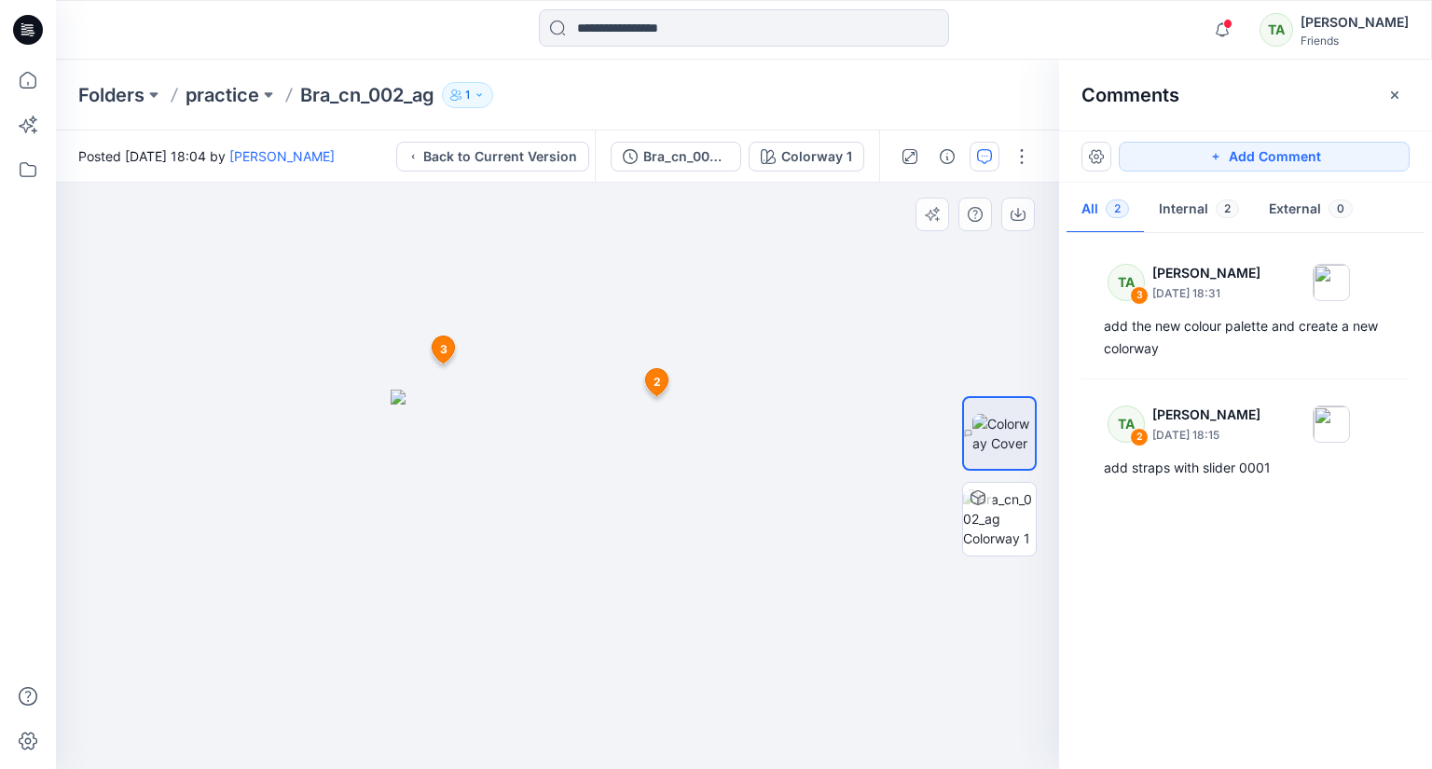
click at [661, 381] on icon at bounding box center [657, 382] width 22 height 27
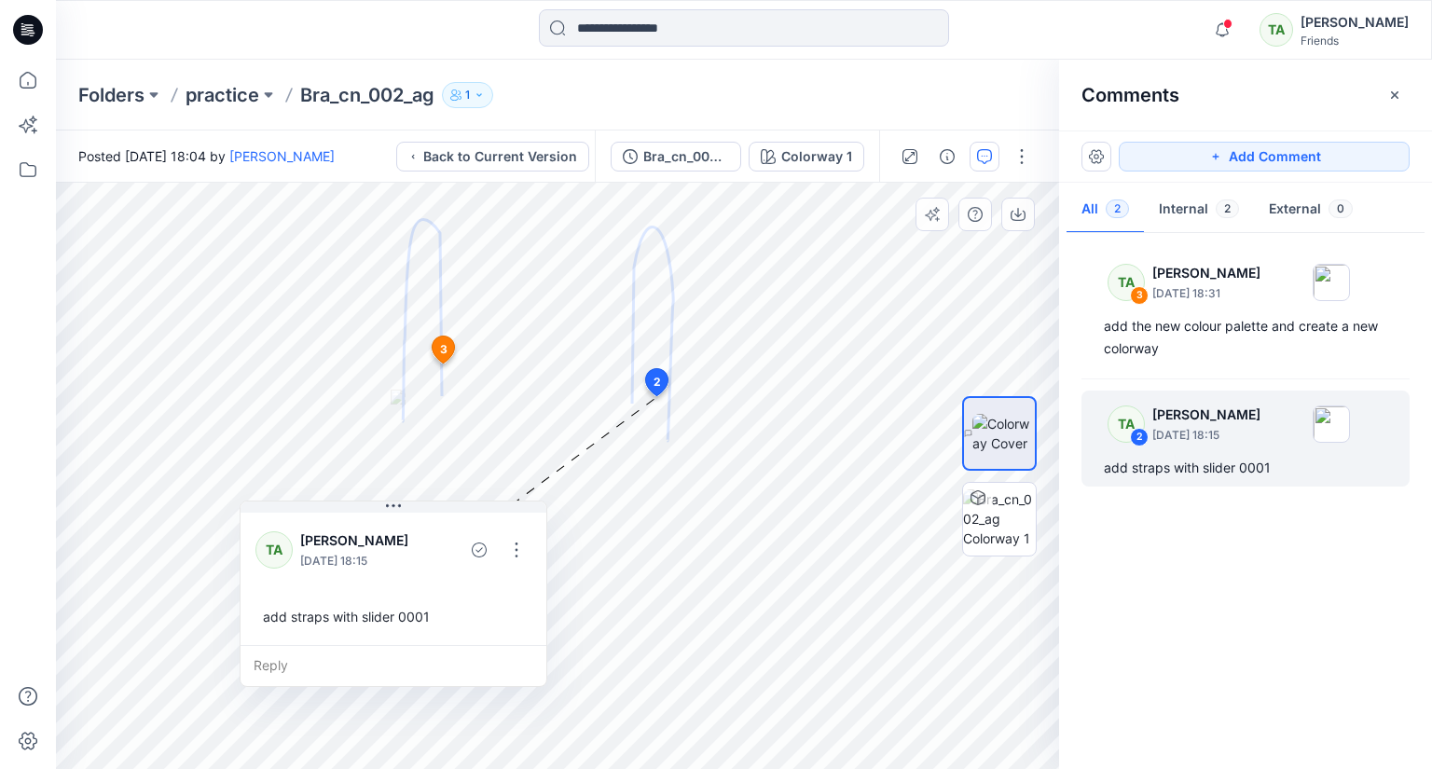
click at [445, 351] on span "3" at bounding box center [443, 349] width 7 height 17
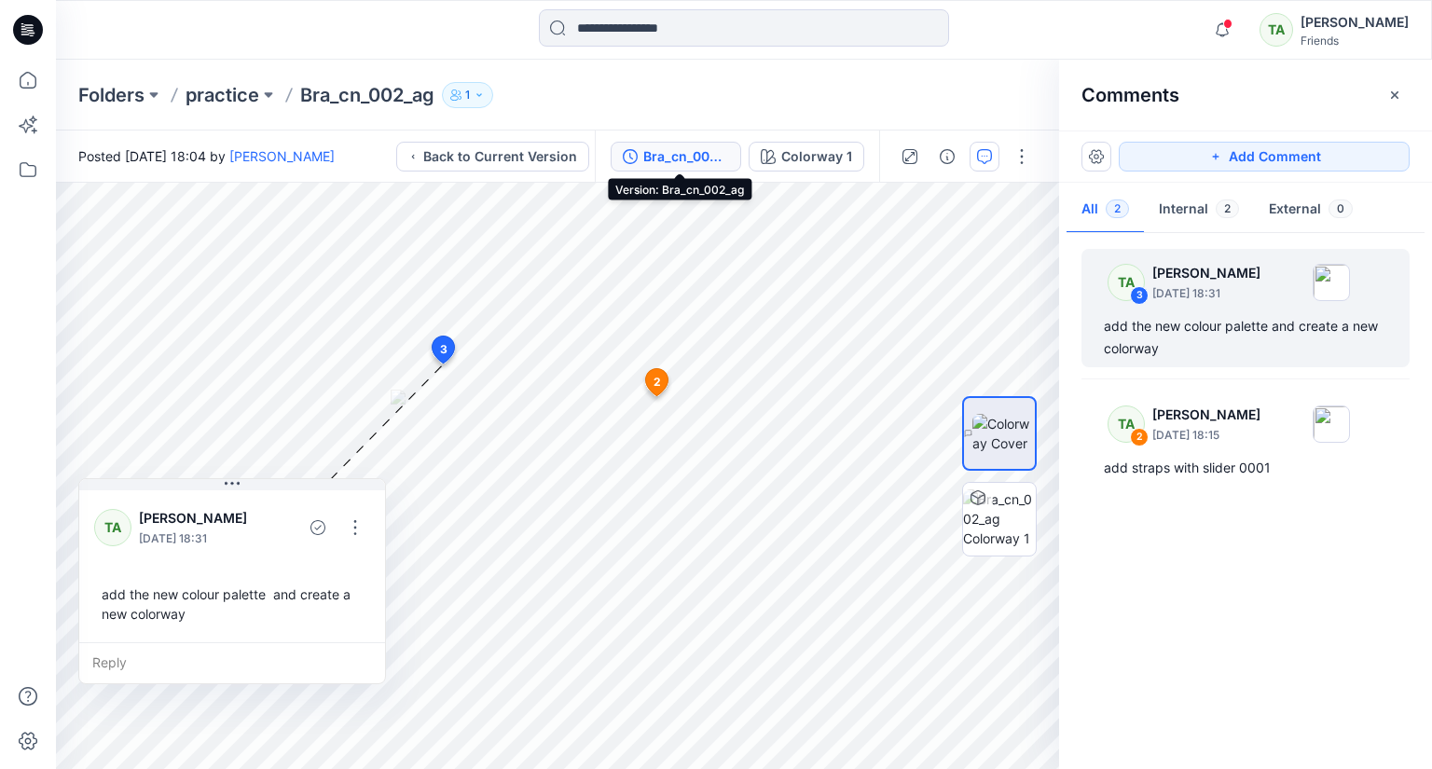
click at [697, 143] on button "Bra_cn_002_ag" at bounding box center [676, 157] width 131 height 30
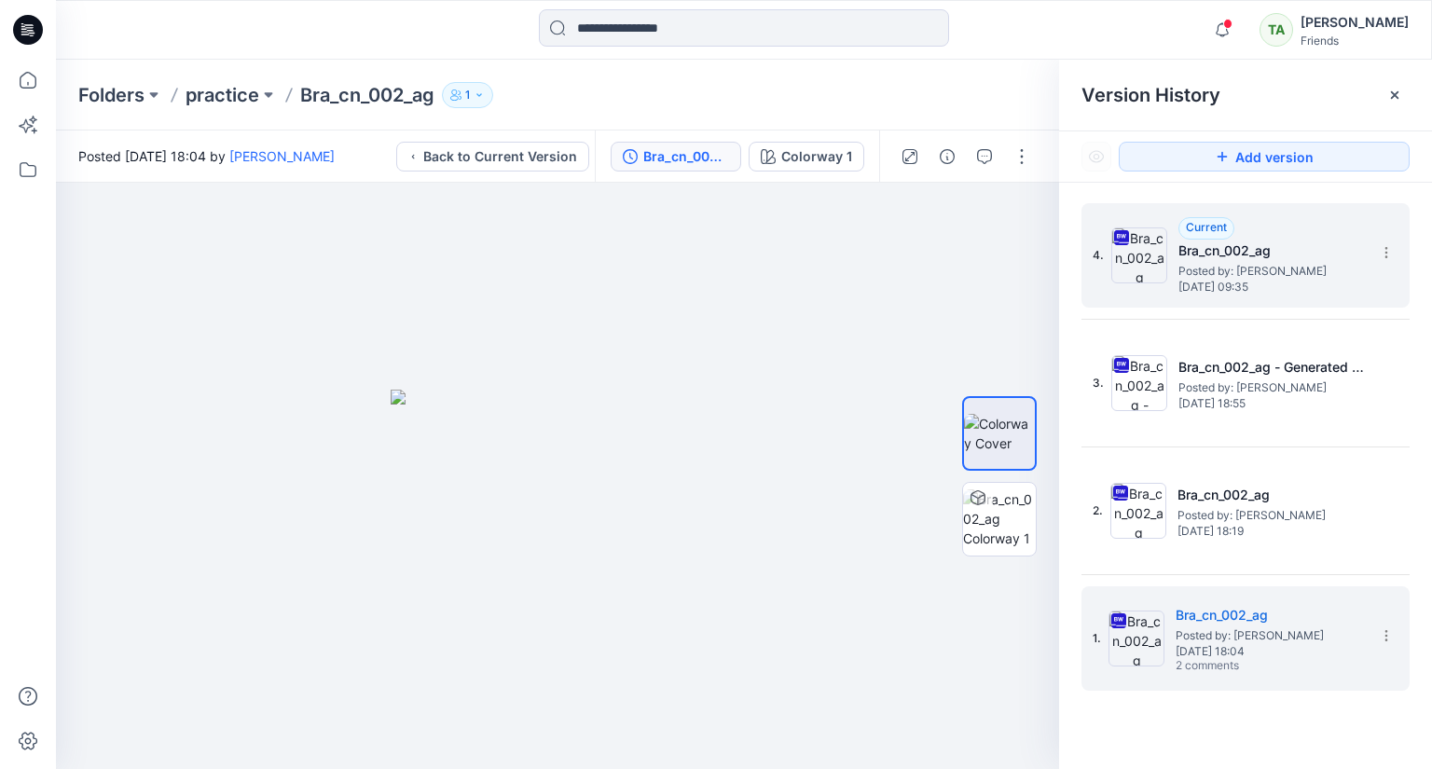
click at [1242, 276] on span "Posted by: [PERSON_NAME]" at bounding box center [1271, 271] width 186 height 19
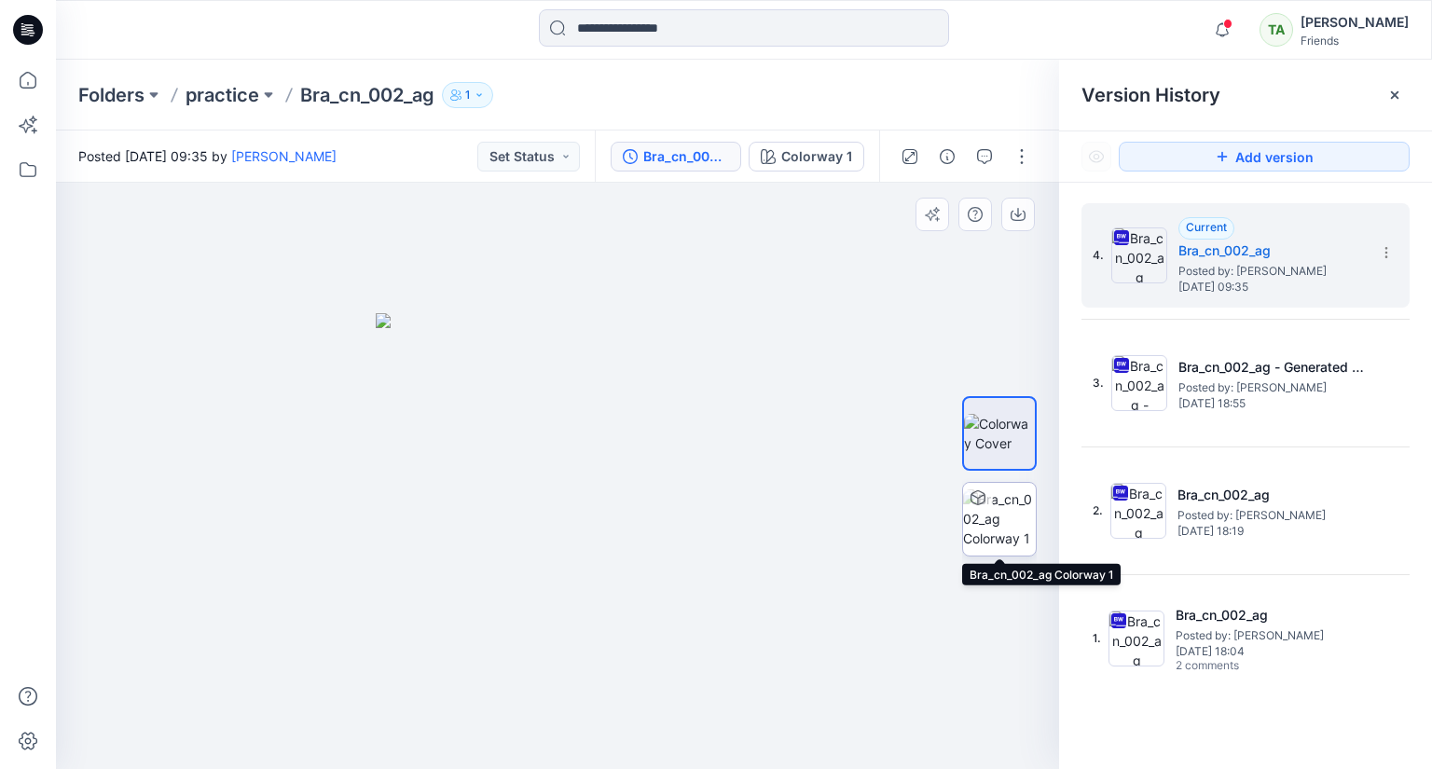
click at [999, 517] on img at bounding box center [999, 518] width 73 height 59
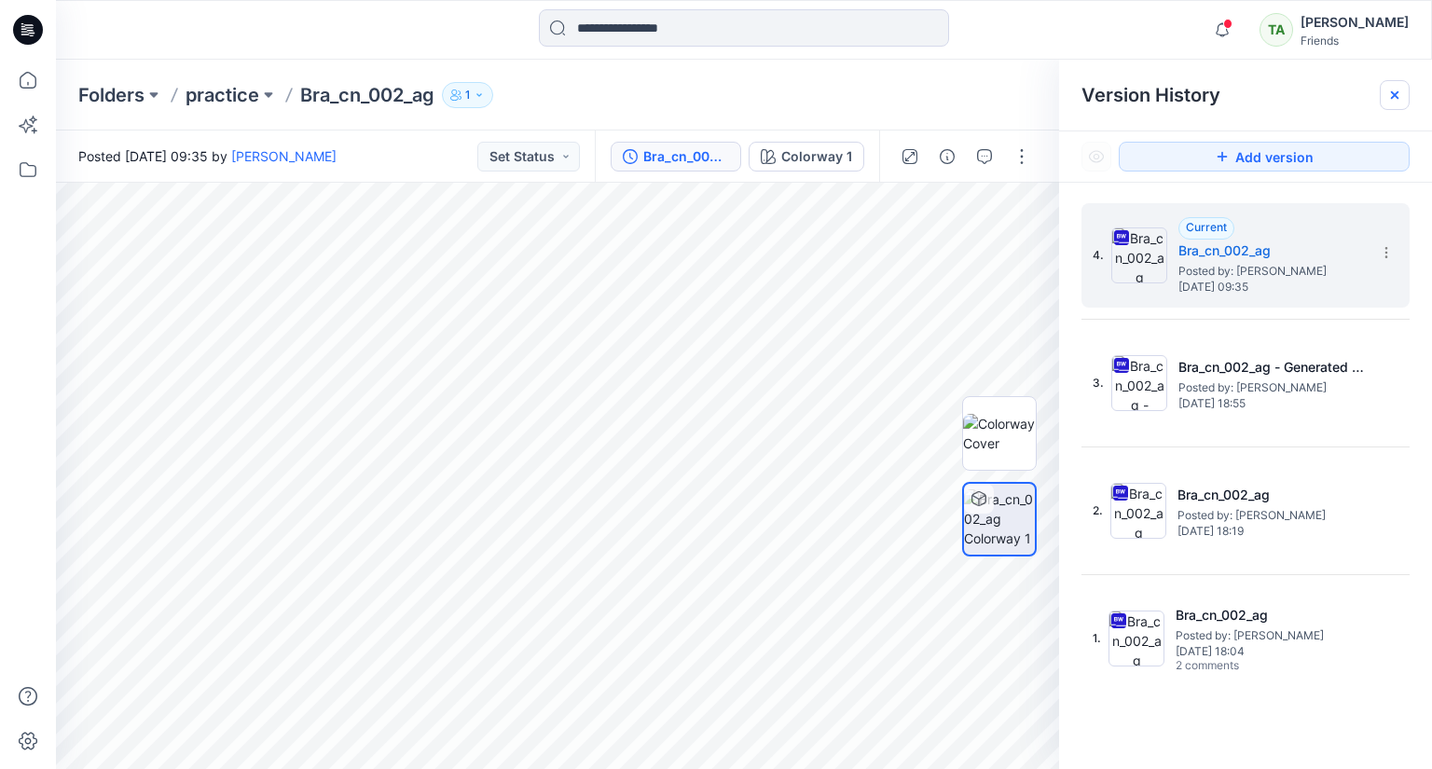
click at [1390, 91] on icon at bounding box center [1394, 95] width 15 height 15
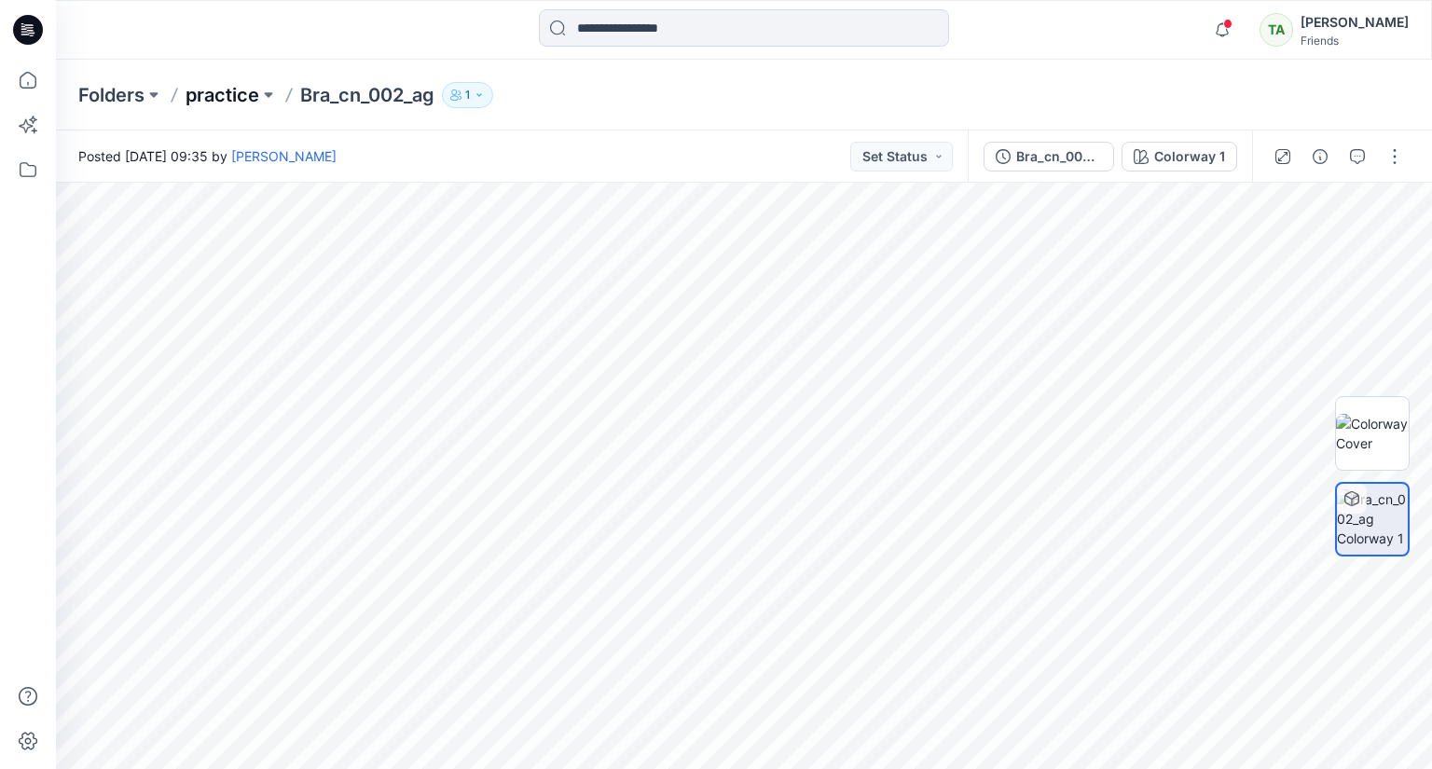
click at [239, 92] on p "practice" at bounding box center [223, 95] width 74 height 26
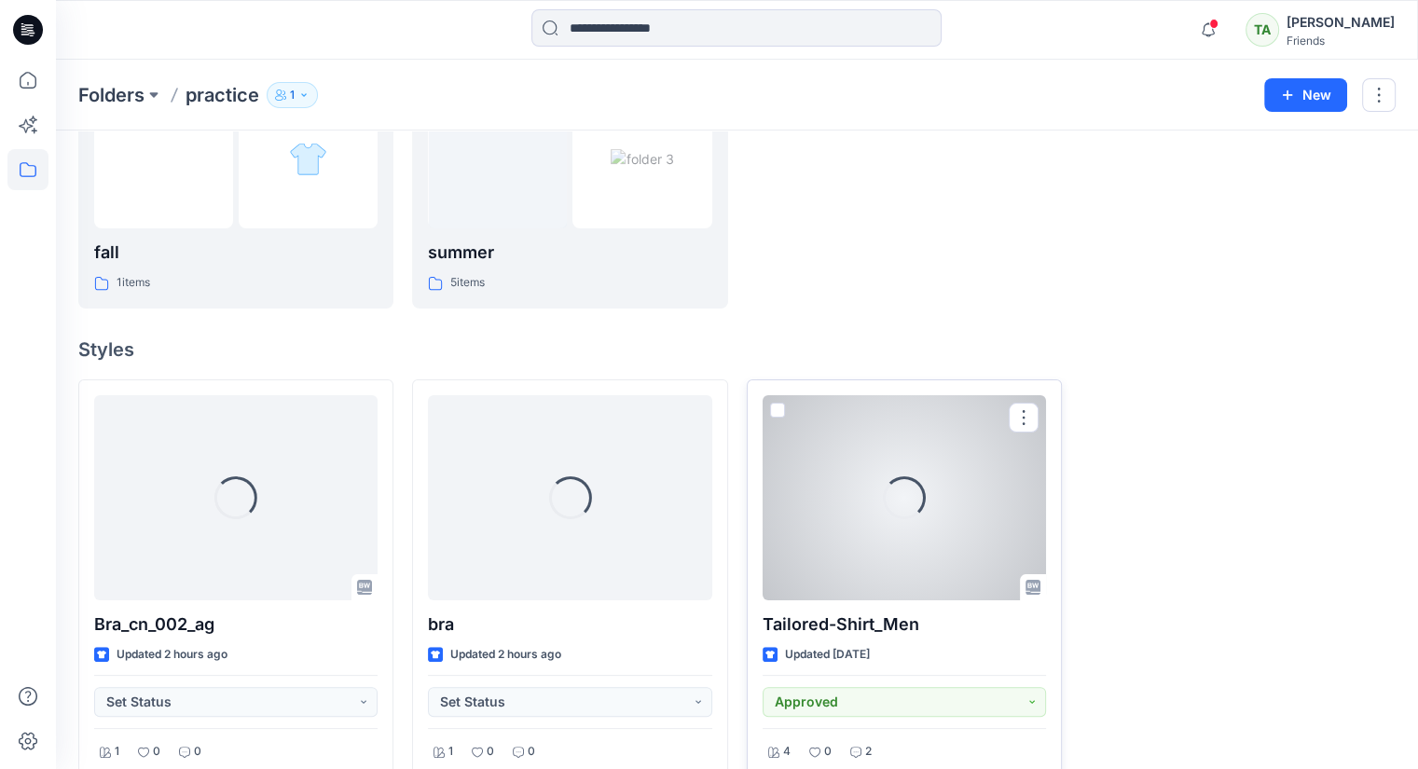
scroll to position [373, 0]
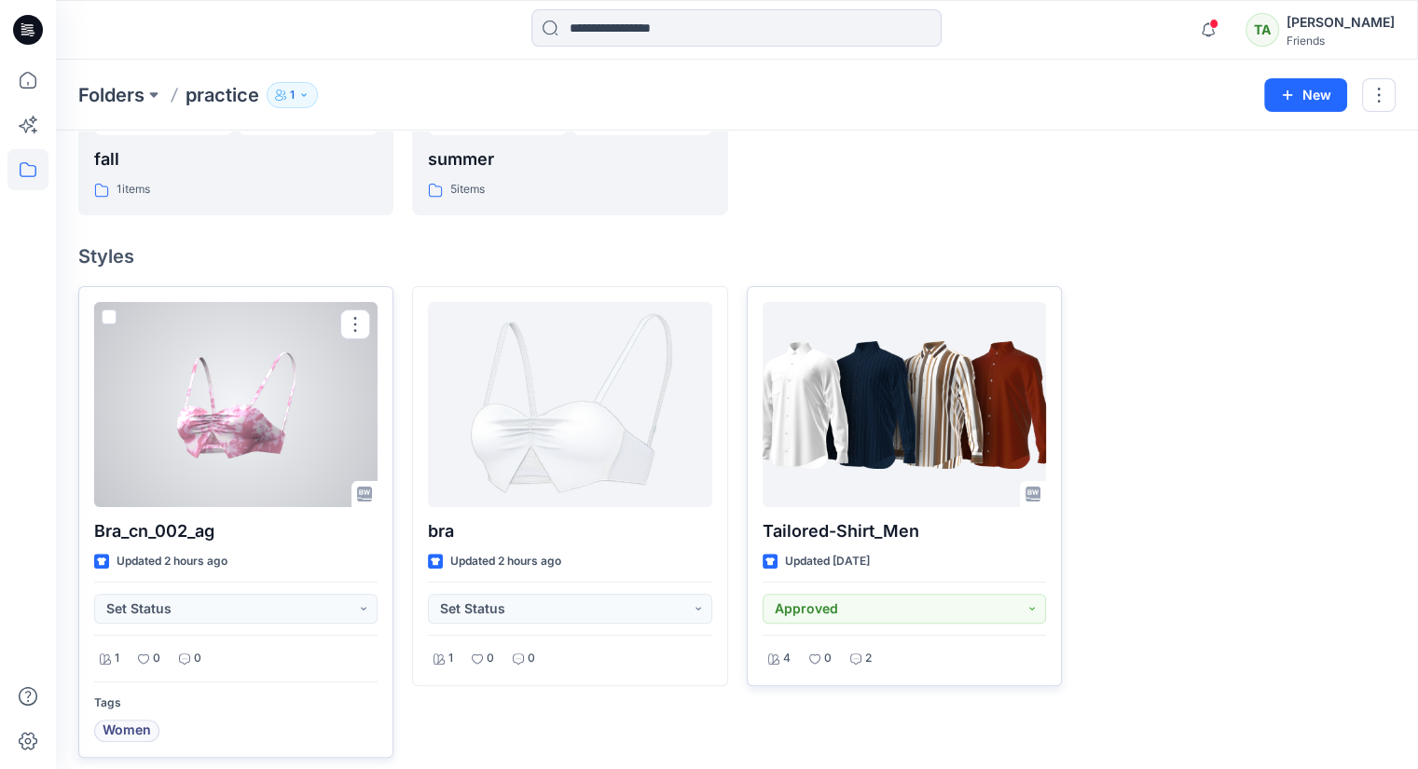
click at [107, 313] on span at bounding box center [109, 317] width 15 height 15
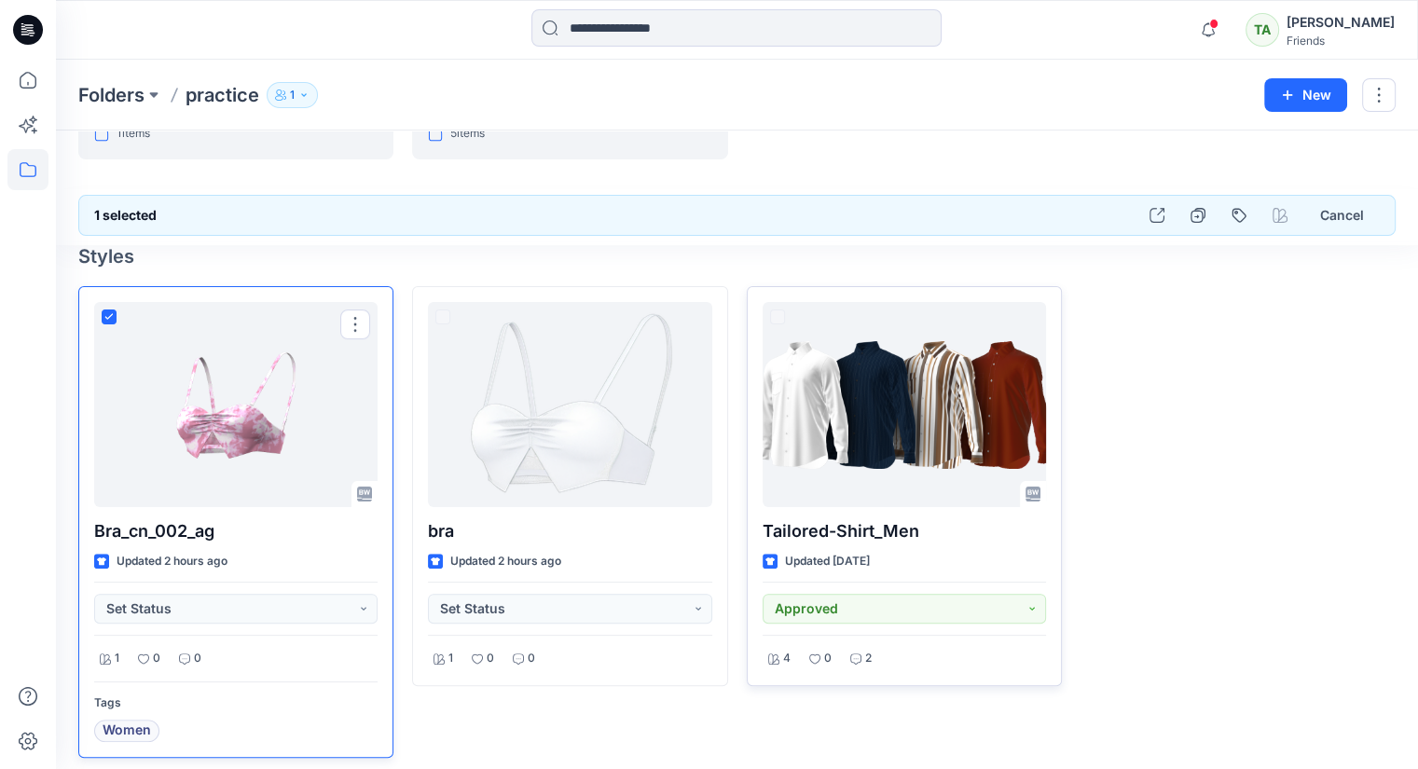
scroll to position [317, 0]
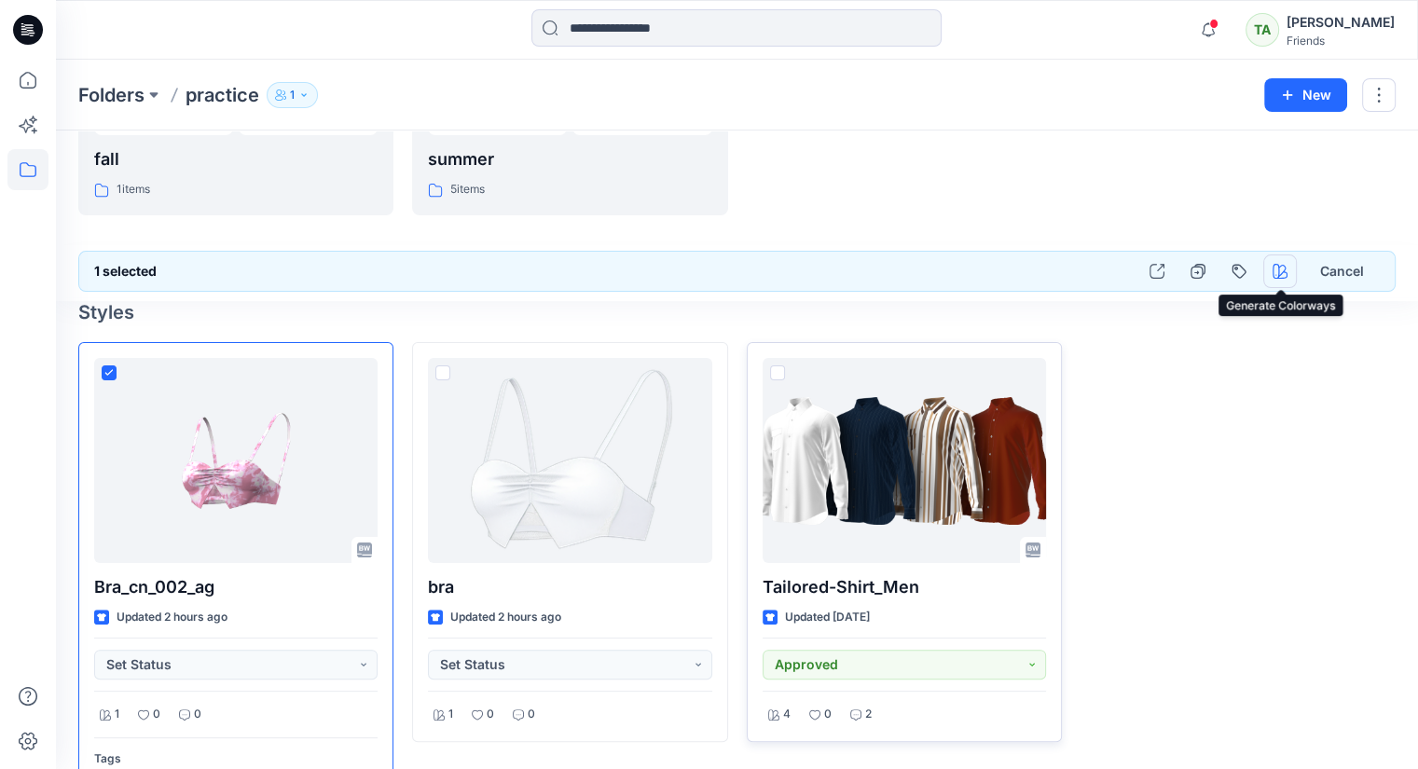
click at [1280, 275] on icon "button" at bounding box center [1280, 271] width 15 height 15
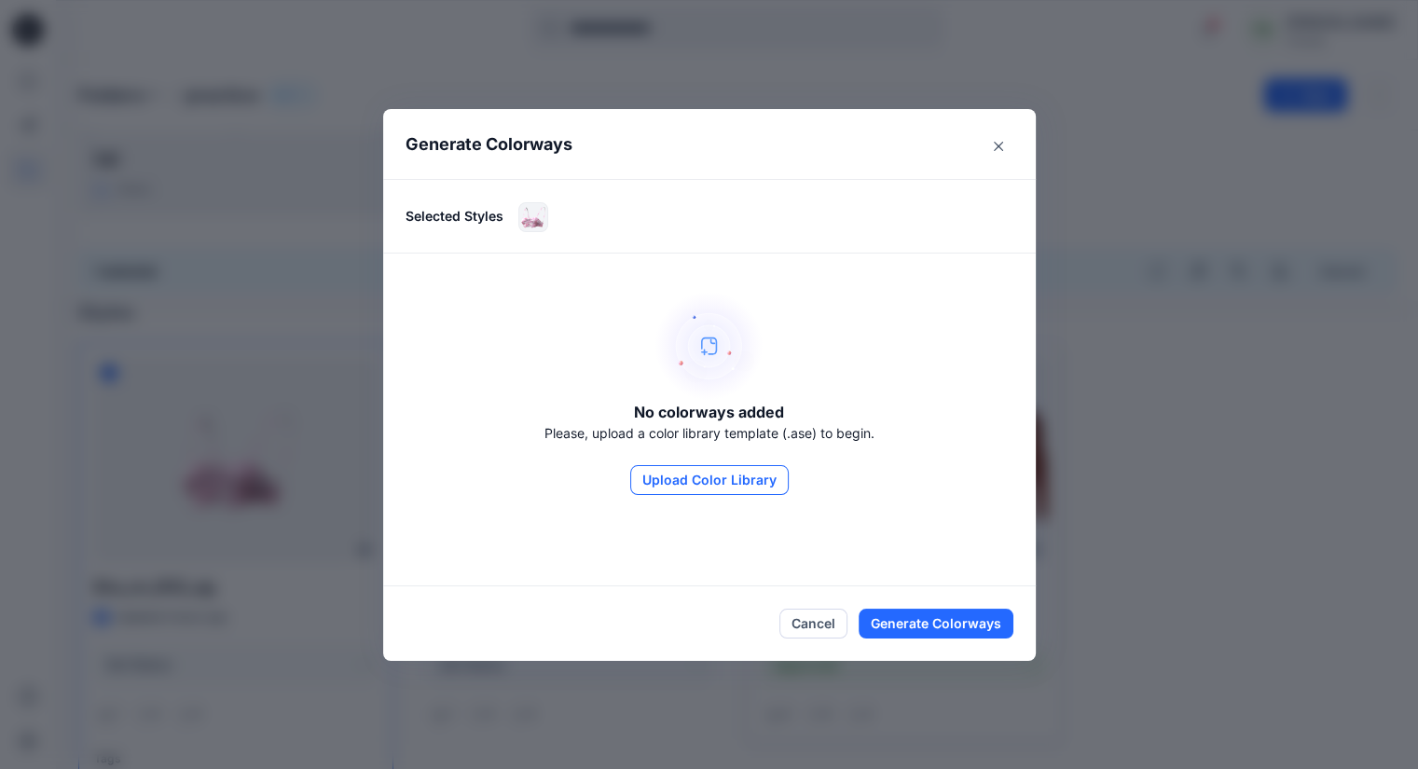
click at [772, 480] on button "Upload Color Library" at bounding box center [709, 480] width 158 height 30
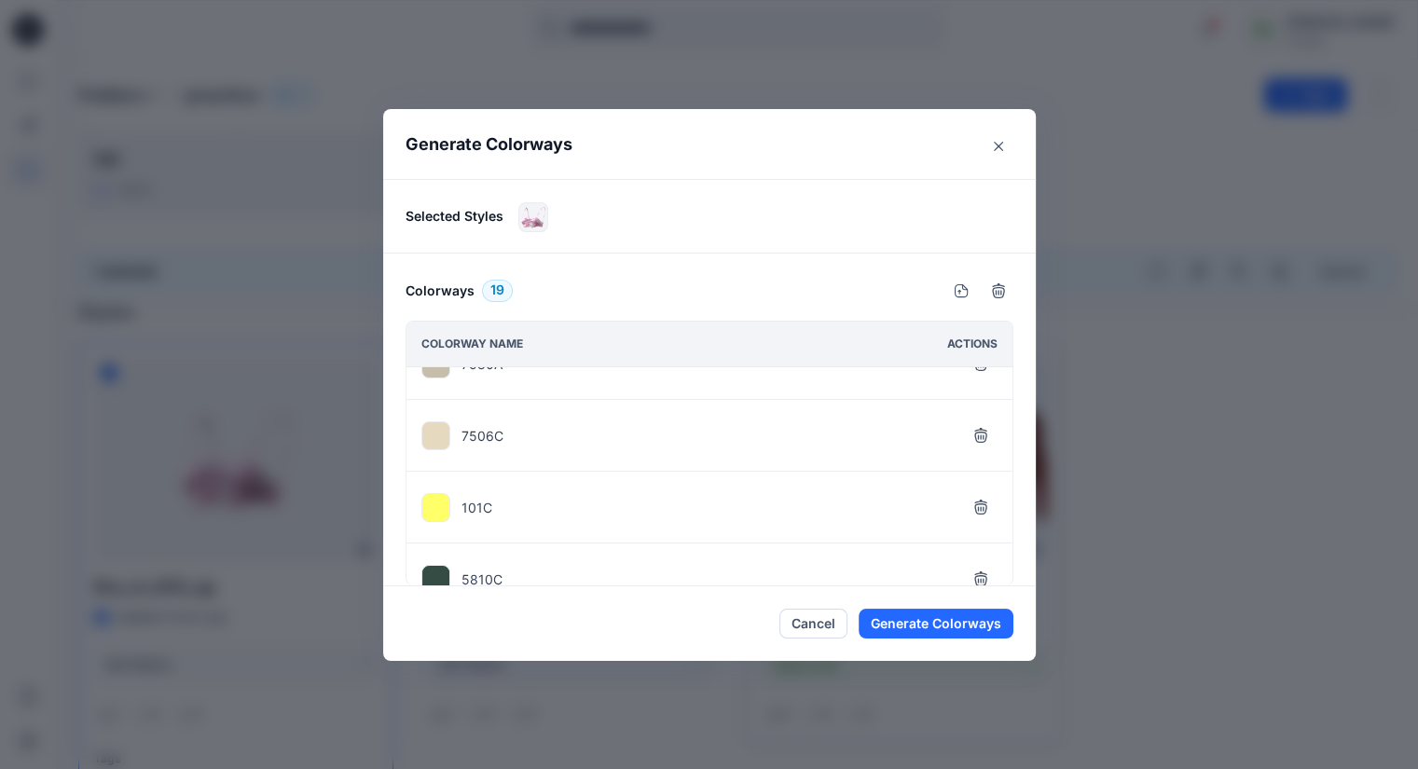
scroll to position [373, 0]
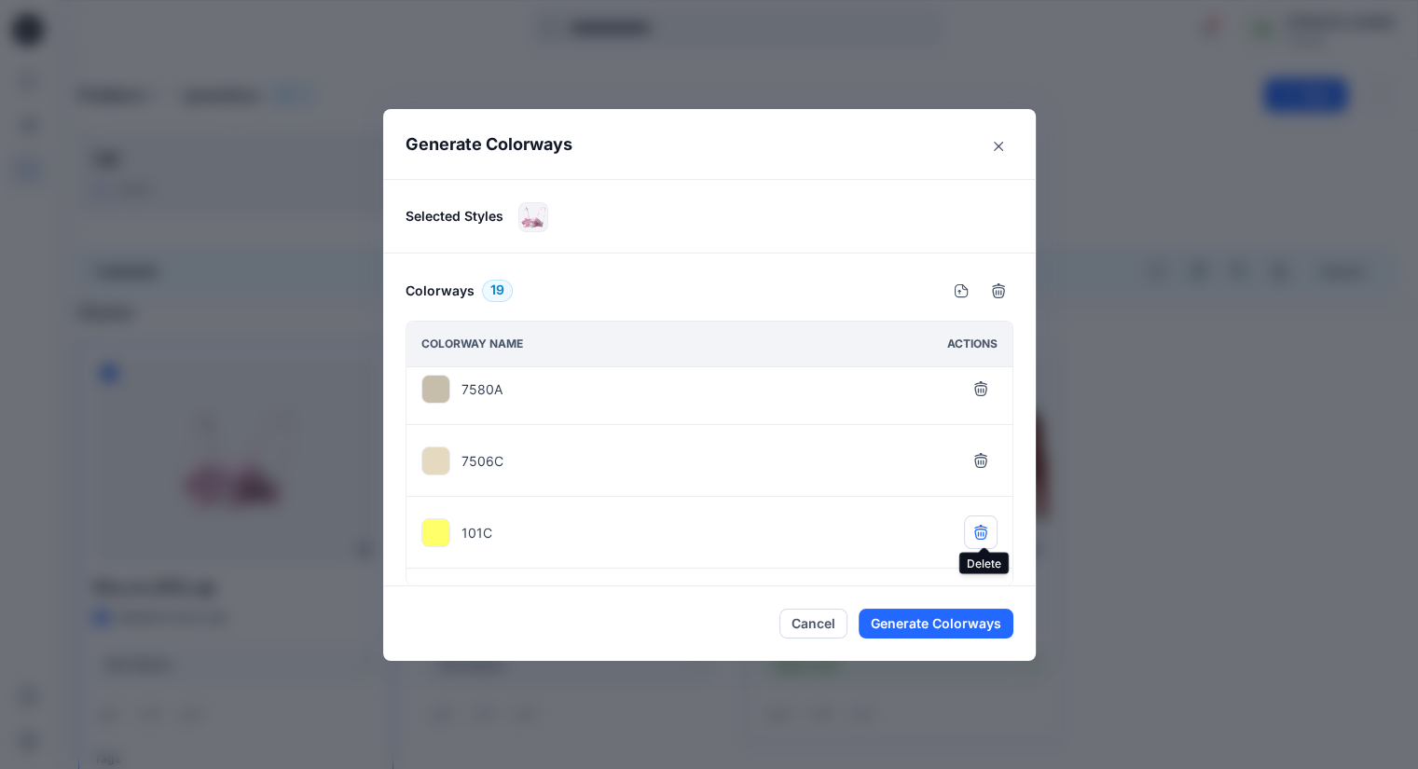
click at [979, 516] on button "button" at bounding box center [981, 533] width 34 height 34
click at [971, 449] on button "button" at bounding box center [981, 461] width 34 height 34
click at [975, 392] on button "button" at bounding box center [981, 389] width 34 height 34
click at [975, 389] on button "button" at bounding box center [981, 388] width 34 height 34
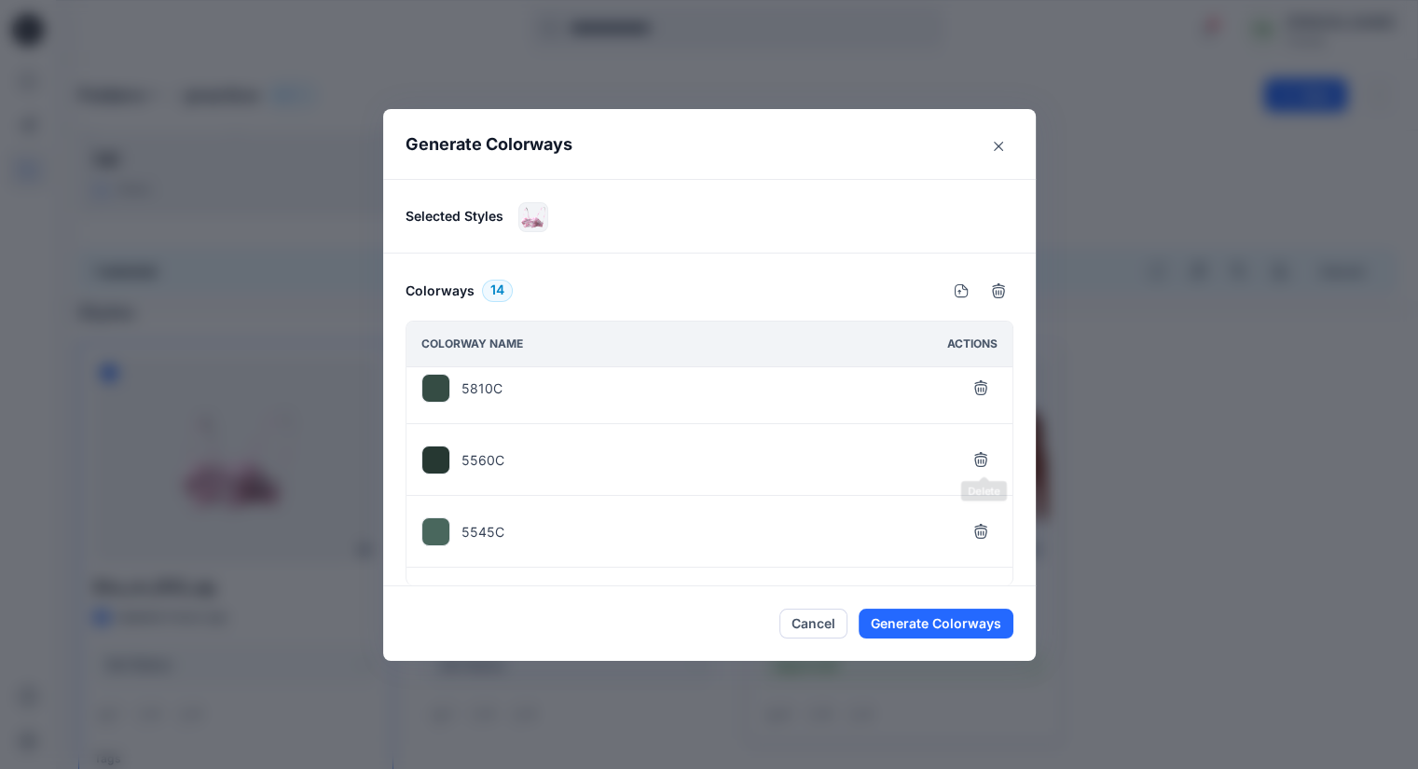
click at [975, 333] on button "button" at bounding box center [981, 316] width 34 height 34
click at [975, 389] on button "button" at bounding box center [981, 387] width 34 height 34
click at [975, 389] on button "button" at bounding box center [981, 386] width 34 height 34
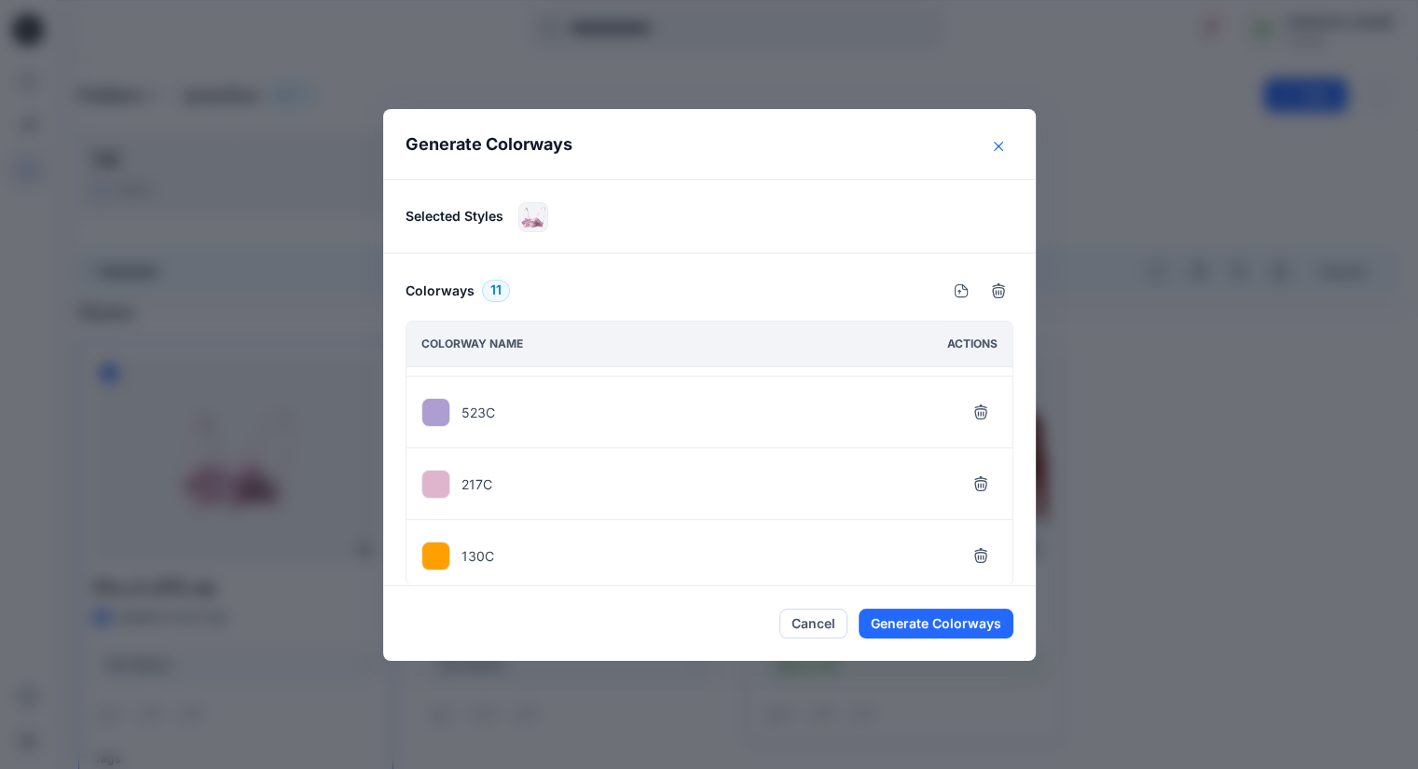
click at [1003, 146] on icon "Close" at bounding box center [998, 146] width 9 height 9
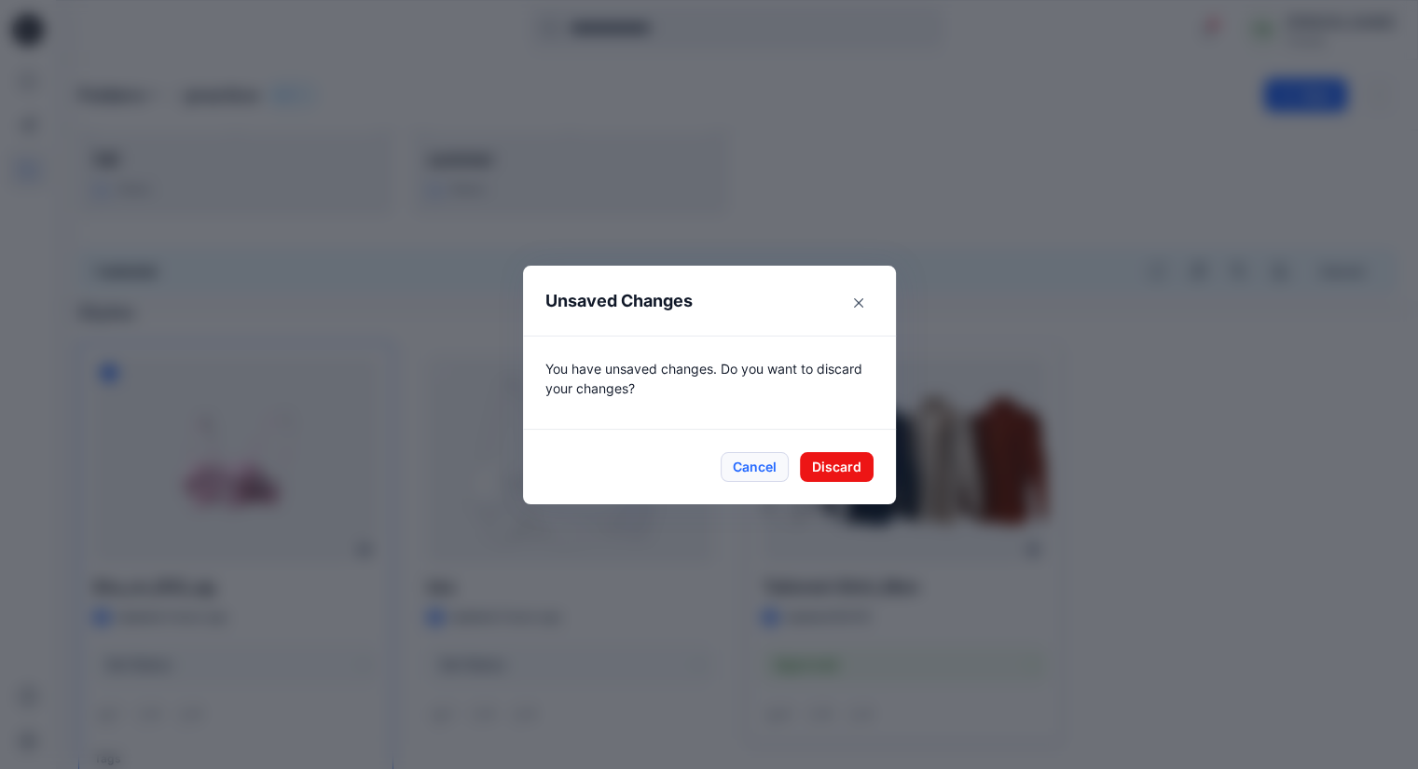
click at [774, 468] on button "Cancel" at bounding box center [755, 467] width 68 height 30
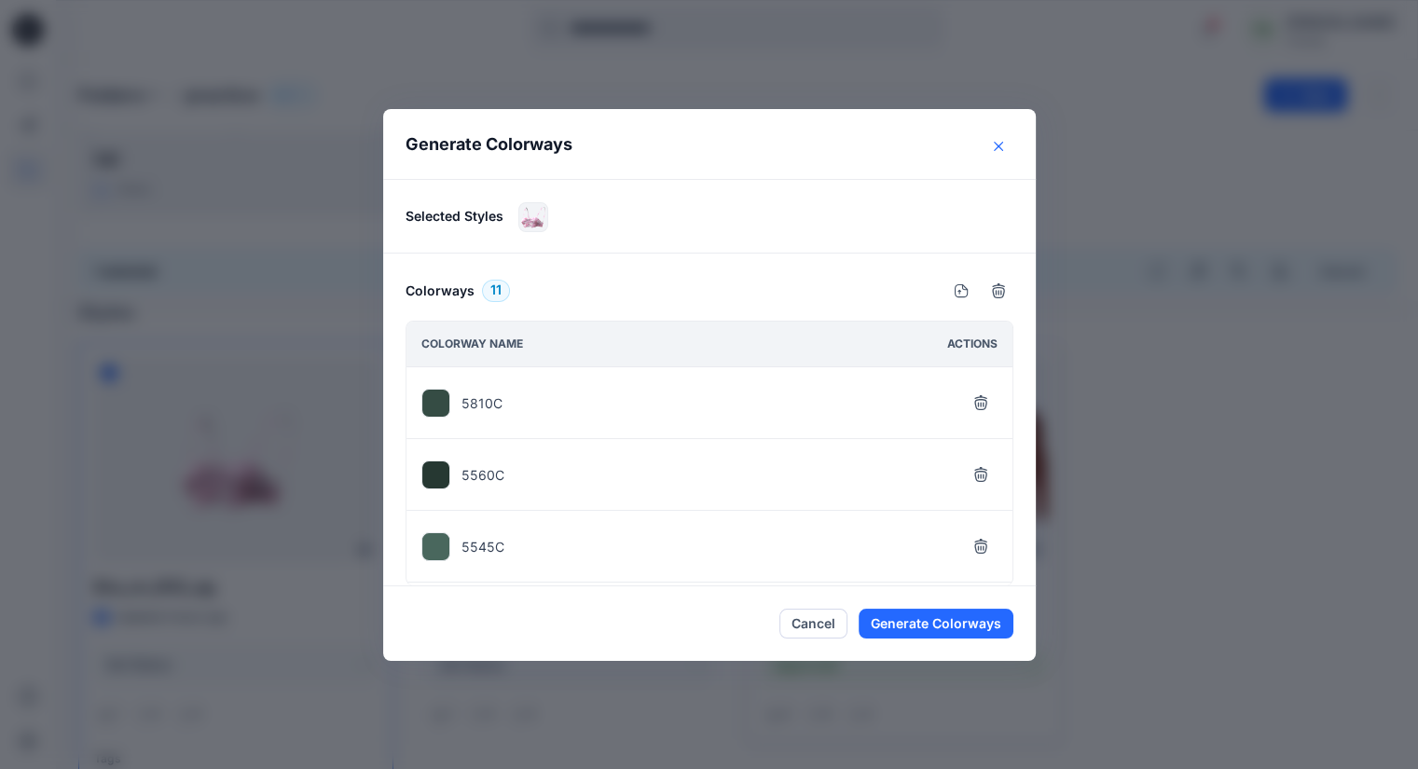
click at [1003, 150] on icon "Close" at bounding box center [998, 146] width 9 height 9
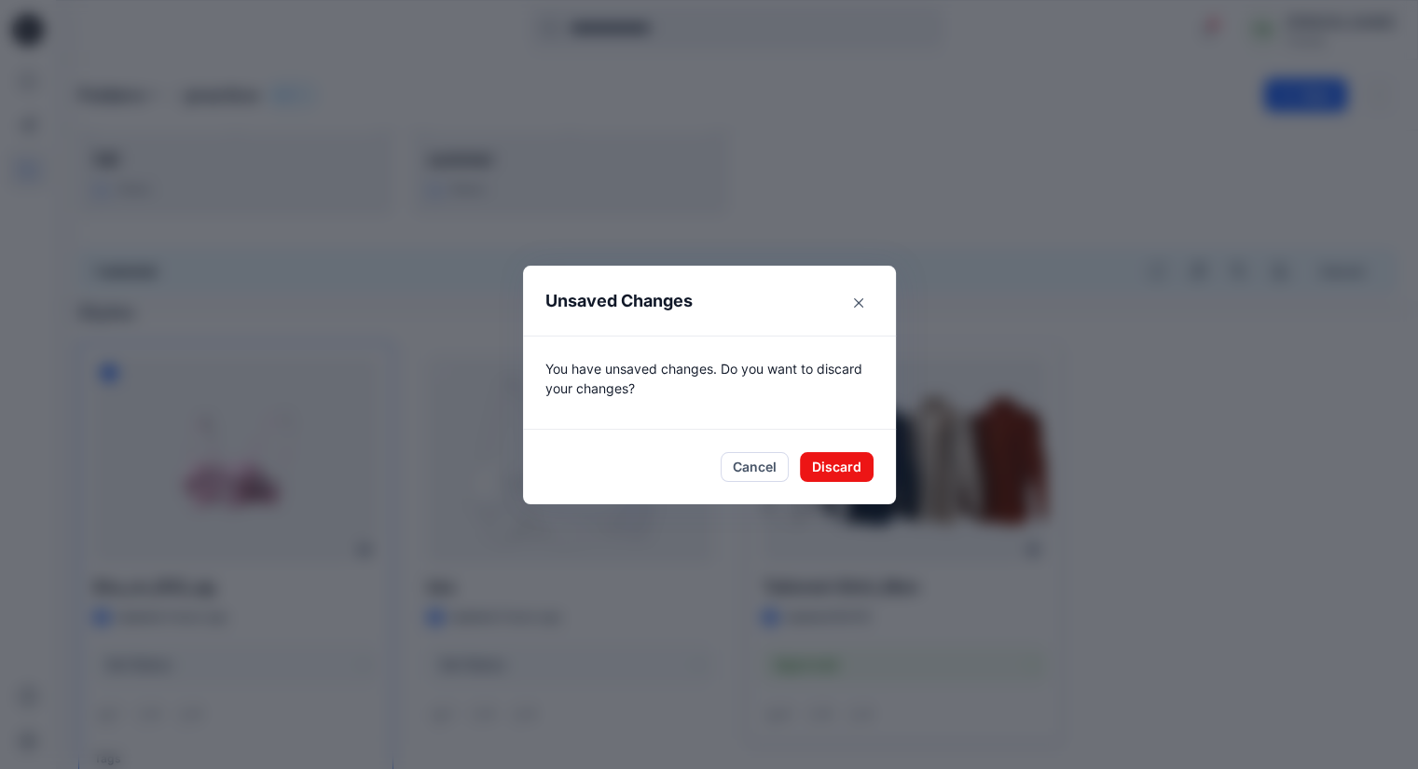
click at [839, 443] on footer "Cancel Discard" at bounding box center [709, 467] width 373 height 75
click at [841, 463] on button "Discard" at bounding box center [837, 467] width 74 height 30
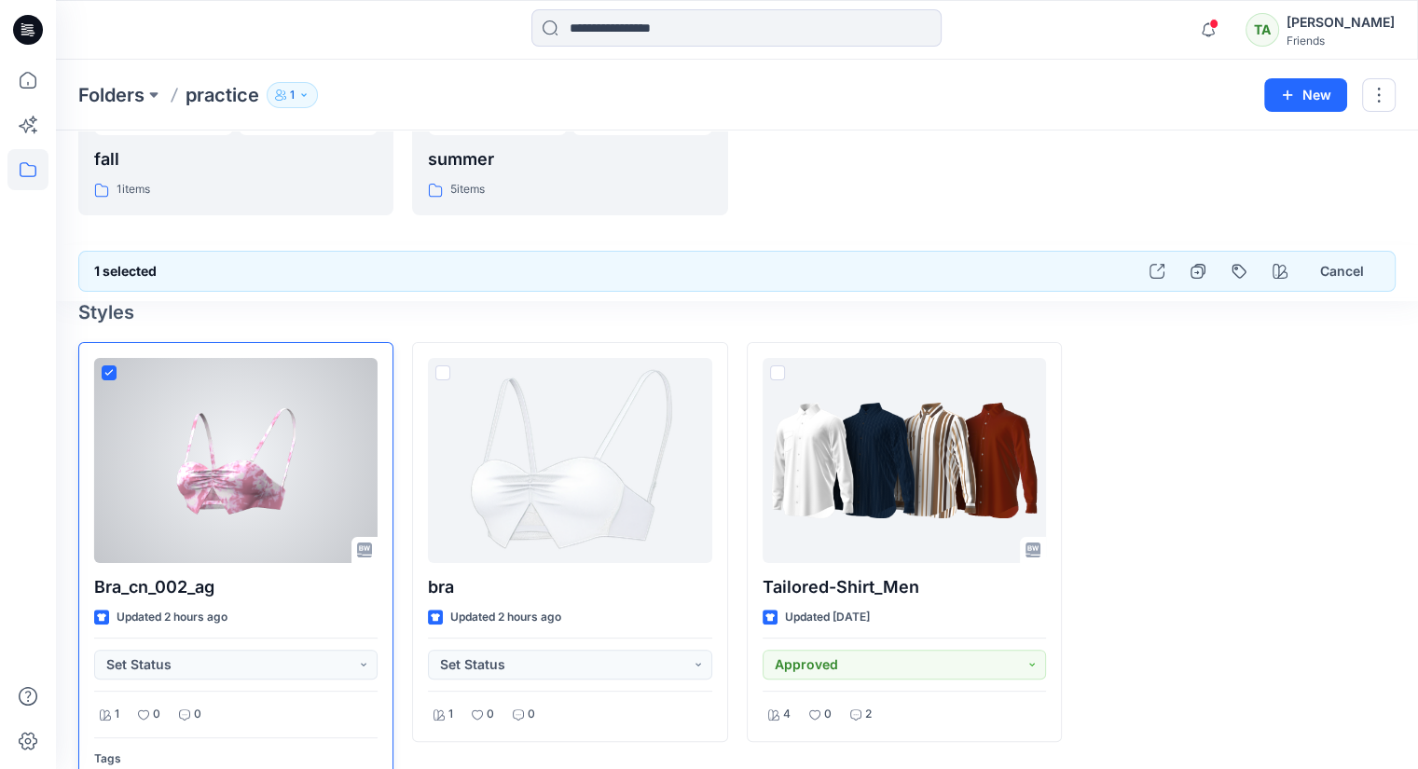
click at [276, 473] on div at bounding box center [235, 460] width 283 height 205
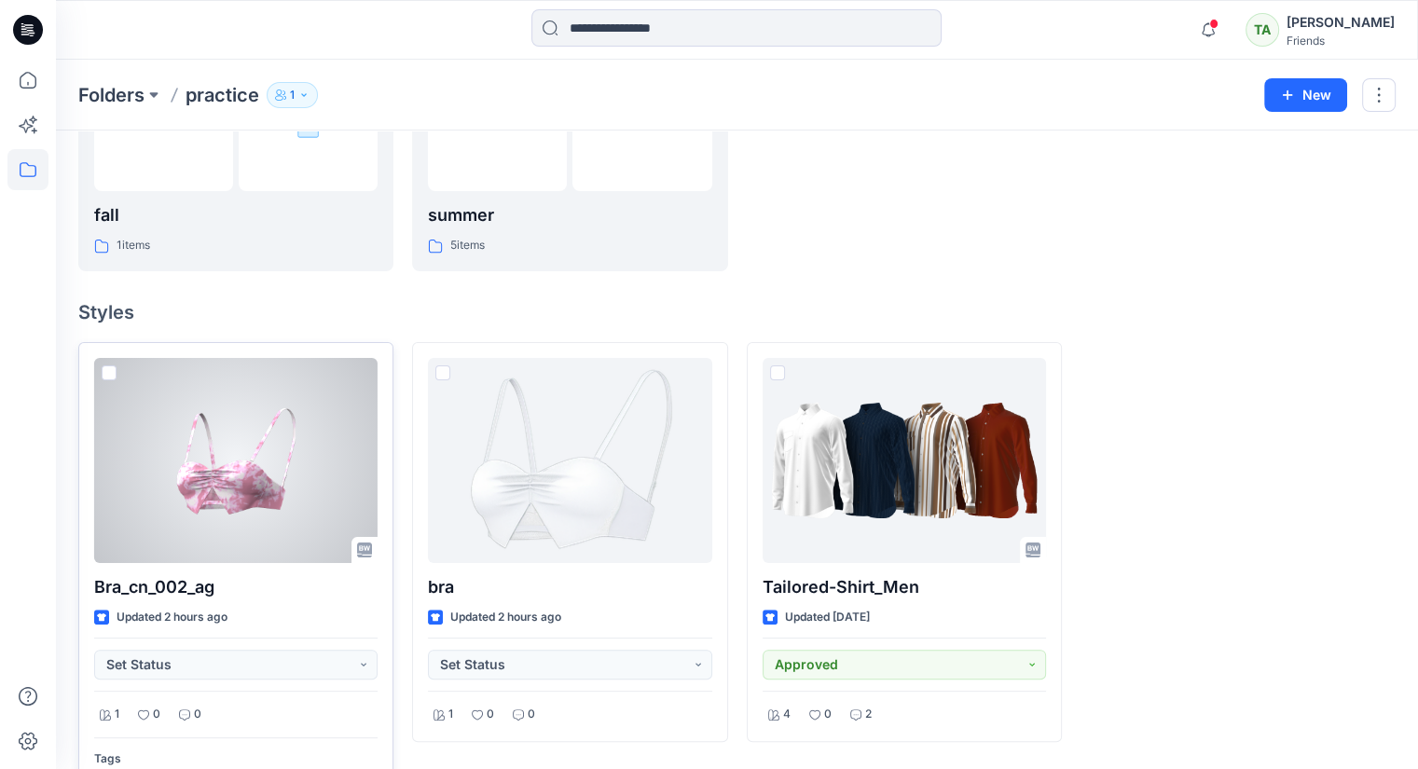
scroll to position [373, 0]
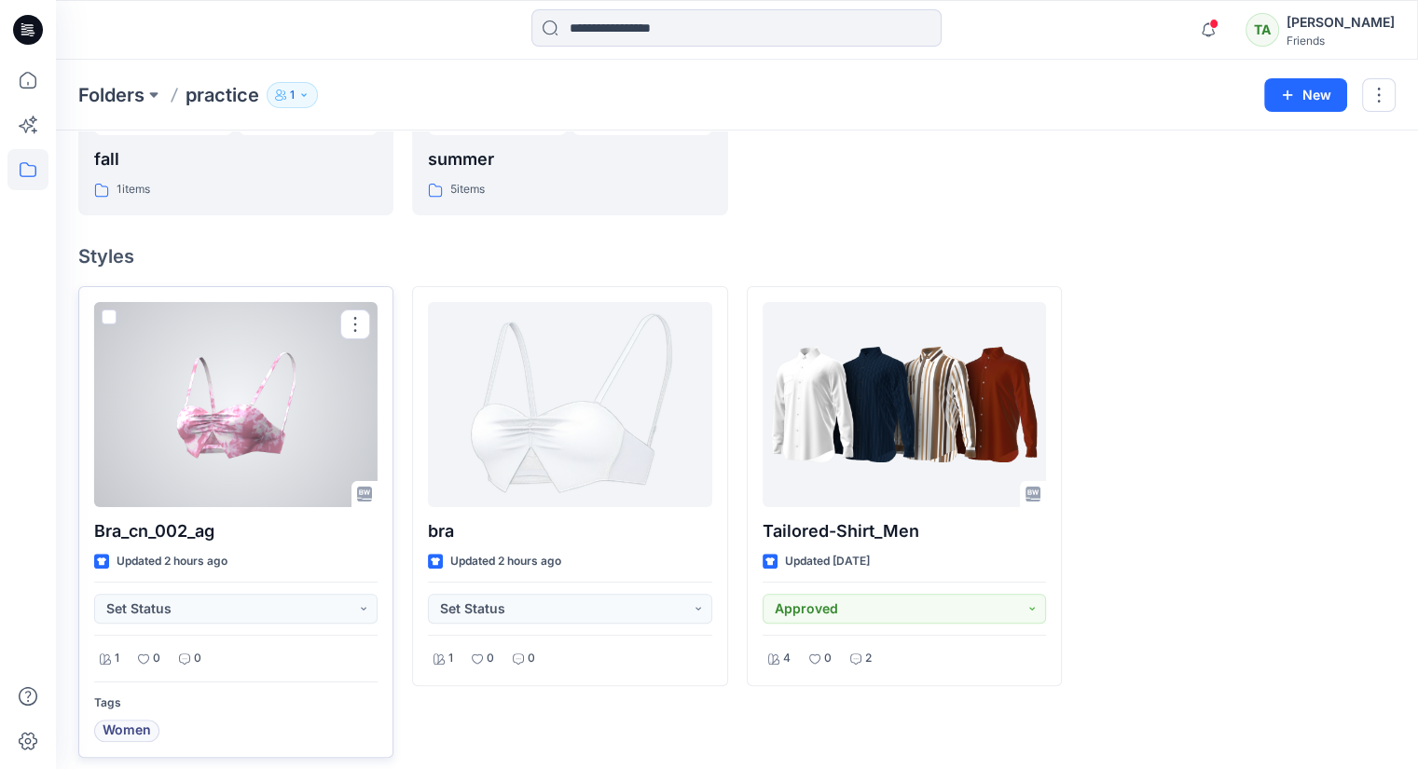
click at [262, 415] on div at bounding box center [235, 404] width 283 height 205
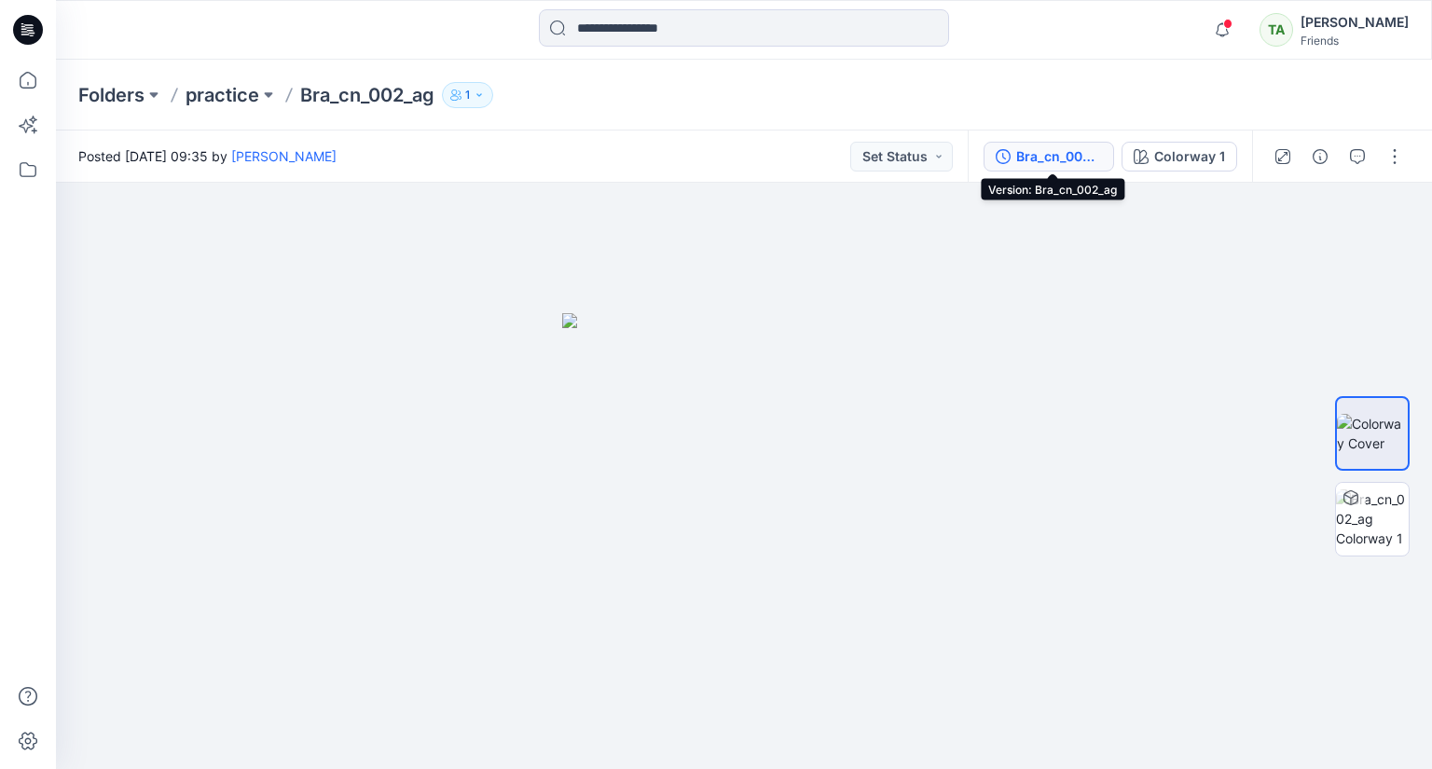
click at [1019, 148] on div "Bra_cn_002_ag" at bounding box center [1059, 156] width 86 height 21
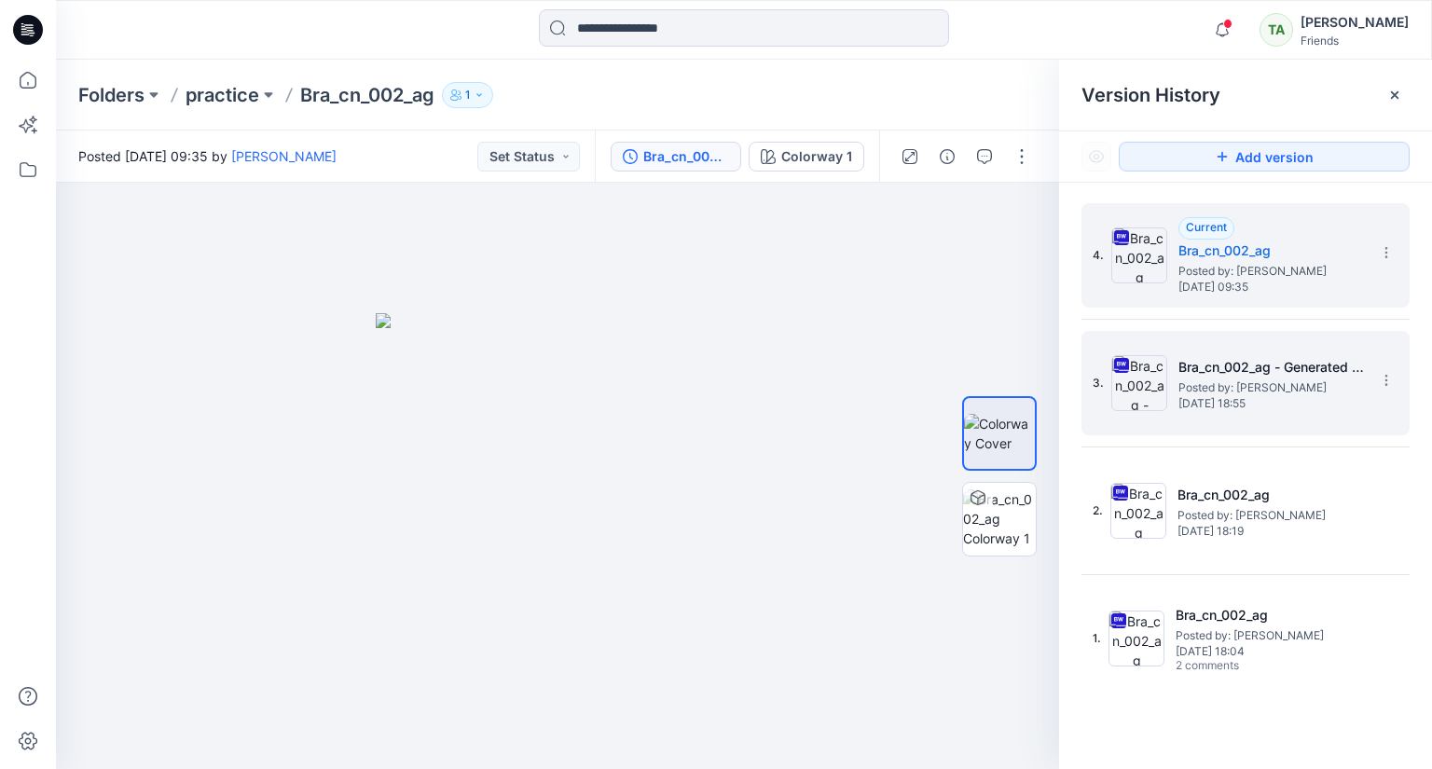
click at [1210, 378] on span "Posted by: [PERSON_NAME]" at bounding box center [1271, 387] width 186 height 19
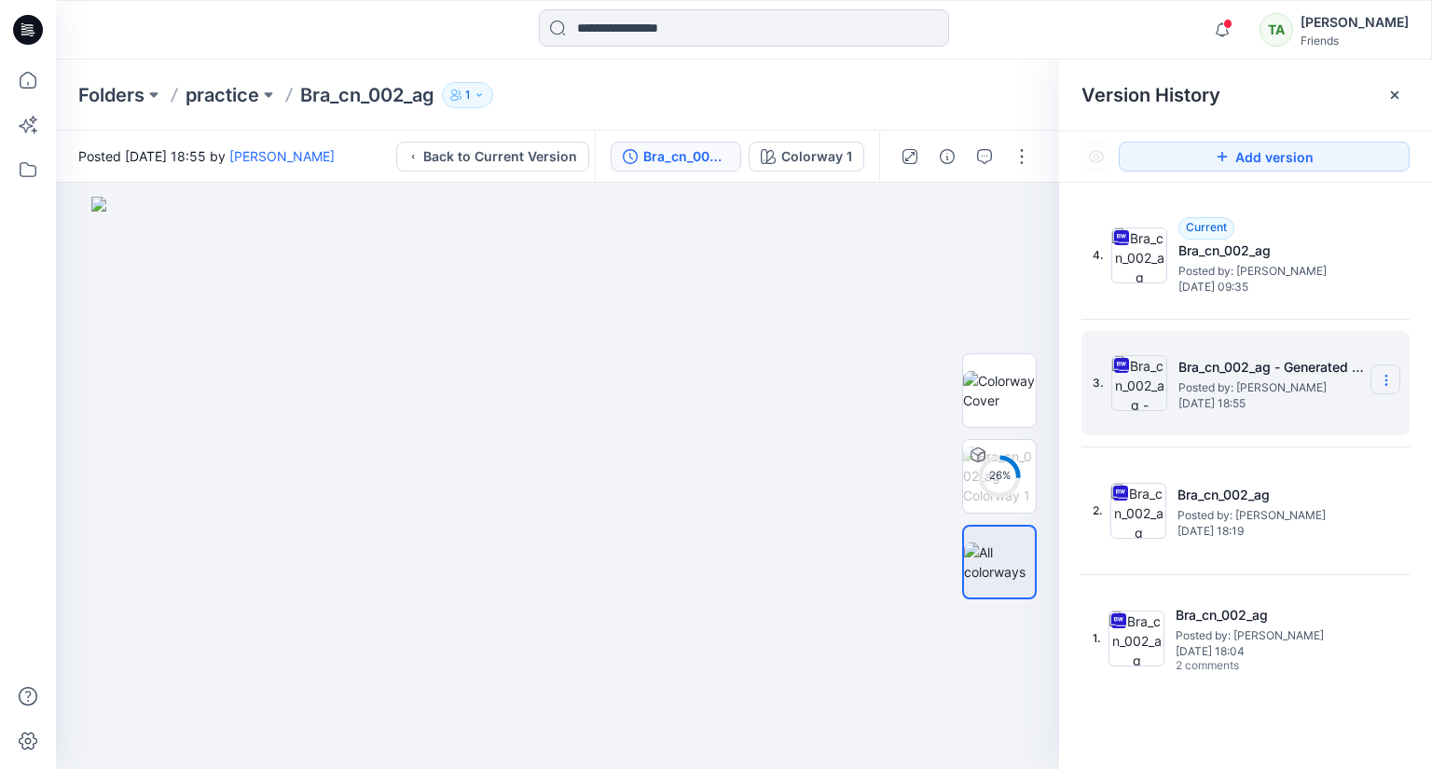
click at [1382, 380] on icon at bounding box center [1386, 380] width 15 height 15
click at [1388, 88] on icon at bounding box center [1394, 95] width 15 height 15
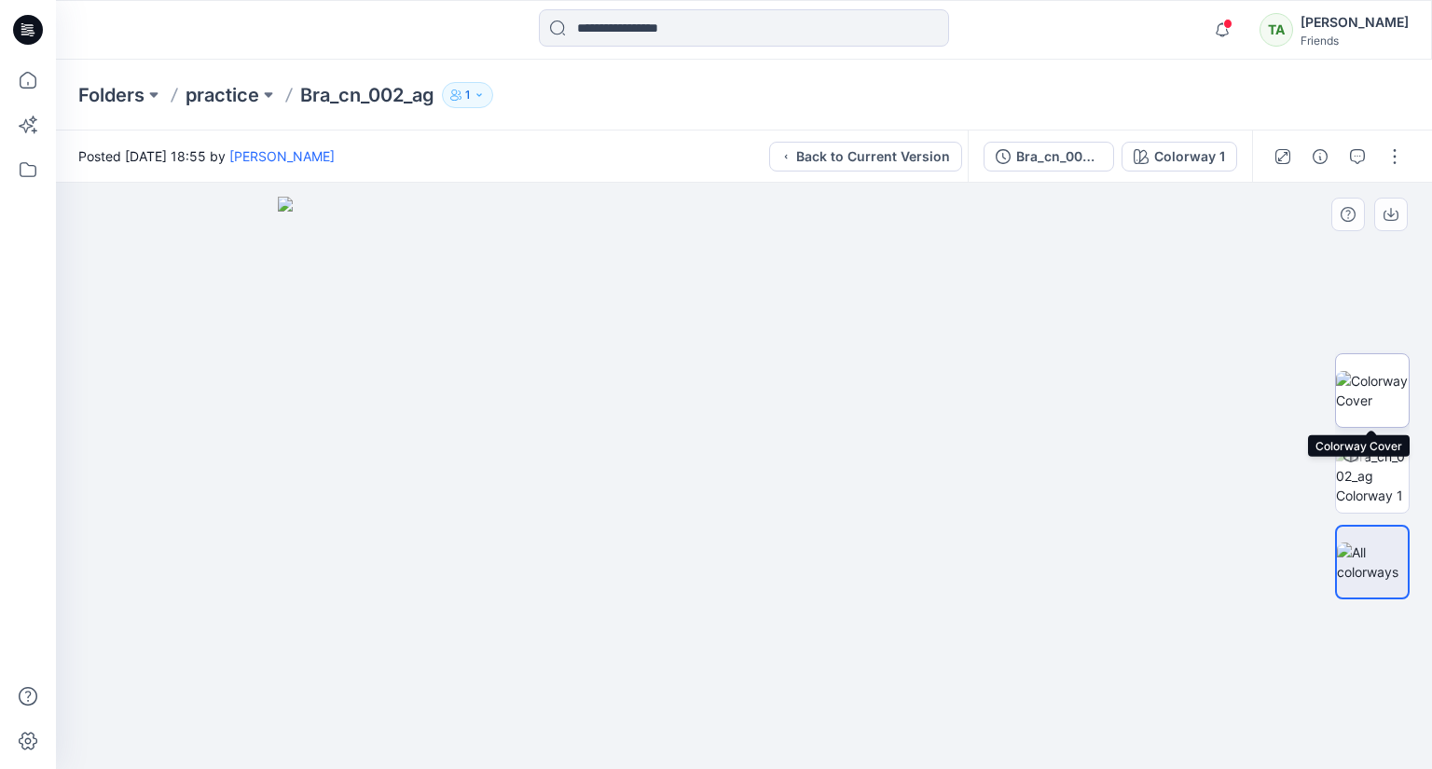
click at [1387, 392] on img at bounding box center [1372, 390] width 73 height 39
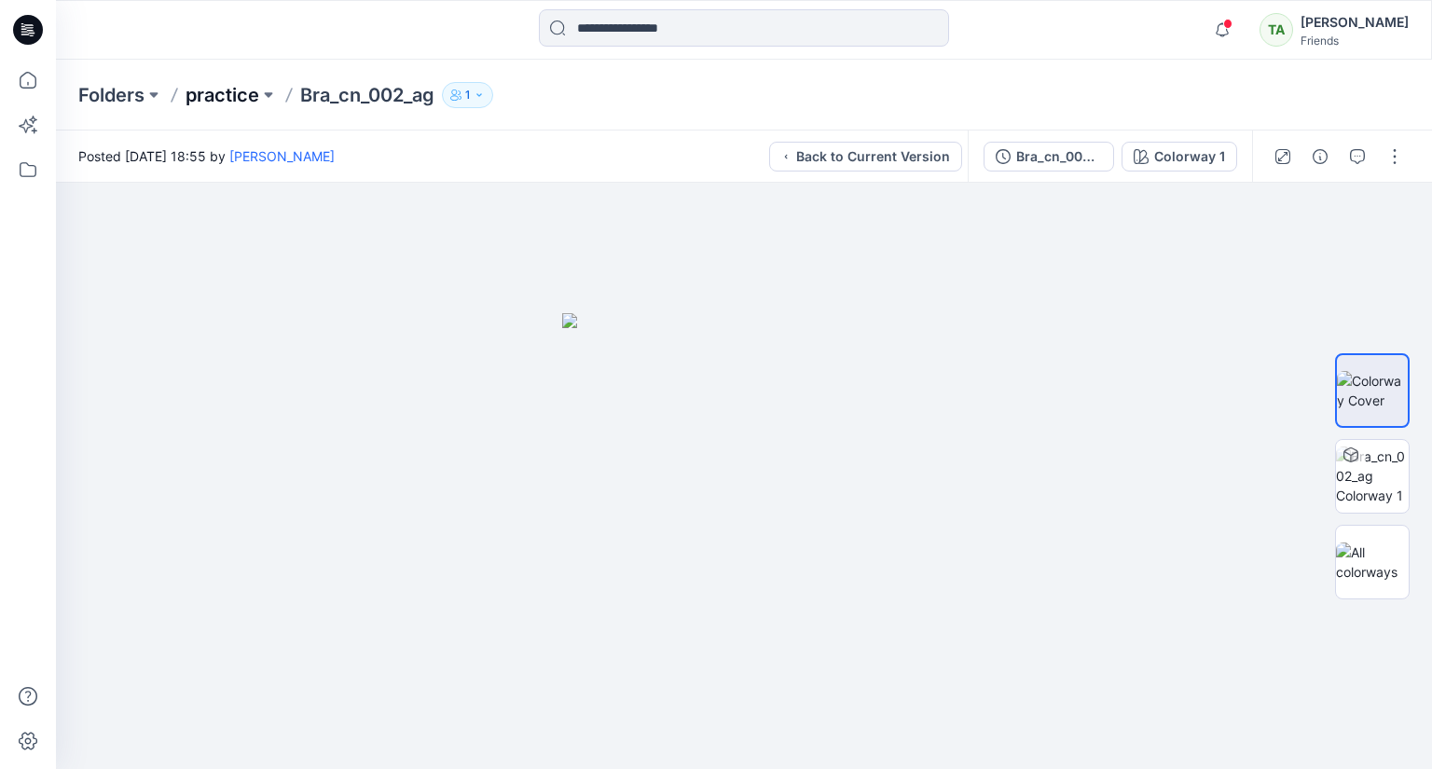
click at [247, 97] on p "practice" at bounding box center [223, 95] width 74 height 26
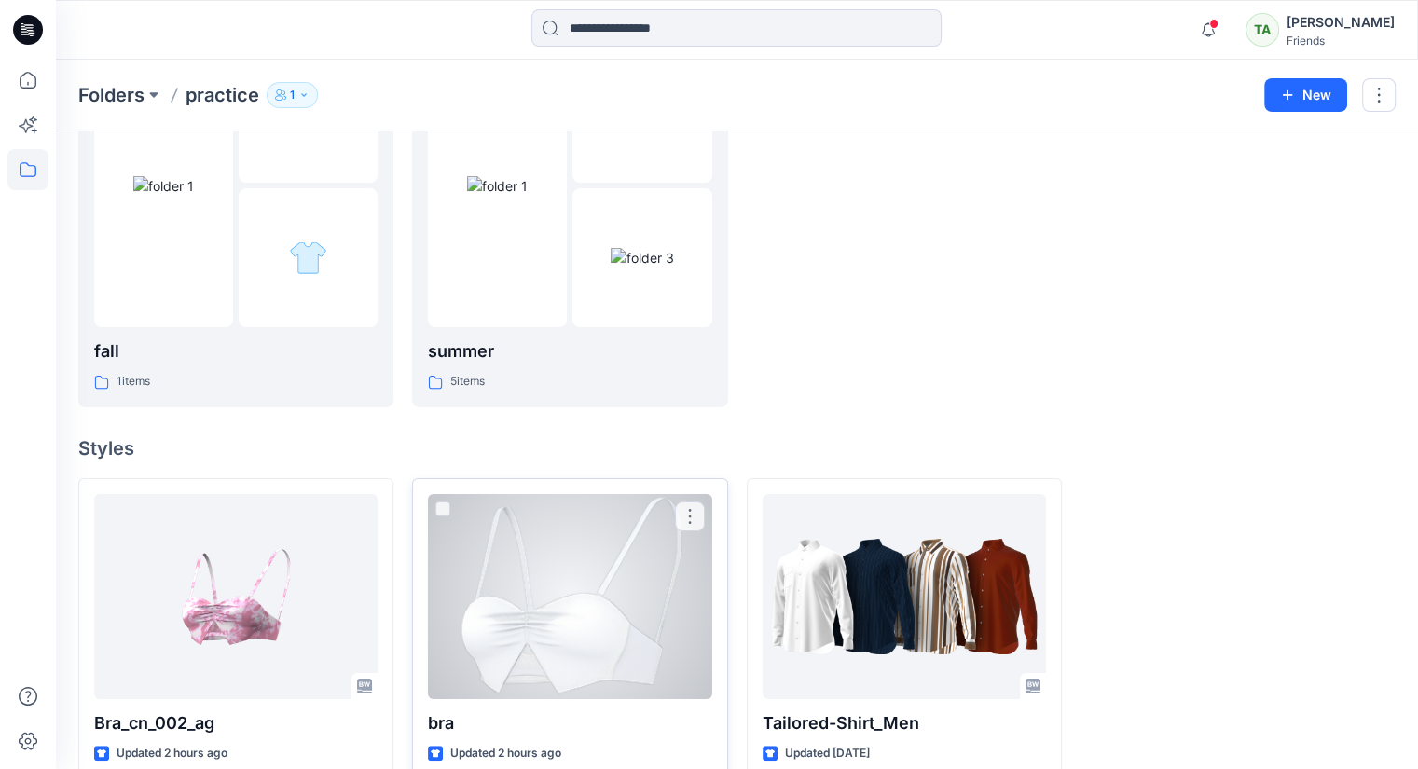
scroll to position [280, 0]
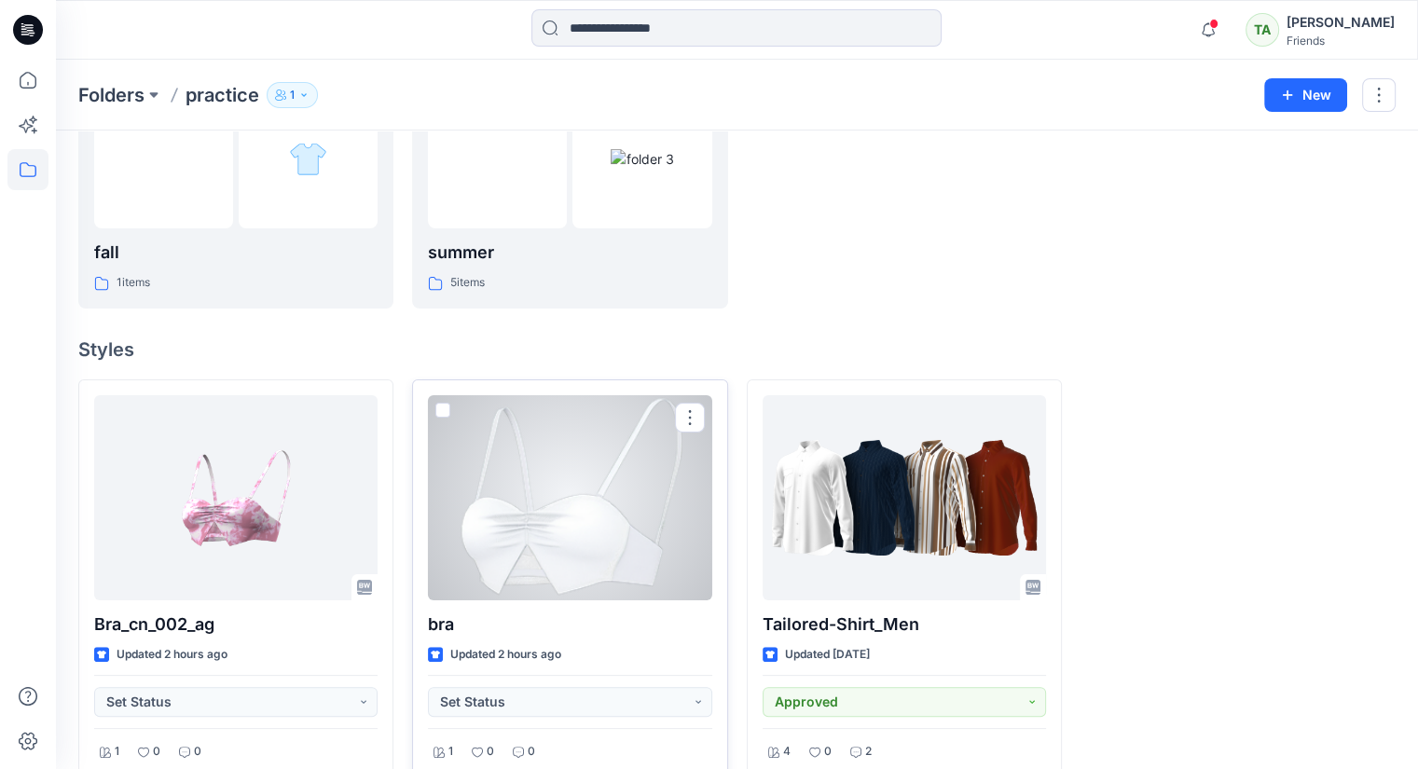
click at [561, 509] on div at bounding box center [569, 497] width 283 height 205
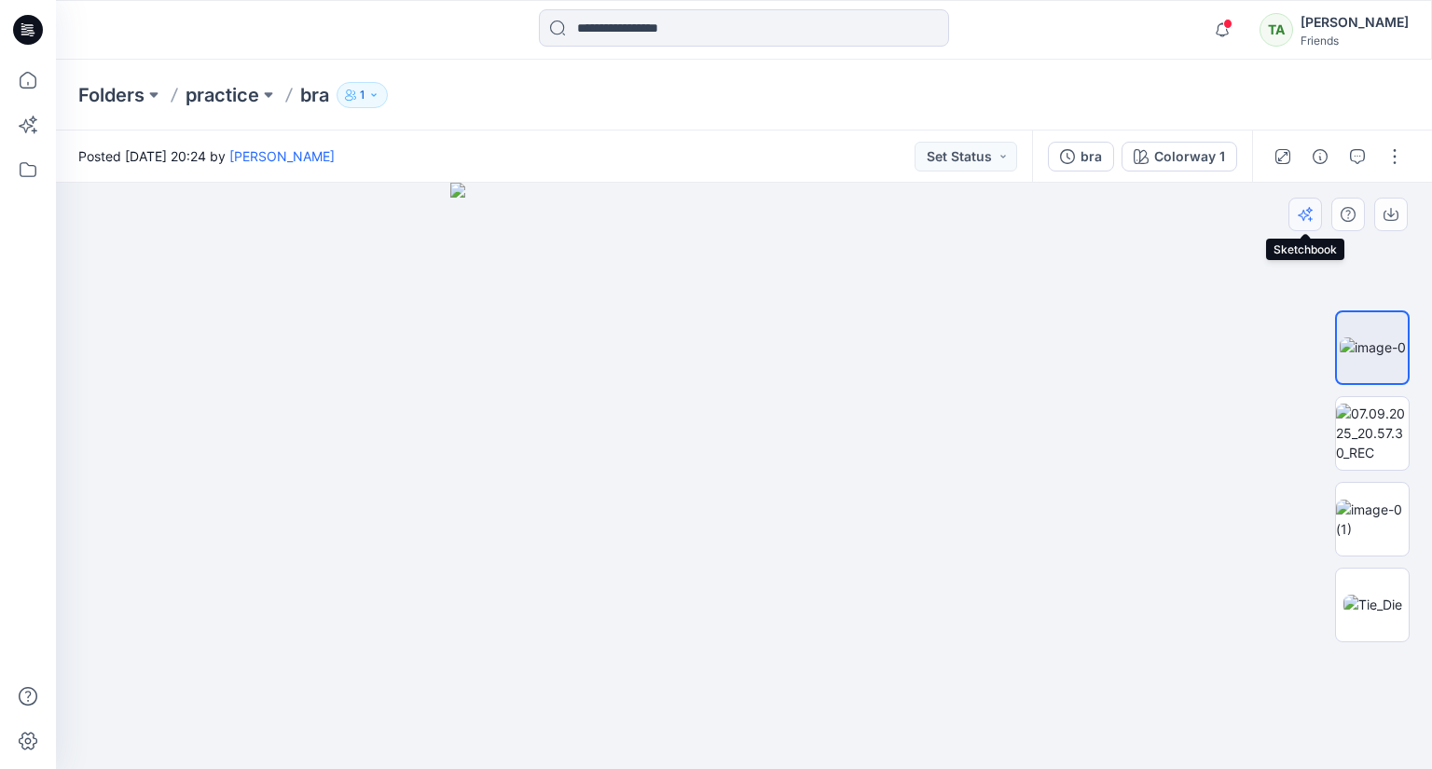
click at [1314, 213] on button "button" at bounding box center [1305, 215] width 34 height 34
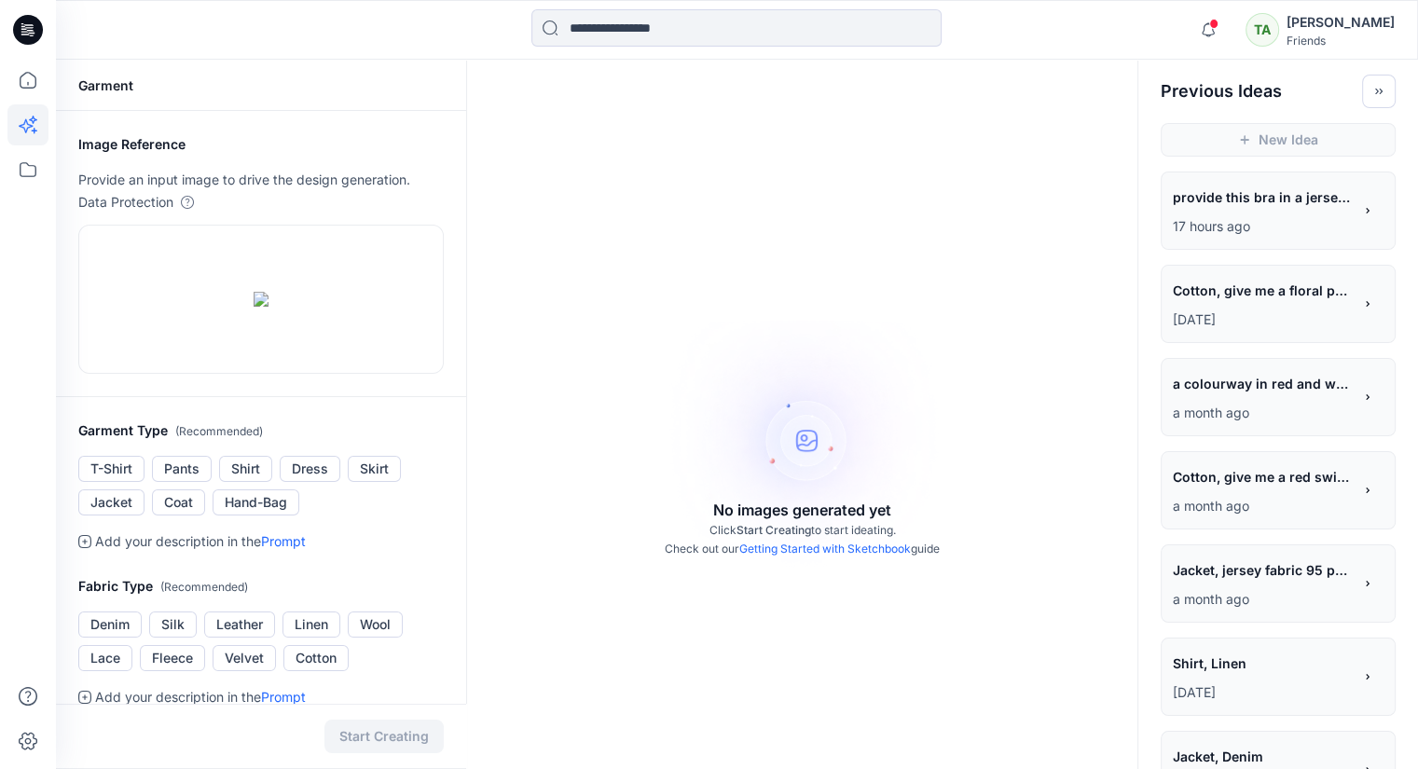
click at [1249, 202] on span "provide this bra in a jersey material along with floral prints" at bounding box center [1261, 197] width 177 height 27
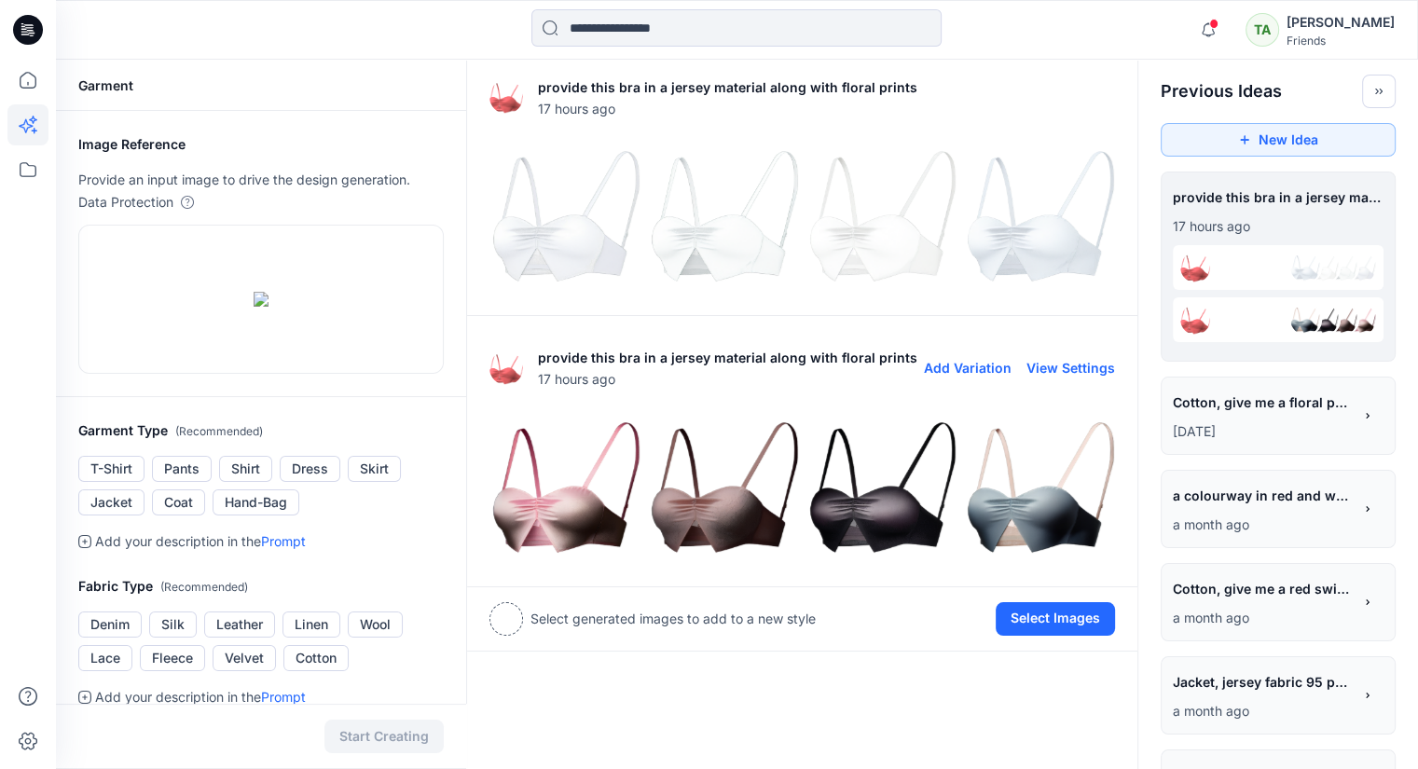
click at [545, 515] on img at bounding box center [564, 488] width 149 height 149
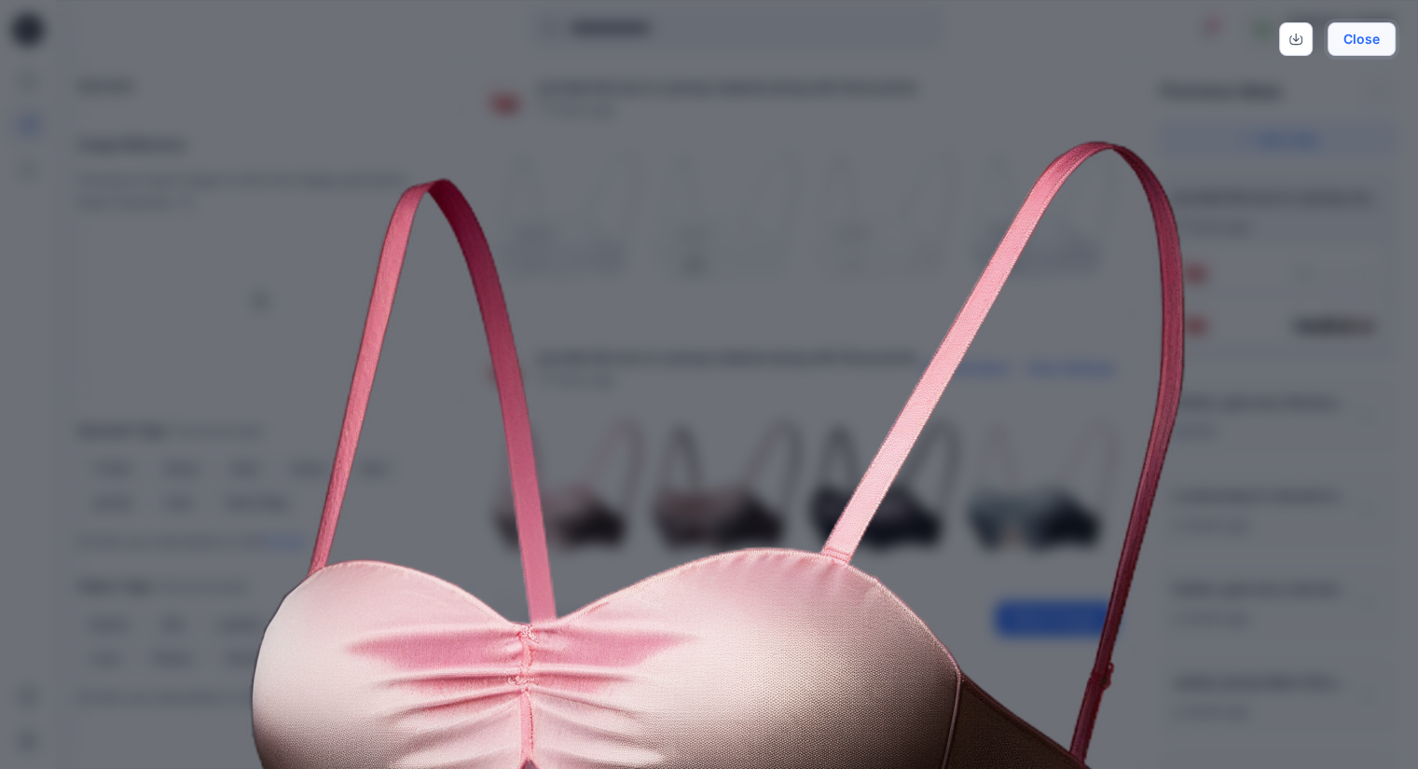
click at [1369, 36] on button "Close" at bounding box center [1362, 39] width 68 height 34
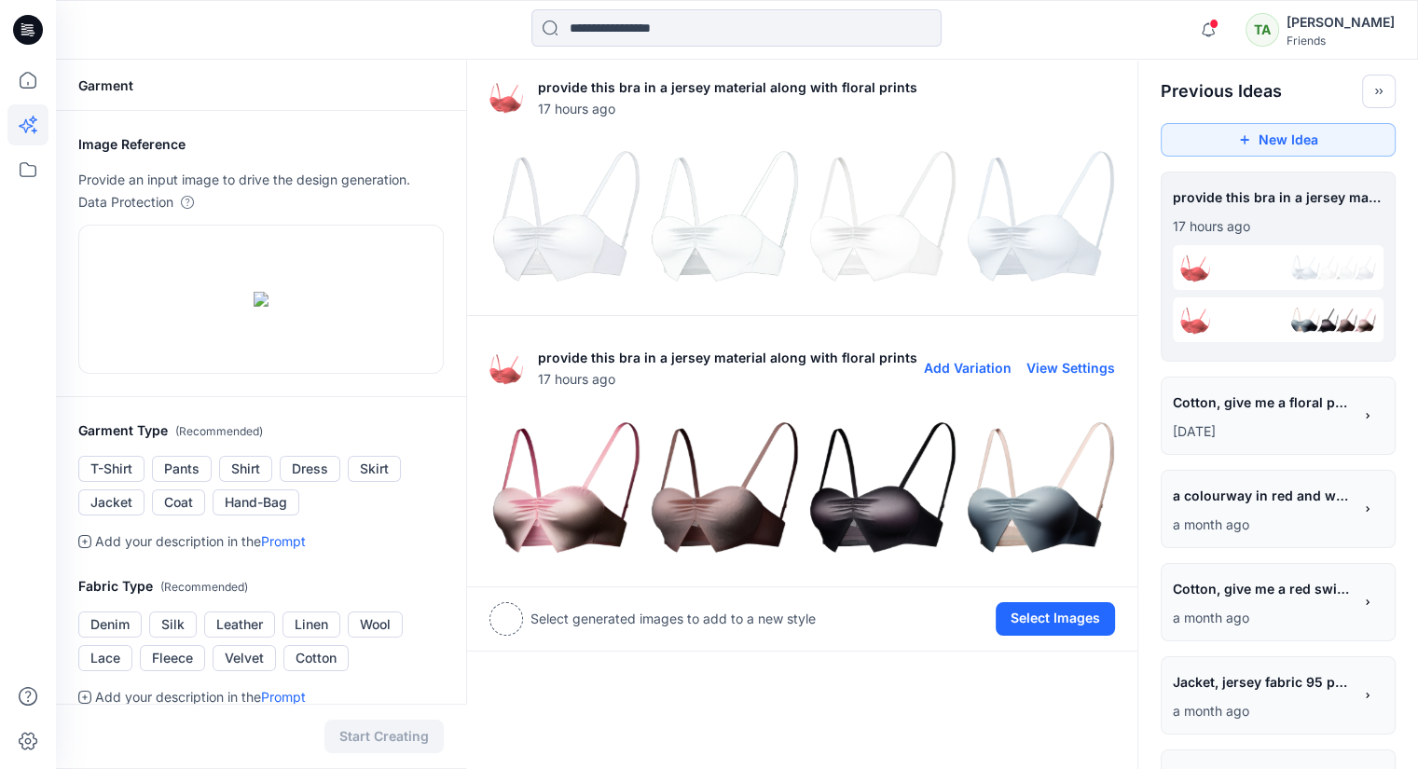
click at [728, 521] on img at bounding box center [723, 488] width 149 height 149
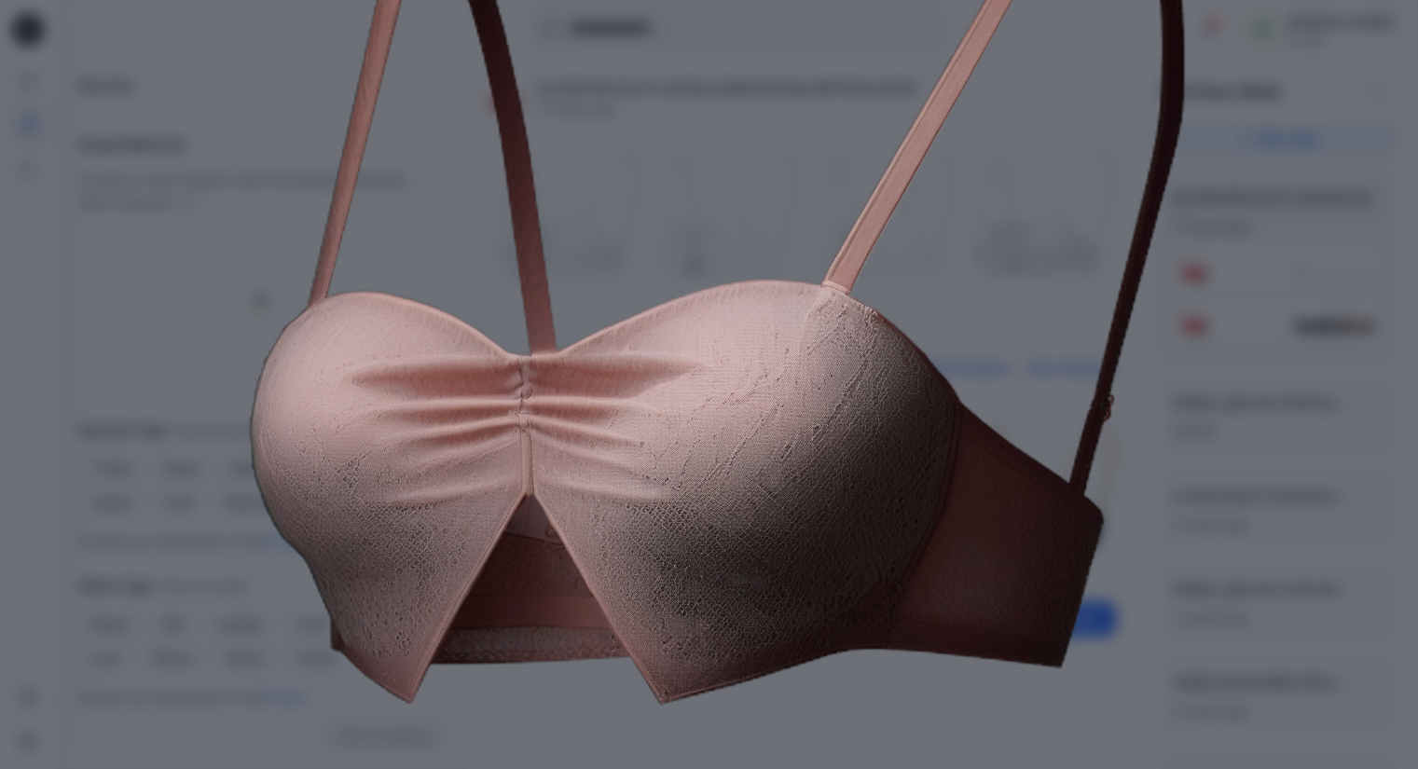
scroll to position [278, 0]
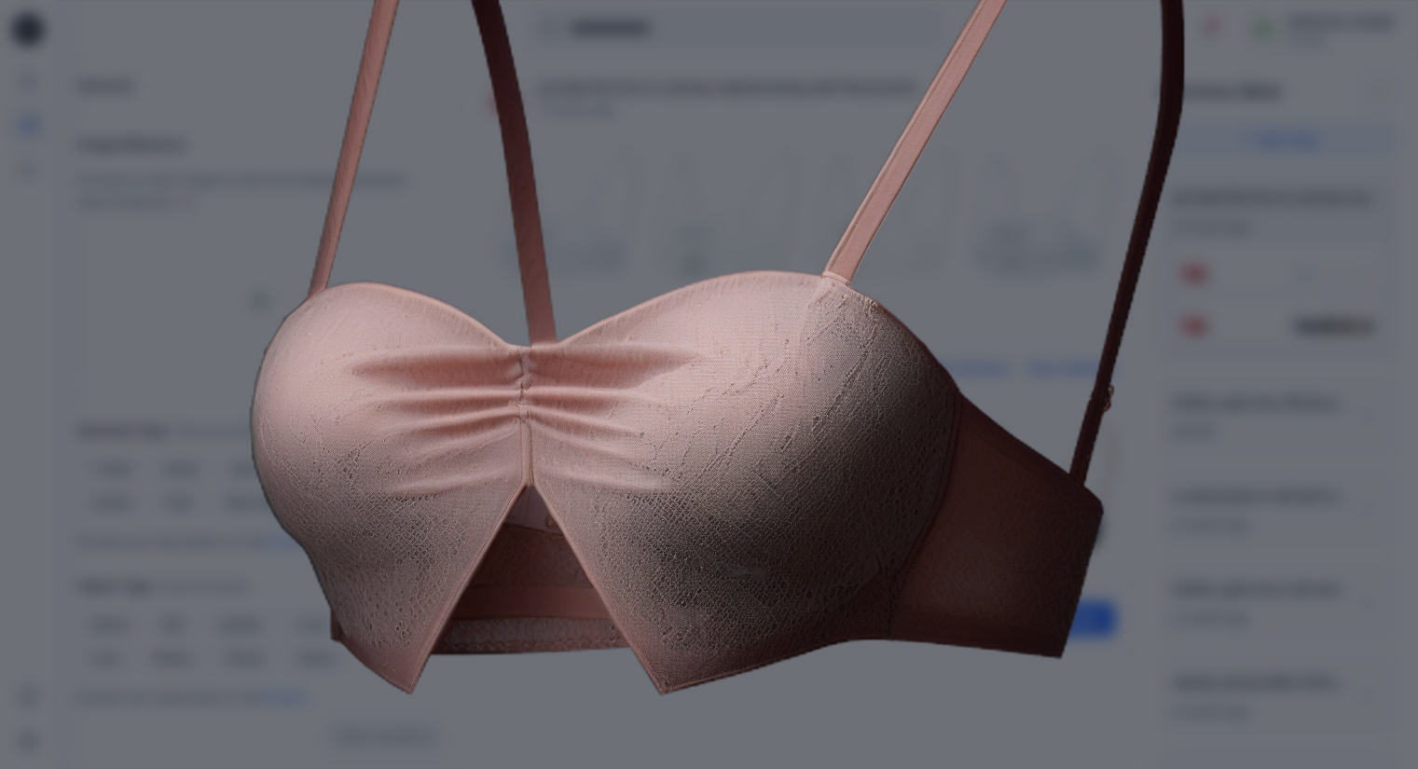
click at [1307, 519] on div "Close" at bounding box center [709, 384] width 1418 height 769
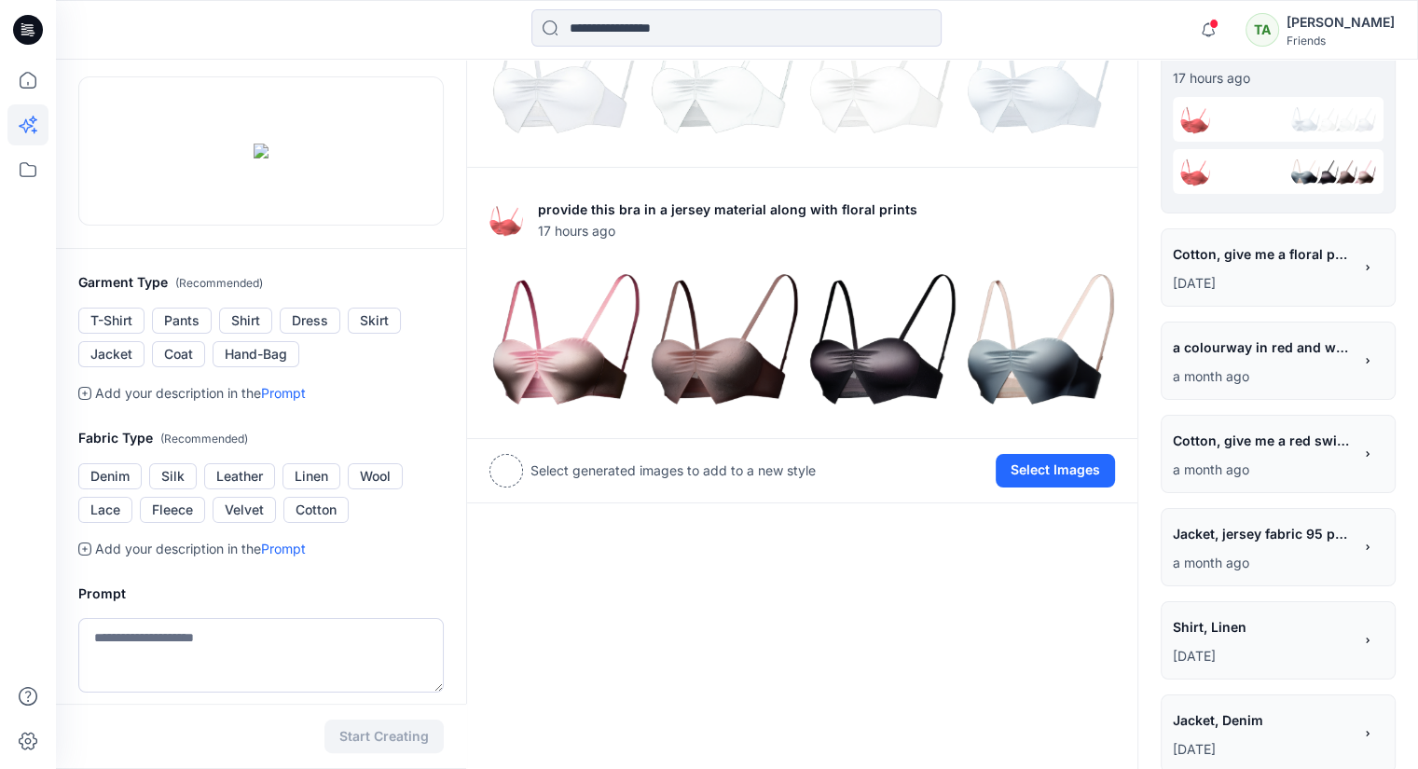
scroll to position [0, 0]
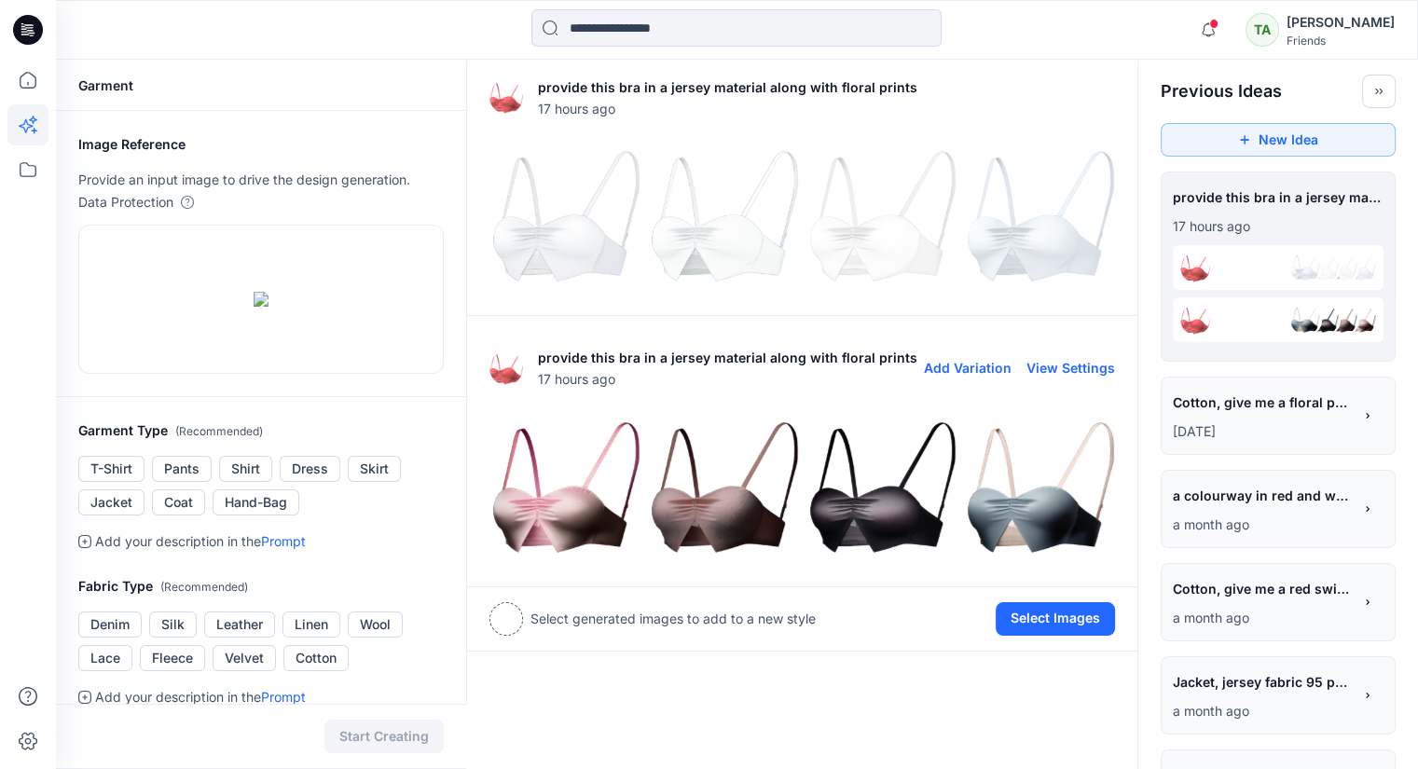
click at [579, 516] on img at bounding box center [564, 488] width 149 height 149
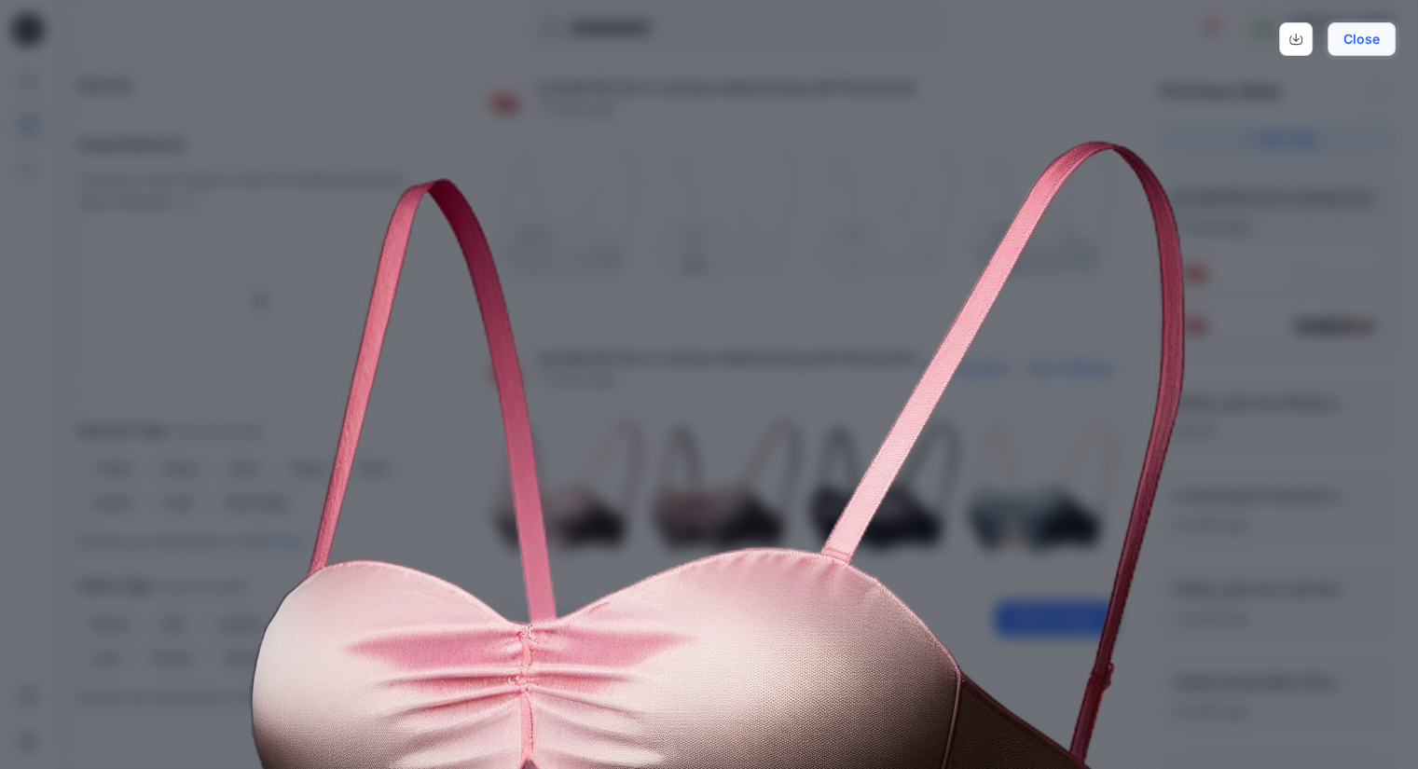
click at [1370, 45] on button "Close" at bounding box center [1362, 39] width 68 height 34
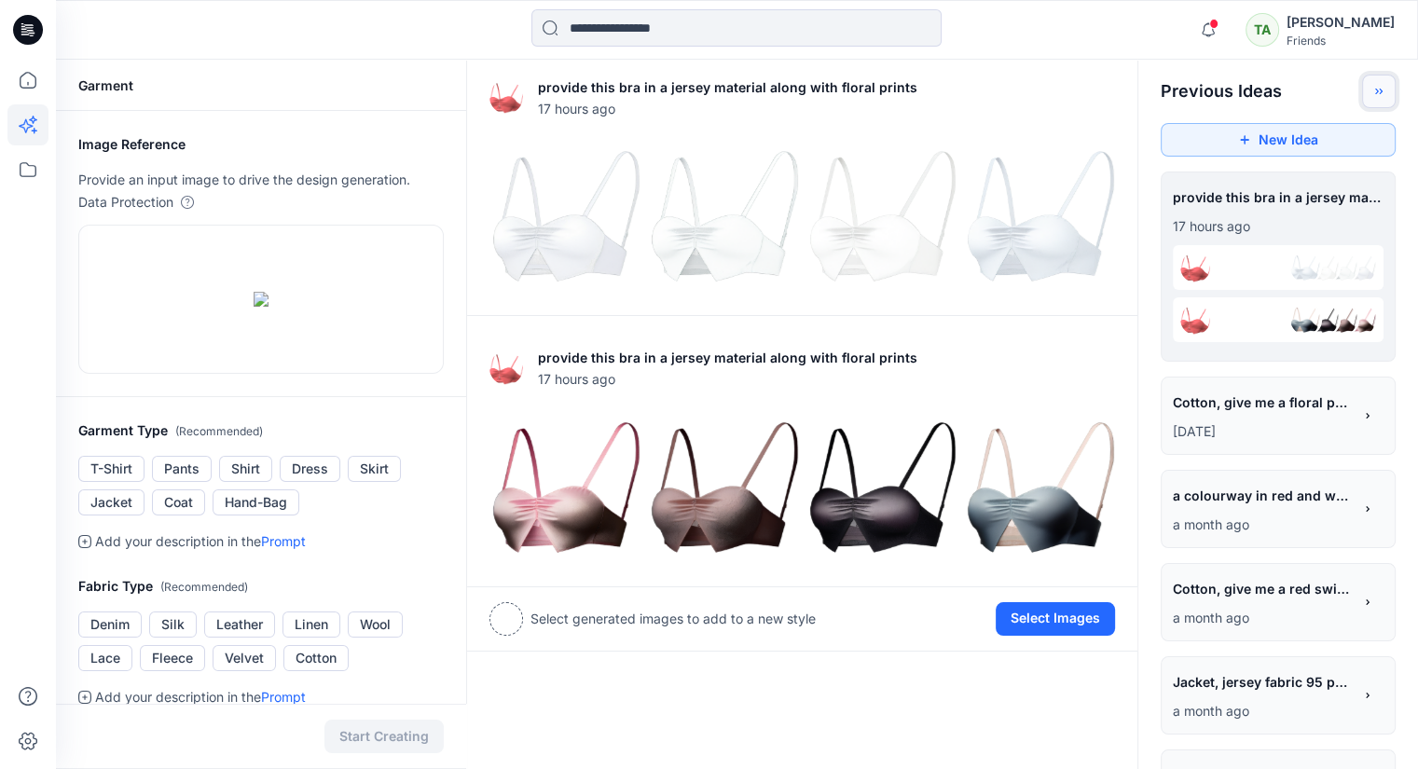
click at [1379, 85] on icon "Toggle idea bar" at bounding box center [1378, 91] width 13 height 13
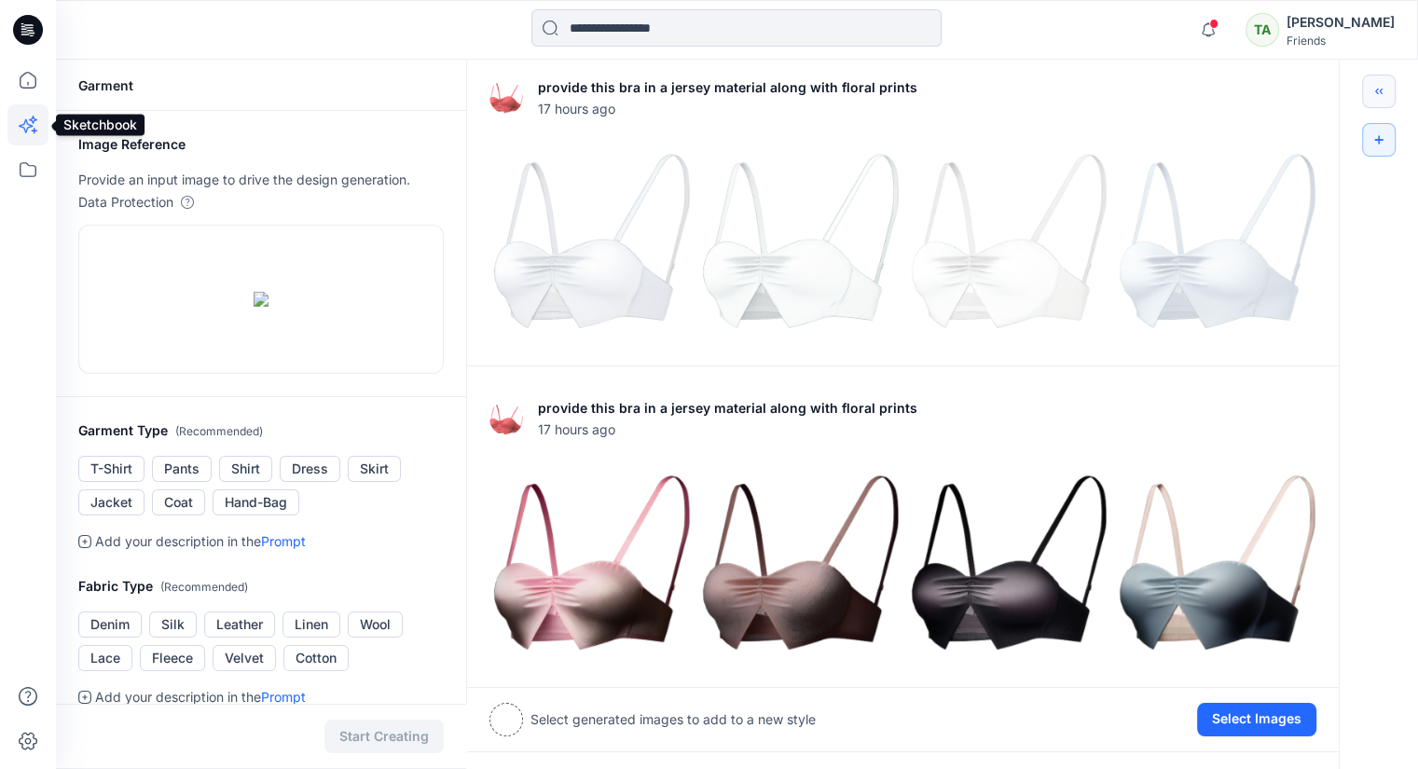
click at [22, 131] on icon at bounding box center [27, 124] width 41 height 41
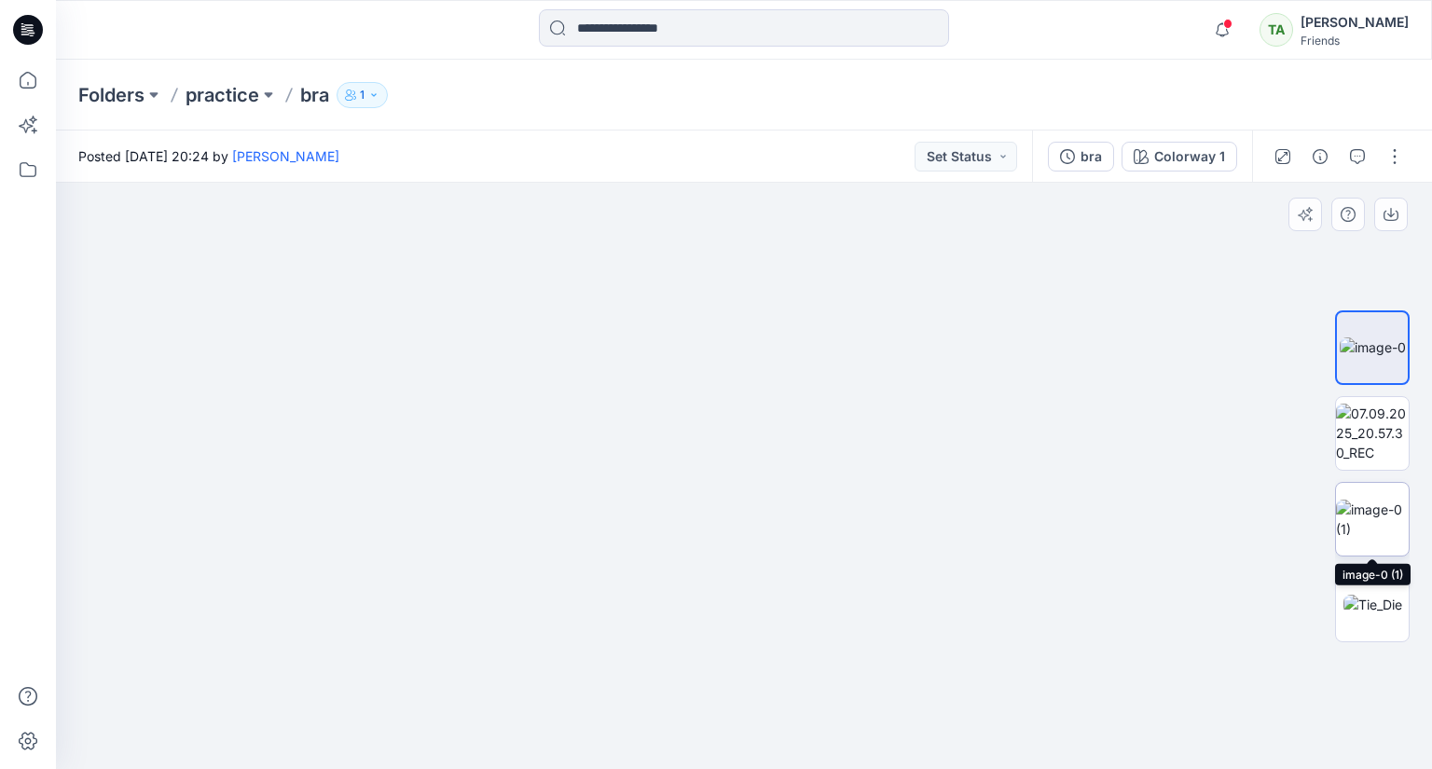
click at [1380, 522] on img at bounding box center [1372, 519] width 73 height 39
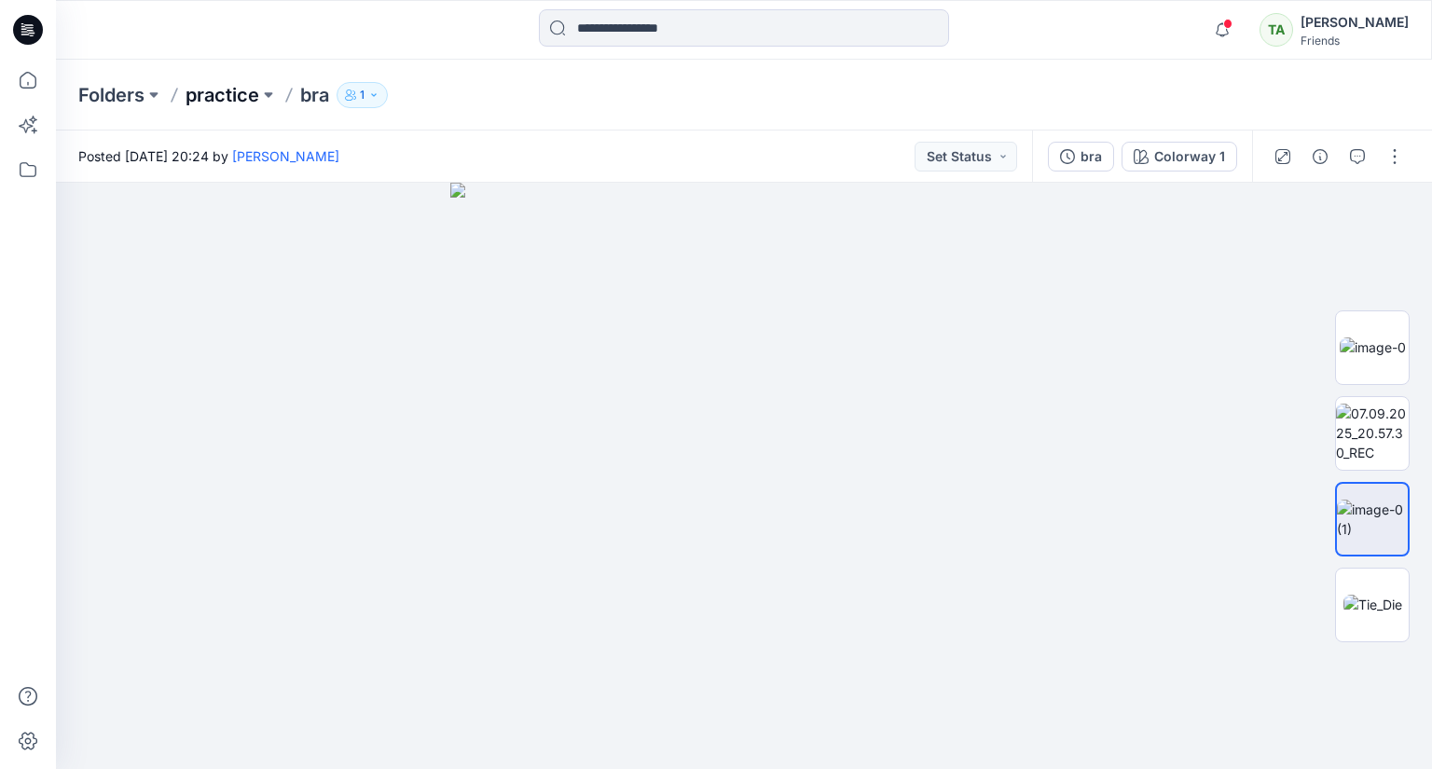
click at [215, 90] on p "practice" at bounding box center [223, 95] width 74 height 26
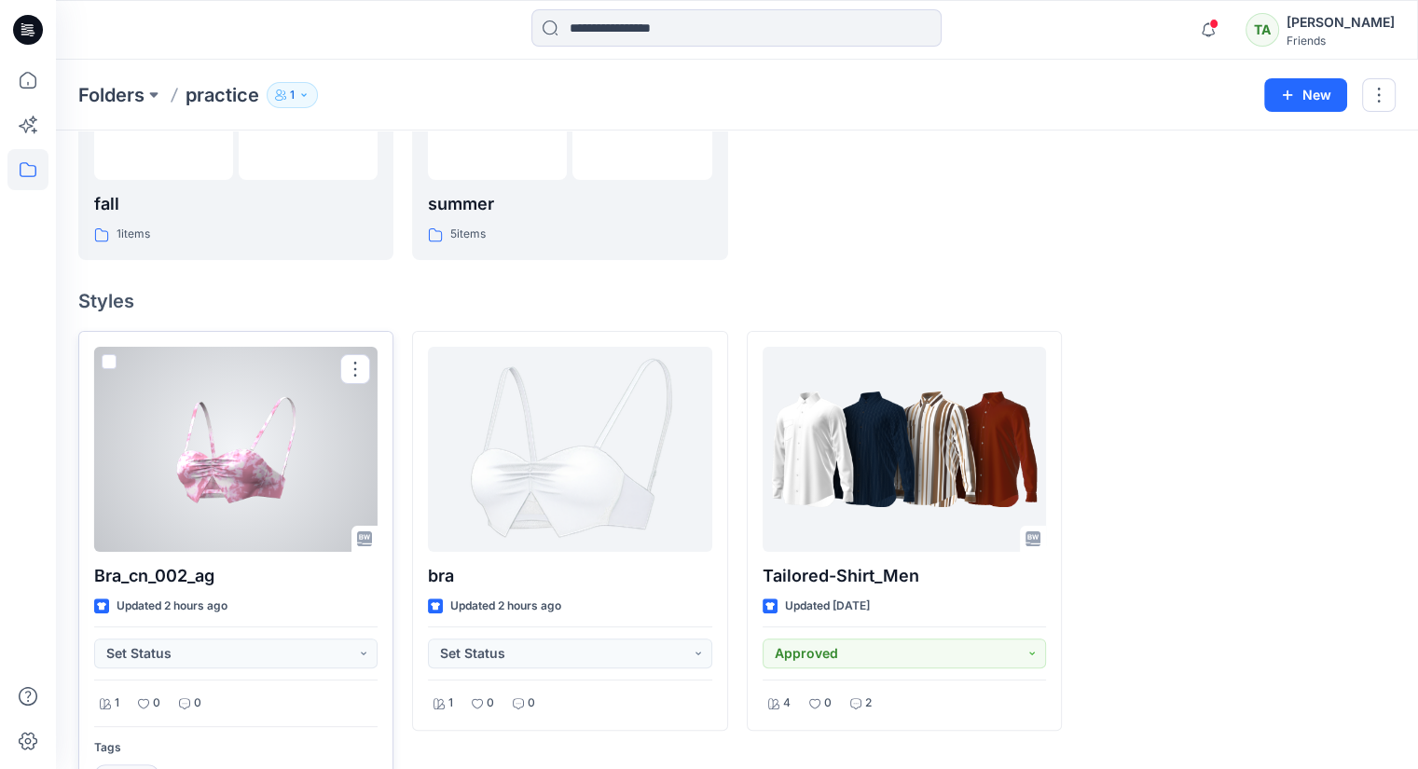
scroll to position [373, 0]
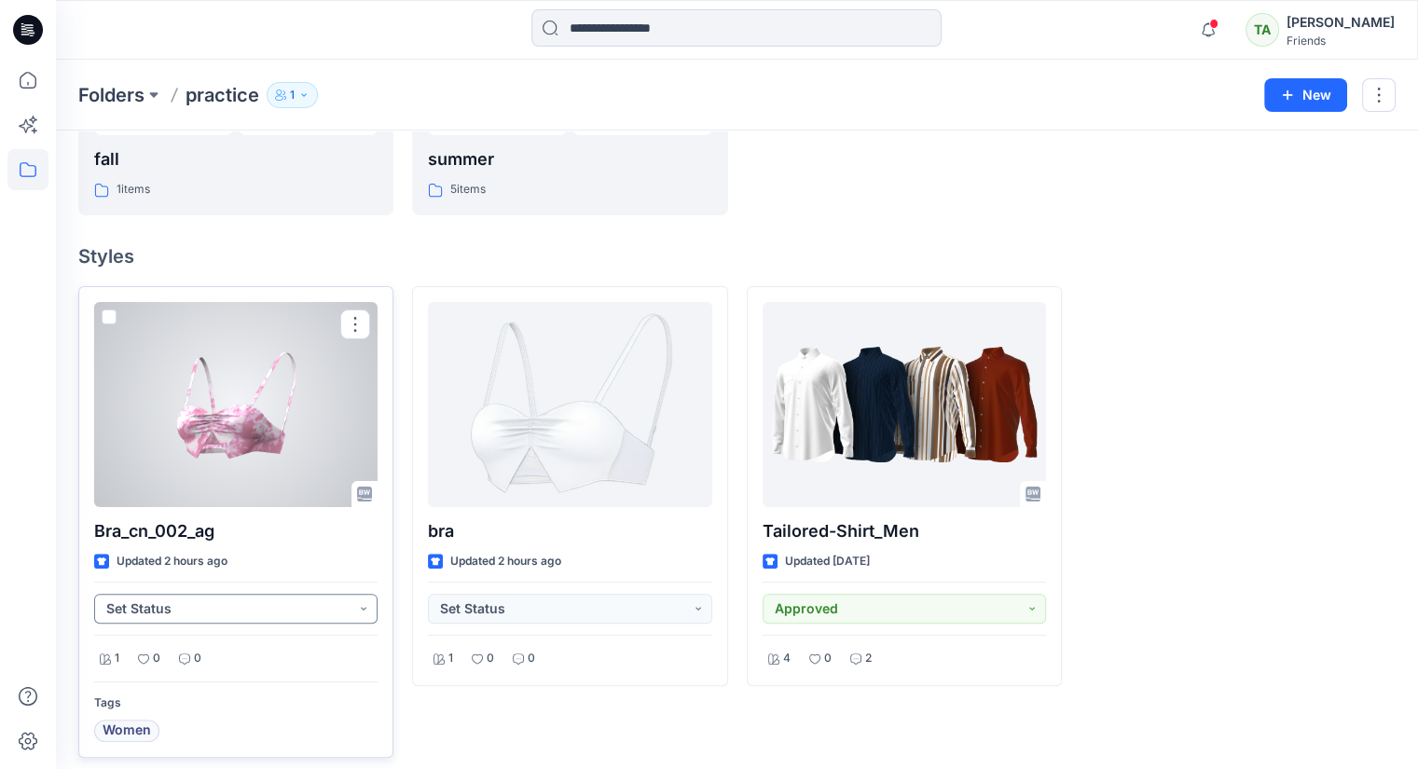
click at [360, 599] on button "Set Status" at bounding box center [235, 609] width 283 height 30
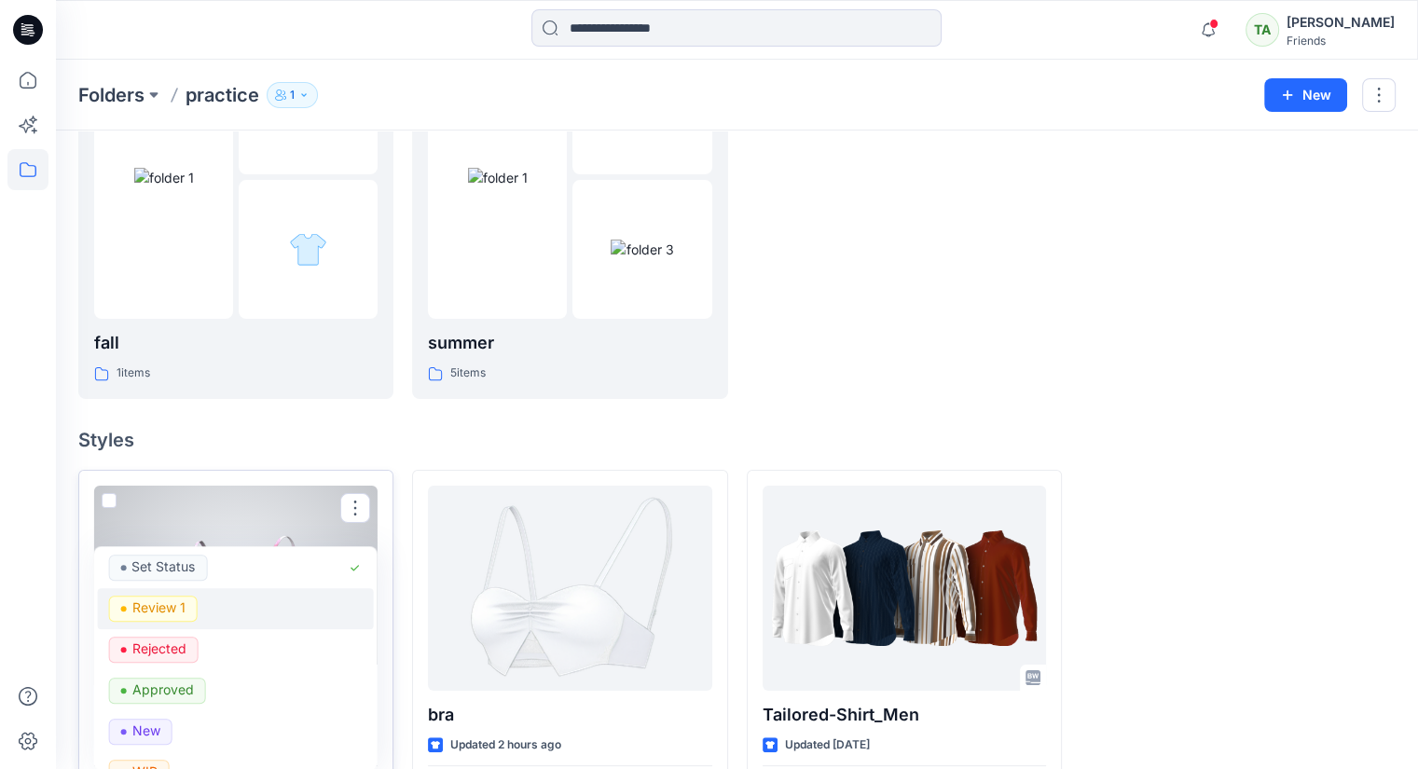
scroll to position [0, 0]
drag, startPoint x: 176, startPoint y: 695, endPoint x: 185, endPoint y: 688, distance: 10.6
click at [175, 695] on p "Approved" at bounding box center [162, 693] width 62 height 24
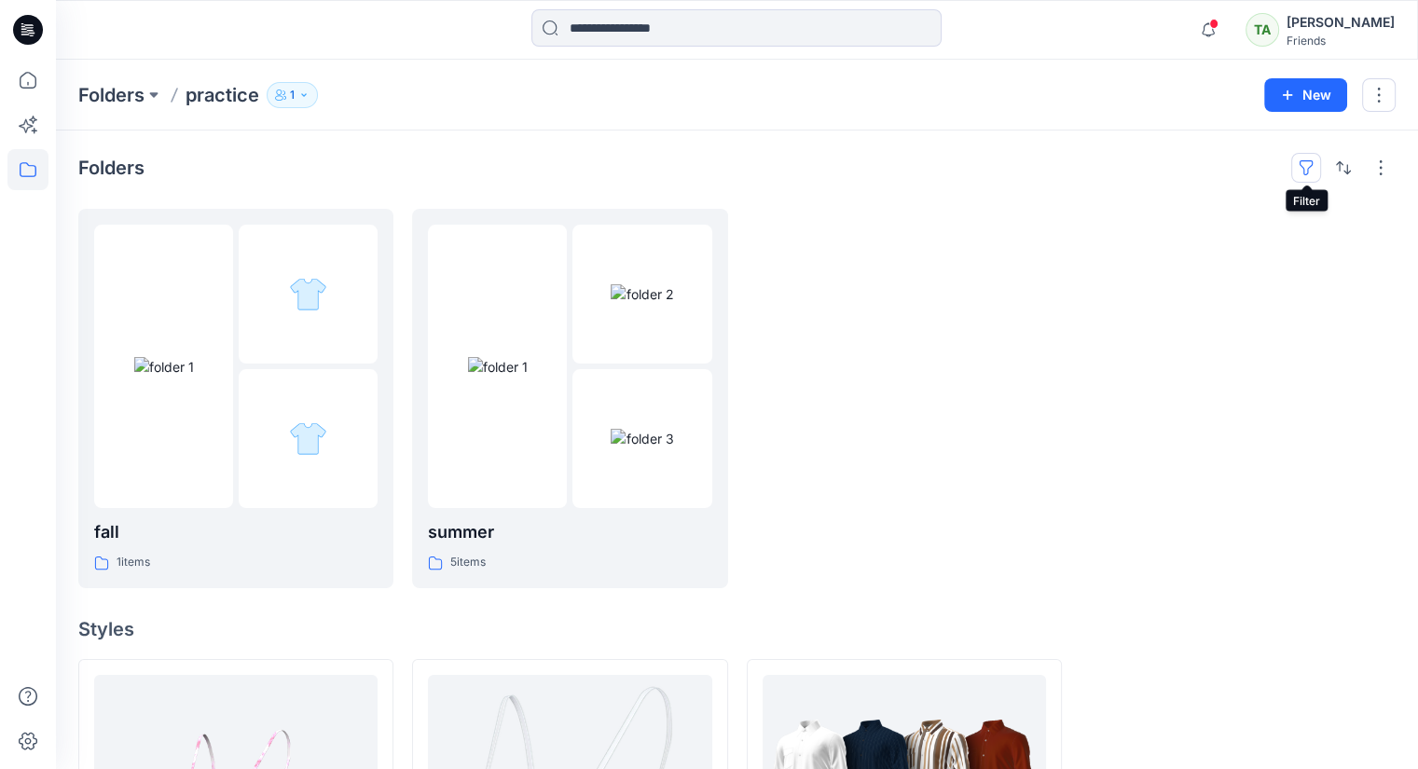
click at [1314, 157] on button "button" at bounding box center [1306, 168] width 30 height 30
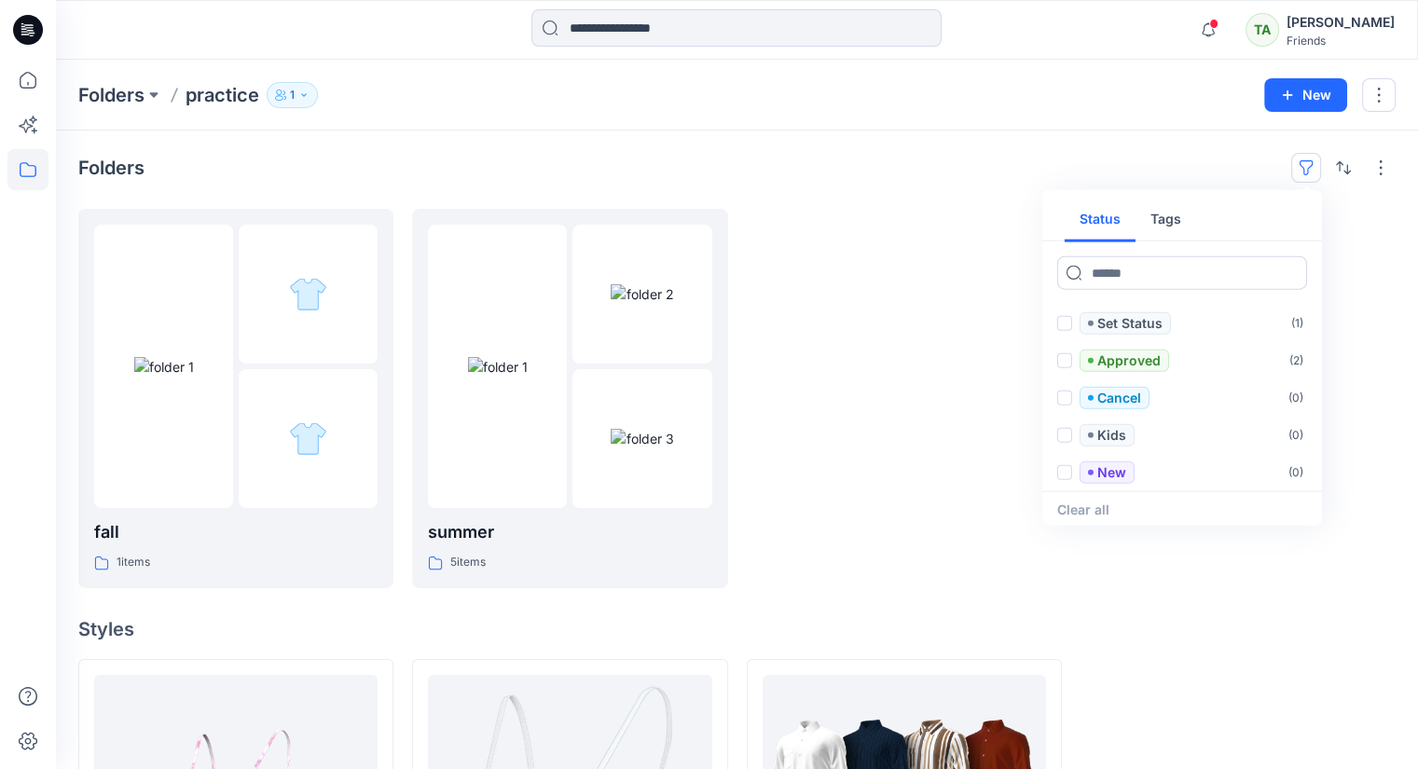
click at [1389, 289] on div at bounding box center [1237, 398] width 315 height 379
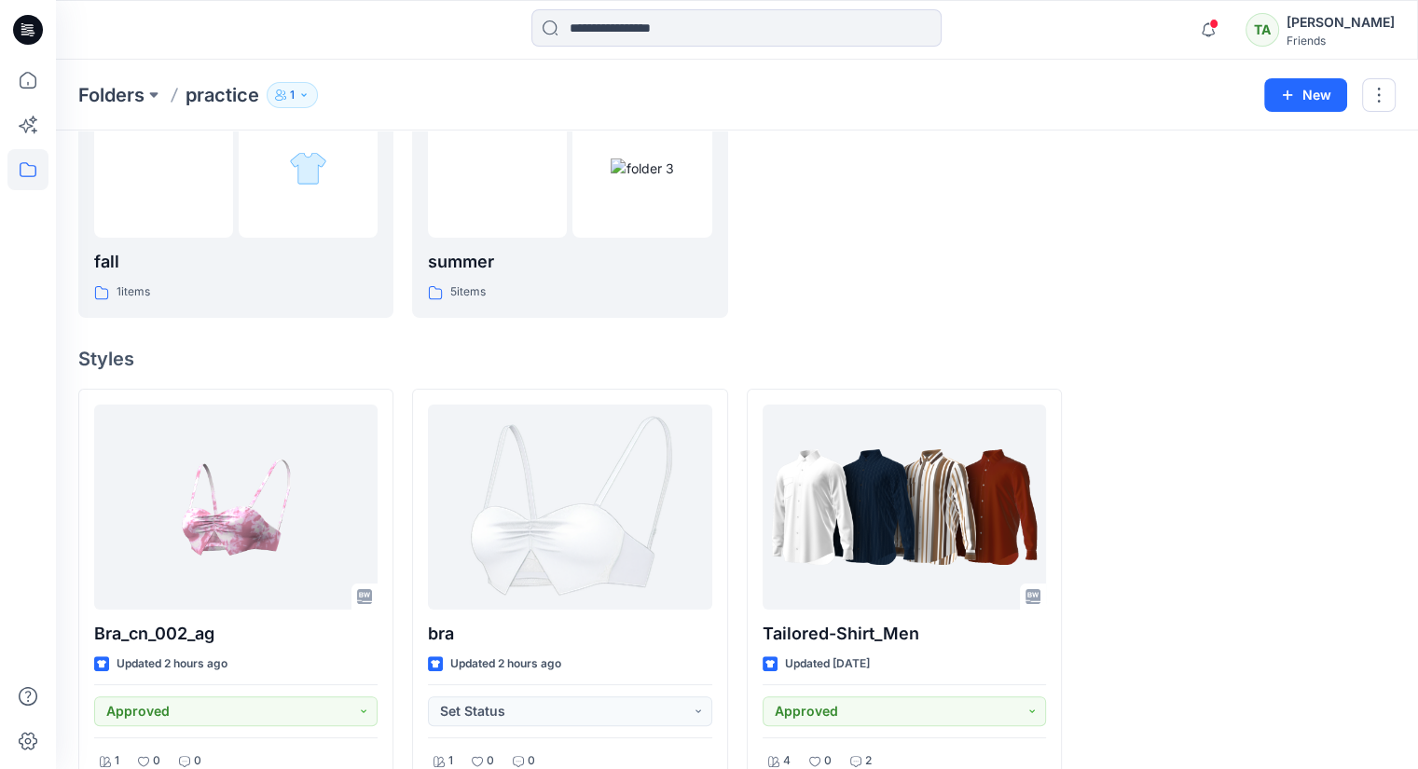
scroll to position [103, 0]
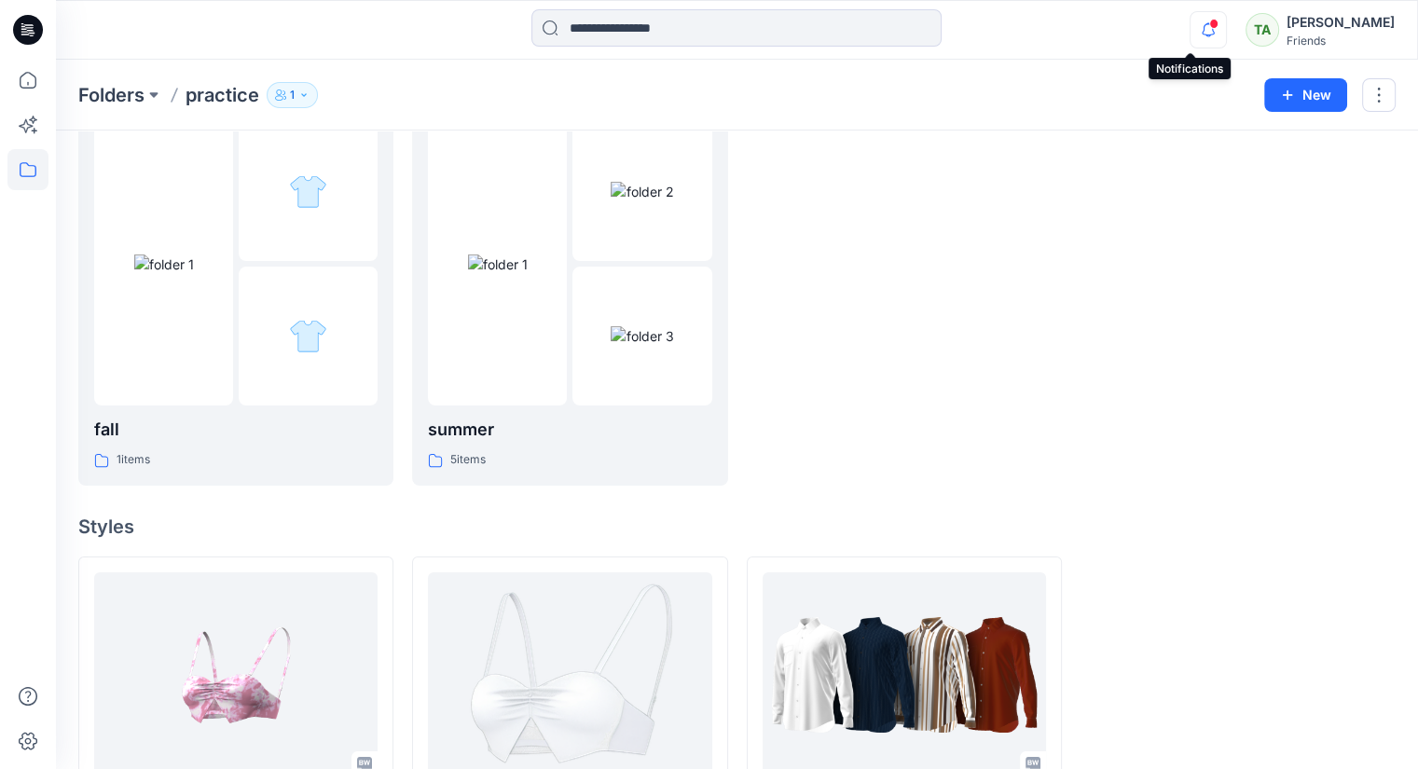
click at [1202, 29] on icon "button" at bounding box center [1208, 29] width 13 height 12
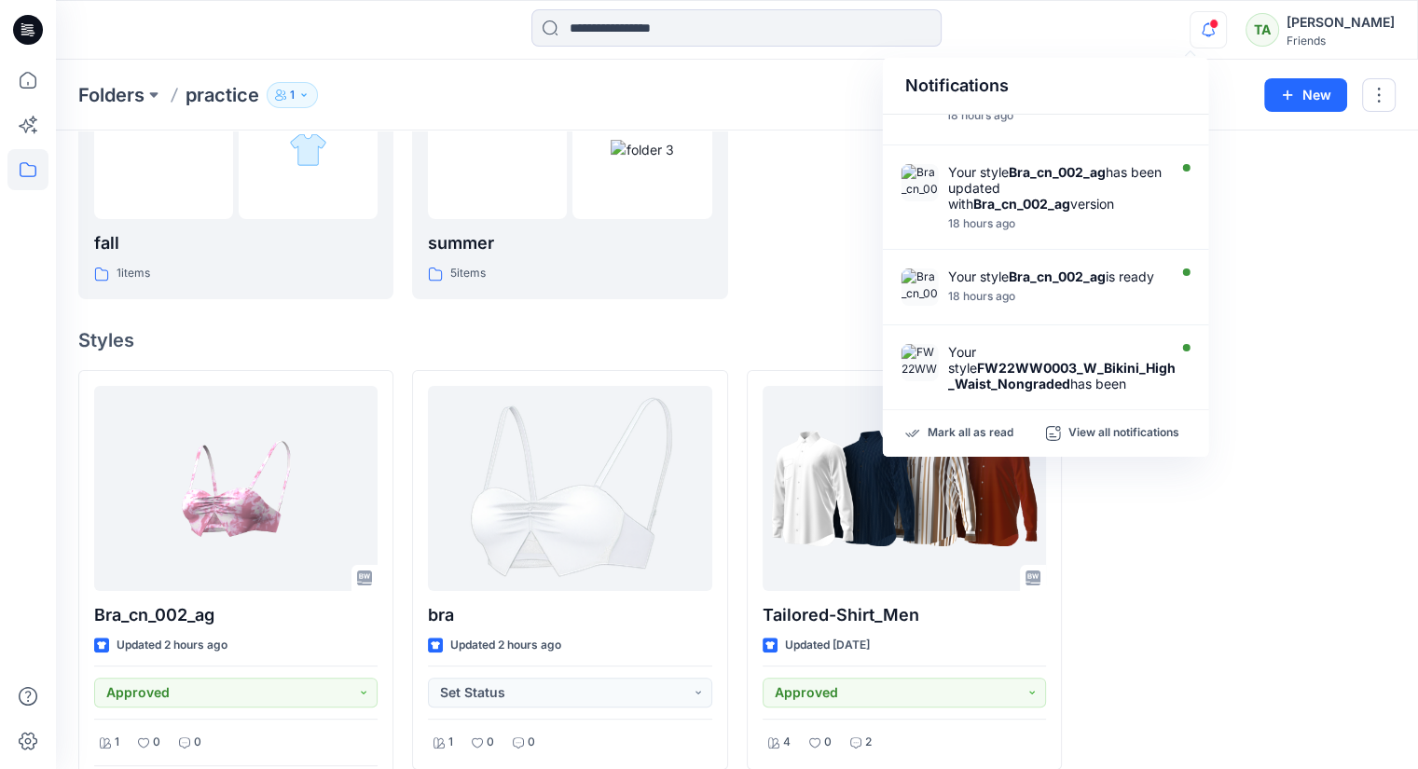
scroll to position [382, 0]
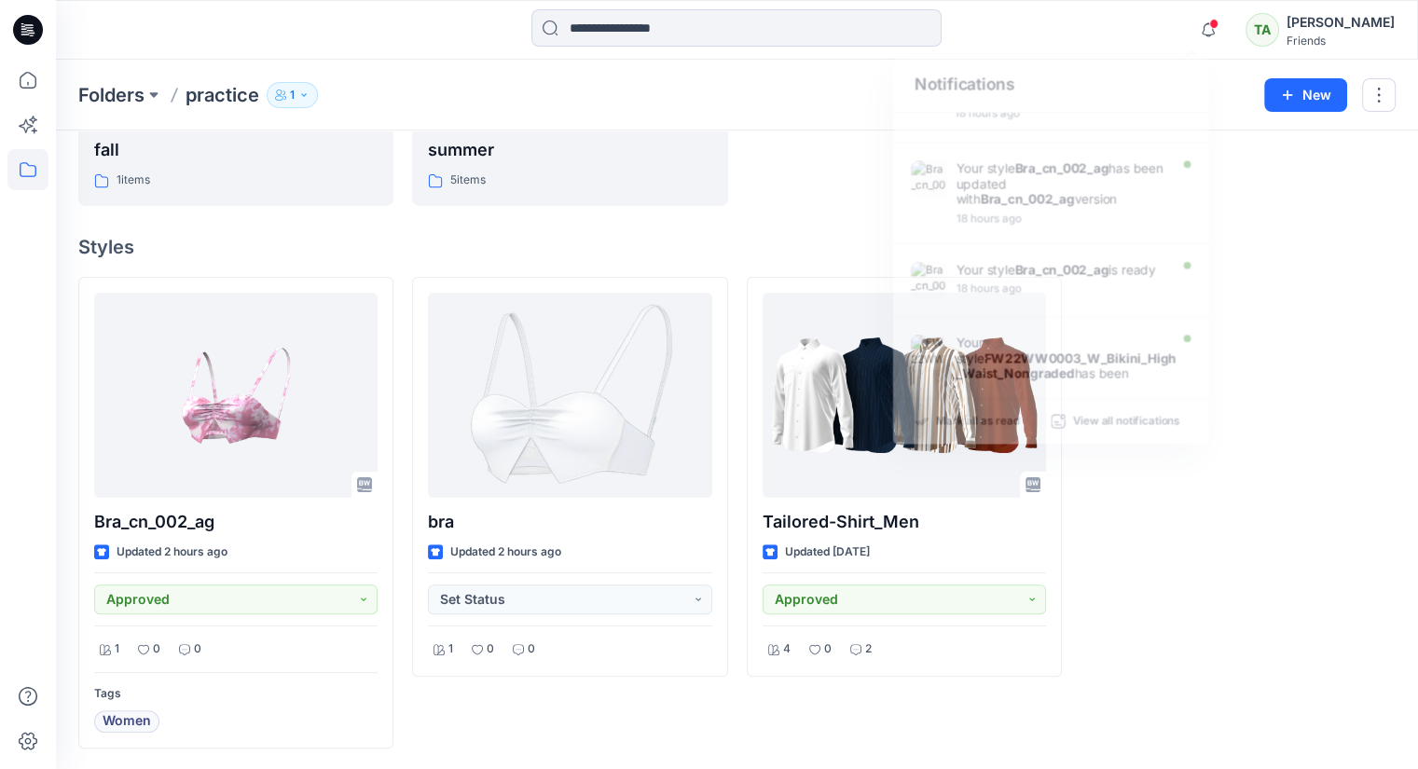
click at [1367, 635] on div at bounding box center [1237, 513] width 315 height 473
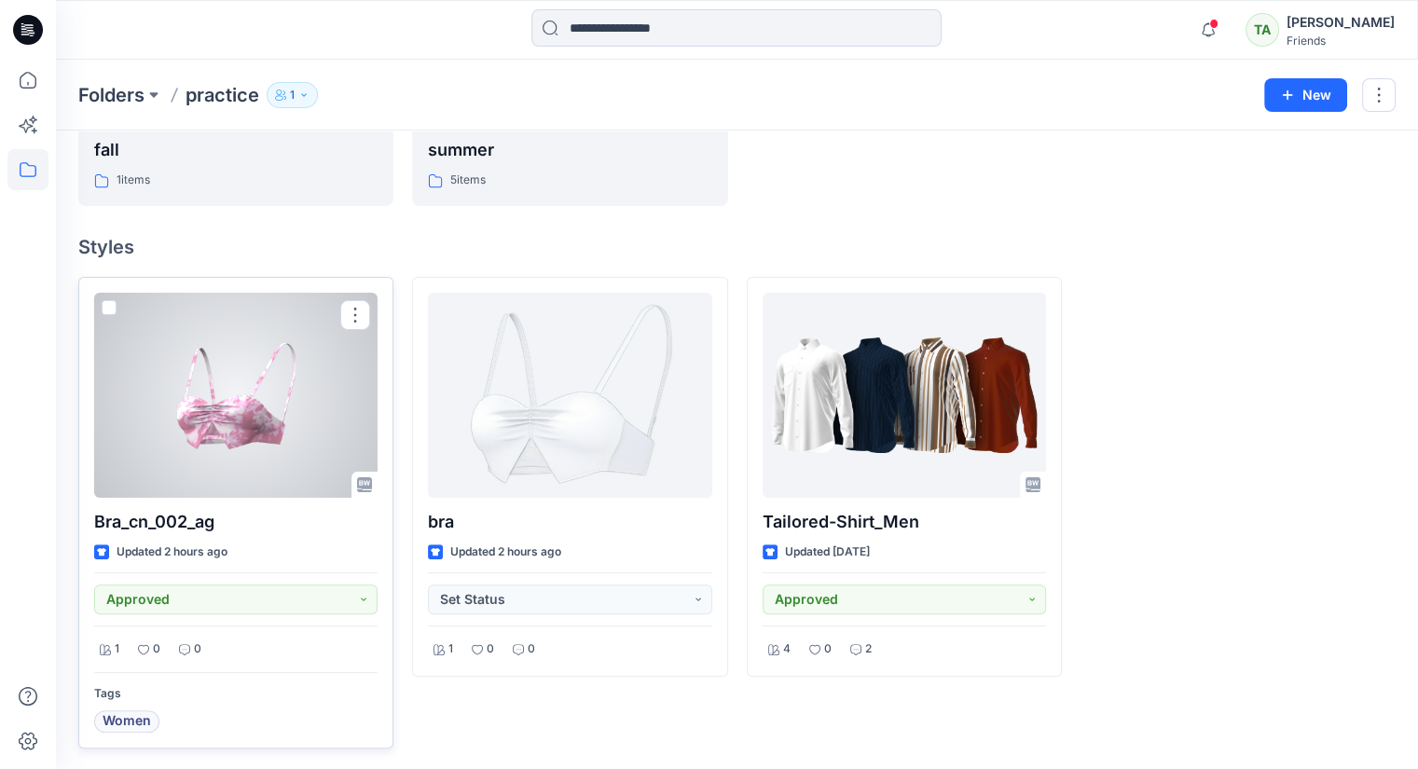
click at [251, 396] on div at bounding box center [235, 395] width 283 height 205
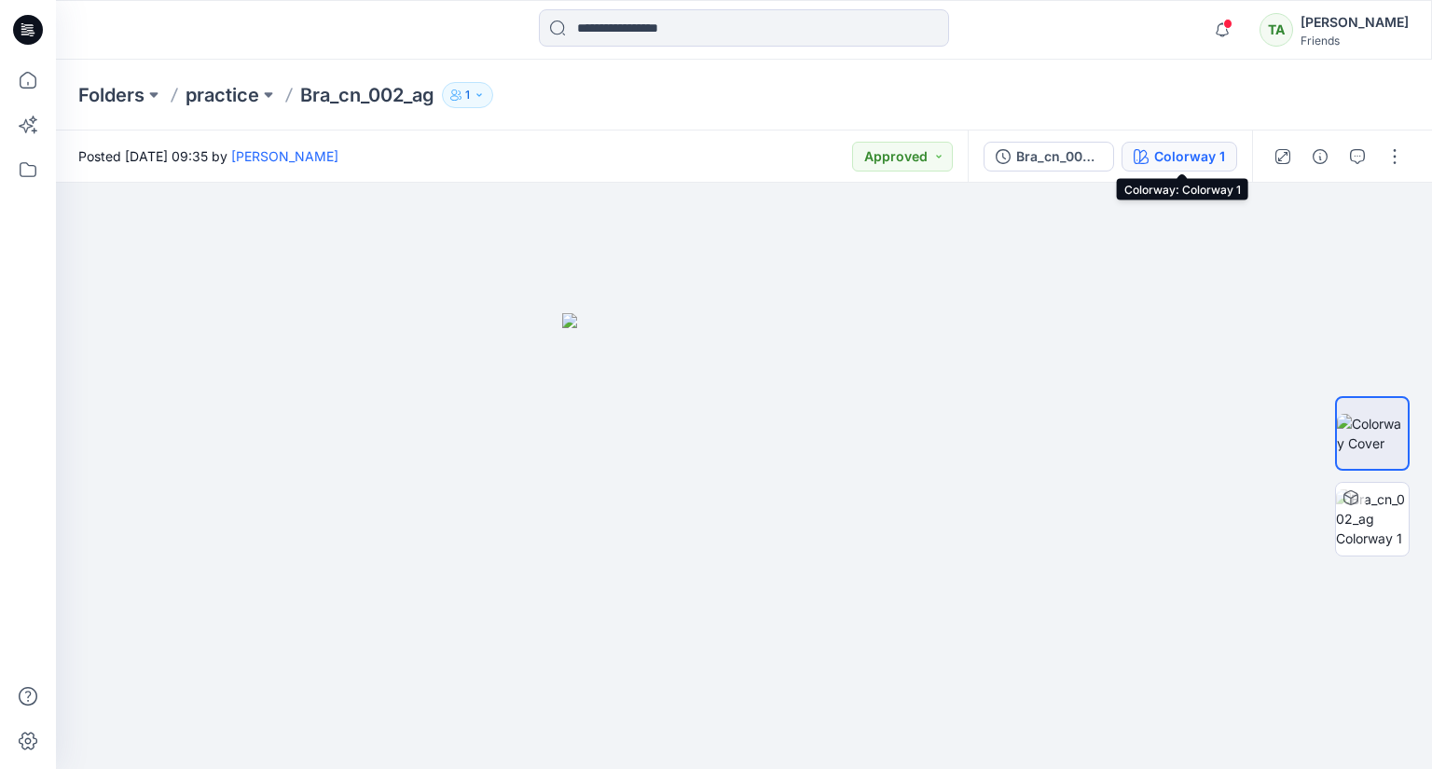
click at [1178, 157] on div "Colorway 1" at bounding box center [1189, 156] width 71 height 21
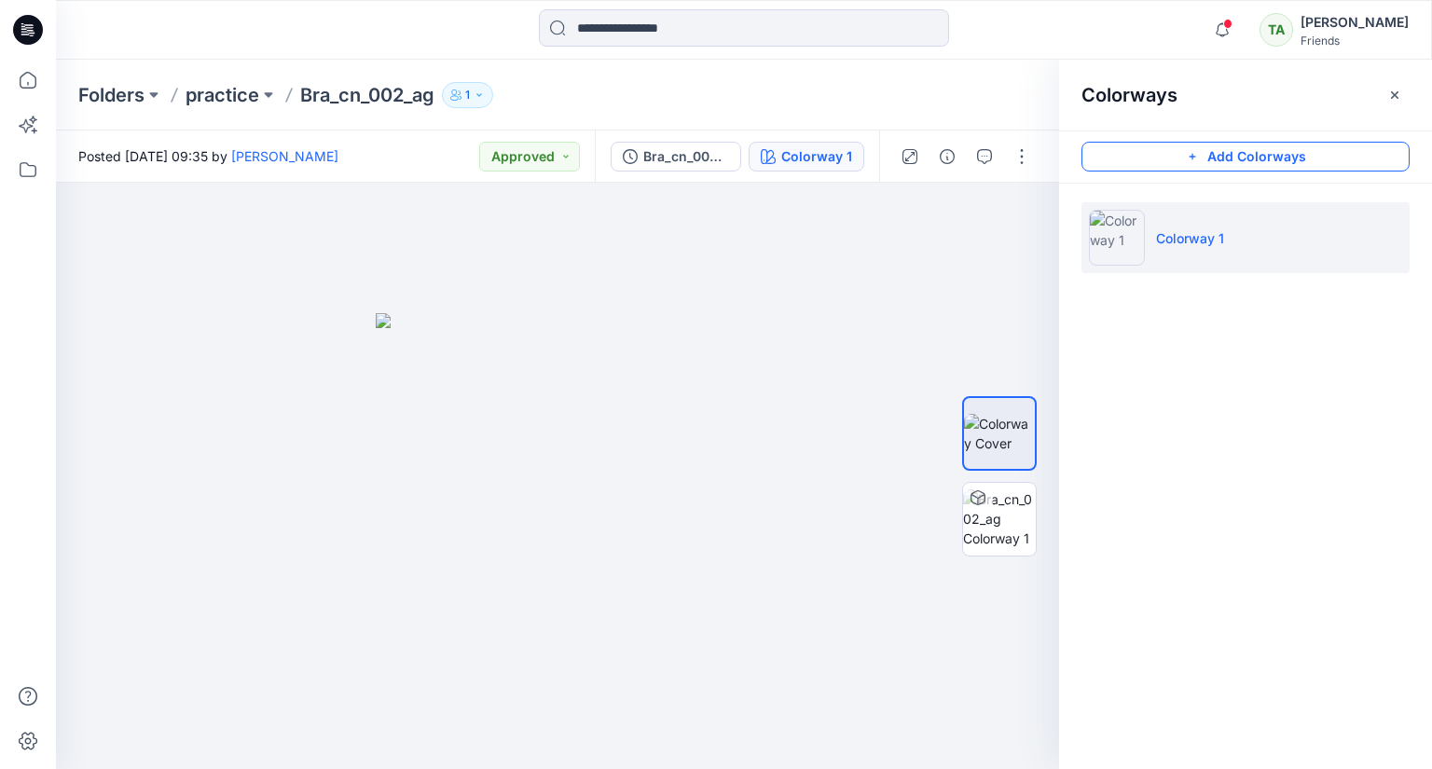
click at [1335, 156] on button "Add Colorways" at bounding box center [1245, 157] width 328 height 30
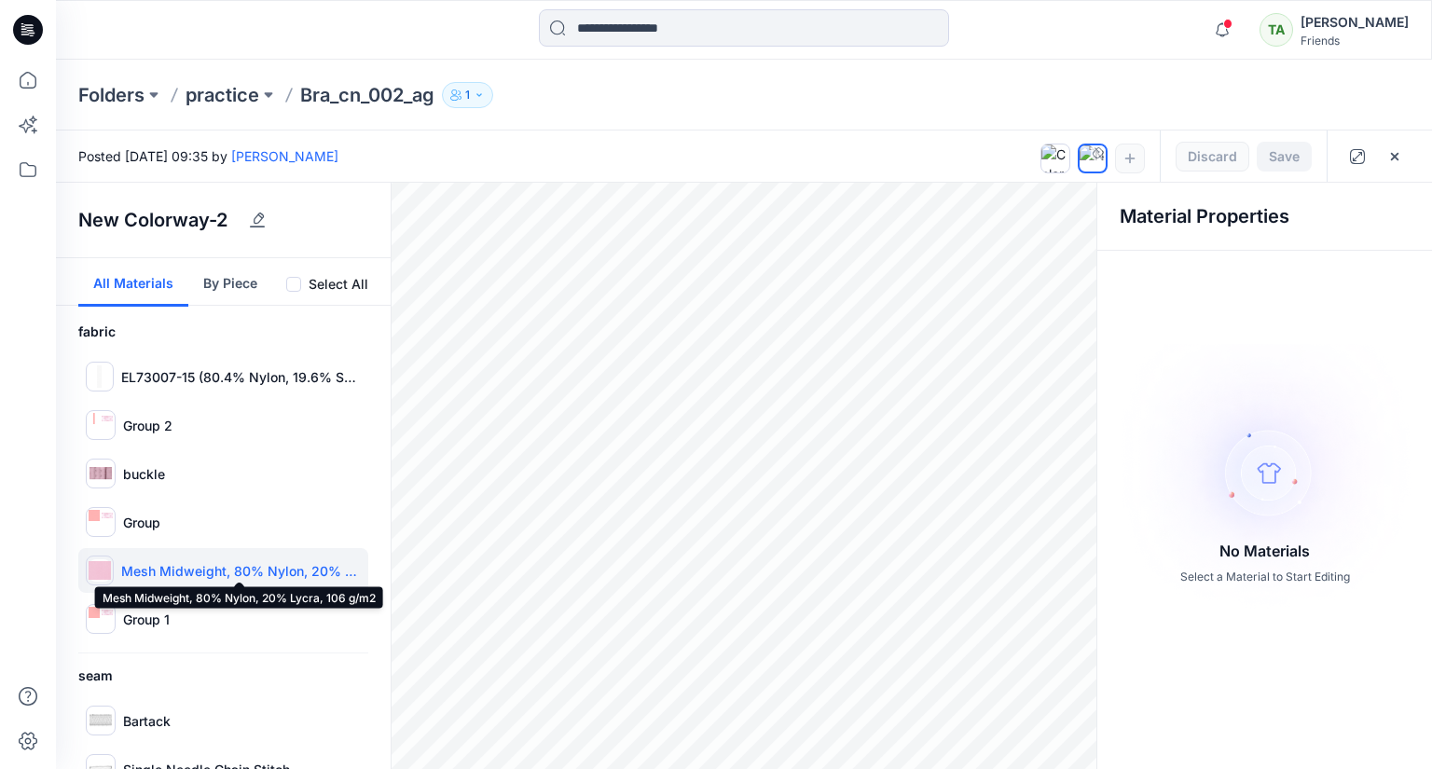
click at [165, 578] on p "Mesh Midweight, 80% Nylon, 20% Lycra, 106 g/m2" at bounding box center [241, 571] width 240 height 20
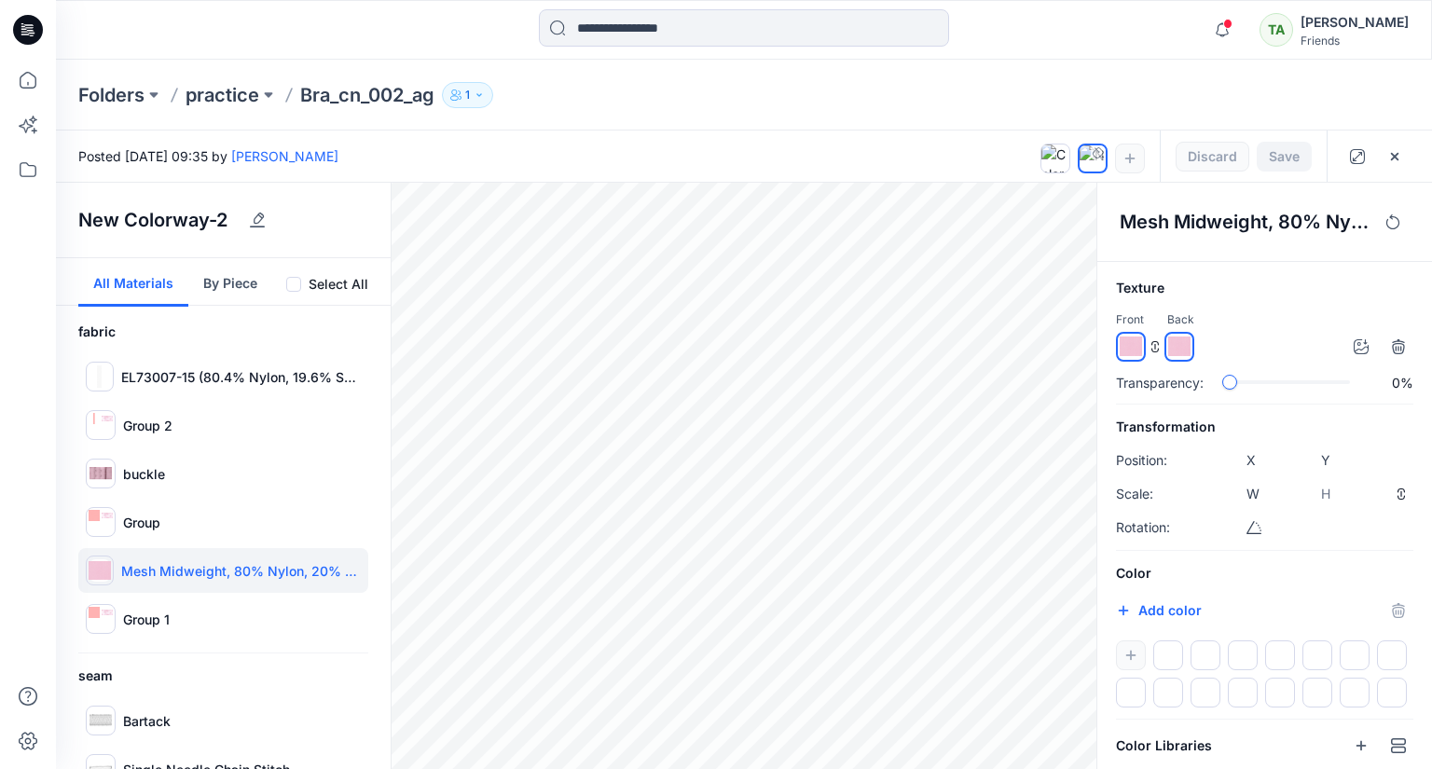
scroll to position [80, 0]
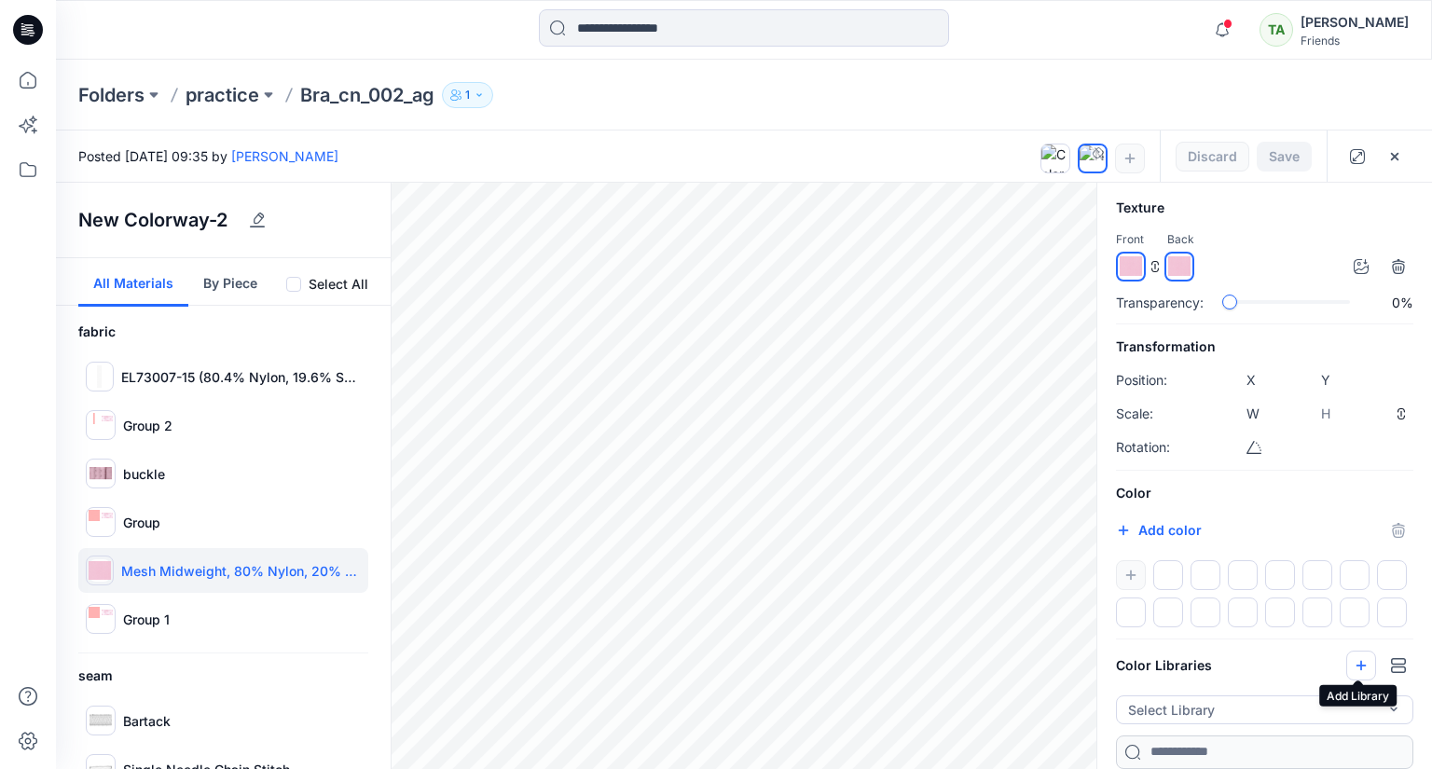
click at [1357, 666] on icon "button" at bounding box center [1361, 665] width 10 height 10
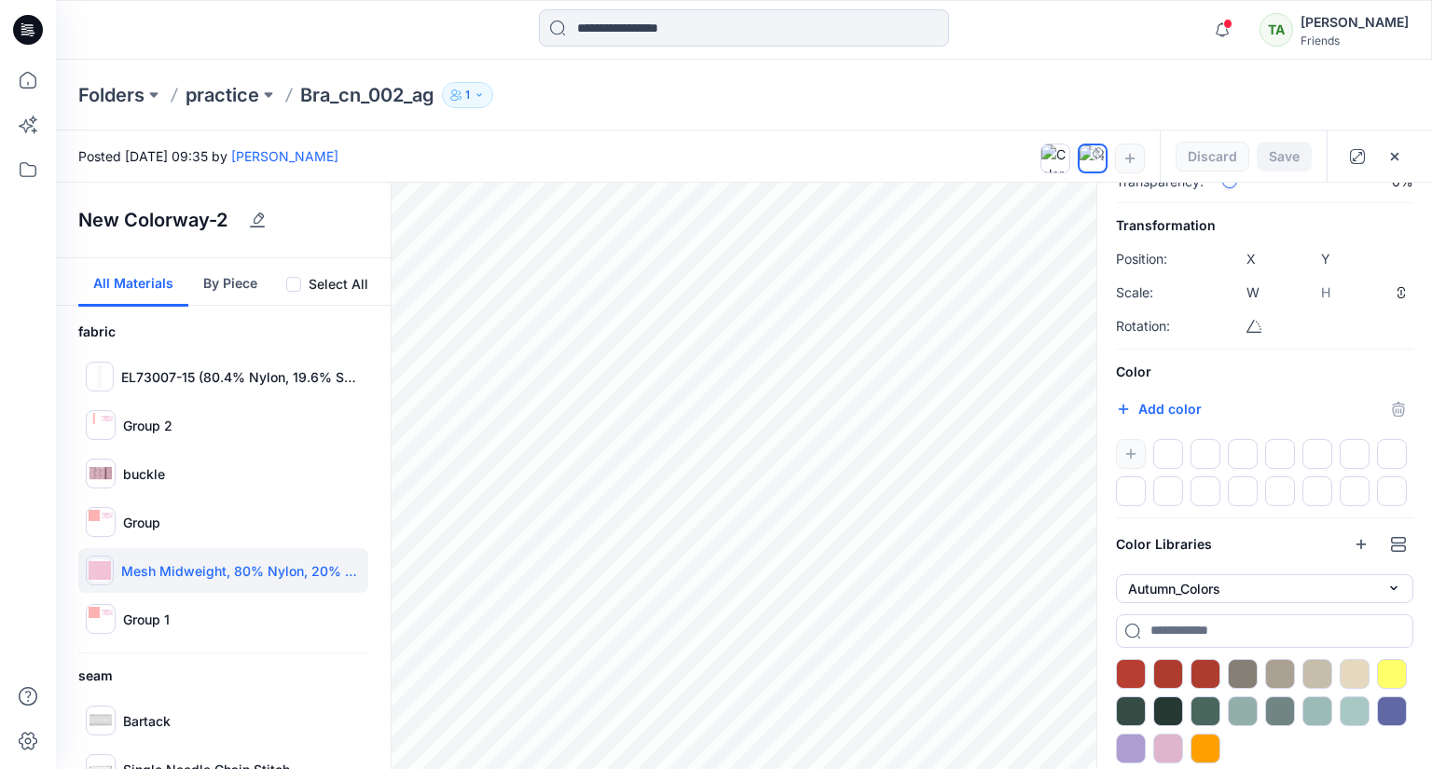
scroll to position [211, 0]
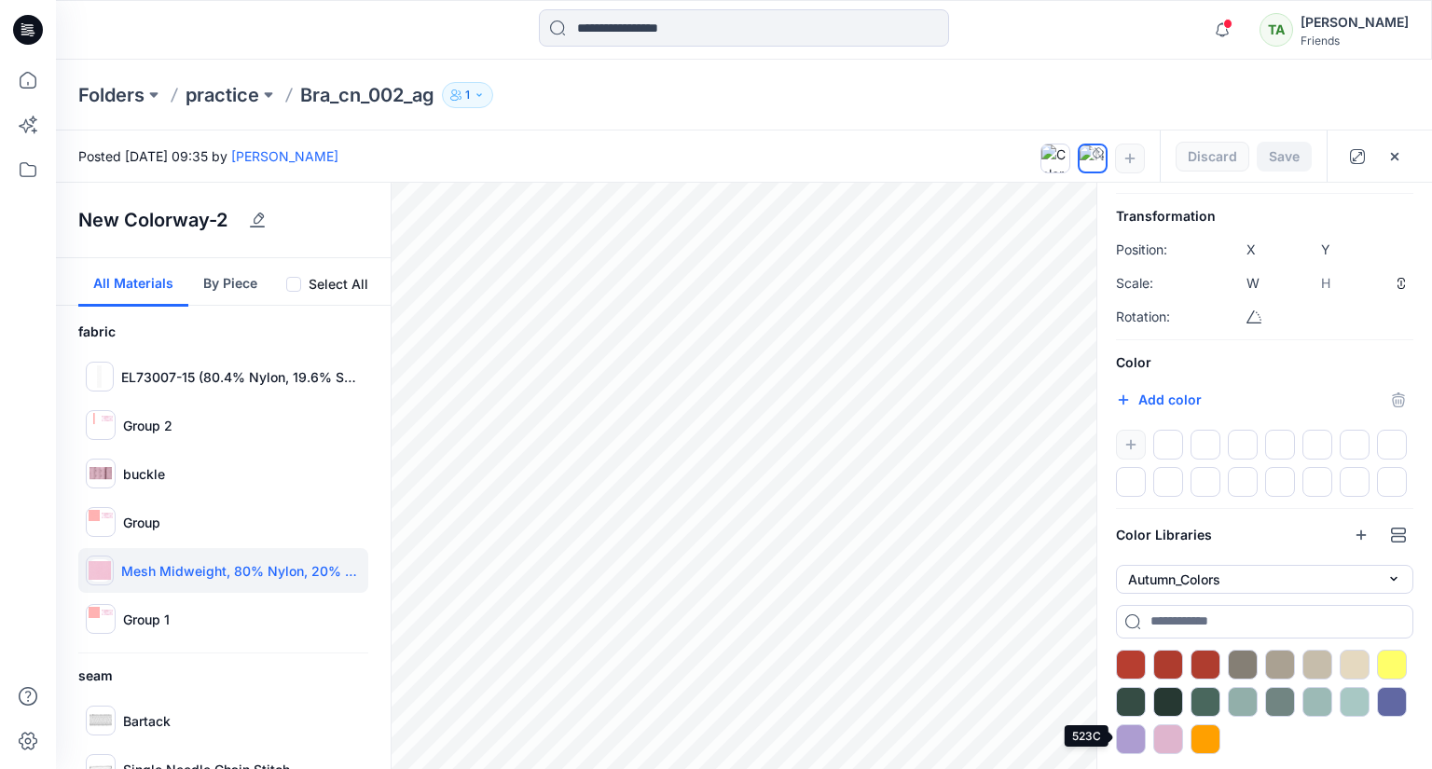
click at [1127, 729] on div at bounding box center [1131, 739] width 30 height 30
click at [1163, 737] on div at bounding box center [1168, 739] width 30 height 30
click at [1400, 154] on icon "button" at bounding box center [1394, 156] width 15 height 15
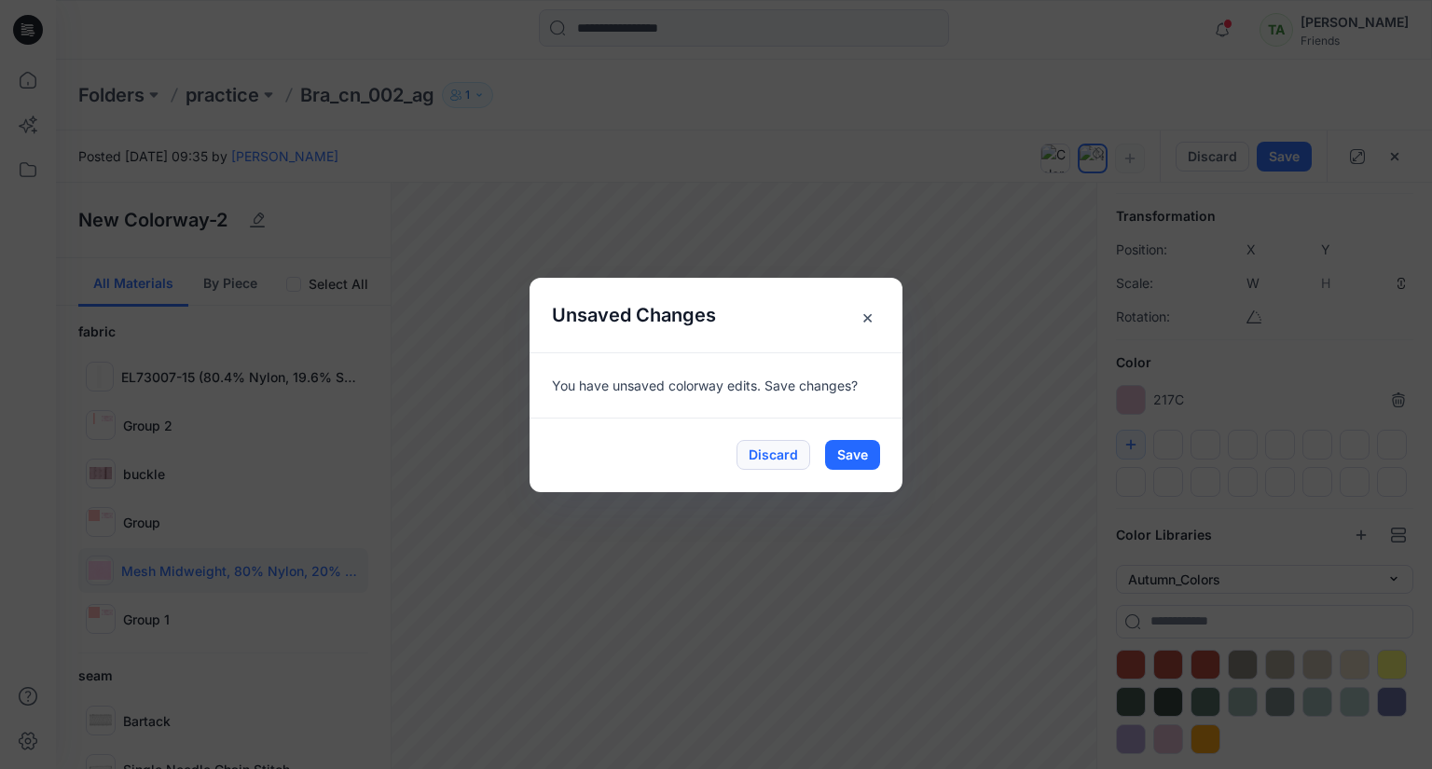
click at [790, 450] on button "Discard" at bounding box center [773, 455] width 74 height 30
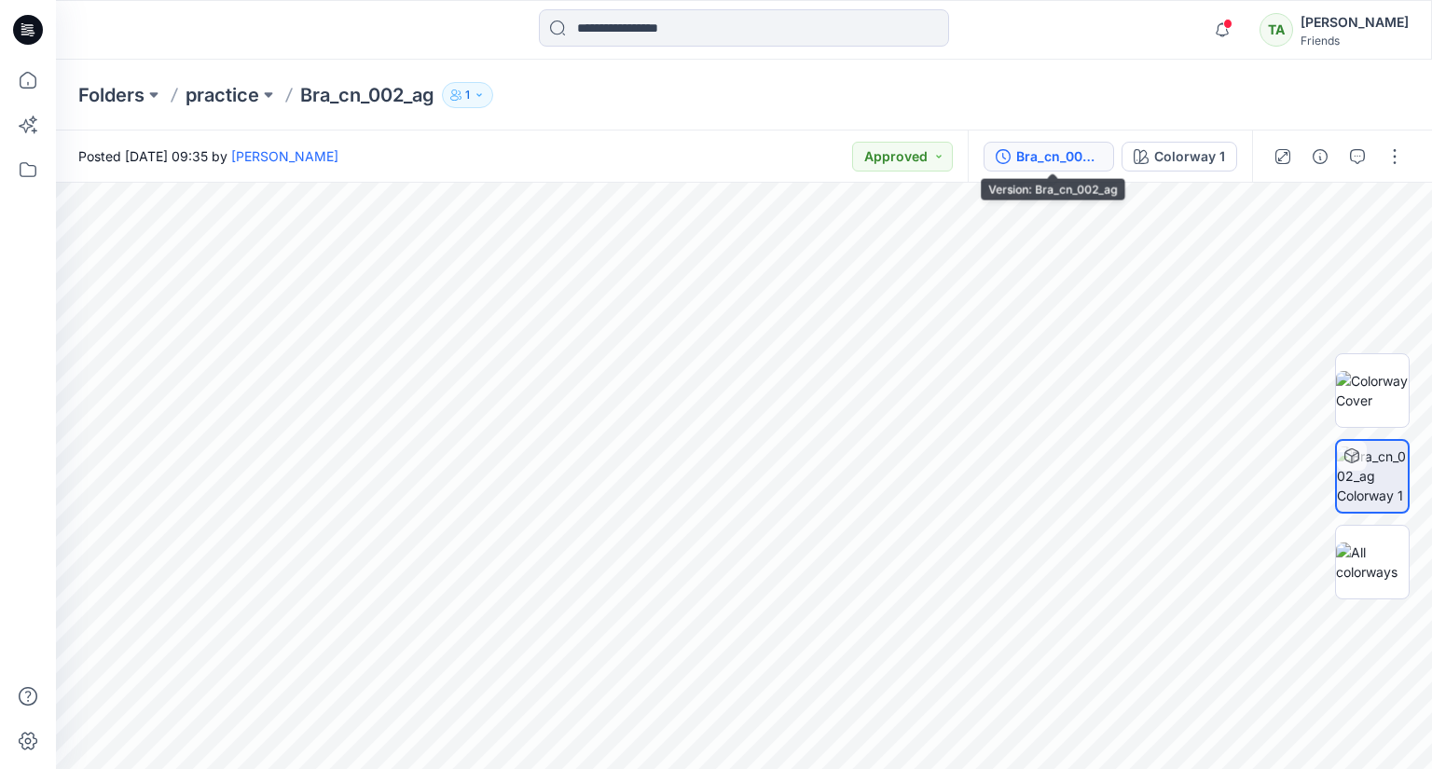
click at [1059, 155] on div "Bra_cn_002_ag" at bounding box center [1059, 156] width 86 height 21
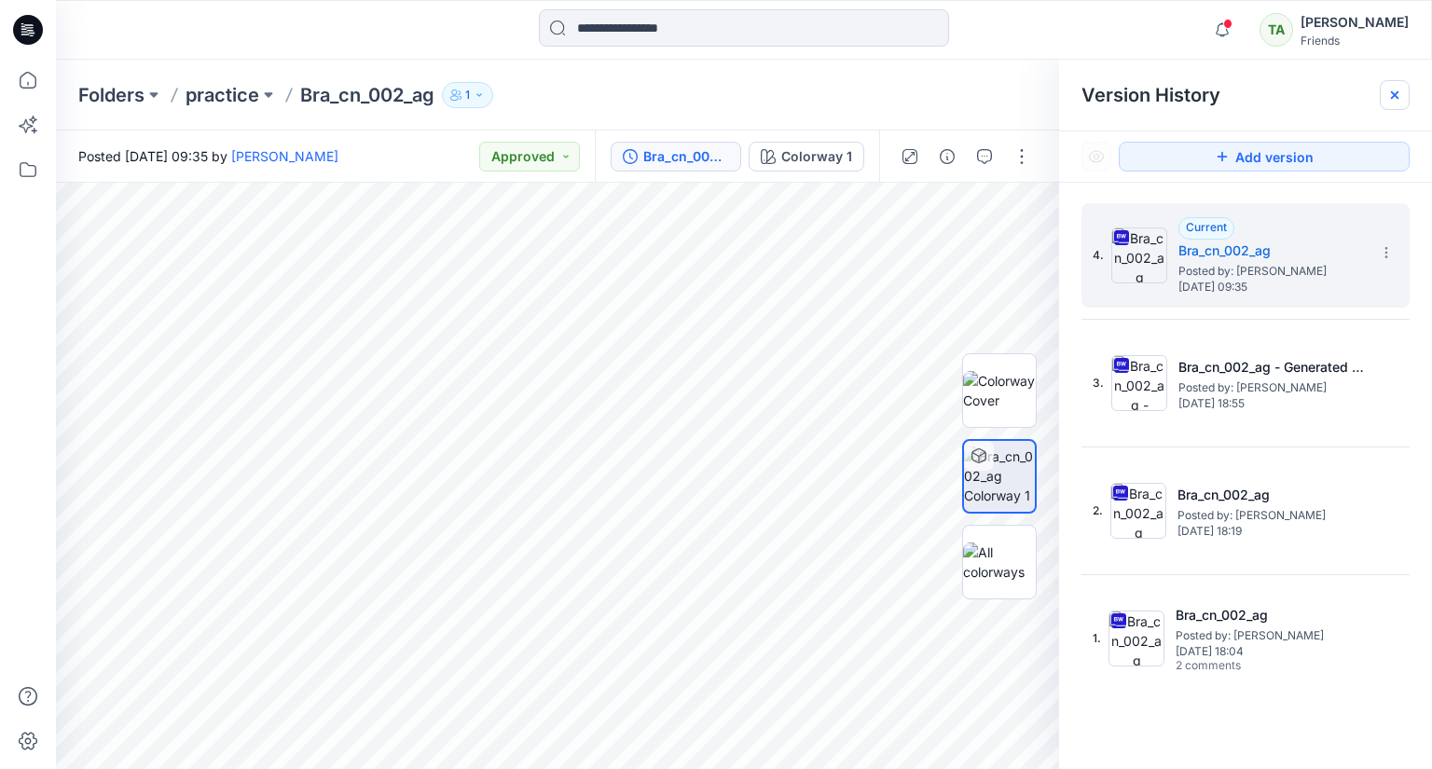
click at [1390, 93] on icon at bounding box center [1394, 95] width 15 height 15
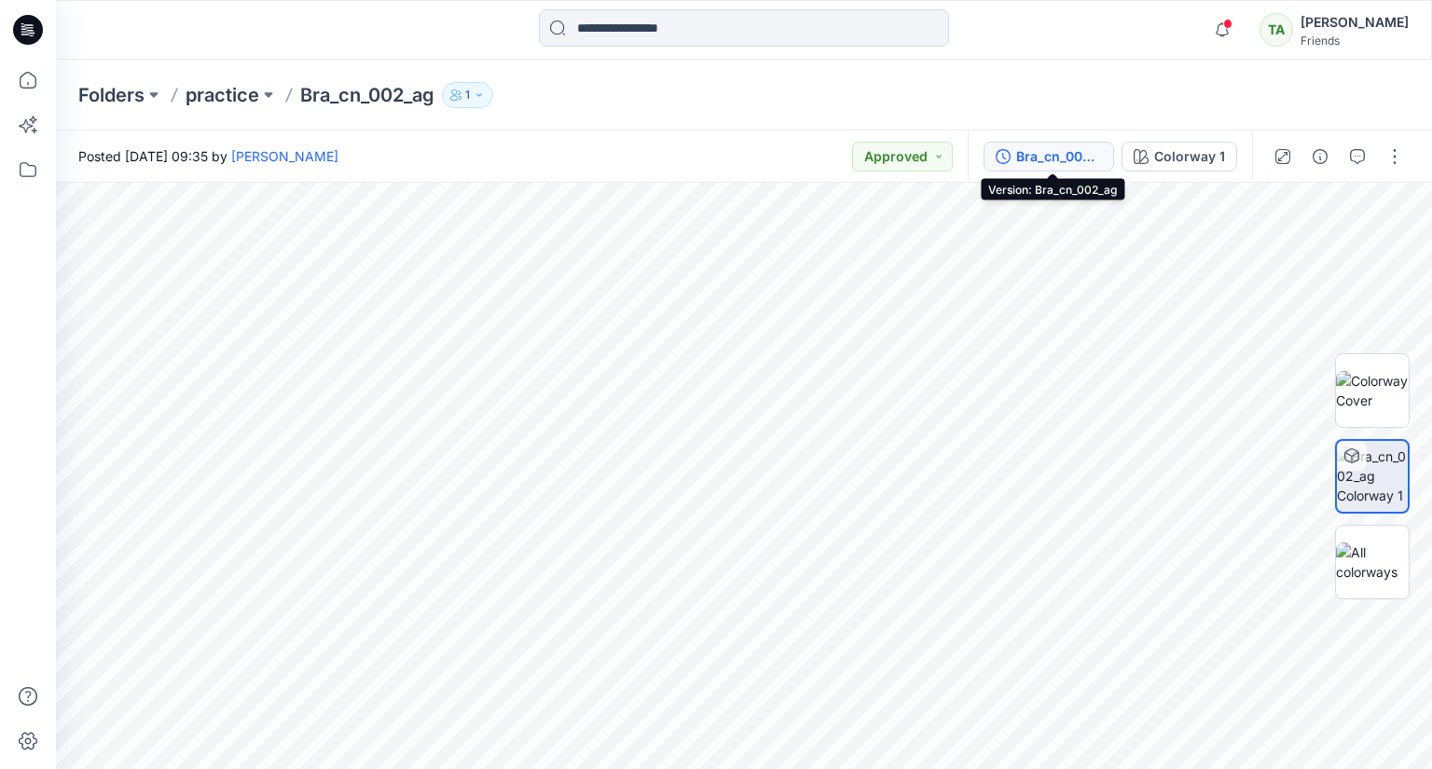
click at [1072, 155] on div "Bra_cn_002_ag" at bounding box center [1059, 156] width 86 height 21
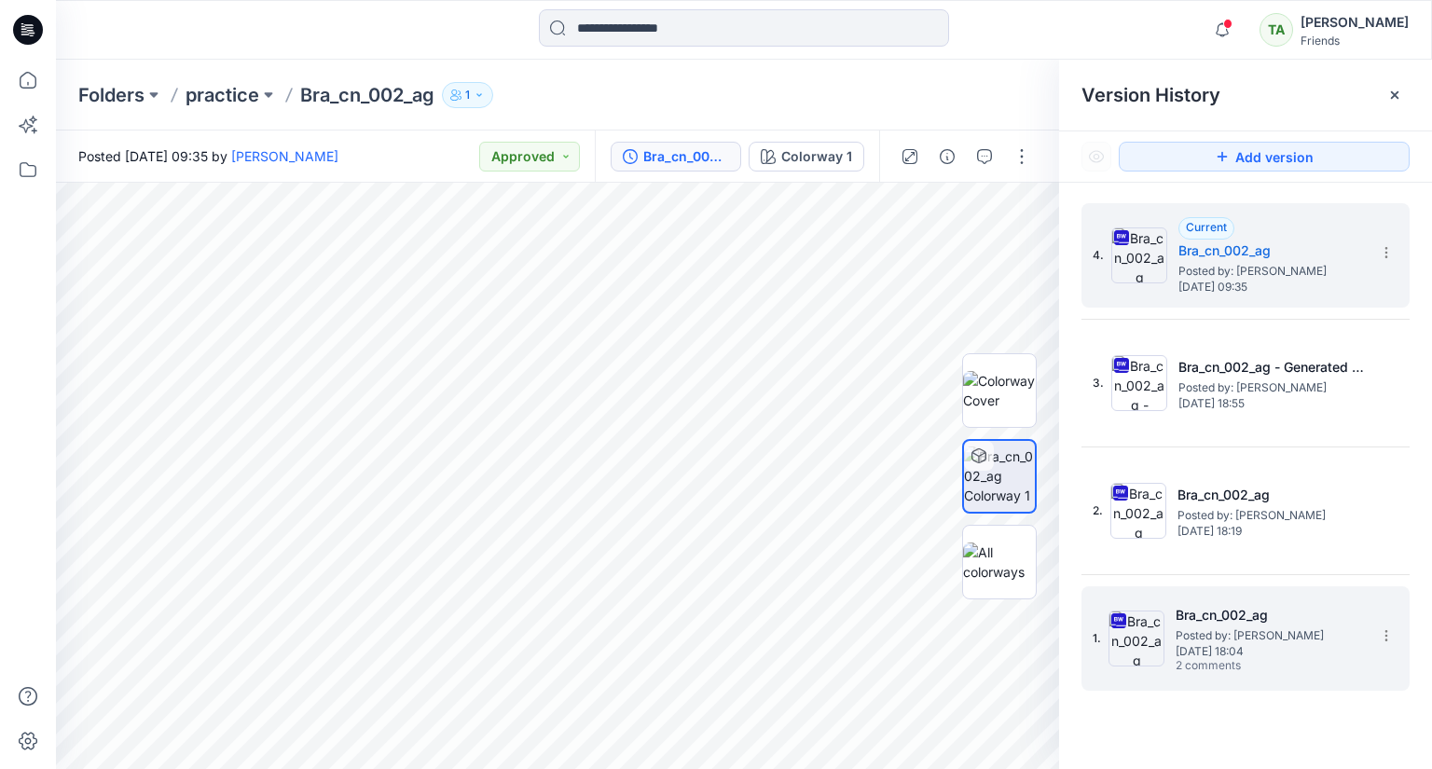
click at [1218, 638] on span "Posted by: [PERSON_NAME]" at bounding box center [1269, 635] width 186 height 19
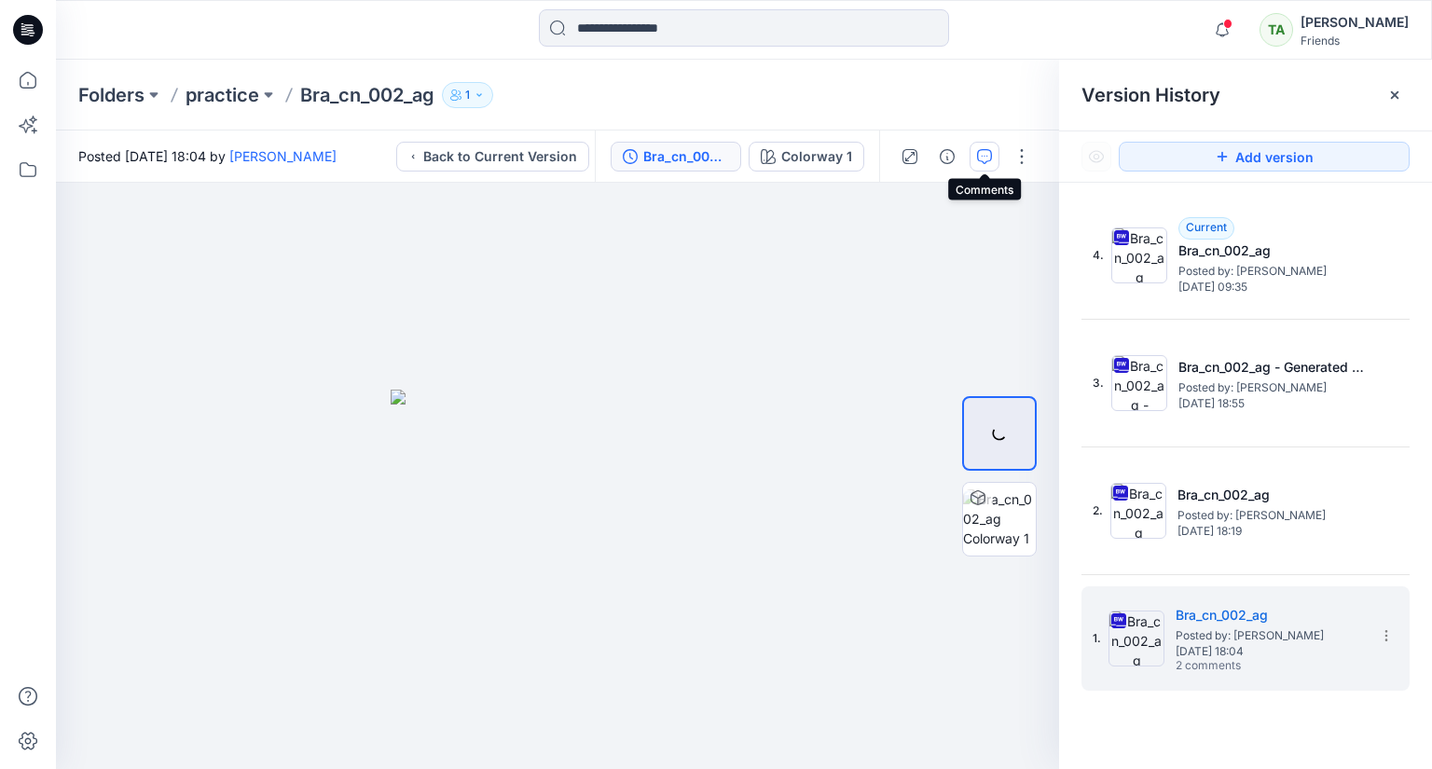
click at [981, 156] on icon "button" at bounding box center [984, 156] width 15 height 15
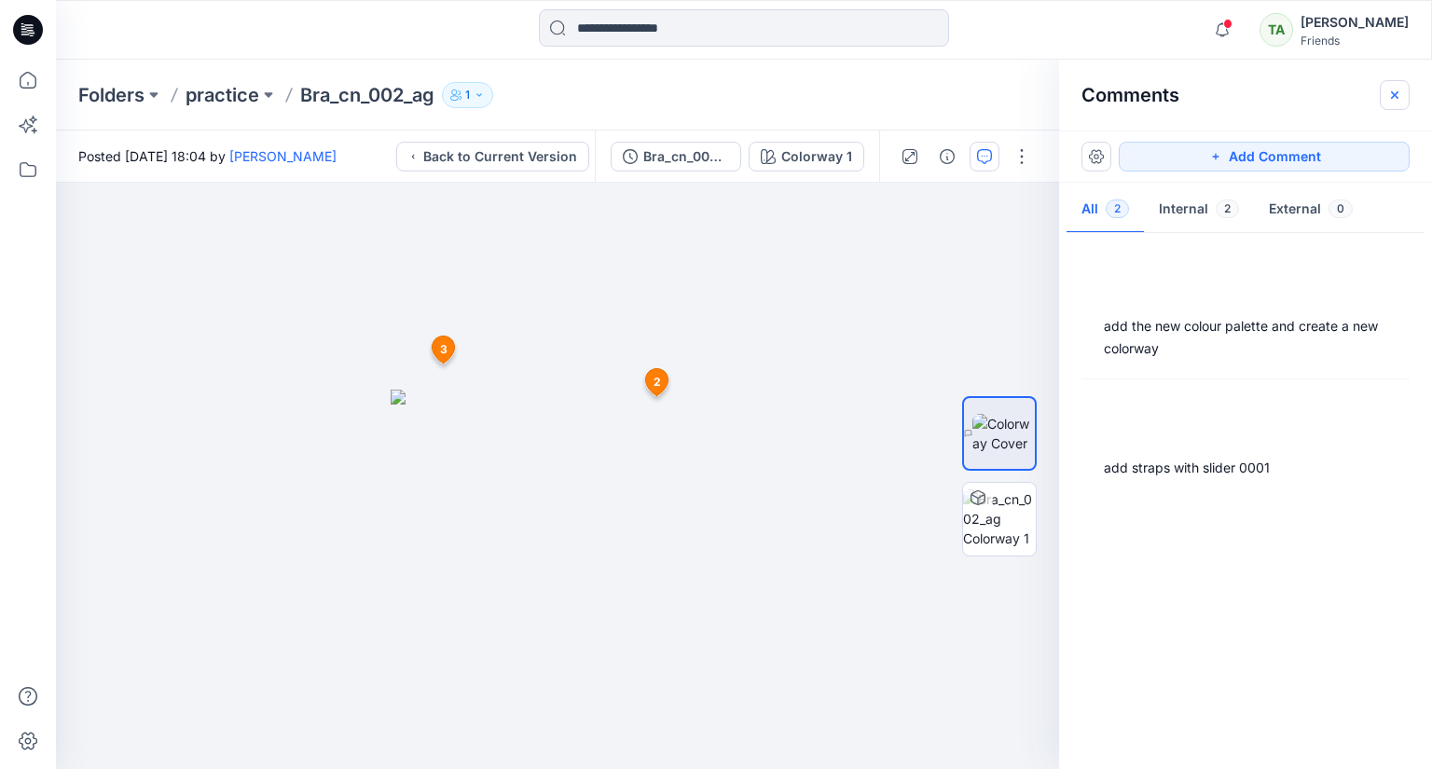
click at [1390, 85] on button "button" at bounding box center [1395, 95] width 30 height 30
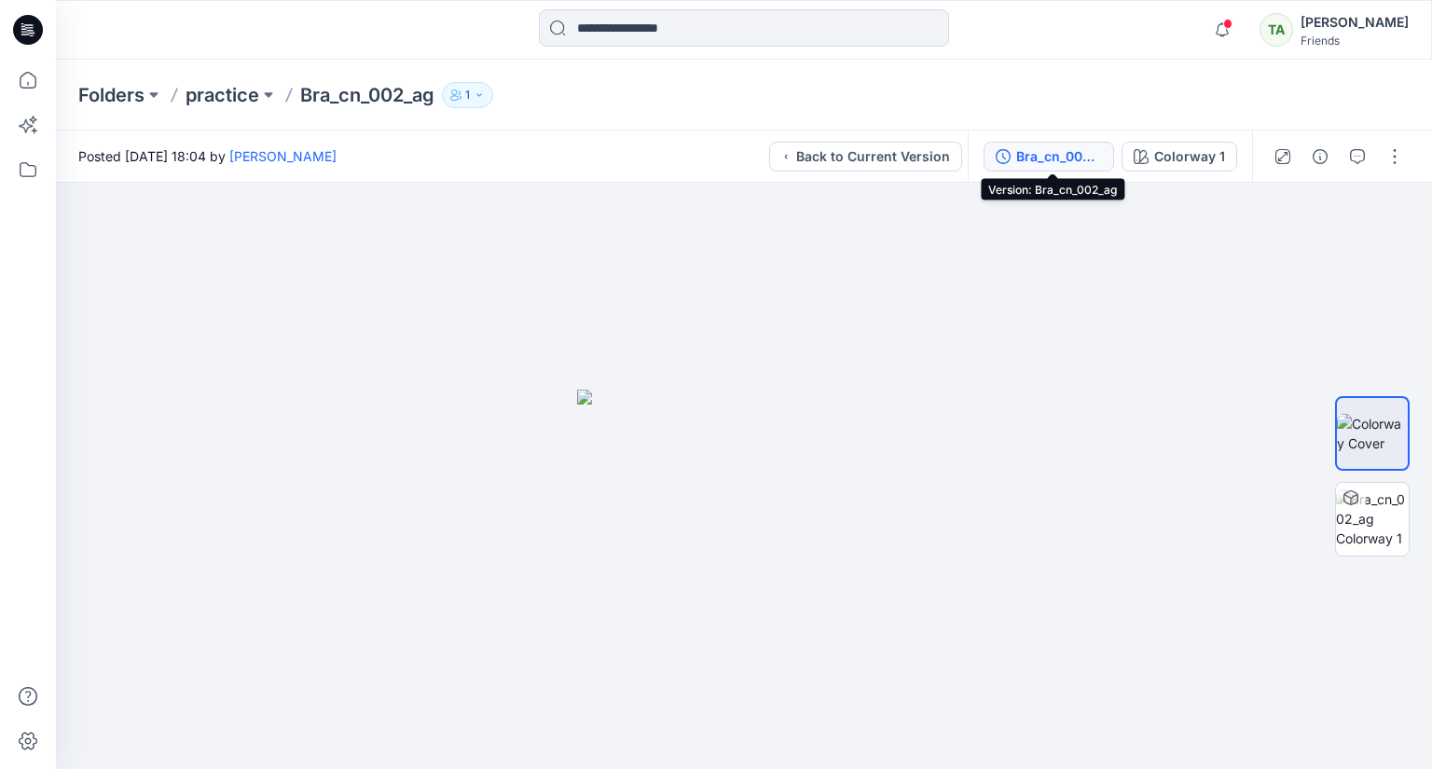
click at [1011, 159] on icon "button" at bounding box center [1003, 156] width 15 height 15
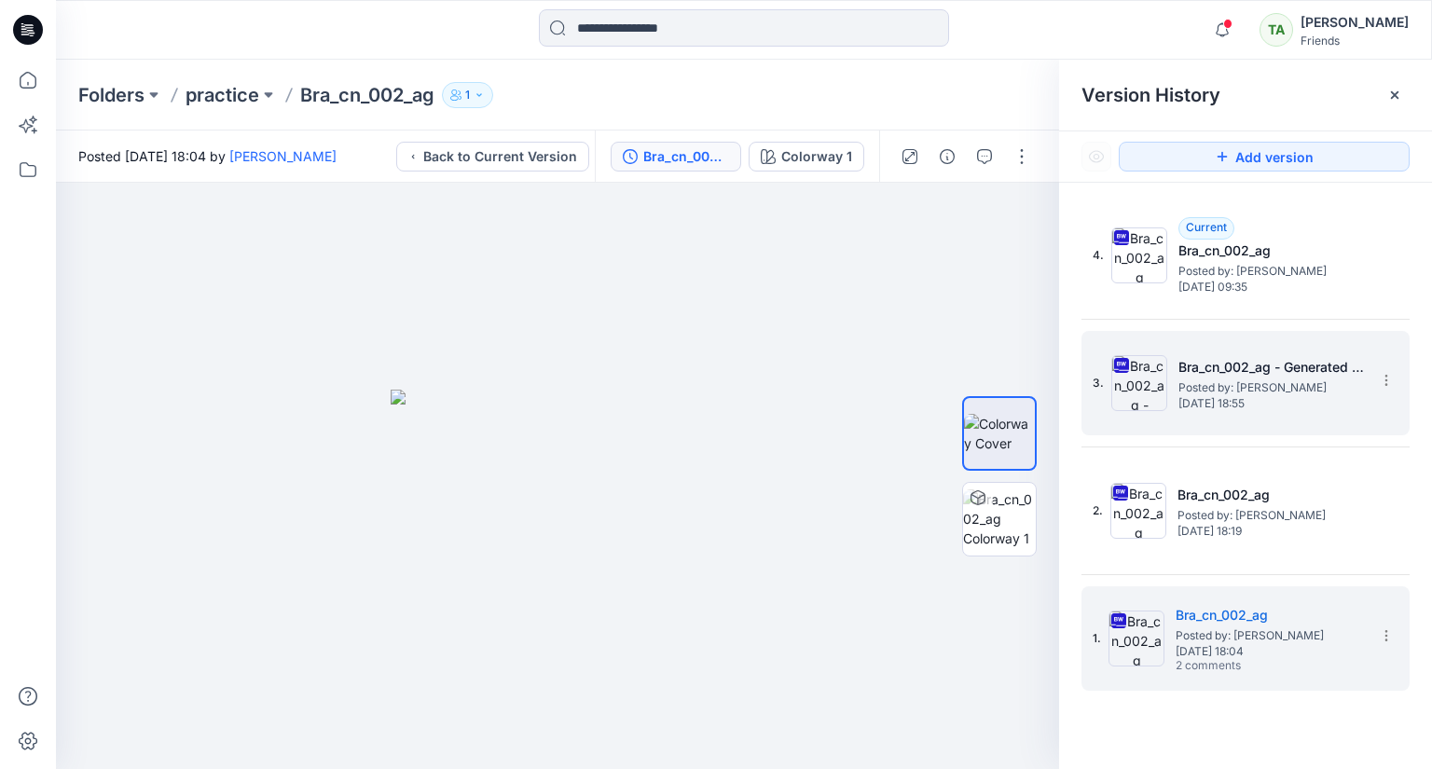
click at [1229, 380] on span "Posted by: [PERSON_NAME]" at bounding box center [1271, 387] width 186 height 19
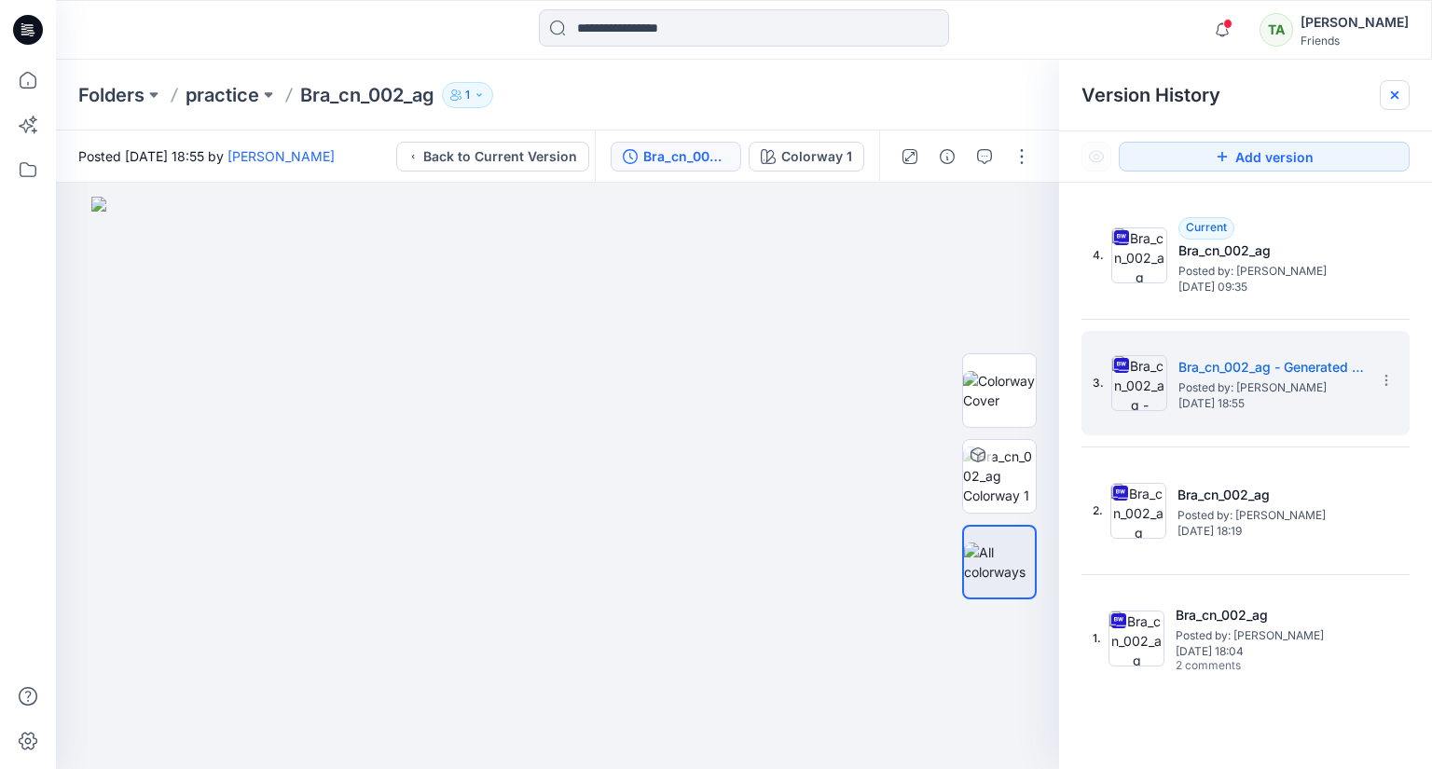
click at [1389, 89] on icon at bounding box center [1394, 95] width 15 height 15
